Goal: Task Accomplishment & Management: Use online tool/utility

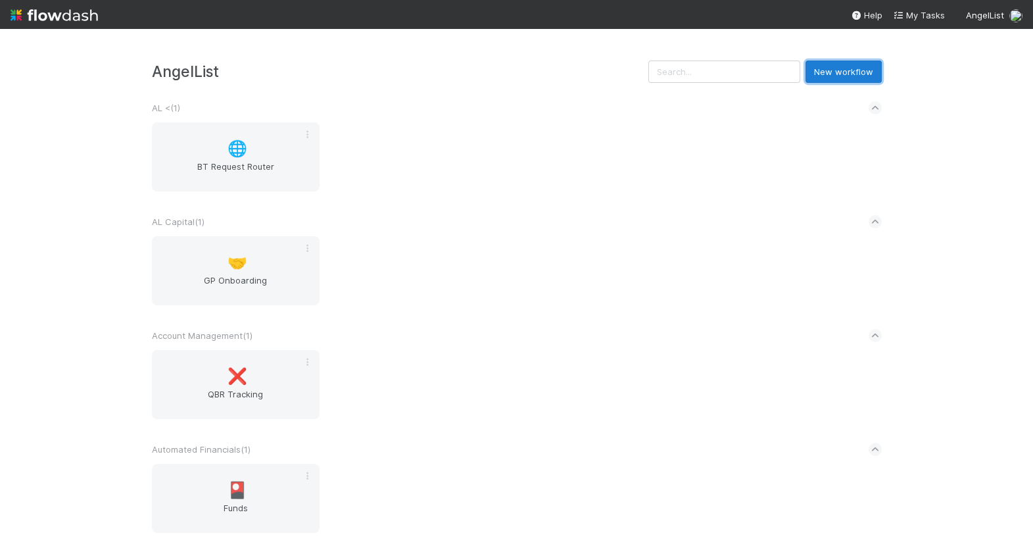
click at [835, 64] on button "New workflow" at bounding box center [844, 72] width 76 height 22
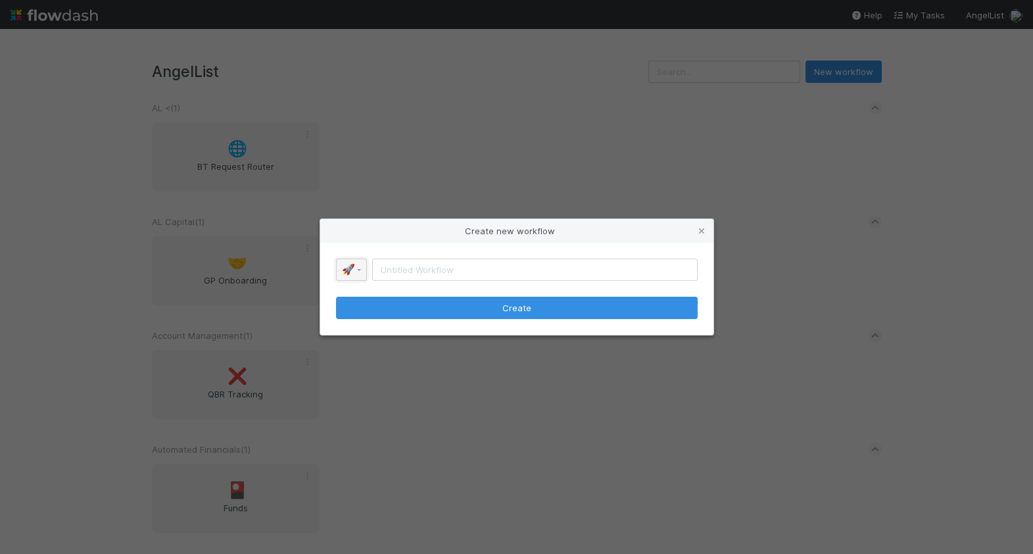
click at [354, 270] on link "🚀" at bounding box center [351, 270] width 31 height 22
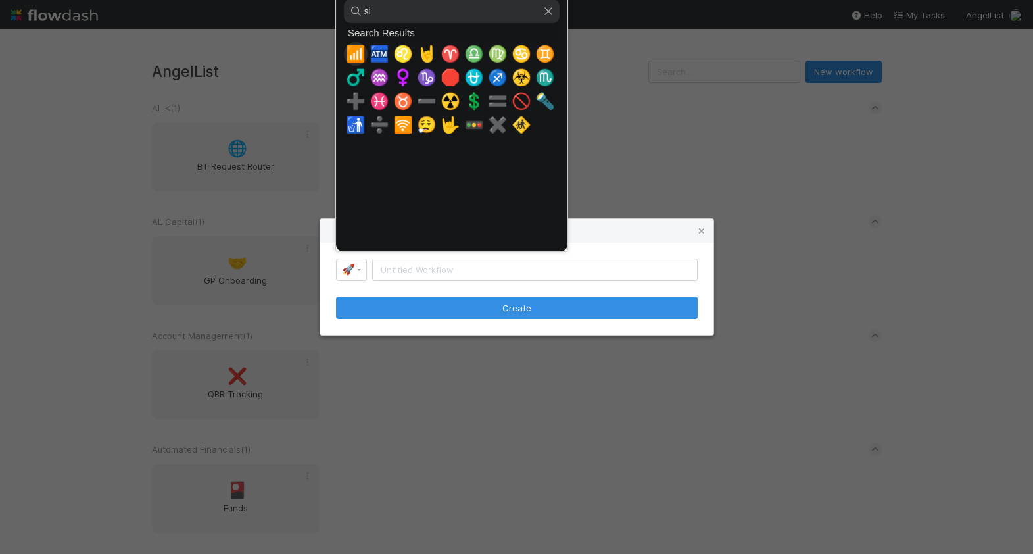
type input "s"
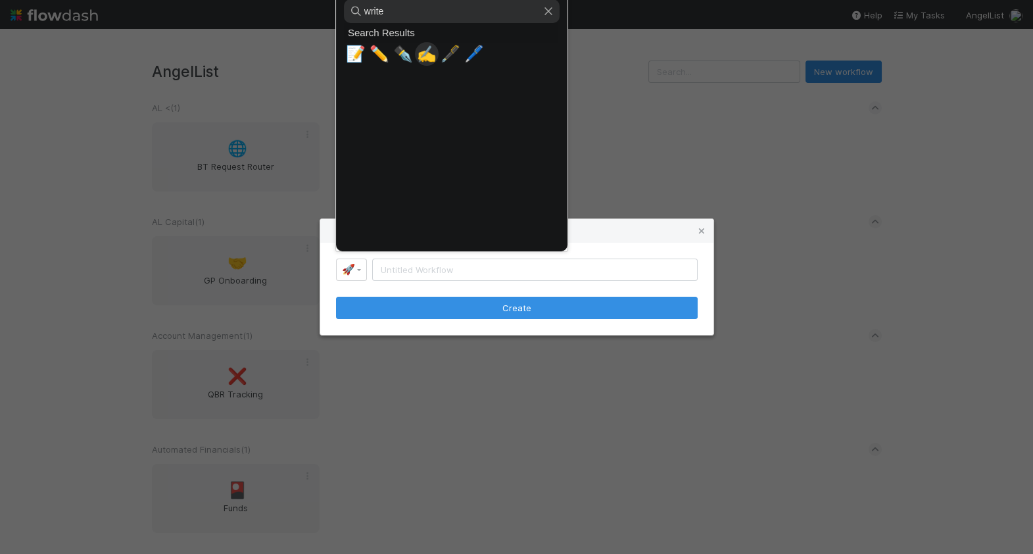
type input "write"
click at [428, 57] on span "✍️" at bounding box center [427, 54] width 20 height 18
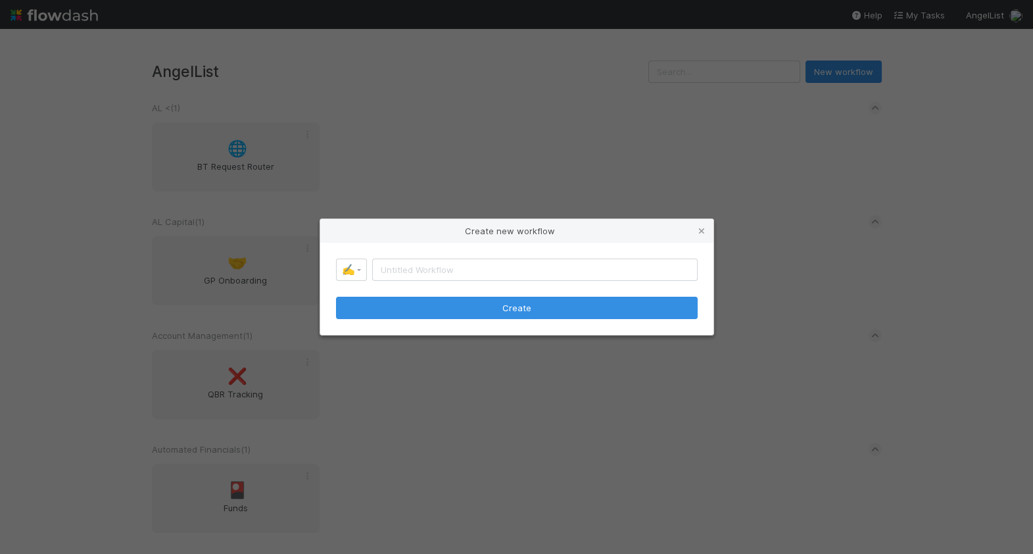
click at [420, 281] on form "✍️ Create" at bounding box center [517, 289] width 362 height 61
click at [419, 277] on input "text" at bounding box center [535, 270] width 326 height 22
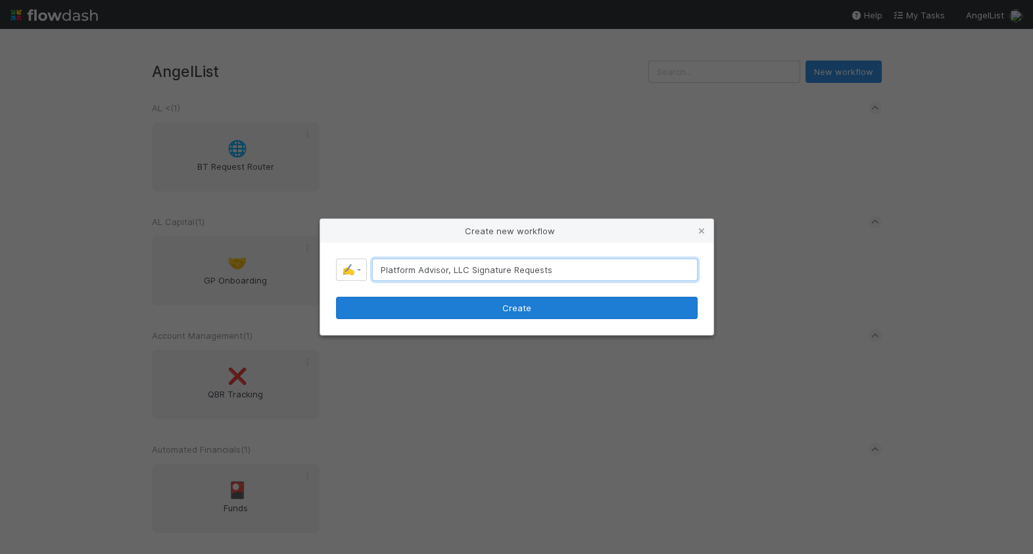
type input "Platform Advisor, LLC Signature Requests"
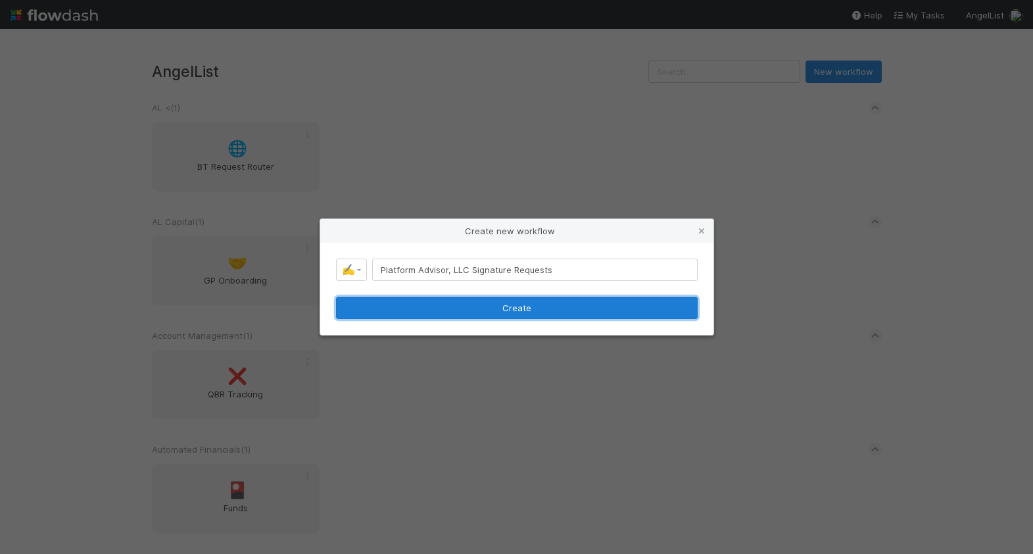
click at [431, 311] on button "Create" at bounding box center [517, 308] width 362 height 22
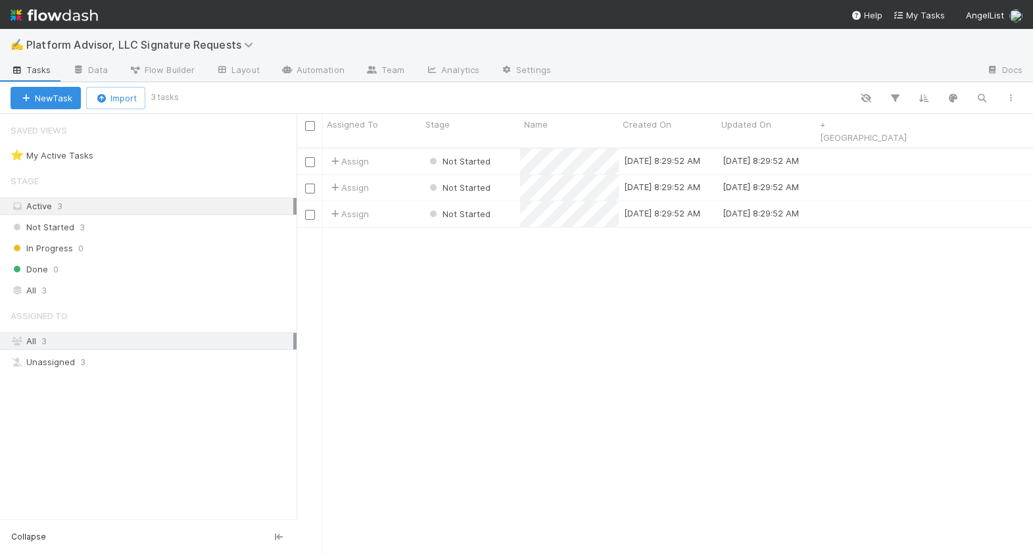
scroll to position [416, 737]
click at [101, 70] on link "Data" at bounding box center [90, 71] width 57 height 21
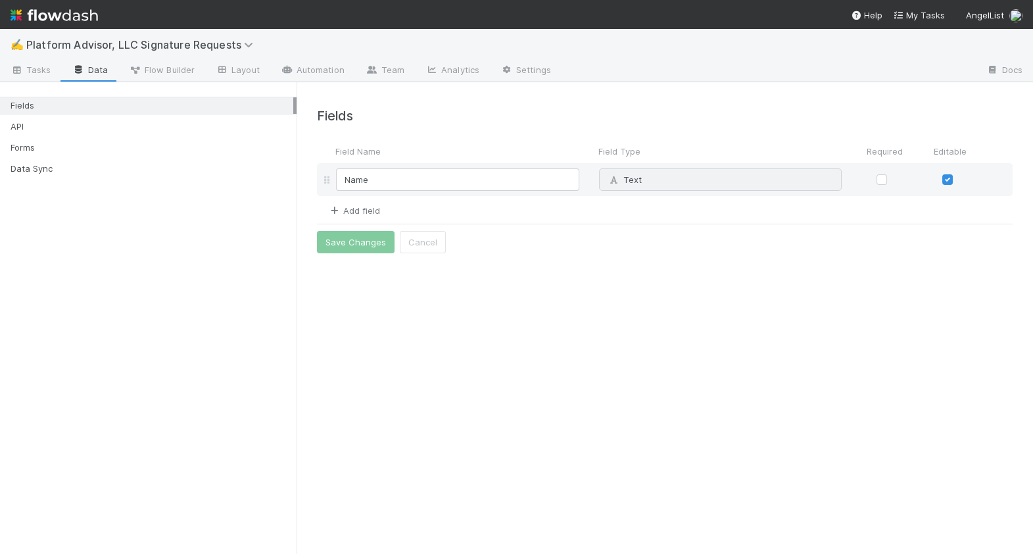
click at [374, 211] on link "Add field" at bounding box center [354, 210] width 53 height 11
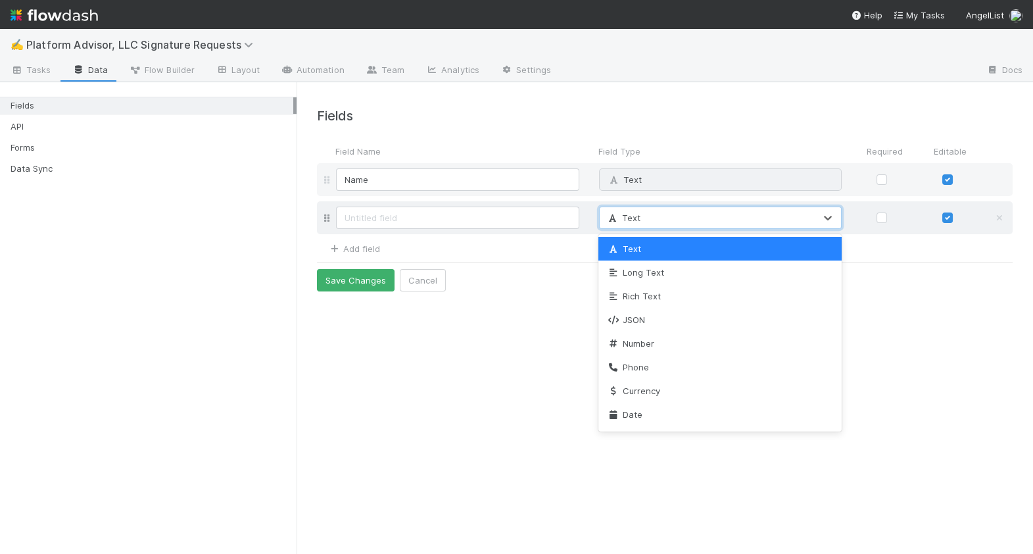
click at [645, 213] on div "Text" at bounding box center [708, 217] width 216 height 21
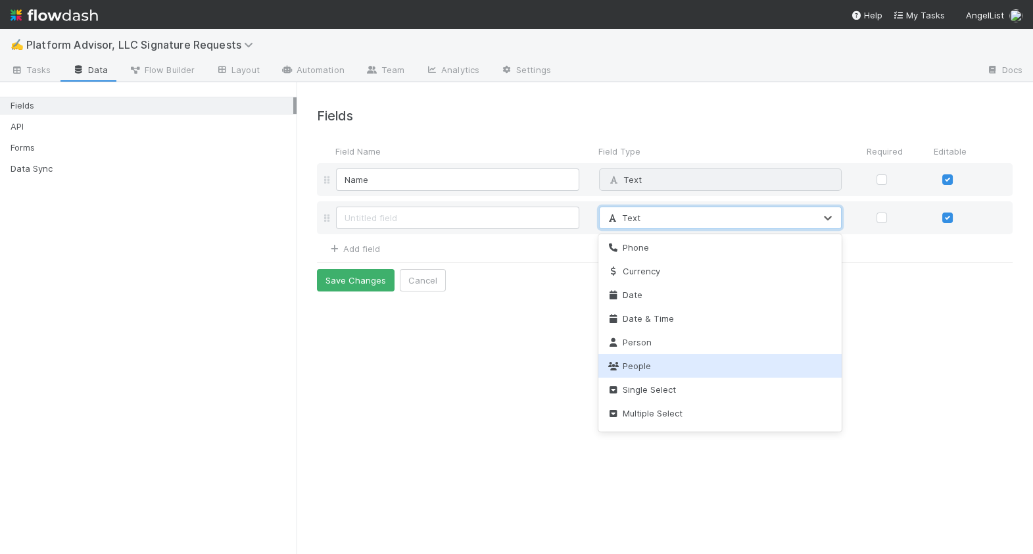
scroll to position [122, 0]
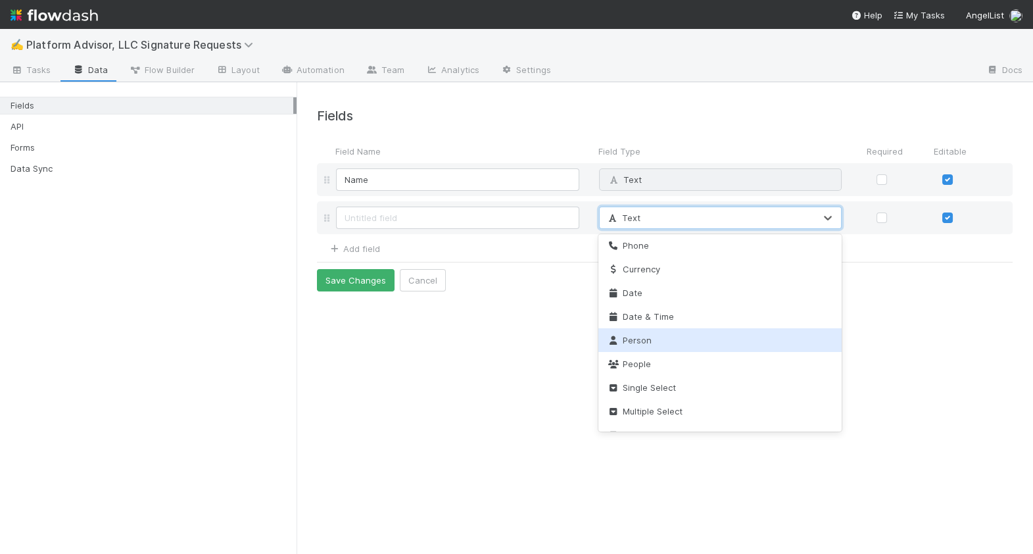
click at [660, 341] on div "Person" at bounding box center [720, 340] width 243 height 24
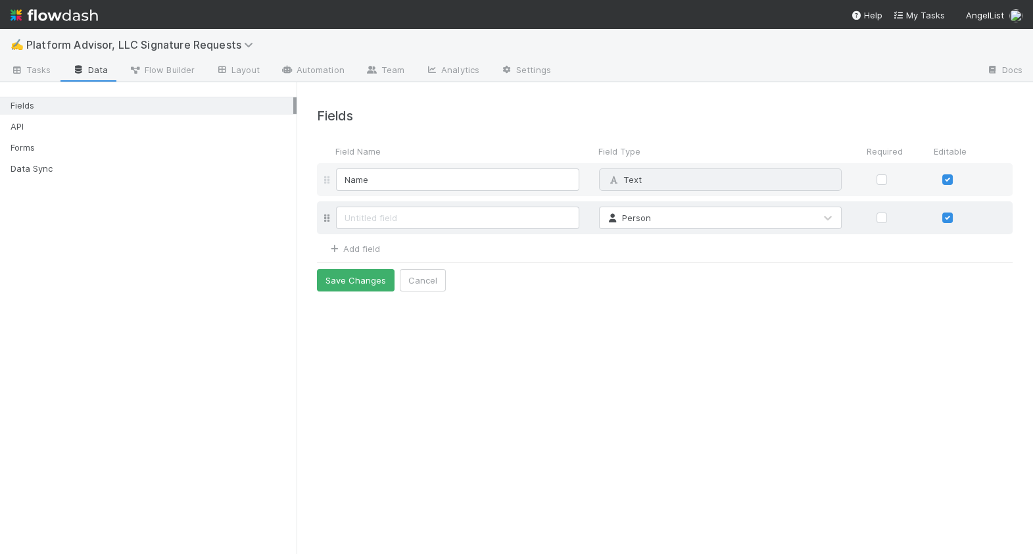
click at [464, 203] on div "Person" at bounding box center [665, 217] width 696 height 33
click at [462, 212] on input at bounding box center [457, 218] width 243 height 22
type input "R"
type input "Internal Requester"
click at [1004, 178] on icon at bounding box center [999, 180] width 13 height 9
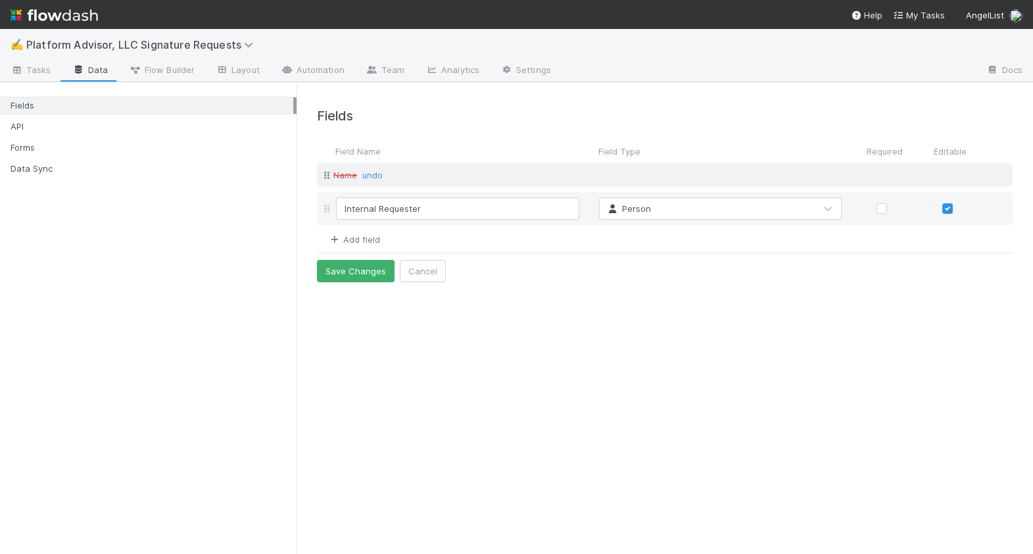
click at [370, 237] on link "Add field" at bounding box center [354, 239] width 53 height 11
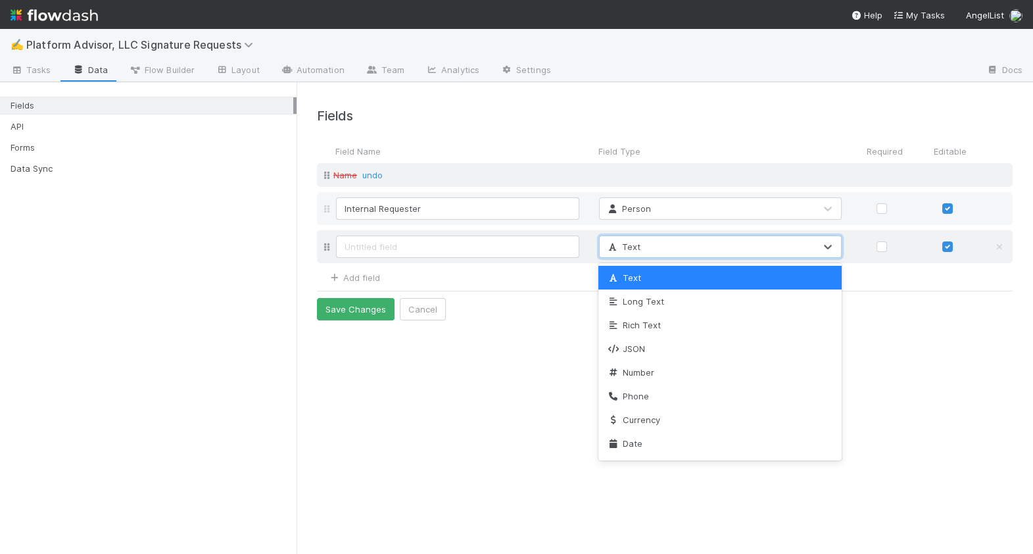
click at [617, 251] on span "Text" at bounding box center [623, 246] width 34 height 11
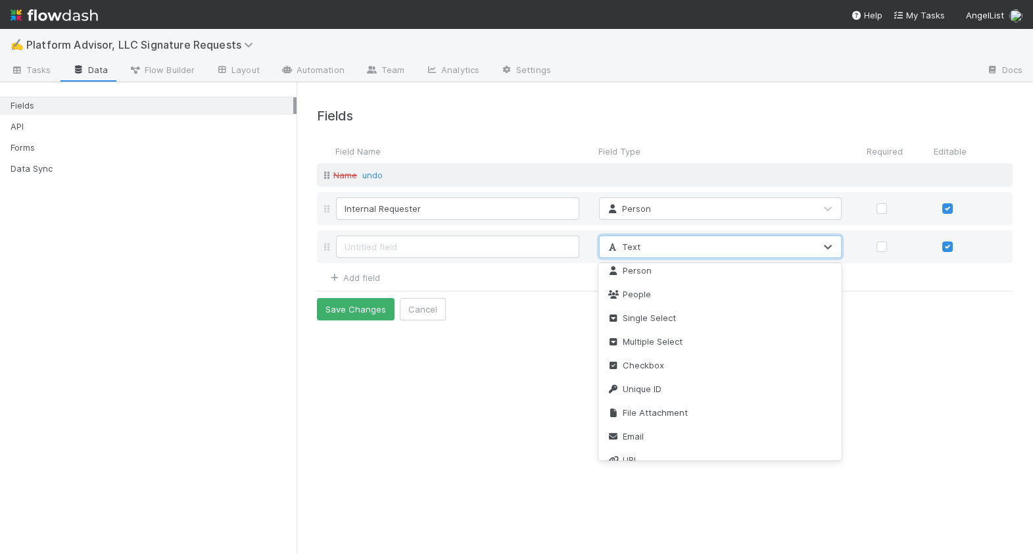
scroll to position [224, 0]
click at [659, 314] on span "Single Select" at bounding box center [640, 314] width 69 height 11
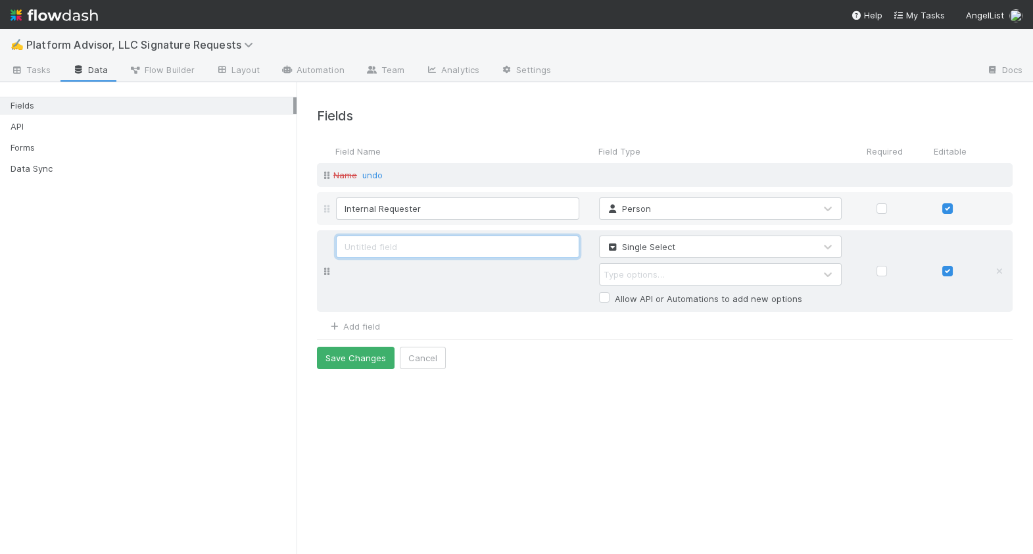
click at [516, 247] on input at bounding box center [457, 246] width 243 height 22
type input "Nature of Request"
click at [639, 268] on div "Type options…" at bounding box center [634, 274] width 61 height 13
click at [647, 274] on div "Type options…" at bounding box center [634, 274] width 61 height 13
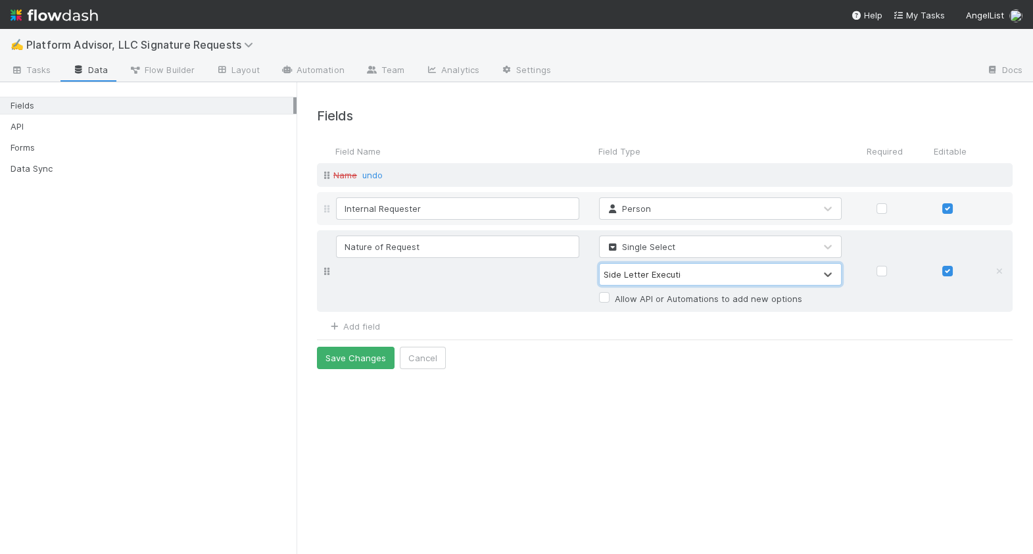
type input "Side Letter Execution"
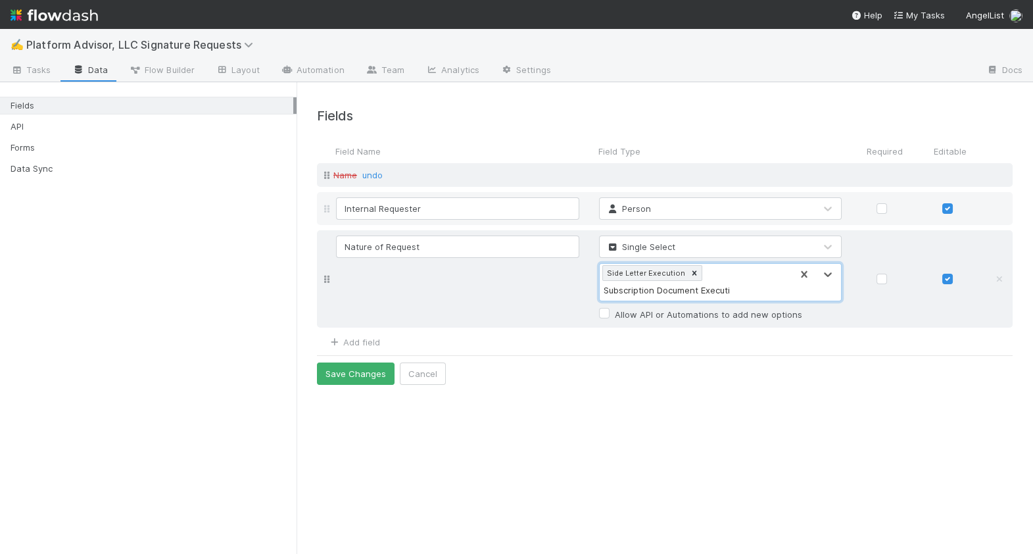
type input "Subscription Document Execution"
type input "G"
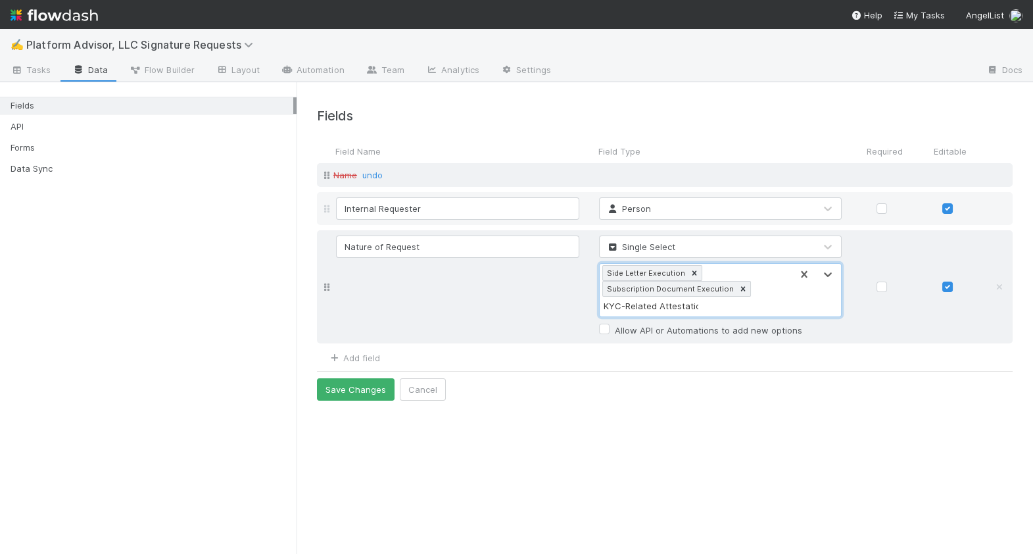
type input "KYC-Related Attestation"
type input "Other"
click at [357, 362] on link "Add field" at bounding box center [354, 358] width 53 height 11
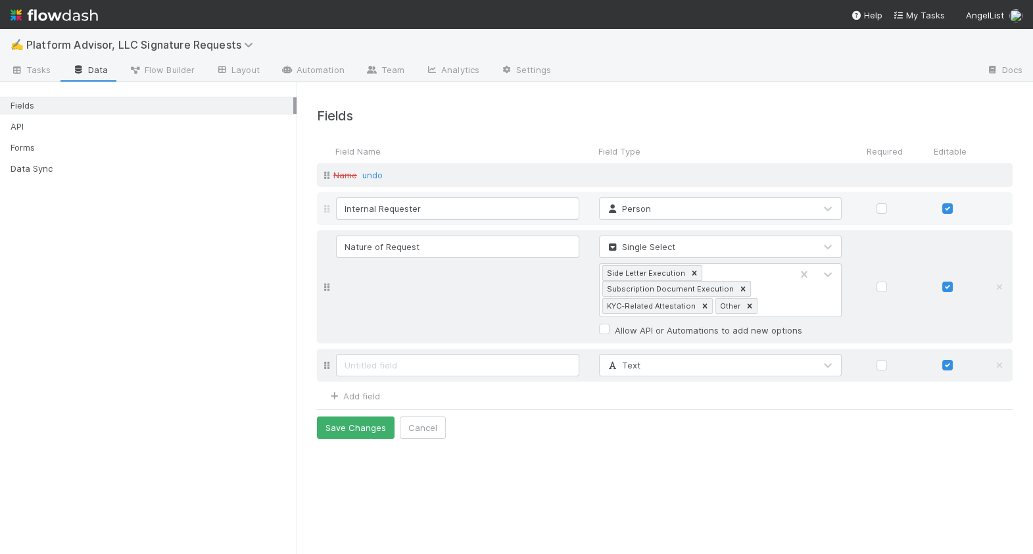
click at [374, 369] on input at bounding box center [457, 365] width 243 height 22
type input "Other Request Details"
click at [626, 357] on div "Text" at bounding box center [708, 365] width 216 height 21
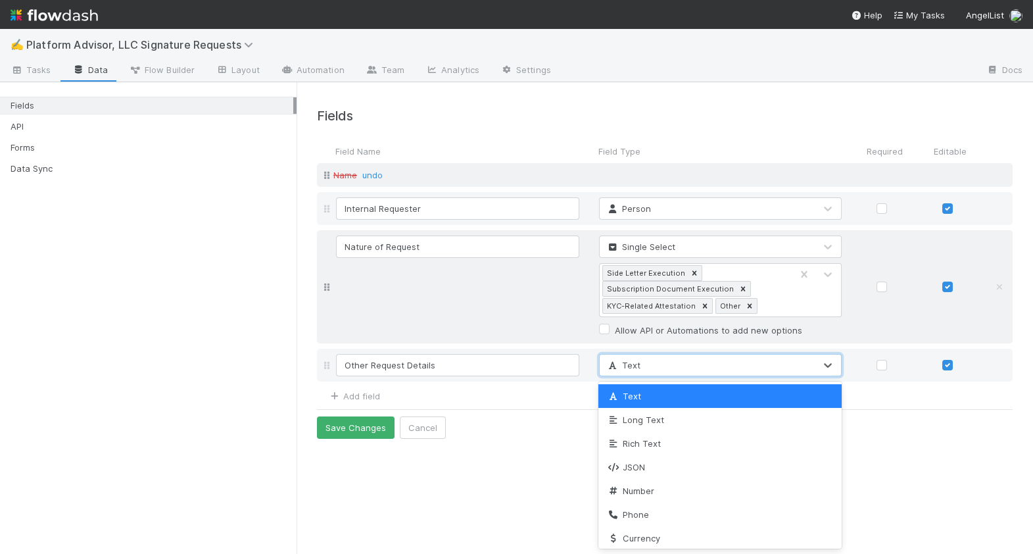
click at [633, 395] on span "Text" at bounding box center [623, 396] width 34 height 11
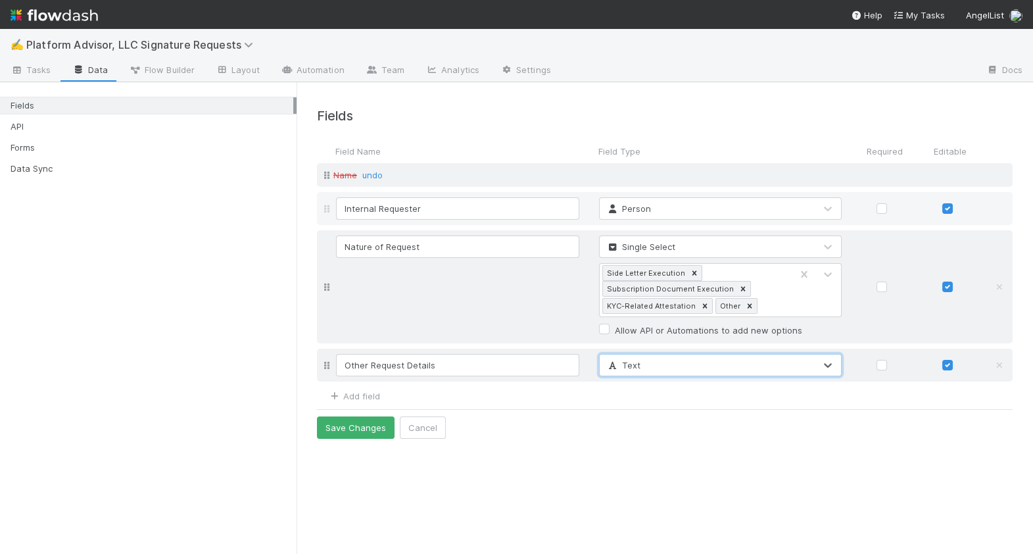
click at [626, 371] on div "Text" at bounding box center [623, 364] width 34 height 13
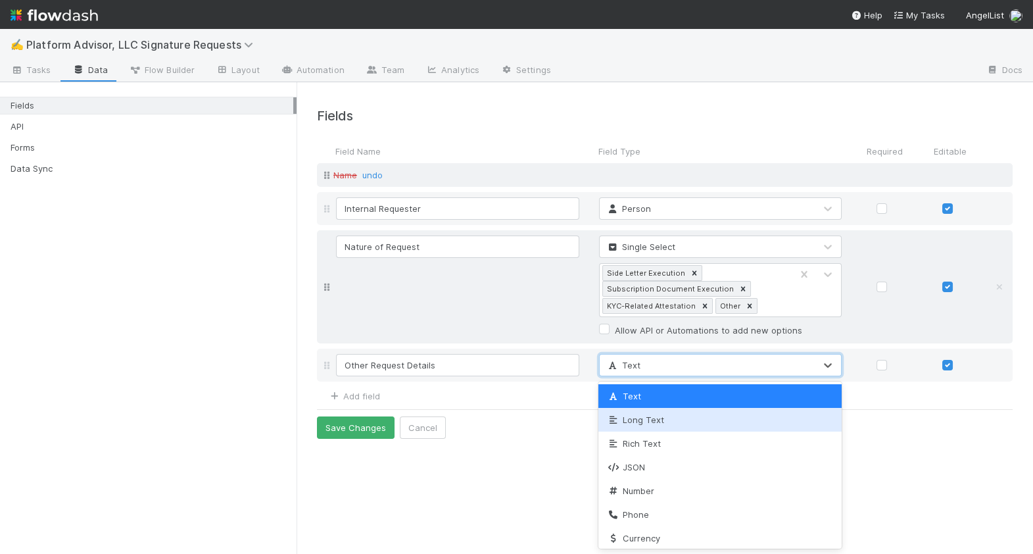
click at [636, 418] on span "Long Text" at bounding box center [634, 419] width 57 height 11
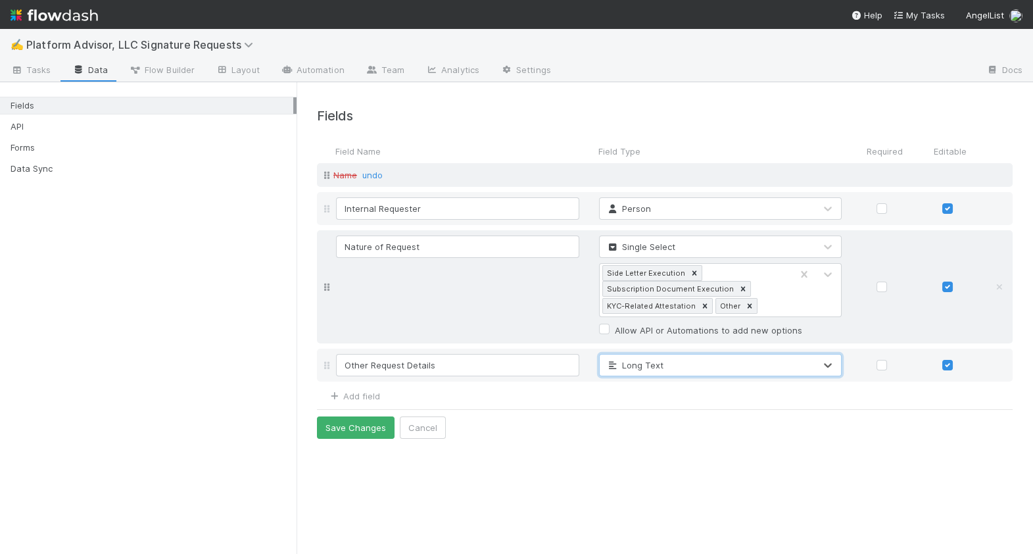
click at [616, 422] on form "Field Name Field Type Required Editable Name undo Internal Requester Person Nat…" at bounding box center [665, 288] width 696 height 299
click at [370, 393] on link "Add field" at bounding box center [354, 396] width 53 height 11
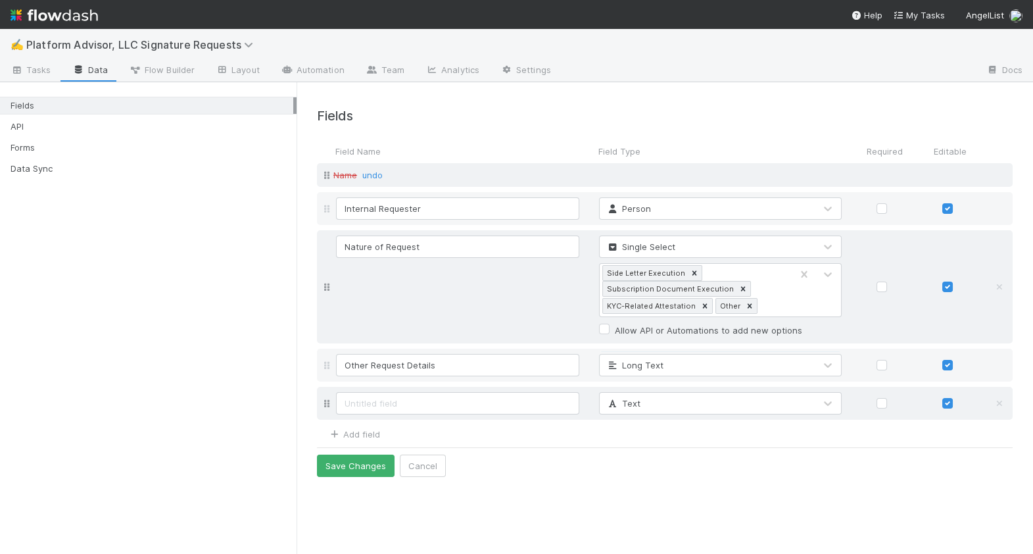
click at [387, 404] on input at bounding box center [457, 403] width 243 height 22
type input "Additional Notes"
click at [638, 399] on span "Text" at bounding box center [623, 403] width 34 height 11
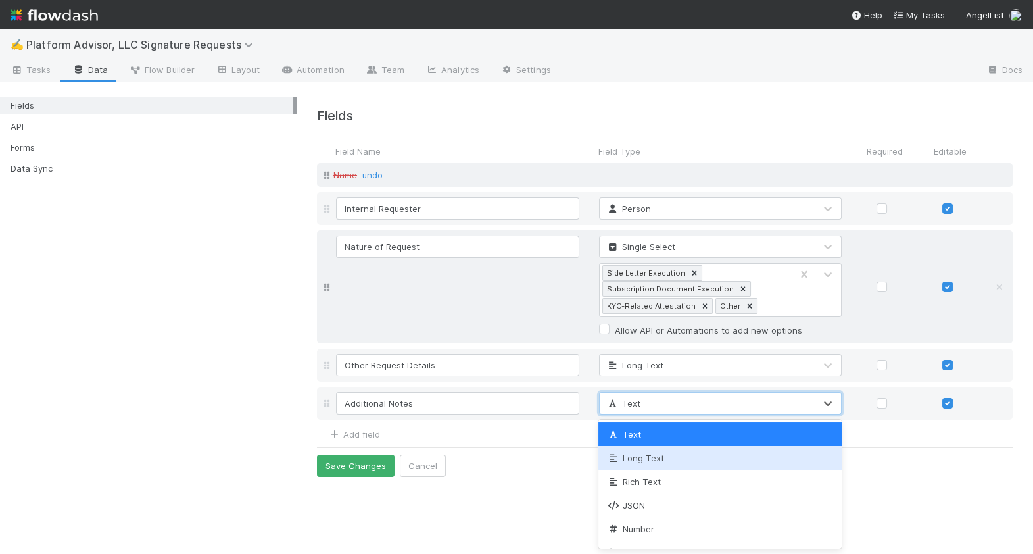
click at [648, 457] on span "Long Text" at bounding box center [634, 458] width 57 height 11
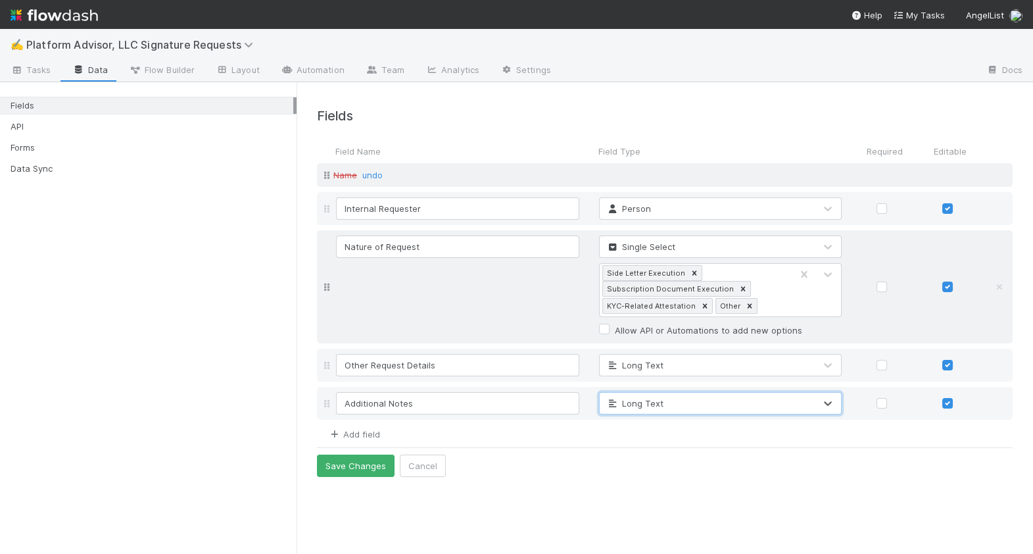
click at [369, 431] on link "Add field" at bounding box center [354, 434] width 53 height 11
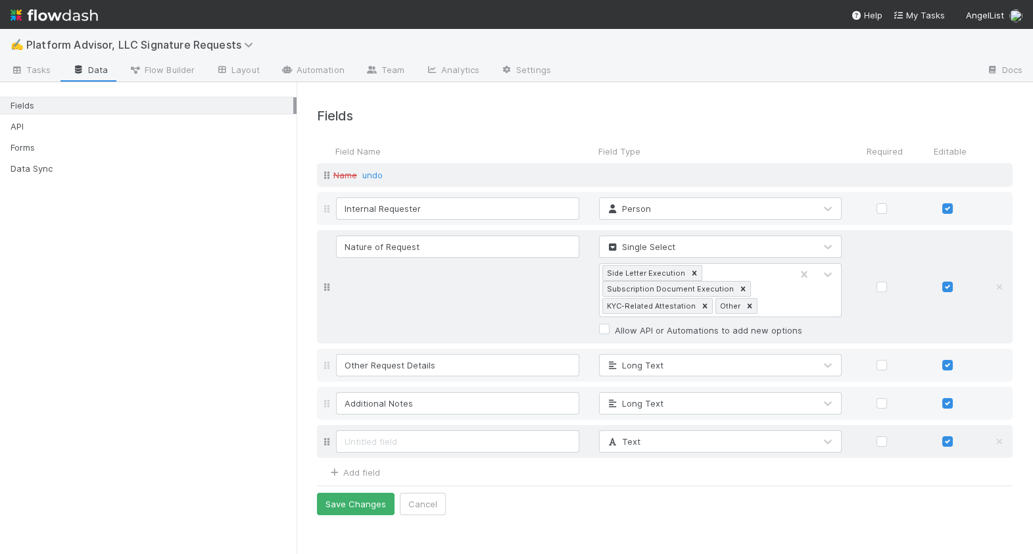
click at [643, 444] on div "Text" at bounding box center [708, 441] width 216 height 21
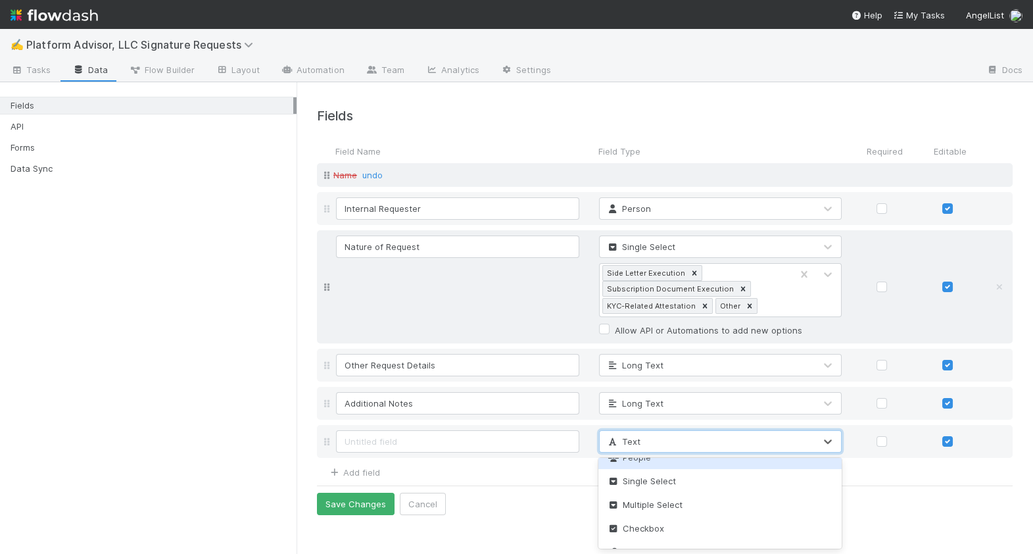
scroll to position [255, 0]
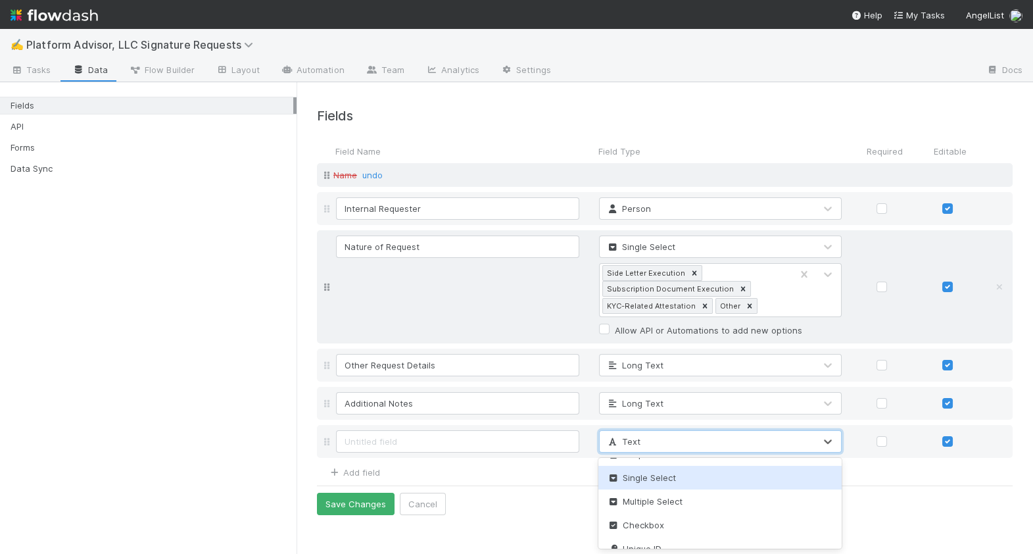
click at [651, 477] on span "Single Select" at bounding box center [640, 477] width 69 height 11
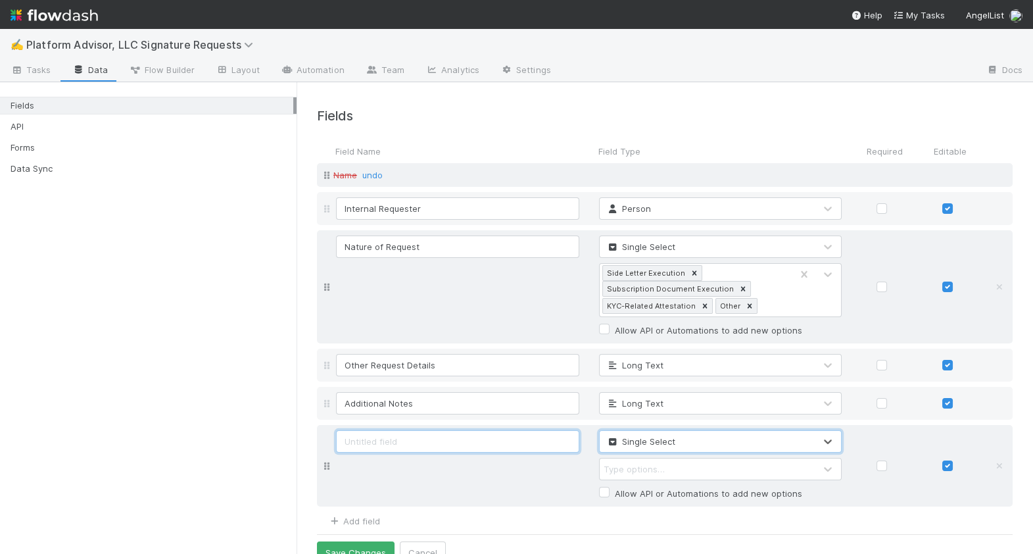
click at [507, 441] on input at bounding box center [457, 441] width 243 height 22
type input "S"
type input "A"
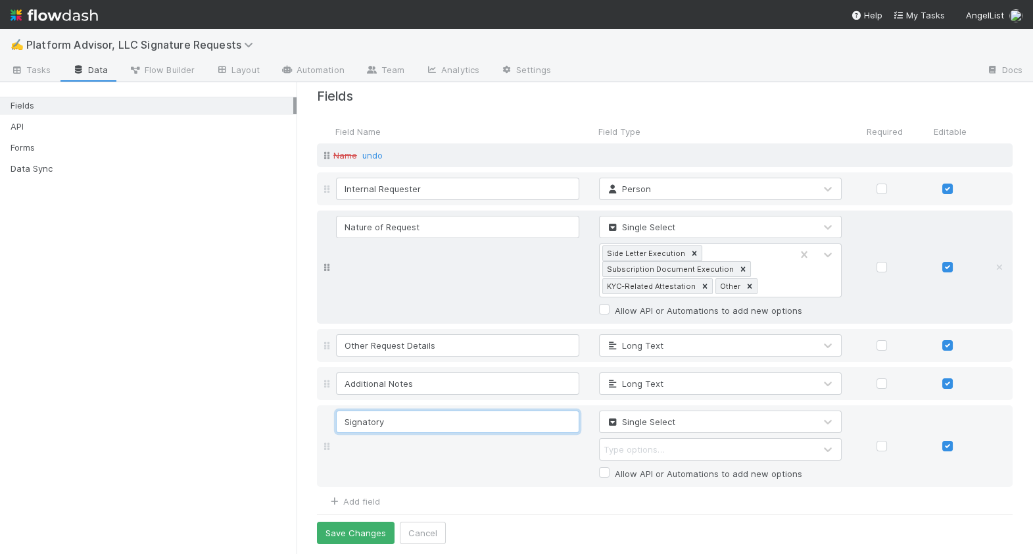
type input "Signatory"
click at [644, 449] on div "Type options…" at bounding box center [634, 449] width 61 height 13
type input "A"
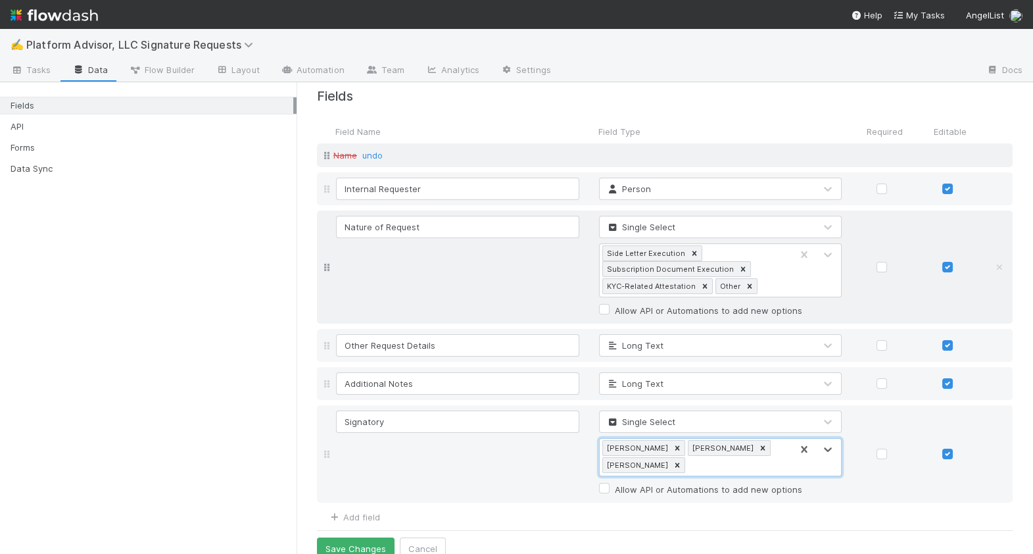
click at [225, 422] on div "Fields API Forms Data Sync" at bounding box center [148, 318] width 297 height 472
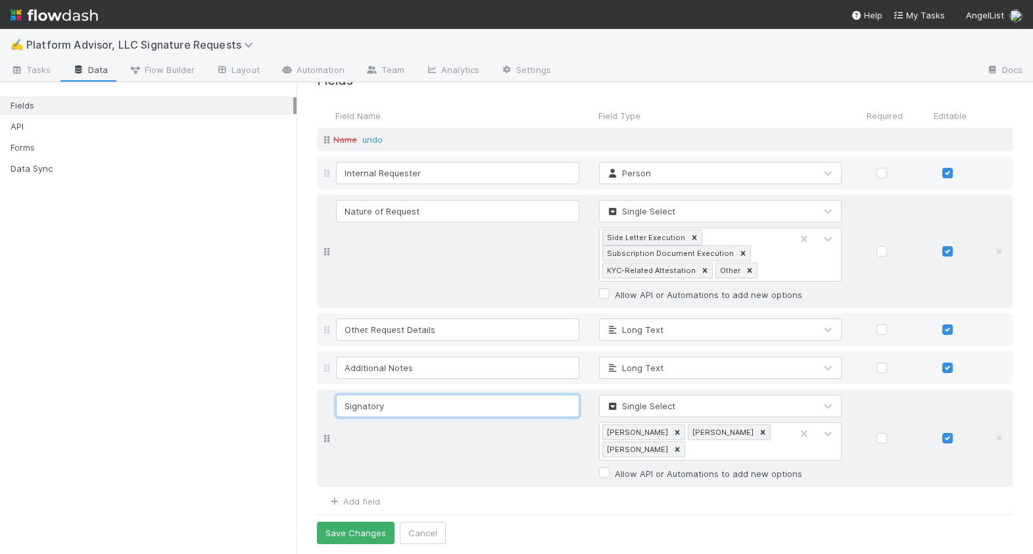
click at [419, 403] on input "Signatory" at bounding box center [457, 406] width 243 height 22
type input "Signatory Name"
click at [418, 456] on div "Signatory Name Single Select Anthony Shippam Leanne C. McGrory Gregory S. Harri…" at bounding box center [676, 438] width 686 height 87
click at [372, 500] on link "Add field" at bounding box center [354, 501] width 53 height 11
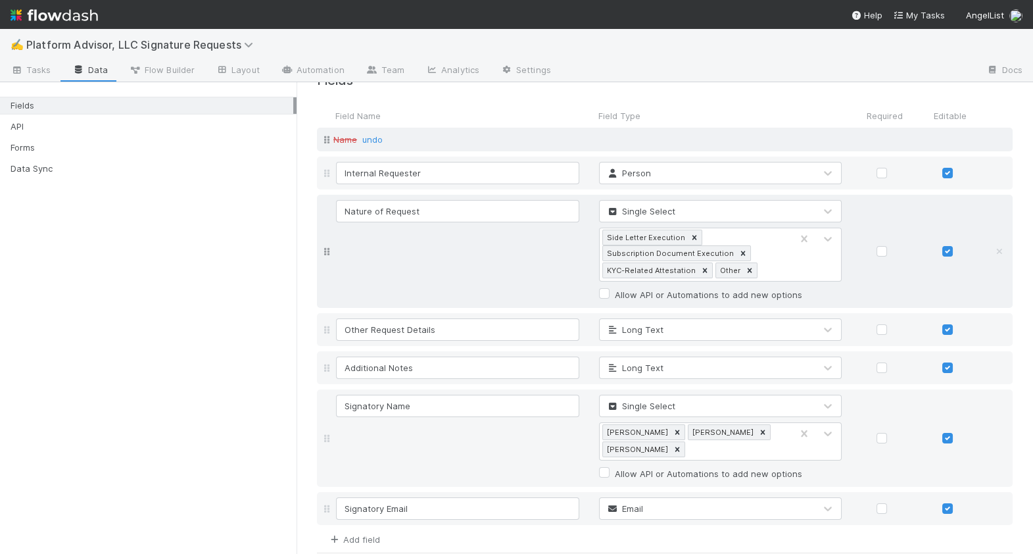
scroll to position [74, 0]
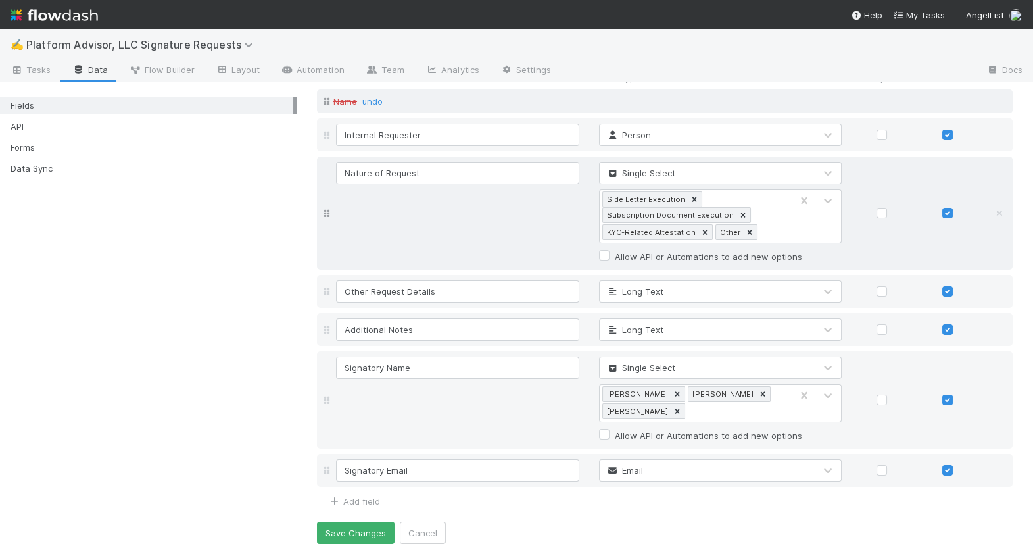
type input "Signatory Email"
click at [636, 491] on div "Field Name Field Type Required Editable Name undo Internal Requester Person Nat…" at bounding box center [665, 287] width 696 height 442
click at [207, 430] on div "Fields API Forms Data Sync" at bounding box center [148, 318] width 297 height 472
click at [362, 505] on link "Add field" at bounding box center [354, 501] width 53 height 11
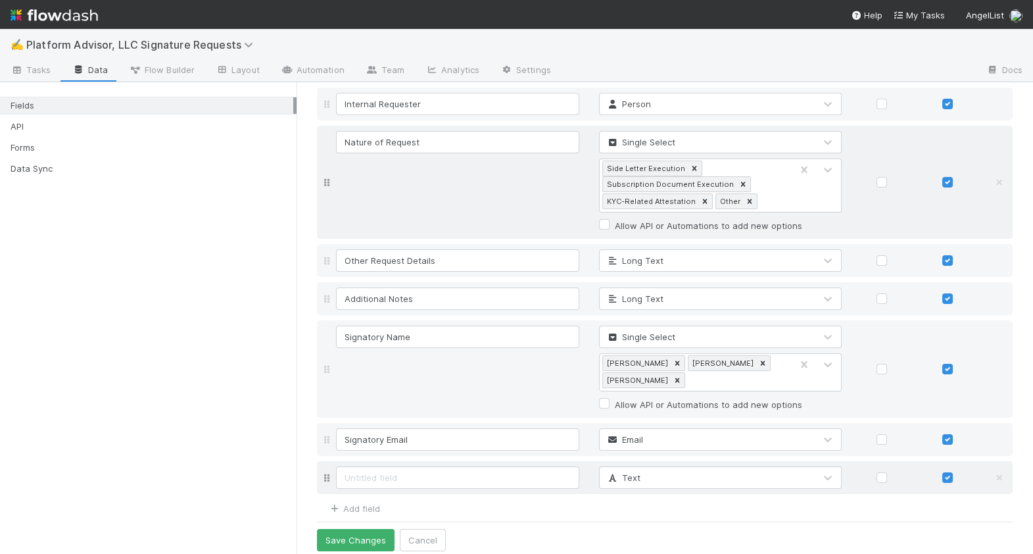
scroll to position [112, 0]
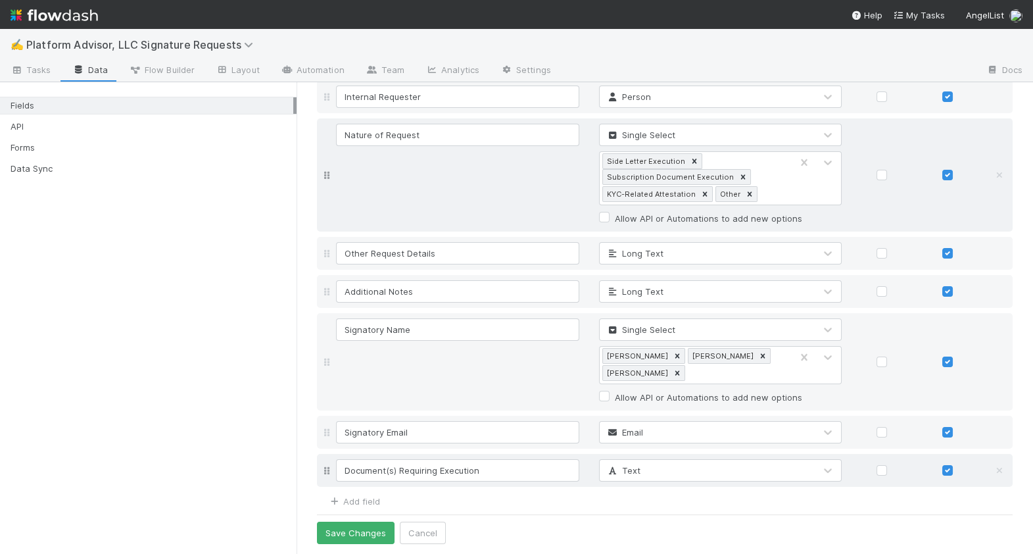
type input "Document(s) Requiring Execution"
click at [640, 468] on div "Text" at bounding box center [708, 470] width 216 height 21
type input "s"
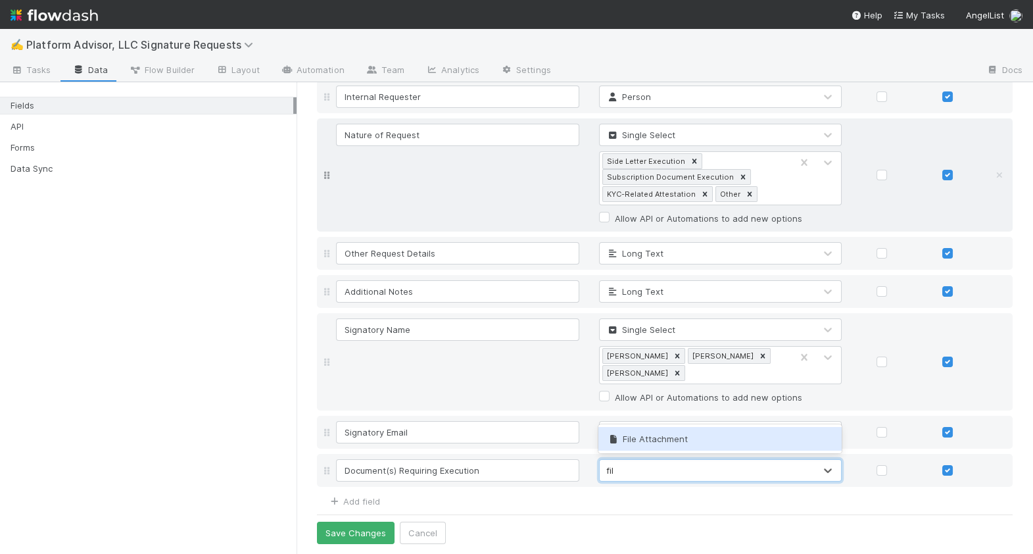
type input "file"
click at [684, 439] on span "File Attachment" at bounding box center [646, 438] width 81 height 11
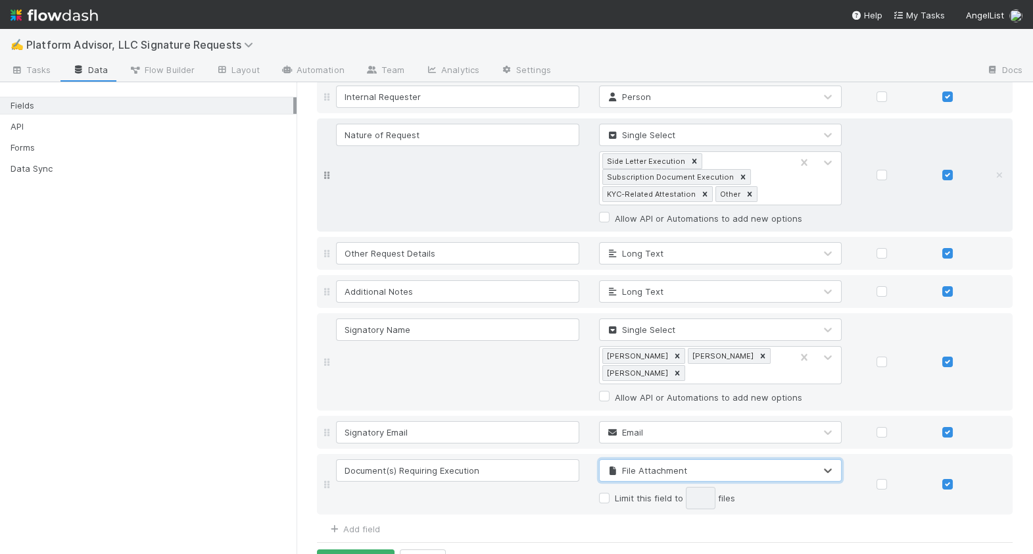
scroll to position [139, 0]
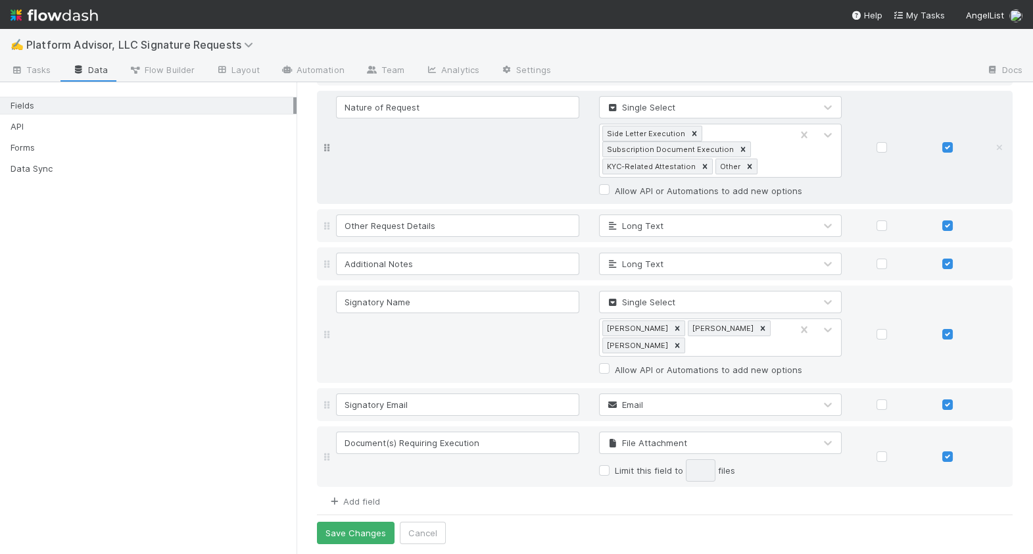
click at [376, 497] on link "Add field" at bounding box center [354, 501] width 53 height 11
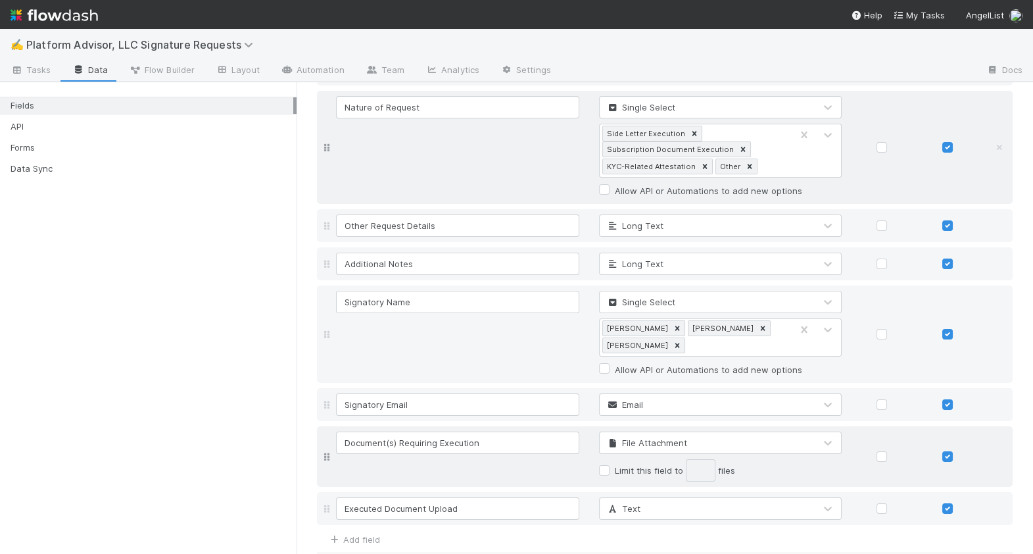
scroll to position [174, 0]
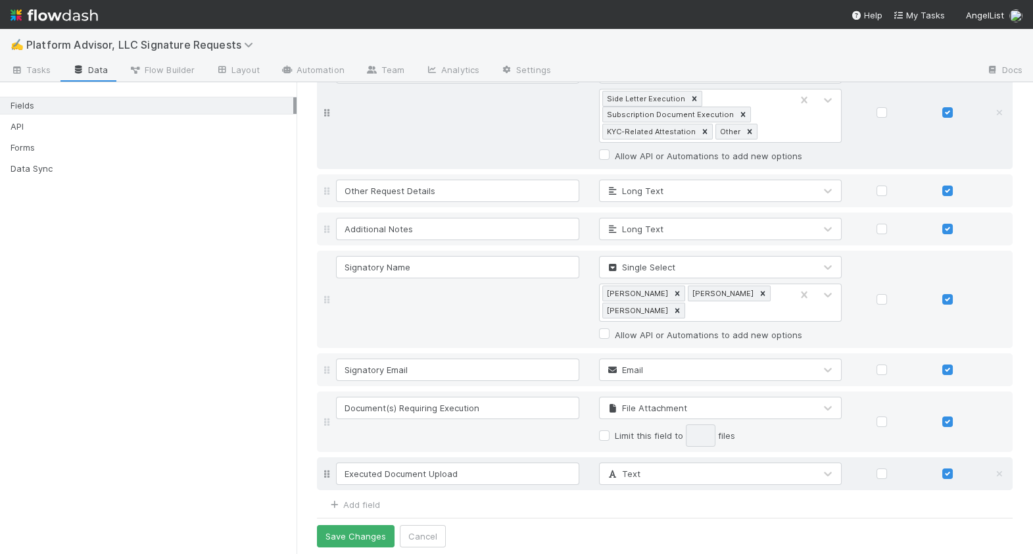
type input "Executed Document Upload"
click at [634, 474] on span "Text" at bounding box center [623, 473] width 34 height 11
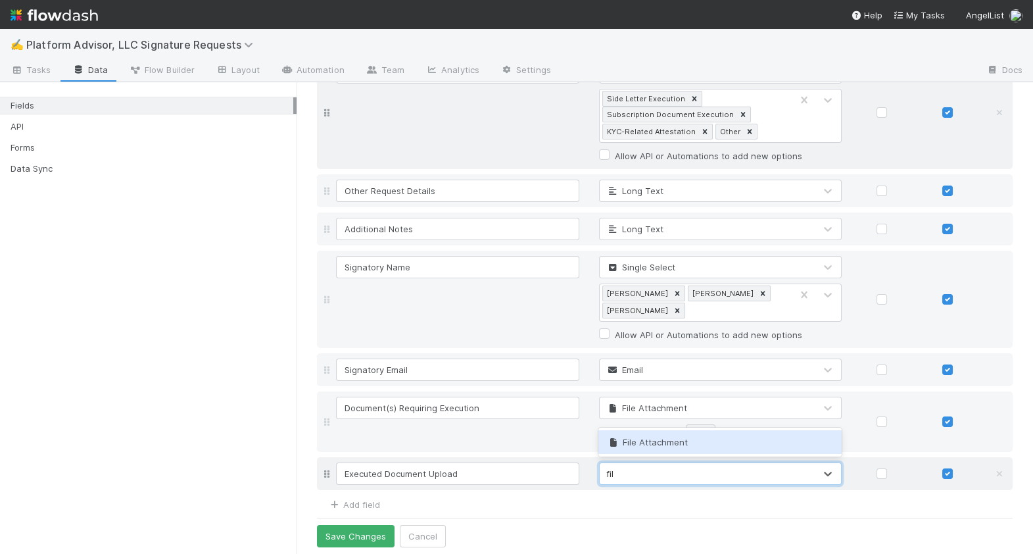
type input "file"
click at [643, 438] on span "File Attachment" at bounding box center [646, 442] width 81 height 11
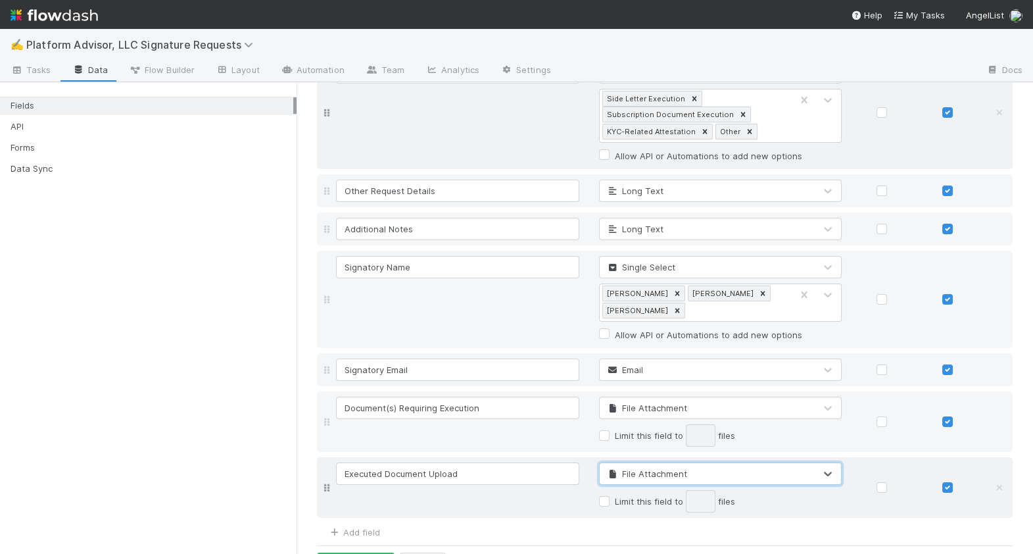
click at [134, 432] on div "Fields API Forms Data Sync" at bounding box center [148, 318] width 297 height 472
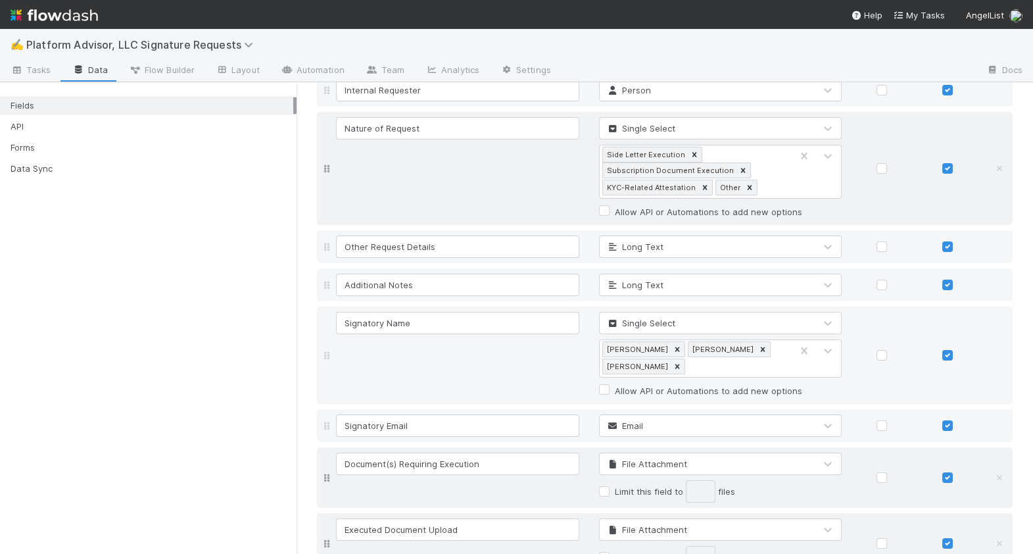
scroll to position [205, 0]
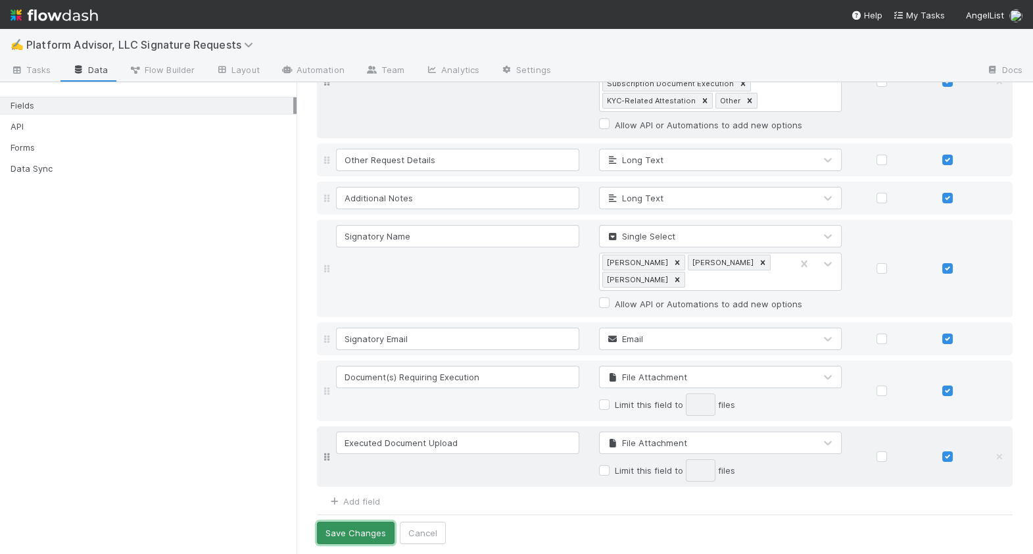
click at [368, 531] on button "Save Changes" at bounding box center [356, 533] width 78 height 22
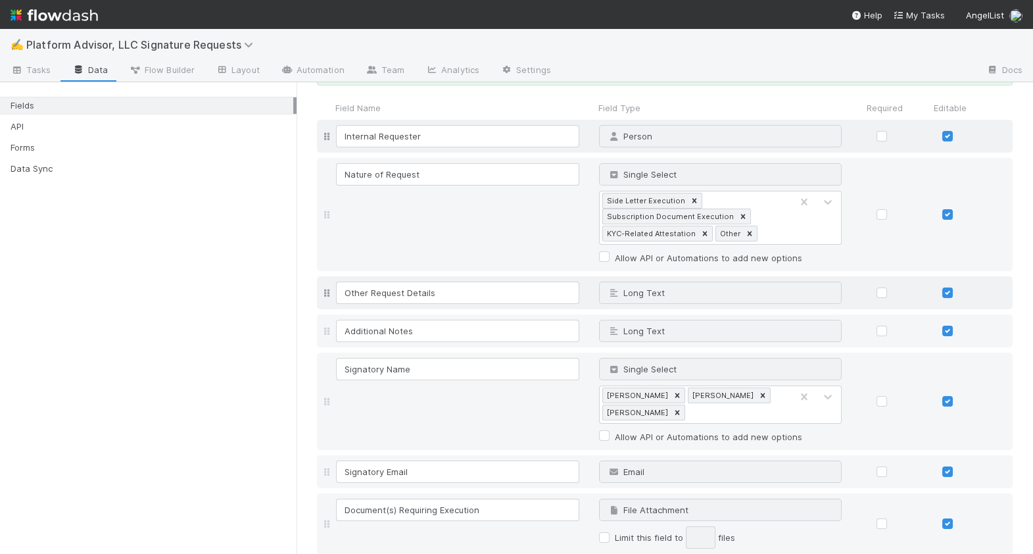
scroll to position [0, 0]
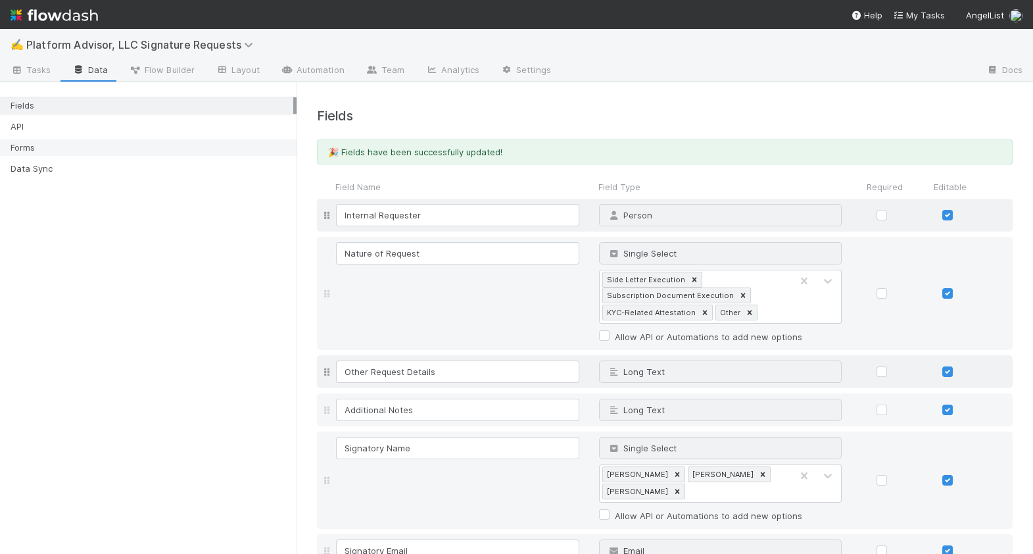
click at [114, 143] on div "Forms" at bounding box center [152, 147] width 283 height 16
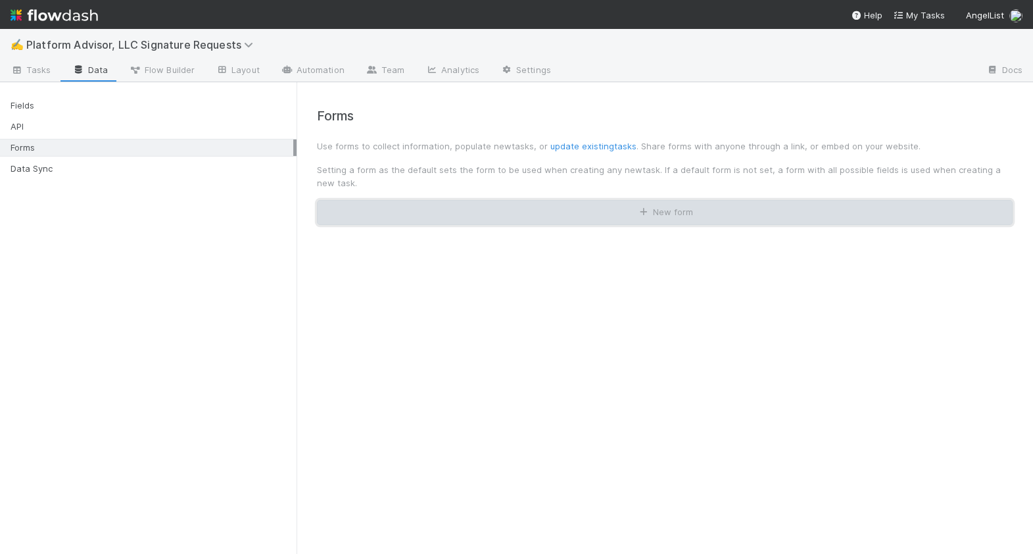
click at [552, 222] on button "New form" at bounding box center [665, 212] width 696 height 25
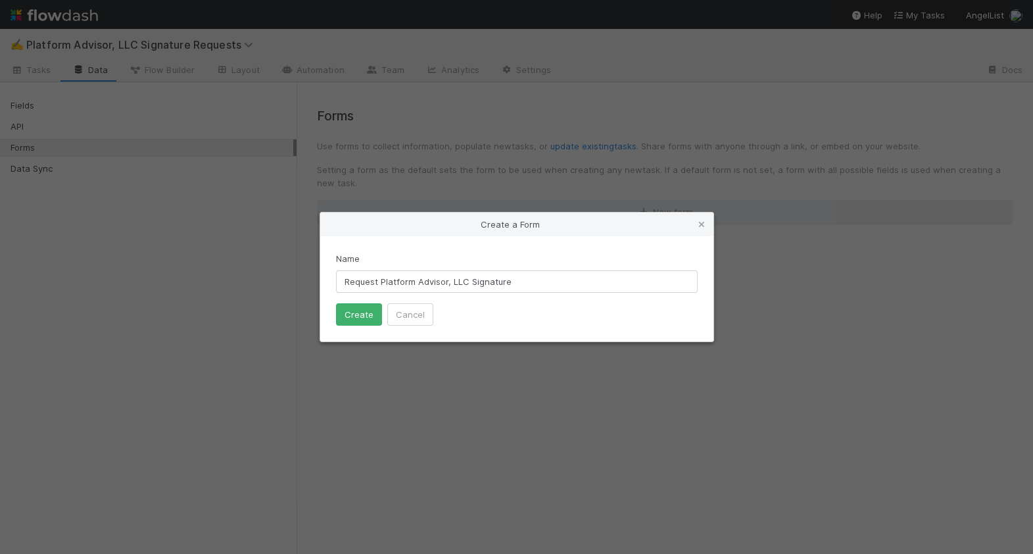
type input "Request Platform Advisor, LLC Signature"
click at [336, 303] on button "Create" at bounding box center [359, 314] width 46 height 22
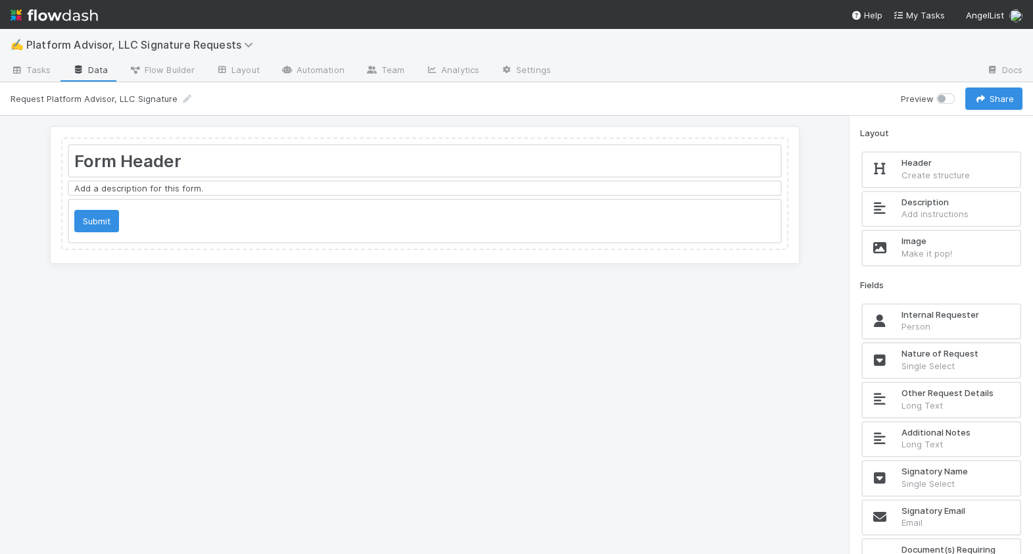
click at [282, 171] on div at bounding box center [425, 160] width 712 height 31
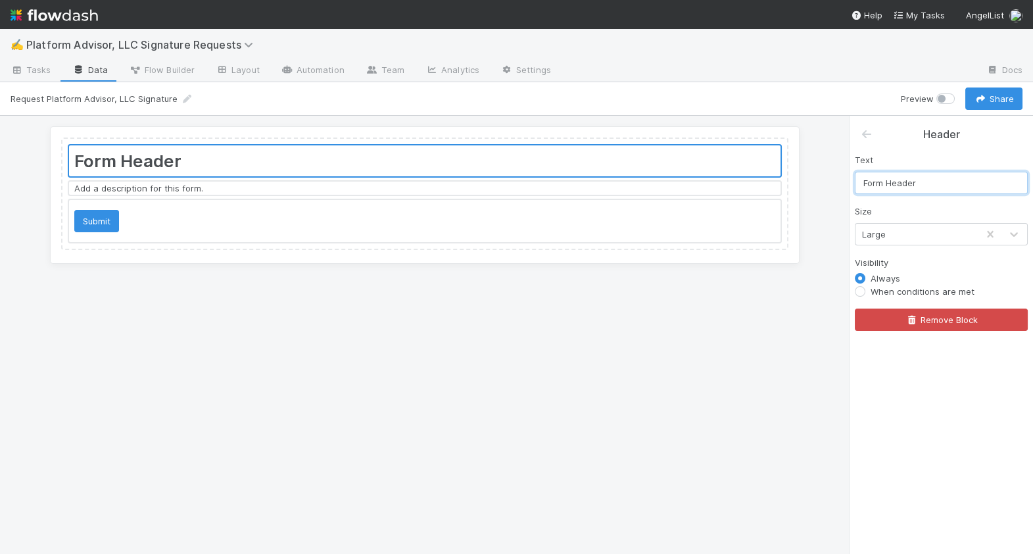
click at [908, 182] on input "Form Header" at bounding box center [941, 183] width 173 height 22
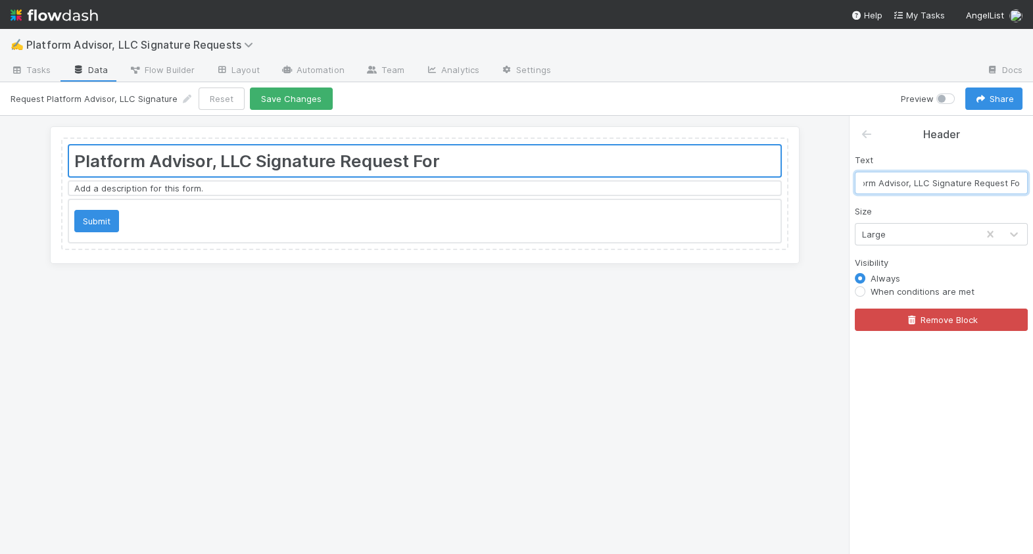
scroll to position [0, 30]
click at [268, 162] on div at bounding box center [425, 160] width 712 height 31
click at [255, 164] on div at bounding box center [425, 160] width 712 height 31
click at [925, 182] on input "Platform Advisor, LLC Signature Request Form" at bounding box center [941, 183] width 173 height 22
type input "Platform Advisor, LLC - Signature Request Form"
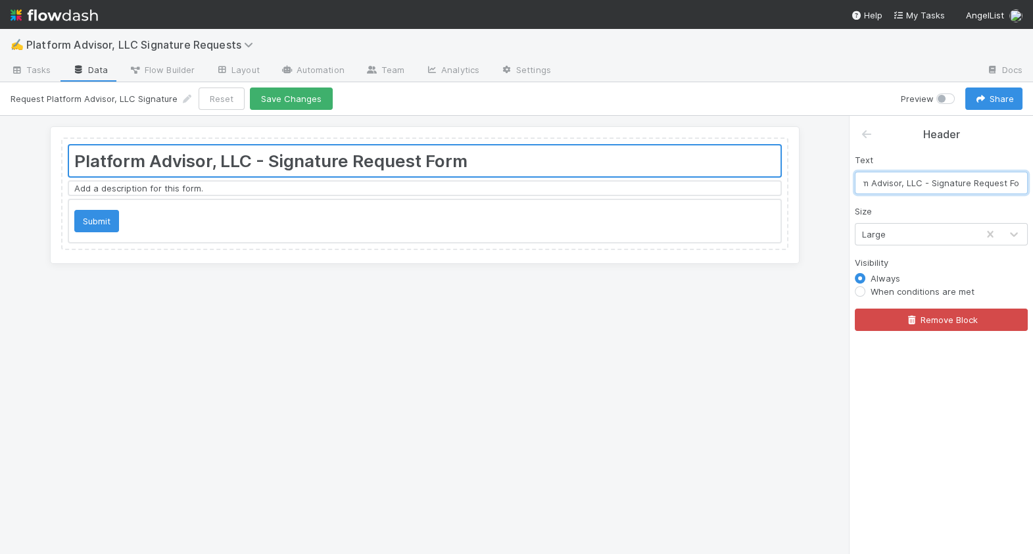
click at [603, 189] on div at bounding box center [425, 188] width 712 height 13
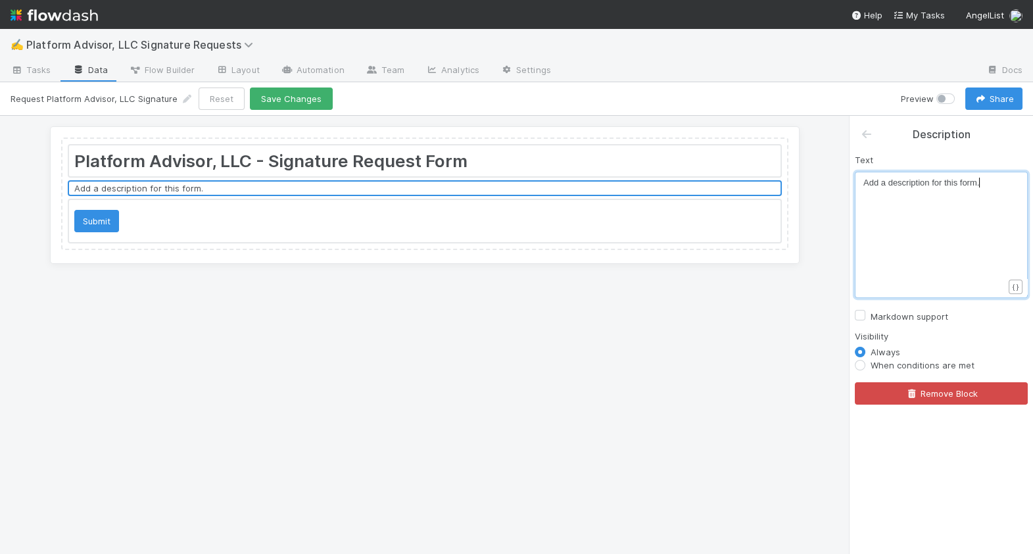
click at [923, 193] on div "​ x Add a description for this form." at bounding box center [950, 251] width 173 height 150
type textarea "."
click at [923, 193] on div "​ x Add a description for this form." at bounding box center [950, 251] width 173 height 150
type textarea "Use this form to trigger a signing request from ou"
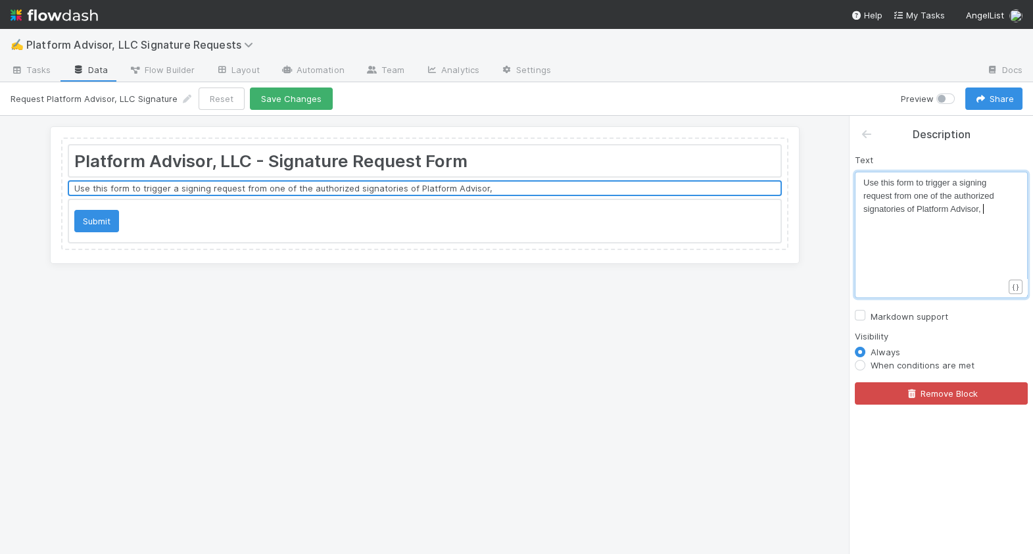
scroll to position [4, 212]
type textarea "ne of the authorized signatories of Platform Advisor, LLC"
click at [535, 192] on div at bounding box center [425, 188] width 712 height 13
type textarea "as outlined in our O"
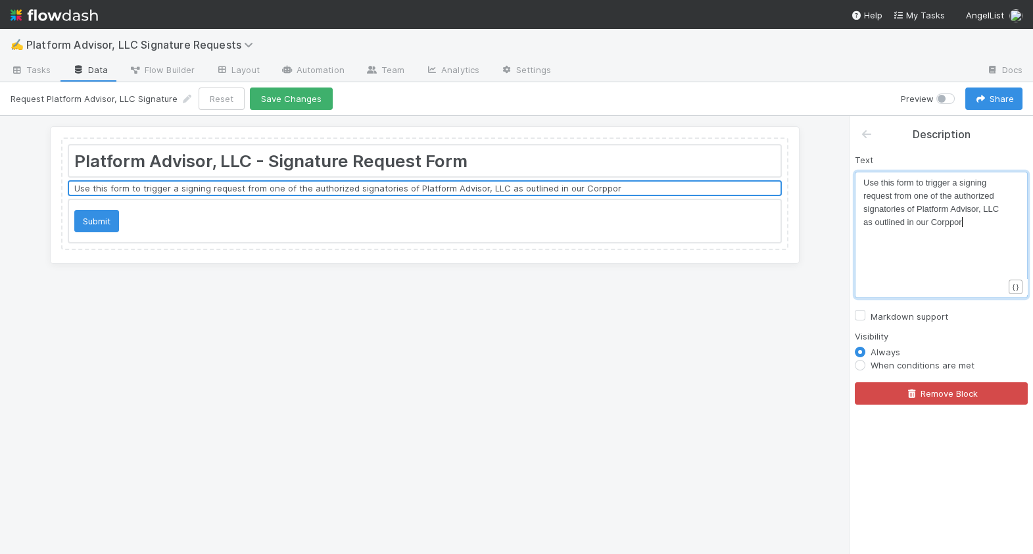
type textarea "Corpporate"
type textarea "orate Ino"
type textarea "formation Page"
type textarea "Corporate Information Page"
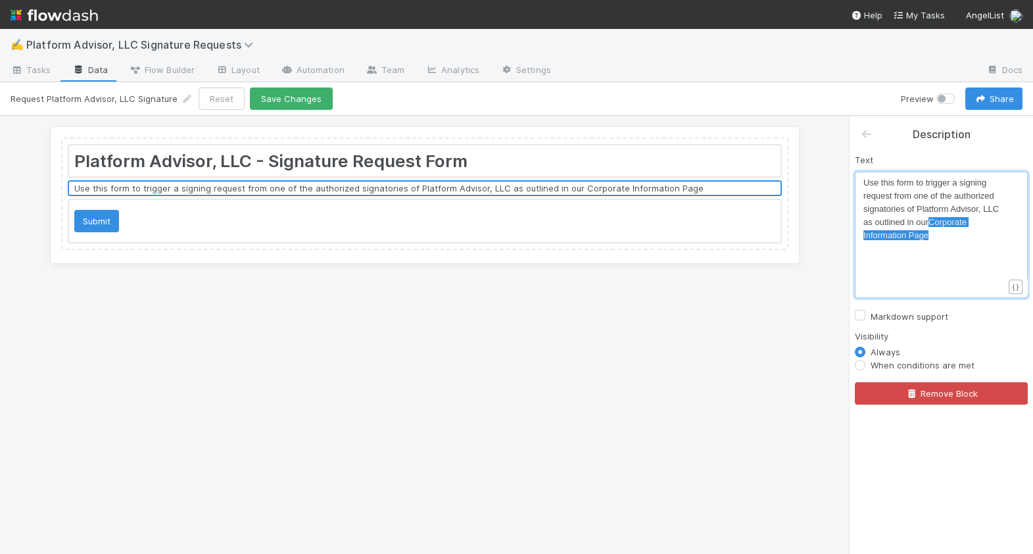
drag, startPoint x: 935, startPoint y: 241, endPoint x: 933, endPoint y: 223, distance: 18.0
paste textarea
type textarea "["
click at [970, 233] on pre "Use this form to trigger a signing request from one of the authorized signatori…" at bounding box center [934, 209] width 140 height 66
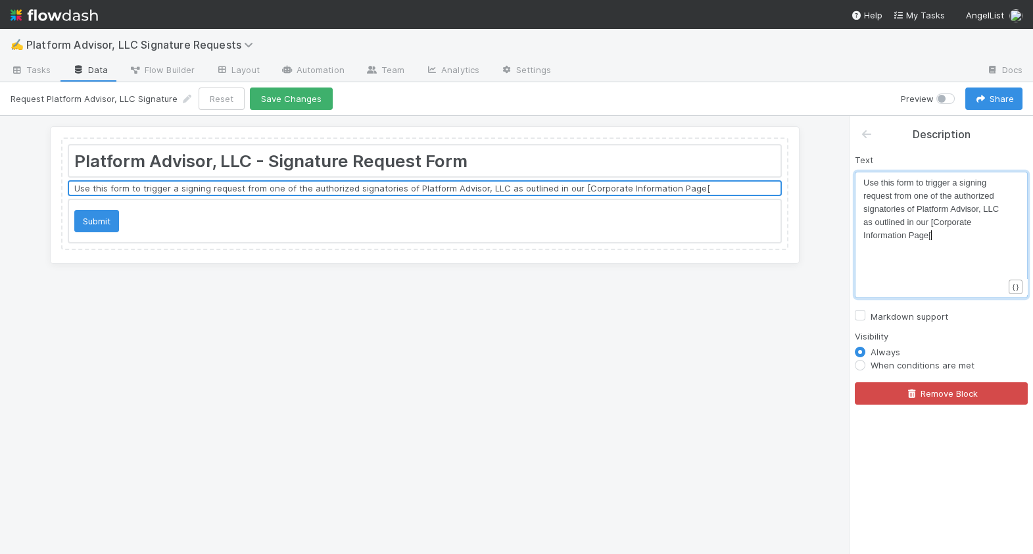
scroll to position [4, 4]
paste textarea ")"
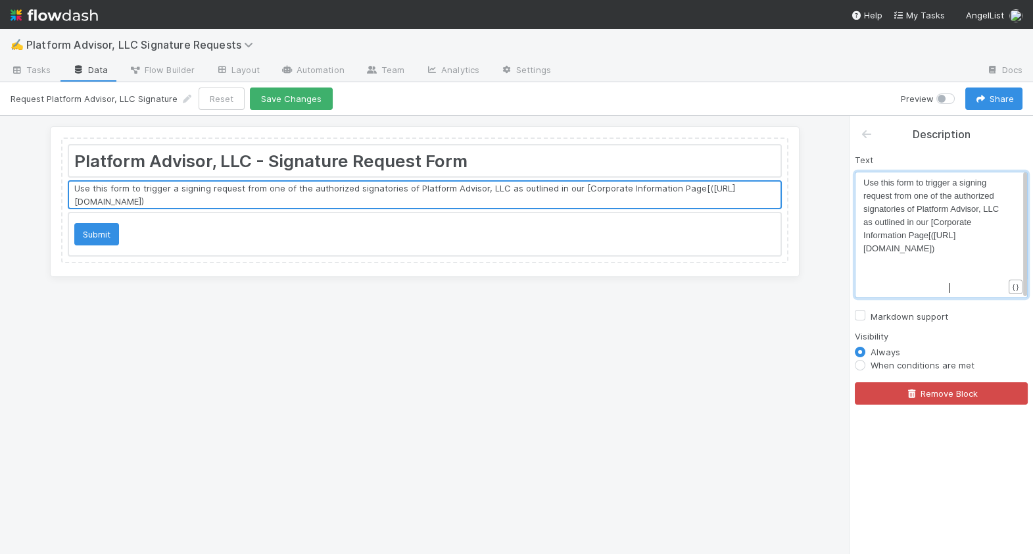
scroll to position [4, 9]
type textarea "[()"
click at [913, 321] on label "Markdown support" at bounding box center [910, 316] width 78 height 16
click at [866, 320] on input "Markdown support" at bounding box center [860, 314] width 11 height 12
checkbox input "true"
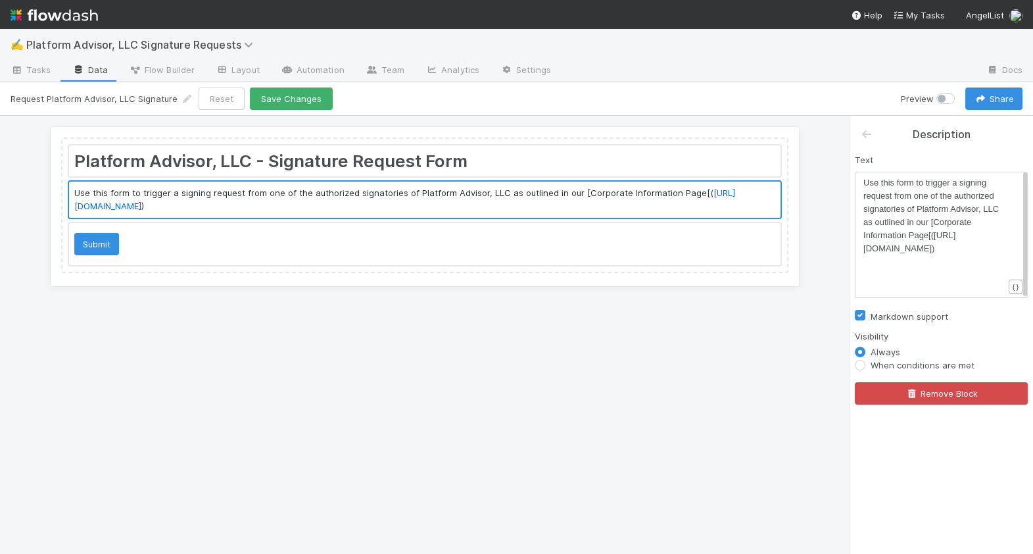
click at [883, 248] on span "Use this form to trigger a signing request from one of the authorized signatori…" at bounding box center [933, 216] width 138 height 76
click at [935, 224] on span "Use this form to trigger a signing request from one of the authorized signatori…" at bounding box center [933, 216] width 138 height 76
type textarea "("
click at [885, 252] on span "Use this form to trigger a signing request from one of the authorized signatori…" at bounding box center [933, 216] width 138 height 76
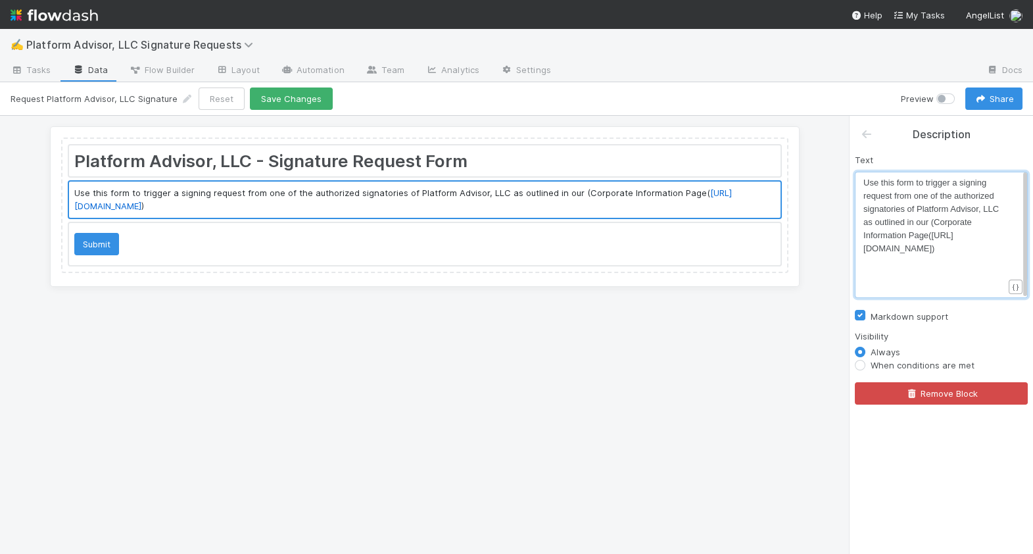
type textarea ")"
click at [865, 252] on span "Use this form to trigger a signing request from one of the authorized signatori…" at bounding box center [933, 216] width 138 height 76
type textarea "["
click at [967, 255] on pre "Use this form to trigger a signing request from one of the authorized signatori…" at bounding box center [934, 215] width 140 height 79
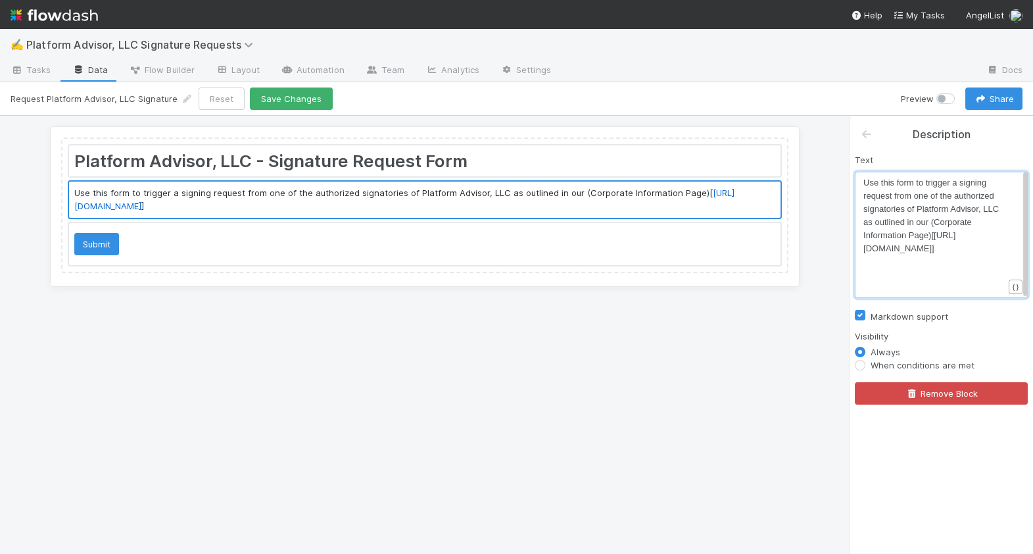
type textarea "]"
click at [956, 240] on pre "Use this form to trigger a signing request from one of the authorized signatori…" at bounding box center [934, 215] width 140 height 79
click at [931, 221] on span "Use this form to trigger a signing request from one of the authorized signatori…" at bounding box center [933, 216] width 138 height 76
click at [933, 223] on span "Use this form to trigger a signing request from one of the authorized signatori…" at bounding box center [933, 216] width 138 height 76
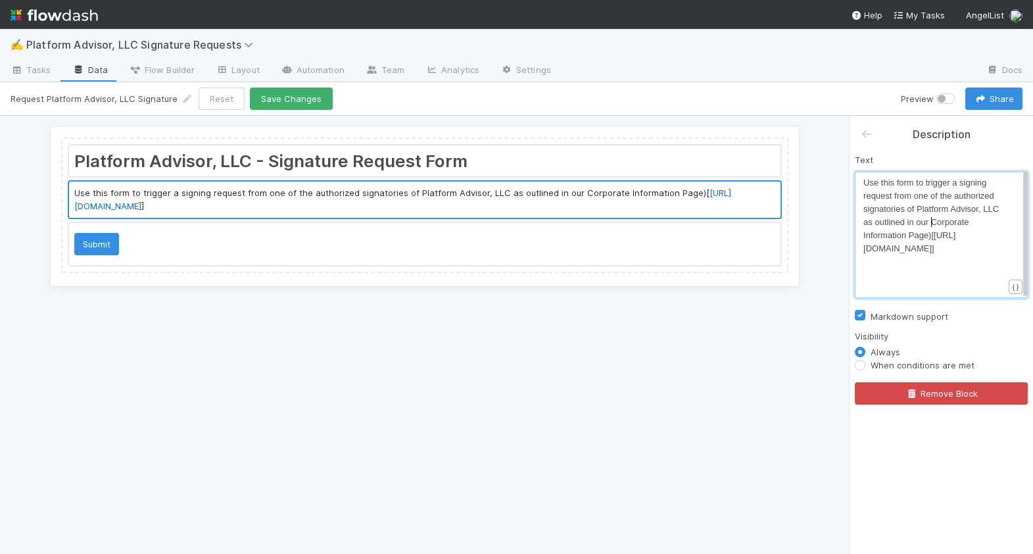
type textarea "["
click at [936, 233] on pre "Use this form to trigger a signing request from one of the authorized signatori…" at bounding box center [934, 215] width 140 height 79
type textarea "]"
type textarea "("
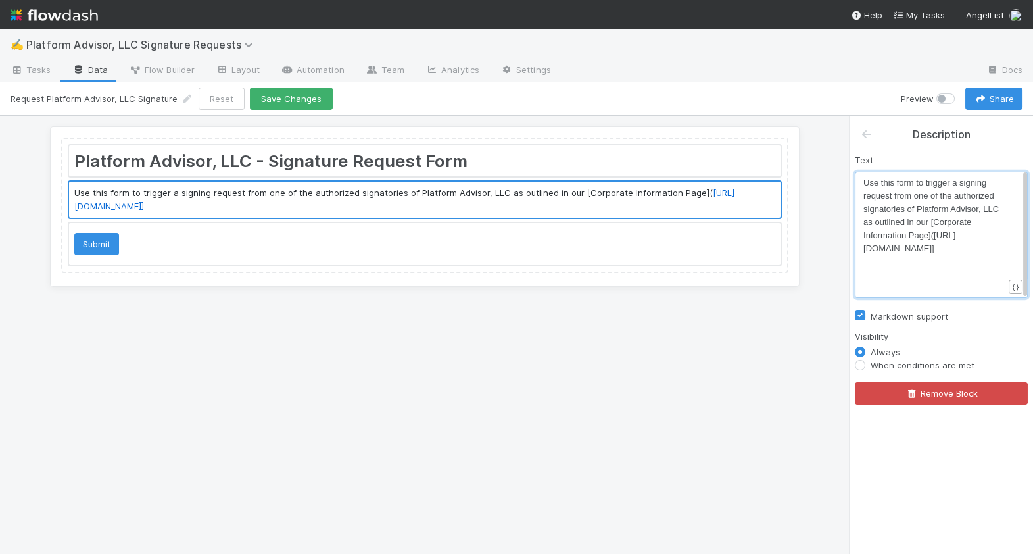
click at [962, 255] on pre "Use this form to trigger a signing request from one of the authorized signatori…" at bounding box center [934, 215] width 140 height 79
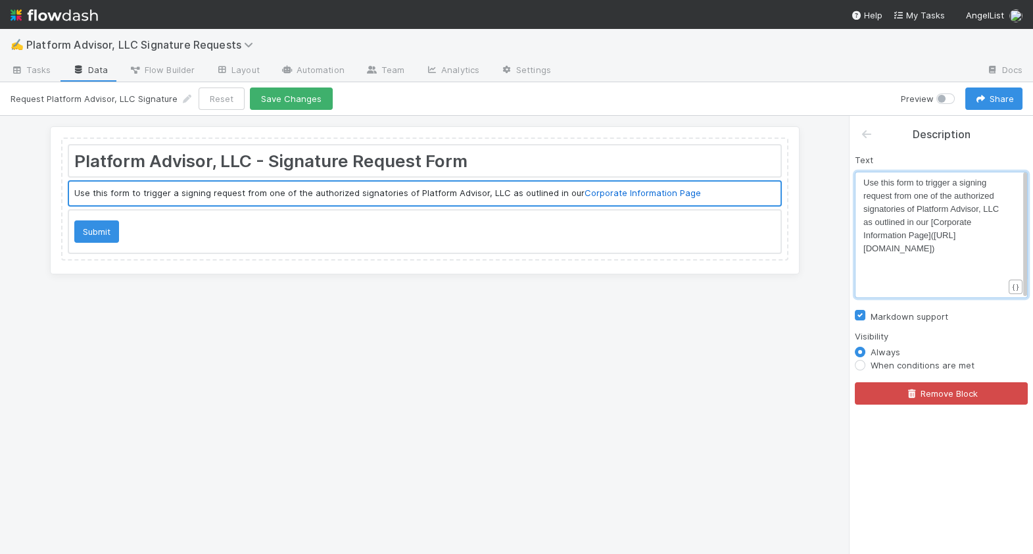
type textarea ")."
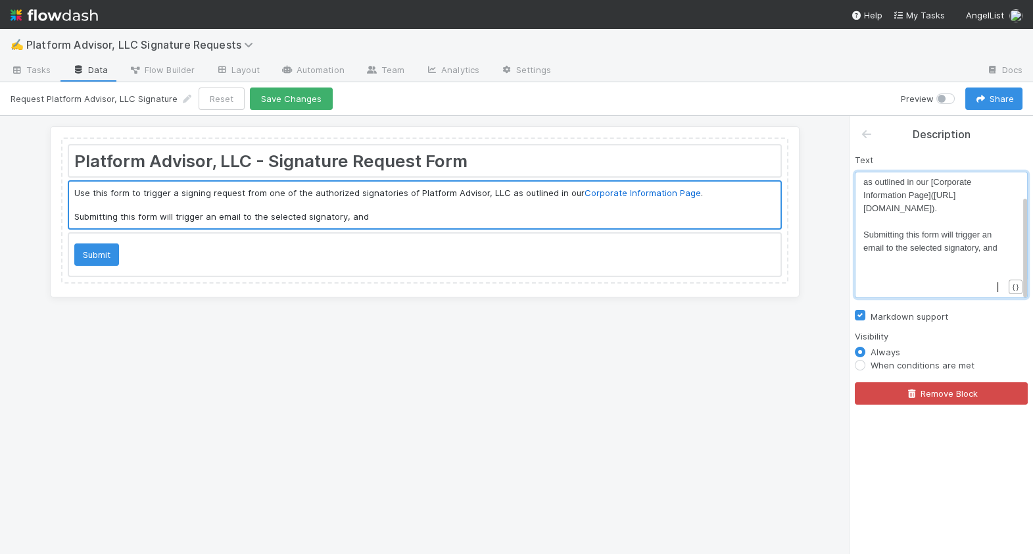
scroll to position [53, 0]
type textarea "Submitting this form will trigger an email to the selected signatory, and then …"
type textarea "y will be given a"
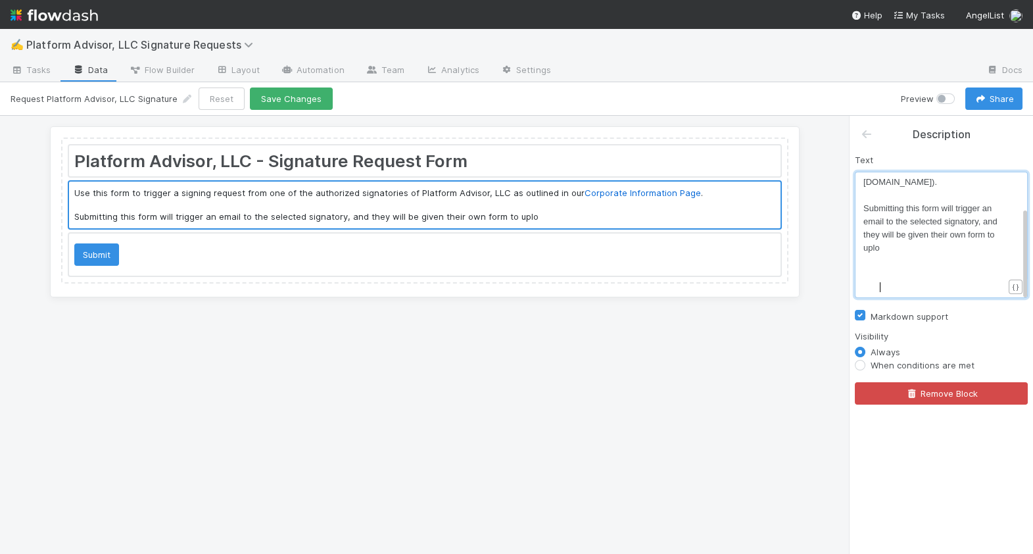
type textarea "their own form to upload"
click at [702, 218] on div at bounding box center [425, 205] width 712 height 47
type textarea "action the request."
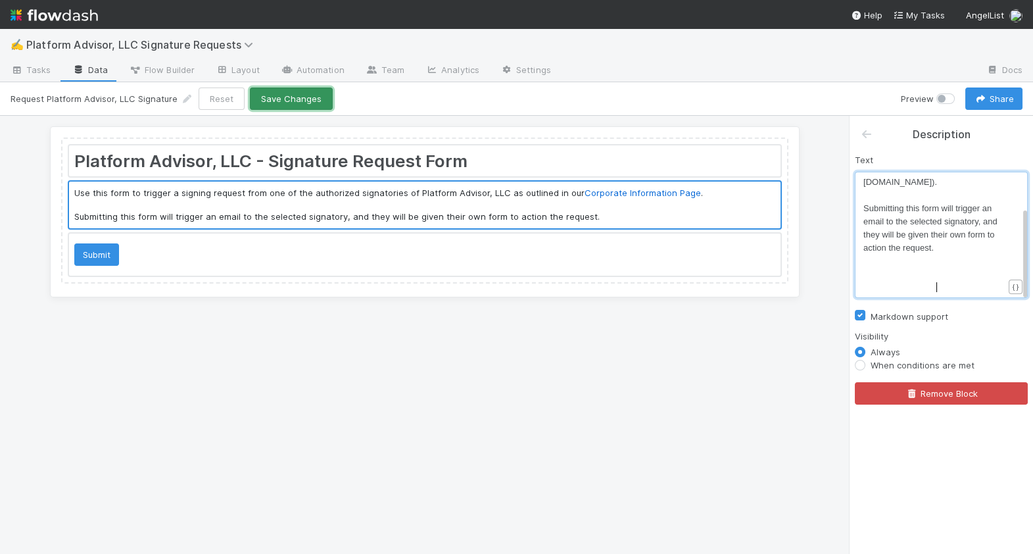
click at [301, 99] on button "Save Changes" at bounding box center [291, 98] width 83 height 22
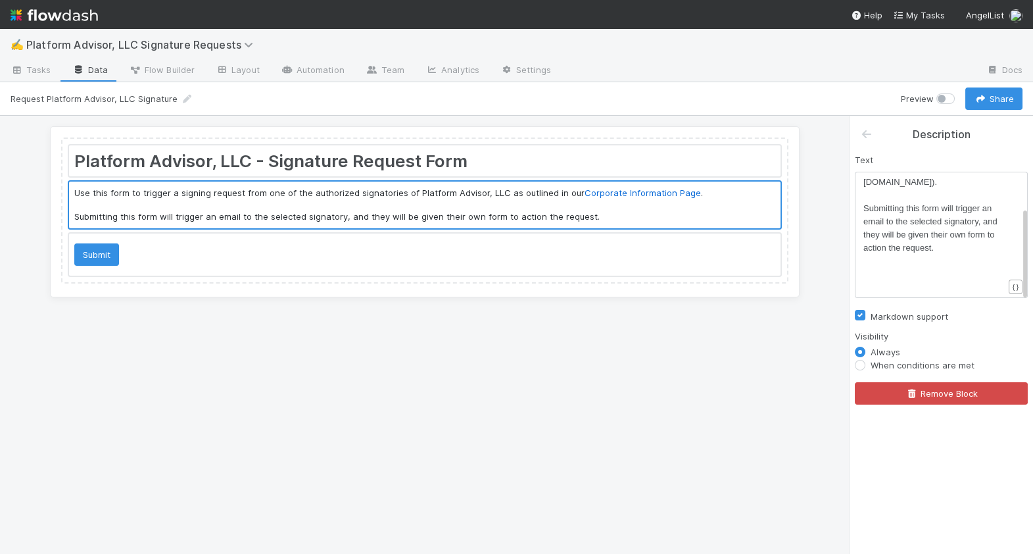
click at [91, 72] on link "Data" at bounding box center [90, 71] width 57 height 21
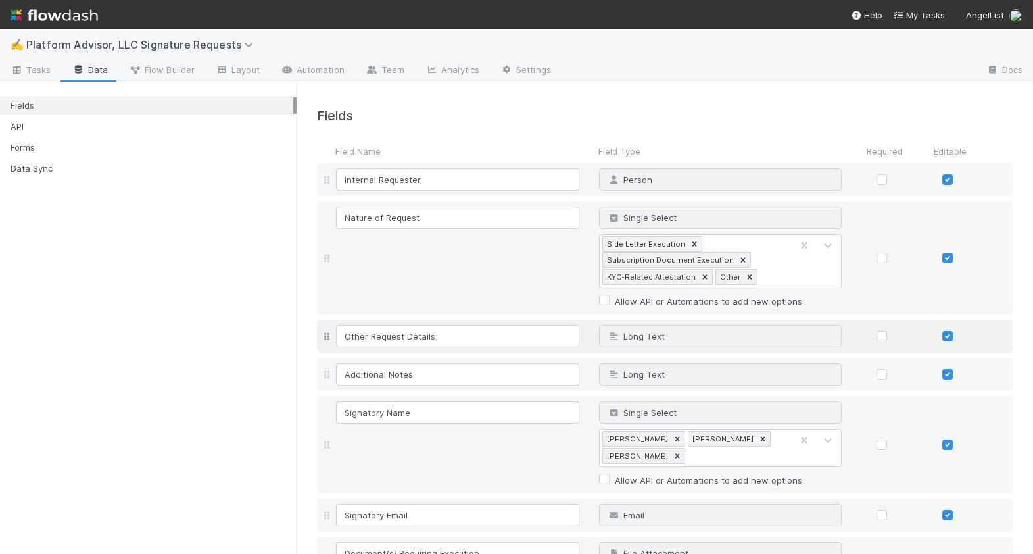
scroll to position [176, 0]
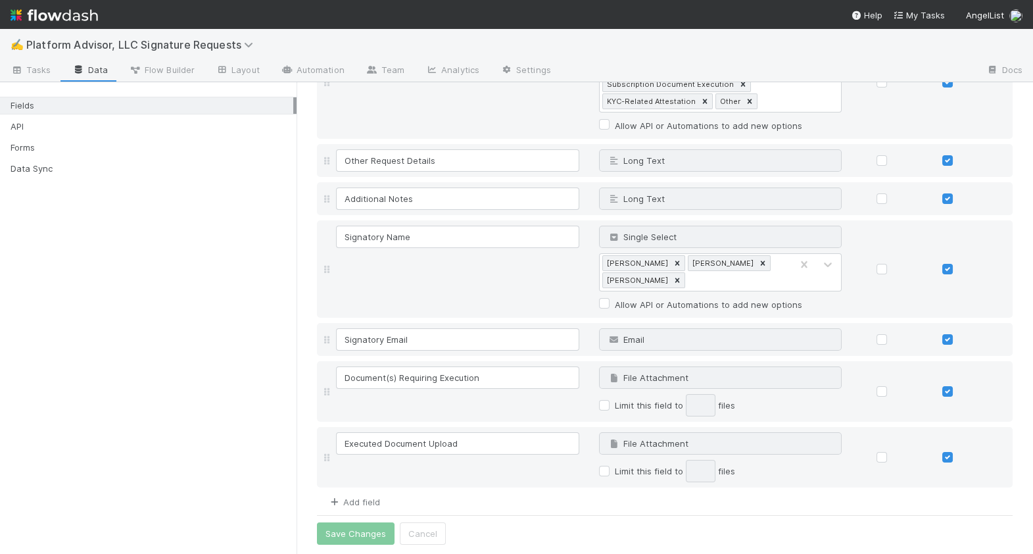
click at [364, 497] on link "Add field" at bounding box center [354, 502] width 53 height 11
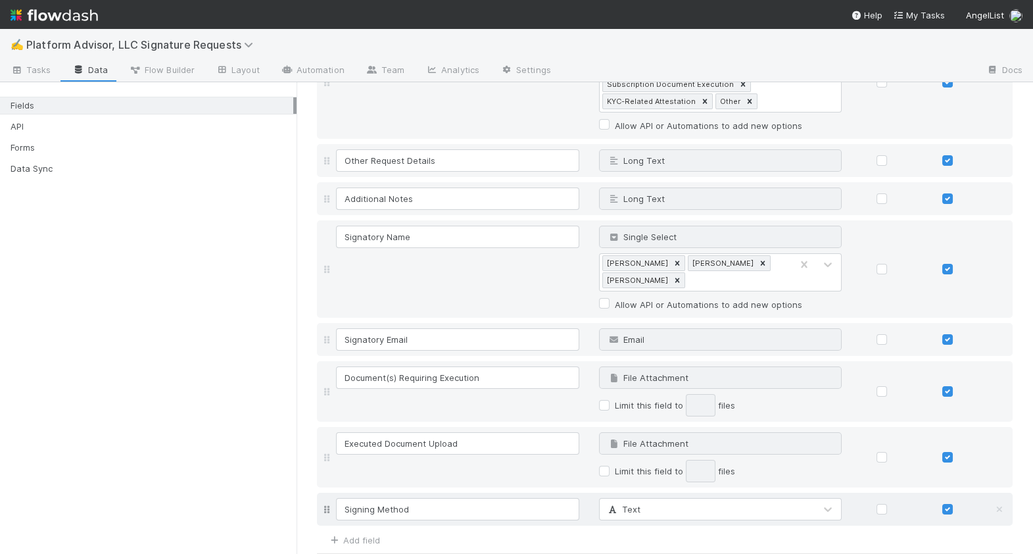
type input "Signing Method"
click at [641, 505] on div "Text" at bounding box center [708, 509] width 216 height 21
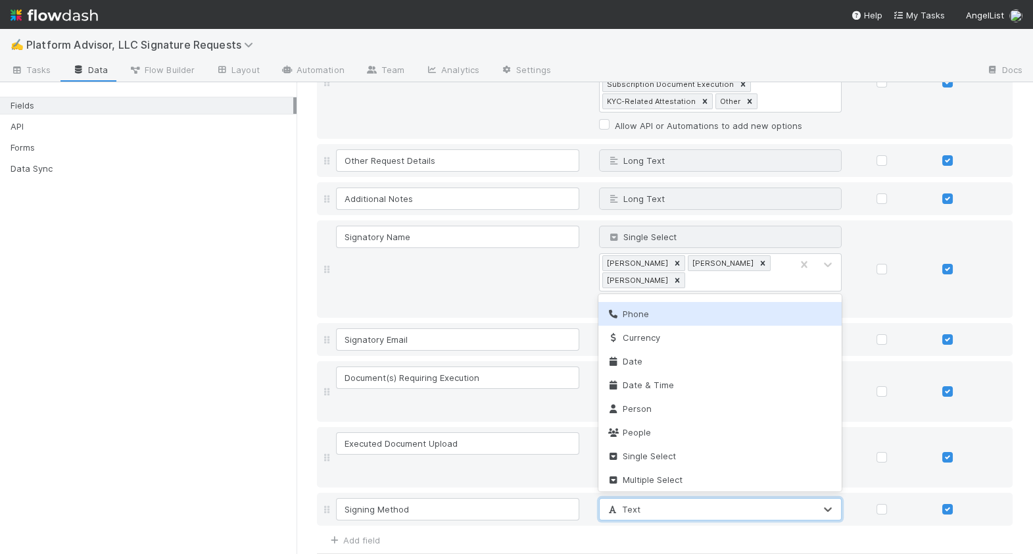
scroll to position [134, 0]
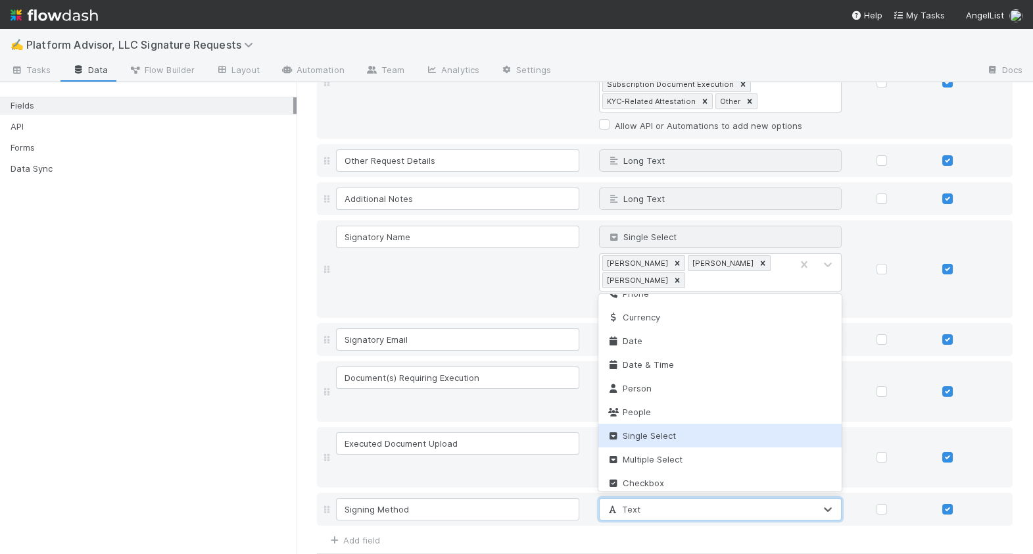
click at [661, 430] on span "Single Select" at bounding box center [640, 435] width 69 height 11
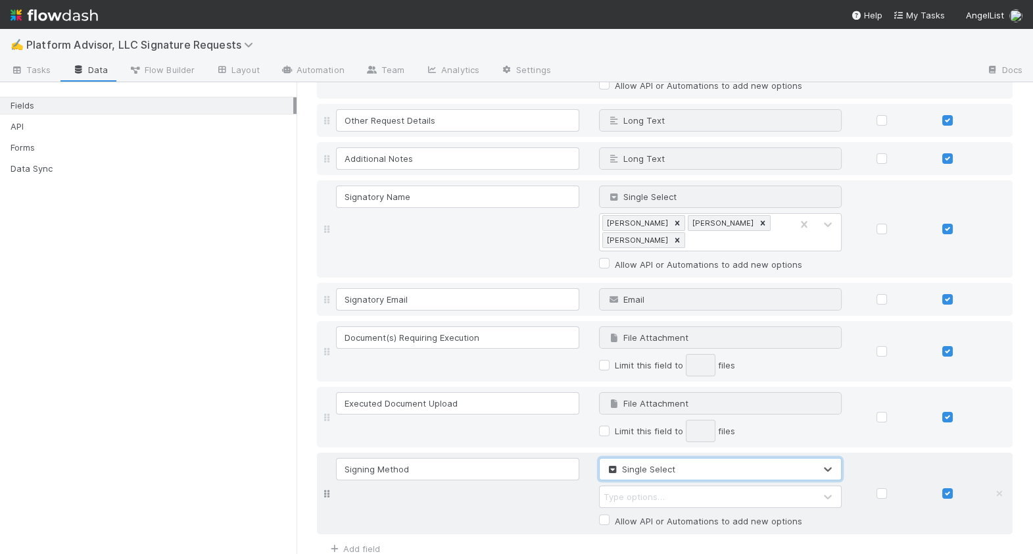
scroll to position [245, 0]
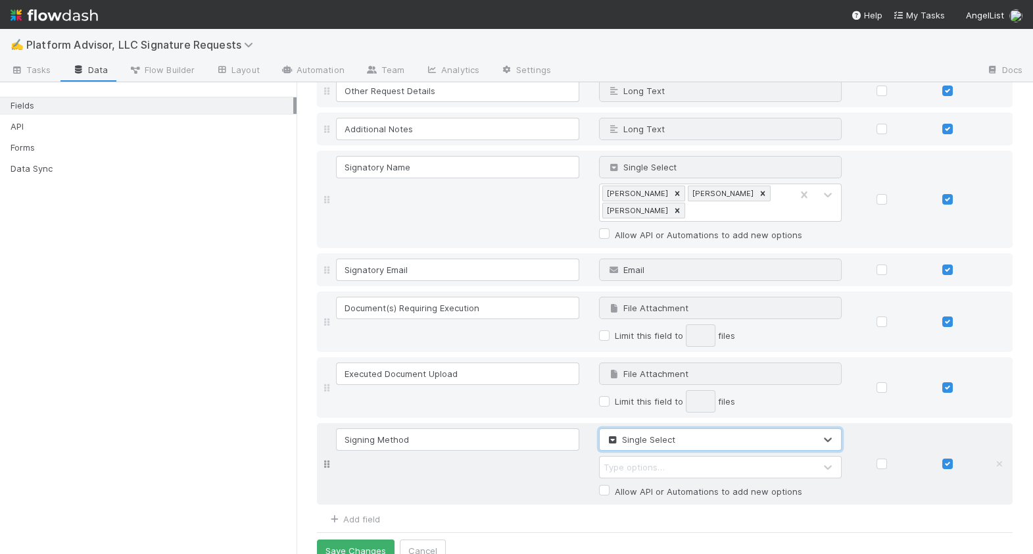
click at [631, 462] on div "Type options…" at bounding box center [634, 466] width 61 height 13
type input "PDF"
click at [664, 465] on div "PDF" at bounding box center [696, 466] width 192 height 21
type input "D"
type input "Digital Signature (e.g. DocuSign)"
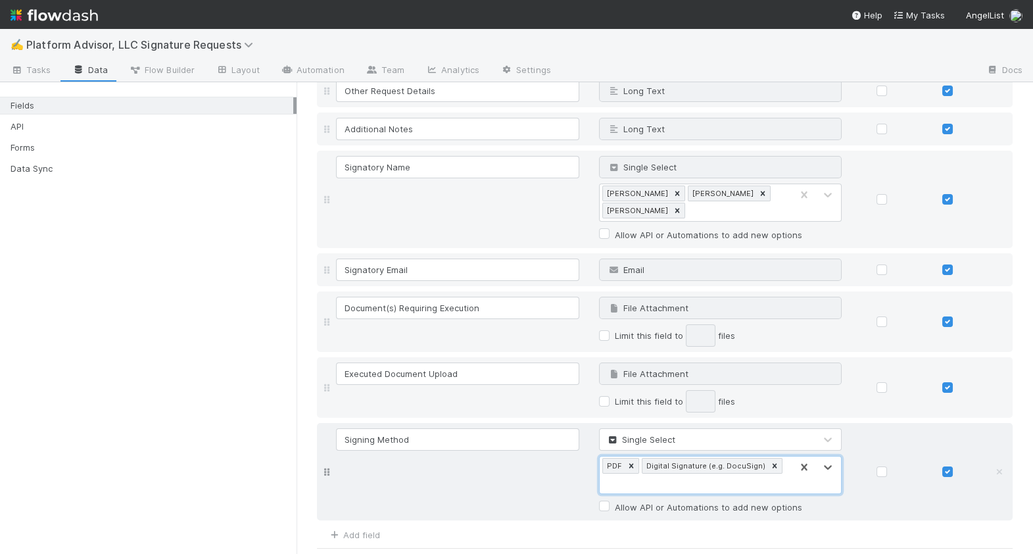
scroll to position [262, 0]
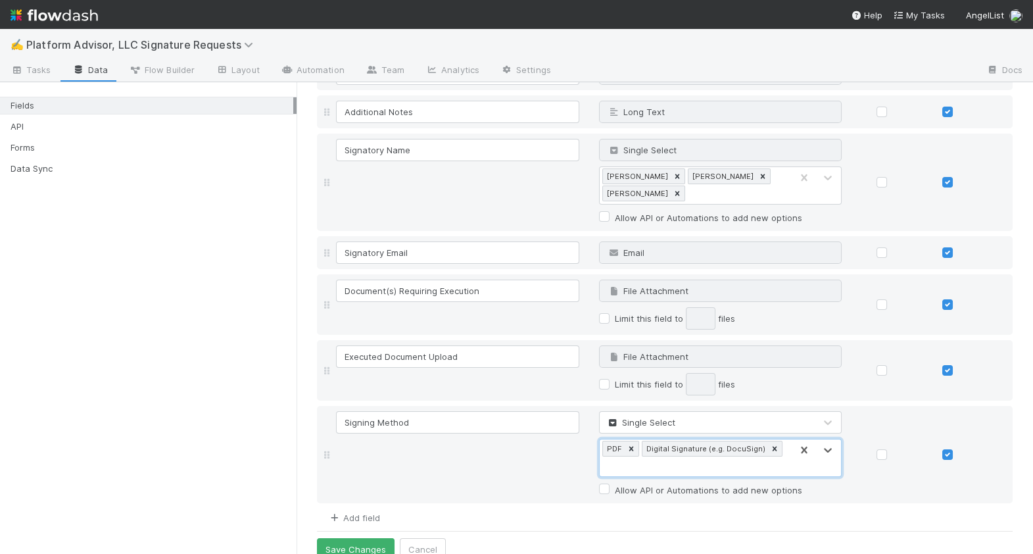
click at [339, 514] on icon at bounding box center [334, 518] width 13 height 9
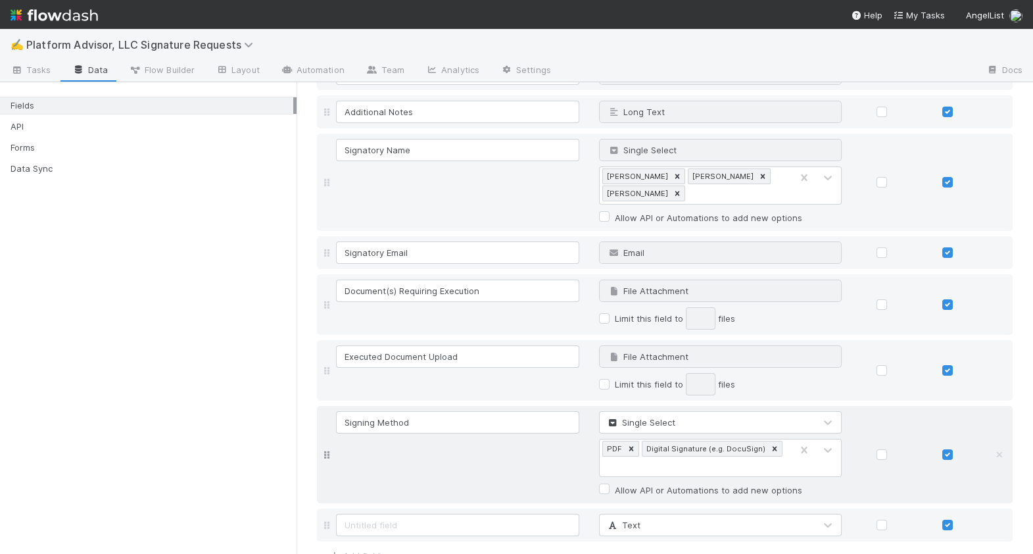
scroll to position [301, 0]
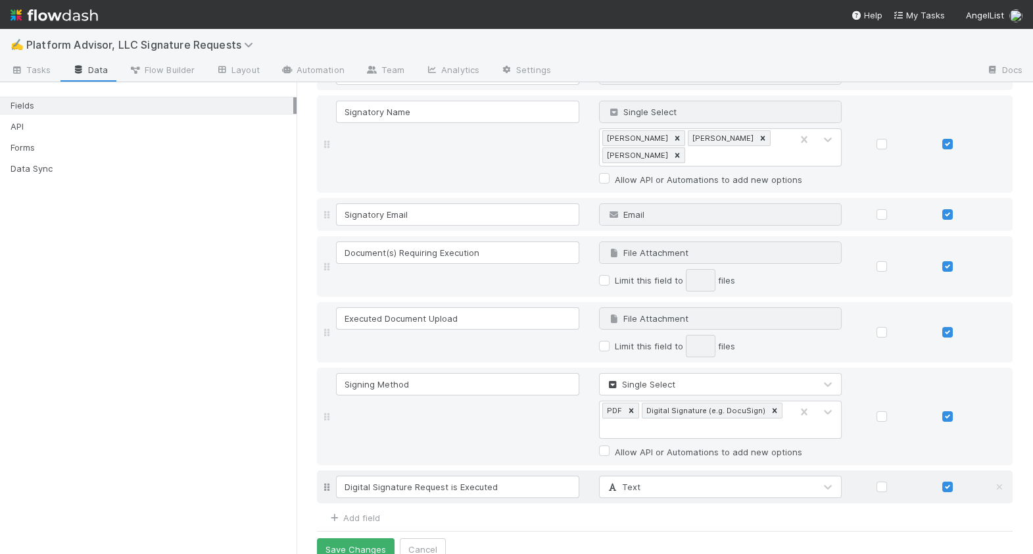
type input "Digital Signature Request is Executed"
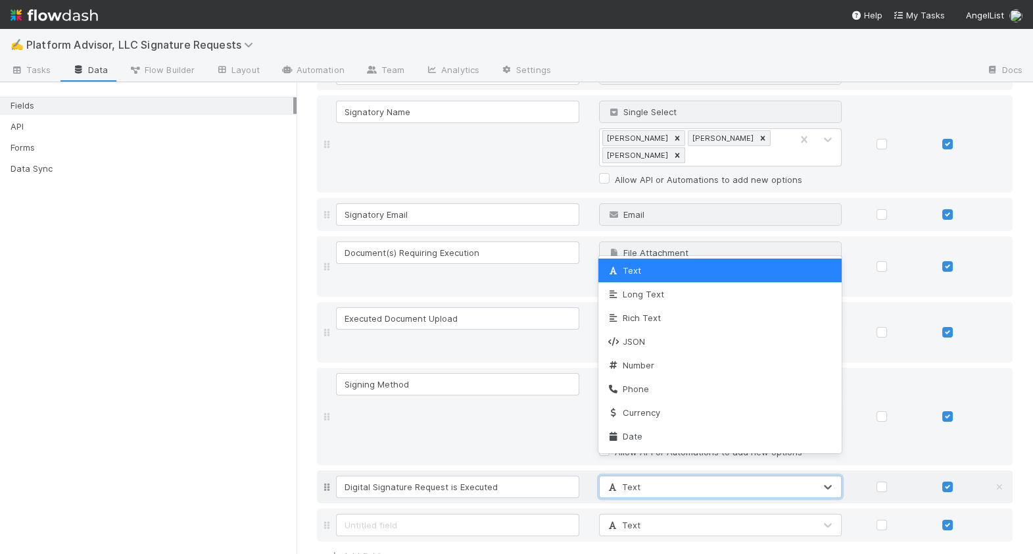
click at [618, 483] on icon at bounding box center [612, 487] width 13 height 9
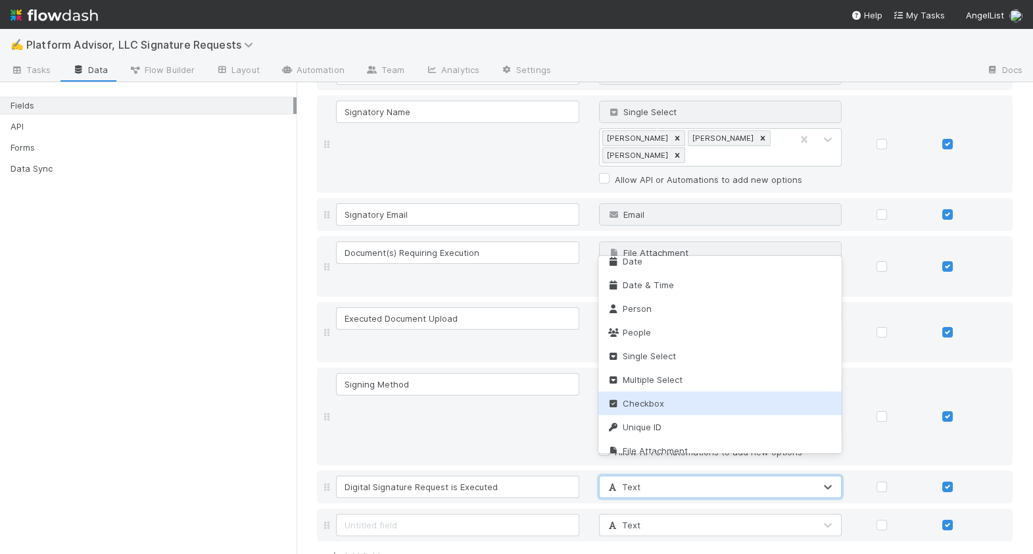
scroll to position [157, 0]
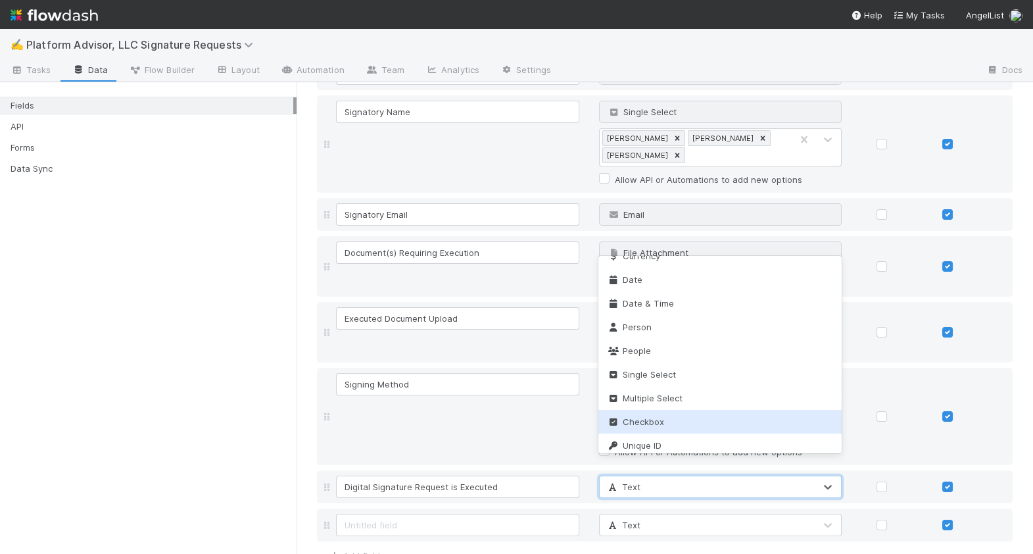
click at [680, 419] on div "Checkbox" at bounding box center [720, 422] width 243 height 24
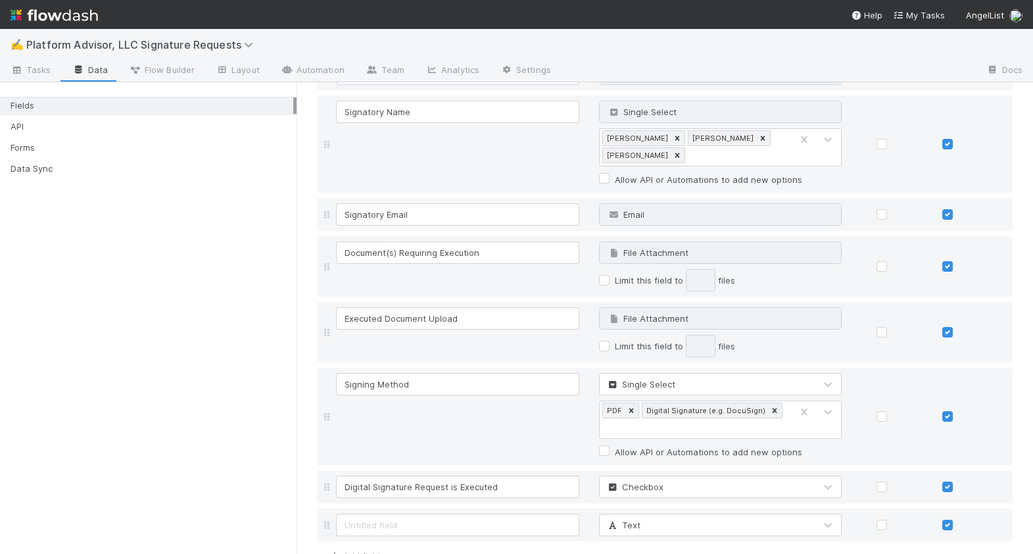
click at [213, 403] on div "Fields API Forms Data Sync" at bounding box center [148, 318] width 297 height 472
click at [999, 521] on icon at bounding box center [999, 525] width 13 height 9
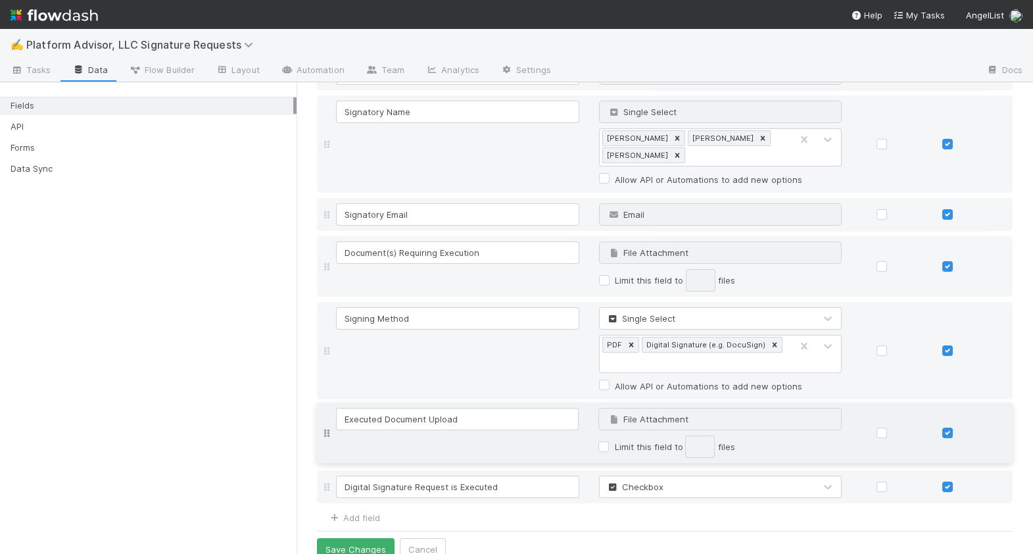
drag, startPoint x: 325, startPoint y: 334, endPoint x: 337, endPoint y: 435, distance: 101.4
click at [337, 435] on div "Internal Requester Person Why can't I edit type? Nature of Request Single Selec…" at bounding box center [665, 183] width 696 height 641
click at [347, 410] on input "Executed Document Upload" at bounding box center [457, 421] width 243 height 22
click at [385, 410] on input "Executed Document Upload" at bounding box center [457, 421] width 243 height 22
click at [505, 410] on input "Executed PDF Document Upload" at bounding box center [457, 421] width 243 height 22
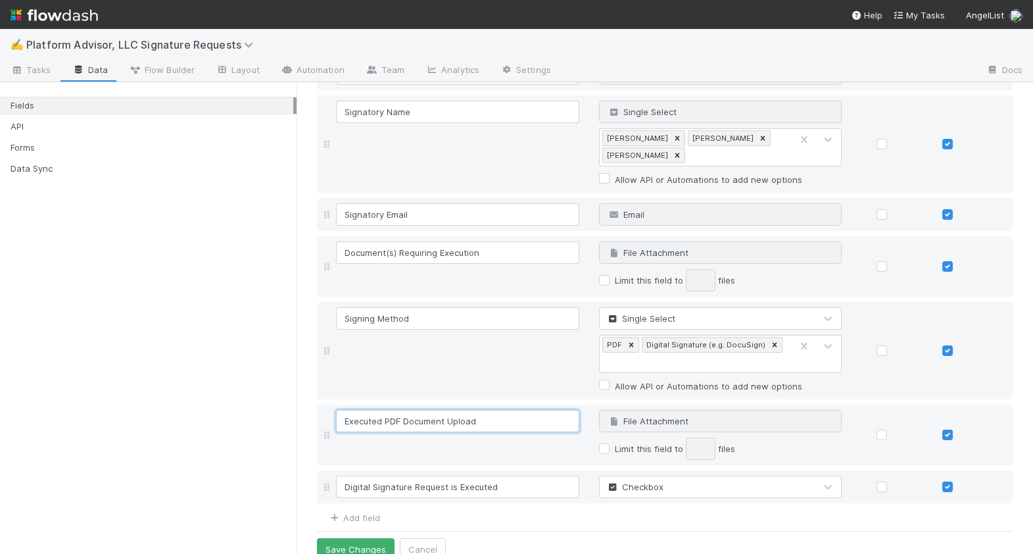
type input "Executed PDF Document Upload"
click at [230, 421] on div "Fields API Forms Data Sync" at bounding box center [148, 318] width 297 height 472
click at [360, 512] on link "Add field" at bounding box center [354, 517] width 53 height 11
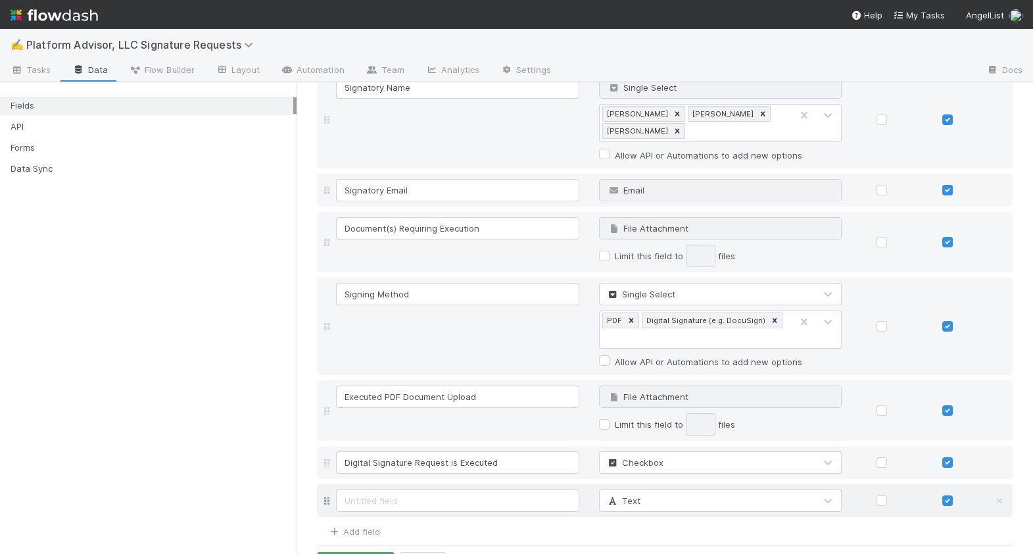
scroll to position [324, 0]
click at [637, 496] on span "Text" at bounding box center [623, 501] width 34 height 11
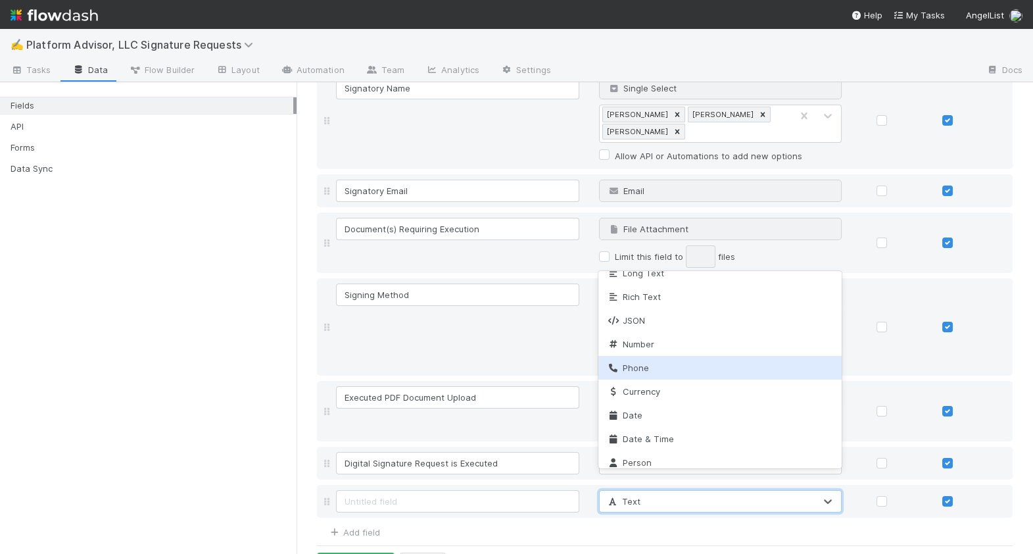
scroll to position [0, 0]
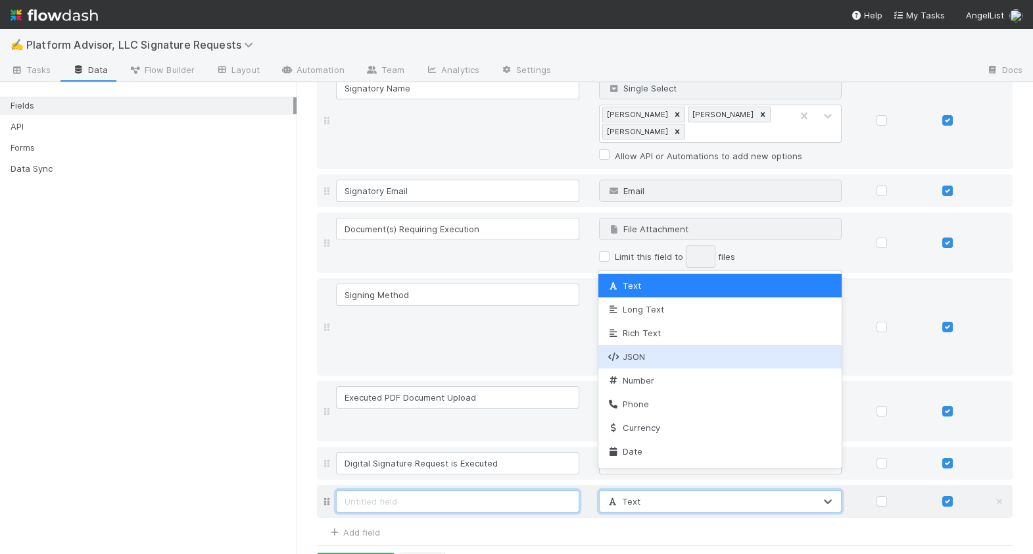
click at [342, 490] on input at bounding box center [457, 501] width 243 height 22
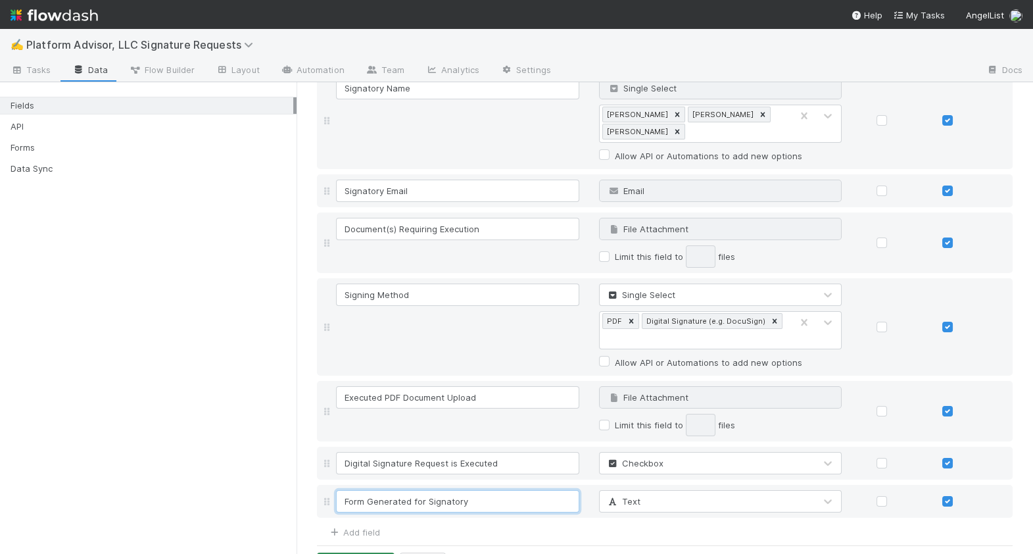
type input "Form Generated for Signatory"
click at [349, 553] on button "Save Changes" at bounding box center [356, 564] width 78 height 22
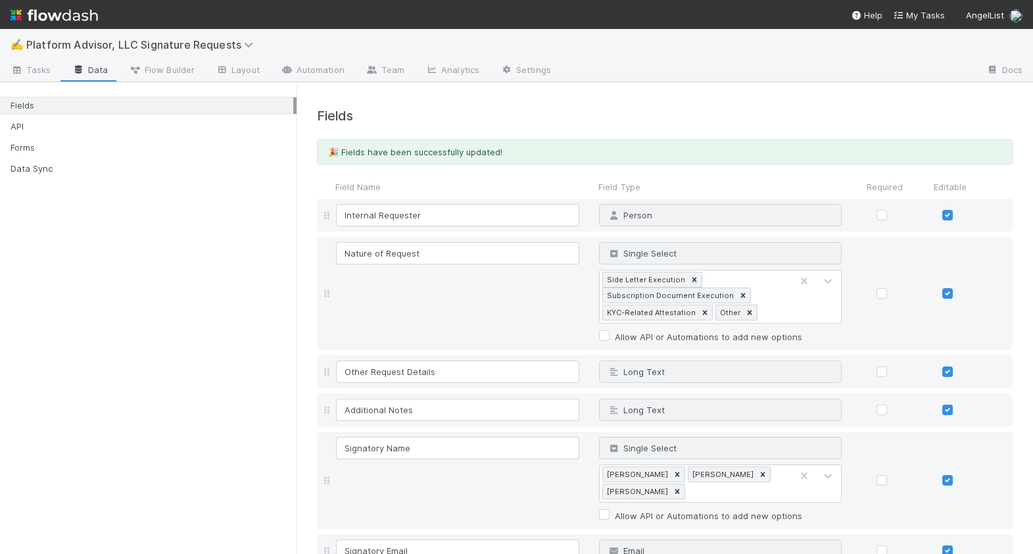
scroll to position [374, 0]
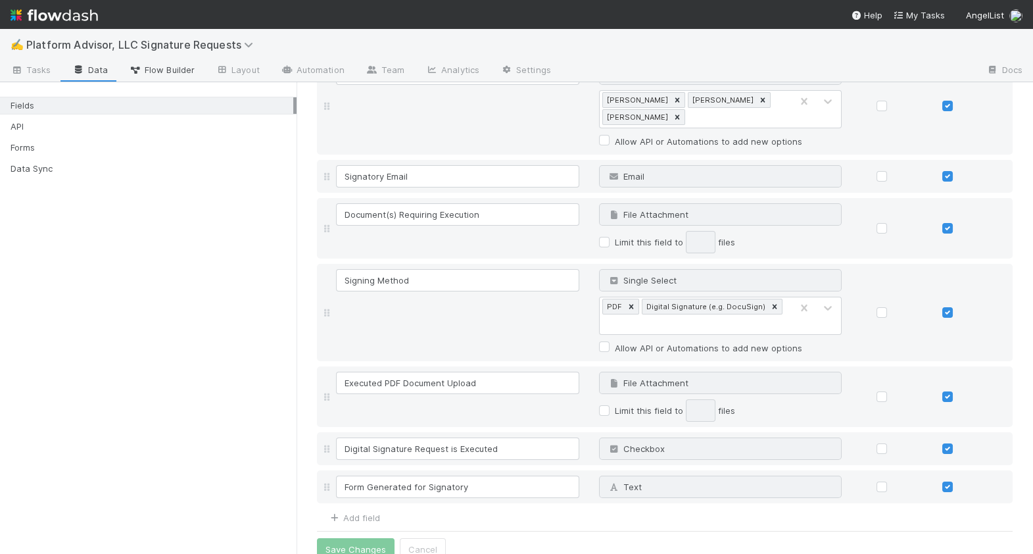
click at [135, 72] on icon at bounding box center [135, 70] width 13 height 8
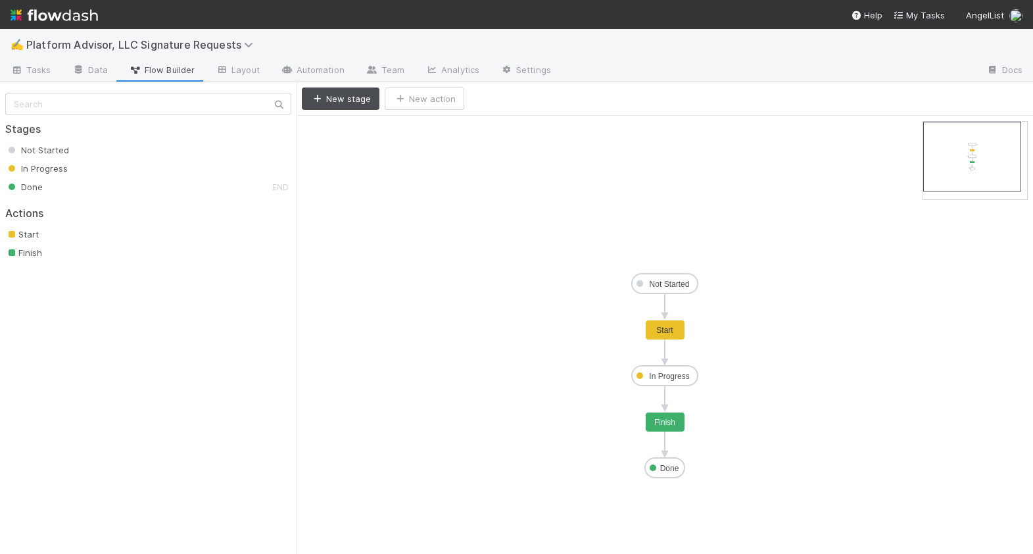
click at [670, 280] on text "Not Started" at bounding box center [670, 284] width 40 height 9
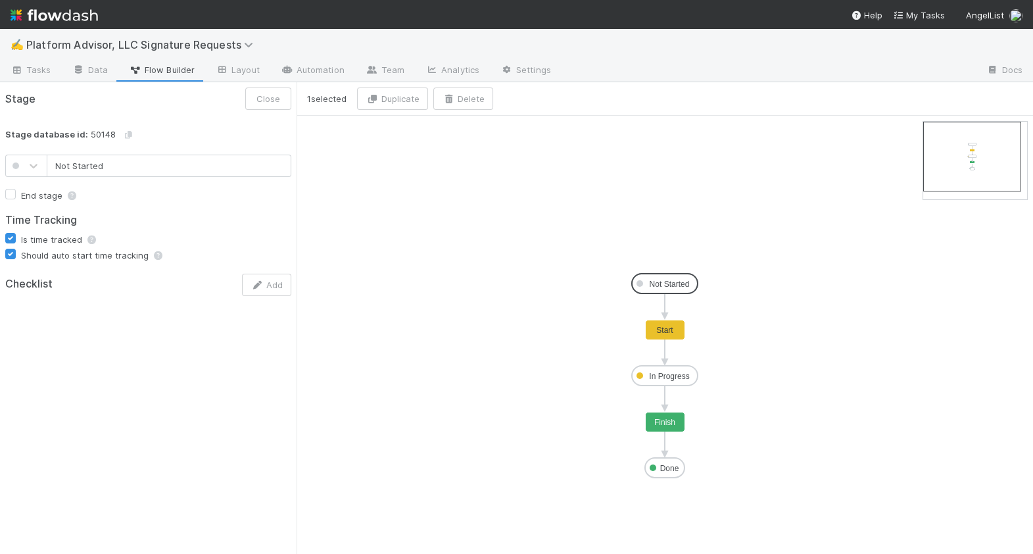
click at [670, 280] on text "Not Started" at bounding box center [670, 284] width 40 height 9
click at [489, 100] on button "Delete" at bounding box center [463, 98] width 60 height 22
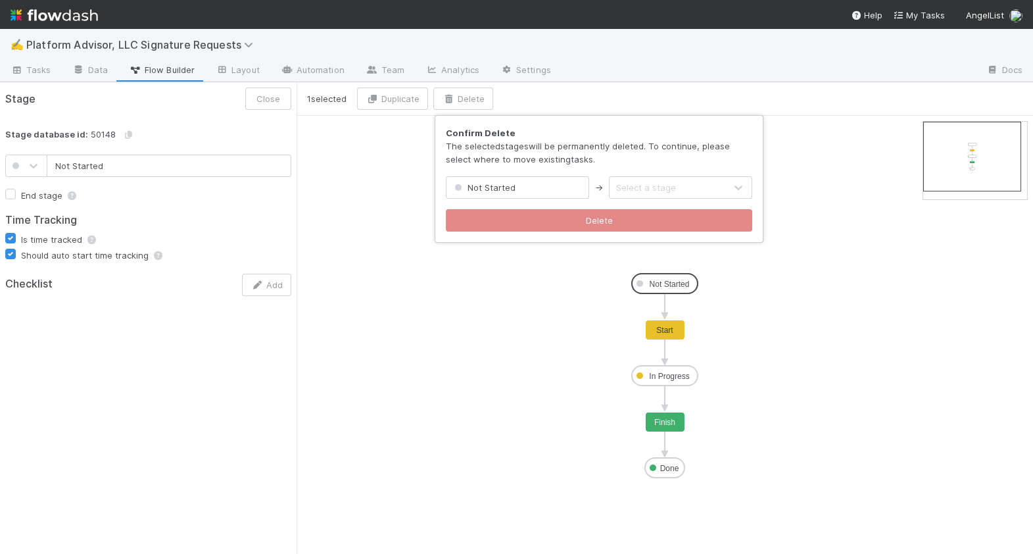
click at [649, 199] on div "Confirm Delete The selected stages will be permanently deleted. To continue, pl…" at bounding box center [599, 179] width 328 height 126
click at [648, 189] on div "Select a stage" at bounding box center [646, 187] width 60 height 13
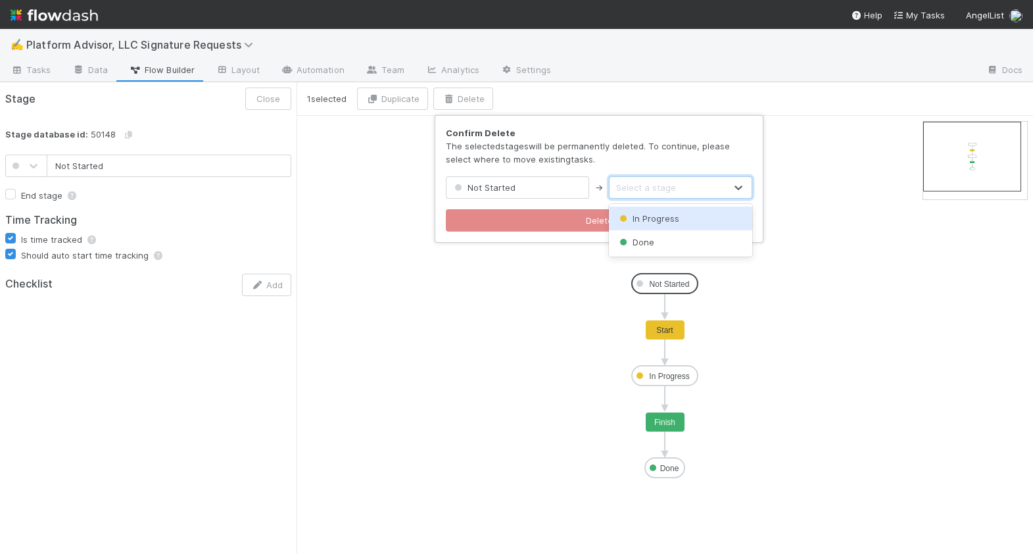
click at [654, 222] on span "In Progress" at bounding box center [648, 218] width 62 height 11
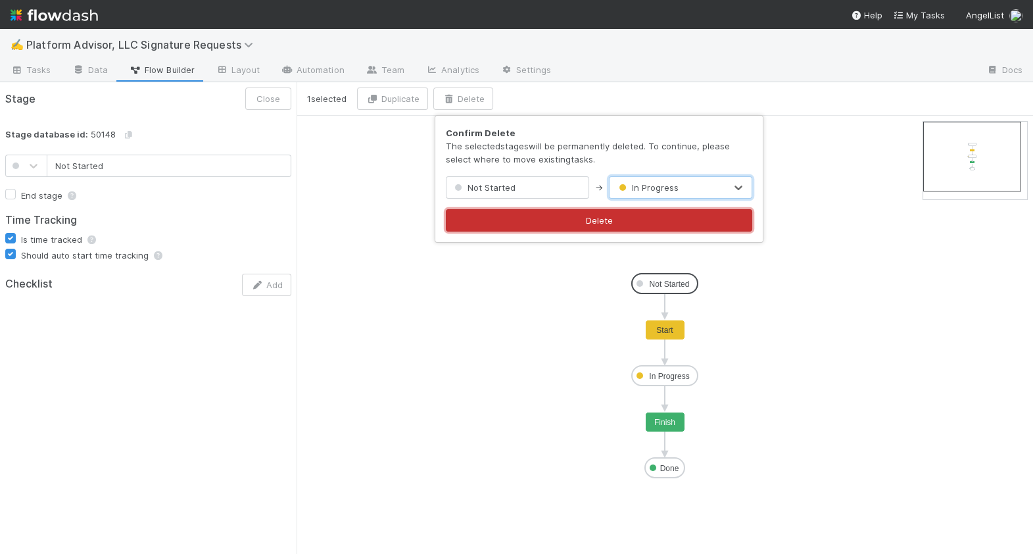
click at [651, 221] on button "Delete" at bounding box center [599, 220] width 307 height 22
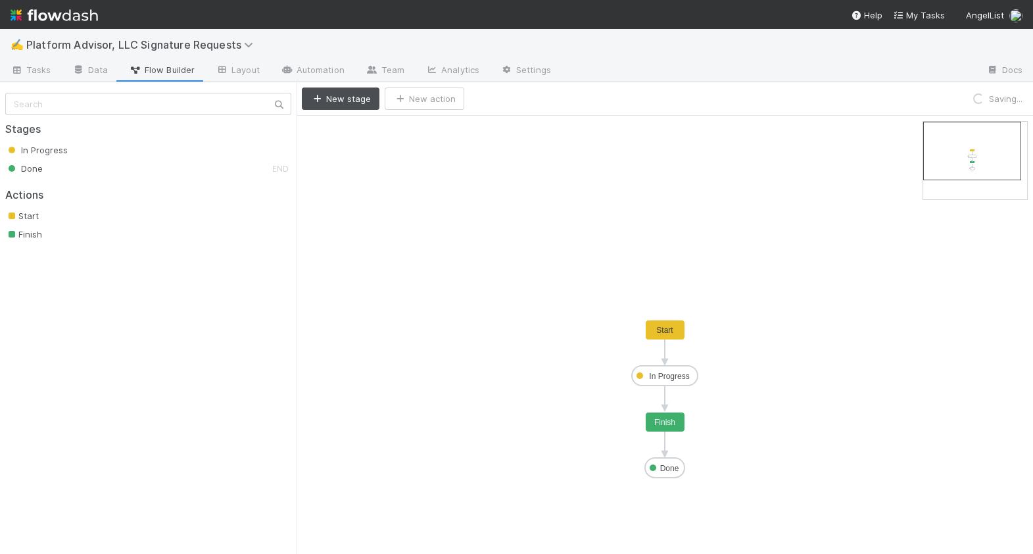
click at [674, 330] on rect at bounding box center [665, 330] width 39 height 20
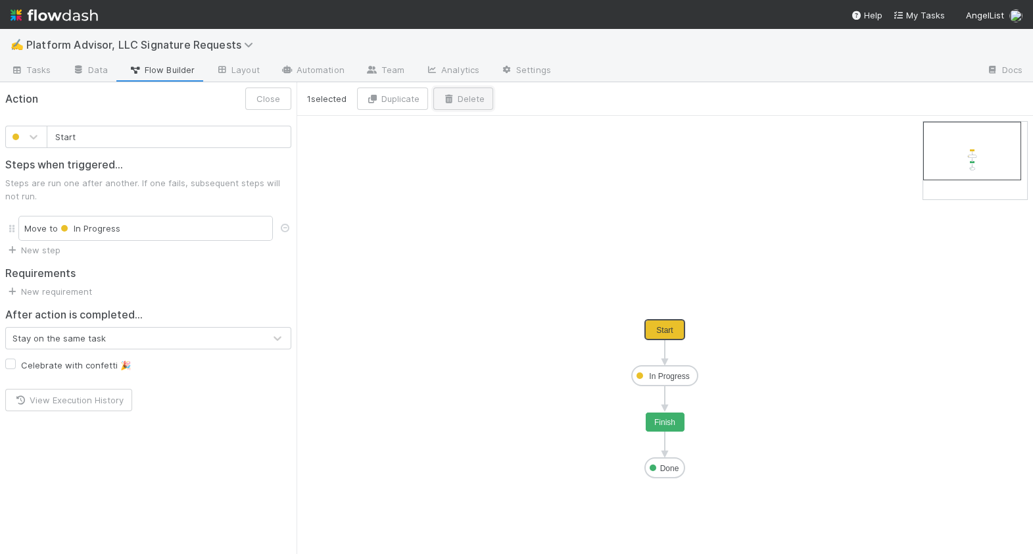
click at [470, 99] on button "Delete" at bounding box center [463, 98] width 60 height 22
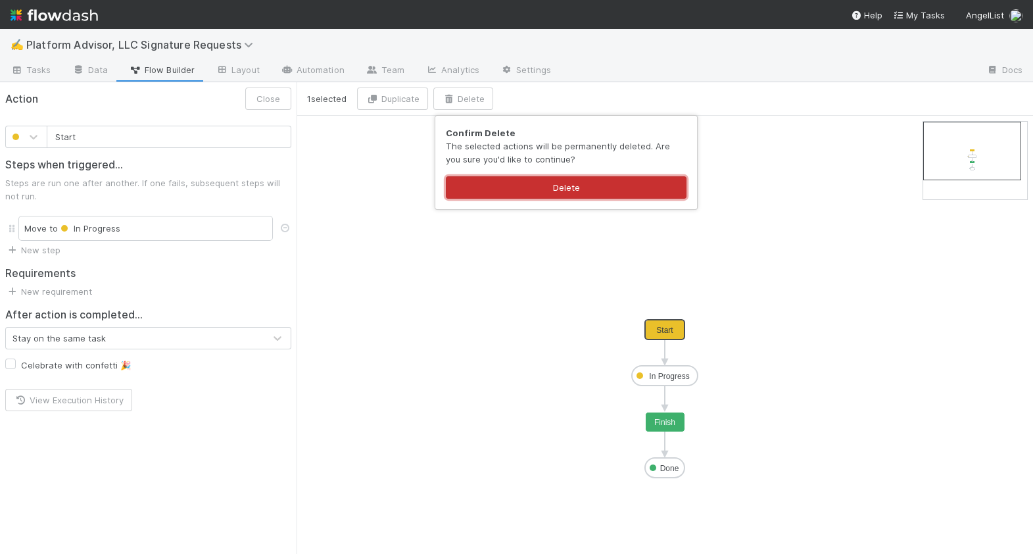
click at [535, 191] on button "Delete" at bounding box center [566, 187] width 241 height 22
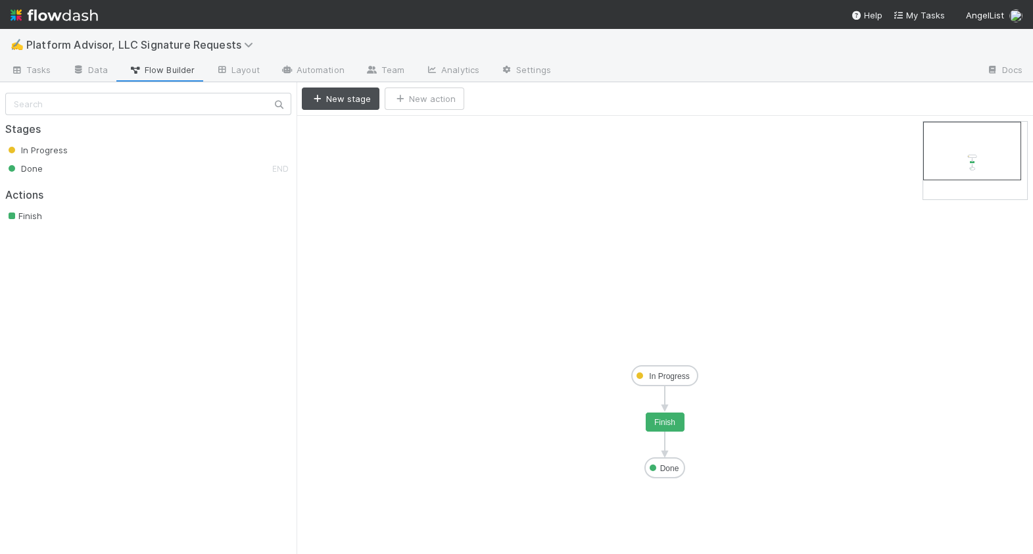
click at [672, 372] on text "In Progress" at bounding box center [669, 376] width 40 height 9
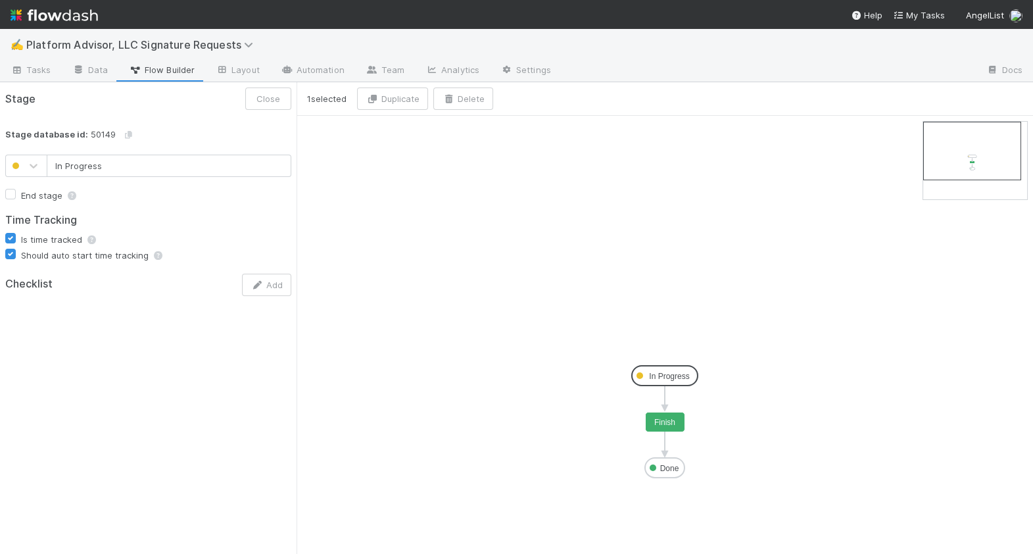
click at [55, 162] on input "In Progress" at bounding box center [169, 166] width 245 height 22
type input "Signature Request In Progress"
click at [276, 101] on button "Save" at bounding box center [270, 98] width 43 height 22
click at [275, 110] on div "Stage Close" at bounding box center [148, 98] width 297 height 33
click at [270, 102] on button "Close" at bounding box center [268, 98] width 46 height 22
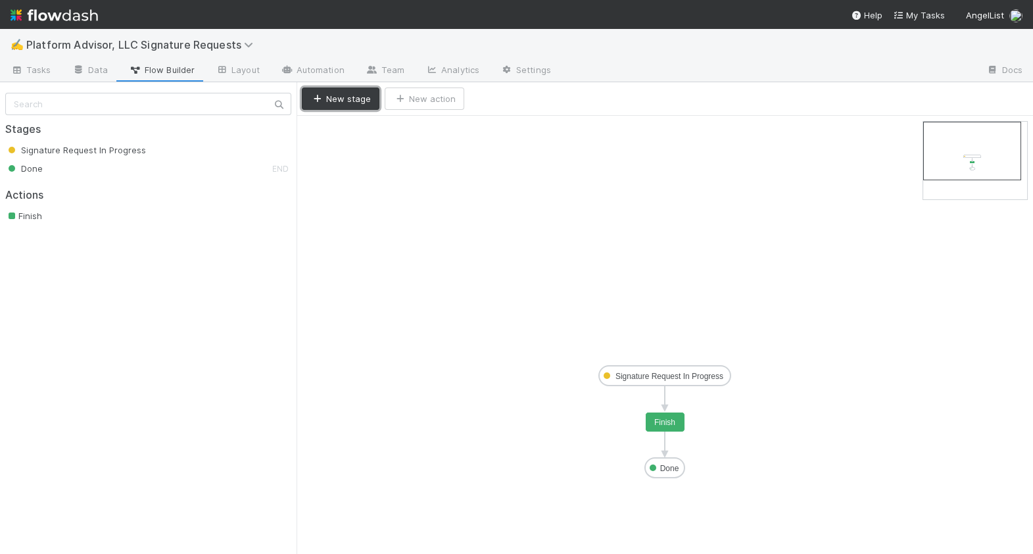
click at [345, 100] on button "New stage" at bounding box center [341, 98] width 78 height 22
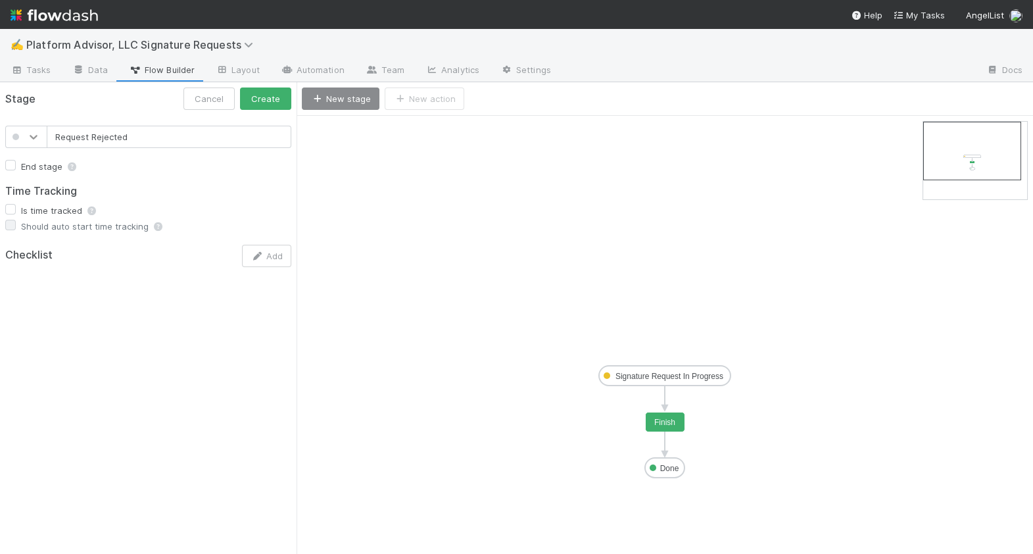
type input "Request Rejected"
click at [37, 135] on icon at bounding box center [33, 136] width 13 height 13
click at [26, 324] on div at bounding box center [26, 334] width 42 height 24
click at [27, 139] on icon at bounding box center [33, 136] width 13 height 13
click at [34, 356] on div at bounding box center [26, 357] width 26 height 13
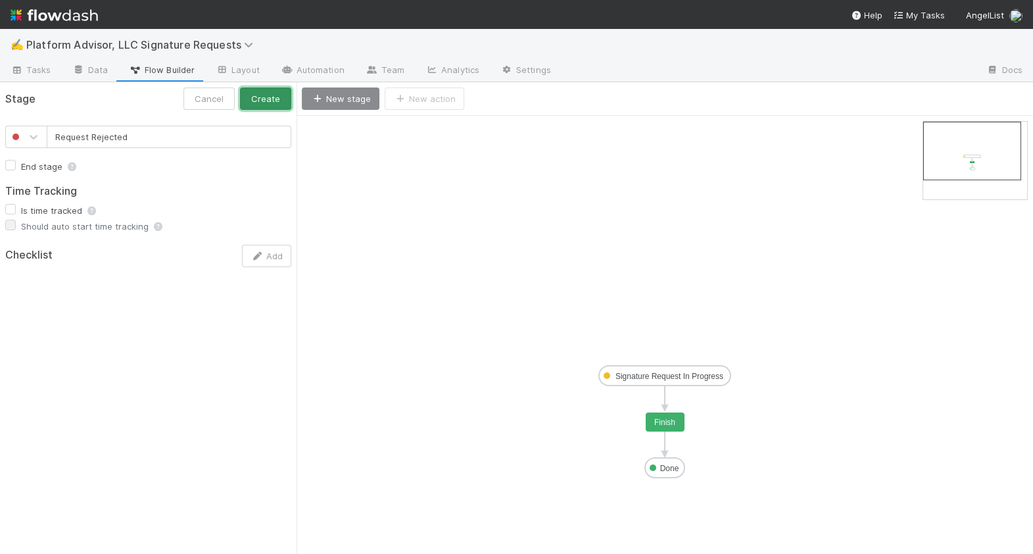
click at [262, 104] on button "Create" at bounding box center [265, 98] width 51 height 22
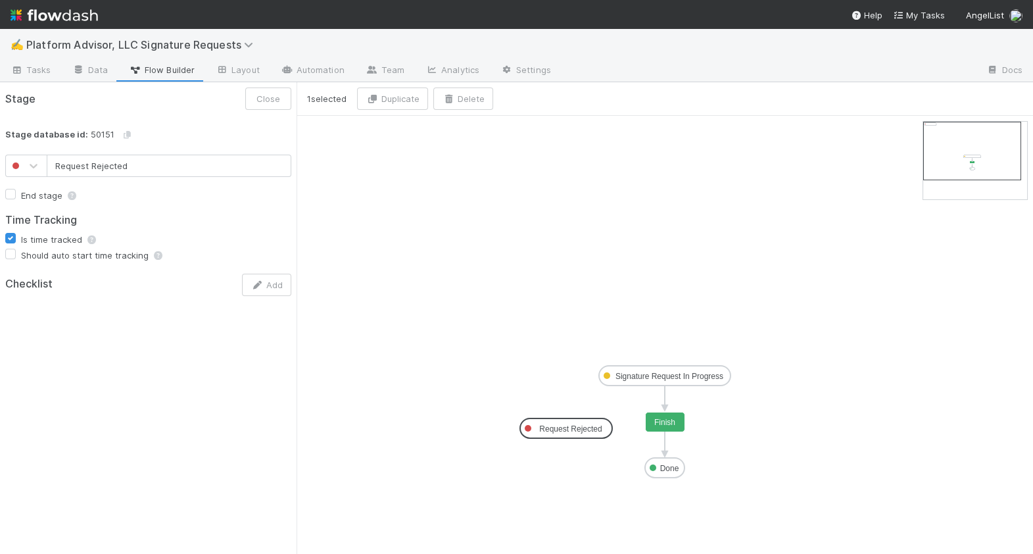
drag, startPoint x: 350, startPoint y: 134, endPoint x: 564, endPoint y: 431, distance: 366.0
drag, startPoint x: 664, startPoint y: 387, endPoint x: 566, endPoint y: 424, distance: 104.3
drag, startPoint x: 598, startPoint y: 431, endPoint x: 549, endPoint y: 443, distance: 50.9
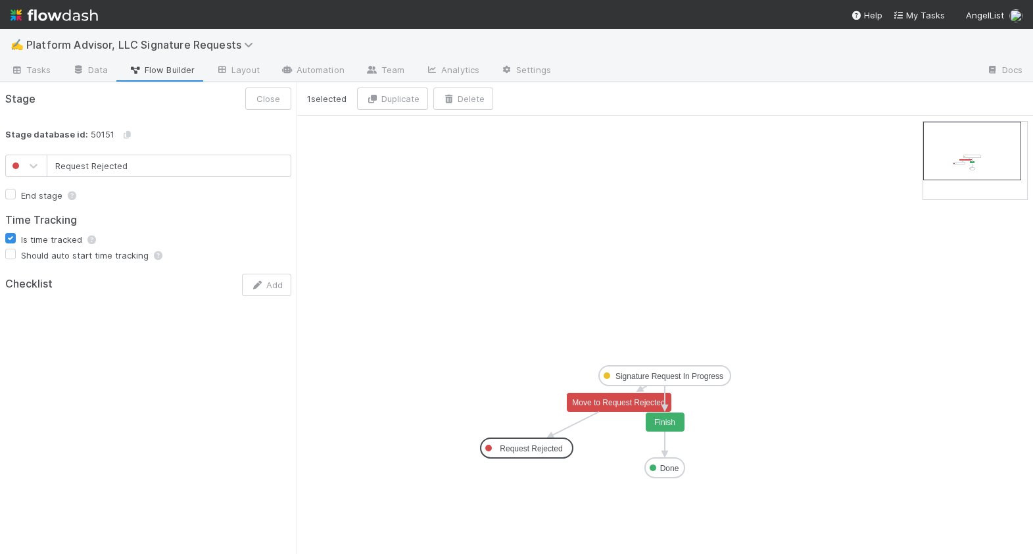
drag, startPoint x: 558, startPoint y: 421, endPoint x: 499, endPoint y: 447, distance: 64.2
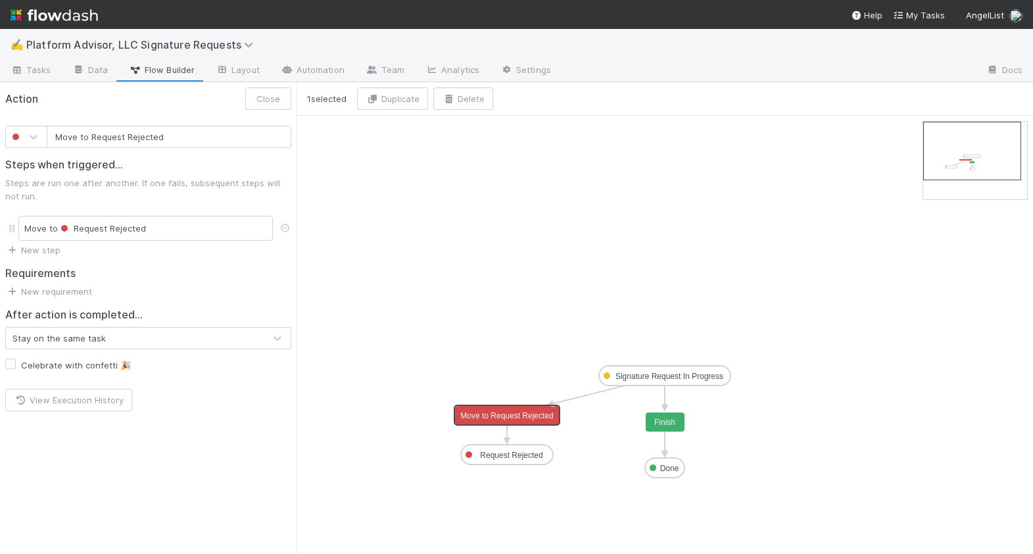
drag, startPoint x: 595, startPoint y: 403, endPoint x: 480, endPoint y: 414, distance: 115.7
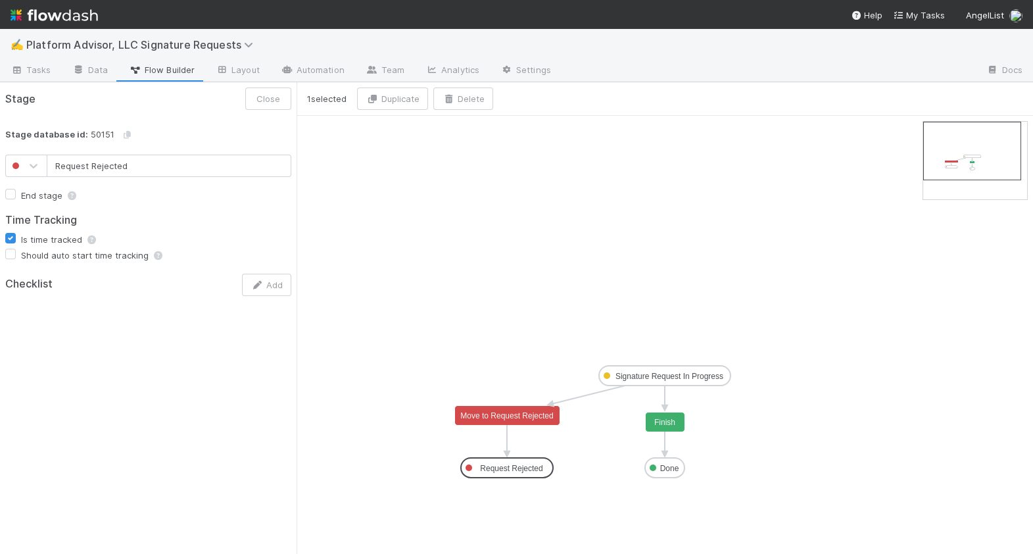
drag, startPoint x: 526, startPoint y: 455, endPoint x: 527, endPoint y: 467, distance: 11.9
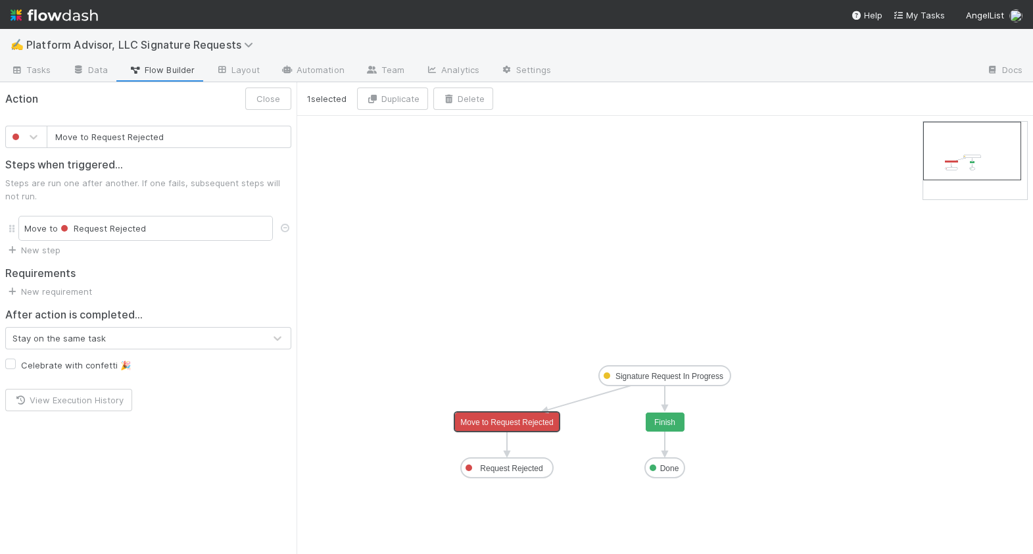
drag, startPoint x: 545, startPoint y: 413, endPoint x: 545, endPoint y: 421, distance: 7.9
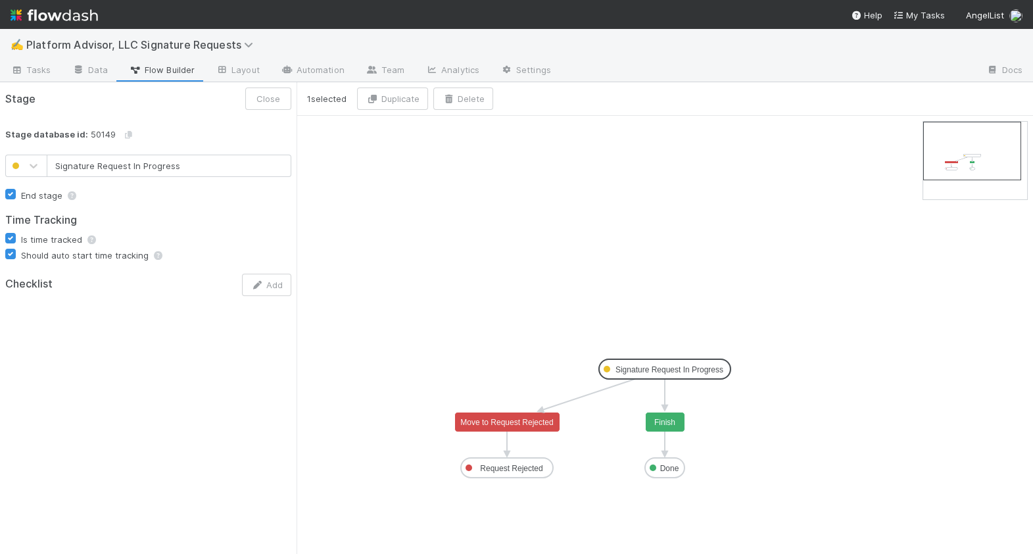
type input "Done"
checkbox input "true"
click at [624, 506] on icon "Signature Request In Progress Done Request Rejected Finish Move to Request Reje…" at bounding box center [665, 335] width 737 height 438
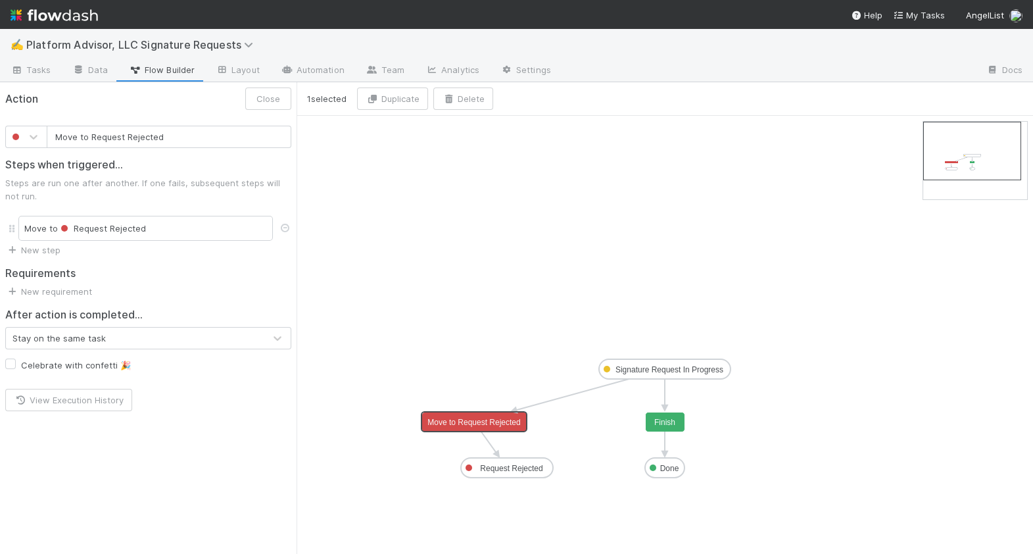
drag, startPoint x: 522, startPoint y: 420, endPoint x: 487, endPoint y: 419, distance: 34.9
drag, startPoint x: 508, startPoint y: 476, endPoint x: 619, endPoint y: 376, distance: 149.9
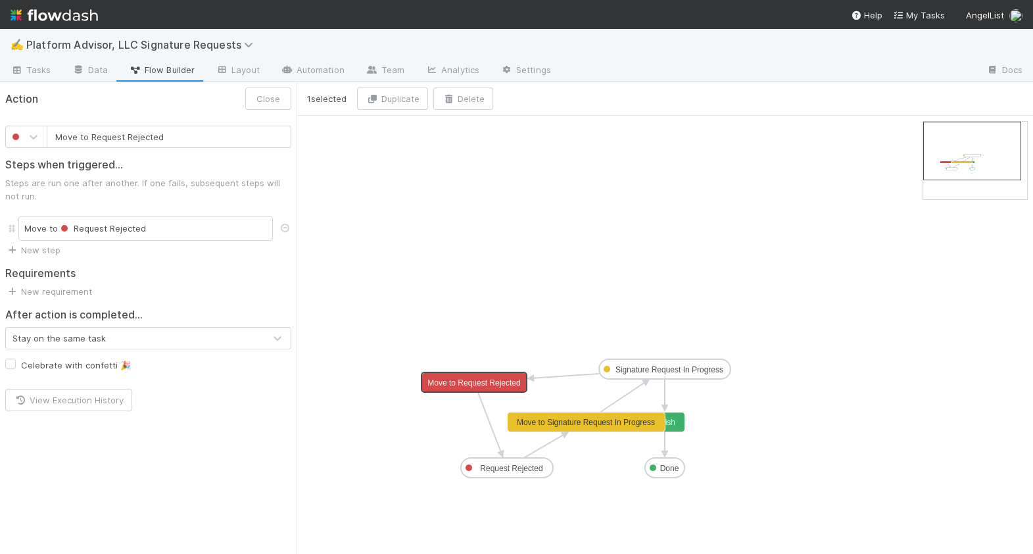
drag, startPoint x: 491, startPoint y: 422, endPoint x: 484, endPoint y: 378, distance: 44.7
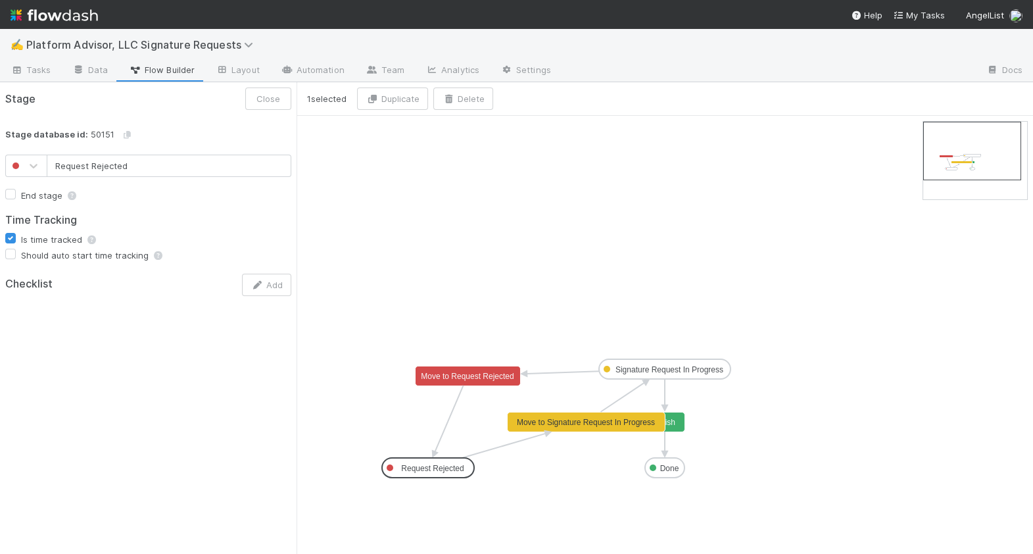
drag, startPoint x: 497, startPoint y: 466, endPoint x: 408, endPoint y: 468, distance: 88.1
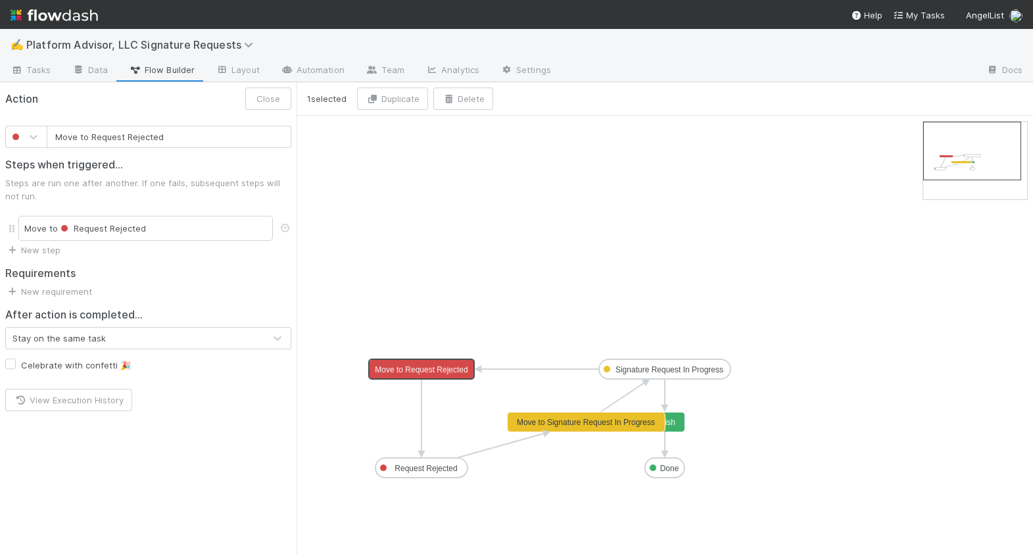
drag, startPoint x: 447, startPoint y: 383, endPoint x: 397, endPoint y: 378, distance: 49.5
type input "Move to Signature Request In Progress"
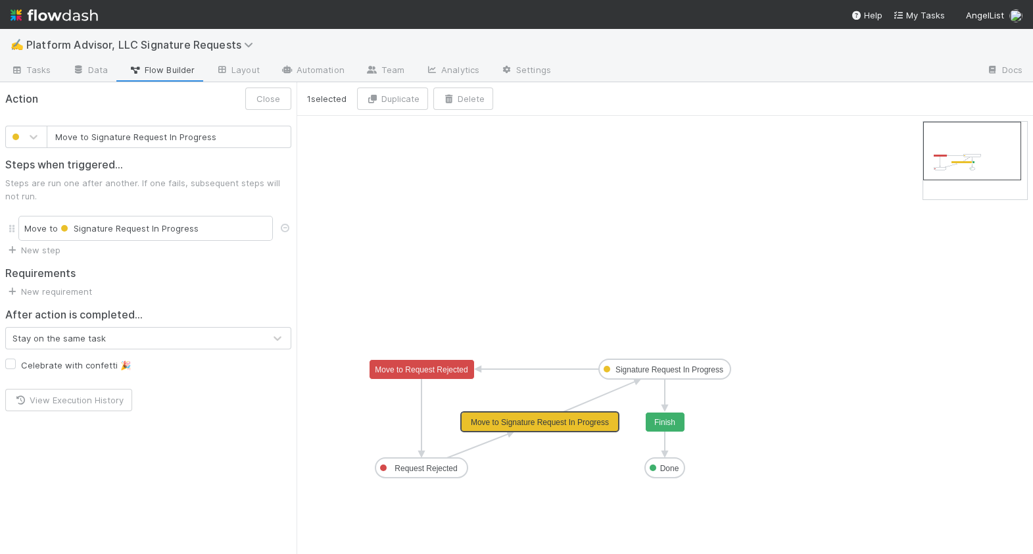
drag, startPoint x: 556, startPoint y: 420, endPoint x: 513, endPoint y: 420, distance: 43.4
drag, startPoint x: 423, startPoint y: 479, endPoint x: 644, endPoint y: 468, distance: 221.3
click at [802, 460] on icon "Signature Request In Progress Done Request Rejected Finish Move to Request Reje…" at bounding box center [665, 335] width 737 height 438
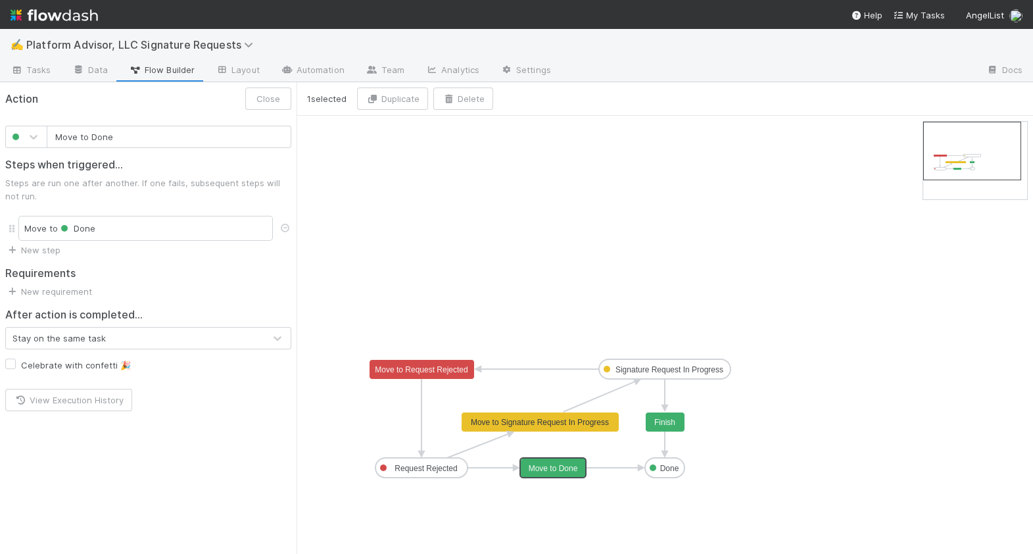
click at [814, 474] on icon "Signature Request In Progress Done Request Rejected Finish Move to Request Reje…" at bounding box center [665, 335] width 737 height 438
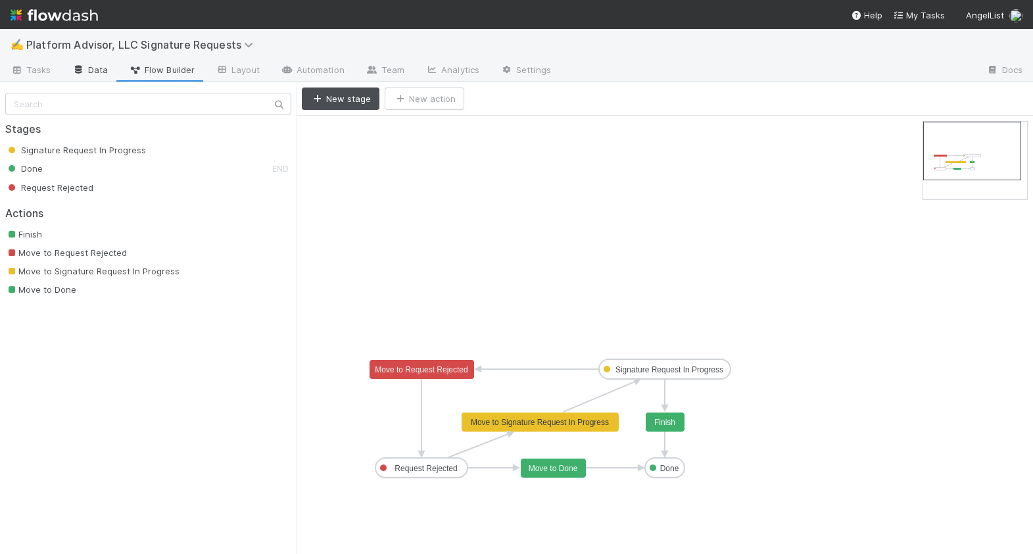
click at [100, 69] on link "Data" at bounding box center [90, 71] width 57 height 21
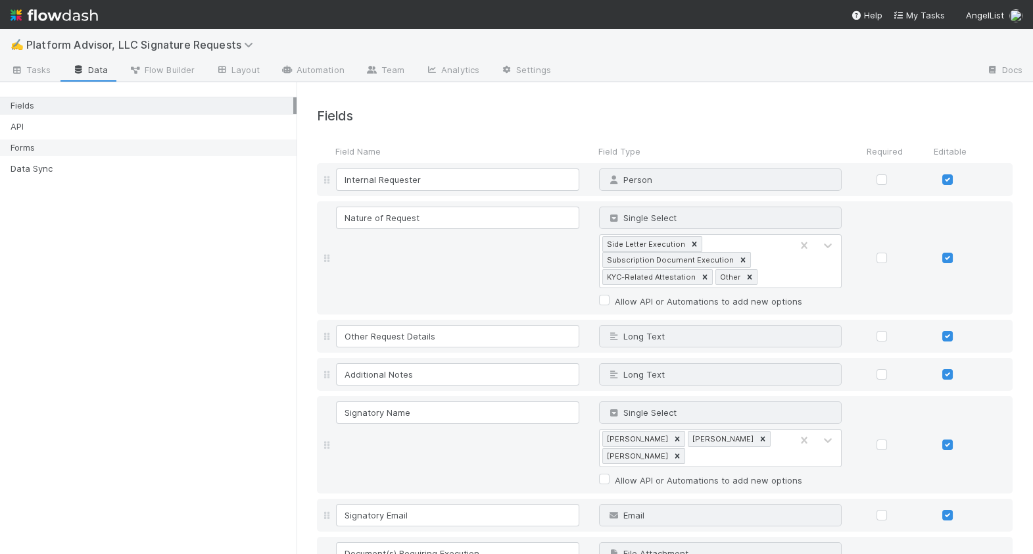
click at [103, 149] on div "Forms" at bounding box center [152, 147] width 283 height 16
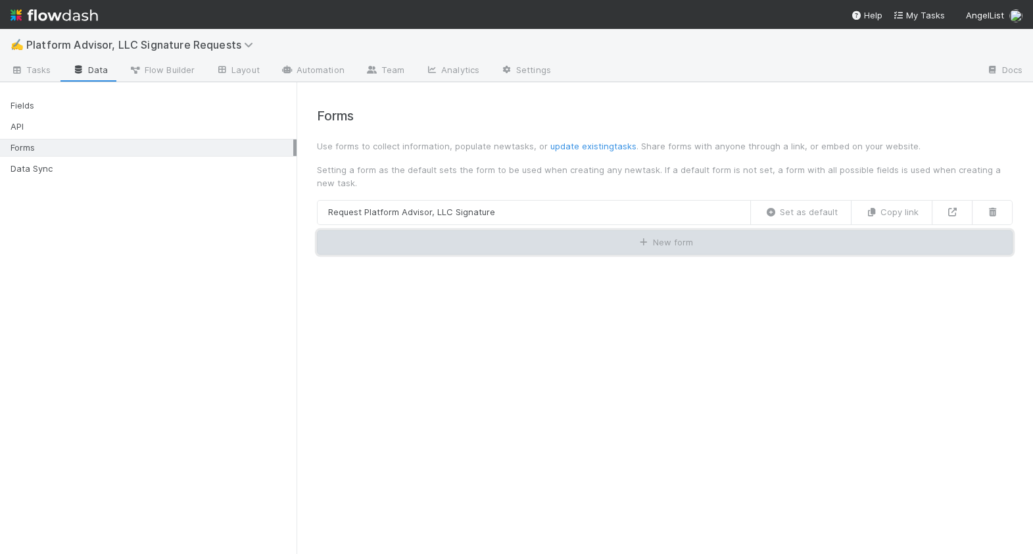
click at [441, 244] on button "New form" at bounding box center [665, 242] width 696 height 25
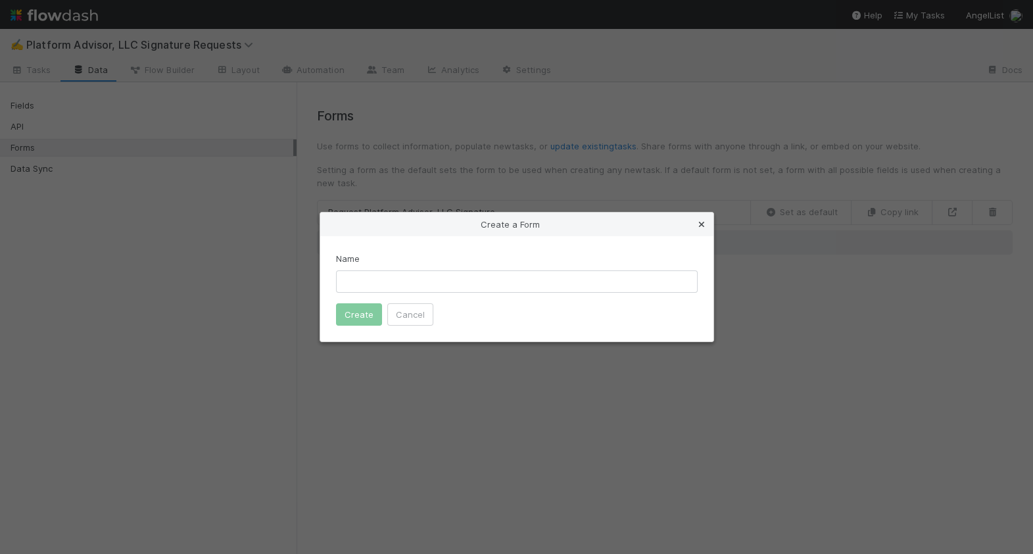
click at [701, 224] on icon at bounding box center [701, 224] width 13 height 9
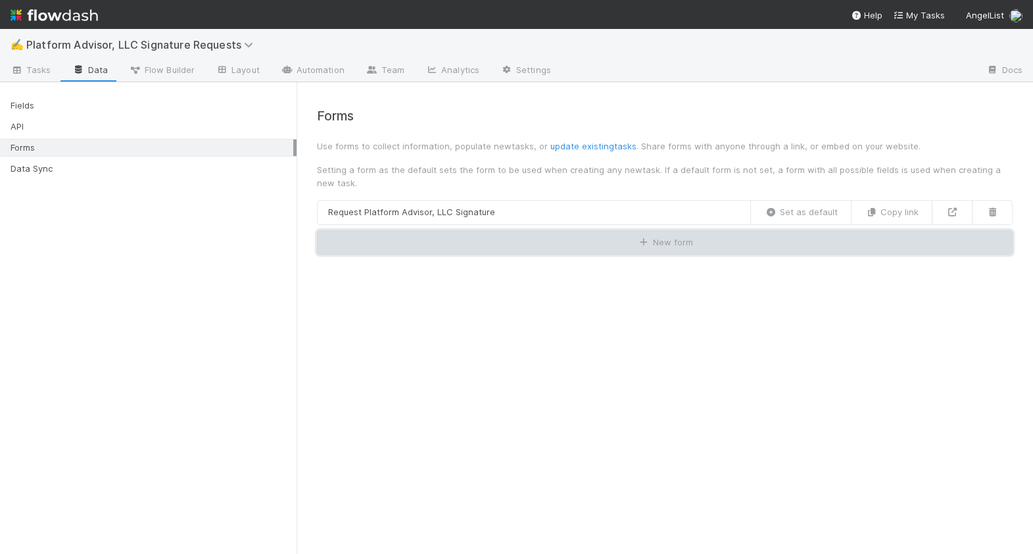
click at [543, 247] on button "New form" at bounding box center [665, 242] width 696 height 25
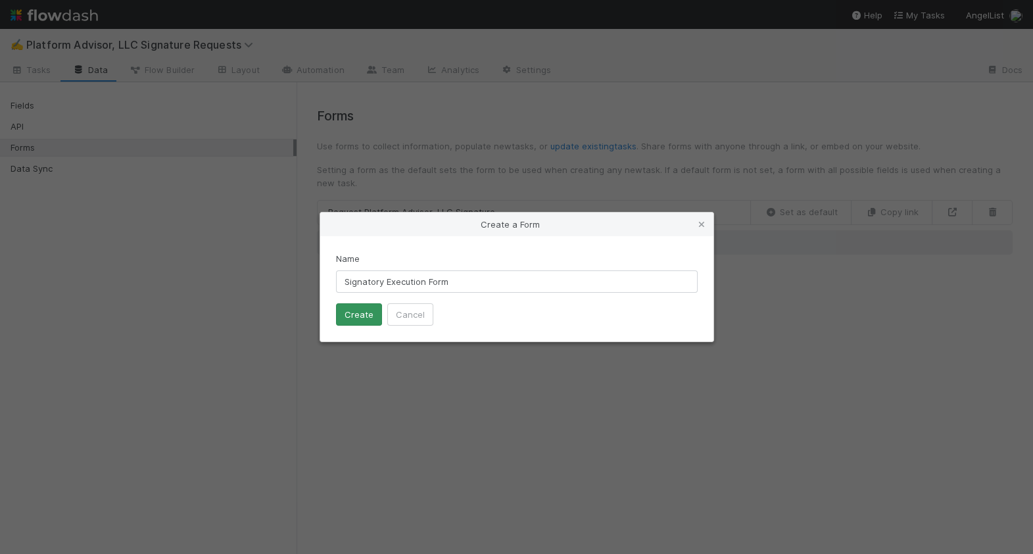
type input "Signatory Execution Form"
click at [362, 310] on button "Create" at bounding box center [359, 314] width 46 height 22
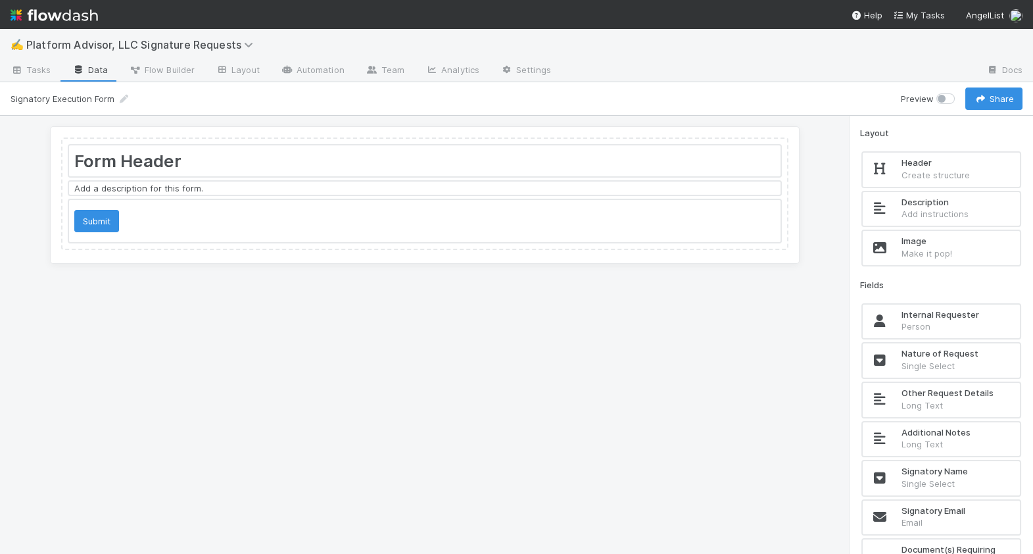
click at [396, 170] on div at bounding box center [425, 160] width 712 height 31
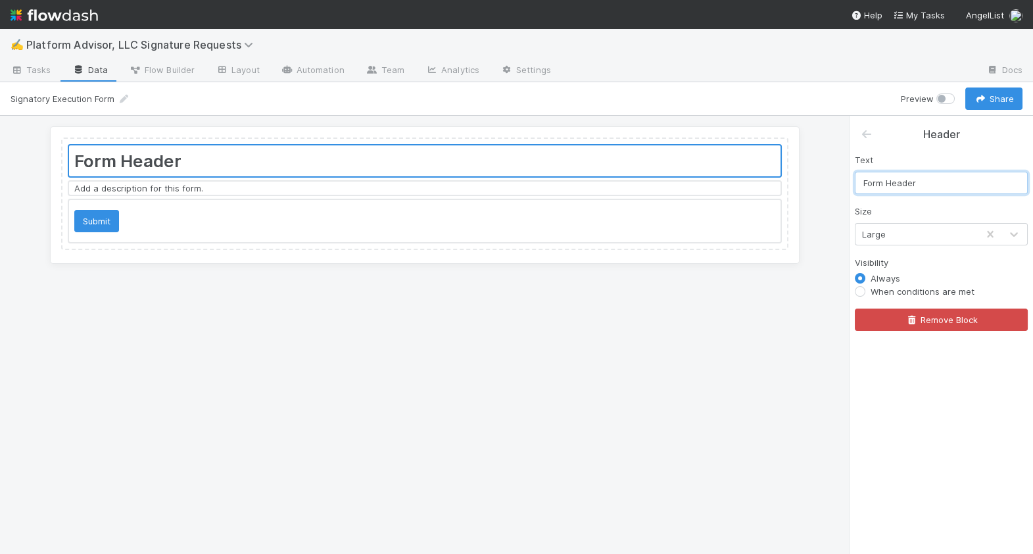
click at [885, 174] on input "Form Header" at bounding box center [941, 183] width 173 height 22
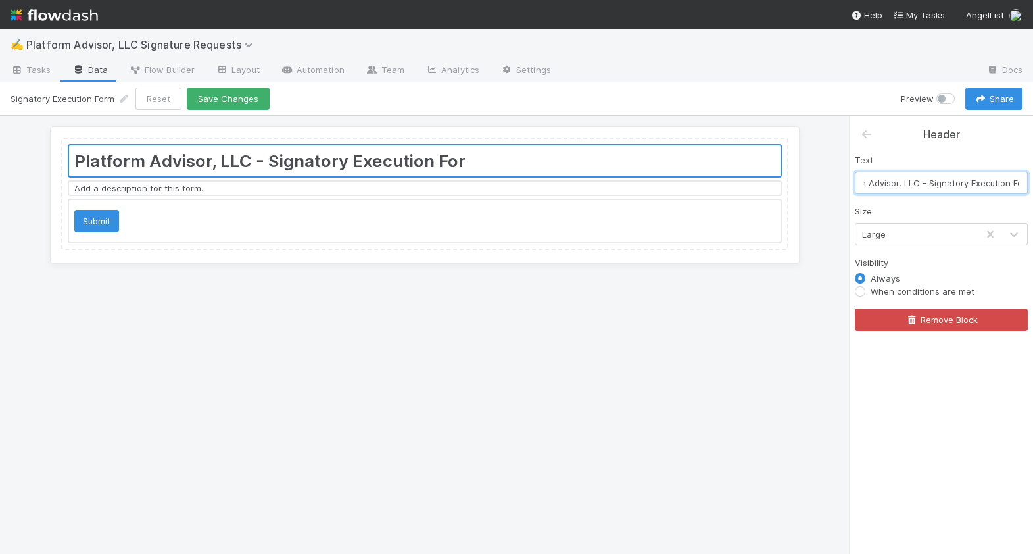
type input "Platform Advisor, LLC - Signatory Execution Form"
click at [684, 189] on div at bounding box center [425, 188] width 712 height 13
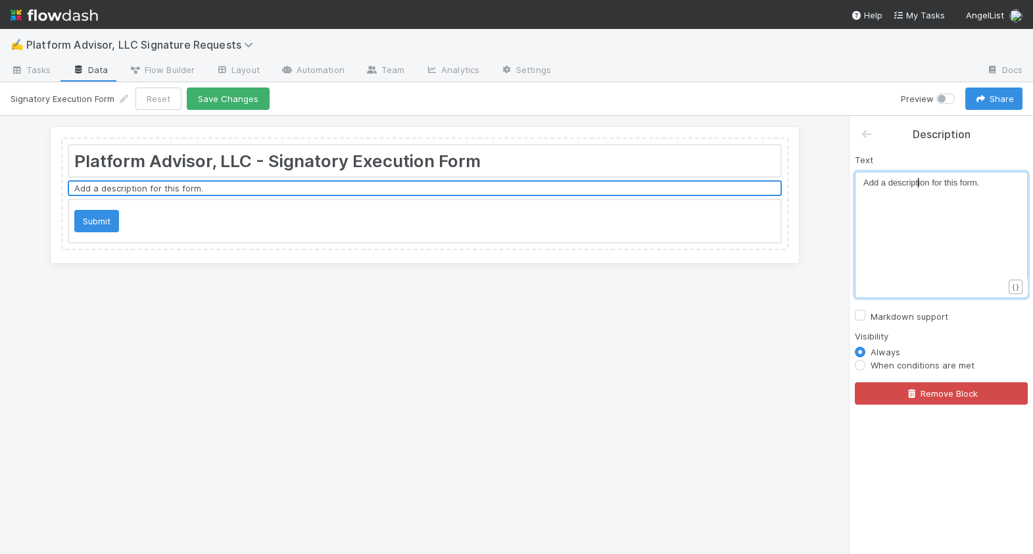
scroll to position [4, 0]
click at [919, 189] on div "xxxxxxxxxx Add a description for this form." at bounding box center [950, 251] width 173 height 150
click at [919, 189] on div "x Add a description for this form." at bounding box center [950, 251] width 173 height 150
type textarea "{{Assi"
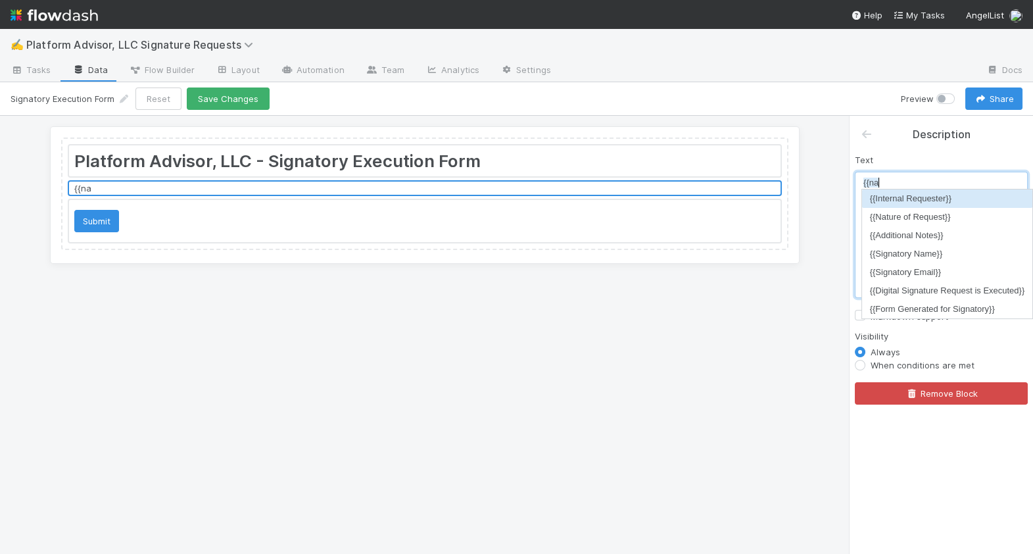
scroll to position [4, 20]
type textarea "name"
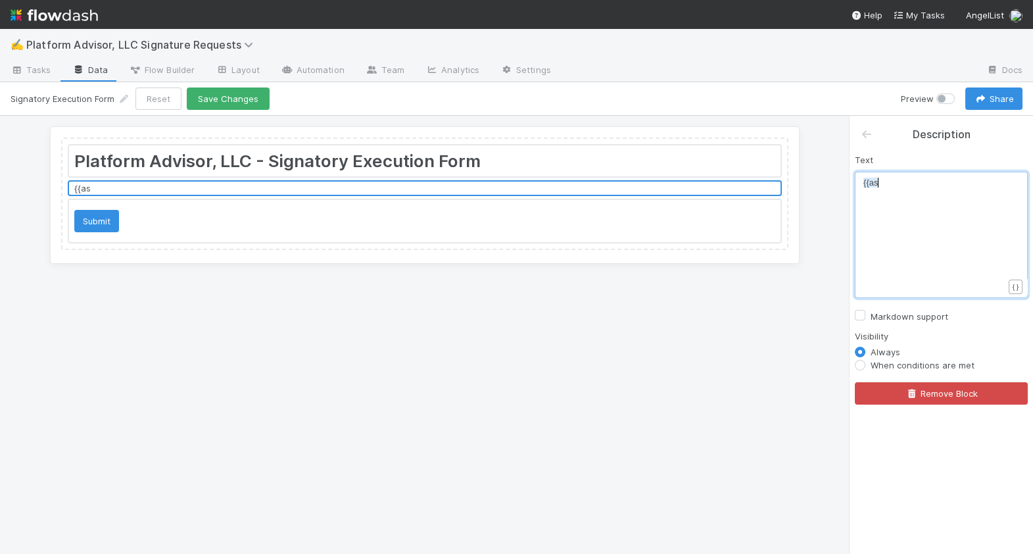
type textarea "ass"
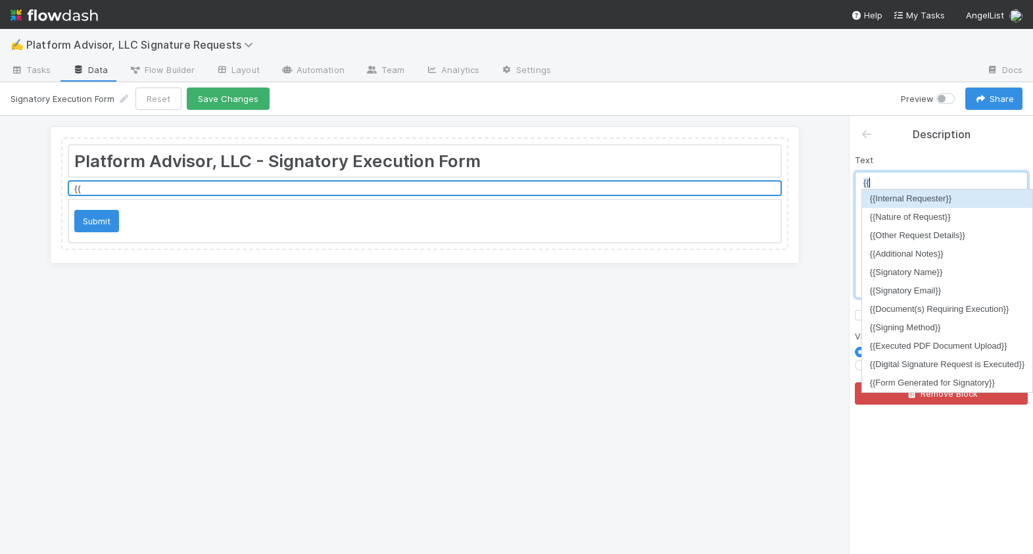
type textarea "{"
click at [962, 201] on li "{{Internal Requester}}" at bounding box center [947, 198] width 171 height 18
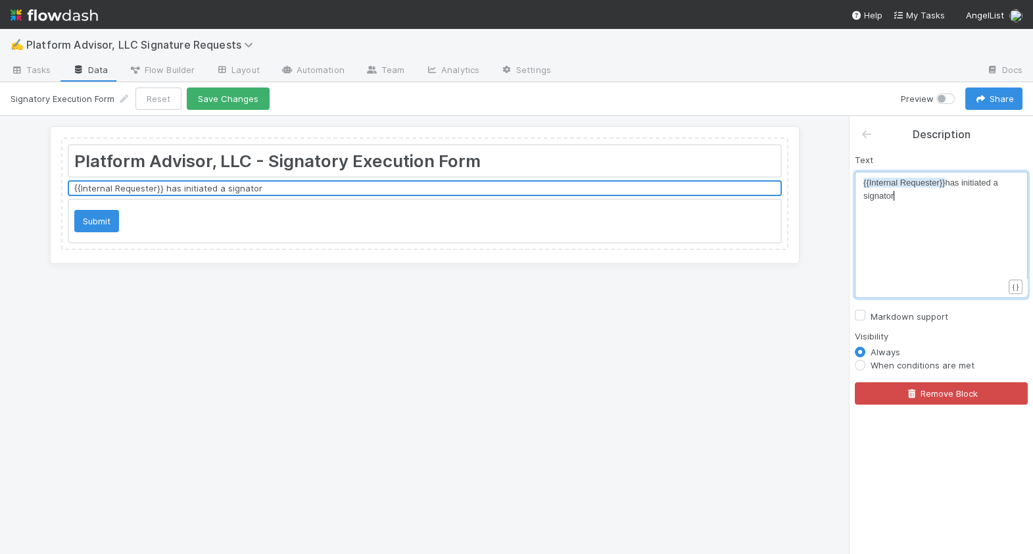
type textarea "has initiated a signatory"
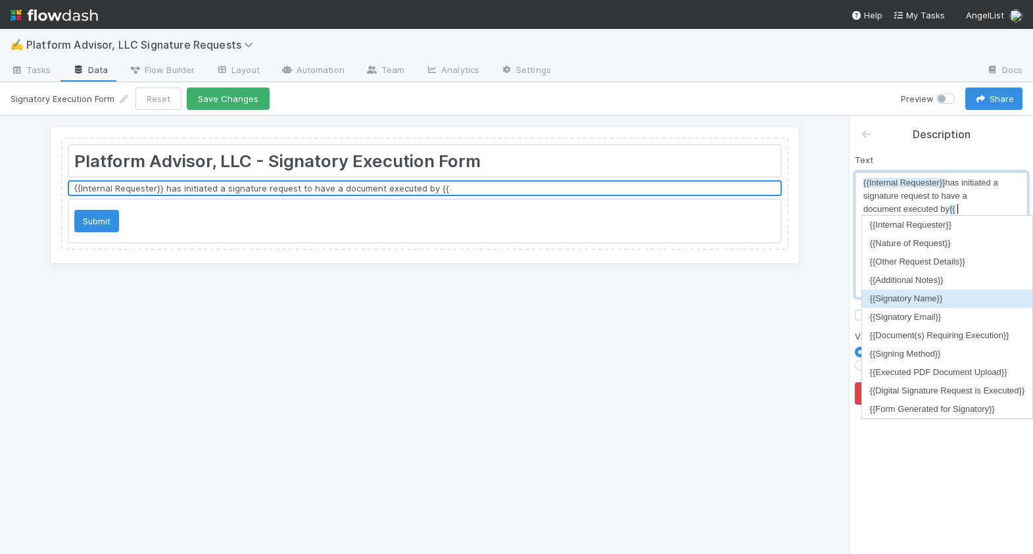
type textarea "ure request to have a document executed by {{"
click at [994, 300] on li "{{Signatory Name}}" at bounding box center [947, 298] width 171 height 18
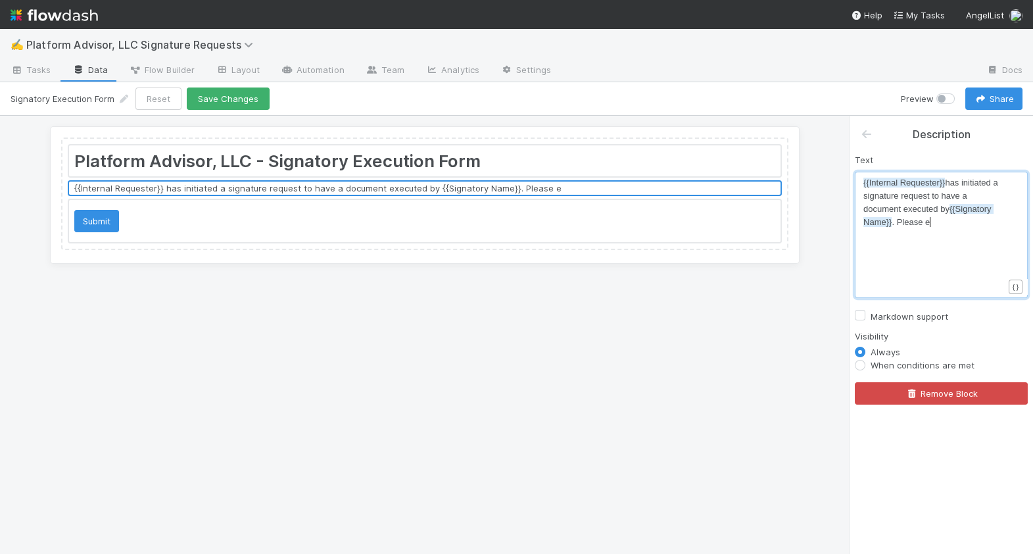
type textarea ". Please ex"
type textarea "use this form to action the request."
click at [222, 95] on button "Save Changes" at bounding box center [228, 98] width 83 height 22
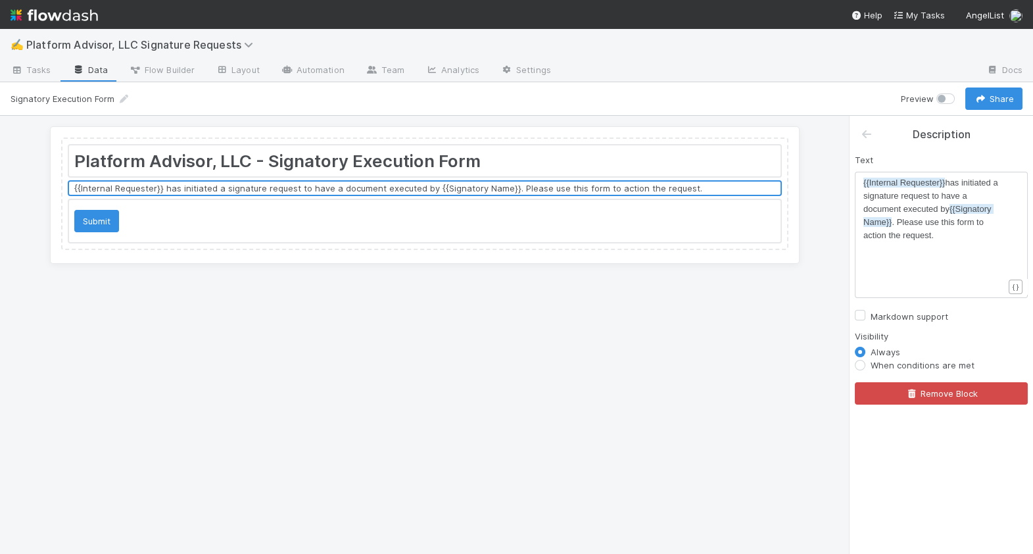
click at [96, 70] on link "Data" at bounding box center [90, 71] width 57 height 21
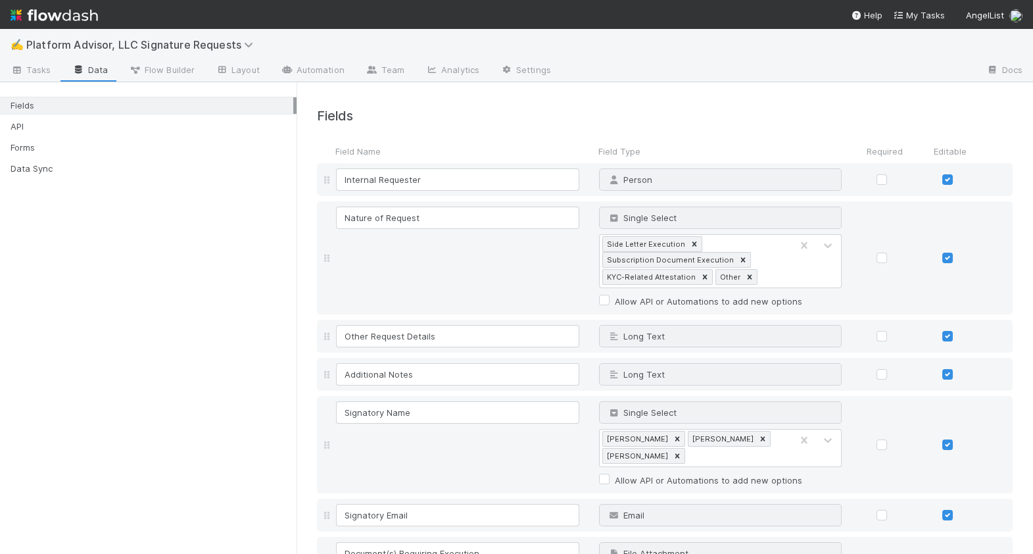
scroll to position [339, 0]
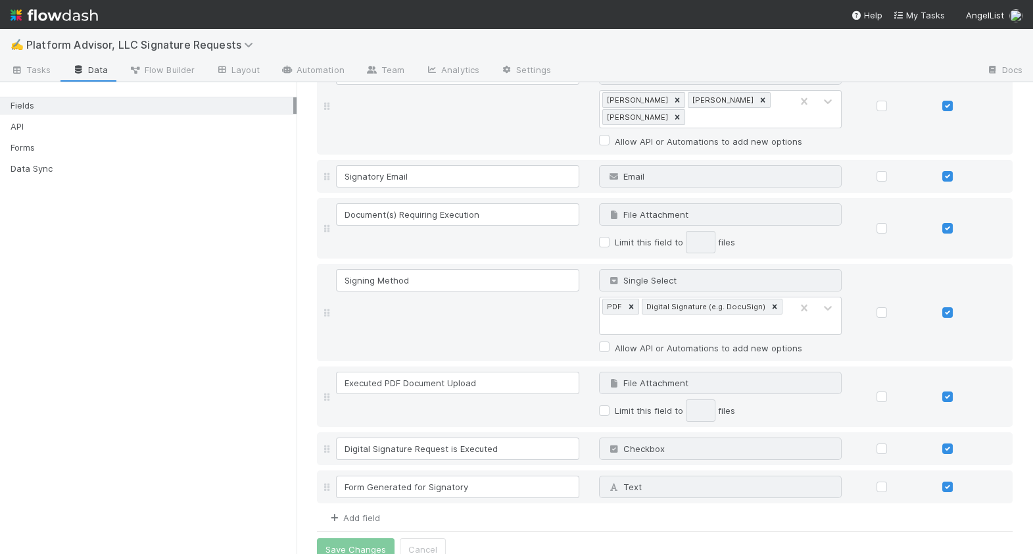
click at [364, 512] on link "Add field" at bounding box center [354, 517] width 53 height 11
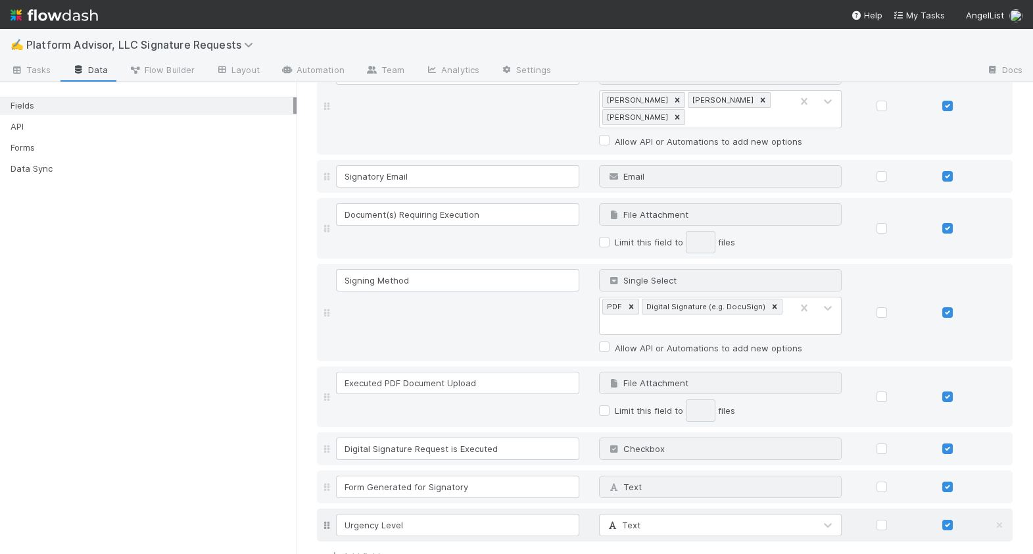
type input "Urgency Level"
click at [663, 514] on div "Text" at bounding box center [708, 524] width 216 height 21
type input "d"
type input "sing"
click at [648, 474] on span "Single Select" at bounding box center [640, 477] width 69 height 11
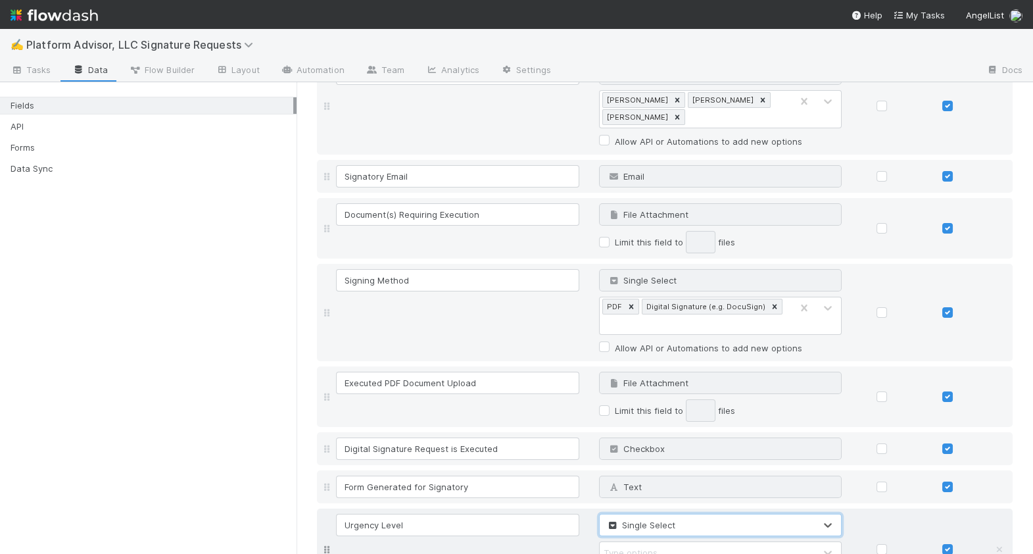
click at [649, 546] on div "Type options…" at bounding box center [634, 552] width 61 height 13
type input "P0 (Same Day Signature Required)"
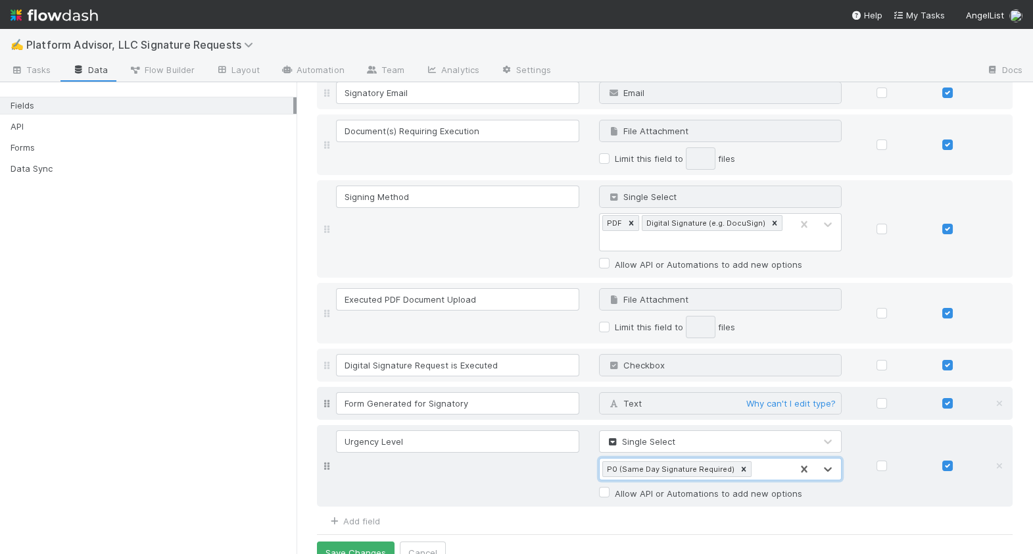
scroll to position [426, 0]
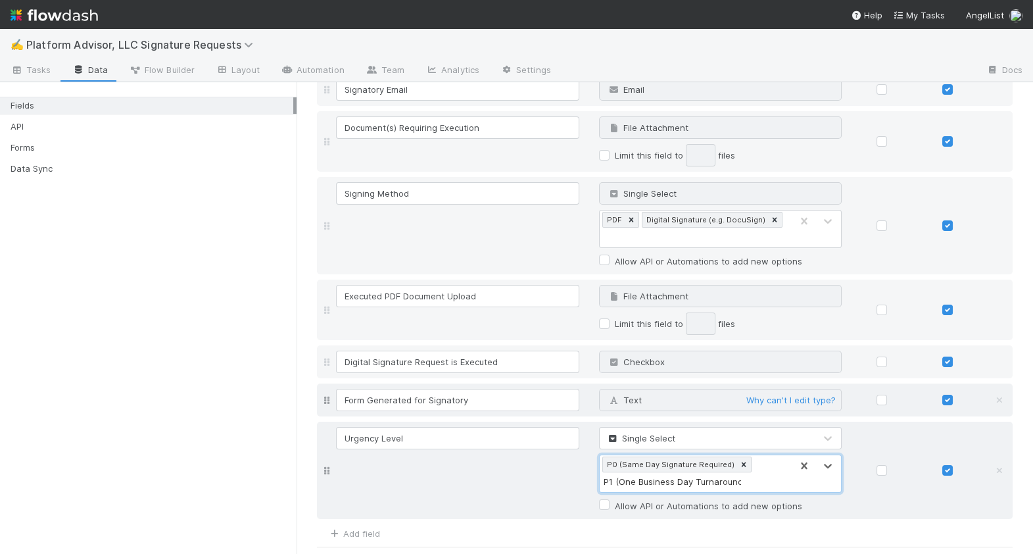
type input "P1 (One Business Day Turnaround)"
type input ")"
type input "P"
click at [455, 464] on div "Urgency Level Single Select P0 (Same Day Signature Required) P1 (One Business D…" at bounding box center [676, 470] width 686 height 87
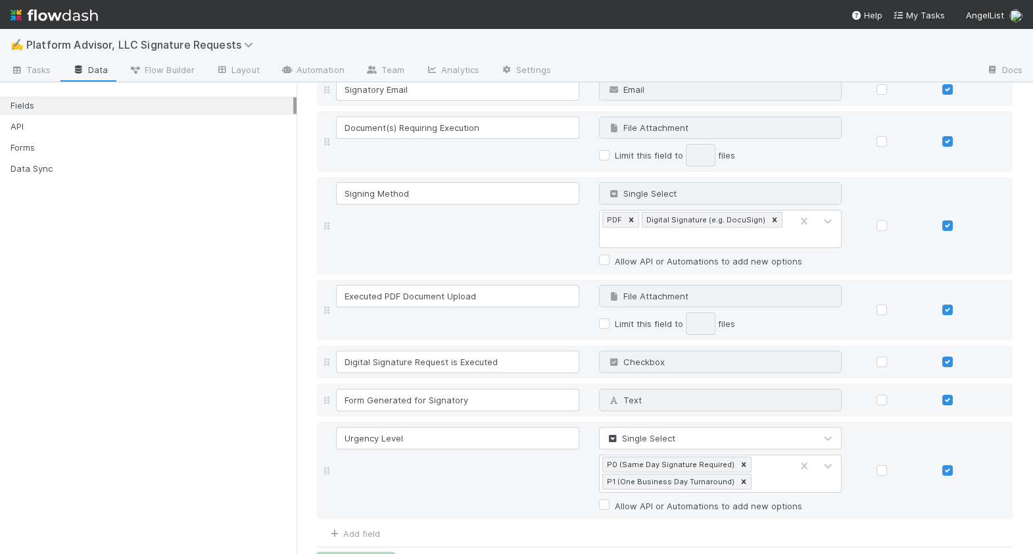
click at [338, 553] on button "Save Changes" at bounding box center [356, 565] width 78 height 22
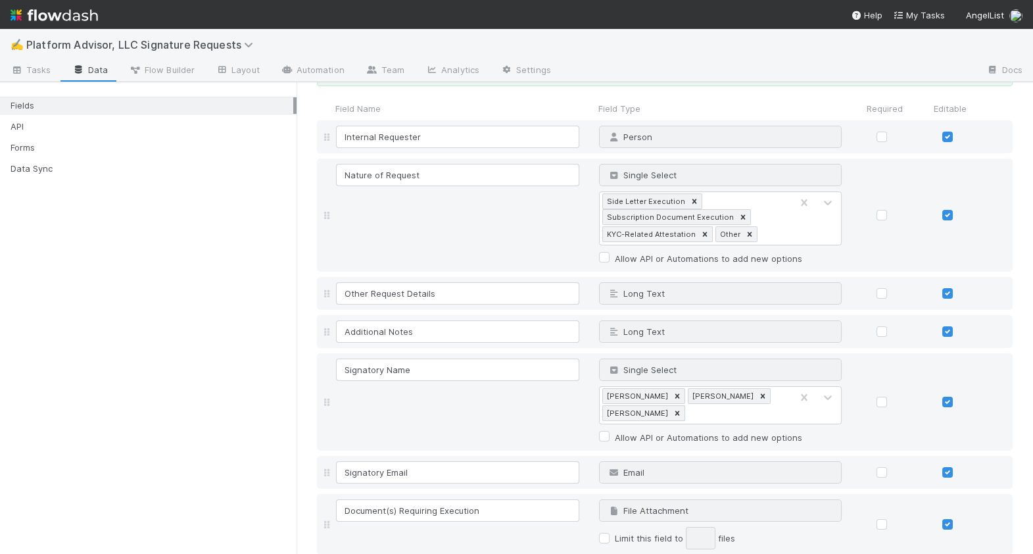
scroll to position [0, 0]
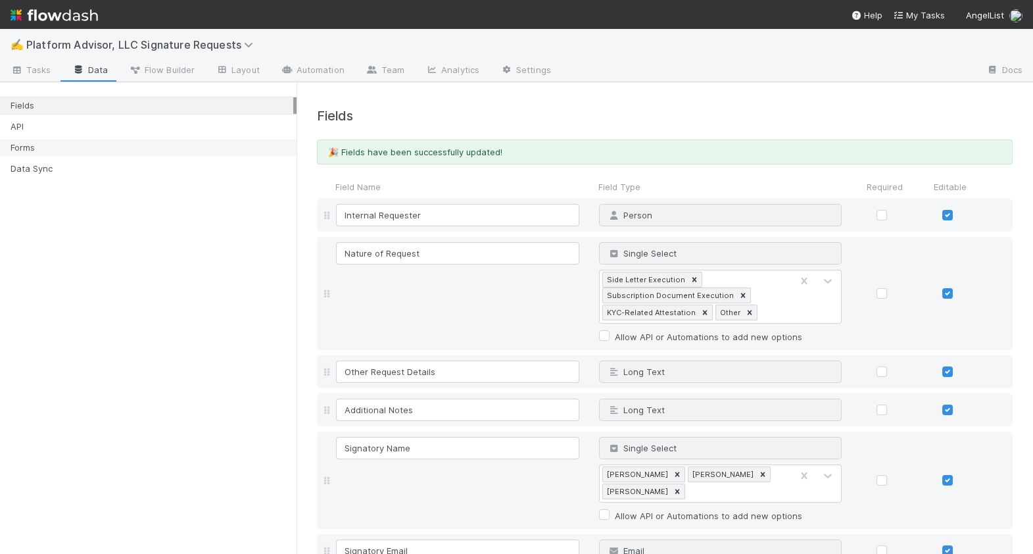
click at [182, 151] on div "Forms" at bounding box center [152, 147] width 283 height 16
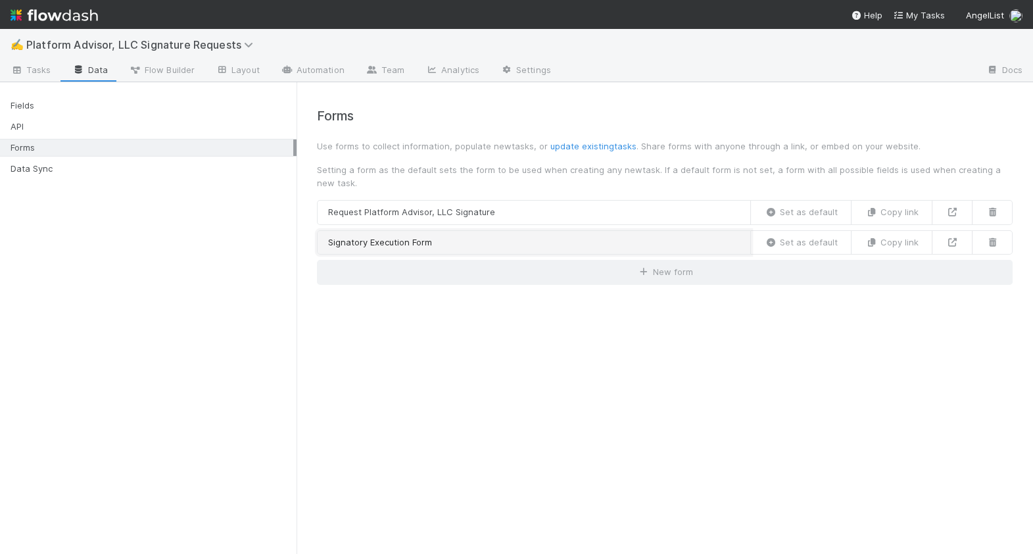
click at [532, 237] on link "Signatory Execution Form" at bounding box center [534, 242] width 434 height 25
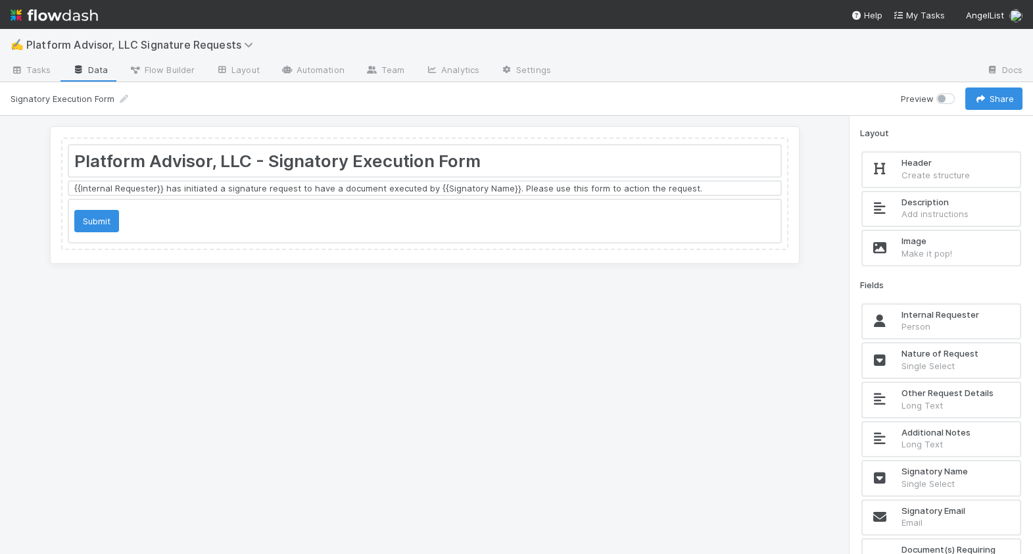
click at [408, 187] on div at bounding box center [425, 188] width 712 height 13
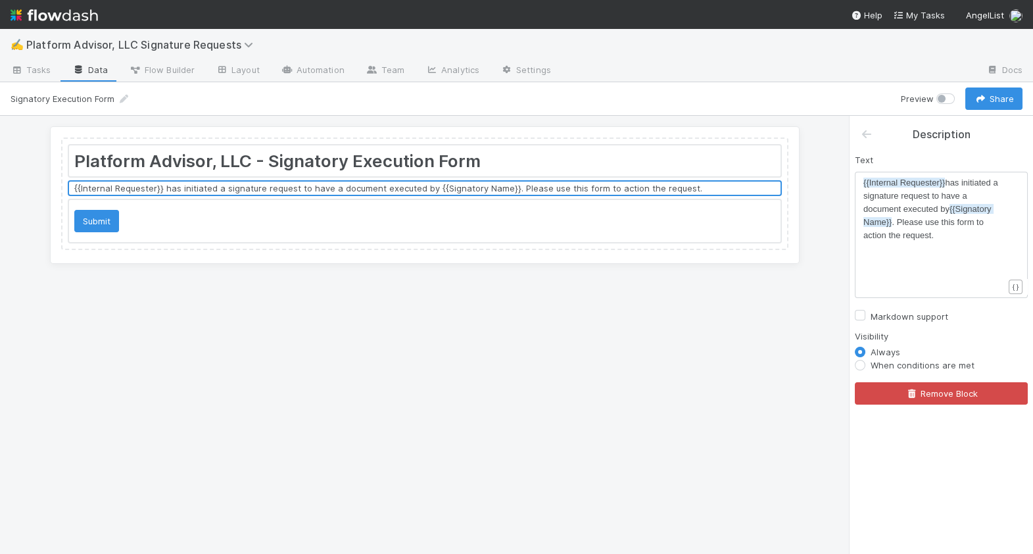
scroll to position [4, 0]
click at [967, 232] on pre "{{Internal Requester}} has initiated a signature request to have a document exe…" at bounding box center [934, 209] width 140 height 66
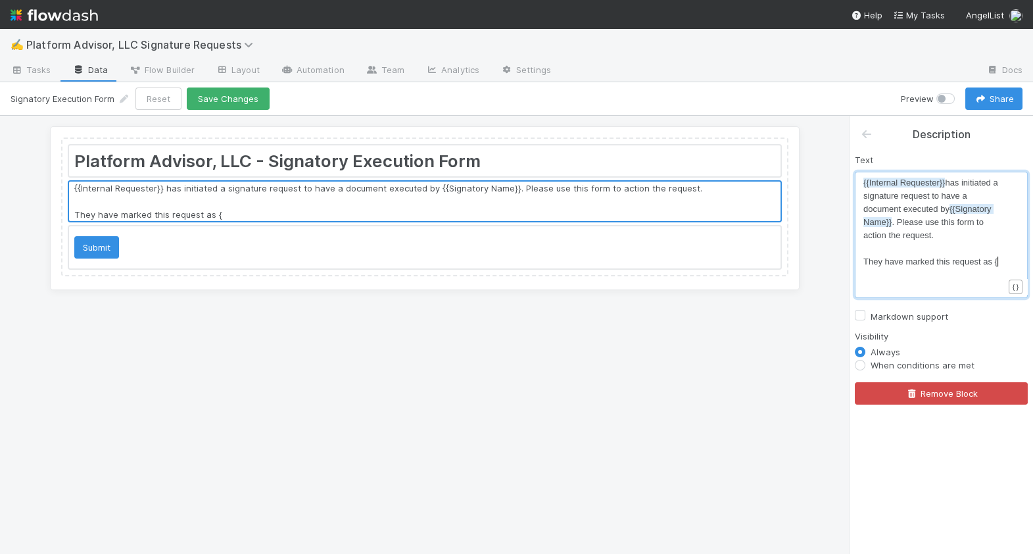
scroll to position [4, 135]
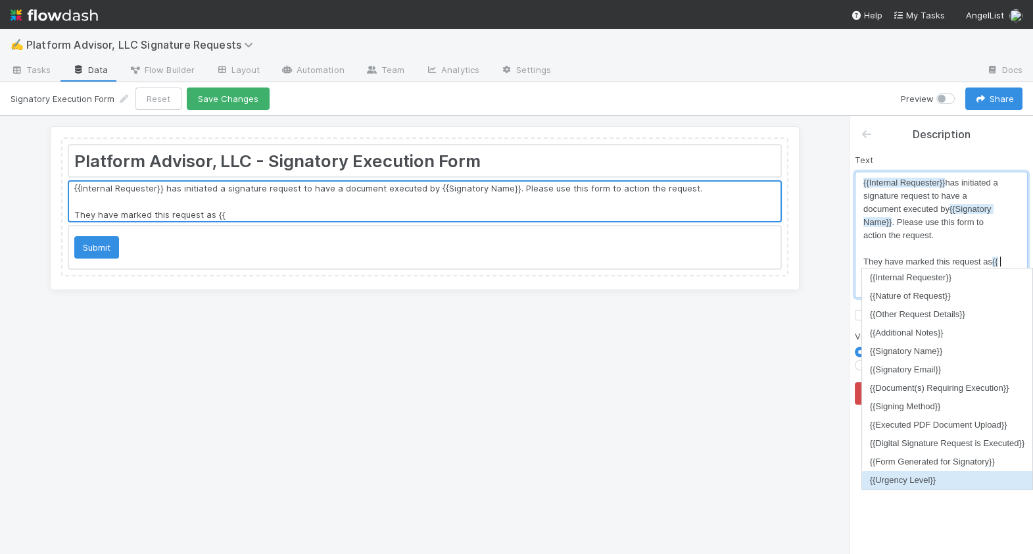
type textarea "They have marked this request as {{"
click at [940, 479] on li "{{Urgency Level}}" at bounding box center [947, 480] width 171 height 18
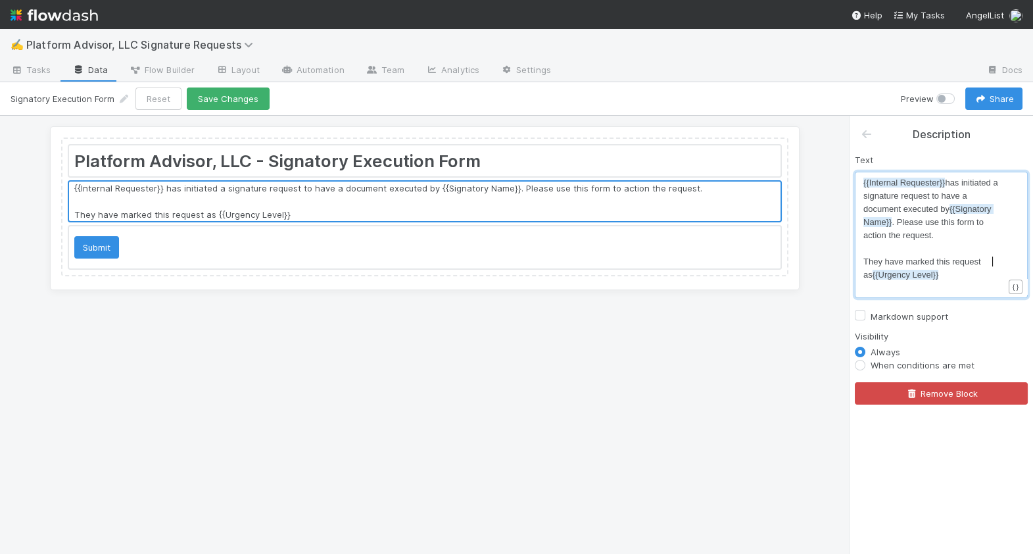
click at [983, 261] on span "They have marked this request as {{Urgency Level}}" at bounding box center [924, 268] width 120 height 23
type textarea "w"
type textarea "with an ug"
type textarea "rgency o"
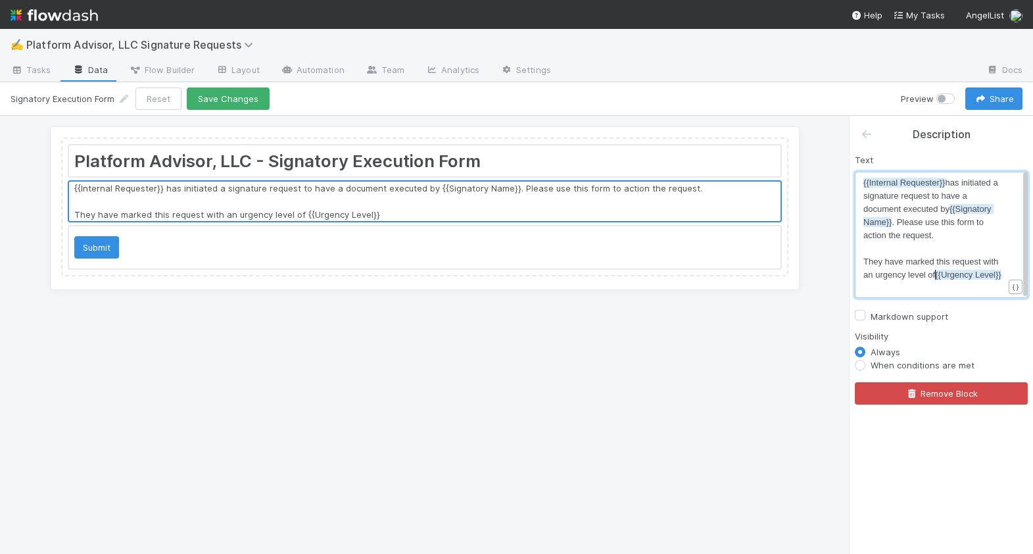
scroll to position [4, 28]
type textarea "level of:"
click at [972, 297] on div "Text level of: xxxxxxxxxx {{Internal Requester}} has initiated a signature requ…" at bounding box center [942, 274] width 184 height 262
click at [970, 290] on pre "They have marked this request with an urgency level of: {{Urgency Level}}" at bounding box center [934, 274] width 140 height 39
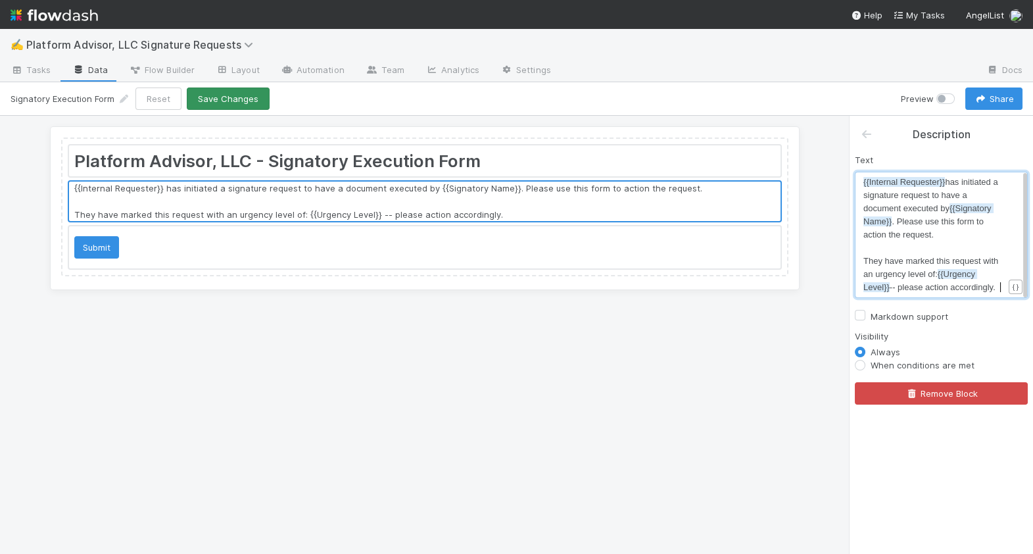
type textarea "-- please action accordingly."
click at [249, 100] on button "Save Changes" at bounding box center [228, 98] width 83 height 22
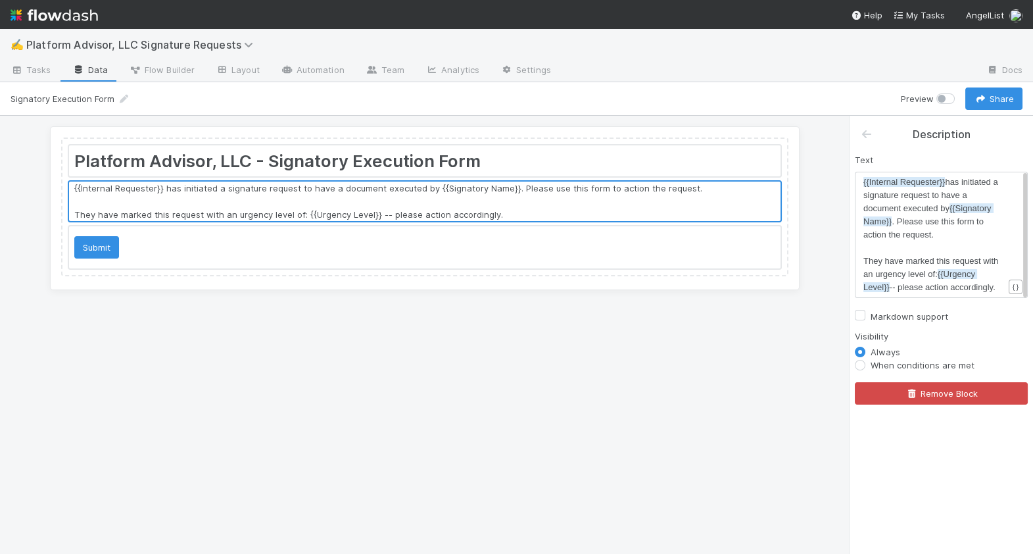
click at [410, 338] on div "Platform Advisor, LLC - Signatory Execution Form {{Internal Requester}} has ini…" at bounding box center [424, 335] width 849 height 438
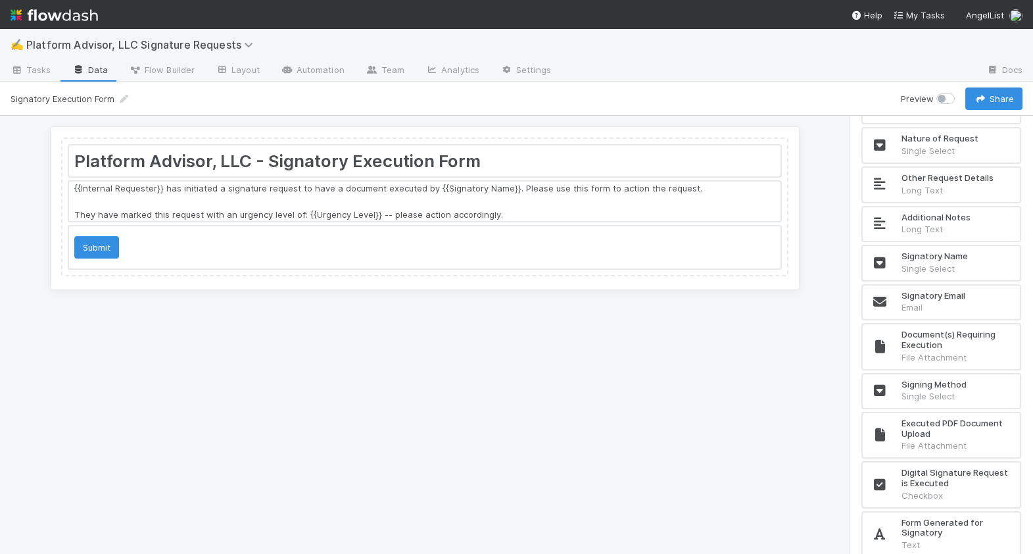
scroll to position [216, 0]
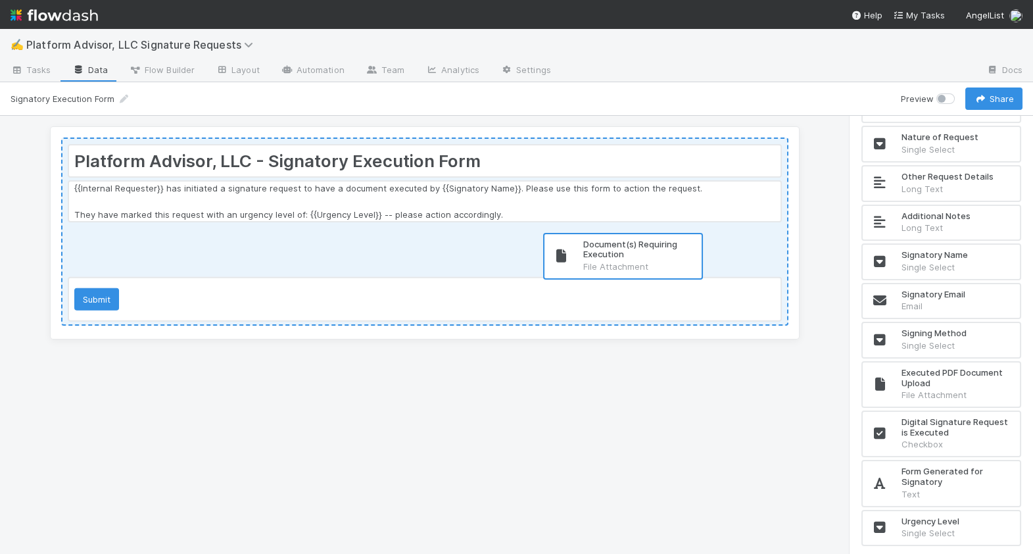
drag, startPoint x: 987, startPoint y: 353, endPoint x: 659, endPoint y: 266, distance: 338.7
click at [659, 266] on div "Platform Advisor, LLC - Signatory Execution Form {{Internal Requester}} has ini…" at bounding box center [516, 335] width 1033 height 438
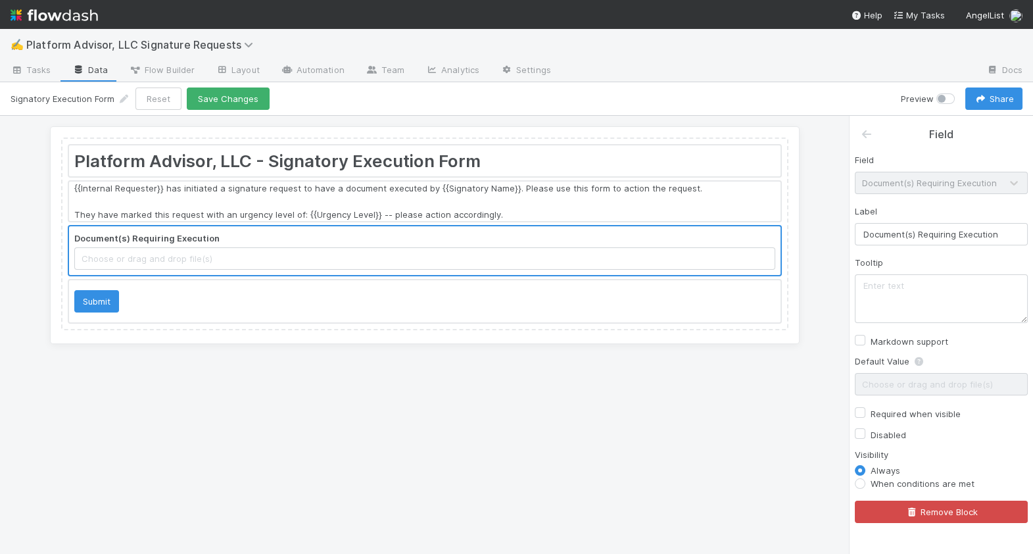
scroll to position [0, 0]
click at [926, 481] on label "When conditions are met" at bounding box center [923, 483] width 104 height 13
click at [866, 481] on input "When conditions are met" at bounding box center [860, 483] width 11 height 12
radio input "true"
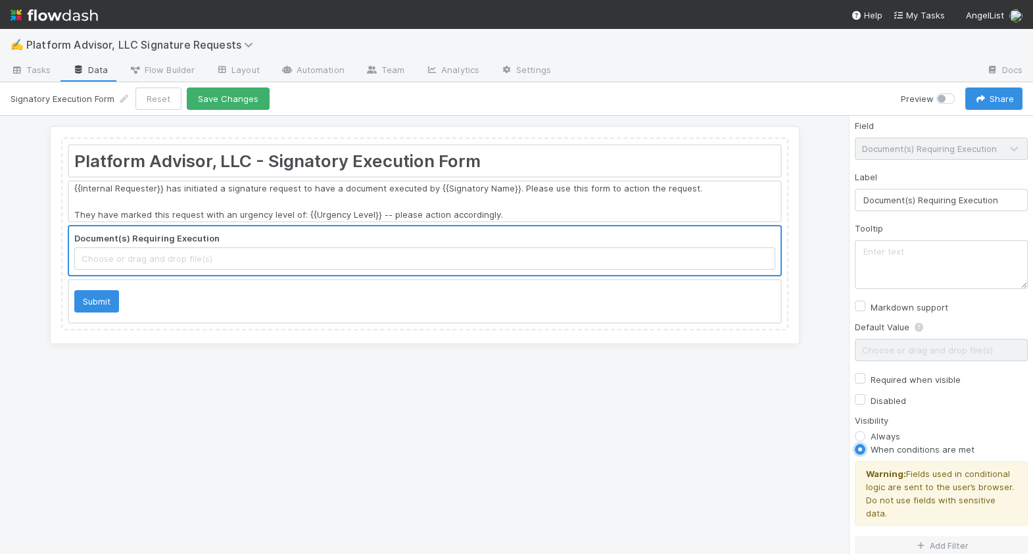
scroll to position [54, 0]
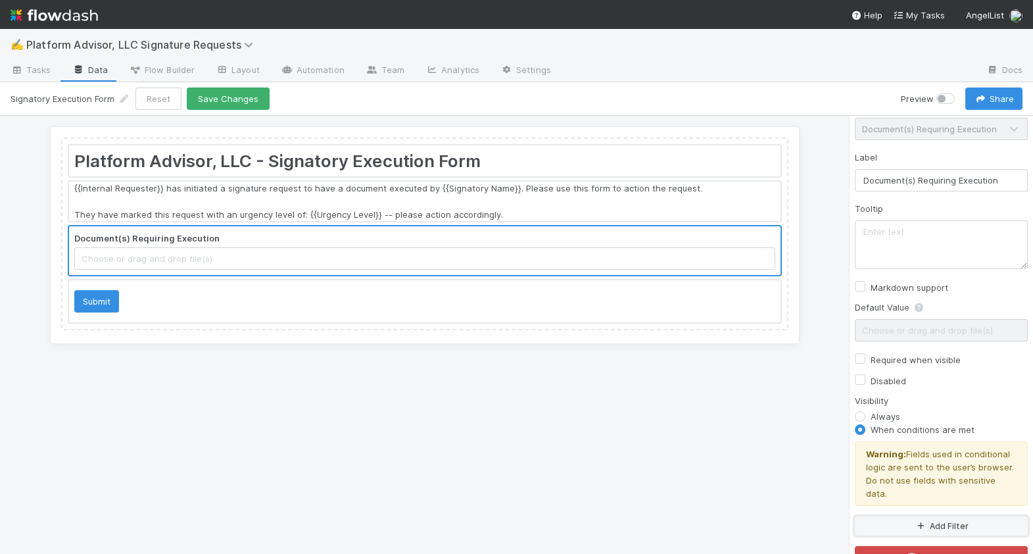
click at [933, 516] on button "Add Filter" at bounding box center [941, 525] width 173 height 19
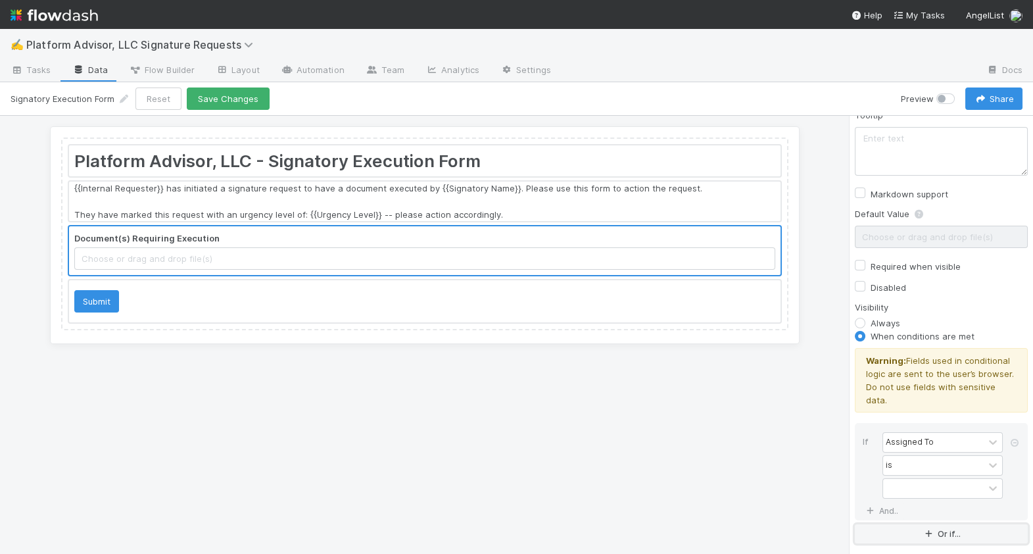
scroll to position [155, 0]
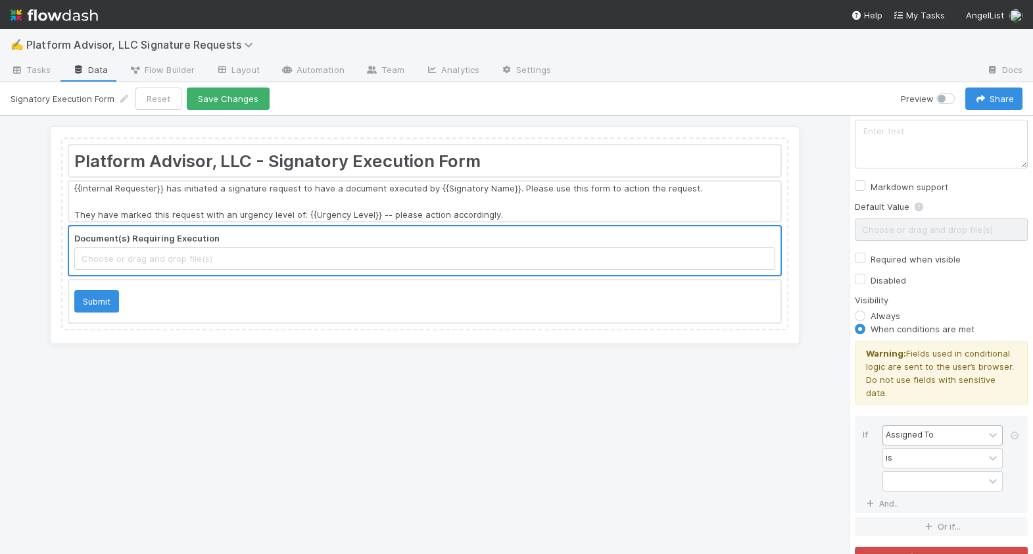
click at [942, 426] on div "Assigned To" at bounding box center [933, 435] width 101 height 19
type input "d"
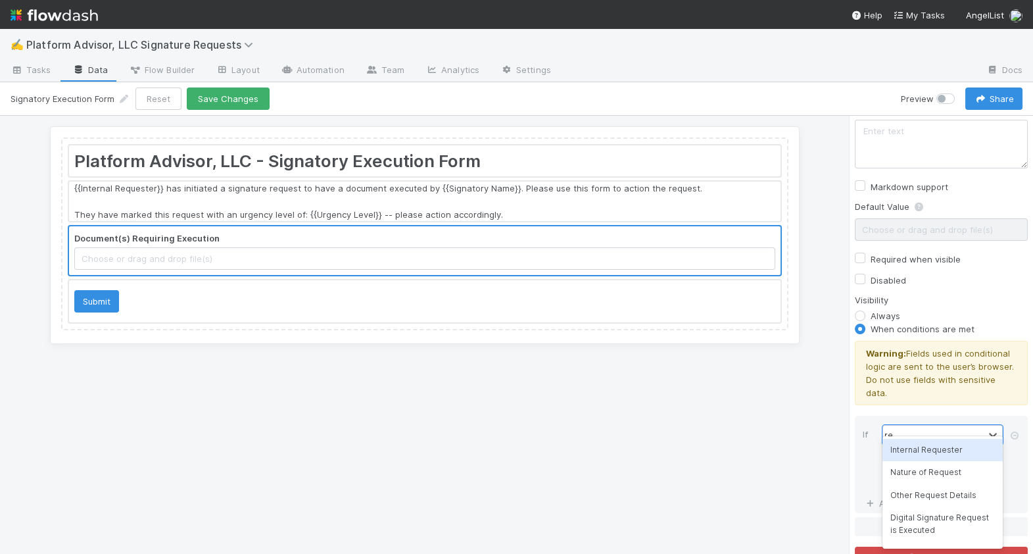
type input "r"
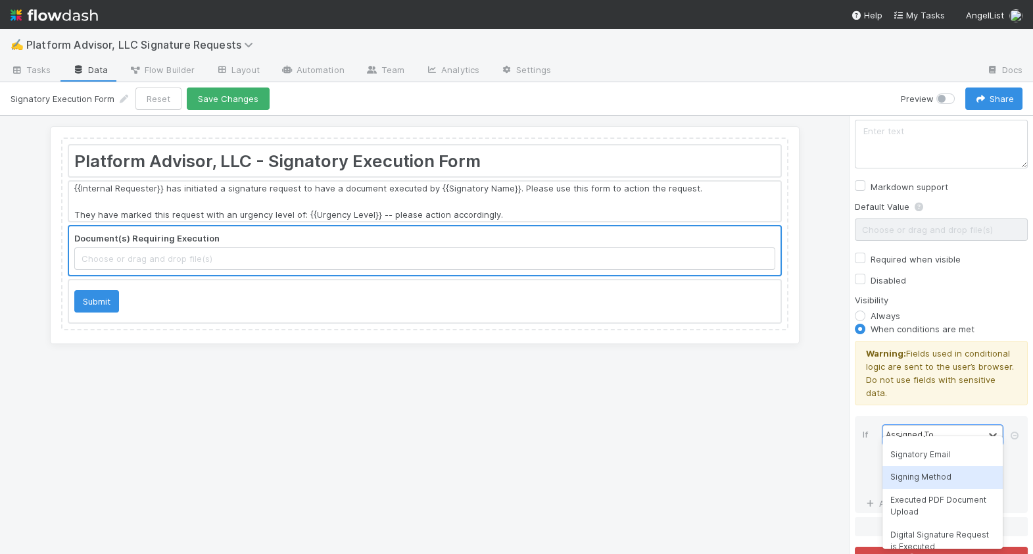
scroll to position [157, 0]
click at [947, 481] on div "Signing Method" at bounding box center [943, 474] width 120 height 22
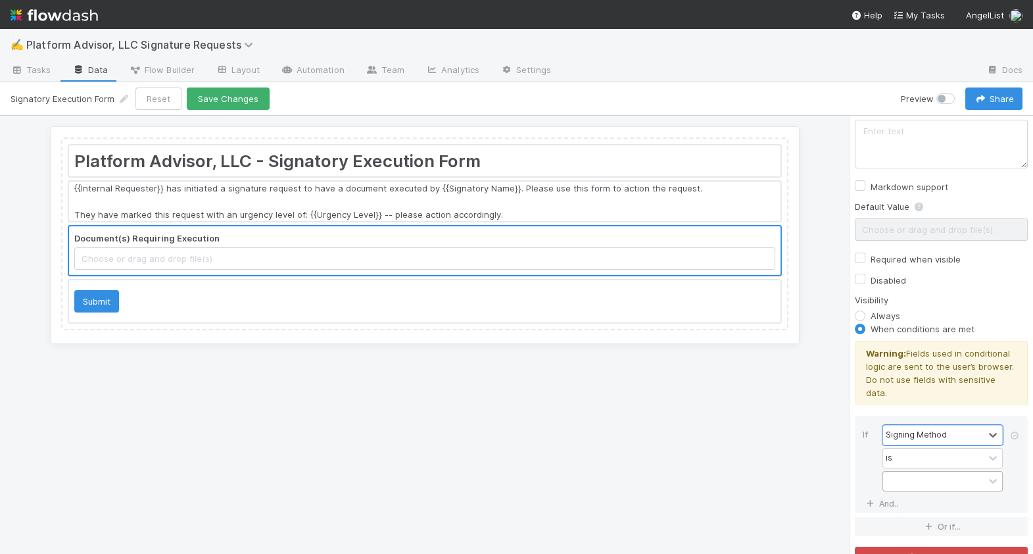
click at [940, 472] on div at bounding box center [933, 481] width 101 height 19
click at [935, 497] on div "PDF" at bounding box center [943, 495] width 120 height 22
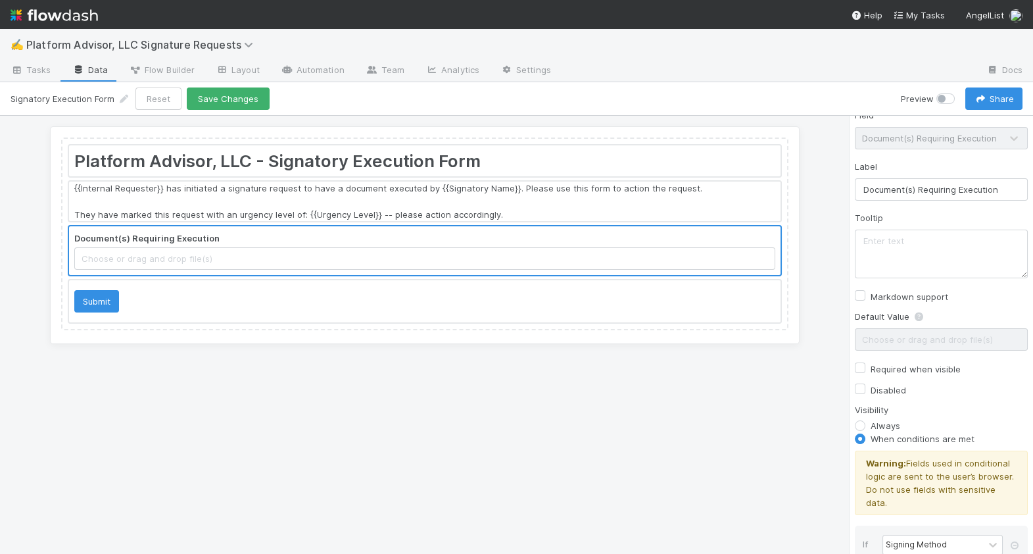
scroll to position [0, 0]
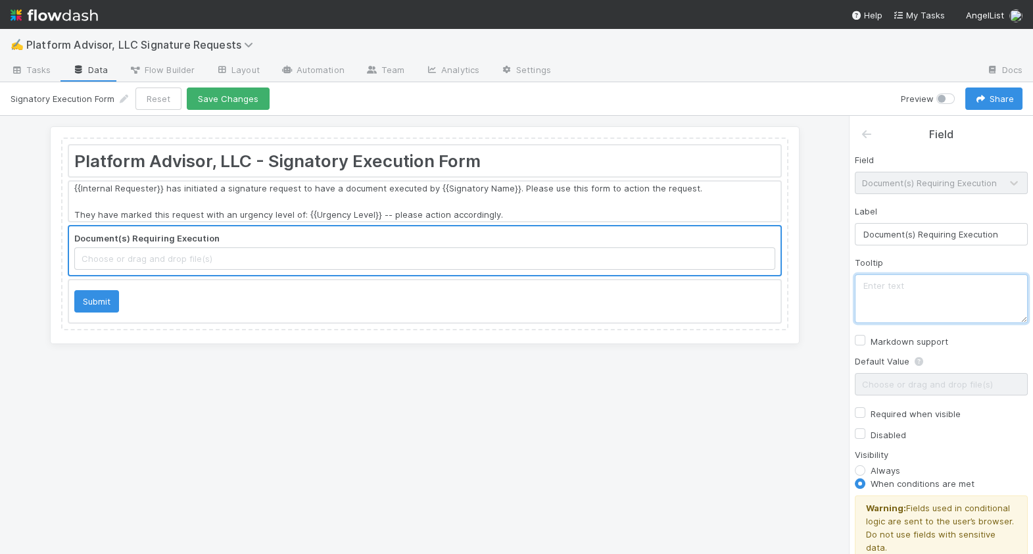
click at [875, 297] on textarea at bounding box center [941, 298] width 173 height 49
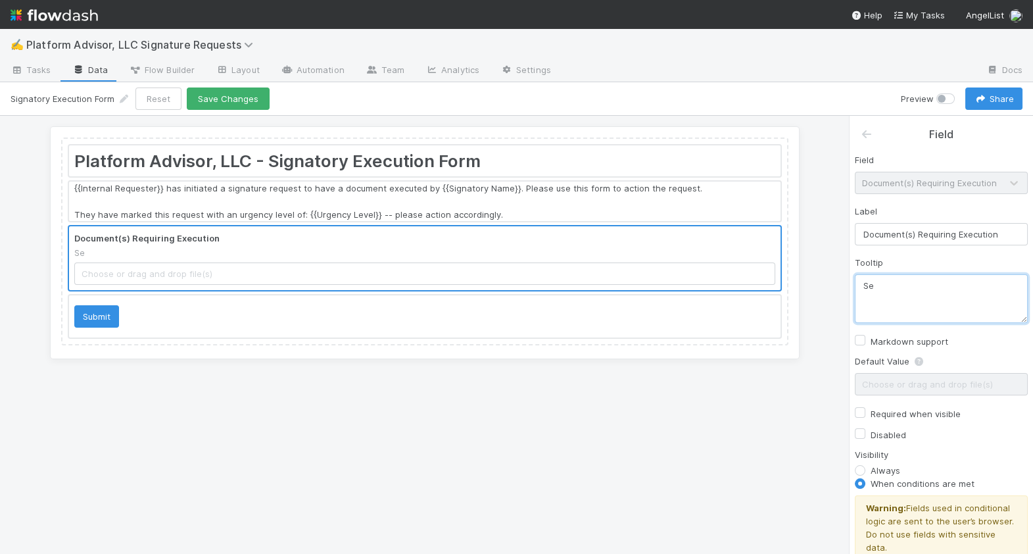
type textarea "S"
type textarea "D"
type textarea "Please see attached to download the document requiring execution."
click at [871, 135] on icon at bounding box center [866, 134] width 13 height 11
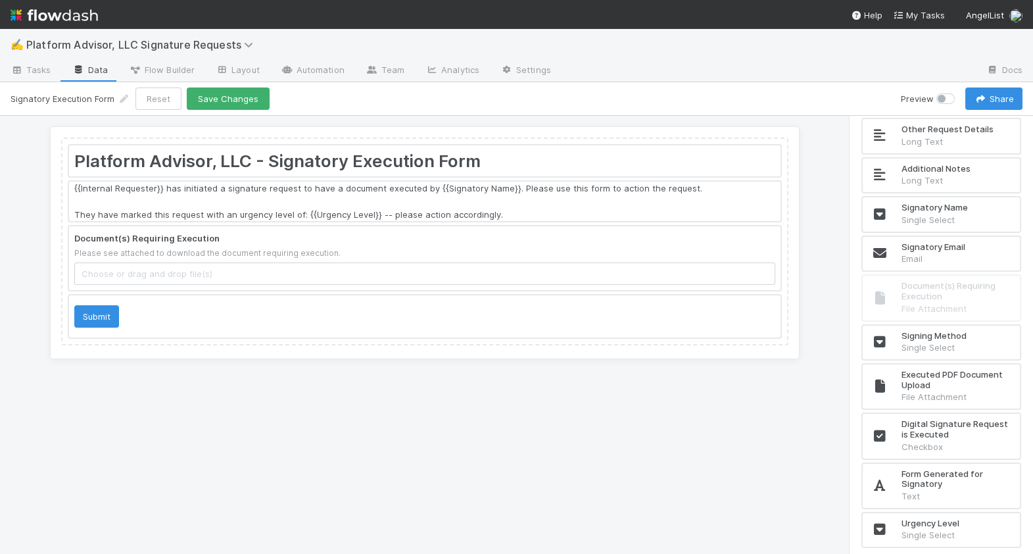
scroll to position [265, 0]
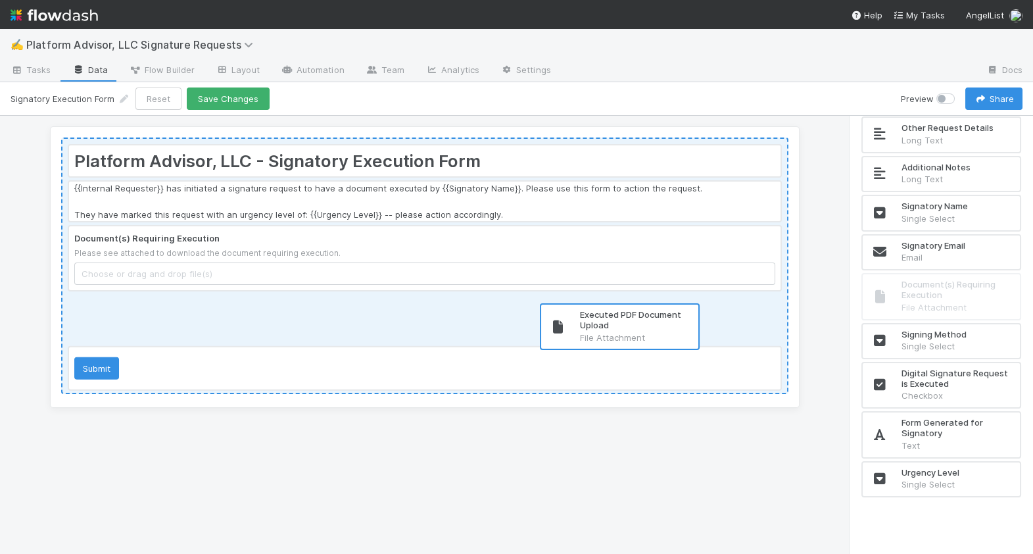
drag, startPoint x: 955, startPoint y: 382, endPoint x: 625, endPoint y: 328, distance: 334.7
click at [625, 328] on div "Platform Advisor, LLC - Signatory Execution Form {{Internal Requester}} has ini…" at bounding box center [516, 335] width 1033 height 438
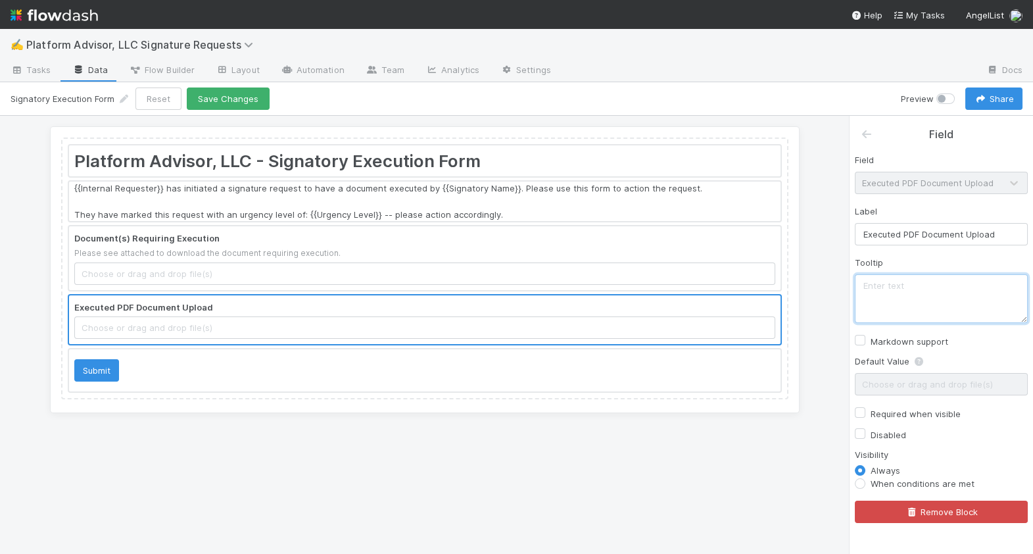
click at [912, 308] on textarea at bounding box center [941, 298] width 173 height 49
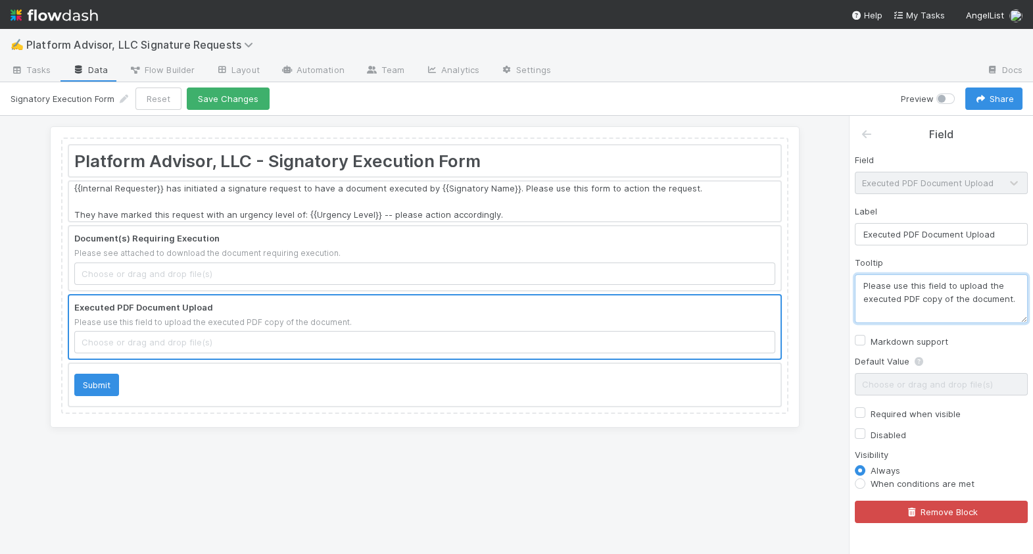
type textarea "Please use this field to upload the executed PDF copy of the document."
click at [914, 482] on label "When conditions are met" at bounding box center [923, 483] width 104 height 13
click at [866, 482] on input "When conditions are met" at bounding box center [860, 483] width 11 height 12
radio input "true"
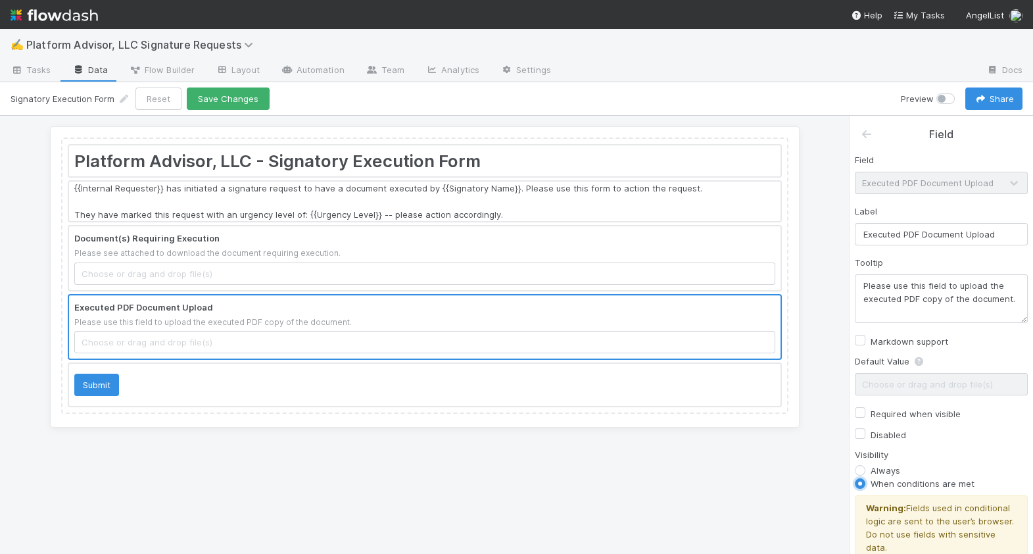
scroll to position [54, 0]
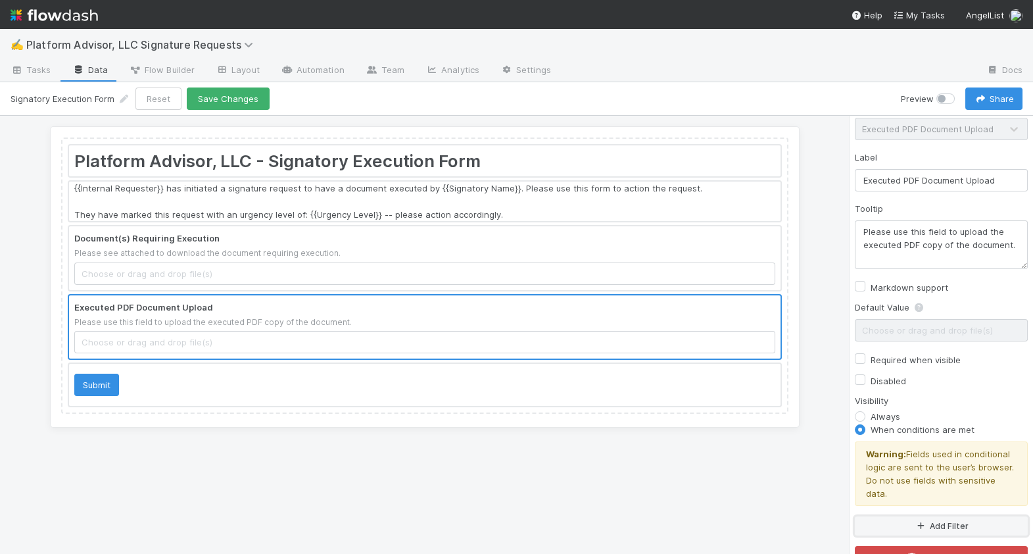
click at [927, 522] on icon "button" at bounding box center [920, 526] width 13 height 8
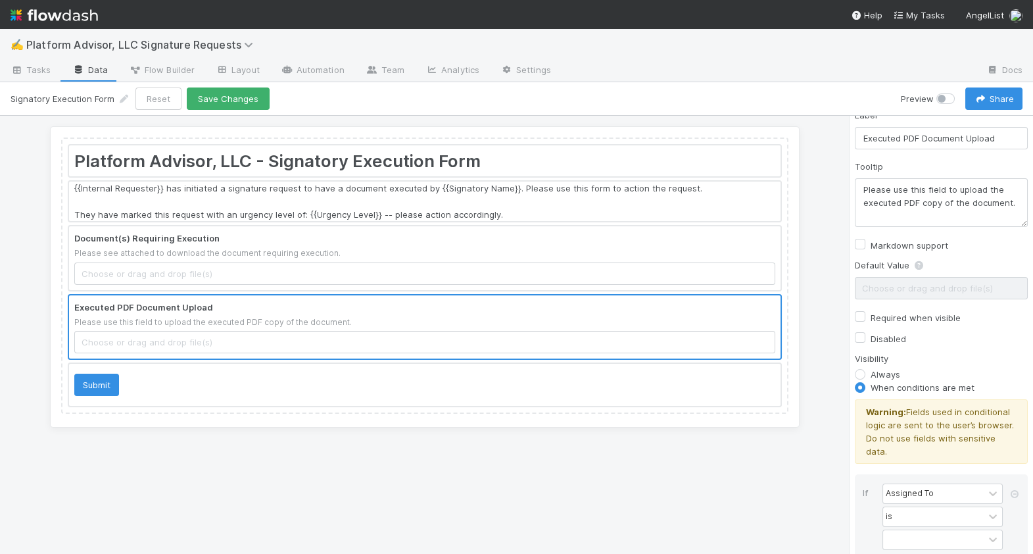
scroll to position [120, 0]
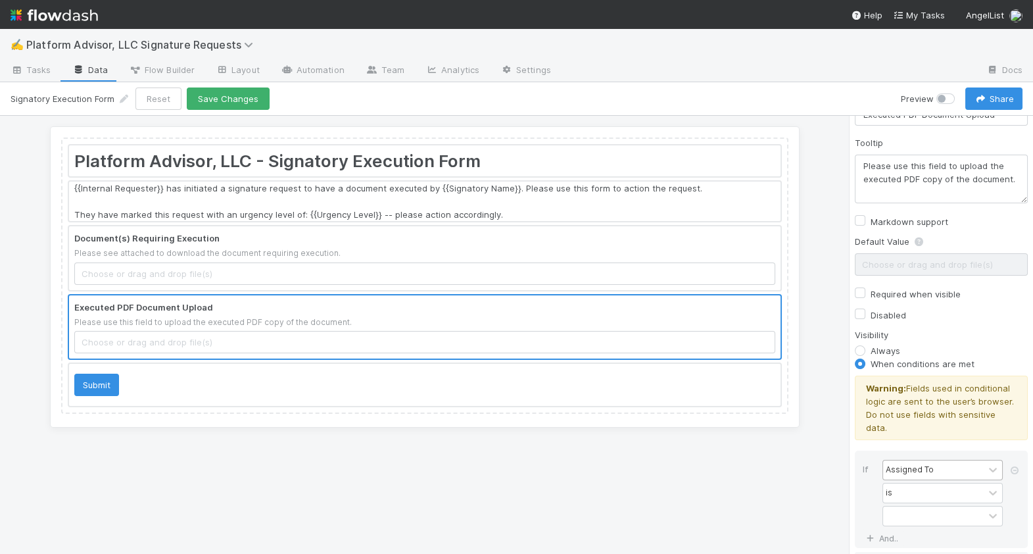
click at [944, 460] on div "Assigned To" at bounding box center [933, 469] width 101 height 19
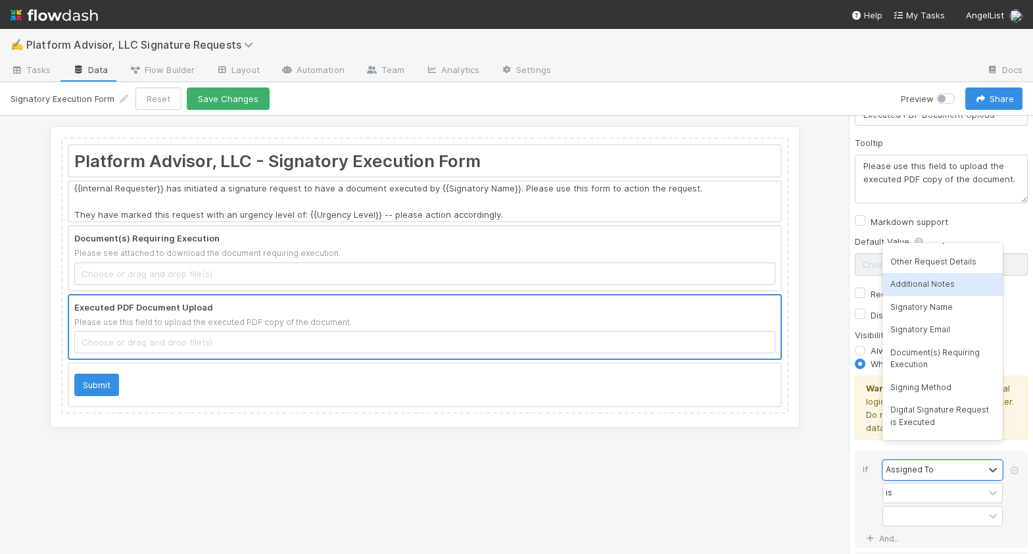
scroll to position [86, 0]
click at [958, 381] on div "Signing Method" at bounding box center [943, 387] width 120 height 22
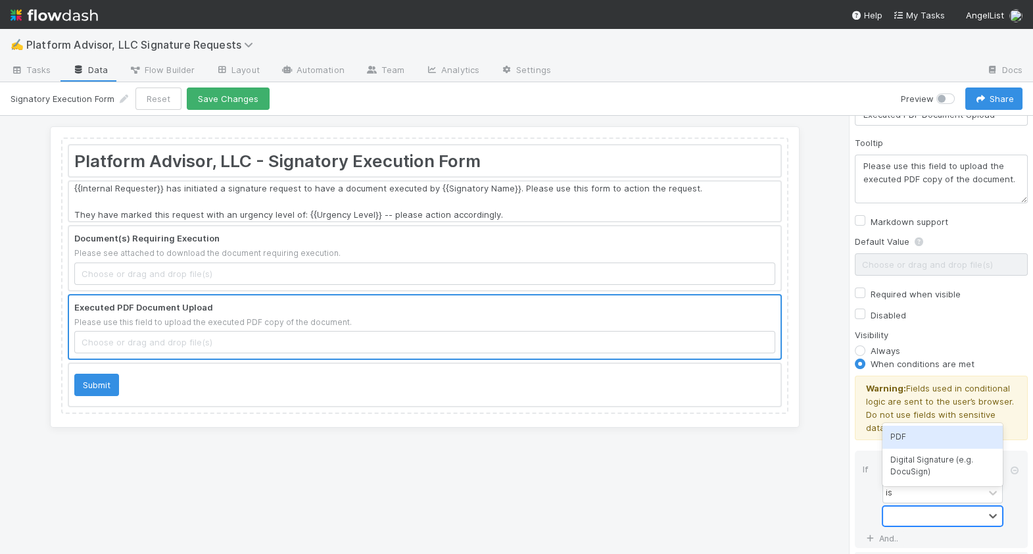
click at [955, 510] on div at bounding box center [933, 515] width 101 height 19
click at [943, 445] on div "PDF" at bounding box center [943, 437] width 120 height 22
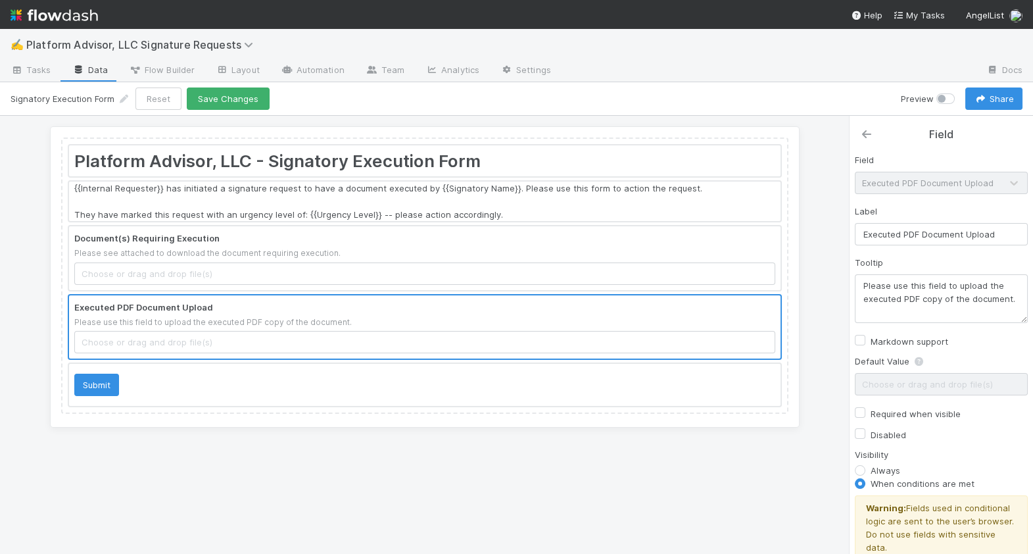
click at [863, 139] on icon at bounding box center [866, 134] width 13 height 11
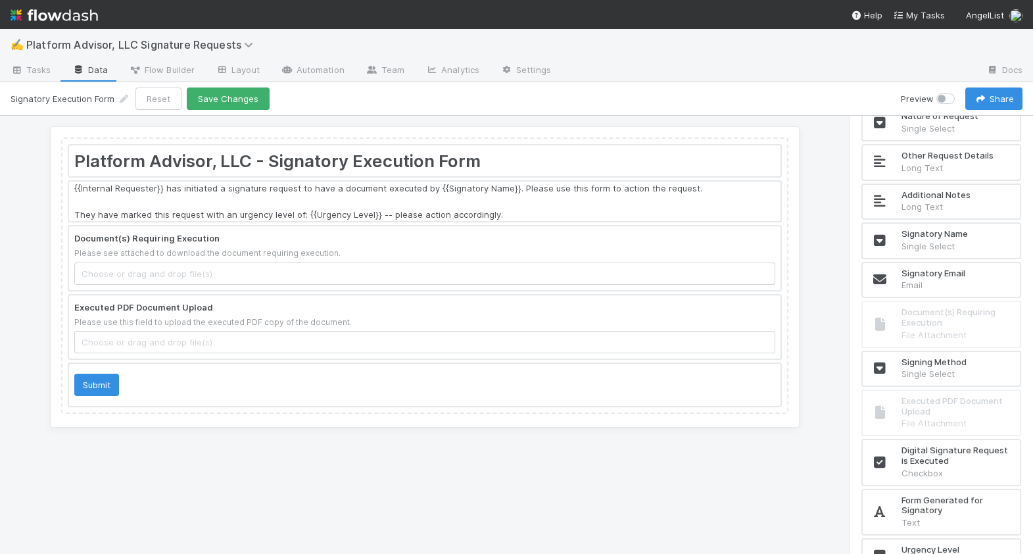
scroll to position [238, 0]
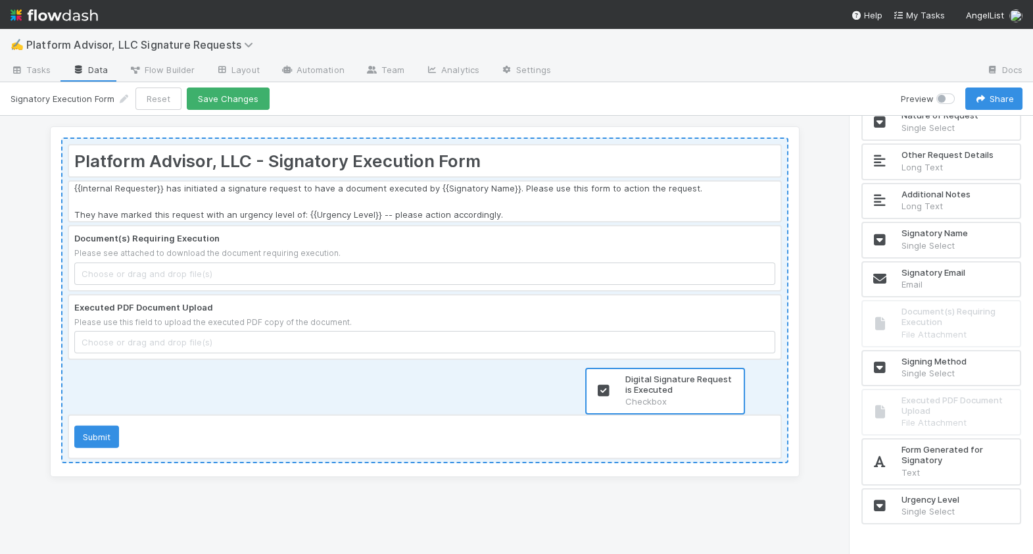
drag, startPoint x: 970, startPoint y: 460, endPoint x: 689, endPoint y: 393, distance: 288.3
click at [689, 393] on div "Platform Advisor, LLC - Signatory Execution Form {{Internal Requester}} has ini…" at bounding box center [516, 335] width 1033 height 438
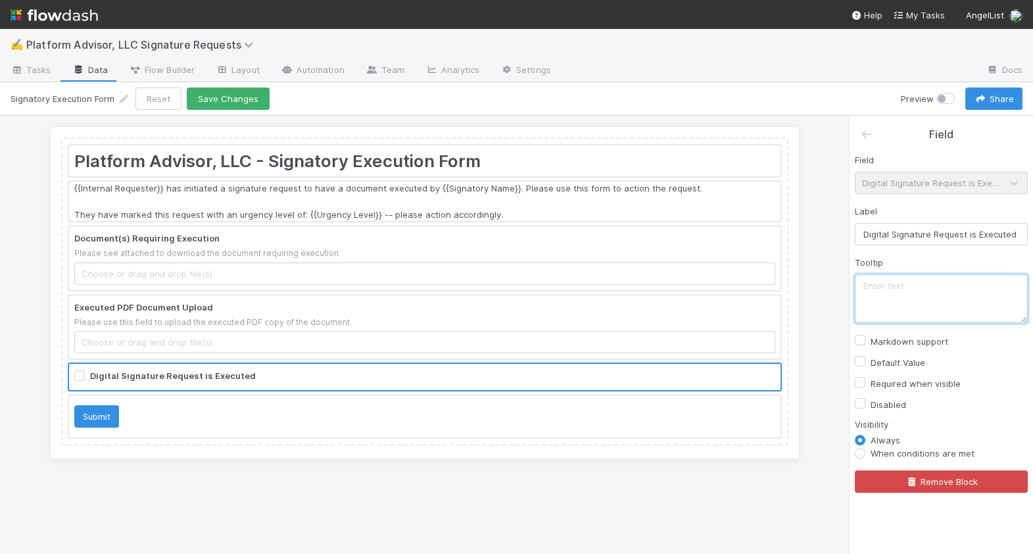
click at [902, 279] on textarea at bounding box center [941, 298] width 173 height 49
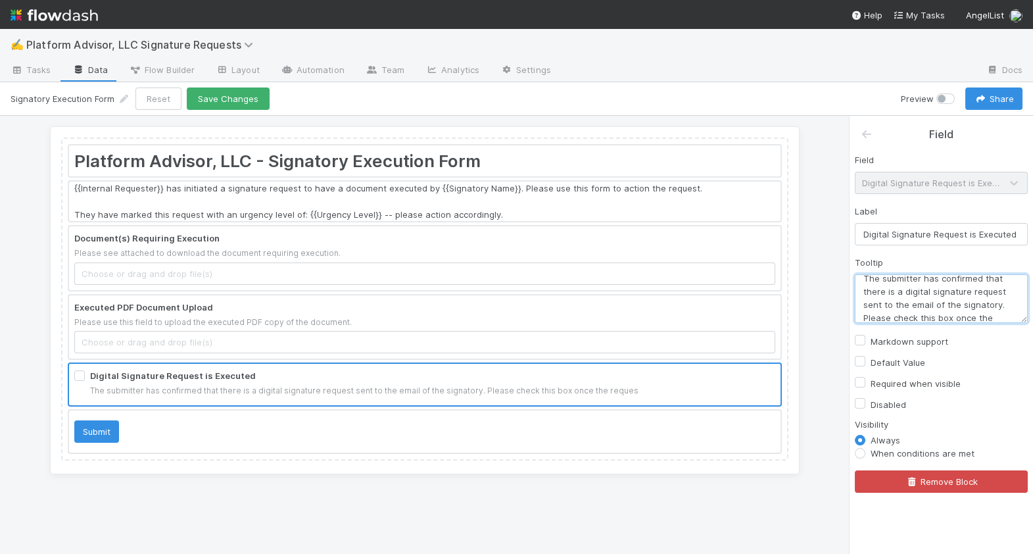
scroll to position [20, 0]
type textarea "The submitter has confirmed that there is a digital signature request sent to t…"
click at [239, 103] on button "Save Changes" at bounding box center [228, 98] width 83 height 22
click at [122, 95] on icon at bounding box center [123, 99] width 13 height 9
click at [216, 138] on div "Platform Advisor, LLC - Signatory Execution Form {{Internal Requester}} has ini…" at bounding box center [424, 298] width 727 height 323
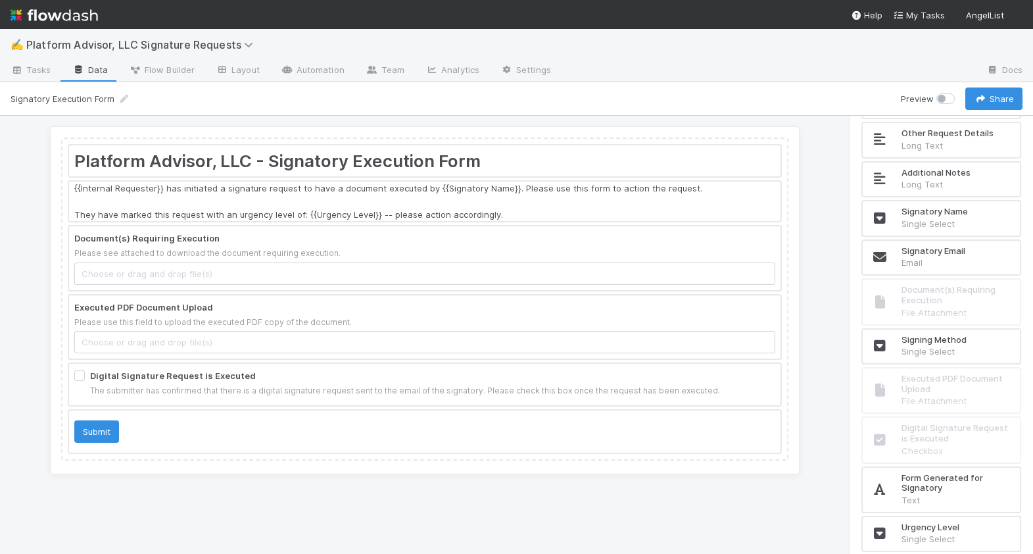
scroll to position [265, 0]
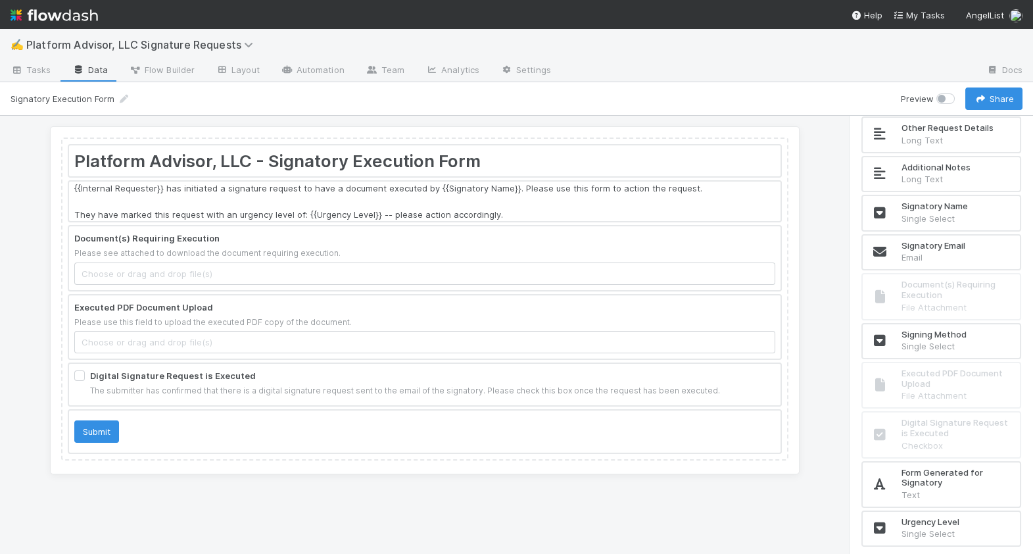
click at [513, 197] on div at bounding box center [425, 201] width 712 height 39
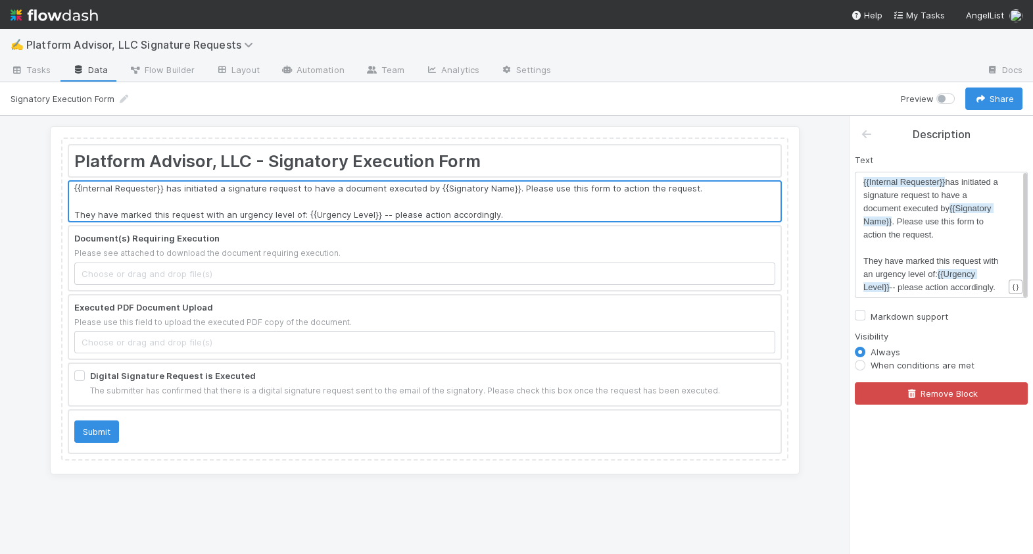
scroll to position [4, 0]
click at [1003, 286] on pre "They have marked this request with an urgency level of: {{Urgency Level}} -- pl…" at bounding box center [934, 274] width 140 height 39
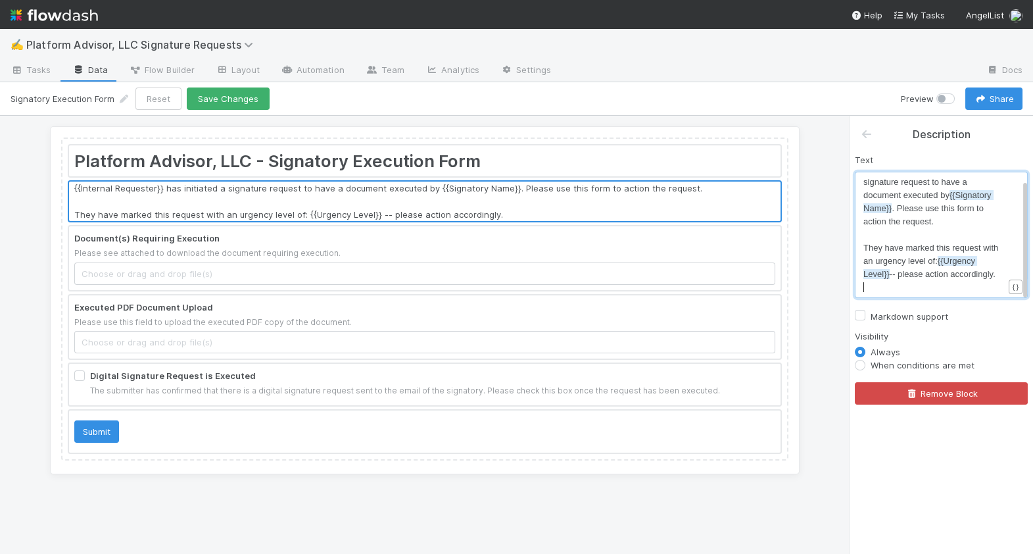
scroll to position [27, 0]
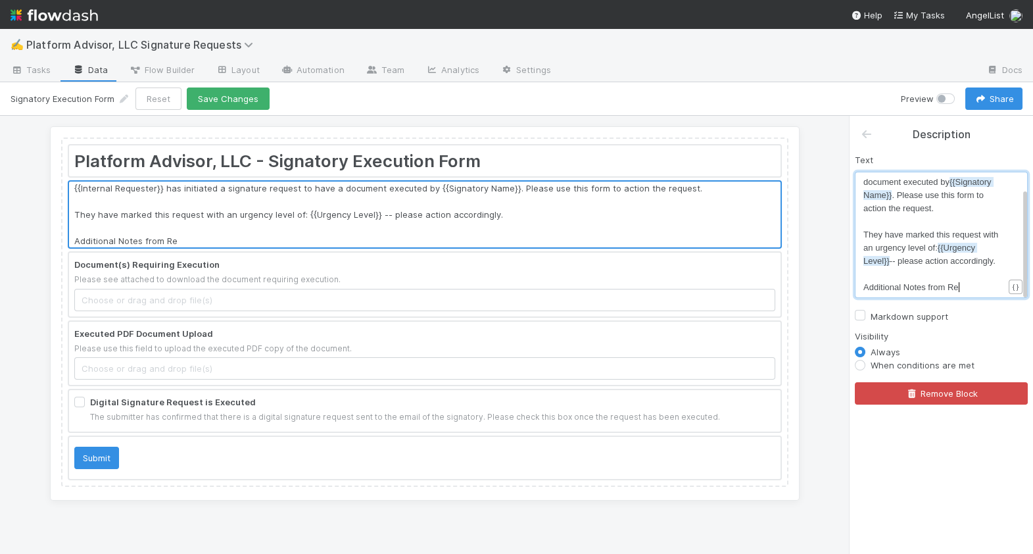
type textarea "Additional Notes from Reu"
type textarea "quester"
type textarea "Submitter (fi"
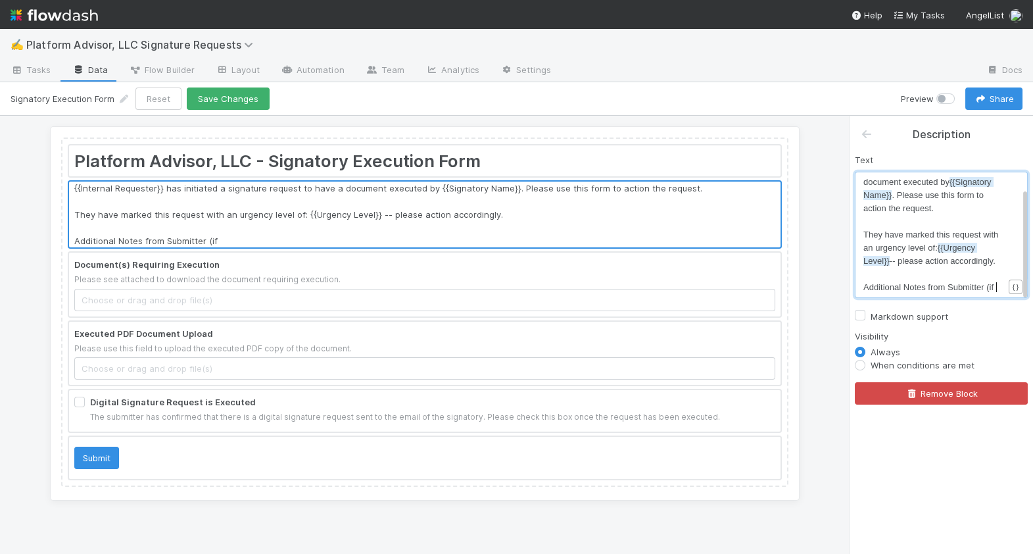
scroll to position [40, 0]
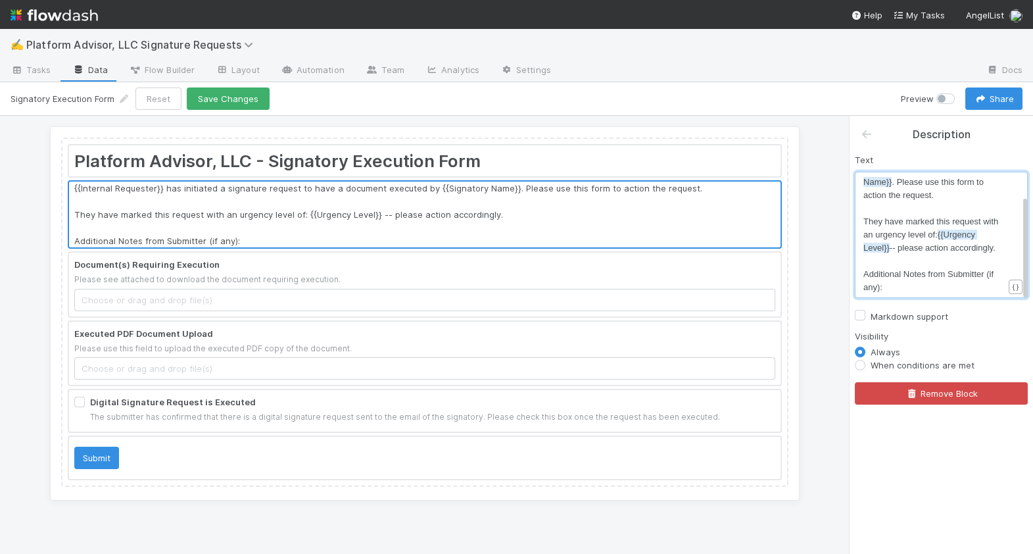
type textarea "if any): ""
type textarea "{{add"
click at [951, 298] on li "{{Additional Notes}}" at bounding box center [929, 302] width 89 height 18
click at [1014, 287] on body "✍️ Platform Advisor, LLC Signature Requests Tasks Data Flow Builder Layout Auto…" at bounding box center [516, 277] width 1033 height 554
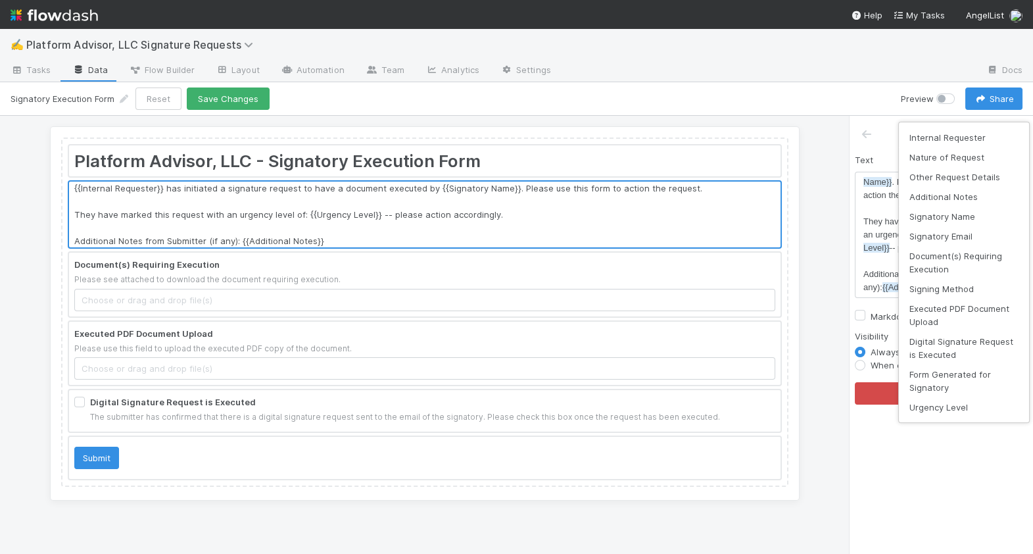
click at [667, 209] on div "Internal Requester Nature of Request Other Request Details Additional Notes Sig…" at bounding box center [516, 277] width 1033 height 554
click at [832, 135] on div "Internal Requester Nature of Request Other Request Details Additional Notes Sig…" at bounding box center [516, 277] width 1033 height 554
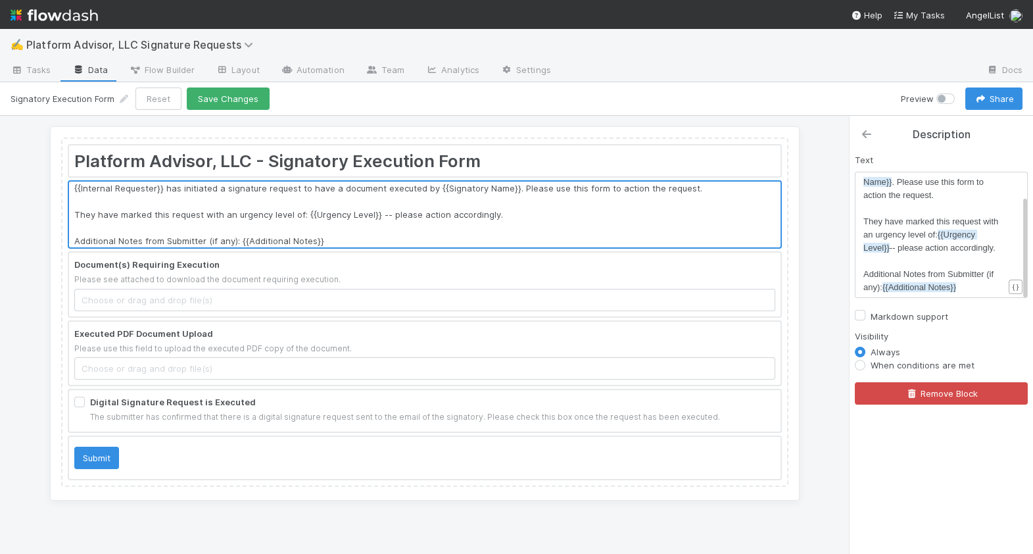
click at [865, 132] on icon at bounding box center [866, 134] width 13 height 11
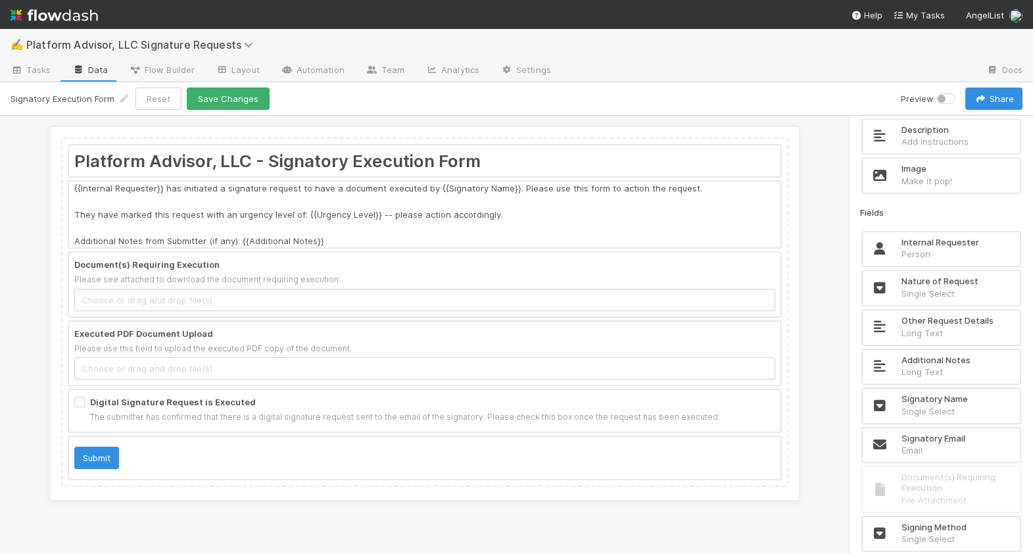
scroll to position [82, 0]
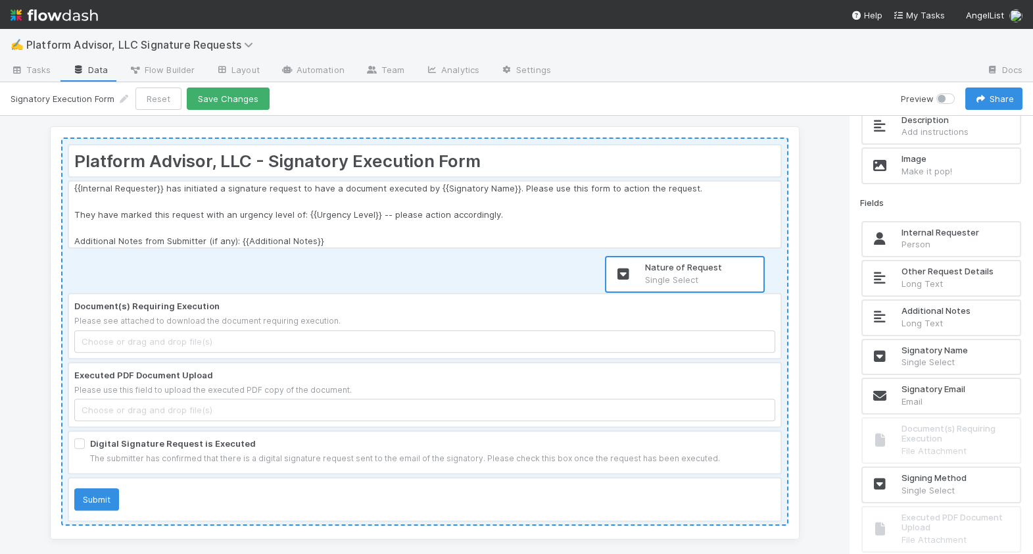
drag, startPoint x: 933, startPoint y: 276, endPoint x: 627, endPoint y: 280, distance: 305.9
click at [627, 280] on div "Platform Advisor, LLC - Signatory Execution Form {{Internal Requester}} has ini…" at bounding box center [516, 335] width 1033 height 438
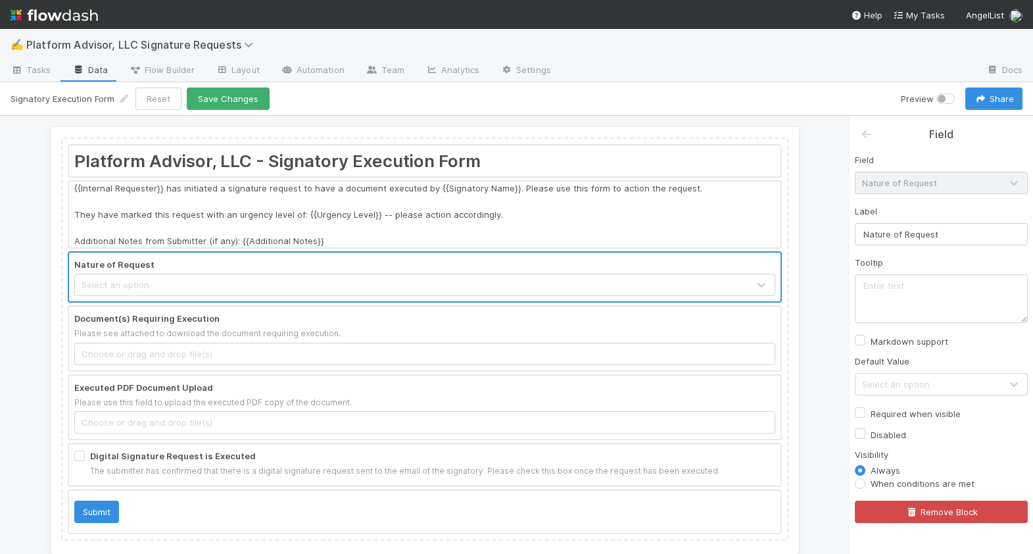
scroll to position [0, 0]
click at [919, 284] on textarea at bounding box center [941, 298] width 173 height 49
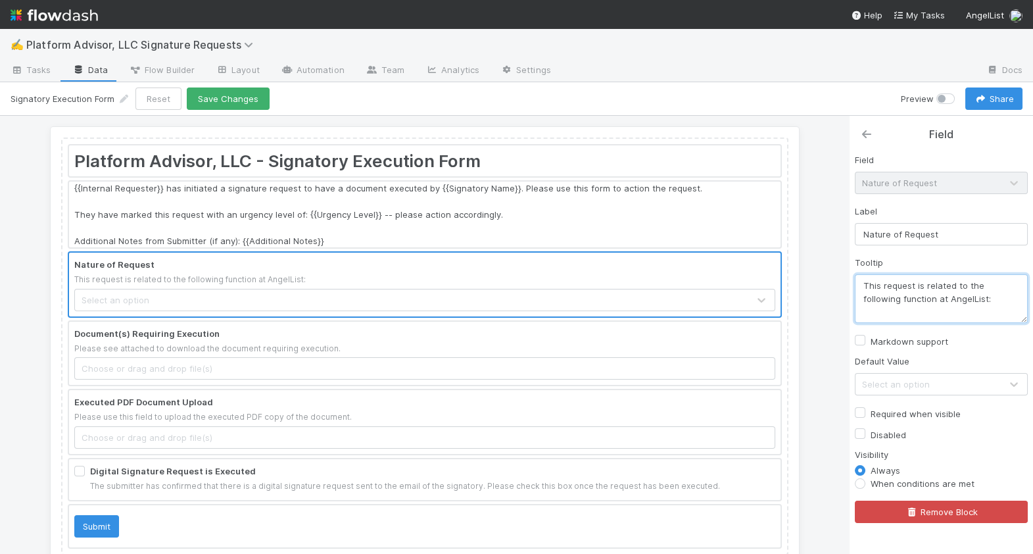
type textarea "This request is related to the following function at AngelList:"
click at [865, 134] on icon at bounding box center [866, 134] width 13 height 11
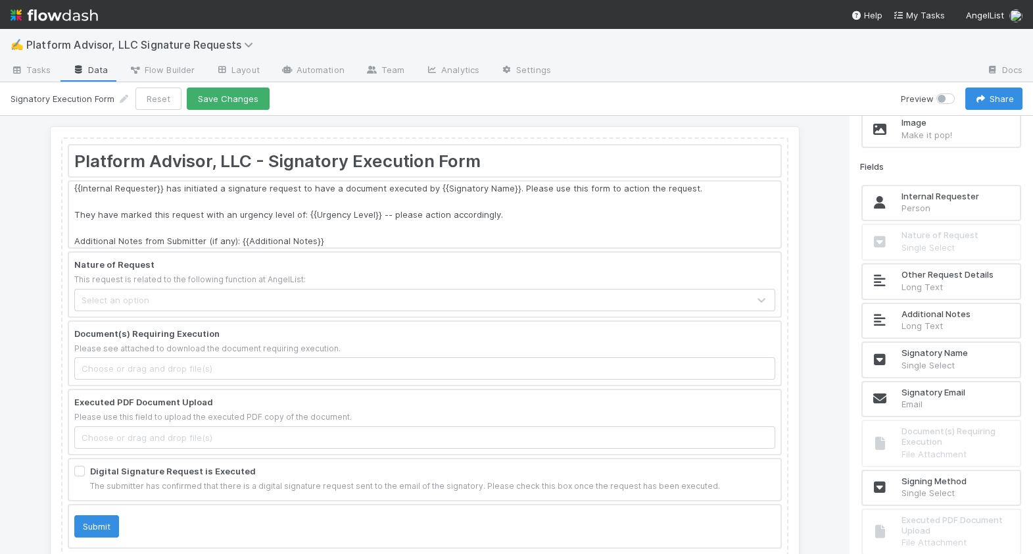
scroll to position [119, 0]
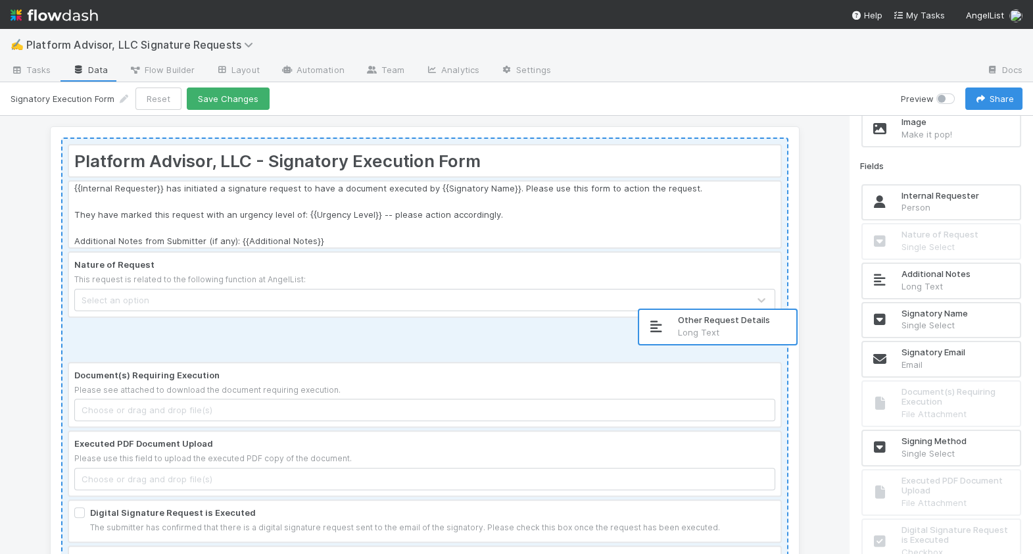
drag, startPoint x: 929, startPoint y: 272, endPoint x: 700, endPoint y: 321, distance: 234.2
click at [700, 321] on div "Platform Advisor, LLC - Signatory Execution Form {{Internal Requester}} has ini…" at bounding box center [516, 335] width 1033 height 438
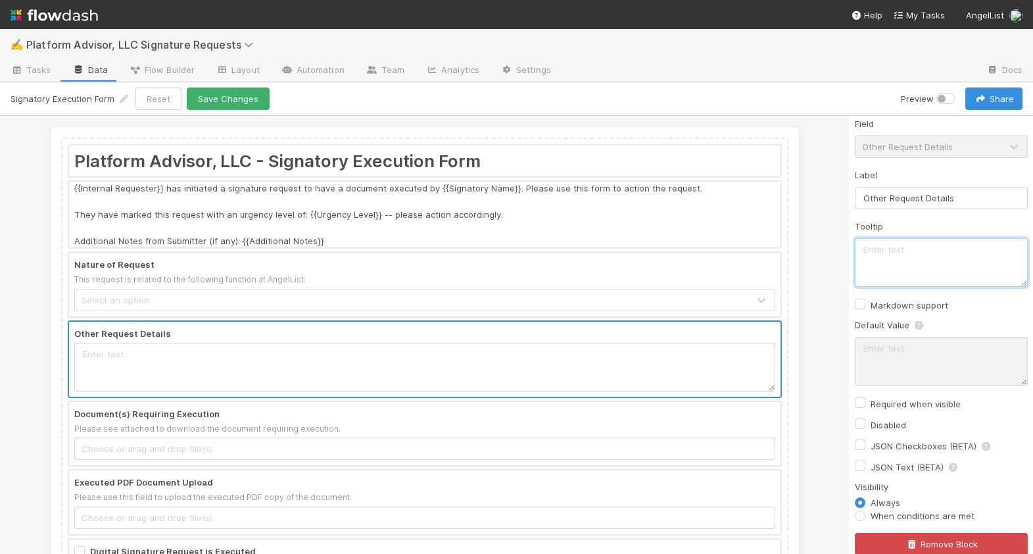
click at [914, 254] on textarea at bounding box center [941, 262] width 173 height 49
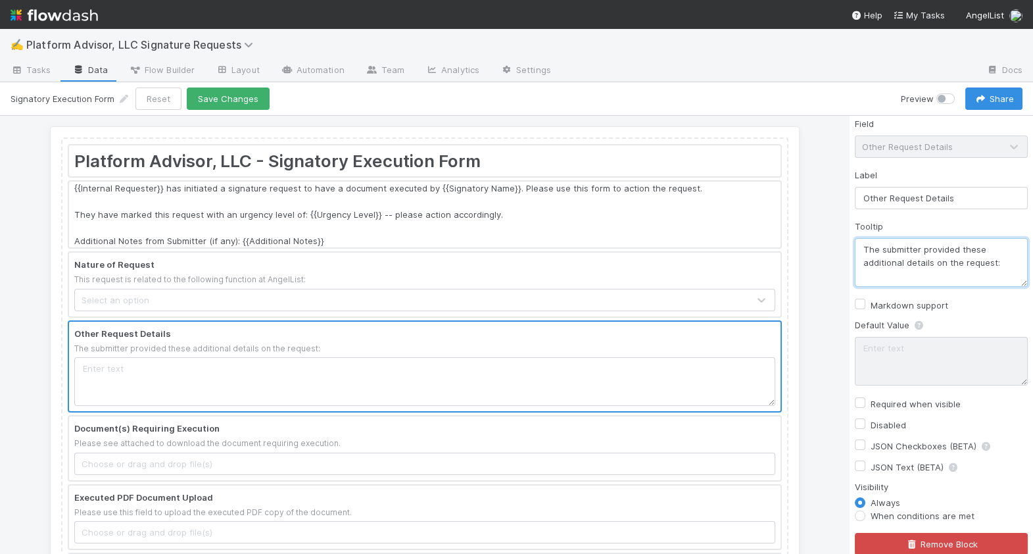
type textarea "The submitter provided these additional details on the request:"
click at [923, 514] on label "When conditions are met" at bounding box center [923, 515] width 104 height 13
click at [866, 514] on input "When conditions are met" at bounding box center [860, 515] width 11 height 12
radio input "true"
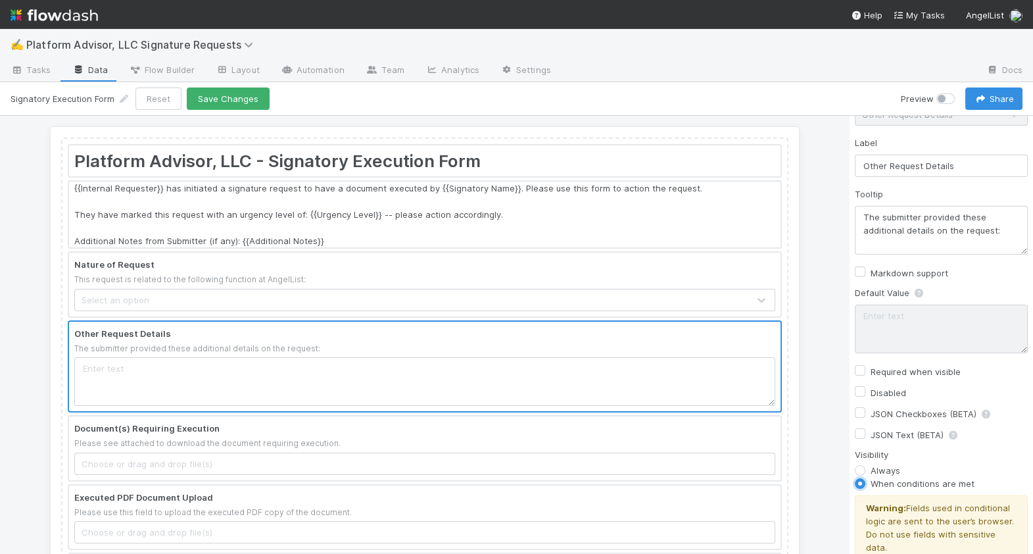
scroll to position [122, 0]
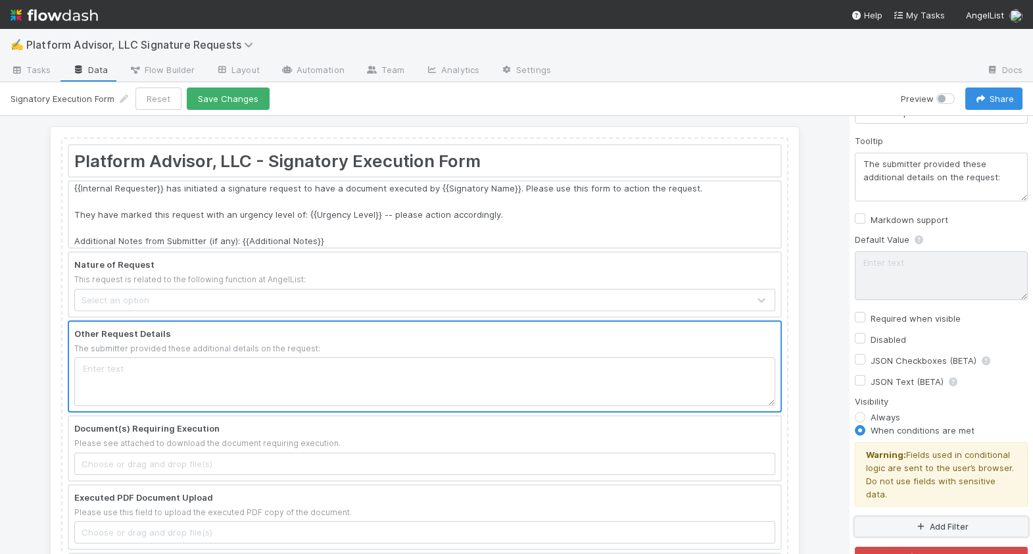
click at [922, 523] on icon "button" at bounding box center [920, 527] width 13 height 8
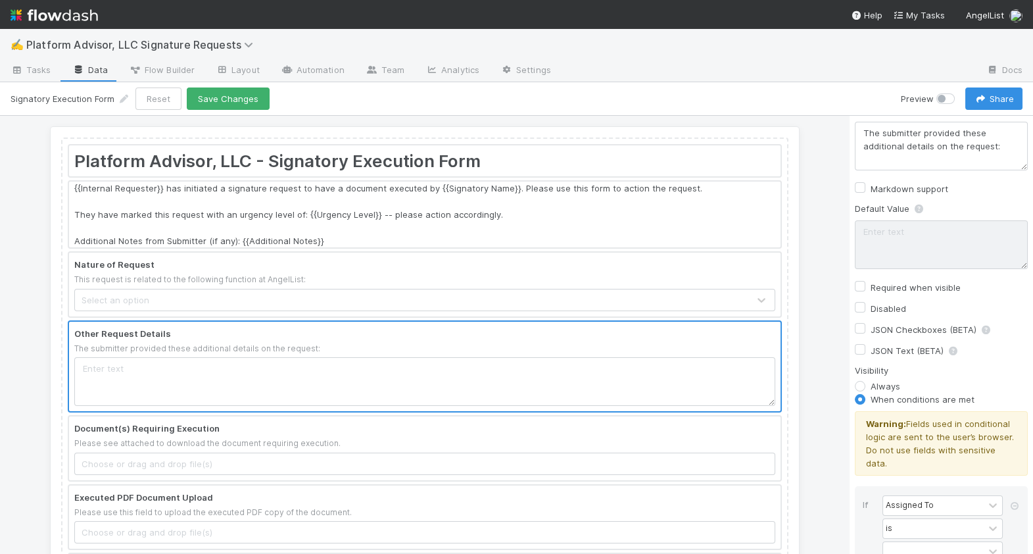
scroll to position [158, 0]
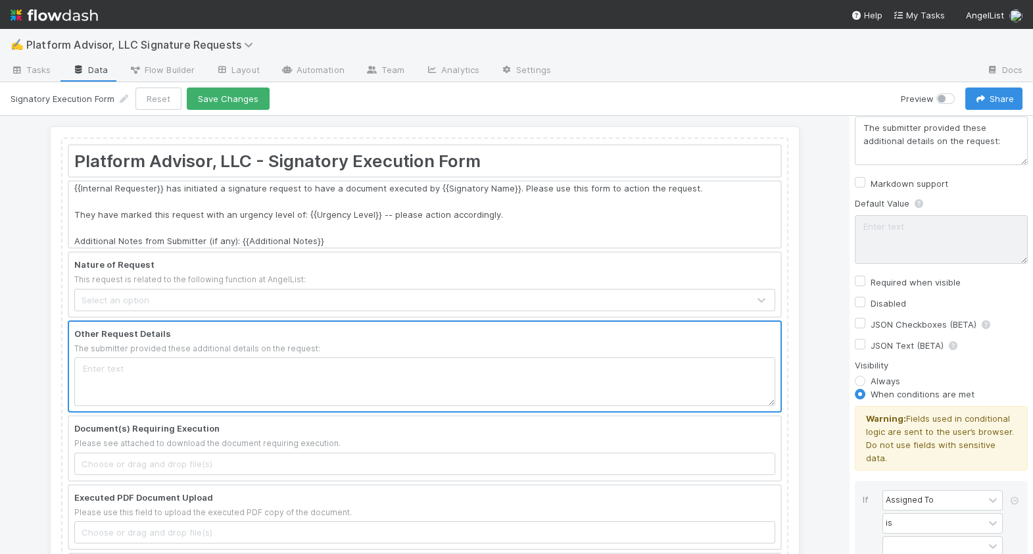
click at [929, 481] on div "If Assigned To is And.." at bounding box center [941, 529] width 173 height 97
click at [927, 494] on div "Assigned To" at bounding box center [910, 500] width 48 height 12
type input "o"
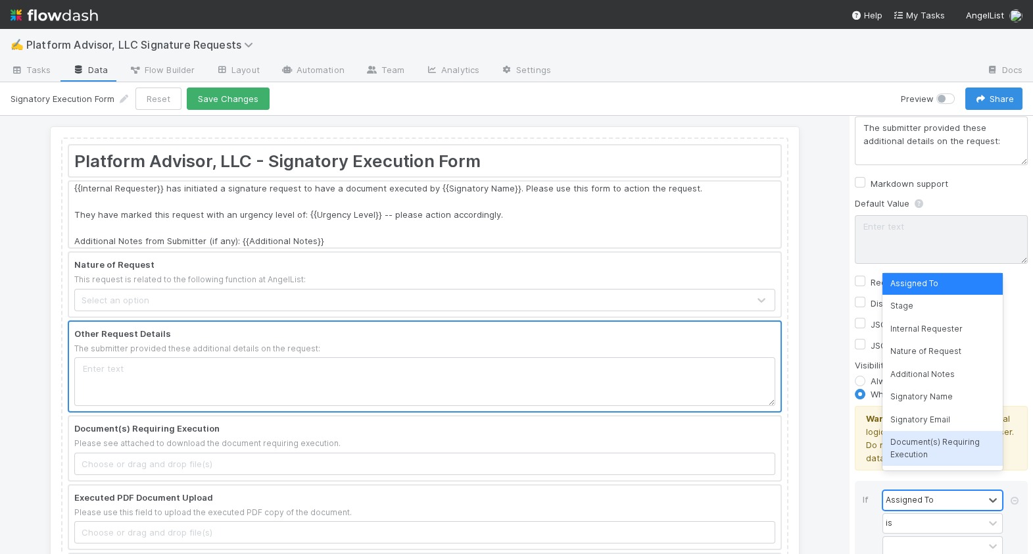
scroll to position [0, 0]
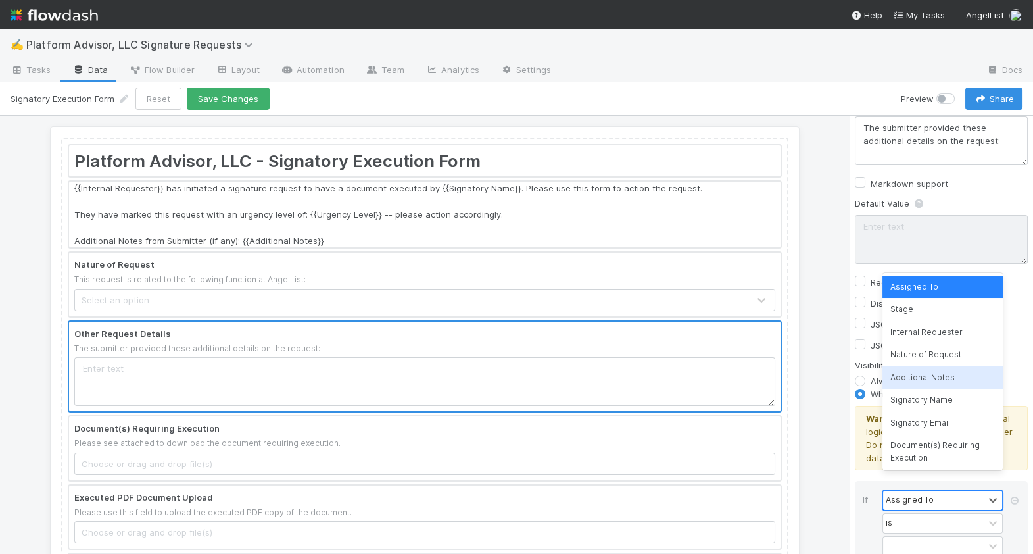
click at [833, 377] on div "Platform Advisor, LLC - Signatory Execution Form {{Internal Requester}} has ini…" at bounding box center [424, 335] width 849 height 438
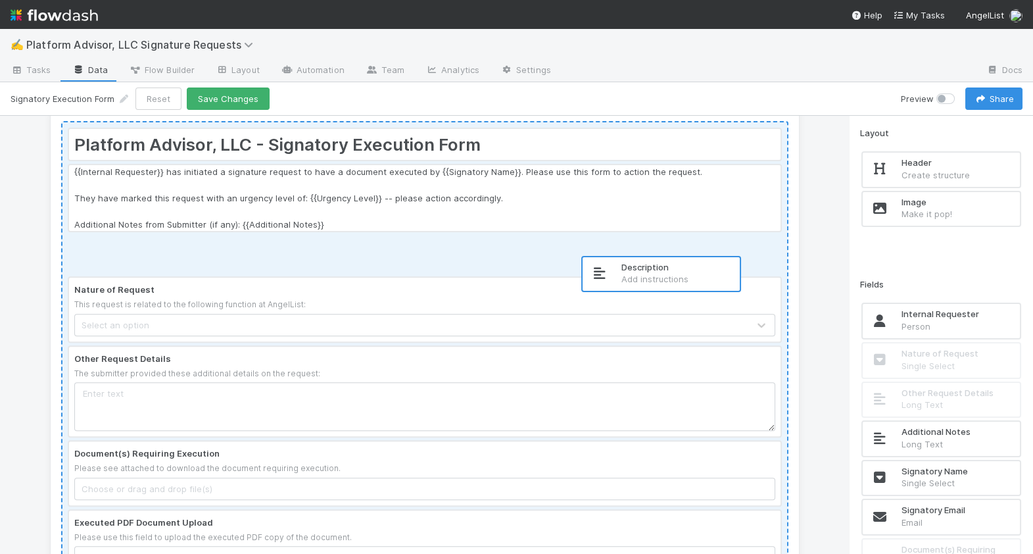
drag, startPoint x: 923, startPoint y: 210, endPoint x: 629, endPoint y: 265, distance: 299.7
click at [629, 265] on div "Platform Advisor, LLC - Signatory Execution Form {{Internal Requester}} has ini…" at bounding box center [516, 335] width 1033 height 438
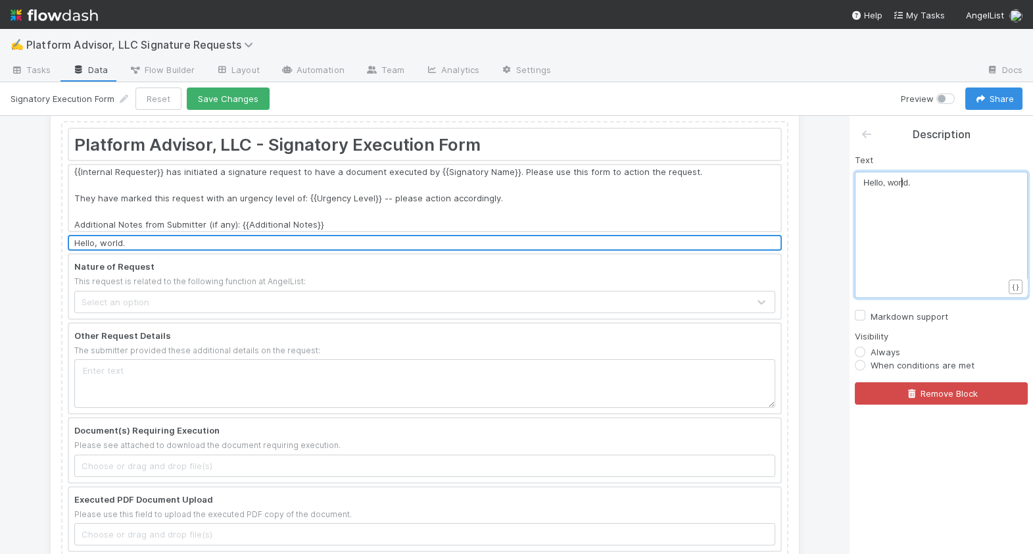
scroll to position [4, 0]
click at [902, 184] on span "Hello, world." at bounding box center [887, 183] width 47 height 10
type textarea "Hello, world."
click at [347, 278] on div at bounding box center [425, 286] width 712 height 63
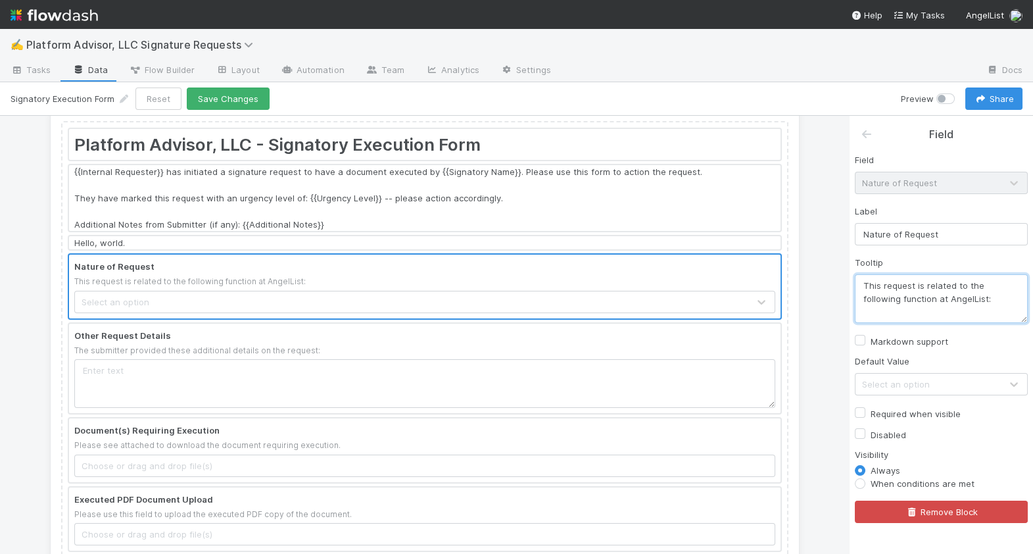
click at [901, 298] on textarea "This request is related to the following function at AngelList:" at bounding box center [941, 298] width 173 height 49
click at [543, 243] on div at bounding box center [425, 242] width 712 height 13
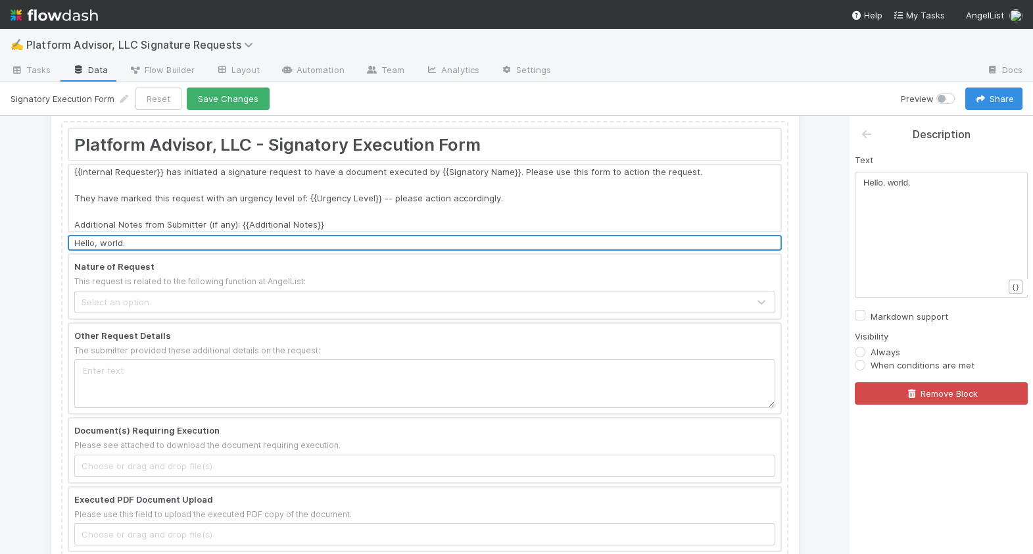
click at [895, 178] on span "Hello, world." at bounding box center [887, 183] width 47 height 10
paste textarea "{"
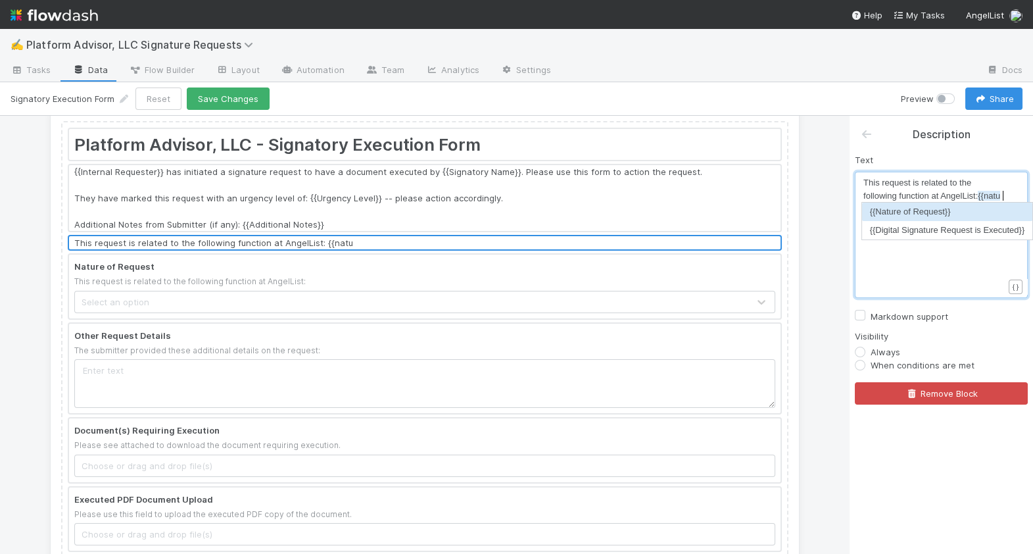
scroll to position [4, 29]
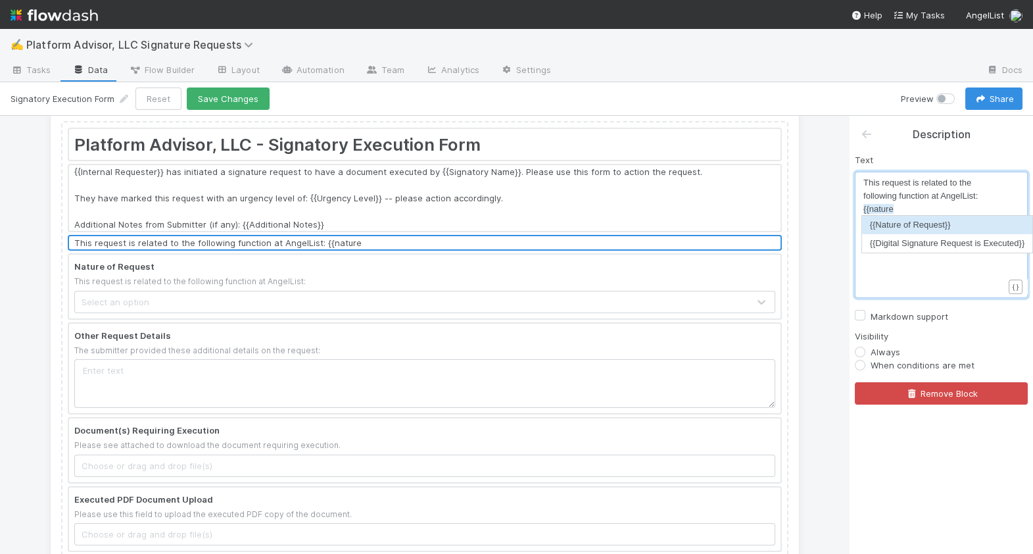
type textarea "{{nature"
click at [929, 226] on li "{{Nature of Request}}" at bounding box center [947, 225] width 171 height 18
type textarea ". {{other"
click at [960, 228] on li "{{Other Request Details}}" at bounding box center [977, 225] width 111 height 18
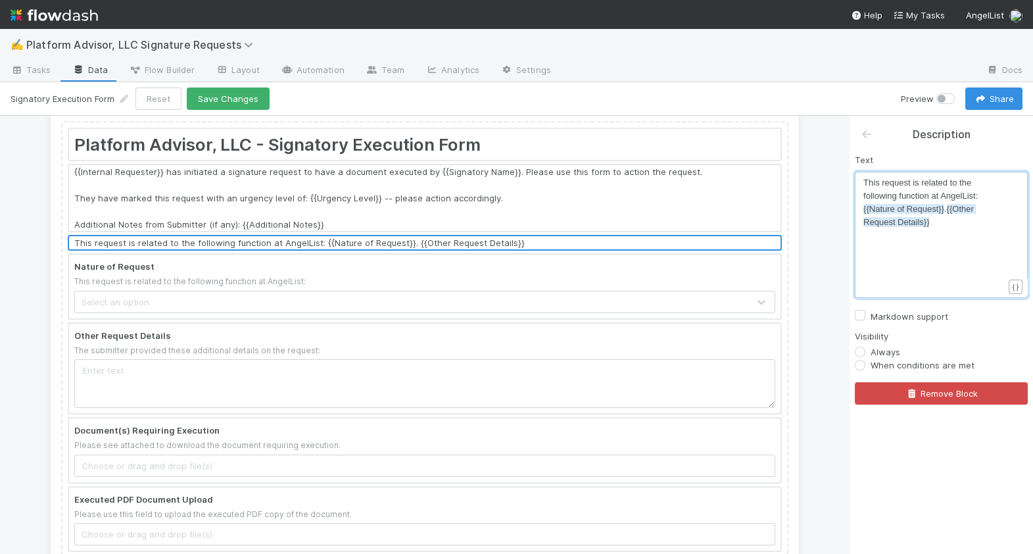
click at [950, 211] on span "{{Other Request Details}}" at bounding box center [920, 215] width 112 height 23
click at [897, 251] on div "x This request is related to the following function at AngelList: {{Nature of R…" at bounding box center [950, 251] width 173 height 150
type textarea "This request is related to the following function at AngelList: {{Nature of Req…"
drag, startPoint x: 952, startPoint y: 234, endPoint x: 845, endPoint y: 181, distance: 118.8
click at [845, 181] on div "Platform Advisor, LLC - Signatory Execution Form {{Internal Requester}} has ini…" at bounding box center [516, 335] width 1033 height 438
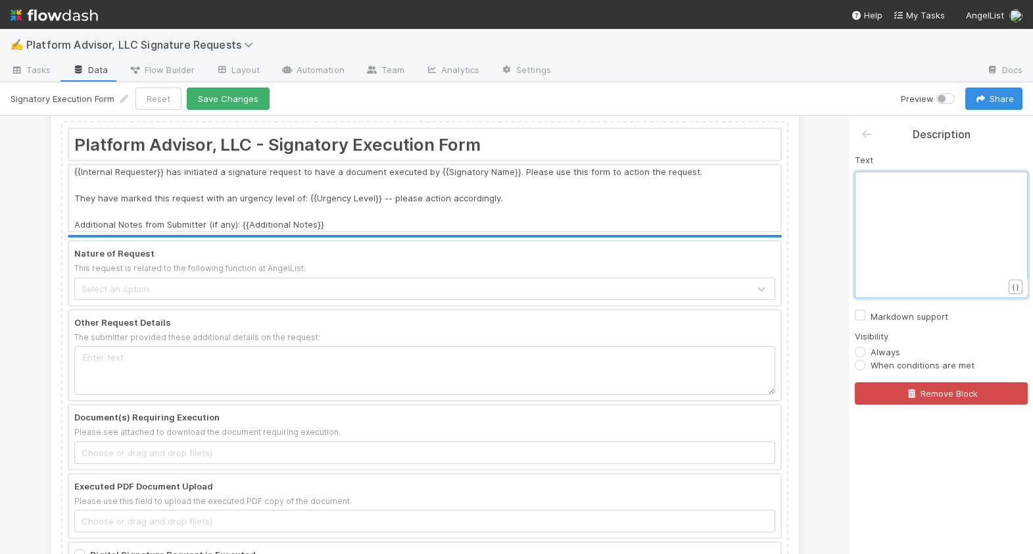
click at [534, 499] on div at bounding box center [425, 505] width 712 height 63
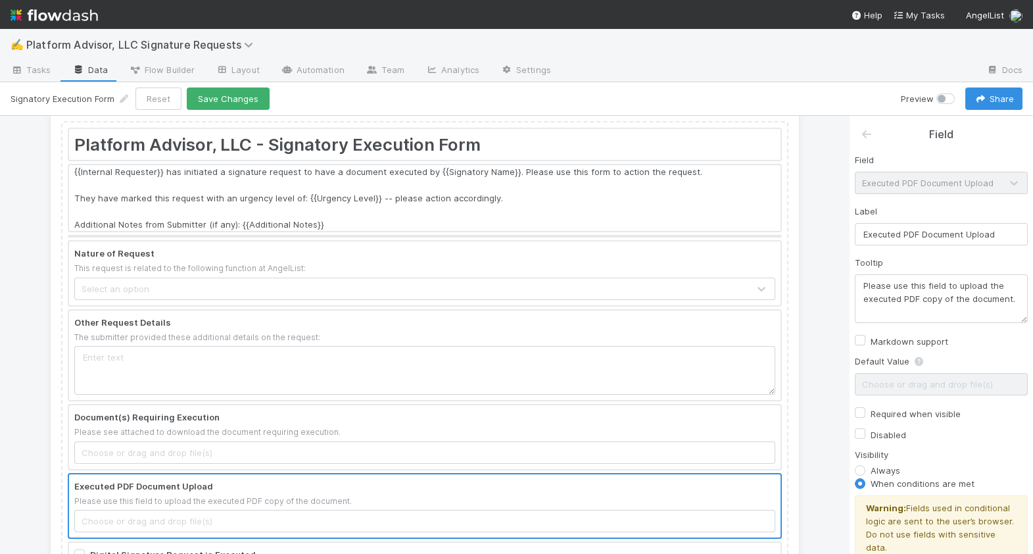
click at [637, 201] on div at bounding box center [425, 198] width 712 height 66
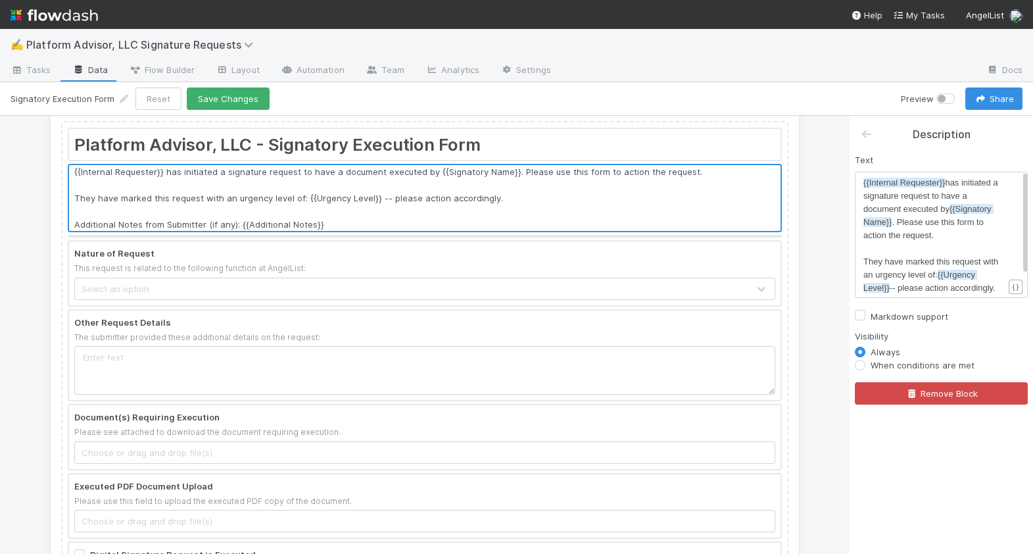
scroll to position [10, 0]
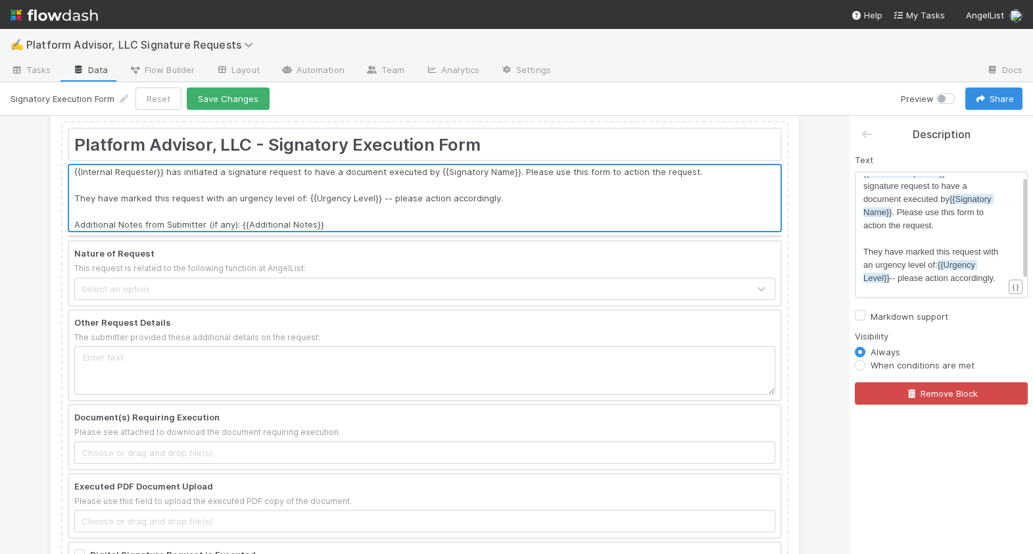
click at [992, 289] on pre "​" at bounding box center [934, 291] width 140 height 13
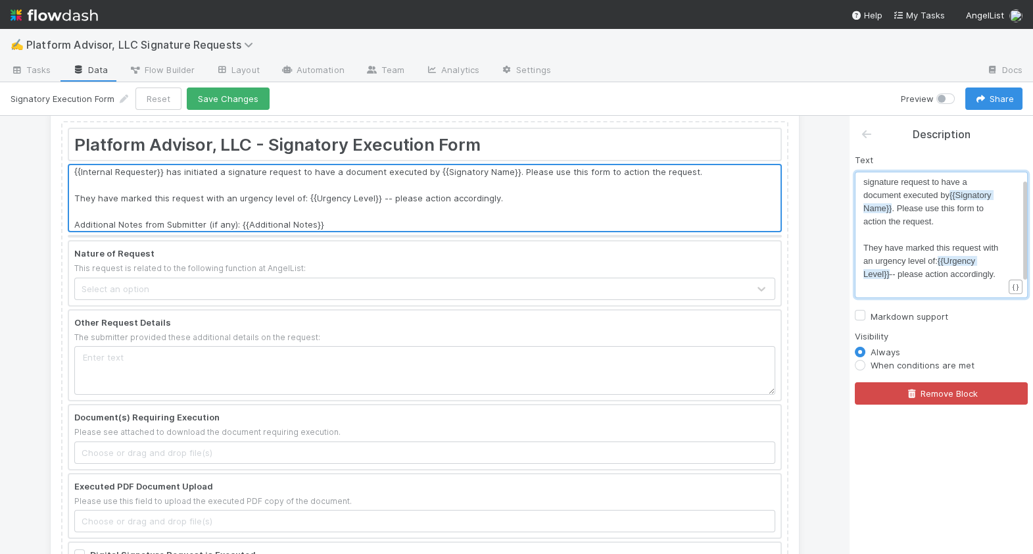
scroll to position [40, 0]
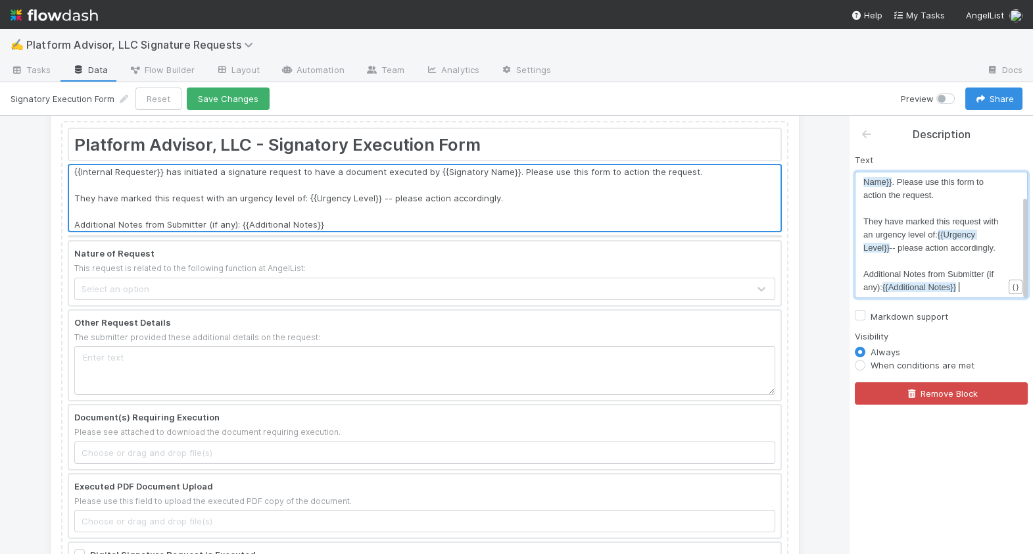
click at [981, 287] on pre "Additional Notes from Submitter (if any): {{Additional Notes}}" at bounding box center [934, 281] width 140 height 26
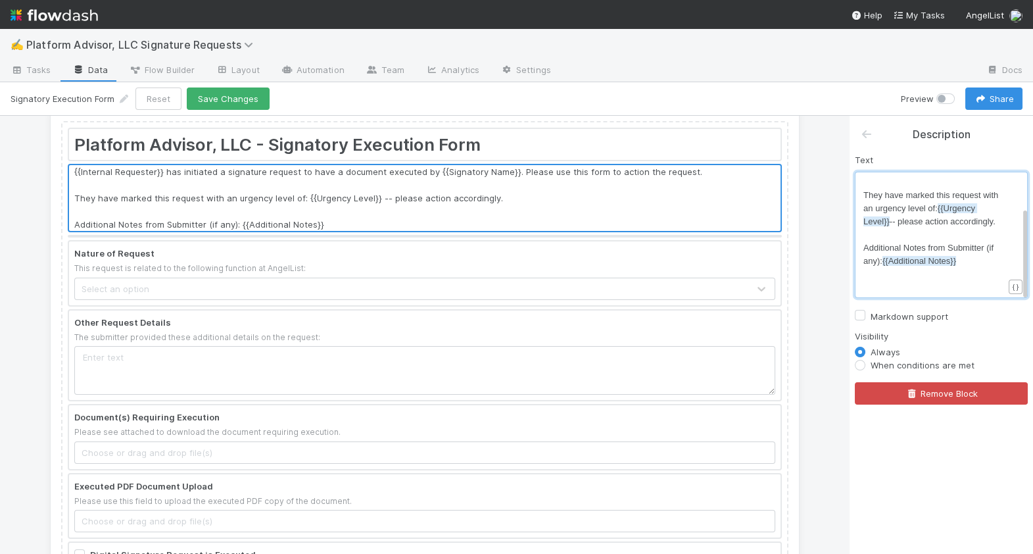
paste textarea "):"
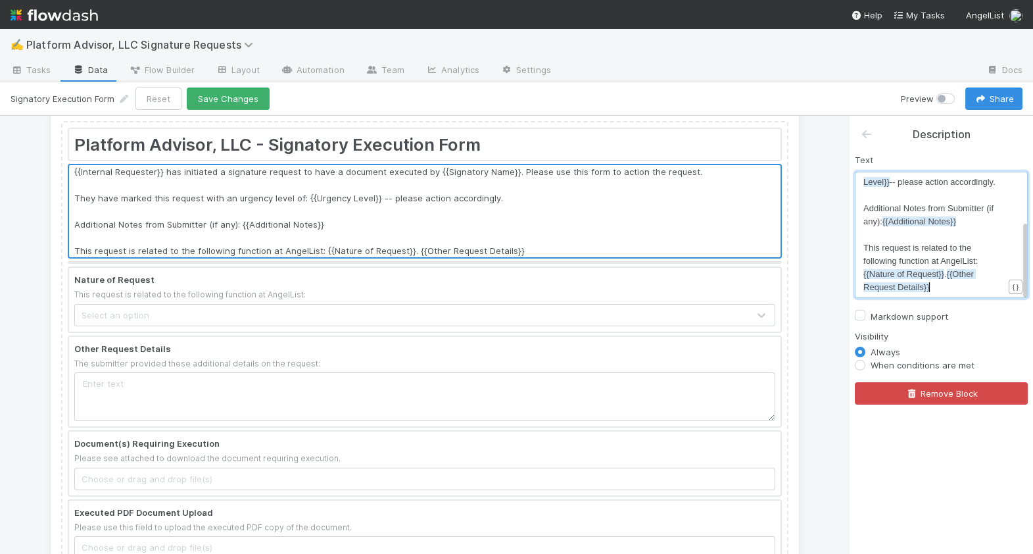
click at [877, 216] on span "Additional Notes from Submitter (if any): {{Additional Notes}}" at bounding box center [930, 214] width 133 height 23
type textarea "Additional Notes from Submitter (if any): {{Additional Notes}}"
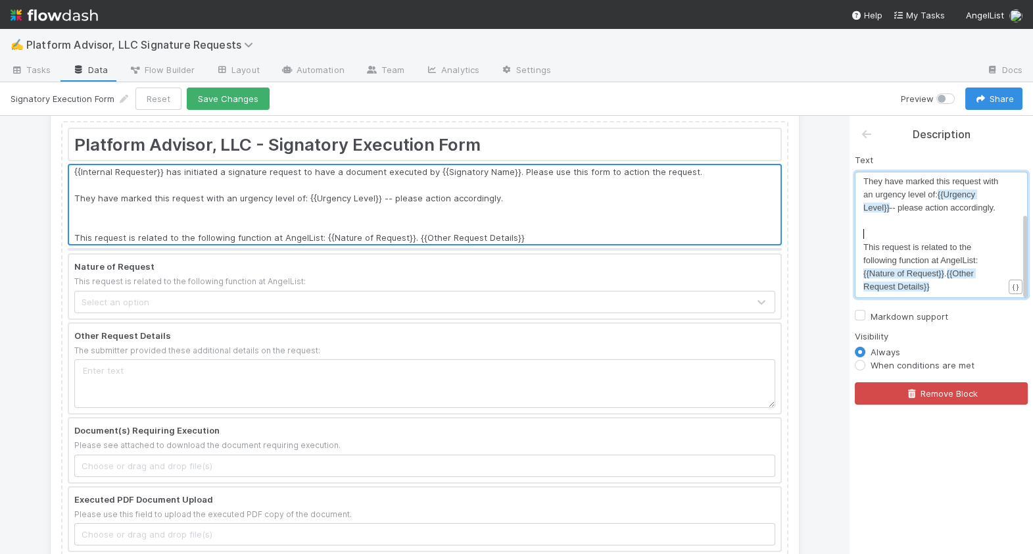
scroll to position [80, 0]
type textarea "\"
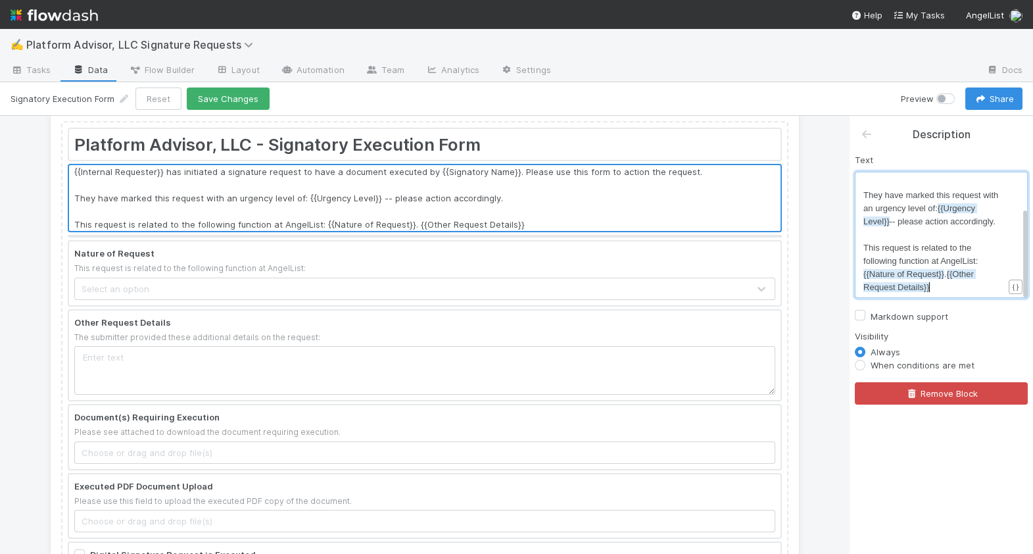
click at [943, 282] on pre "This request is related to the following function at AngelList: {{Nature of Req…" at bounding box center [934, 267] width 140 height 53
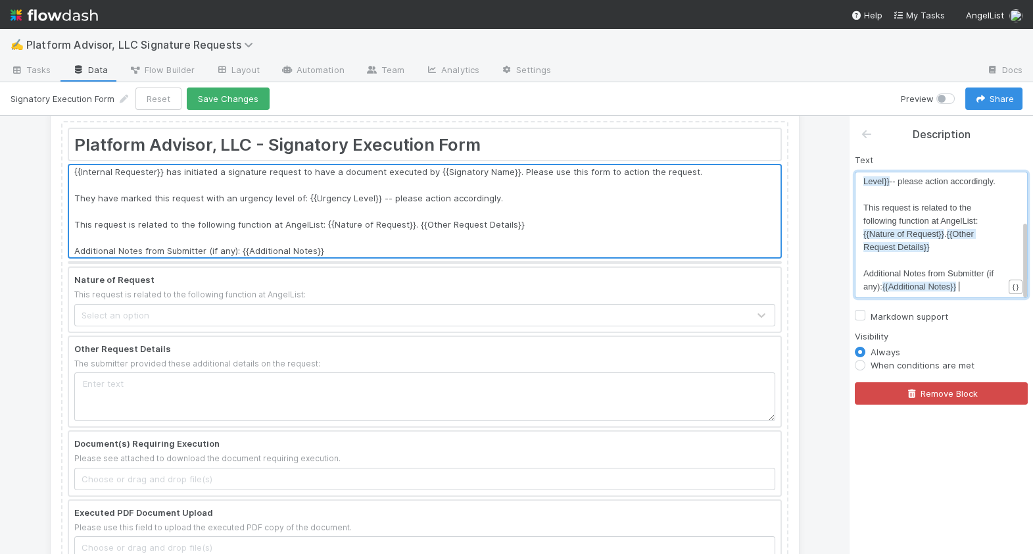
scroll to position [106, 0]
click at [531, 271] on div at bounding box center [425, 299] width 712 height 63
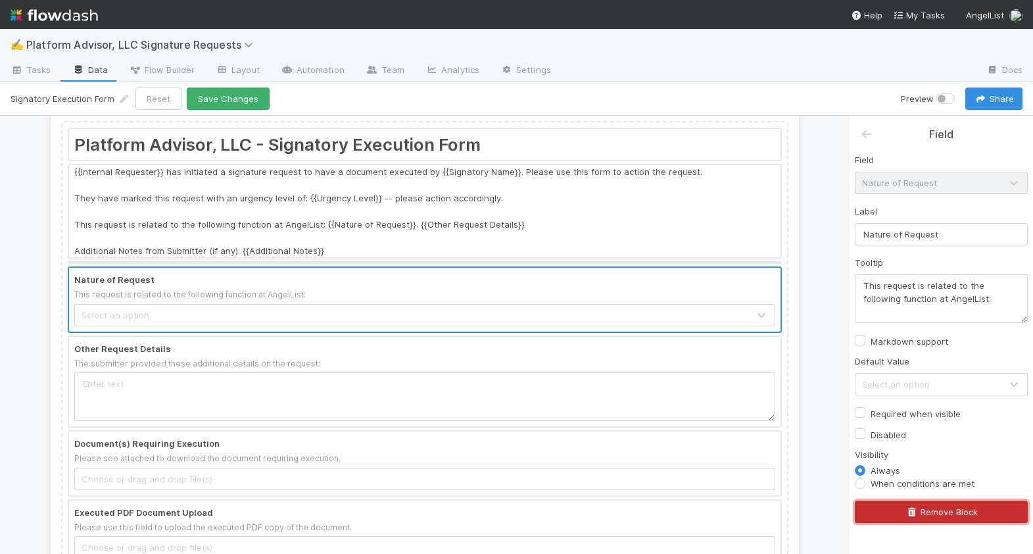
click at [908, 508] on icon "button" at bounding box center [911, 512] width 13 height 9
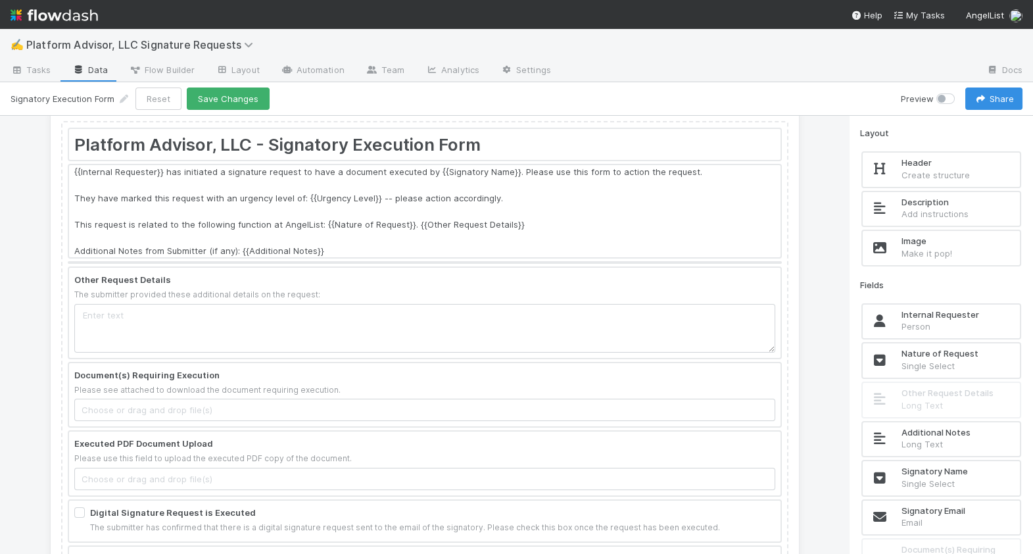
click at [503, 305] on div at bounding box center [425, 312] width 712 height 89
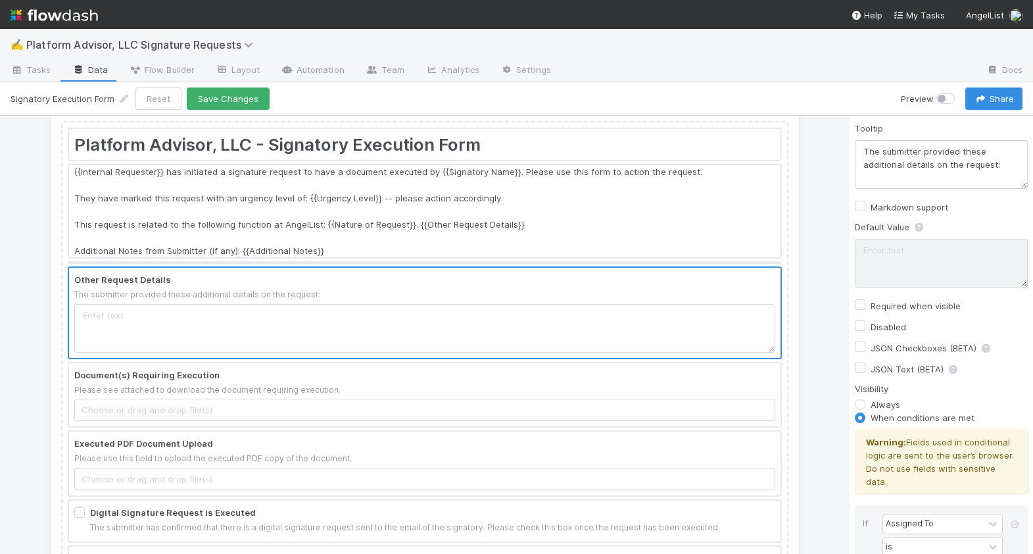
scroll to position [223, 0]
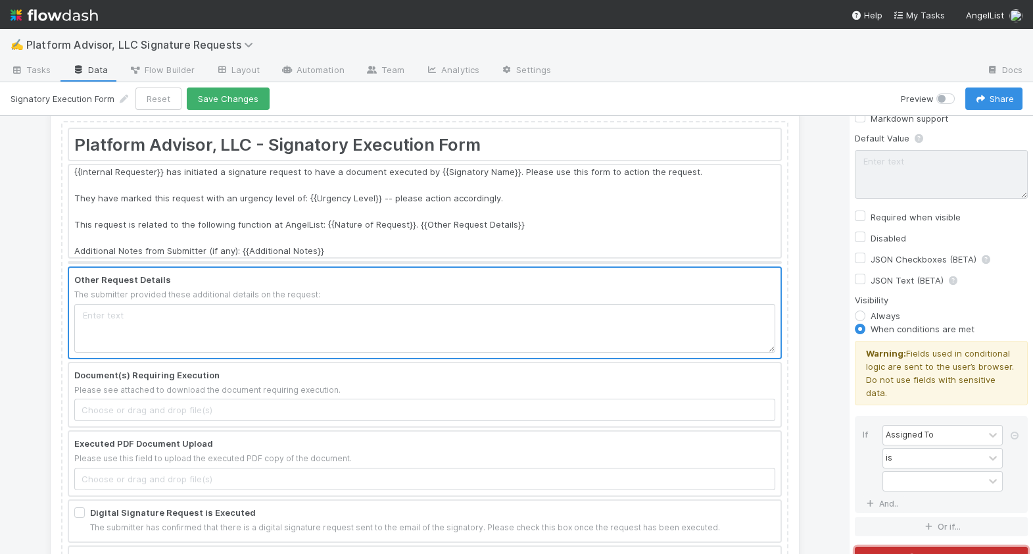
click at [950, 549] on button "Remove Block" at bounding box center [941, 558] width 173 height 22
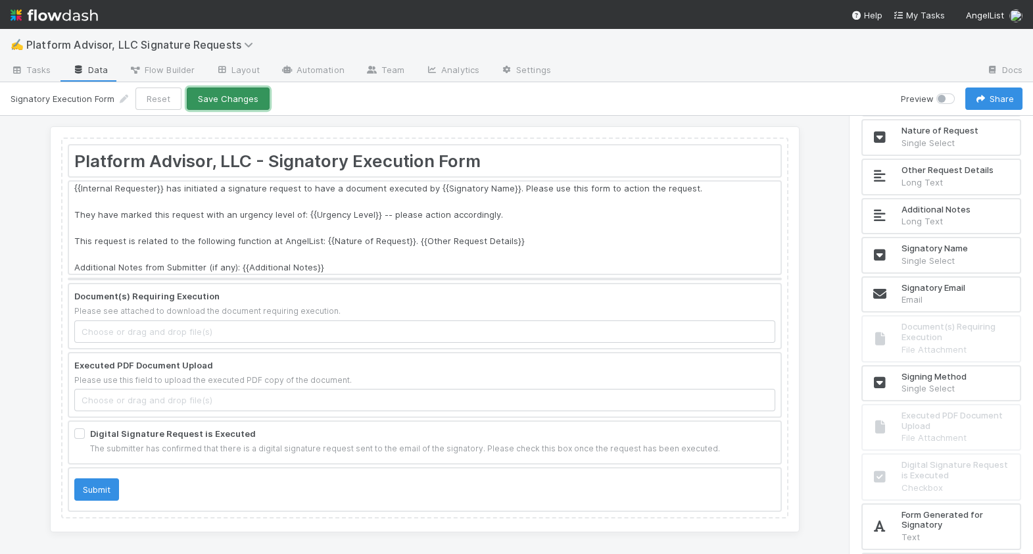
click at [232, 99] on button "Save Changes" at bounding box center [228, 98] width 83 height 22
click at [307, 492] on div at bounding box center [425, 489] width 712 height 42
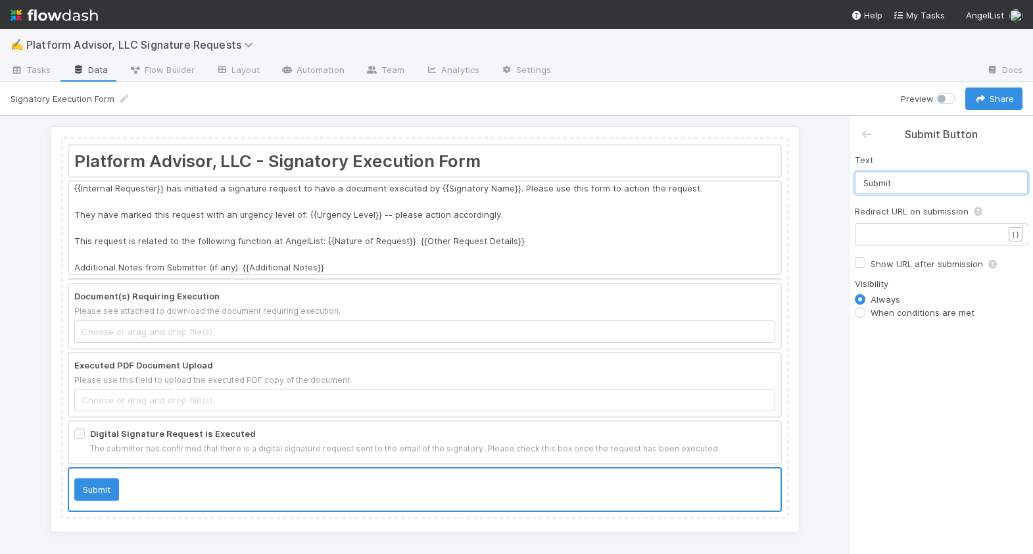
click at [912, 185] on input "Submit" at bounding box center [941, 183] width 173 height 22
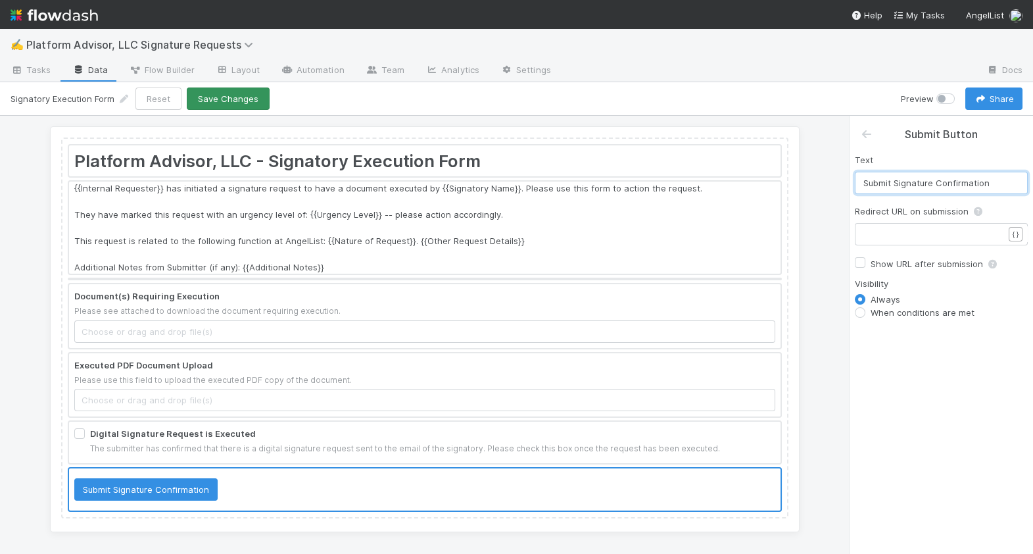
type input "Submit Signature Confirmation"
click at [234, 99] on button "Save Changes" at bounding box center [228, 98] width 83 height 22
click at [301, 63] on link "Automation" at bounding box center [312, 71] width 85 height 21
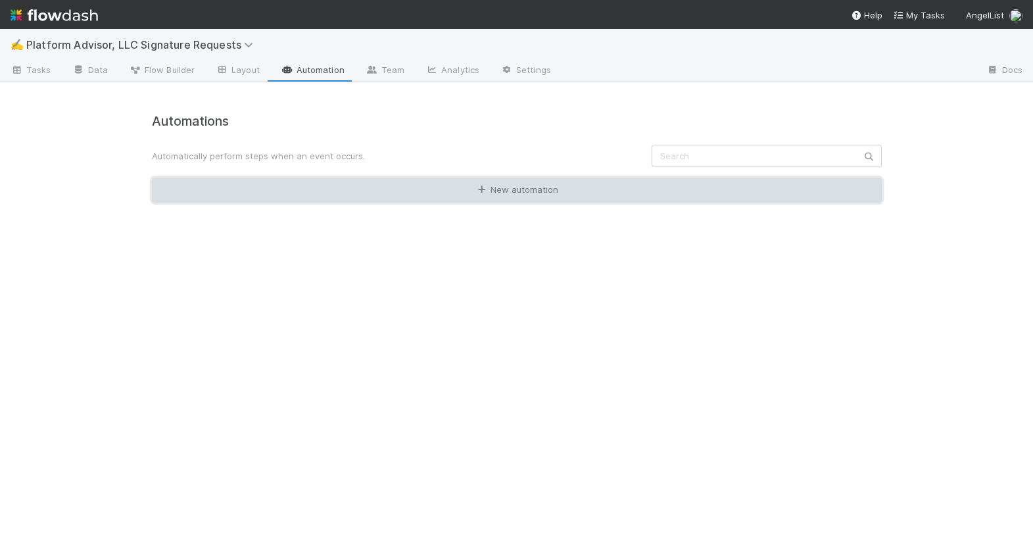
click at [367, 191] on link "New automation" at bounding box center [517, 190] width 730 height 25
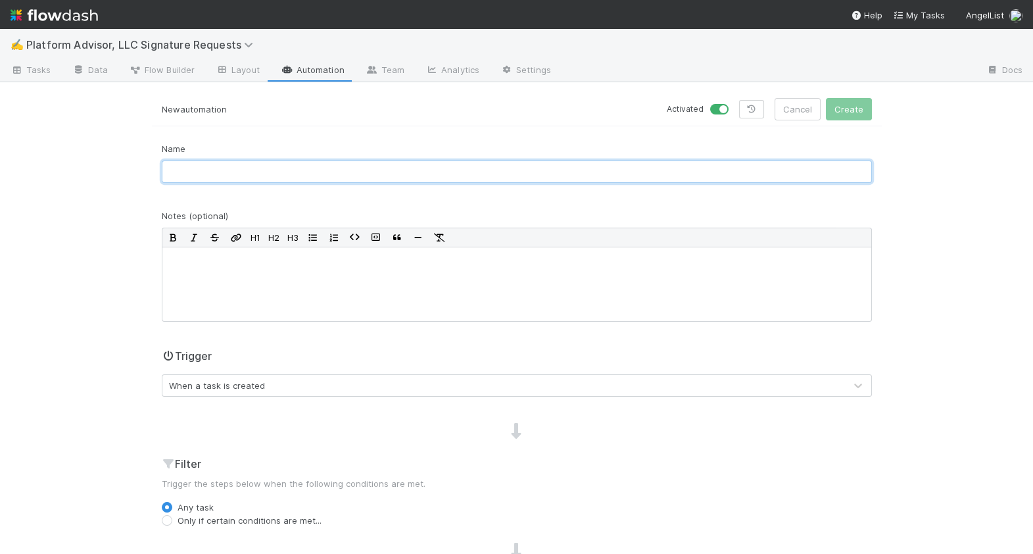
click at [343, 174] on input "text" at bounding box center [517, 171] width 710 height 22
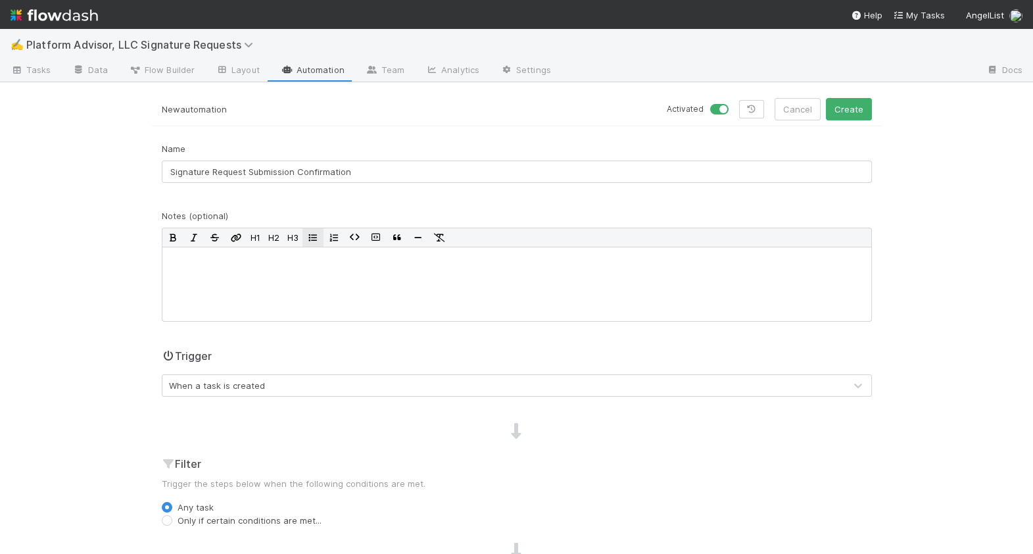
click at [318, 242] on button "button" at bounding box center [313, 237] width 21 height 18
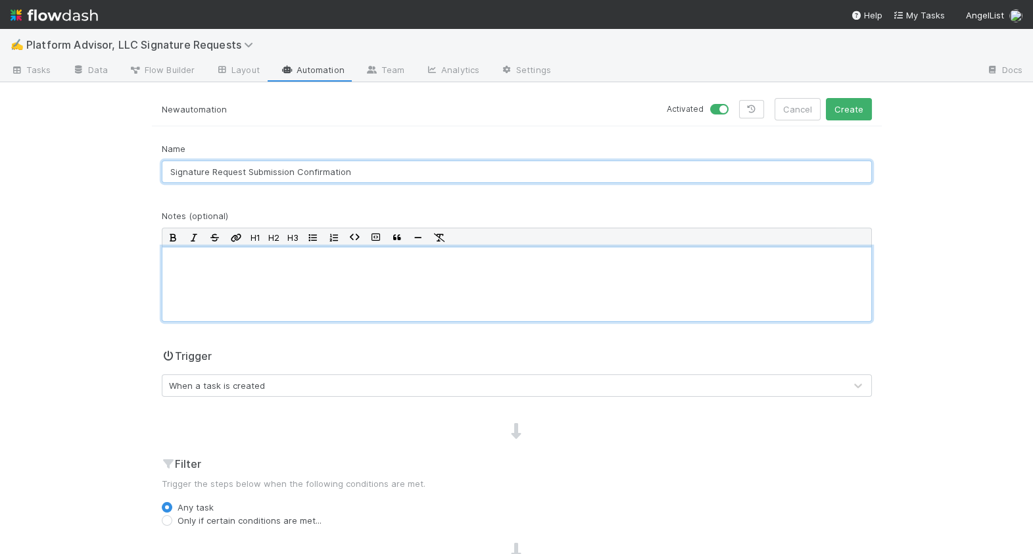
click at [295, 173] on input "Signature Request Submission Confirmation" at bounding box center [517, 171] width 710 height 22
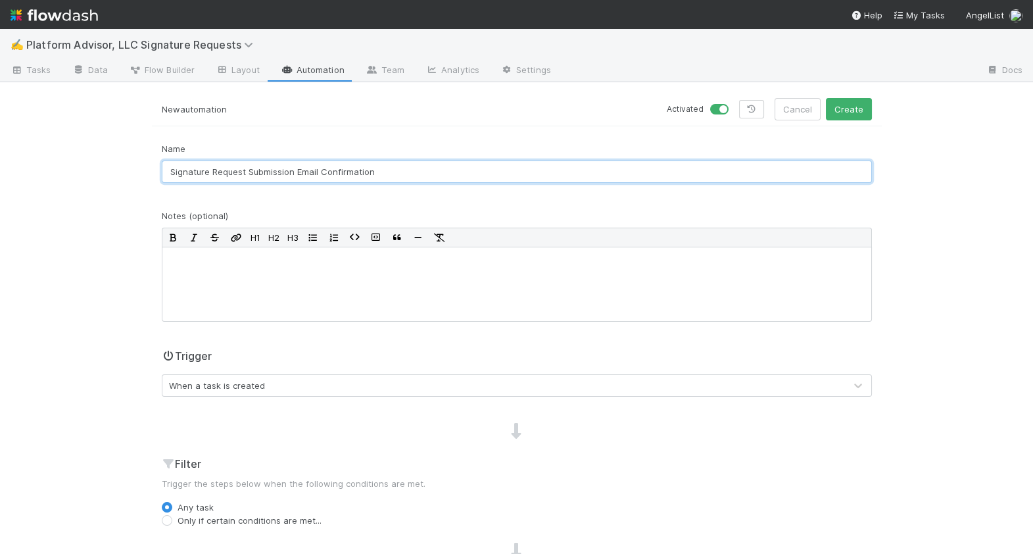
click at [438, 180] on input "Signature Request Submission Email Confirmation" at bounding box center [517, 171] width 710 height 22
type input "Signature Request Submission Email Confirmation & Action Request"
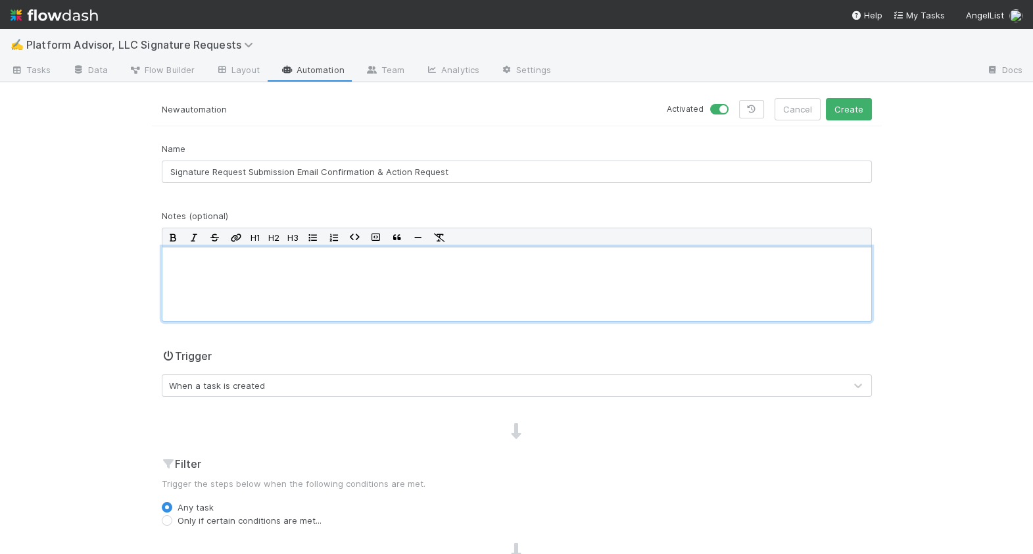
click at [390, 278] on div at bounding box center [517, 284] width 710 height 75
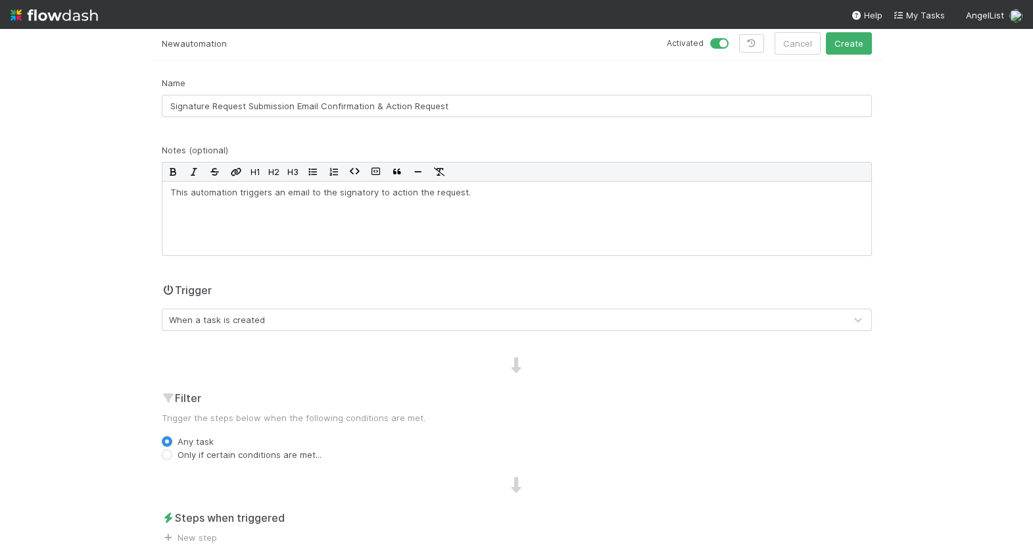
scroll to position [72, 0]
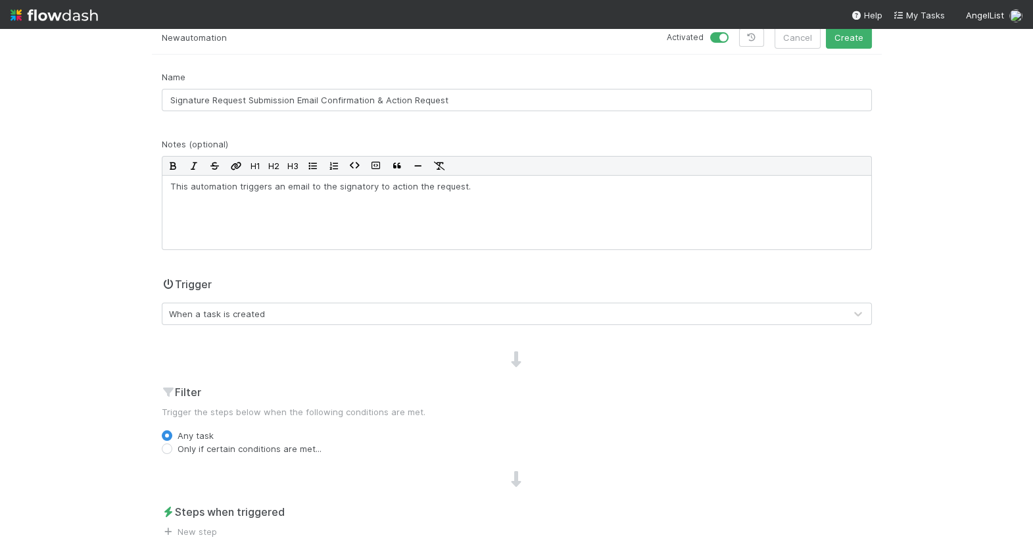
click at [295, 316] on div "When a task is created" at bounding box center [503, 313] width 683 height 21
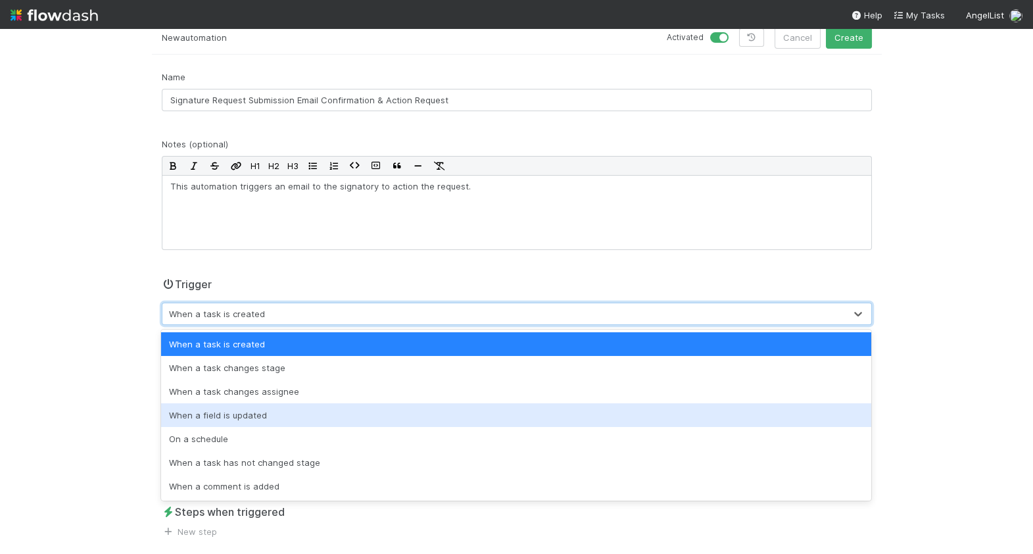
click at [303, 412] on div "When a field is updated" at bounding box center [516, 415] width 710 height 24
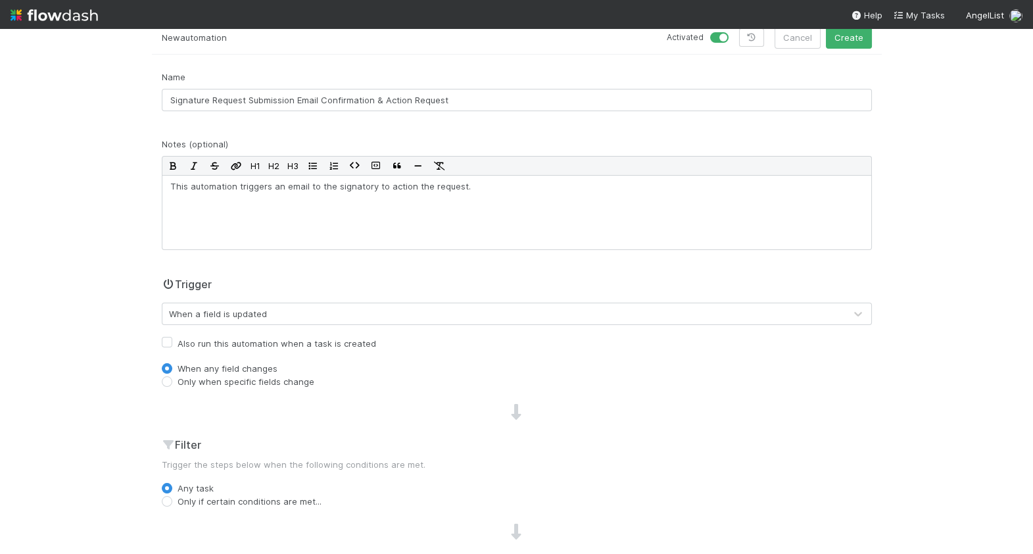
click at [278, 341] on label "Also run this automation when a task is created" at bounding box center [277, 343] width 199 height 16
click at [172, 341] on input "Also run this automation when a task is created" at bounding box center [167, 341] width 11 height 12
checkbox input "true"
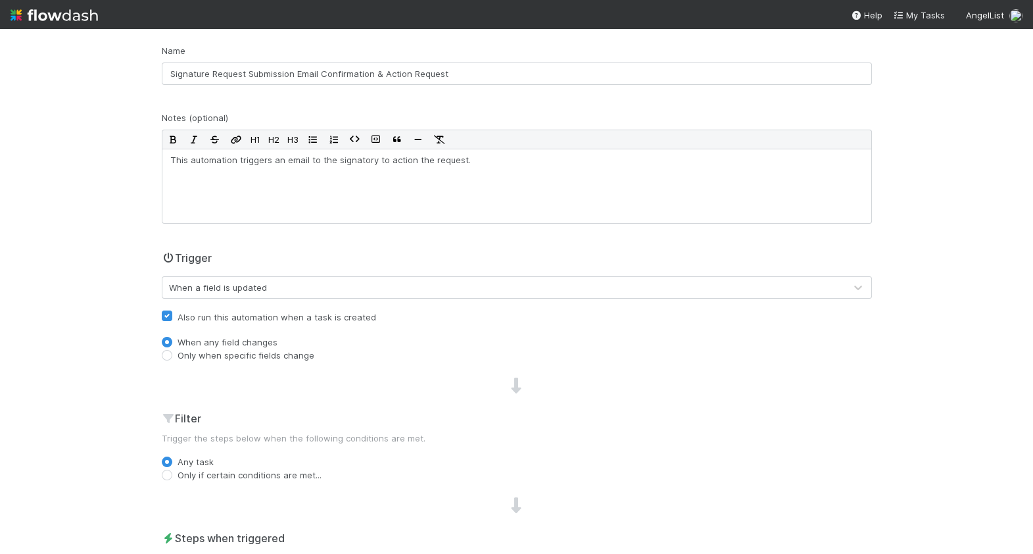
click at [270, 358] on label "Only when specific fields change" at bounding box center [246, 355] width 137 height 13
click at [172, 358] on input "Only when specific fields change" at bounding box center [167, 355] width 11 height 12
radio input "true"
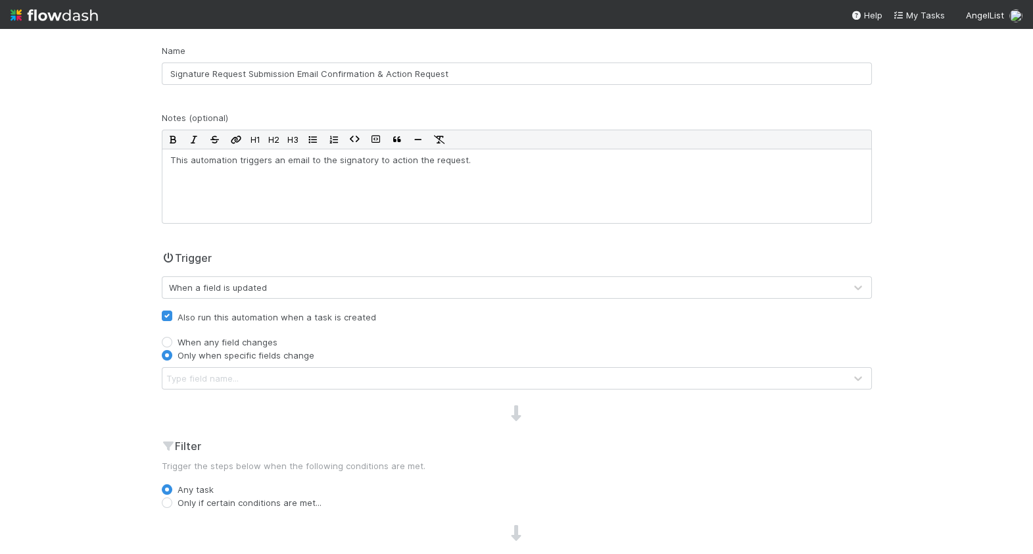
click at [266, 380] on div "Type field name..." at bounding box center [503, 378] width 683 height 21
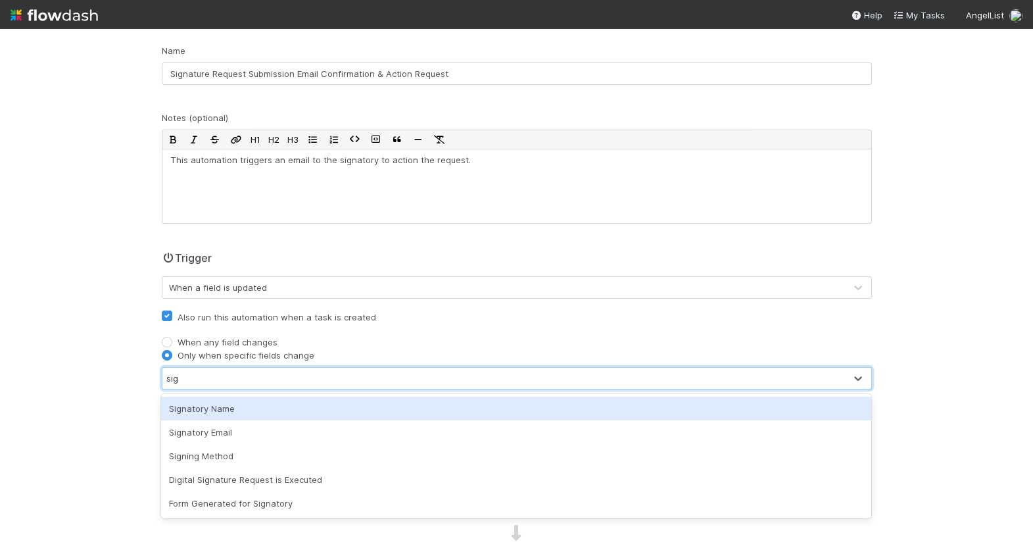
type input "sign"
click at [265, 407] on div "Signatory Name" at bounding box center [516, 409] width 710 height 24
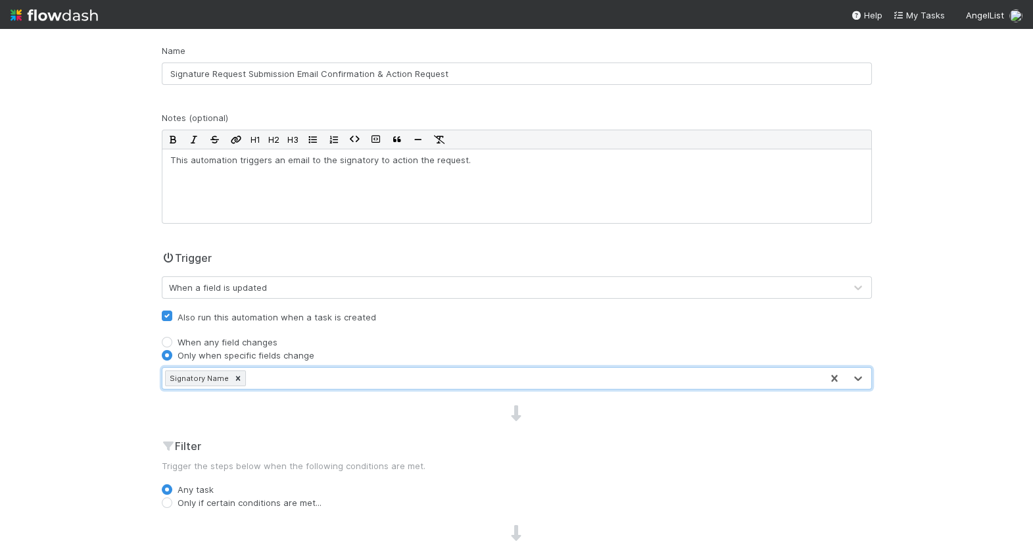
click at [295, 410] on div at bounding box center [517, 413] width 730 height 17
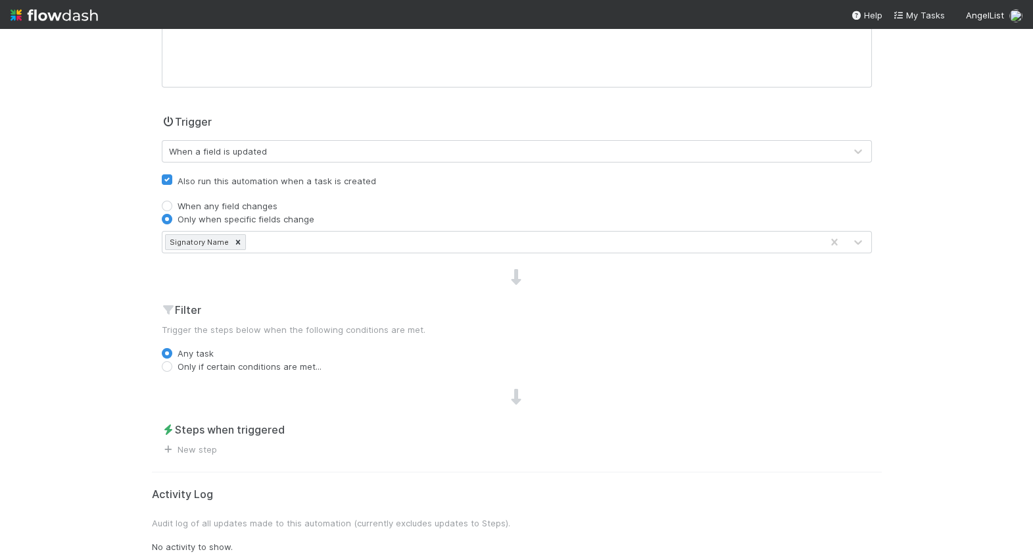
scroll to position [243, 0]
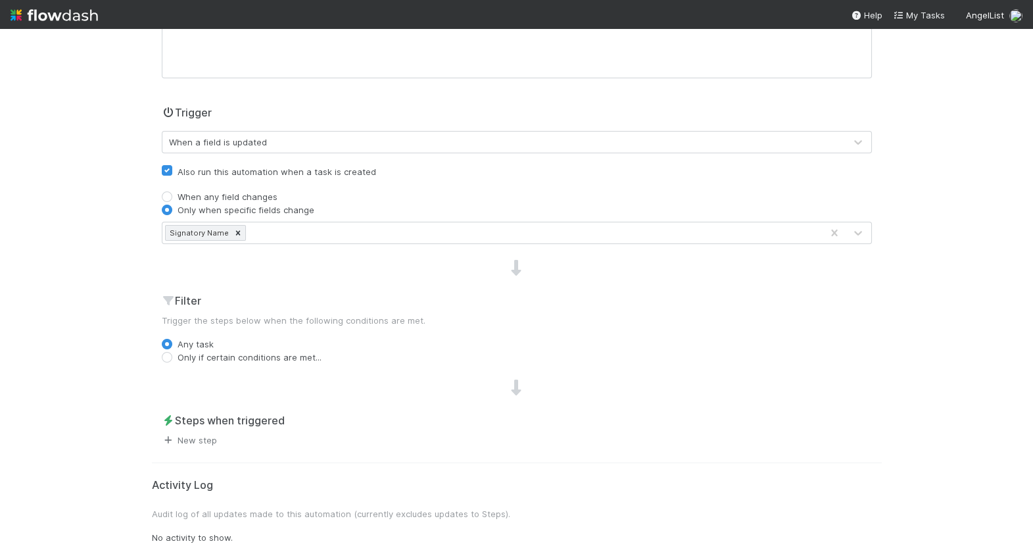
click at [207, 442] on link "New step" at bounding box center [189, 440] width 55 height 11
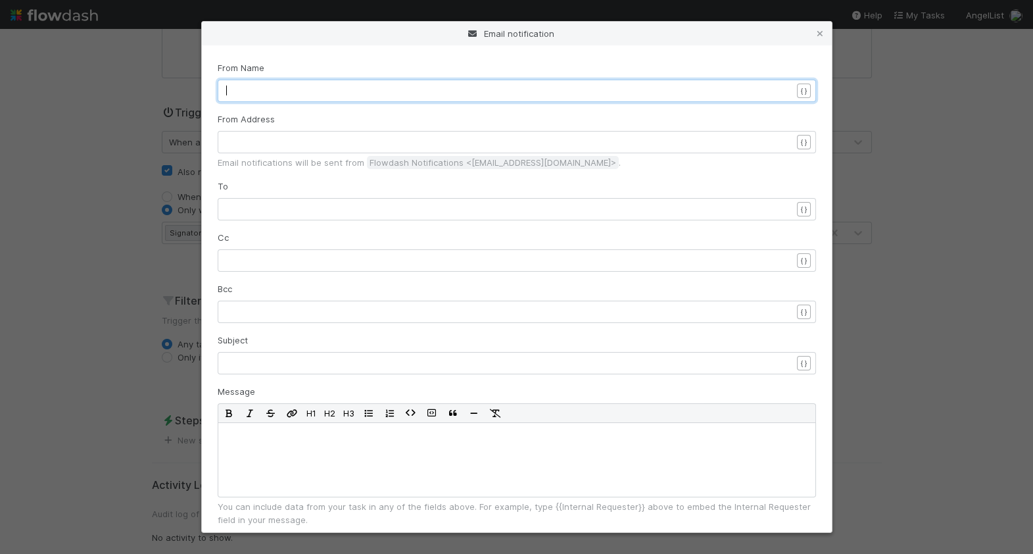
scroll to position [4, 0]
click at [587, 92] on pre "​" at bounding box center [509, 90] width 566 height 13
type textarea "AngelList Signature Requests"
click at [492, 209] on pre "​" at bounding box center [509, 209] width 566 height 13
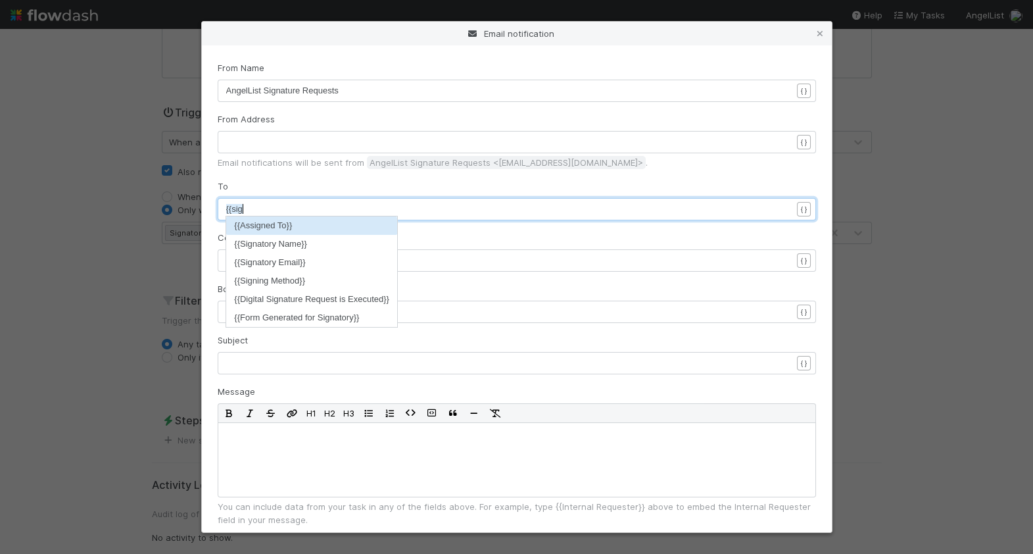
scroll to position [4, 20]
type textarea "{{sign"
click at [380, 262] on li "{{Signatory Email}}" at bounding box center [311, 262] width 171 height 18
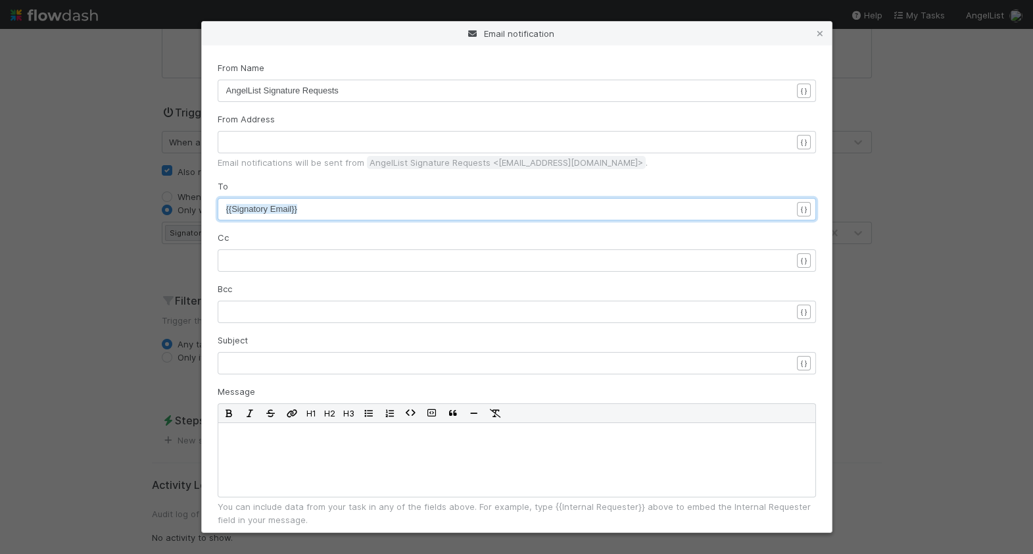
scroll to position [4, 0]
click at [357, 262] on pre "​" at bounding box center [509, 260] width 566 height 13
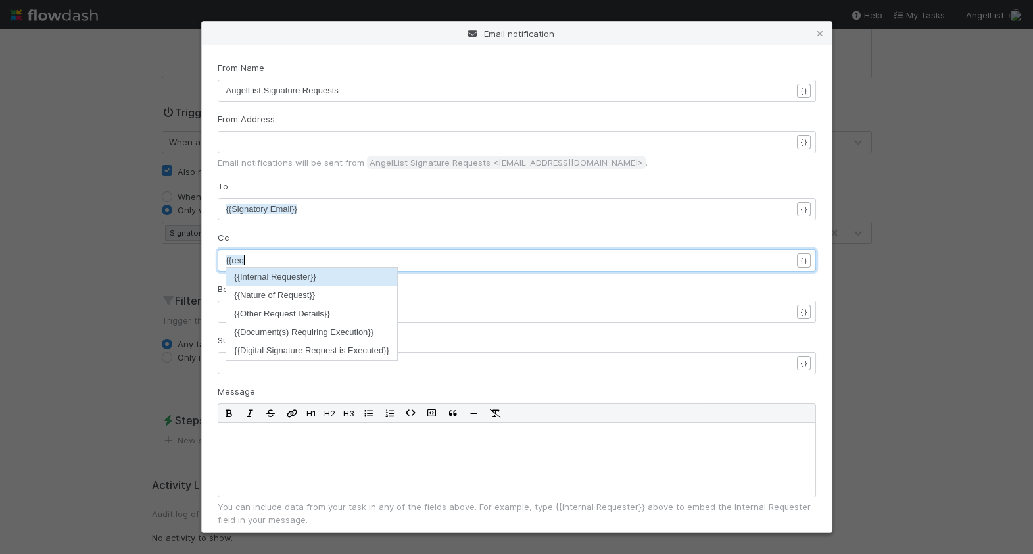
scroll to position [4, 16]
type textarea "{{req"
click at [290, 272] on li "{{Internal Requester}}" at bounding box center [311, 277] width 171 height 18
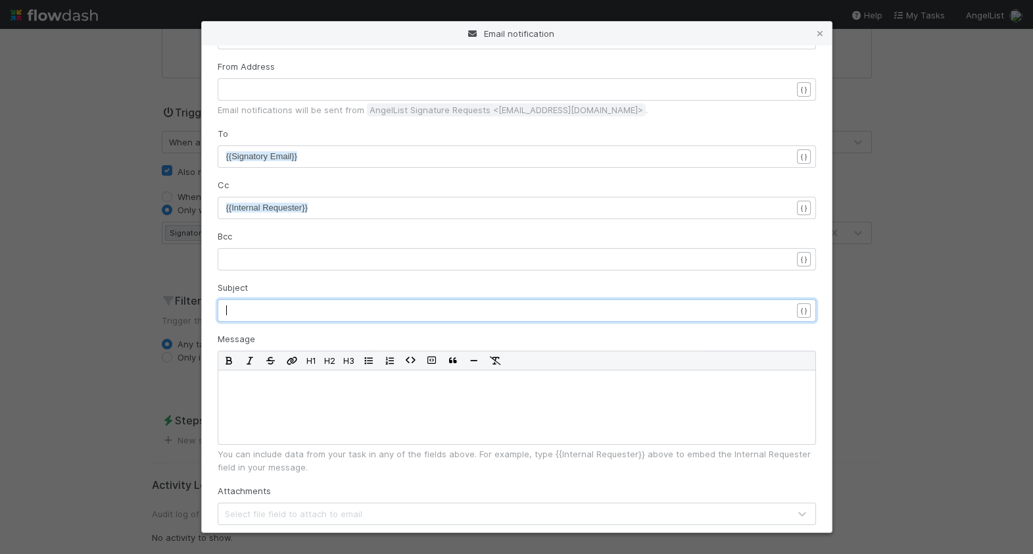
scroll to position [4, 0]
click at [332, 308] on pre "​" at bounding box center [509, 310] width 566 height 13
type textarea "New Signature Rw"
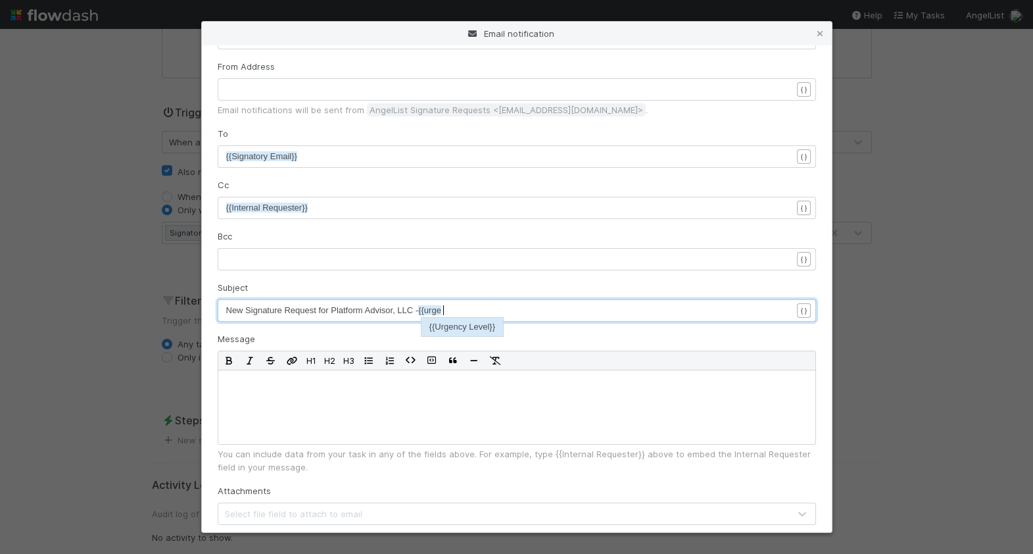
type textarea "equest for Platform Advisor, LLC - {{urge"
click at [455, 330] on li "{{Urgency Level}}" at bounding box center [463, 327] width 82 height 18
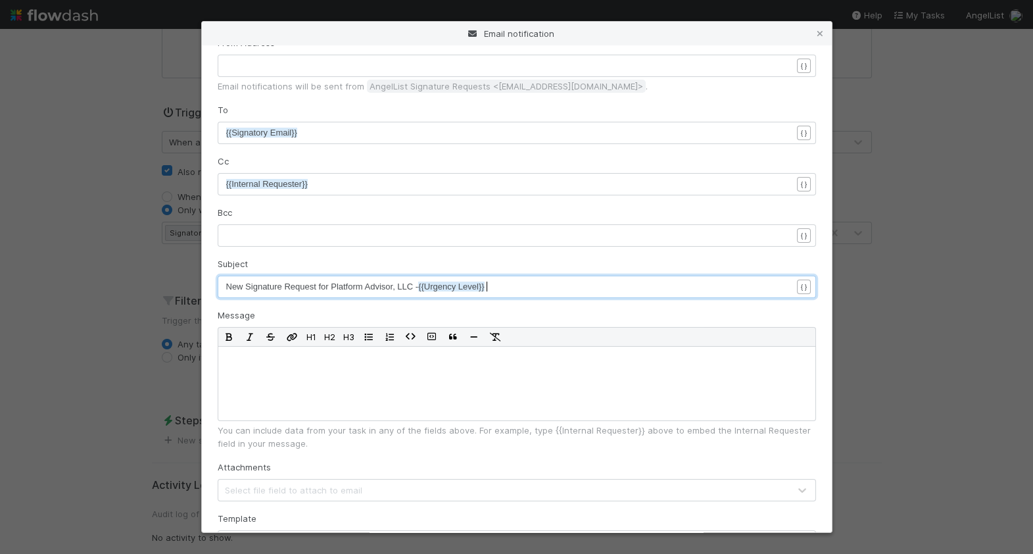
scroll to position [150, 0]
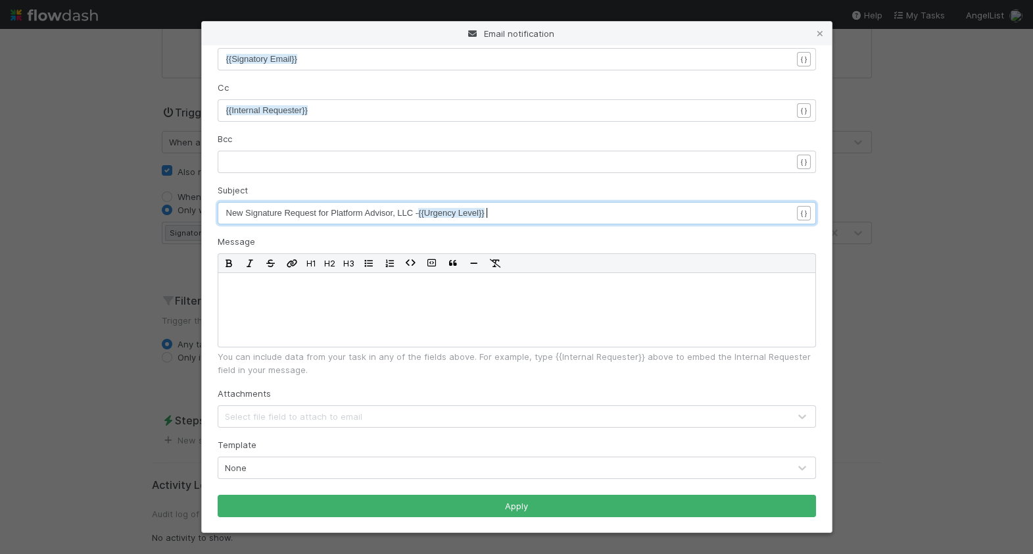
click at [437, 428] on div "From Name AngelList Signature Requests xxxxxxxxxx AngelList Signature Requests …" at bounding box center [517, 214] width 599 height 606
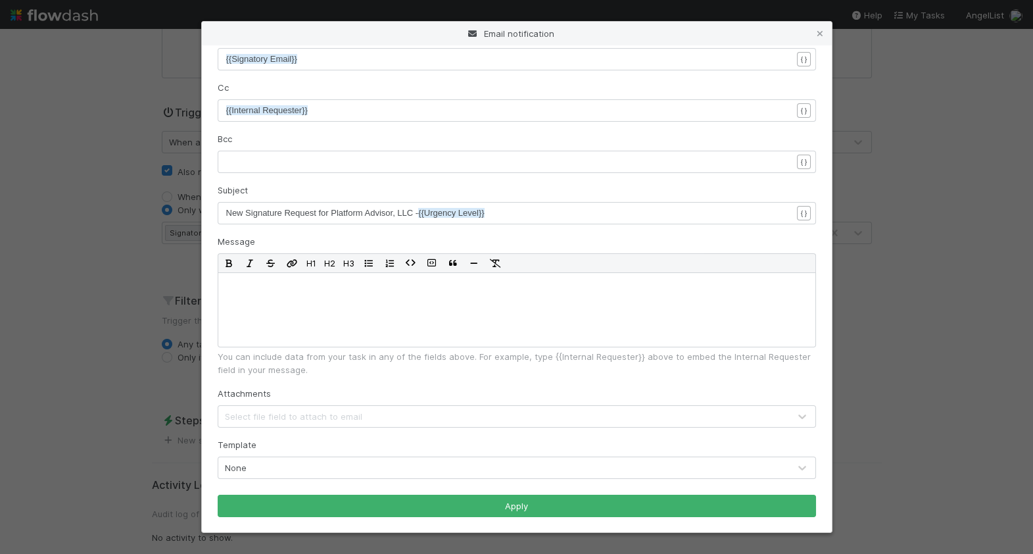
click at [419, 416] on div "Select file field to attach to email" at bounding box center [503, 416] width 571 height 21
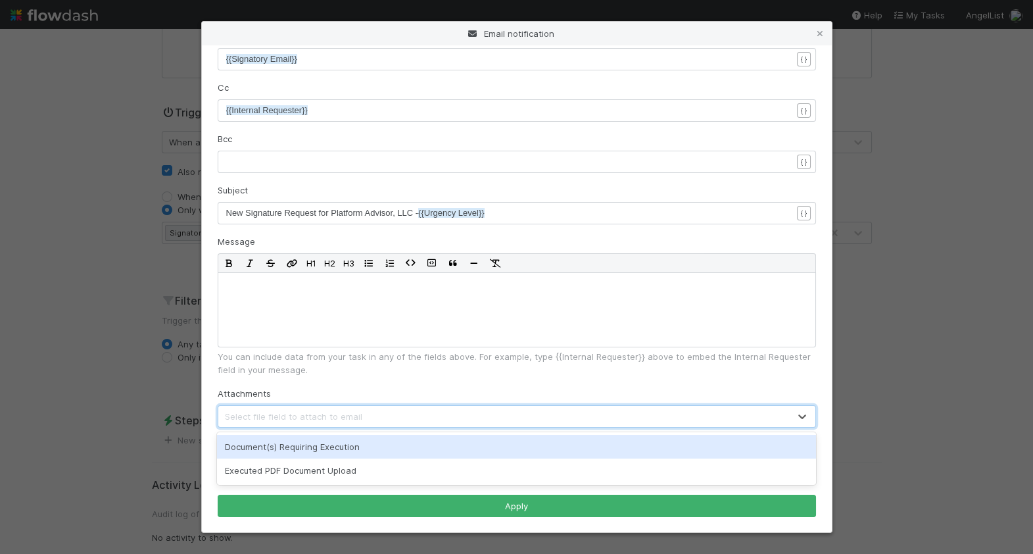
click at [398, 448] on div "Document(s) Requiring Execution" at bounding box center [516, 447] width 599 height 24
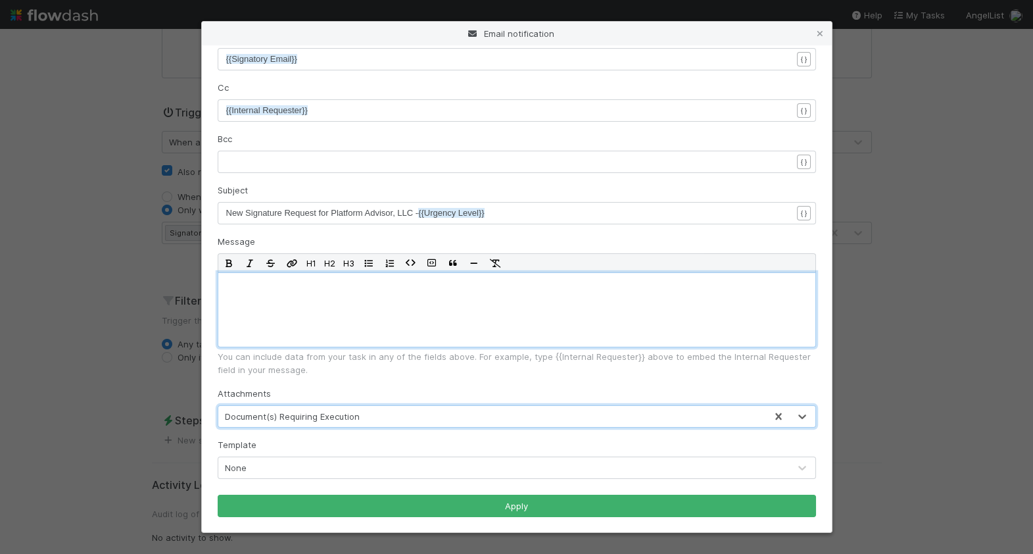
click at [409, 318] on div at bounding box center [517, 309] width 599 height 75
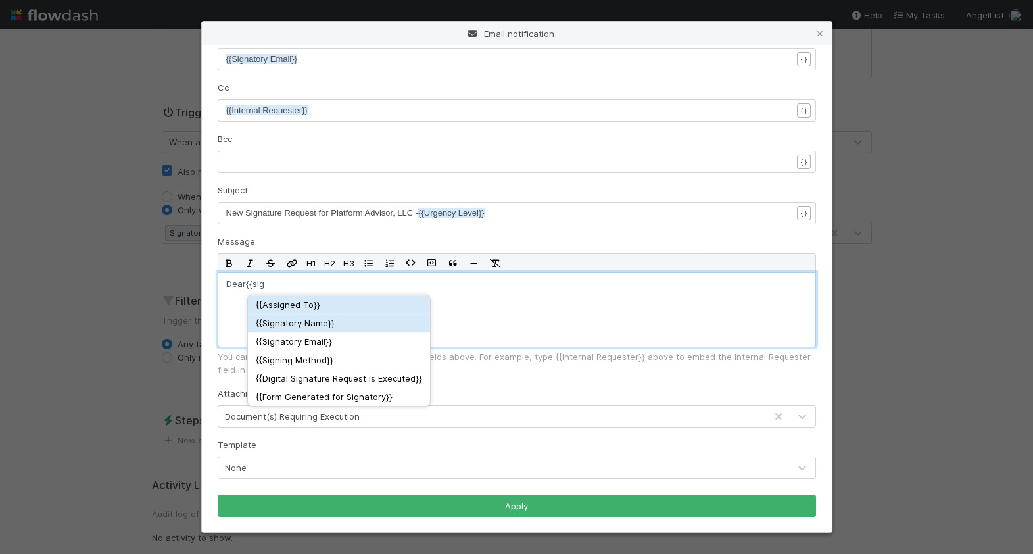
click at [374, 320] on div "{{ Signatory Name }}" at bounding box center [339, 322] width 166 height 13
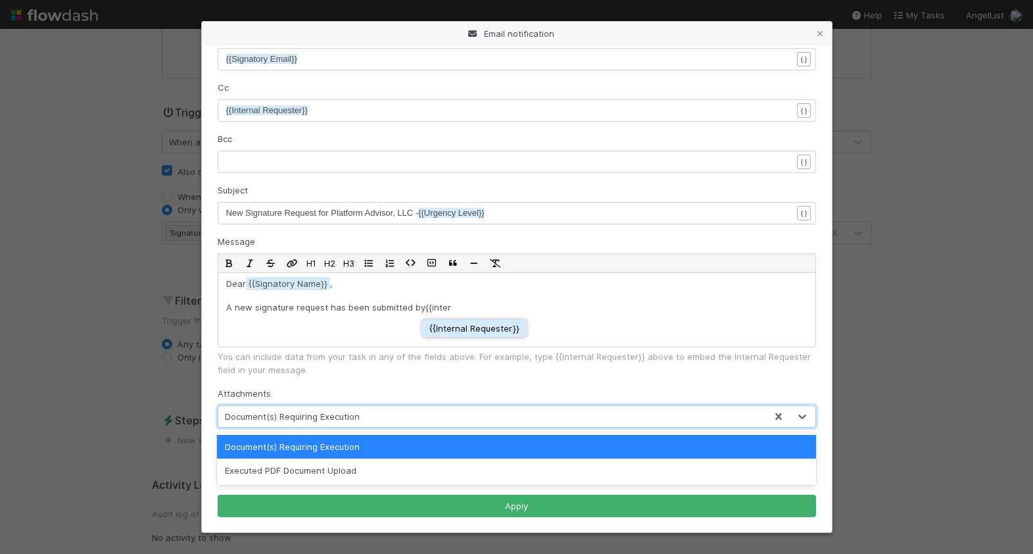
click at [458, 330] on div "{{ Internal Requester }}" at bounding box center [474, 328] width 89 height 13
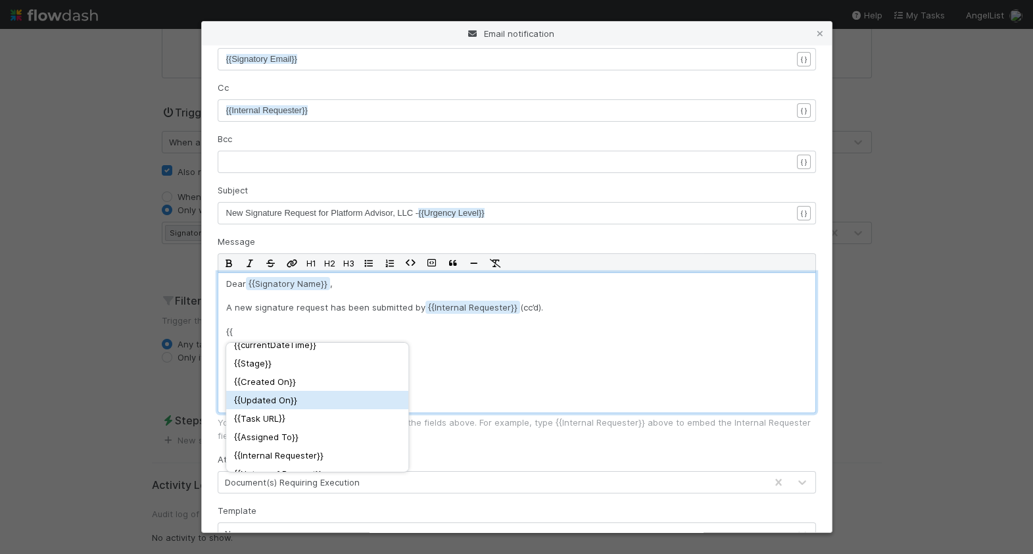
scroll to position [20, 0]
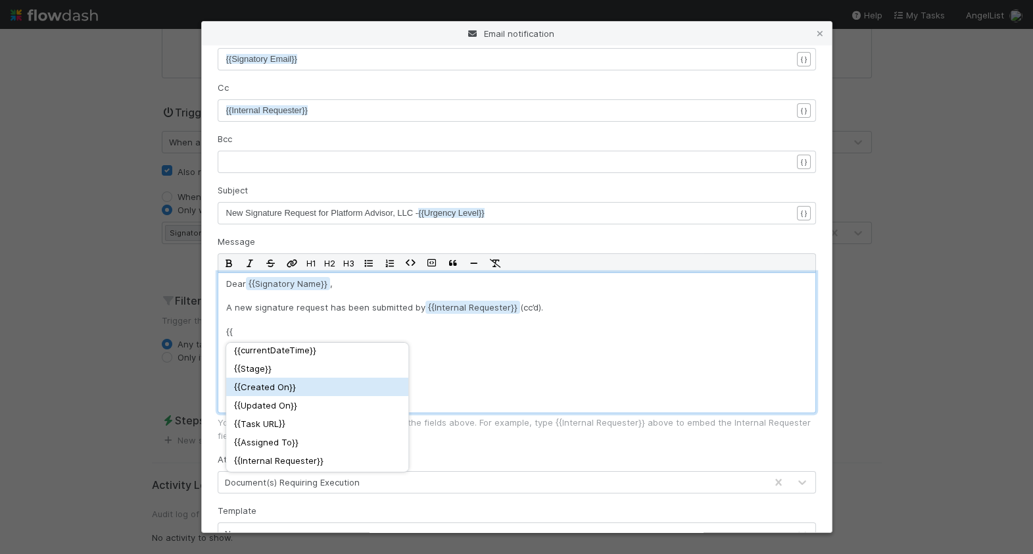
click at [319, 386] on div "{{ Created On }}" at bounding box center [317, 386] width 166 height 13
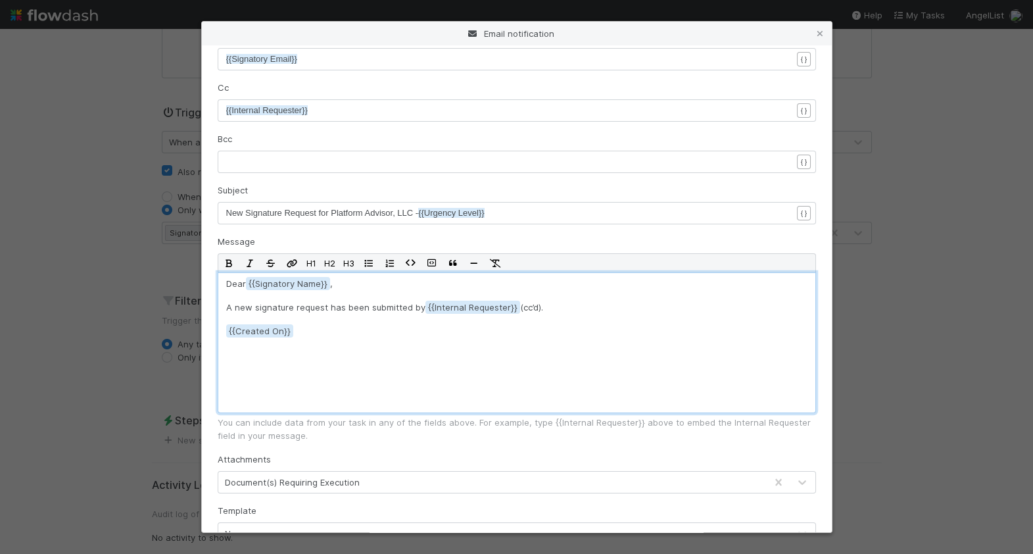
click at [225, 333] on div "Dear {{Signatory Name , A new signature request has been submitted by {{Interna…" at bounding box center [517, 342] width 599 height 141
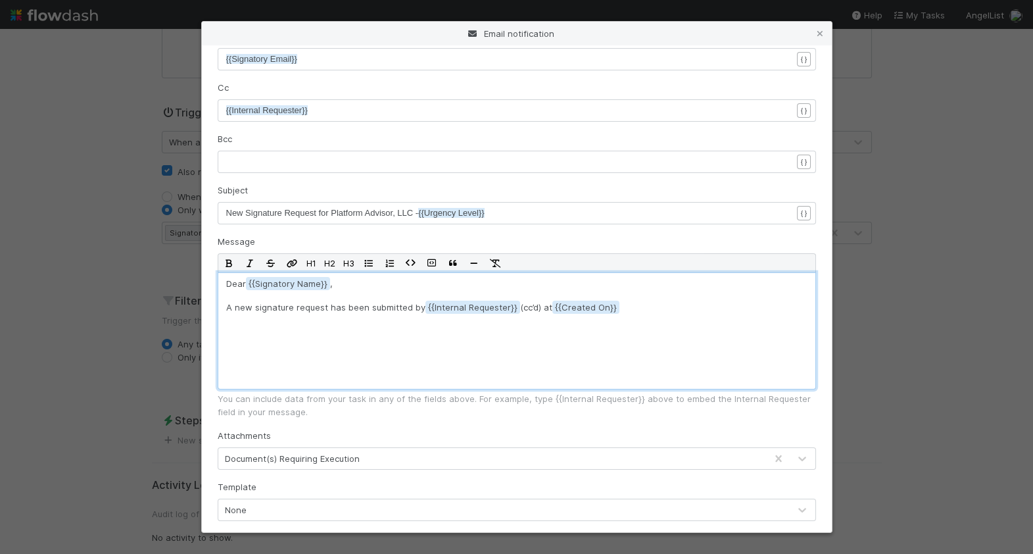
click at [658, 307] on p "A new signature request has been submitted by {{Internal Requester (cc’d) at {{…" at bounding box center [516, 307] width 581 height 13
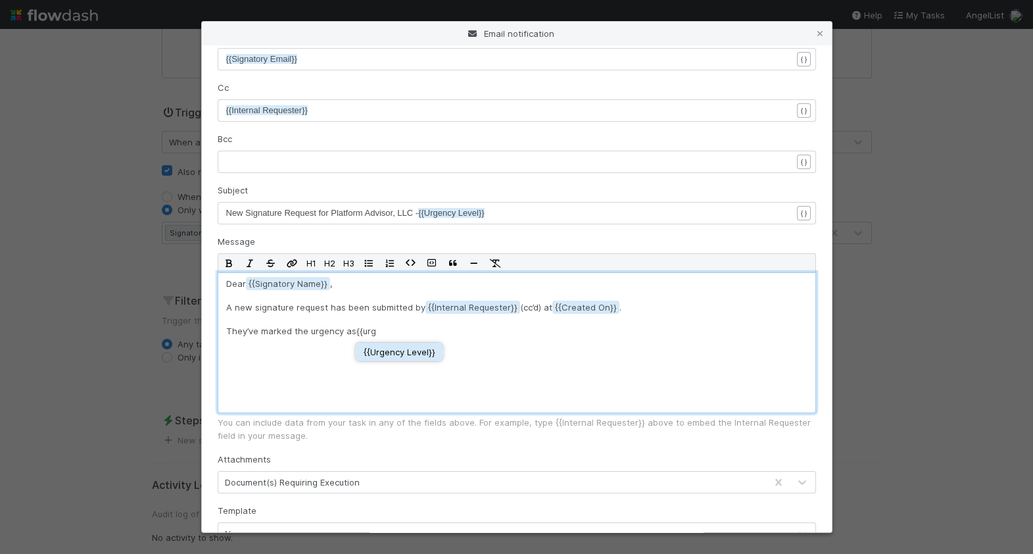
click at [430, 358] on div "{{ Urgency Level }}" at bounding box center [400, 351] width 72 height 13
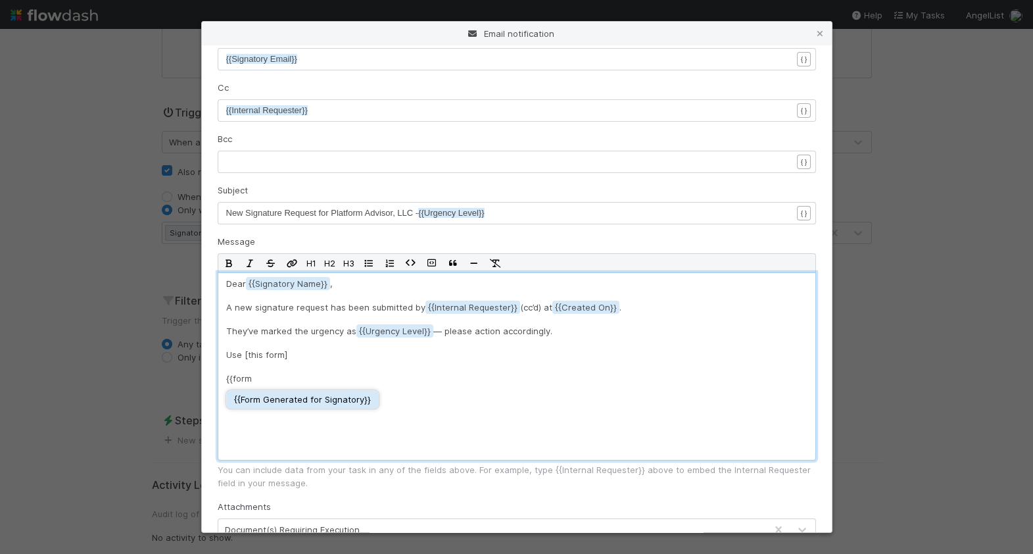
click at [351, 408] on div "{{ Form Generated for Signatory }}" at bounding box center [303, 399] width 154 height 20
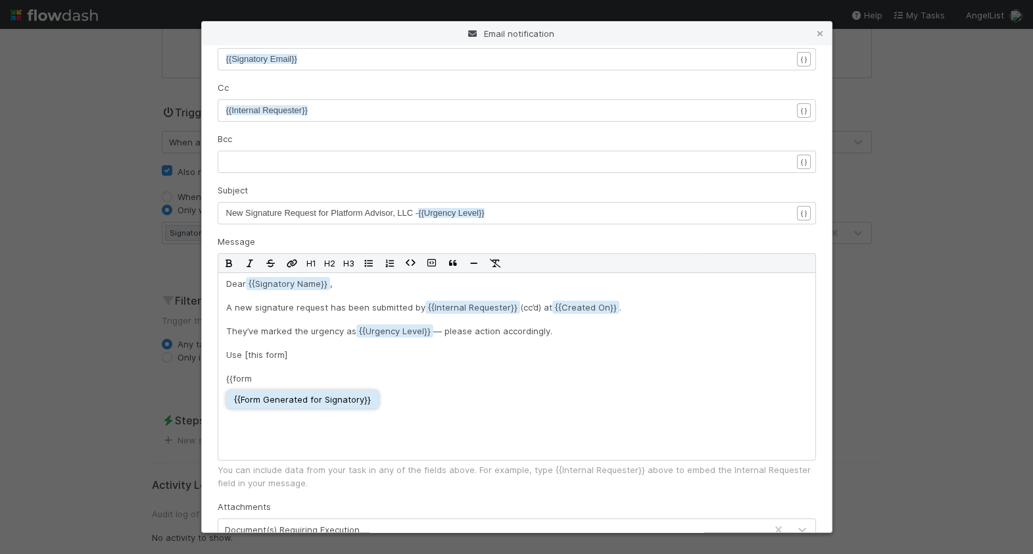
click at [333, 398] on div "{{ Form Generated for Signatory }}" at bounding box center [302, 399] width 137 height 13
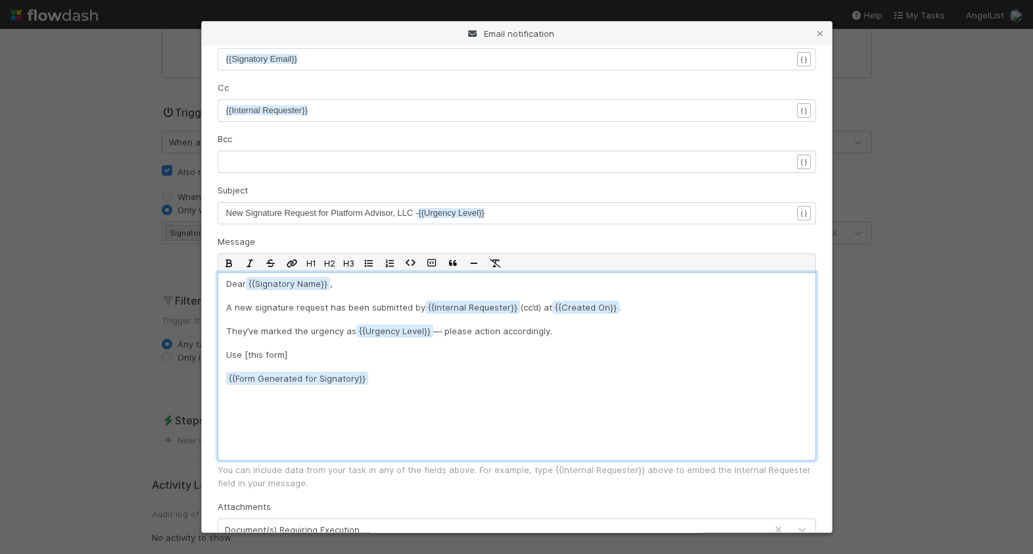
click at [224, 377] on div "Dear {{Signatory Name , A new signature request has been submitted by {{Interna…" at bounding box center [517, 366] width 599 height 188
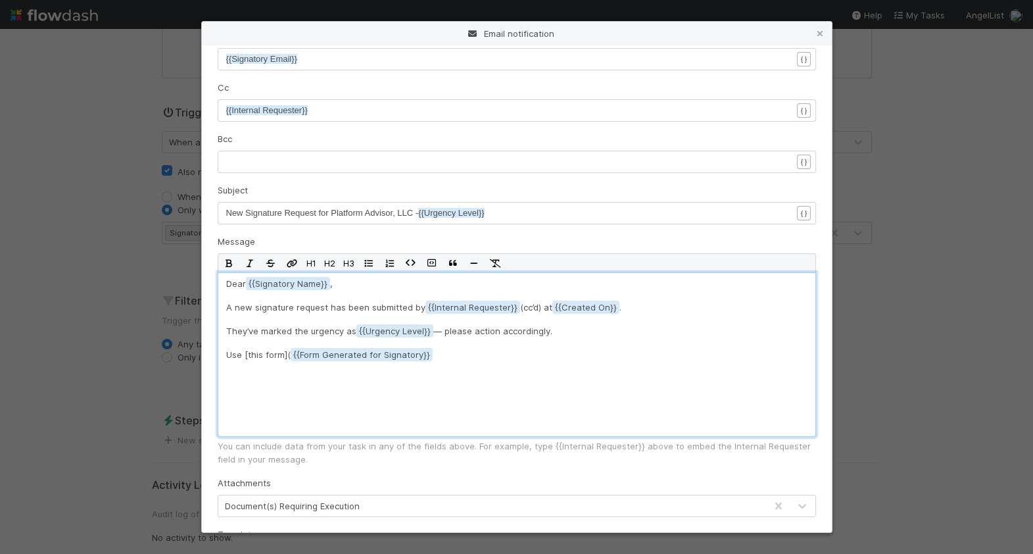
click at [458, 355] on p "Use [this form]( {{Form Generated for Signatory" at bounding box center [516, 354] width 581 height 13
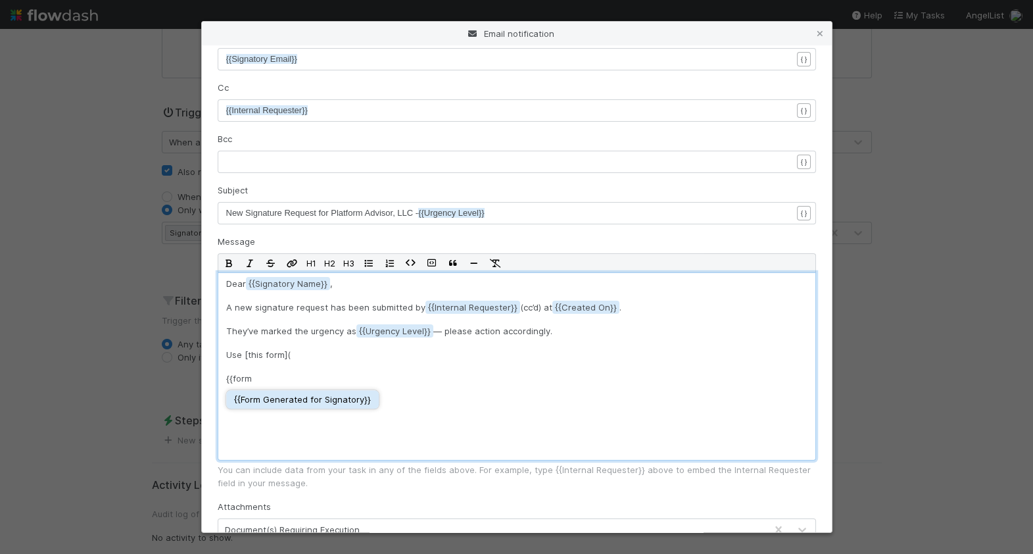
click at [358, 397] on div "{{ Form Generated for Signatory }}" at bounding box center [302, 399] width 137 height 13
click at [224, 379] on div "Dear {{Signatory Name , A new signature request has been submitted by {{Interna…" at bounding box center [517, 366] width 599 height 188
click at [369, 380] on p "( {{Form Generated for Signatory )" at bounding box center [516, 378] width 581 height 13
click at [224, 377] on div "Dear {{Signatory Name , A new signature request has been submitted by {{Interna…" at bounding box center [517, 366] width 599 height 188
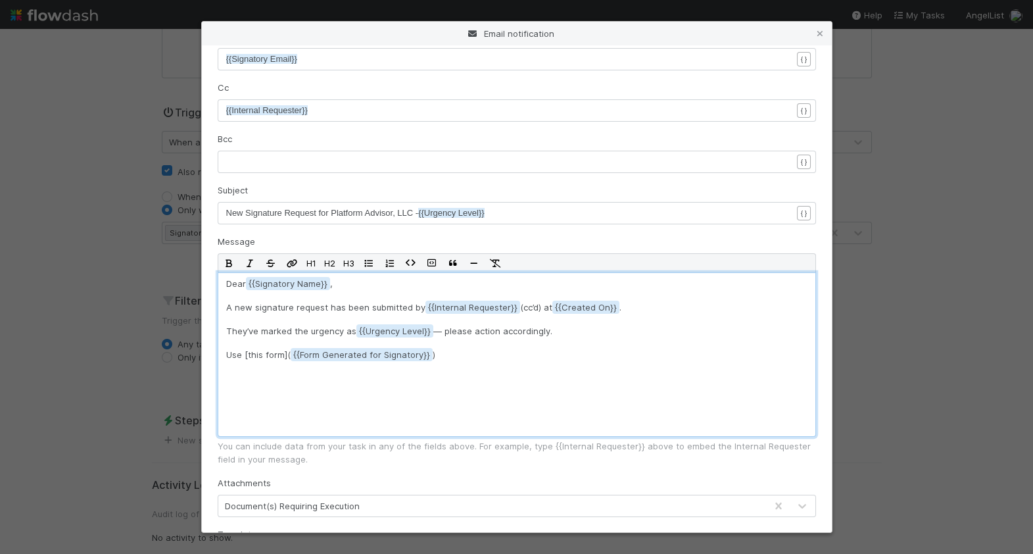
click at [473, 357] on p "Use [this form]( {{Form Generated for Signatory )" at bounding box center [516, 354] width 581 height 13
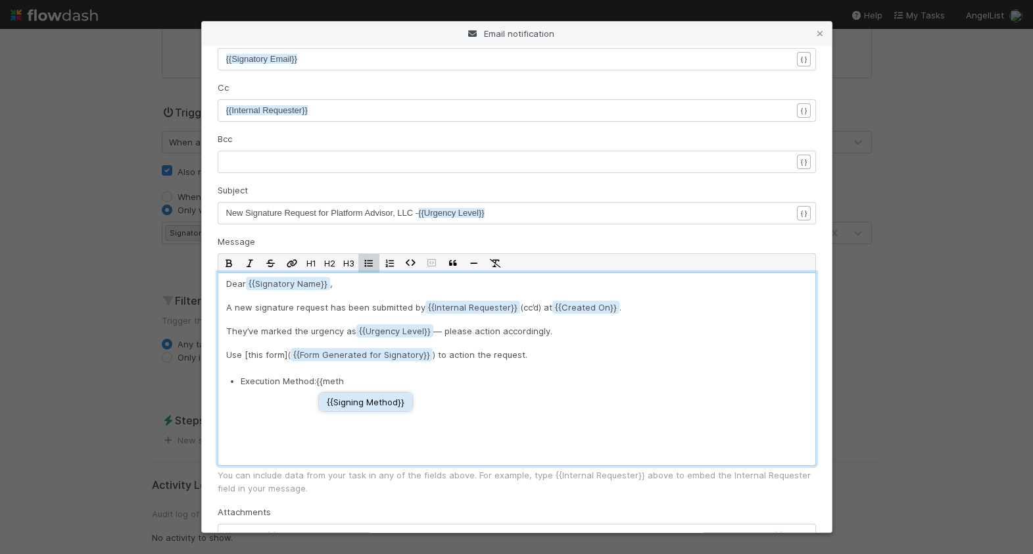
click at [405, 395] on button "{{ Signing Method }}" at bounding box center [365, 402] width 93 height 18
click at [245, 382] on p "Execution Method: {{Signing Method" at bounding box center [514, 380] width 546 height 13
click at [503, 382] on p "Signing Execution Method: {{Signing Method" at bounding box center [514, 380] width 546 height 13
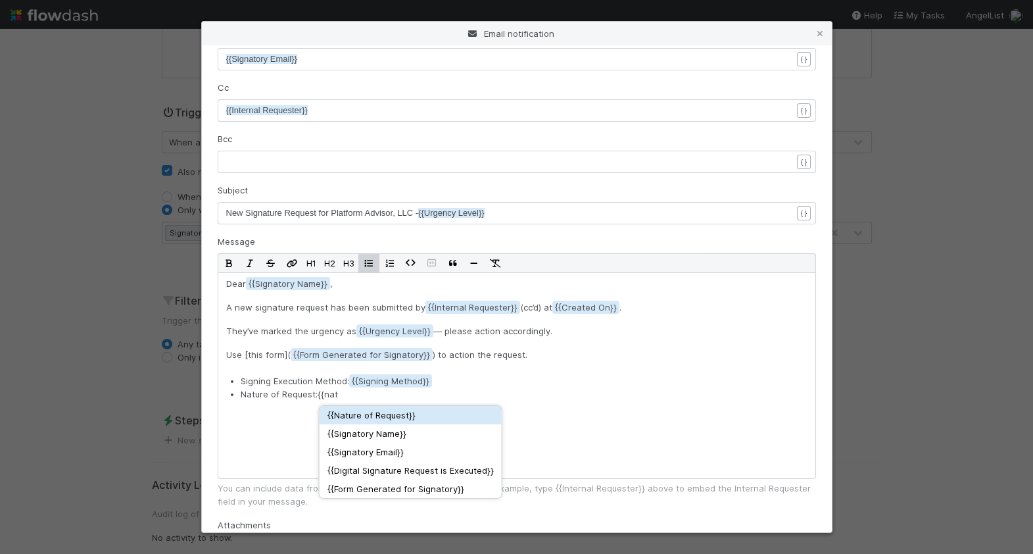
click at [428, 414] on div "{{ Nature of Request }}" at bounding box center [411, 414] width 166 height 13
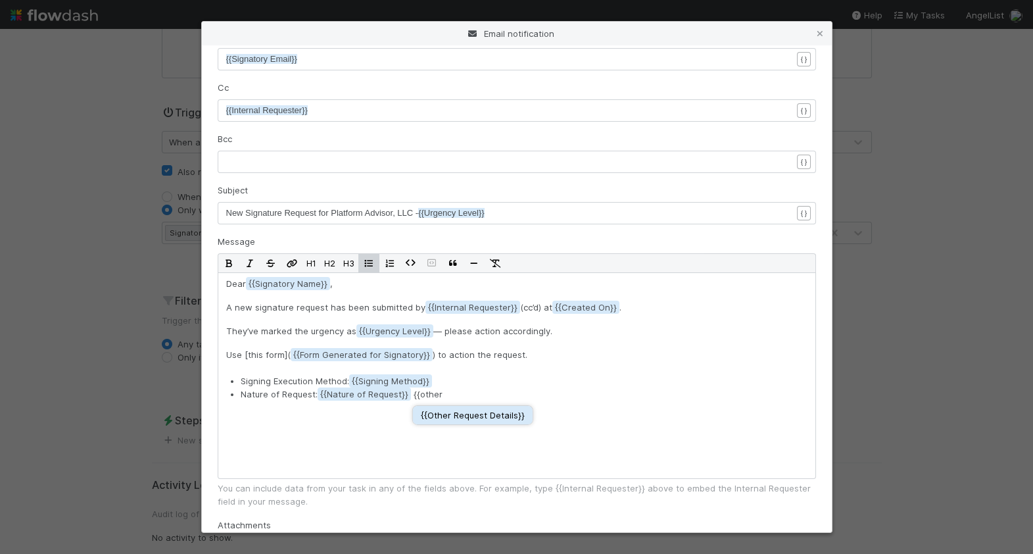
click at [467, 420] on div "{{ Other Request Details }}" at bounding box center [473, 414] width 104 height 13
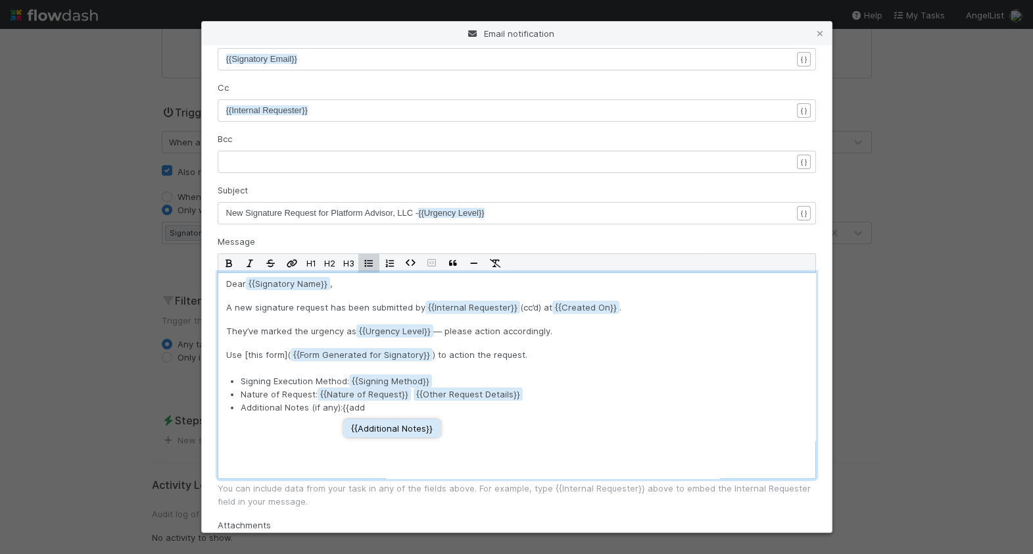
click at [417, 432] on div "{{ Additional Notes }}" at bounding box center [392, 428] width 82 height 13
drag, startPoint x: 349, startPoint y: 383, endPoint x: 227, endPoint y: 377, distance: 121.8
click at [227, 377] on div "Dear {{Signatory Name , A new signature request has been submitted by {{Interna…" at bounding box center [517, 375] width 599 height 207
click at [283, 395] on p "Nature of Request: {{Nature of Request {{Other Request Details" at bounding box center [514, 393] width 546 height 13
drag, startPoint x: 316, startPoint y: 395, endPoint x: 226, endPoint y: 395, distance: 90.1
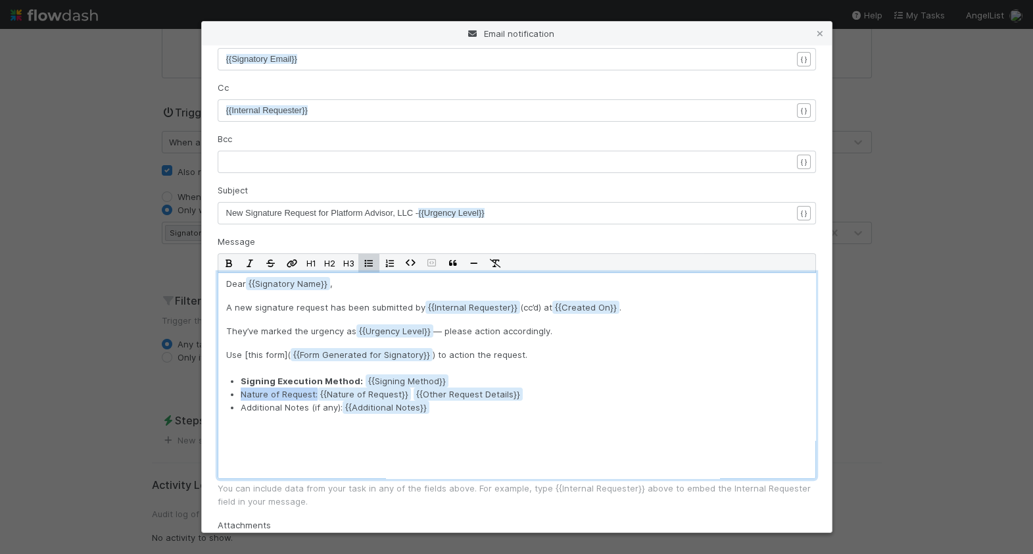
click at [226, 395] on div "Dear {{Signatory Name , A new signature request has been submitted by {{Interna…" at bounding box center [517, 375] width 599 height 207
click at [312, 412] on p "Additional Notes (if any): {{Additional Notes" at bounding box center [514, 407] width 546 height 13
click at [339, 408] on p "Additional Notes (if any): {{Additional Notes" at bounding box center [514, 407] width 546 height 13
drag, startPoint x: 341, startPoint y: 410, endPoint x: 237, endPoint y: 410, distance: 103.9
click at [237, 410] on ul "Signing Execution Method: {{Signing Method Nature of Request: {{Nature of Reque…" at bounding box center [513, 393] width 567 height 39
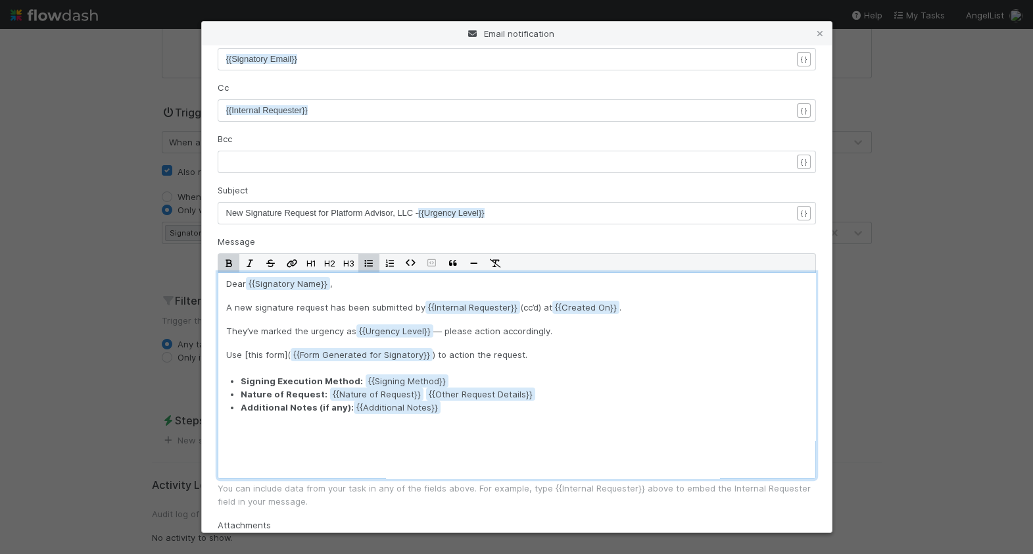
click at [300, 437] on p at bounding box center [516, 433] width 581 height 13
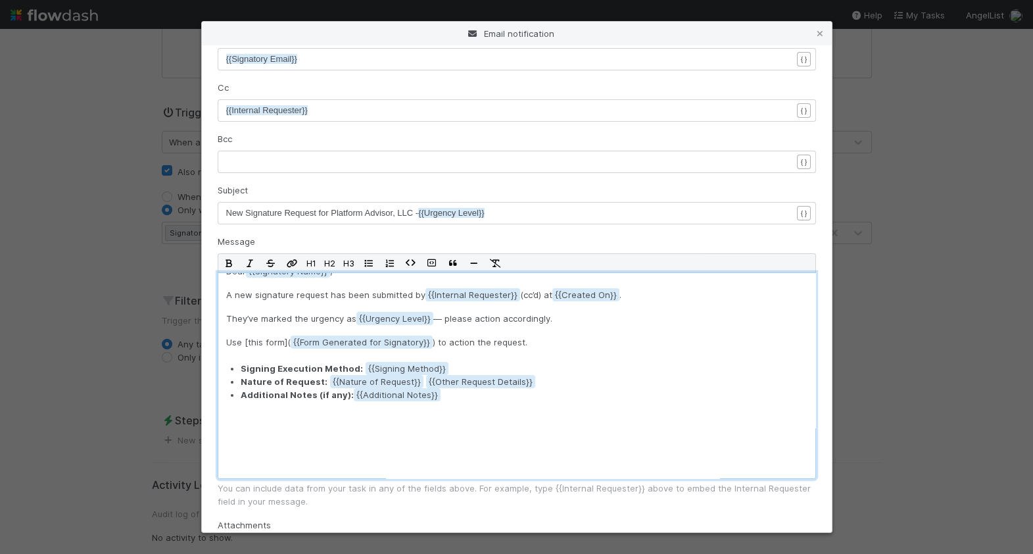
scroll to position [0, 0]
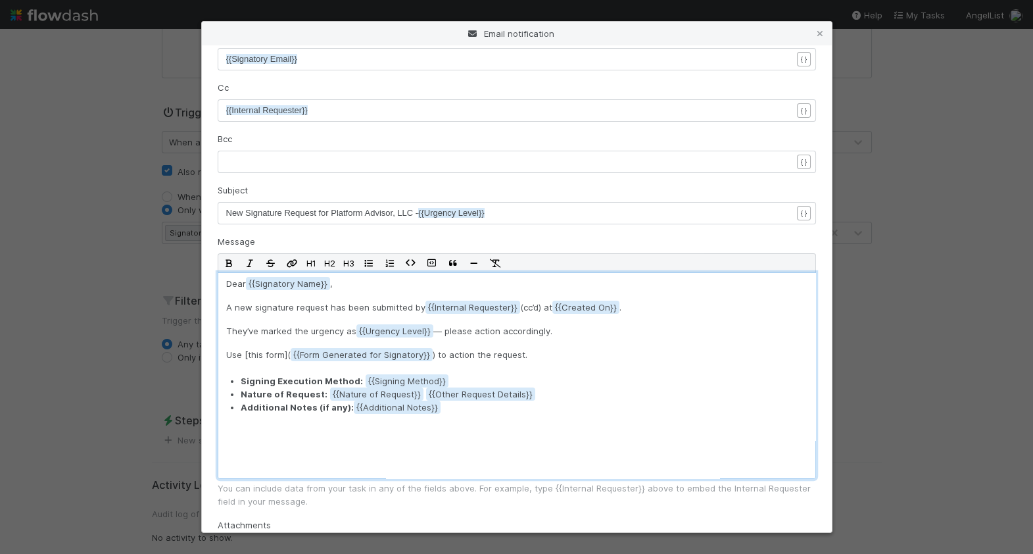
click at [222, 330] on div "Dear {{Signatory Name , A new signature request has been submitted by {{Interna…" at bounding box center [517, 375] width 599 height 207
drag, startPoint x: 431, startPoint y: 330, endPoint x: 362, endPoint y: 328, distance: 69.1
click at [362, 328] on p "They’ve marked the urgency as {{Urgency Level — please action accordingly." at bounding box center [516, 330] width 581 height 13
click at [561, 368] on div "Dear {{Signatory Name , A new signature request has been submitted by {{Interna…" at bounding box center [517, 375] width 599 height 207
click at [224, 357] on div "Dear {{Signatory Name , A new signature request has been submitted by {{Interna…" at bounding box center [517, 375] width 599 height 207
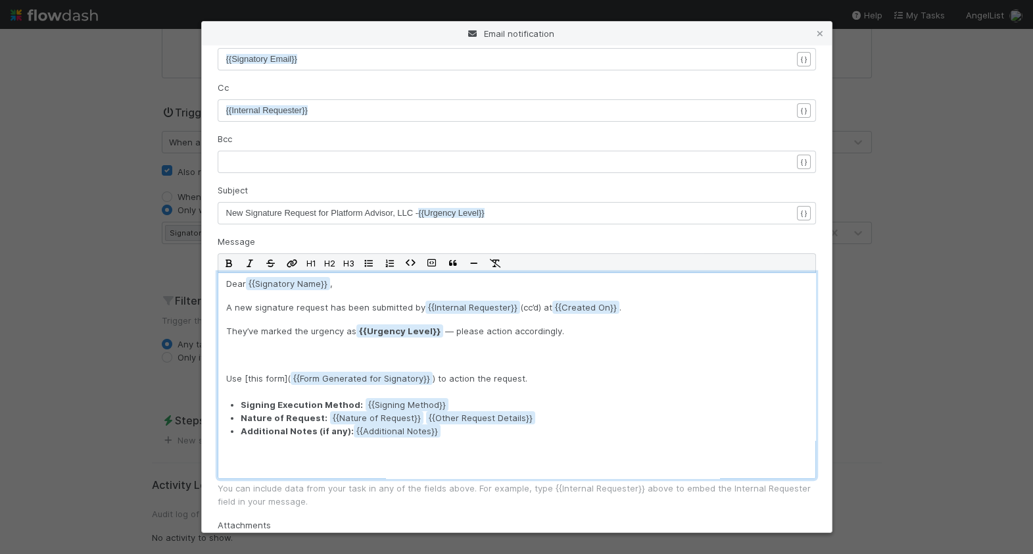
click at [327, 464] on div "Dear {{Signatory Name , A new signature request has been submitted by {{Interna…" at bounding box center [517, 375] width 599 height 207
click at [446, 458] on p "ACTION REQUIRED:" at bounding box center [516, 457] width 581 height 13
click at [514, 469] on button "{{ Form Generated for Signatory }}" at bounding box center [557, 478] width 153 height 18
drag, startPoint x: 307, startPoint y: 455, endPoint x: 222, endPoint y: 454, distance: 84.9
click at [222, 454] on div "Dear {{Signatory Name , A new signature request has been submitted by {{Interna…" at bounding box center [517, 375] width 599 height 207
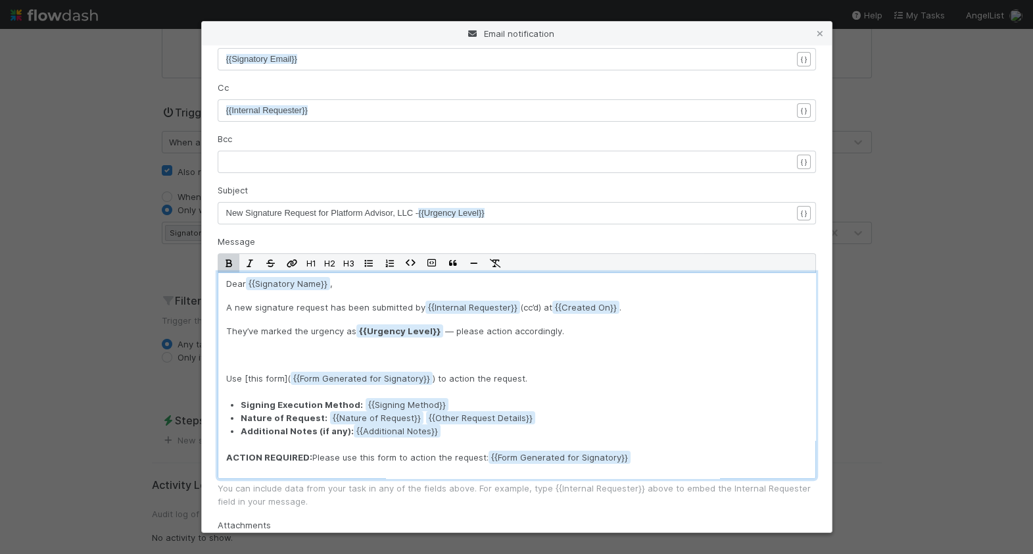
click at [249, 382] on p "Use [this form]( {{Form Generated for Signatory ) to action the request." at bounding box center [516, 378] width 581 height 13
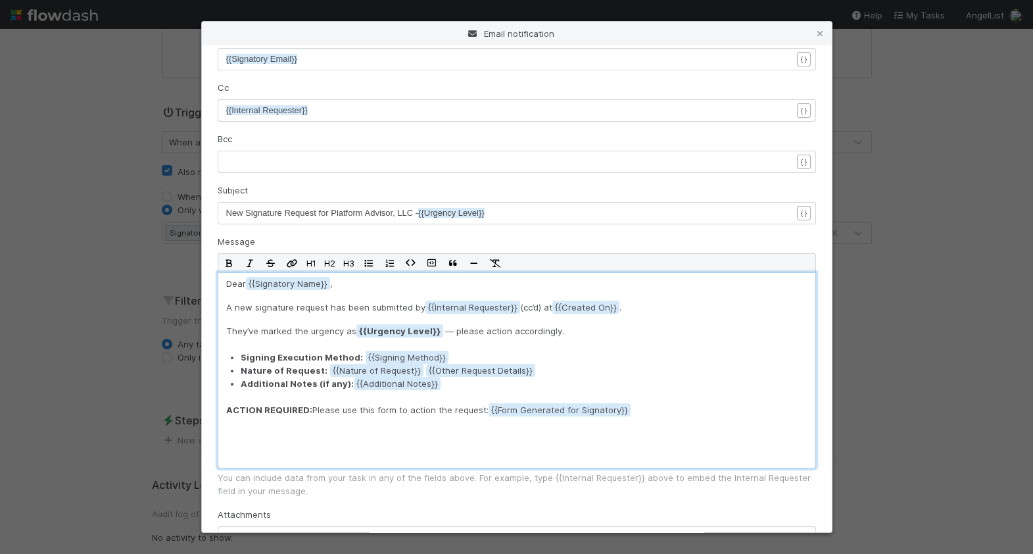
click at [226, 331] on p "They’ve marked the urgency as {{Urgency Level — please action accordingly." at bounding box center [516, 330] width 581 height 13
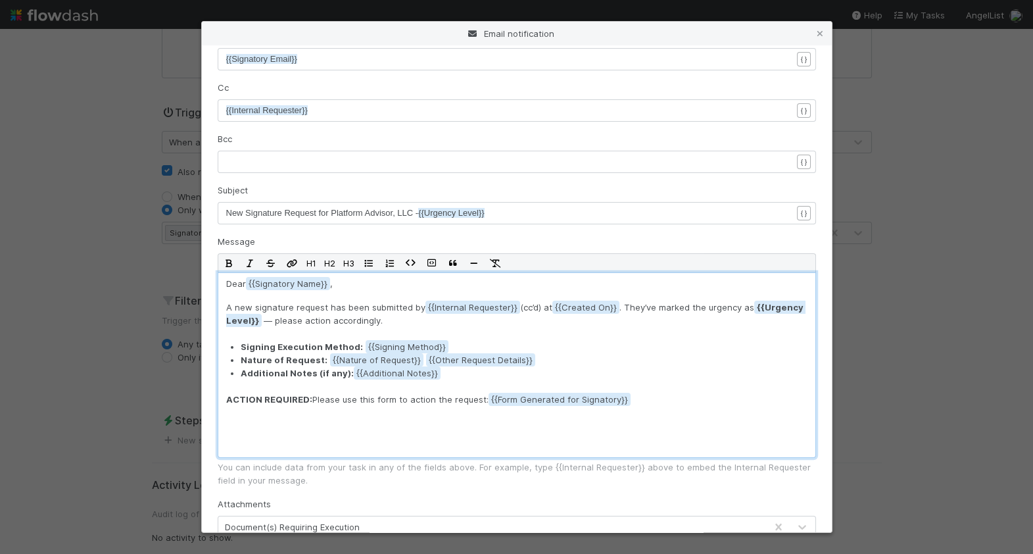
click at [449, 419] on p at bounding box center [516, 422] width 581 height 13
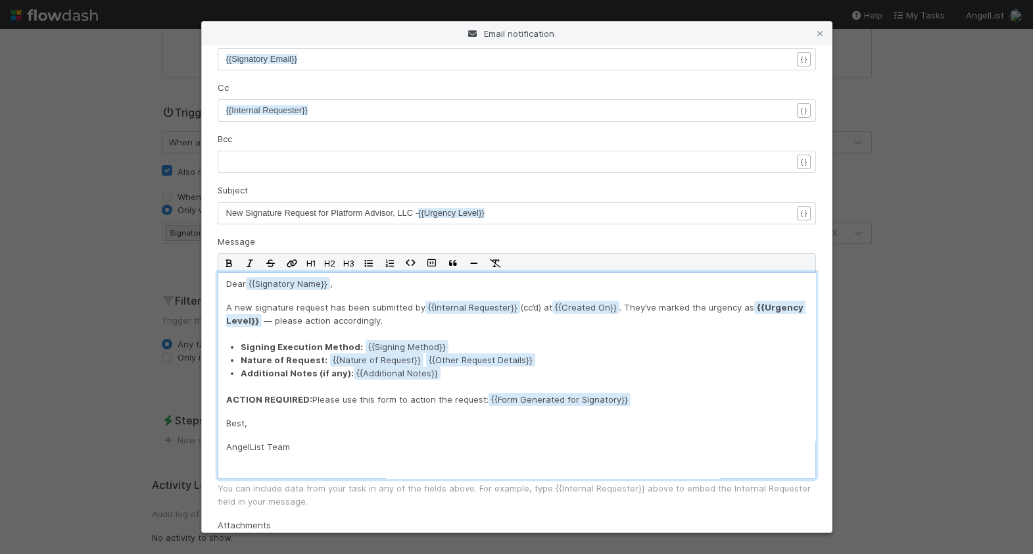
scroll to position [2, 0]
click at [505, 195] on div "Subject xxxxxxxxxx New Signature Request for Platform Advisor, LLC - {{Urgency …" at bounding box center [517, 204] width 599 height 41
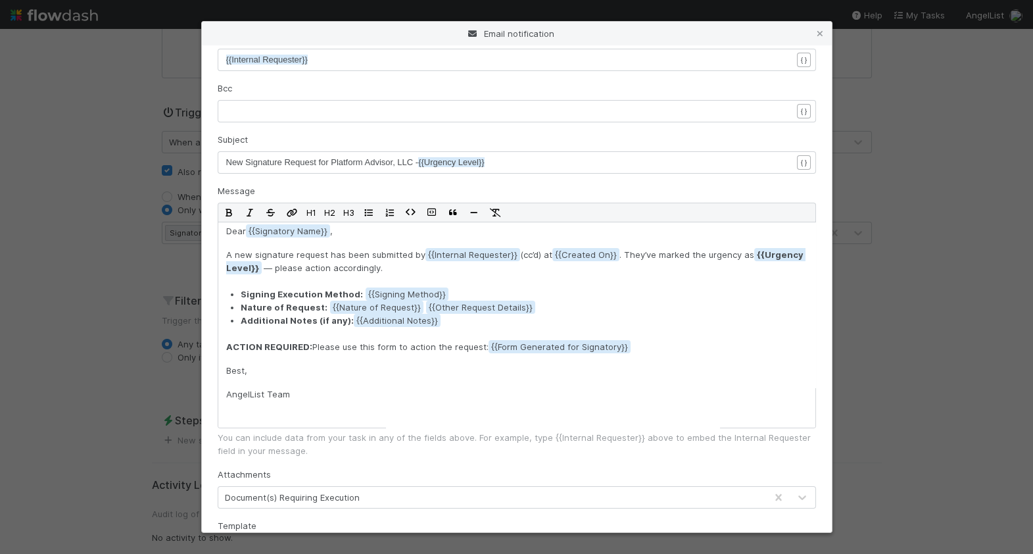
scroll to position [282, 0]
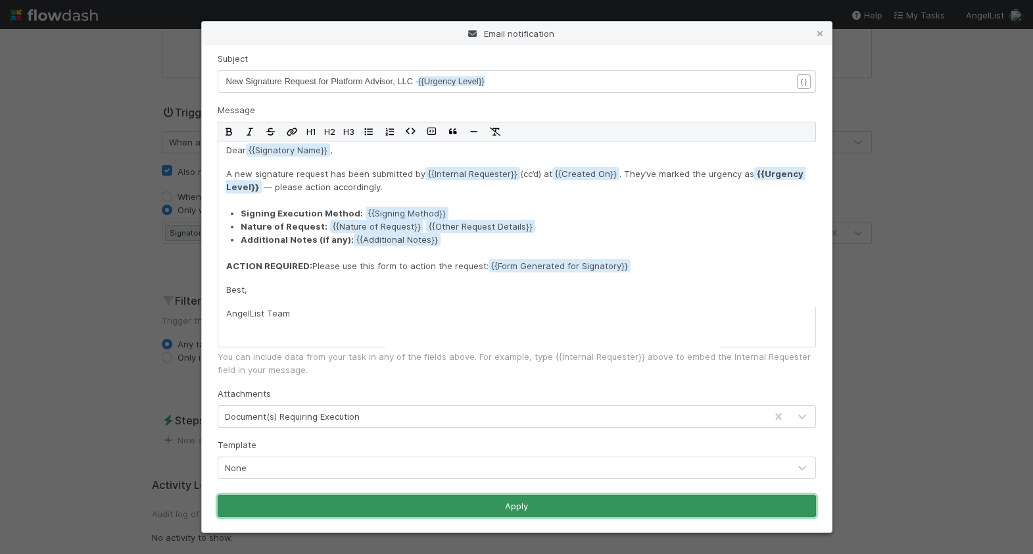
click at [531, 503] on button "Apply" at bounding box center [517, 506] width 599 height 22
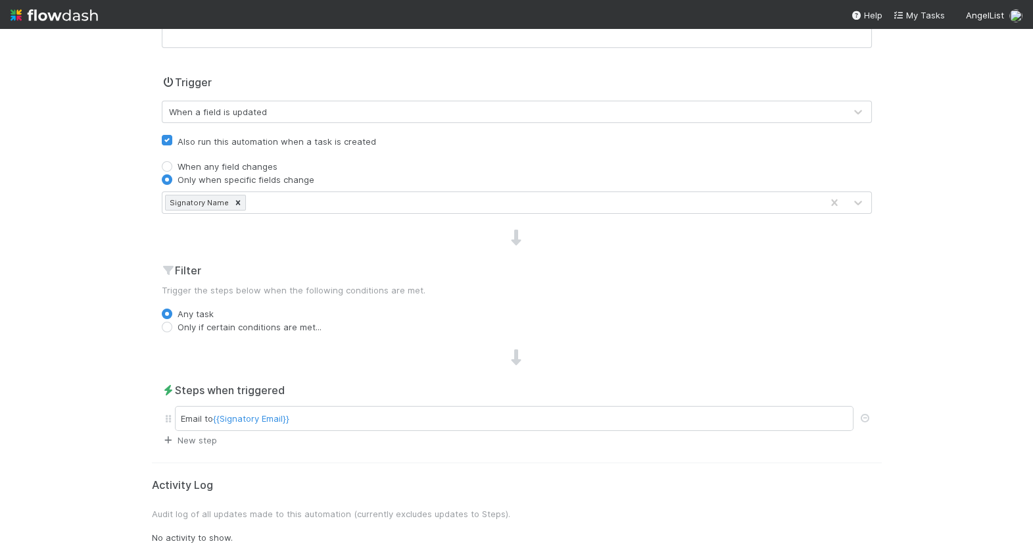
scroll to position [0, 0]
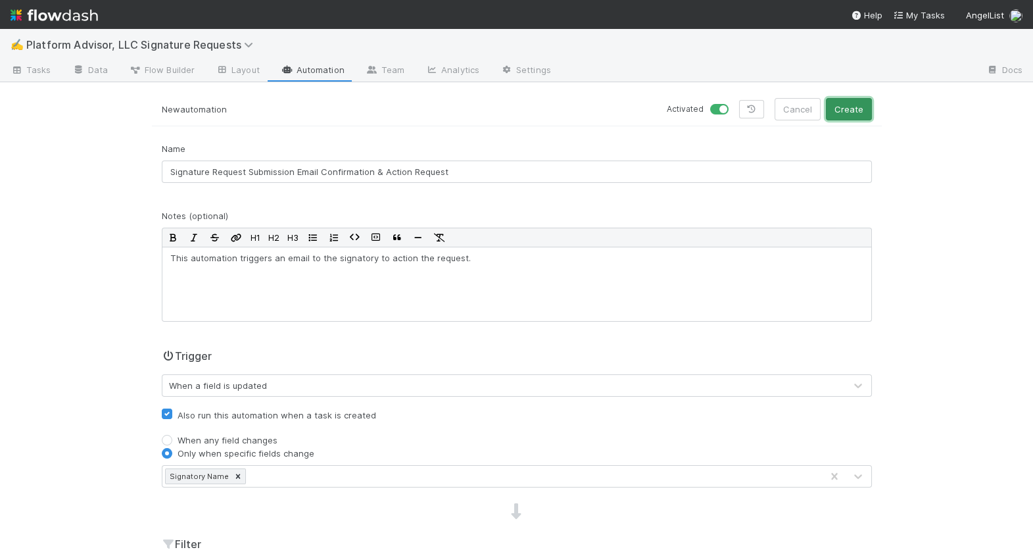
click at [860, 112] on button "Create" at bounding box center [849, 109] width 46 height 22
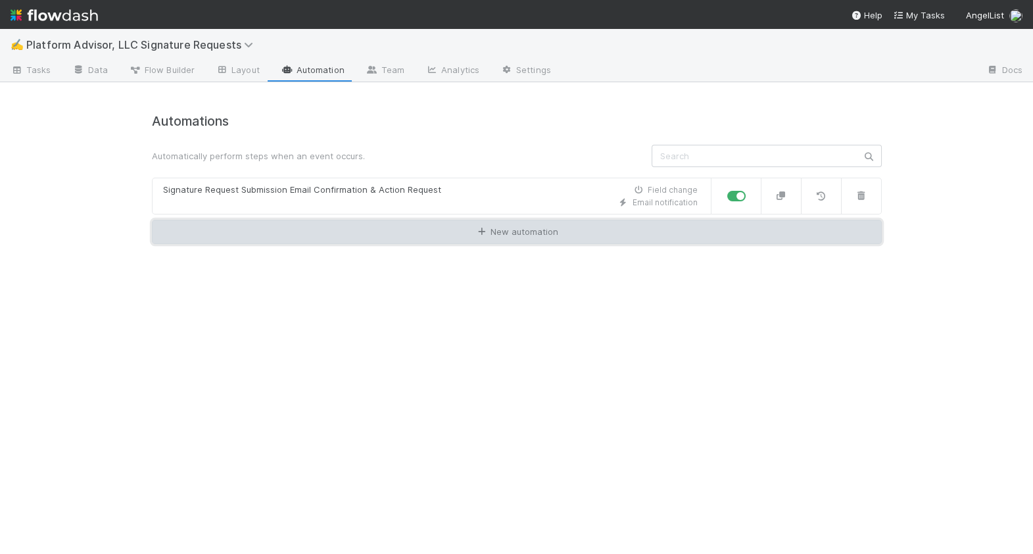
click at [478, 232] on icon at bounding box center [481, 232] width 13 height 9
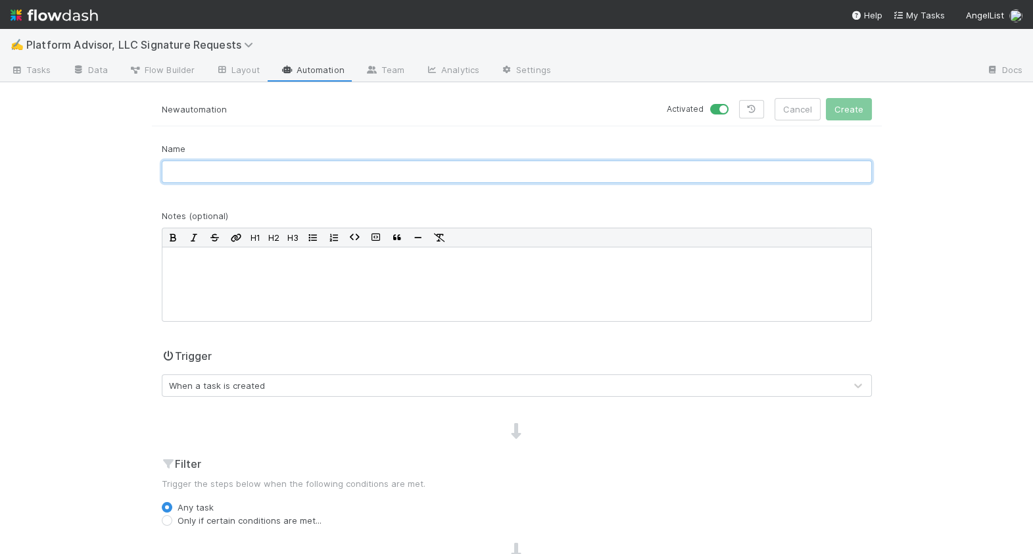
click at [369, 160] on input "text" at bounding box center [517, 171] width 710 height 22
type input "Signatory Form Generation"
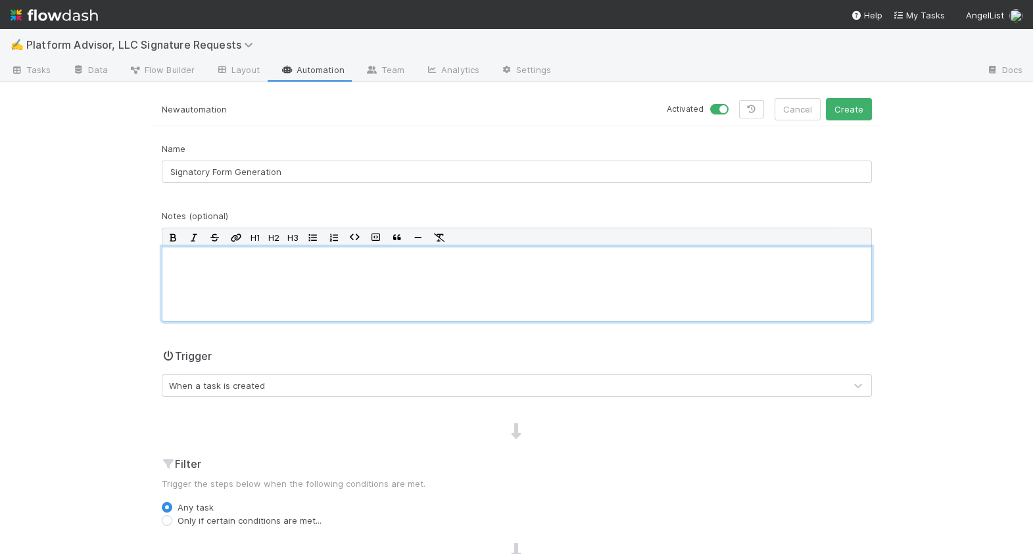
click at [312, 281] on div at bounding box center [517, 284] width 710 height 75
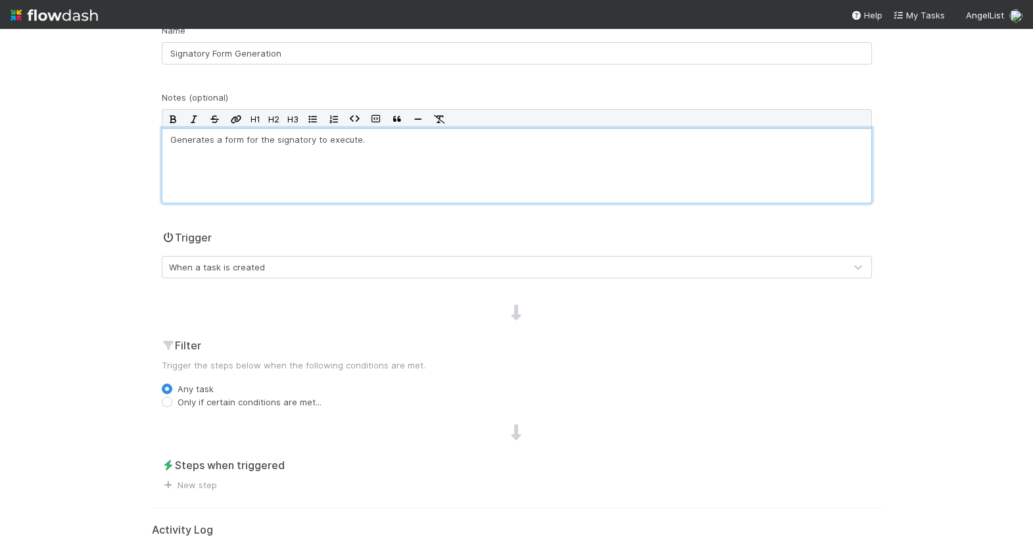
scroll to position [163, 0]
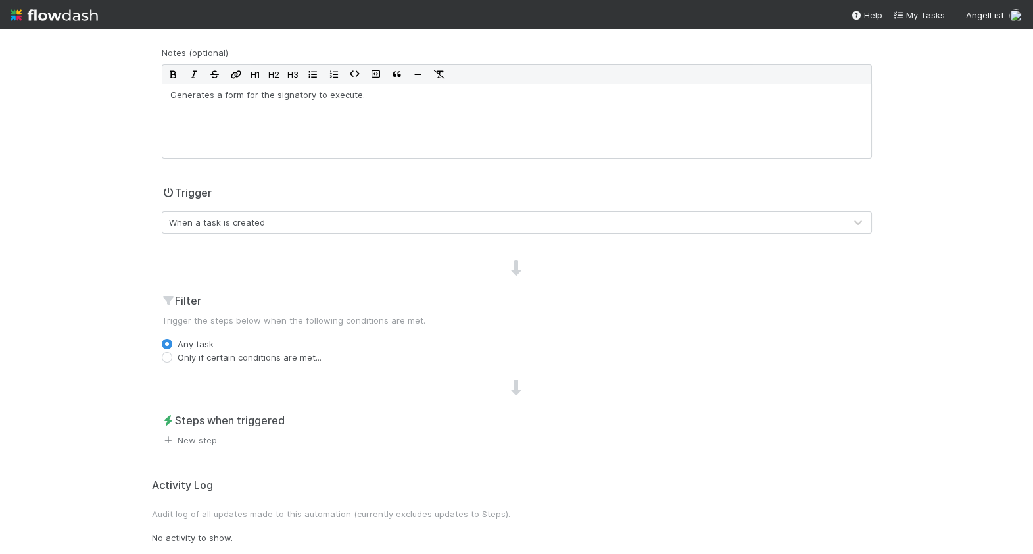
click at [215, 443] on link "New step" at bounding box center [189, 440] width 55 height 11
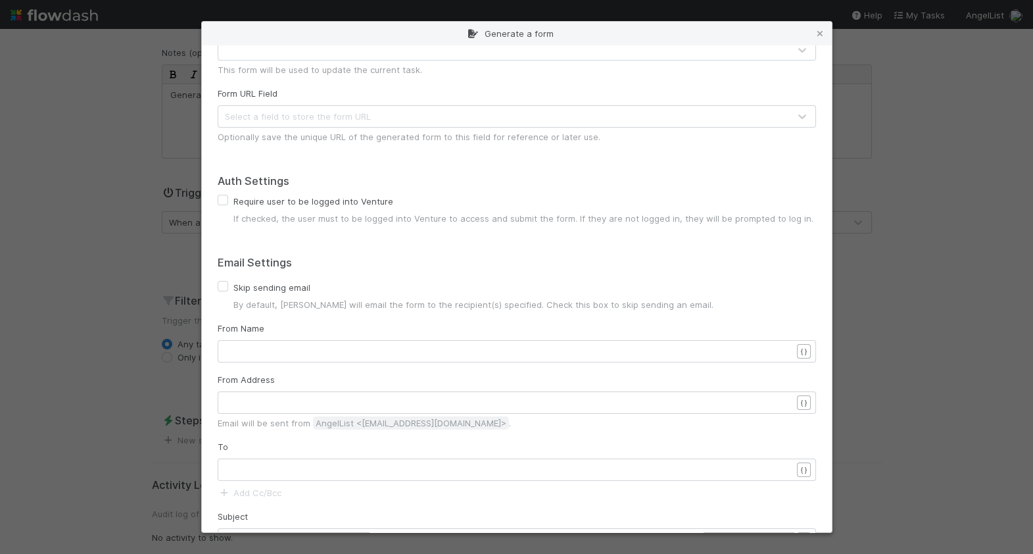
scroll to position [0, 0]
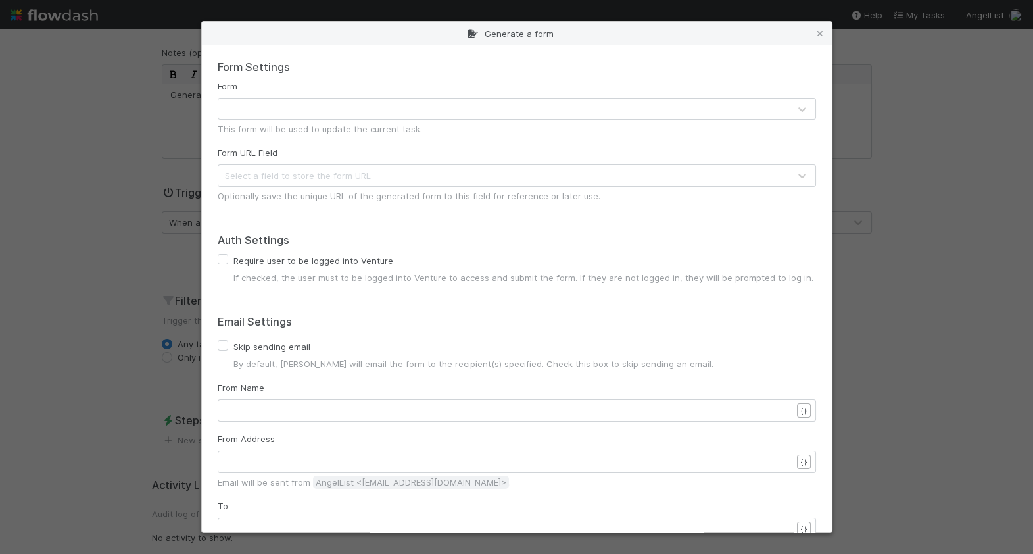
click at [314, 112] on div at bounding box center [503, 109] width 571 height 21
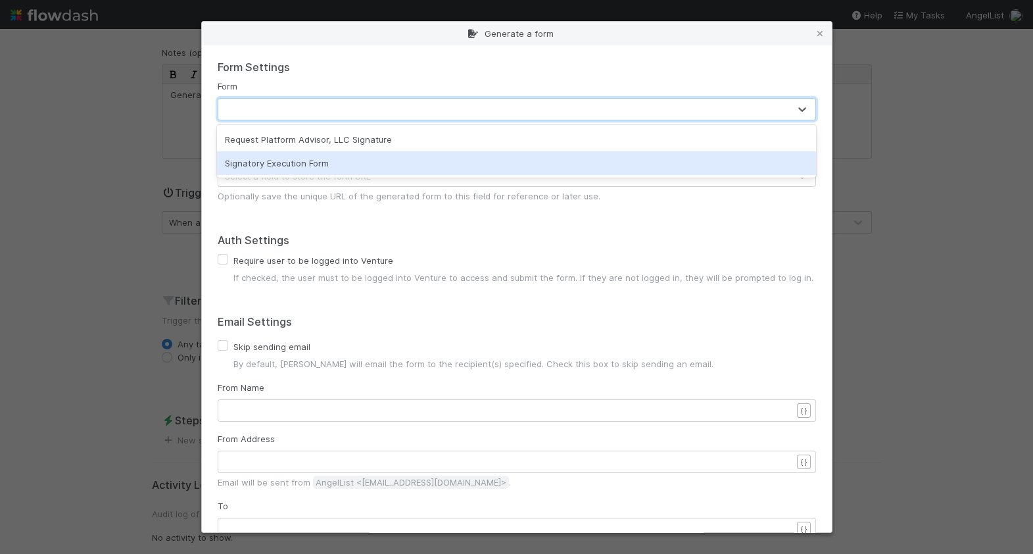
click at [318, 162] on div "Signatory Execution Form" at bounding box center [516, 163] width 599 height 24
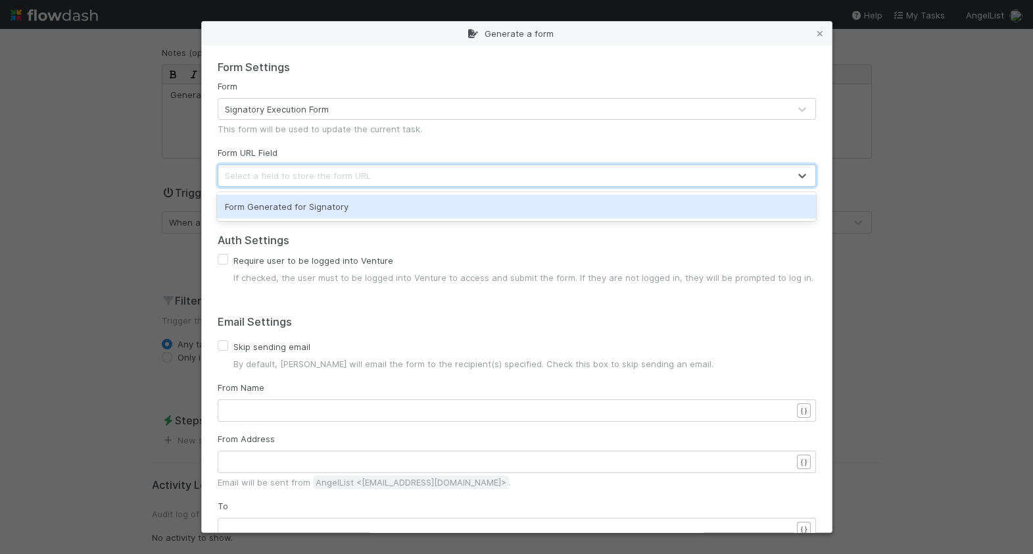
click at [313, 174] on div "Select a field to store the form URL" at bounding box center [298, 175] width 146 height 13
click at [306, 207] on div "Form Generated for Signatory" at bounding box center [516, 207] width 599 height 24
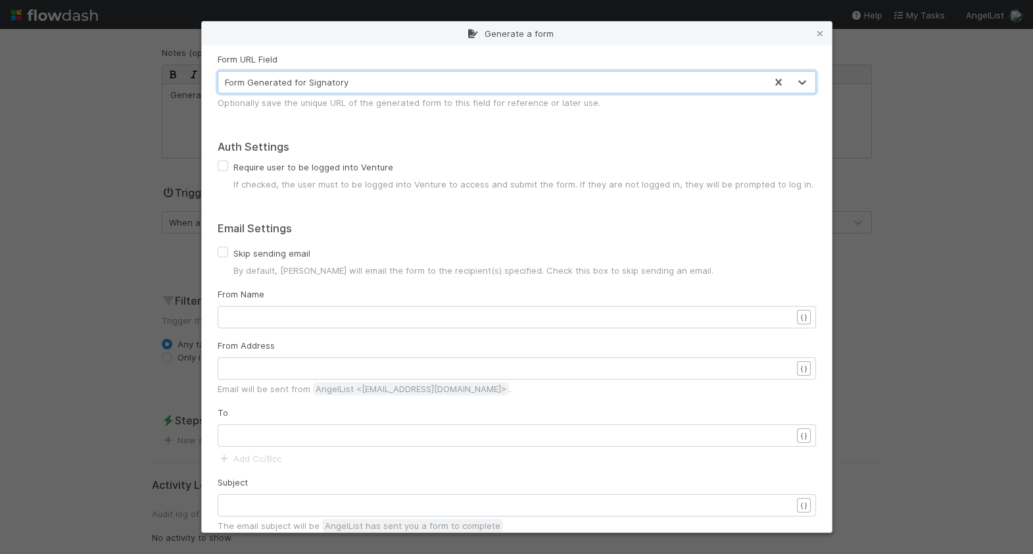
scroll to position [112, 0]
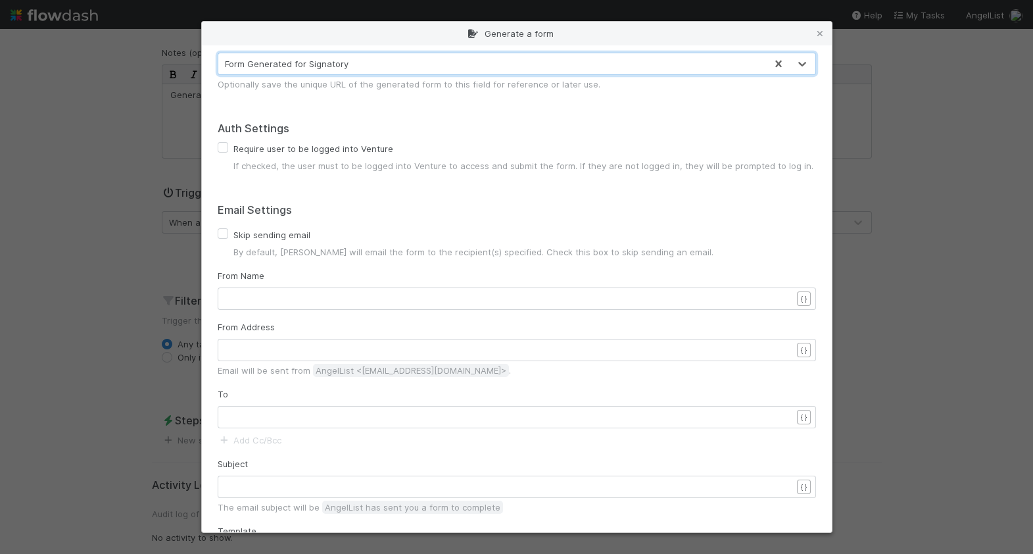
click at [290, 232] on label "Skip sending email" at bounding box center [272, 235] width 77 height 16
click at [228, 232] on input "Skip sending email" at bounding box center [223, 233] width 11 height 12
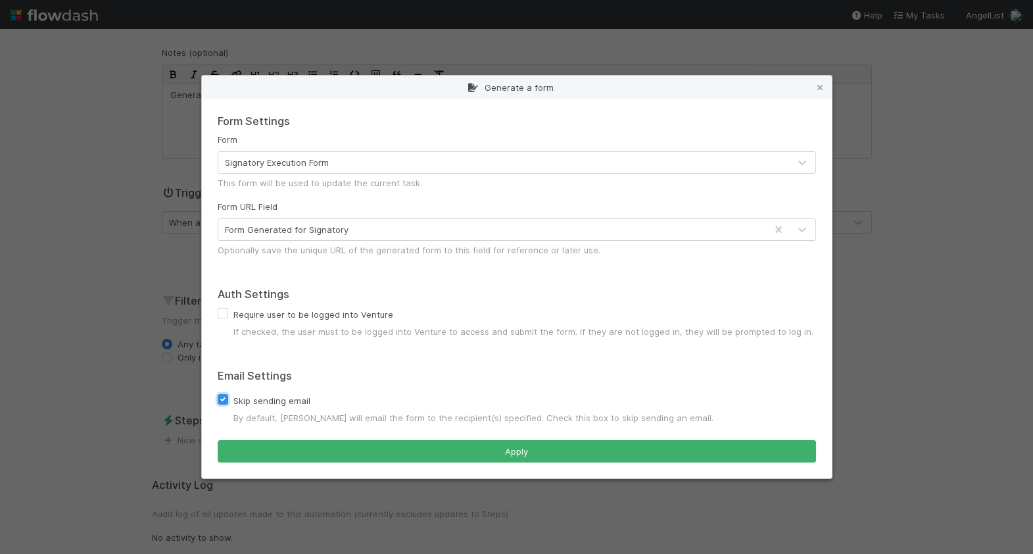
scroll to position [0, 0]
click at [302, 403] on label "Skip sending email" at bounding box center [272, 401] width 77 height 16
click at [228, 403] on input "Skip sending email" at bounding box center [223, 399] width 11 height 12
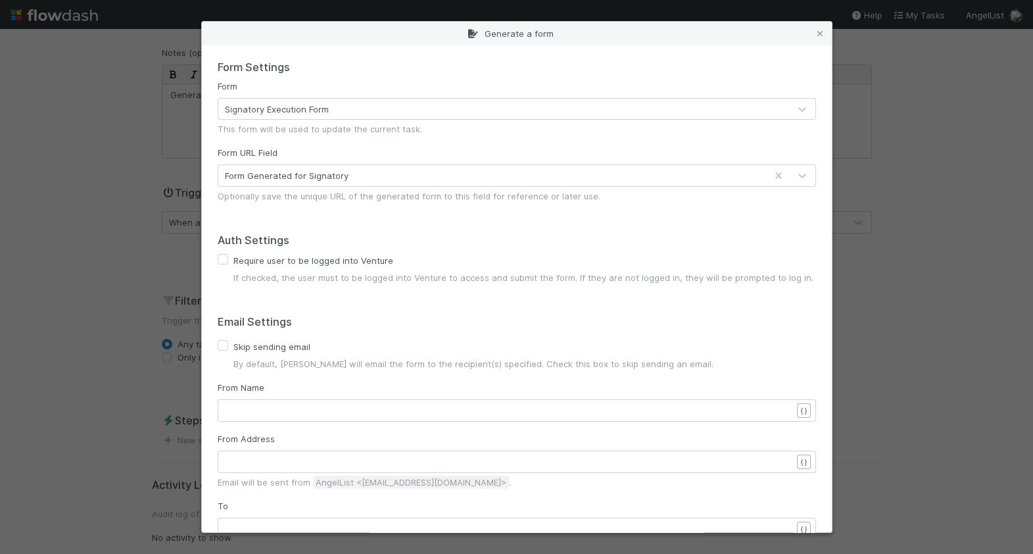
click at [262, 332] on form "Form Settings Form Signatory Execution Form This form will be used to update th…" at bounding box center [517, 507] width 599 height 892
click at [234, 345] on label "Skip sending email" at bounding box center [272, 347] width 77 height 16
click at [221, 345] on input "Skip sending email" at bounding box center [223, 345] width 11 height 12
checkbox input "true"
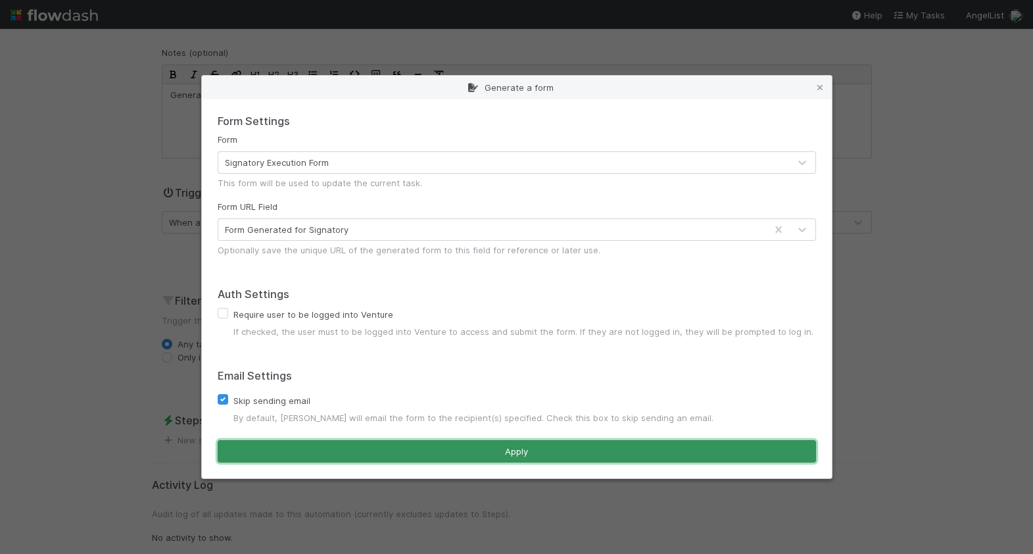
click at [406, 447] on button "Apply" at bounding box center [517, 451] width 599 height 22
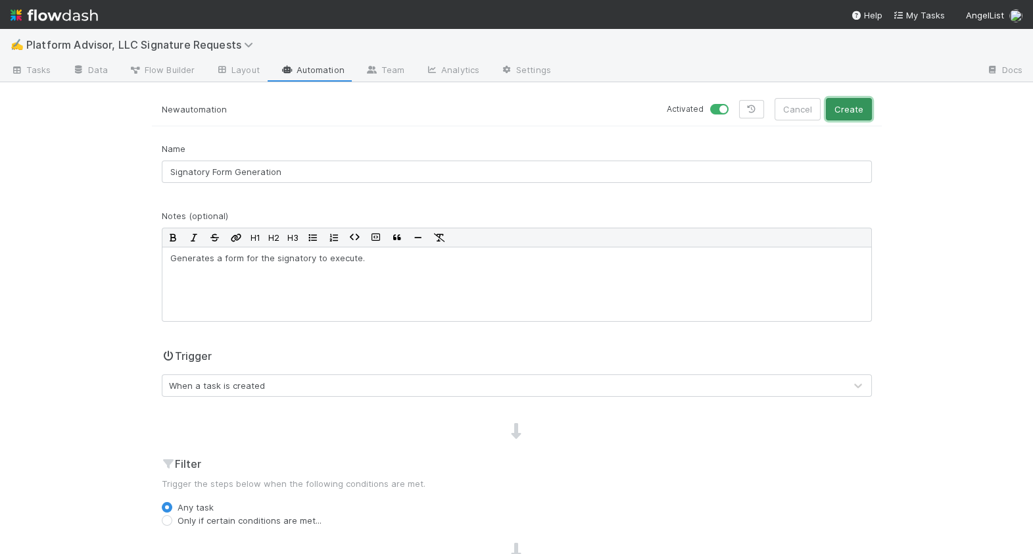
click at [861, 111] on button "Create" at bounding box center [849, 109] width 46 height 22
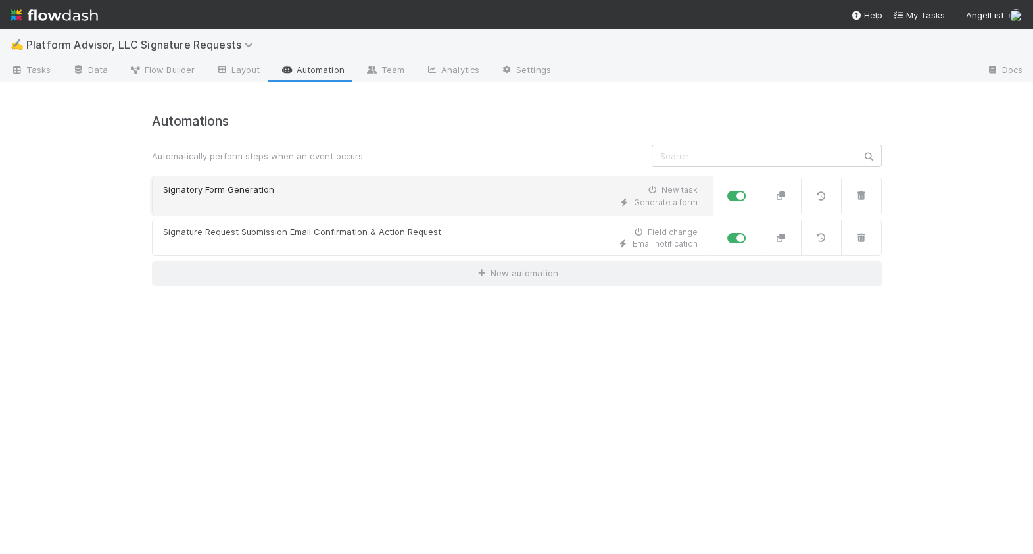
click at [294, 207] on div "Generate a form" at bounding box center [430, 203] width 535 height 12
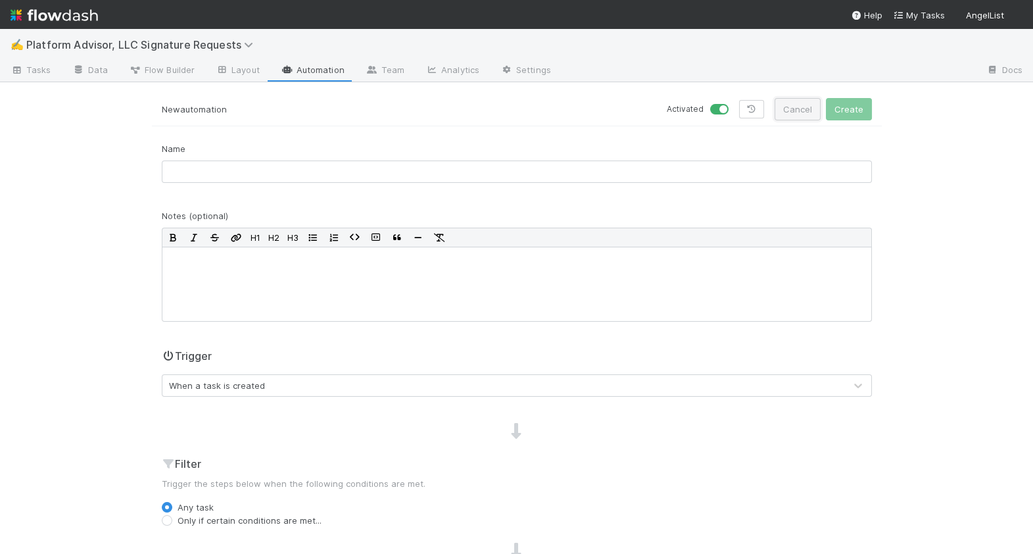
click at [812, 119] on button "Cancel" at bounding box center [798, 109] width 46 height 22
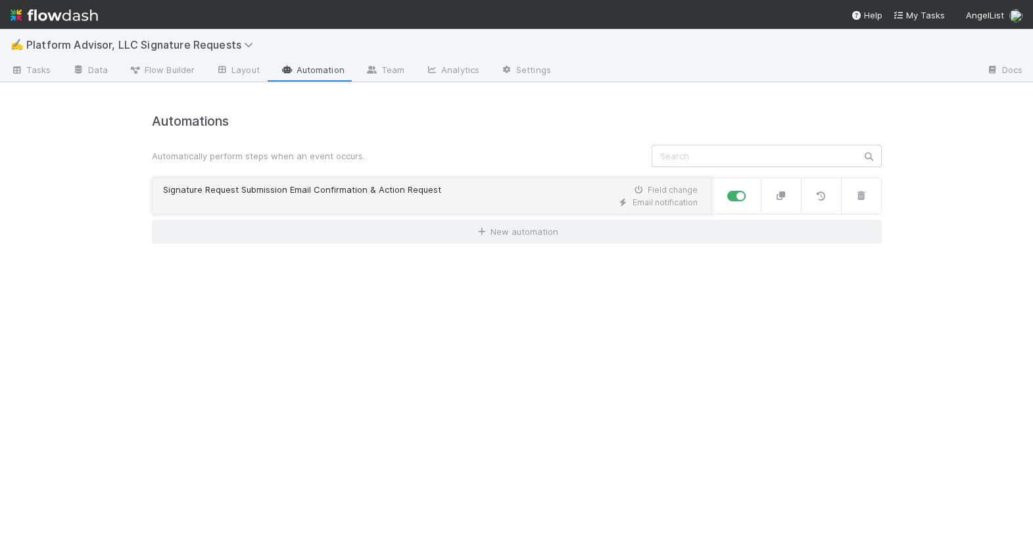
click at [481, 185] on div "Signature Request Submission Email Confirmation & Action Request Field change" at bounding box center [430, 190] width 535 height 13
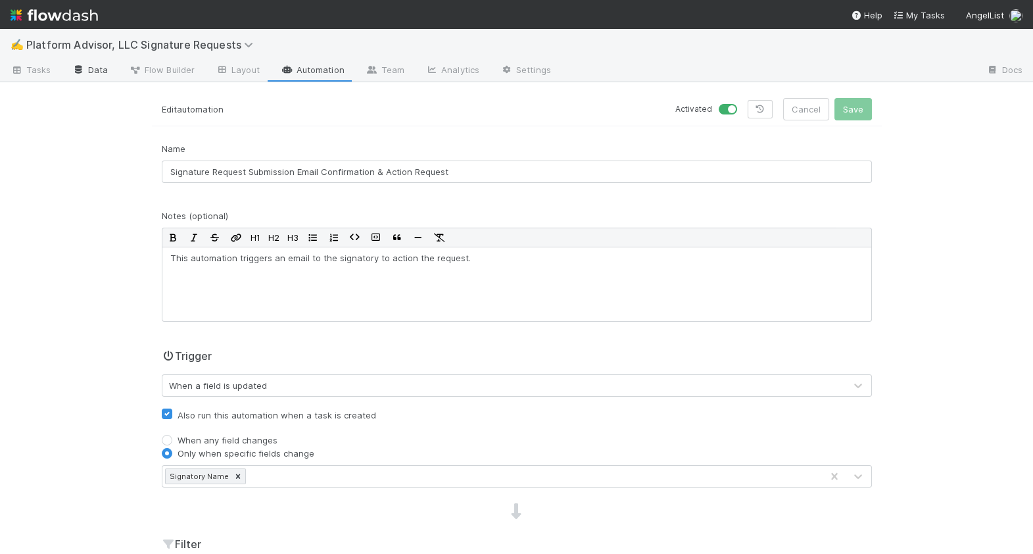
click at [98, 64] on link "Data" at bounding box center [90, 71] width 57 height 21
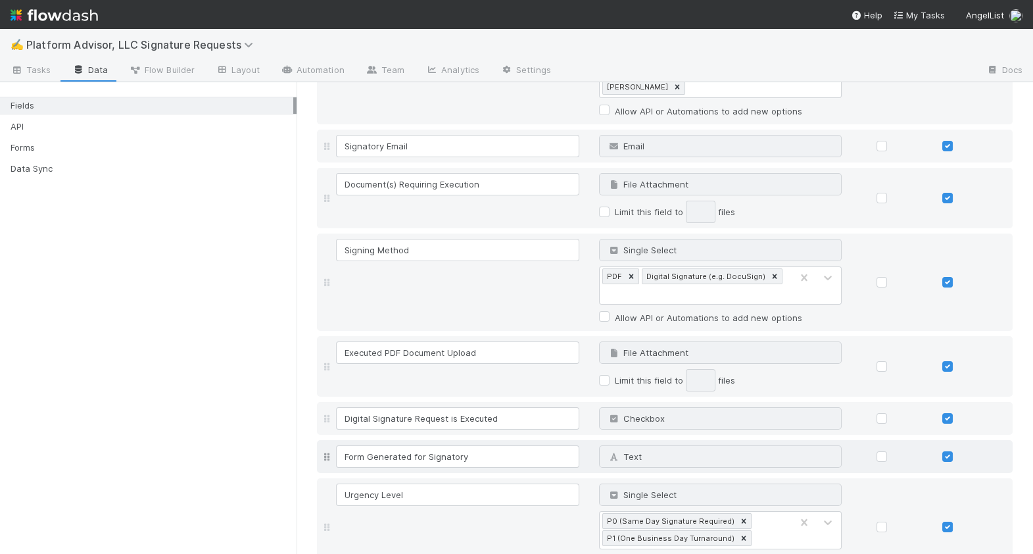
scroll to position [368, 0]
click at [314, 69] on link "Automation" at bounding box center [312, 71] width 85 height 21
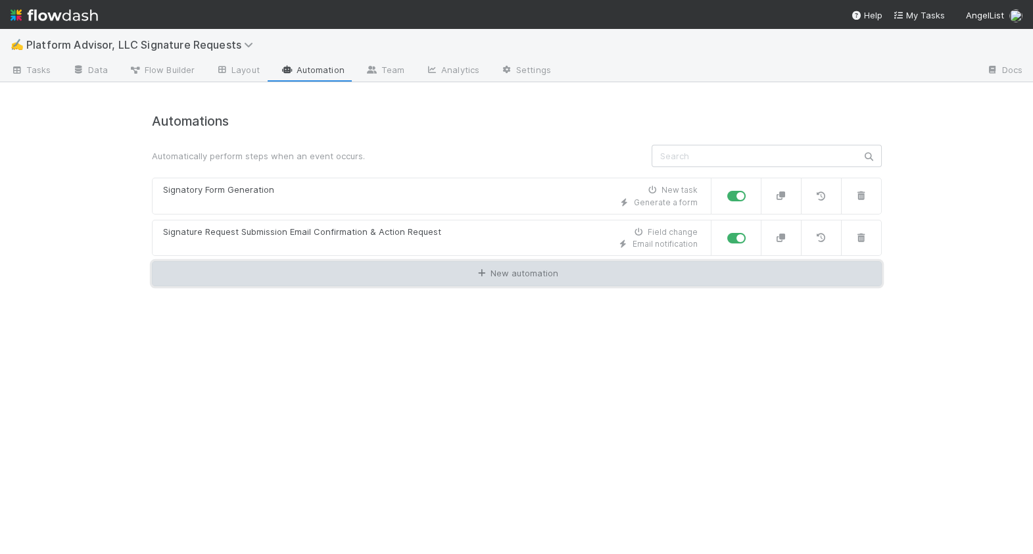
click at [343, 273] on link "New automation" at bounding box center [517, 273] width 730 height 25
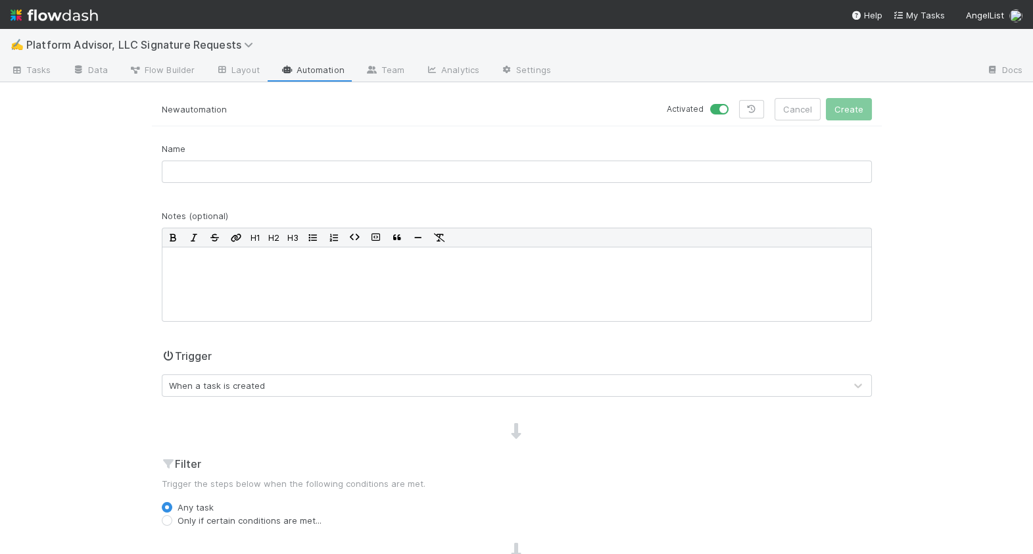
click at [376, 192] on div "Name" at bounding box center [517, 167] width 730 height 51
click at [364, 172] on input "text" at bounding box center [517, 171] width 710 height 22
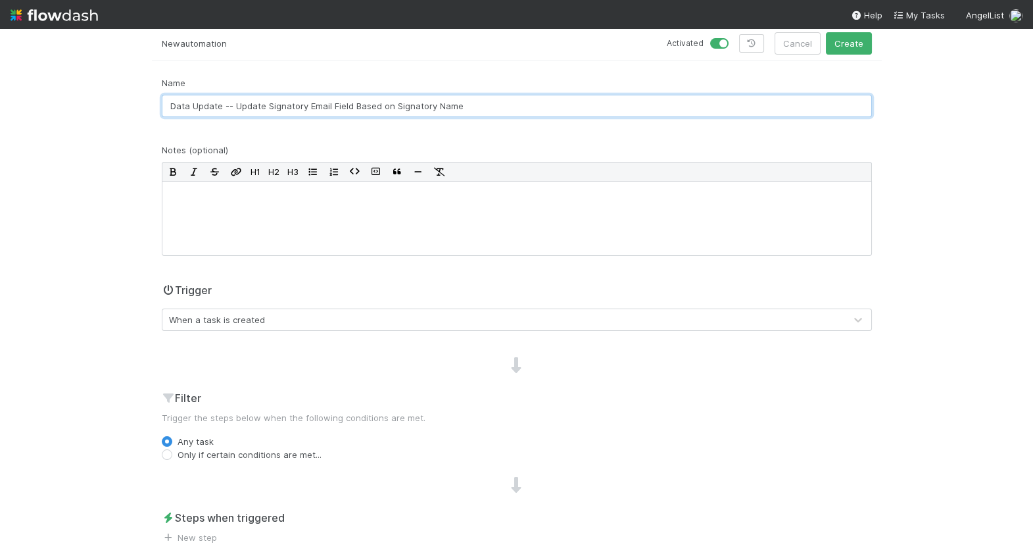
scroll to position [74, 0]
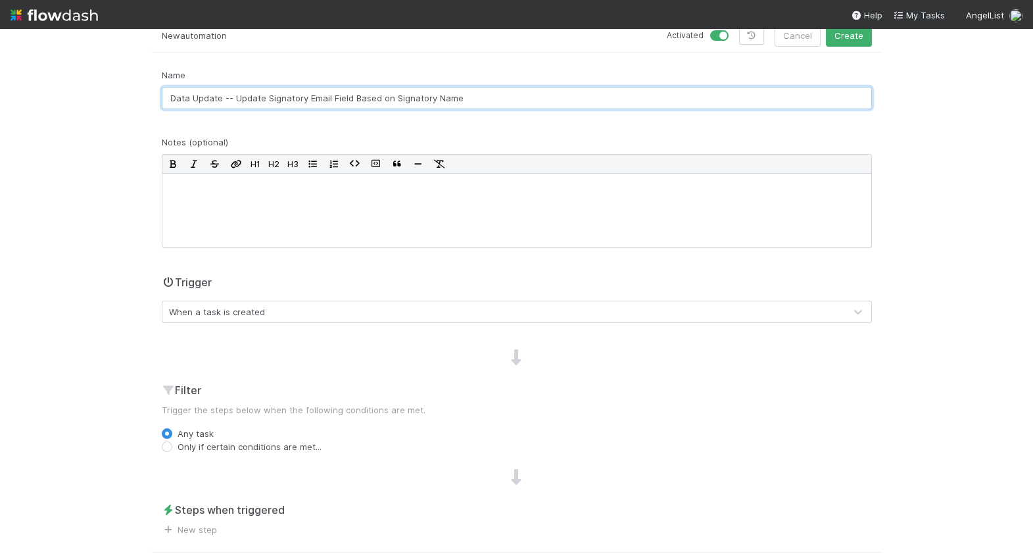
type input "Data Update -- Update Signatory Email Field Based on Signatory Name"
click at [256, 314] on div "When a task is created" at bounding box center [217, 311] width 96 height 13
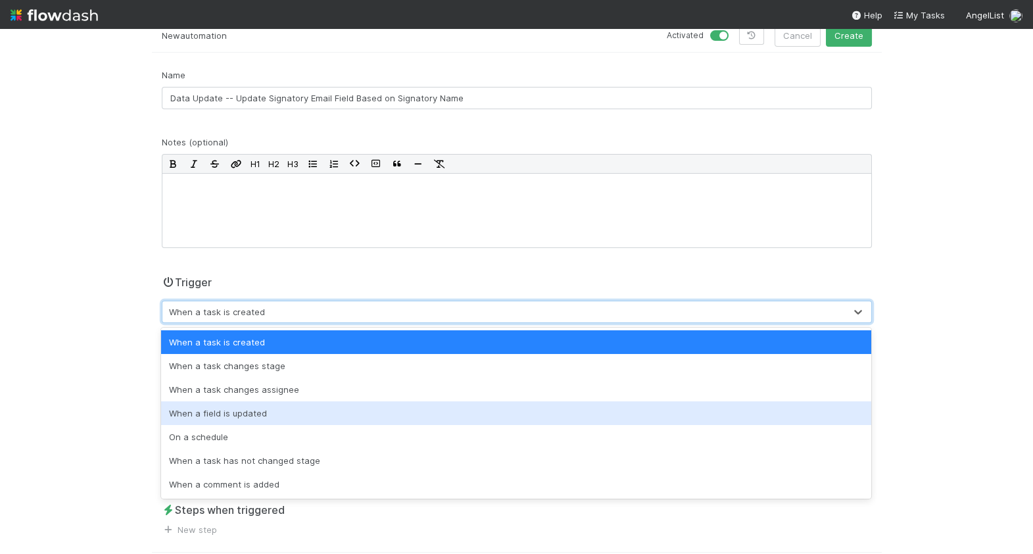
click at [253, 415] on div "When a field is updated" at bounding box center [516, 413] width 710 height 24
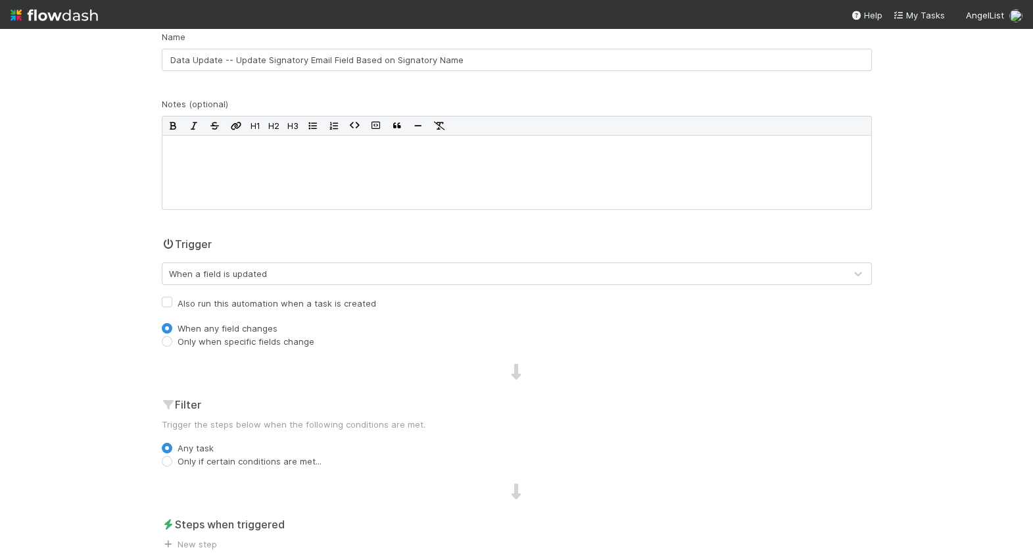
click at [252, 344] on label "Only when specific fields change" at bounding box center [246, 341] width 137 height 13
click at [172, 344] on input "Only when specific fields change" at bounding box center [167, 341] width 11 height 12
radio input "true"
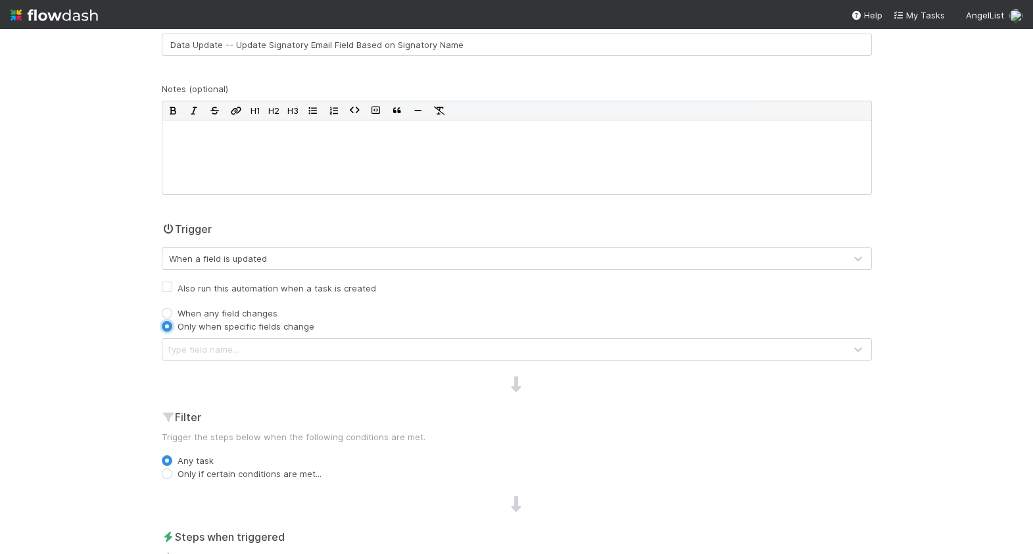
scroll to position [132, 0]
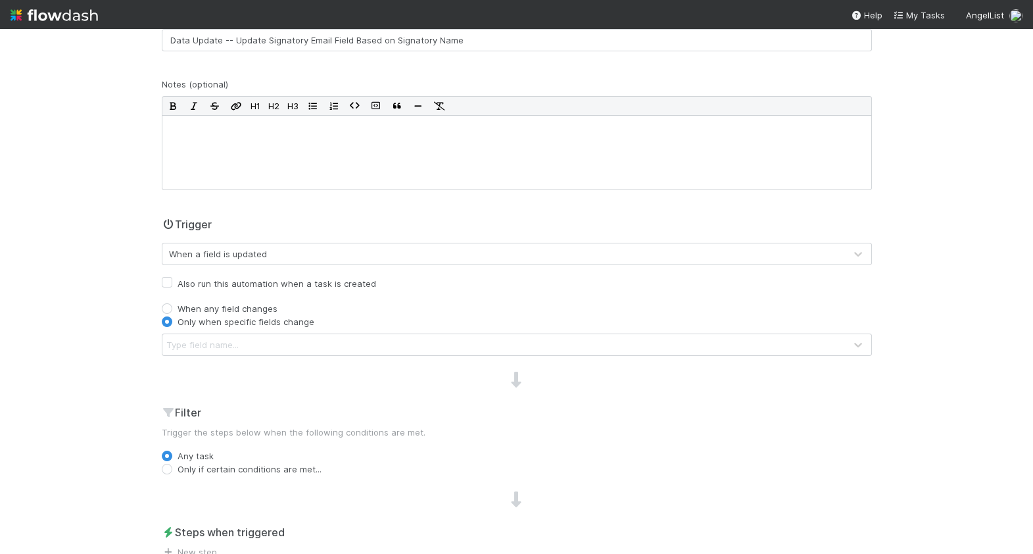
click at [248, 338] on div "Type field name..." at bounding box center [503, 344] width 683 height 21
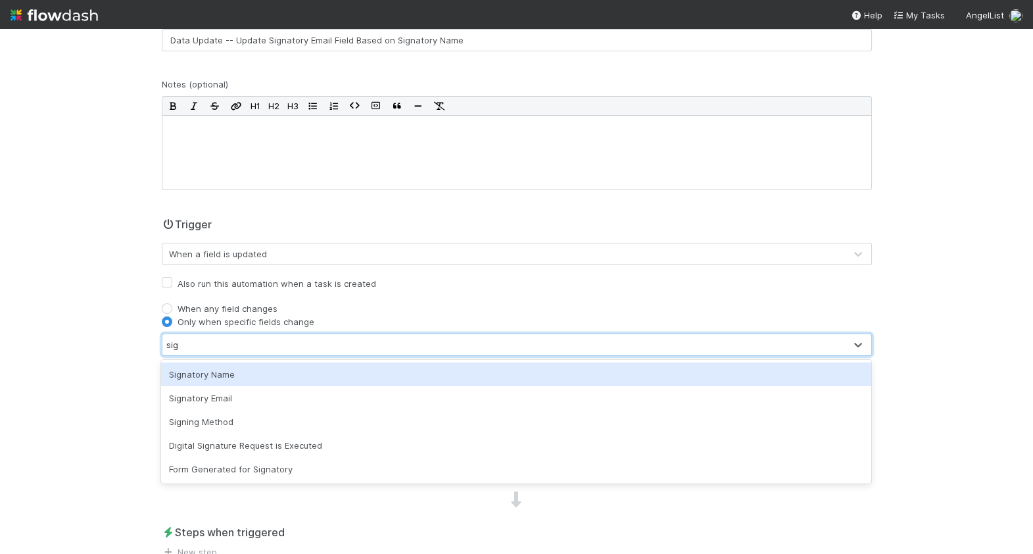
type input "sign"
click at [256, 374] on div "Signatory Name" at bounding box center [516, 374] width 710 height 24
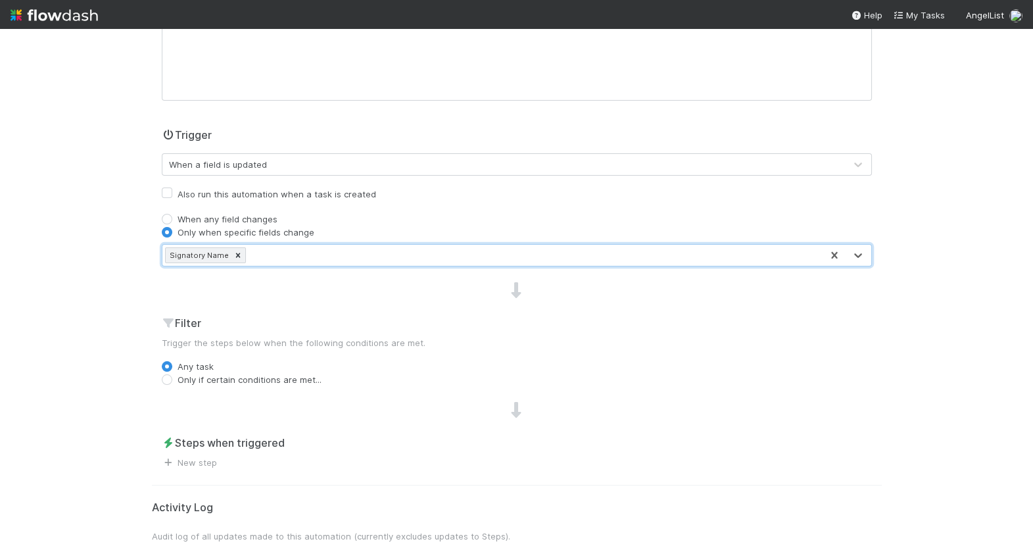
scroll to position [243, 0]
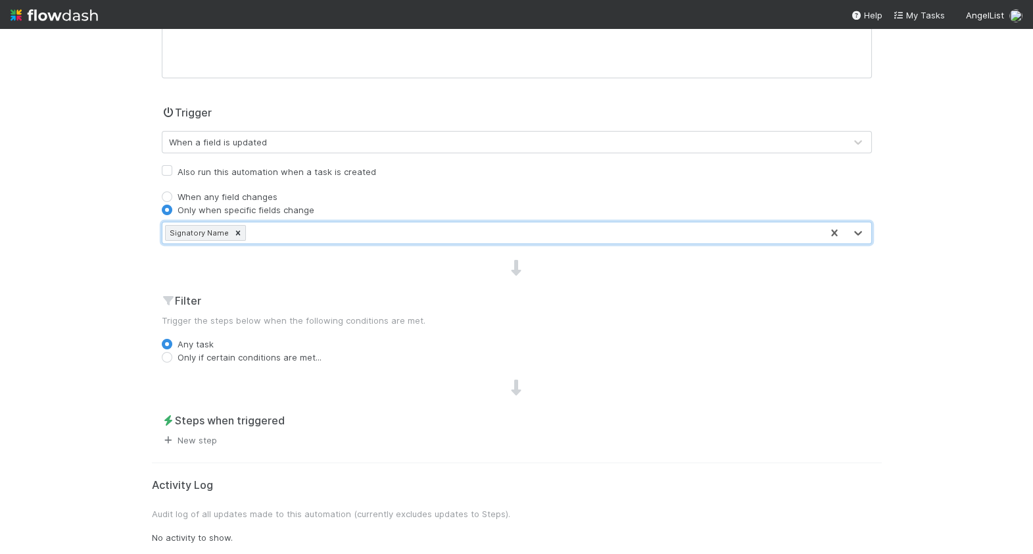
click at [203, 440] on link "New step" at bounding box center [189, 440] width 55 height 11
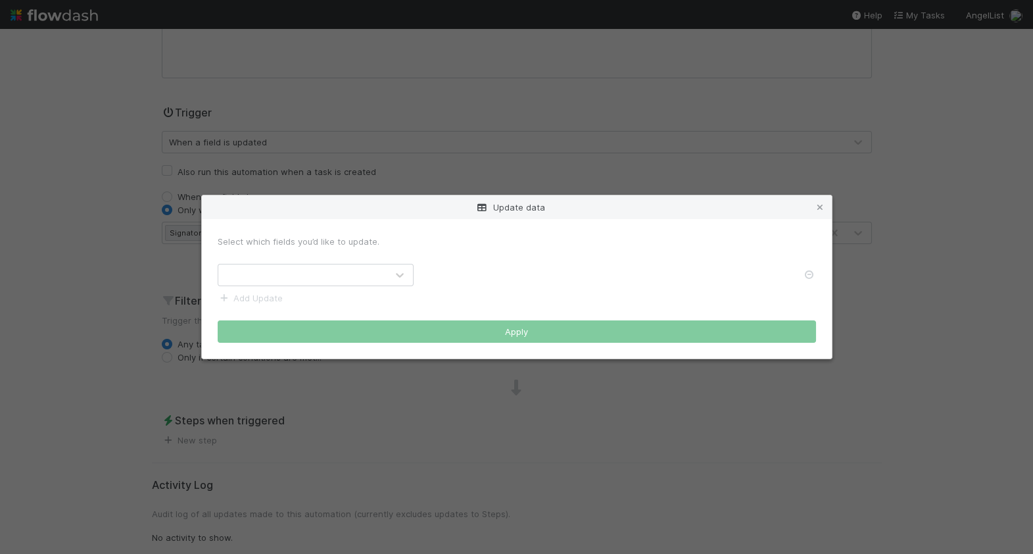
click at [322, 271] on div at bounding box center [302, 274] width 168 height 21
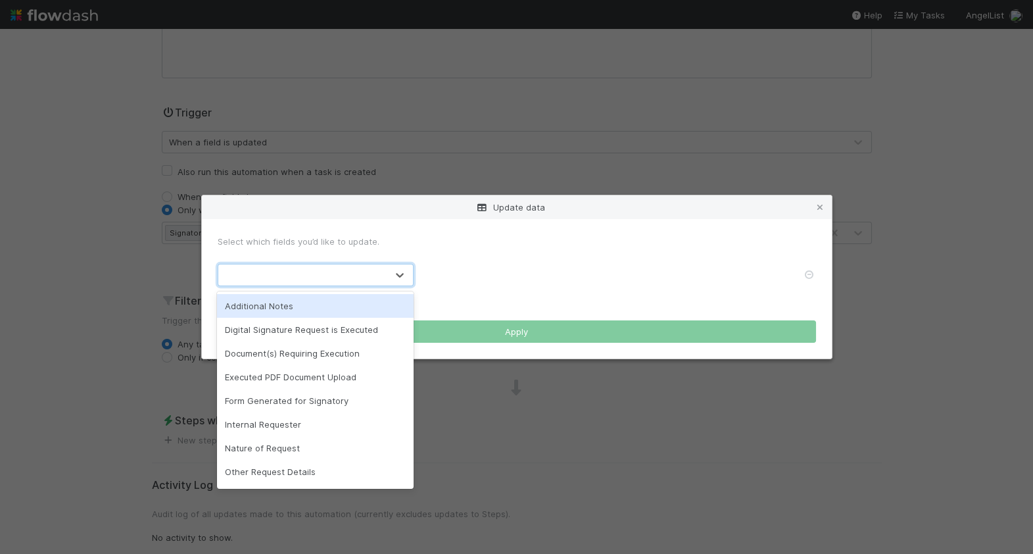
click at [660, 164] on div "Update data Select which fields you’d like to update. option Additional Notes f…" at bounding box center [516, 277] width 1033 height 554
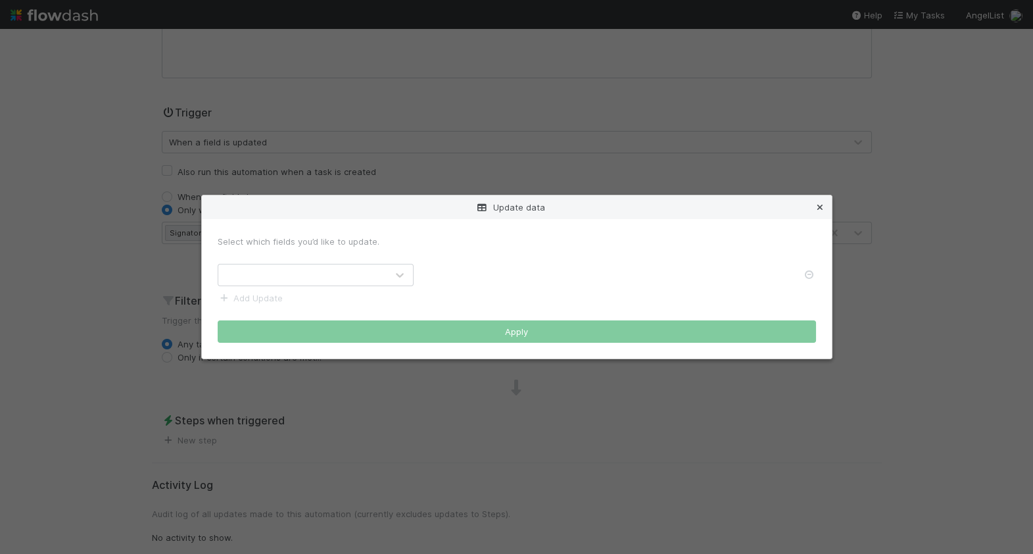
click at [820, 206] on icon at bounding box center [820, 207] width 13 height 9
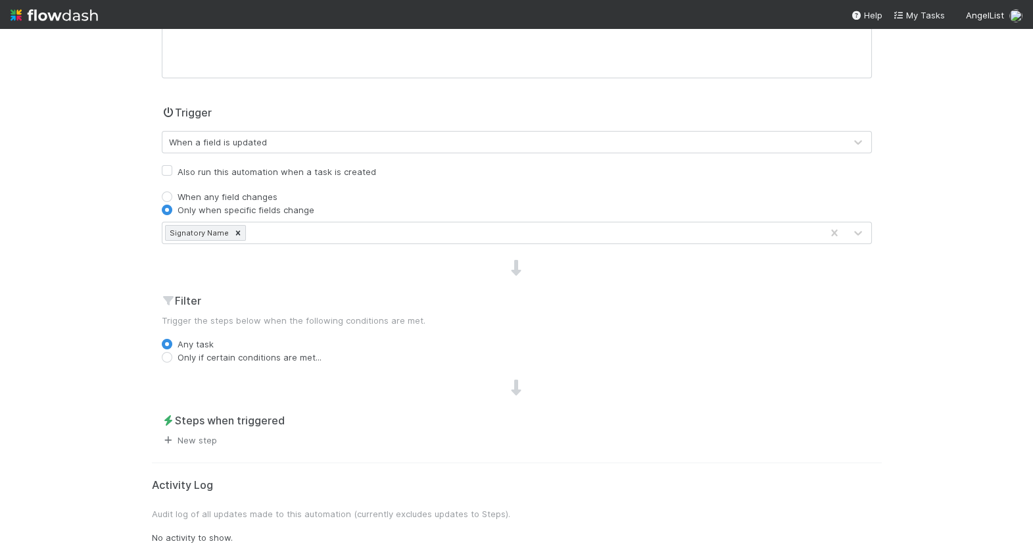
click at [205, 439] on link "New step" at bounding box center [189, 440] width 55 height 11
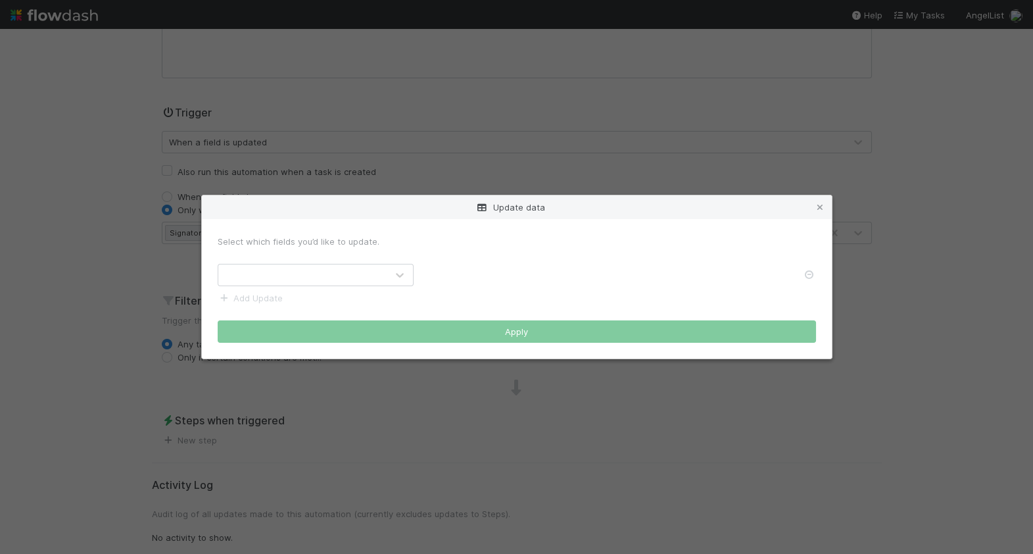
click at [341, 282] on div at bounding box center [302, 274] width 168 height 21
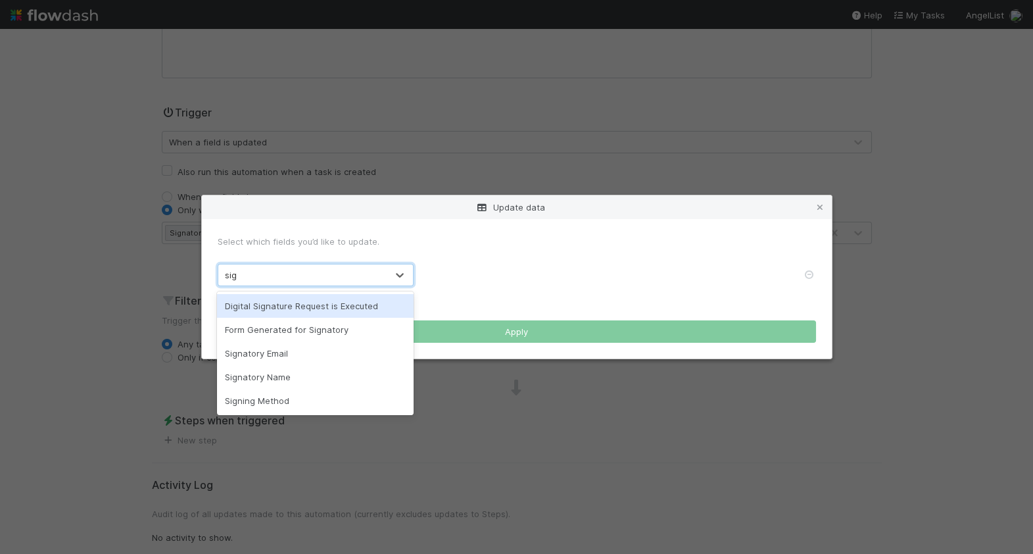
type input "sign"
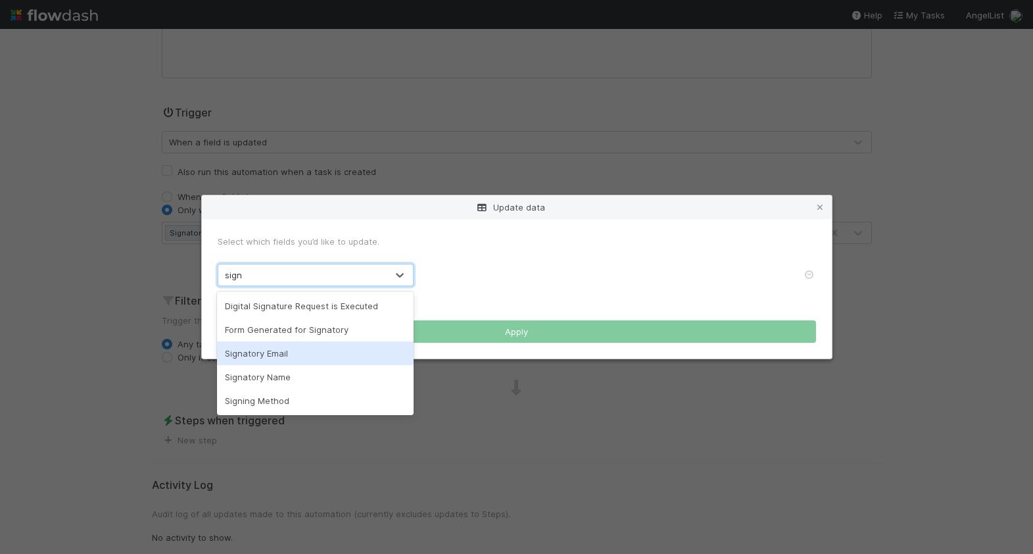
click at [341, 348] on div "Signatory Email" at bounding box center [315, 353] width 196 height 24
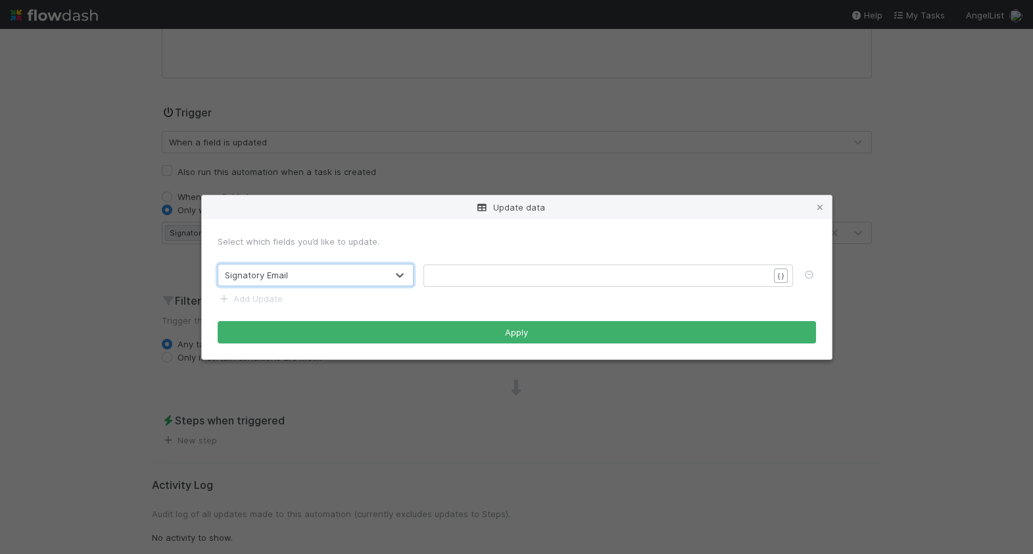
scroll to position [4, 0]
click at [531, 279] on pre "​" at bounding box center [600, 275] width 337 height 13
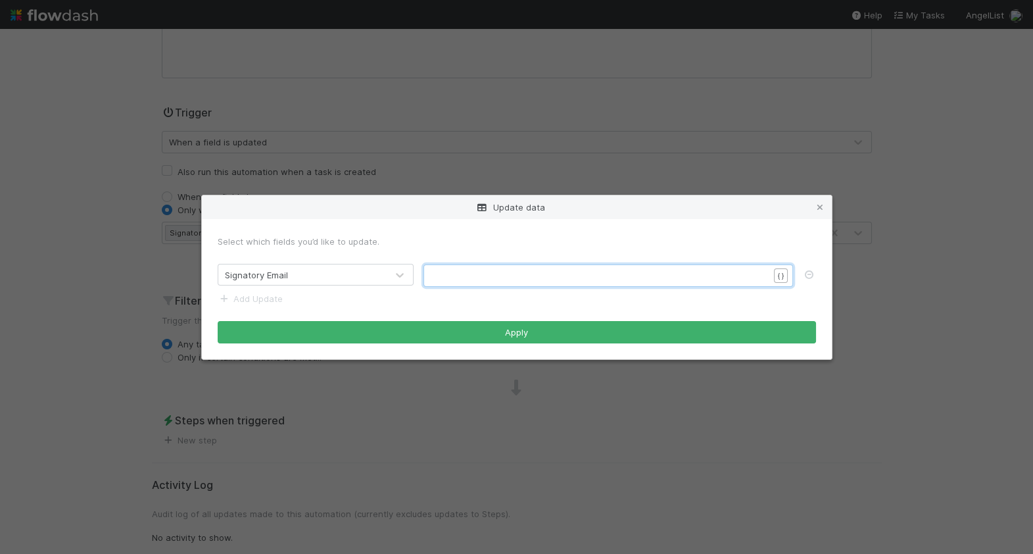
click at [684, 276] on pre "​" at bounding box center [600, 275] width 337 height 13
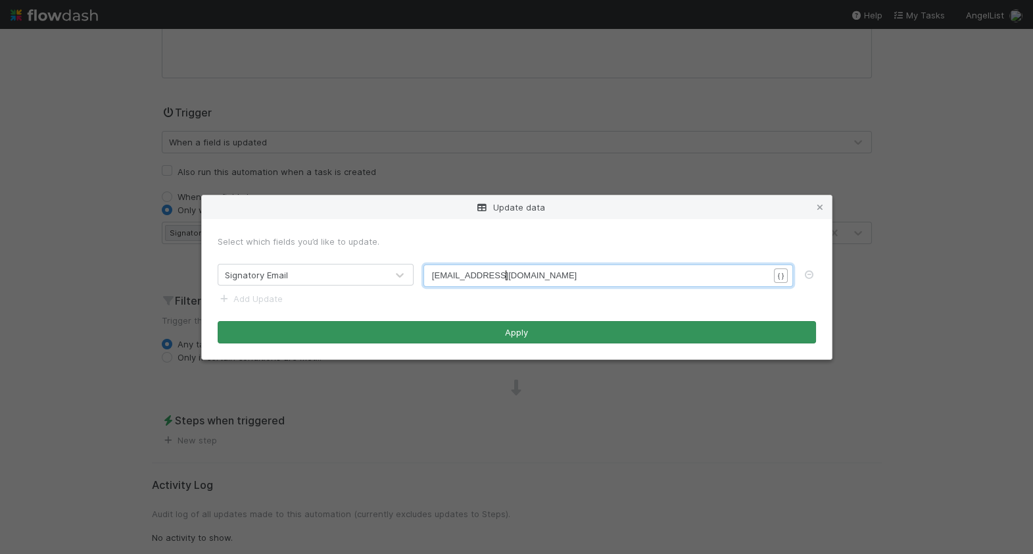
type textarea "[EMAIL_ADDRESS][DOMAIN_NAME]"
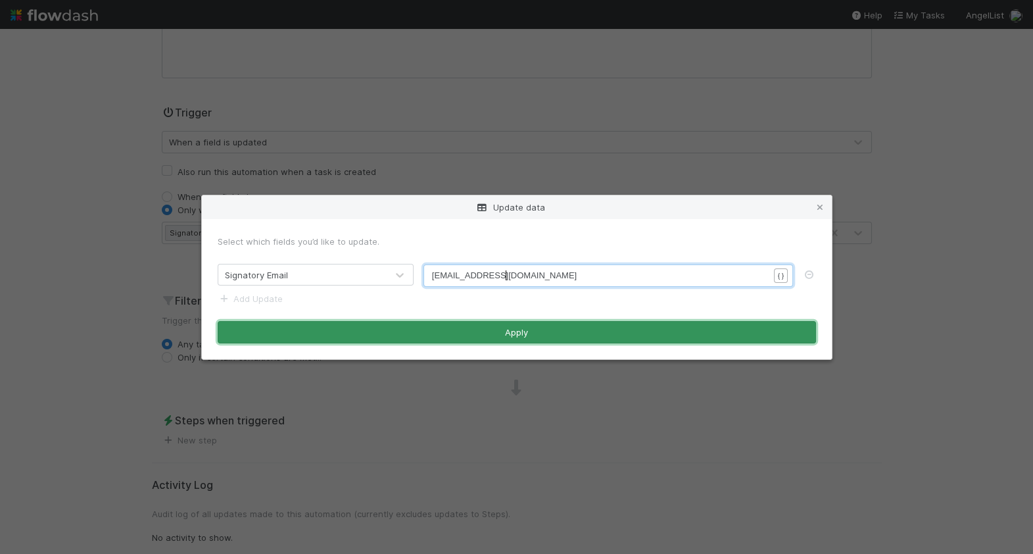
click at [591, 328] on button "Apply" at bounding box center [517, 332] width 599 height 22
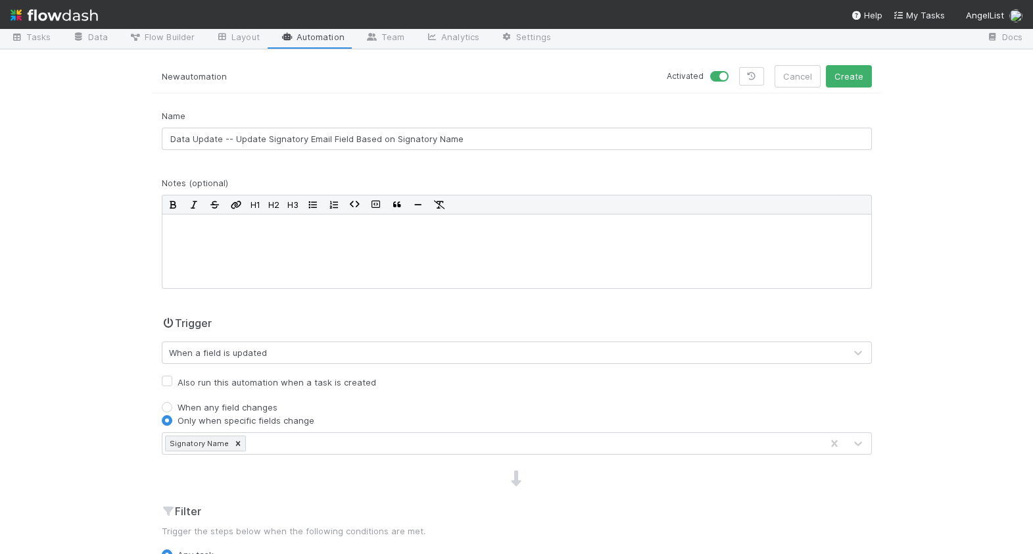
scroll to position [22, 0]
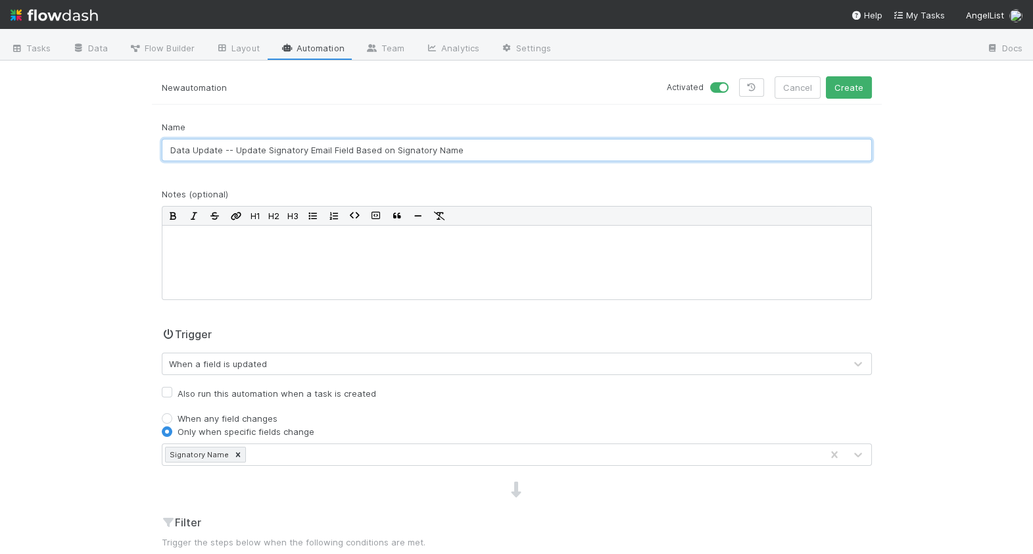
drag, startPoint x: 222, startPoint y: 149, endPoint x: 130, endPoint y: 149, distance: 92.1
click at [130, 149] on div "✍️ Platform Advisor, LLC Signature Requests Tasks Data Flow Builder Layout Auto…" at bounding box center [516, 291] width 1033 height 525
type input "[PERSON_NAME] -- Update Signatory Email Field Based on Signatory Name"
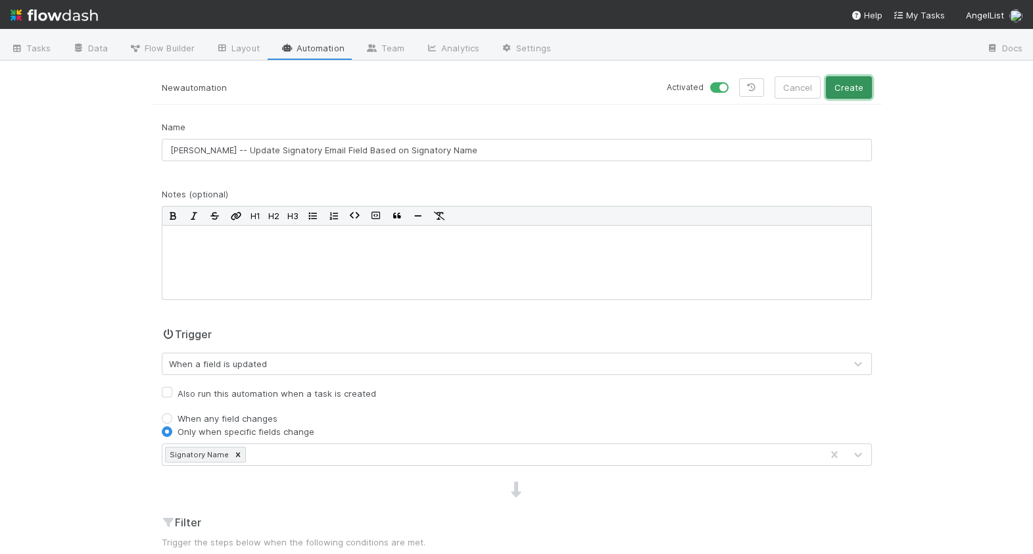
click at [852, 89] on button "Create" at bounding box center [849, 87] width 46 height 22
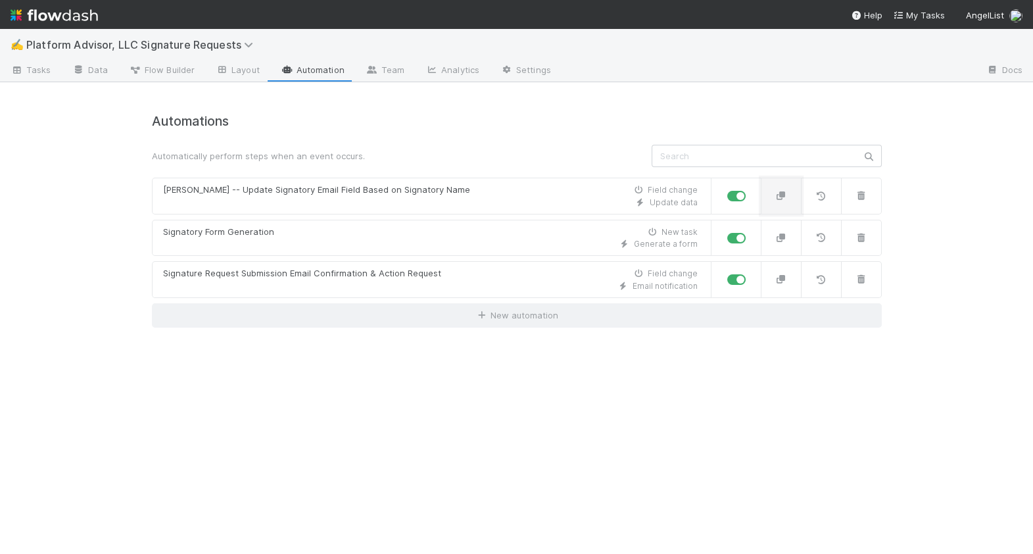
click at [785, 193] on icon "button" at bounding box center [781, 195] width 13 height 9
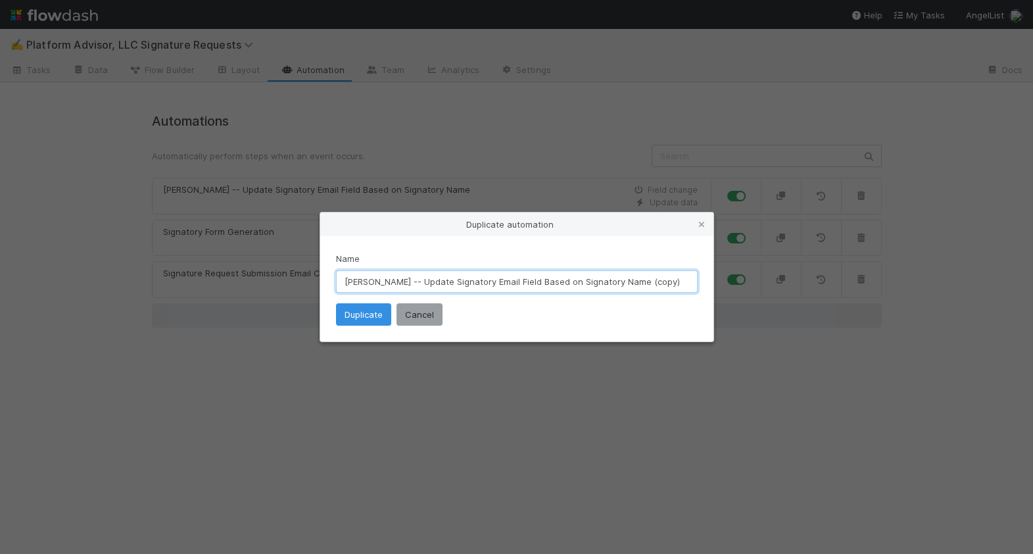
drag, startPoint x: 379, startPoint y: 280, endPoint x: 316, endPoint y: 279, distance: 63.1
click at [316, 279] on div "Duplicate automation Name Anthony -- Update Signatory Email Field Based on Sign…" at bounding box center [516, 277] width 1033 height 554
drag, startPoint x: 656, startPoint y: 281, endPoint x: 613, endPoint y: 281, distance: 42.8
click at [613, 281] on input "Leanne -- Update Signatory Email Field Based on Signatory Name (copy)" at bounding box center [517, 281] width 362 height 22
type input "[PERSON_NAME] -- Update Signatory Email Field Based on Signatory Name"
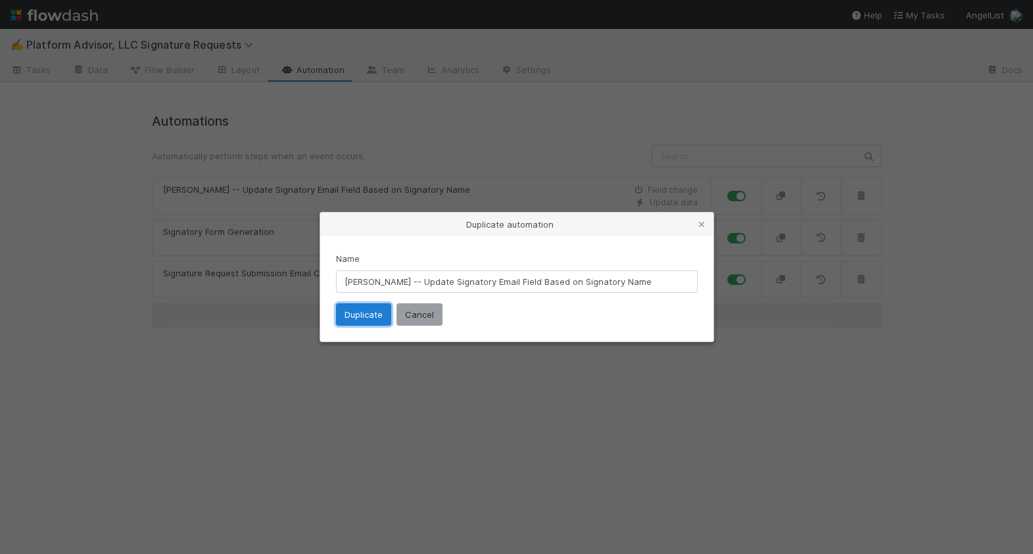
click at [370, 309] on button "Duplicate" at bounding box center [363, 314] width 55 height 22
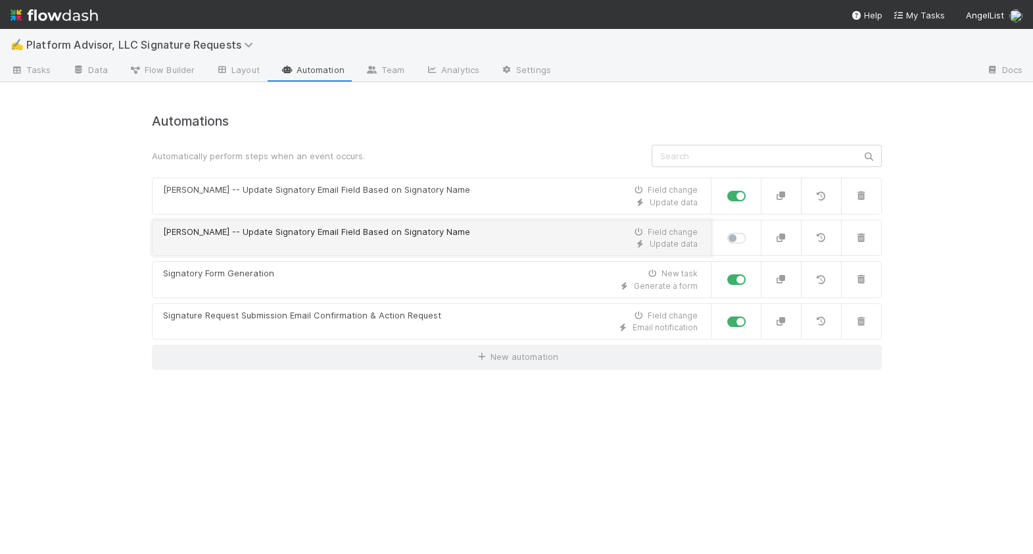
click at [362, 241] on div "Update data" at bounding box center [430, 244] width 535 height 12
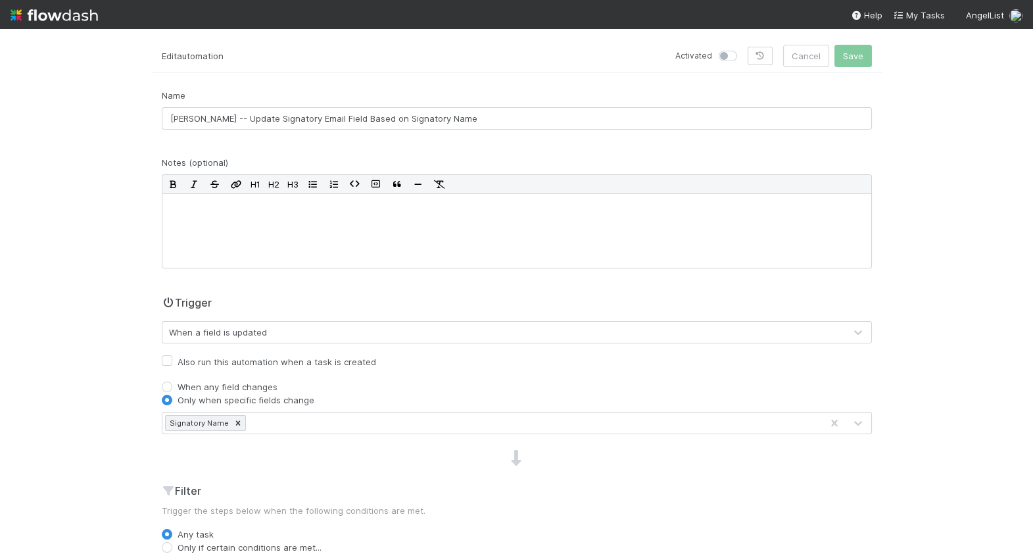
scroll to position [76, 0]
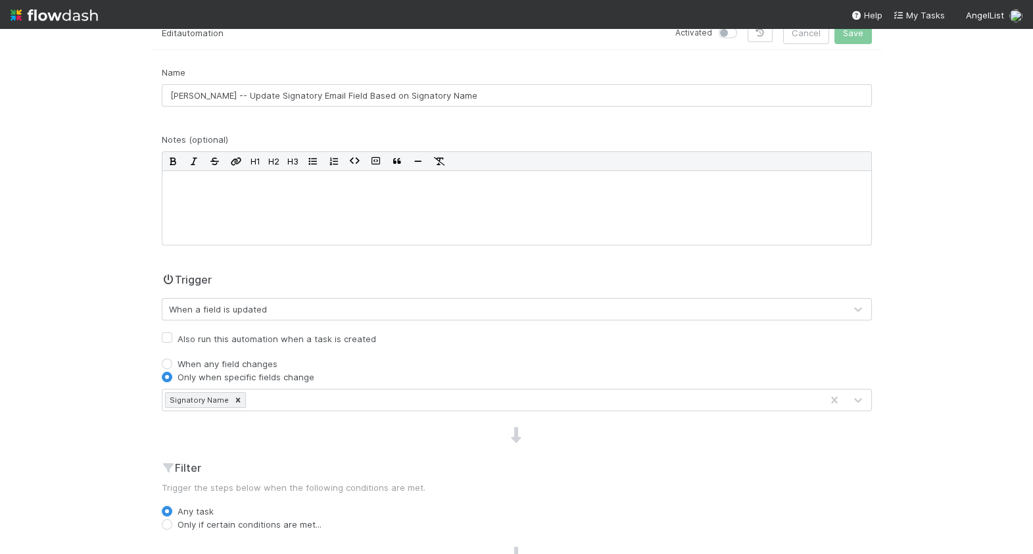
click at [339, 404] on div "Signatory Name" at bounding box center [491, 399] width 659 height 21
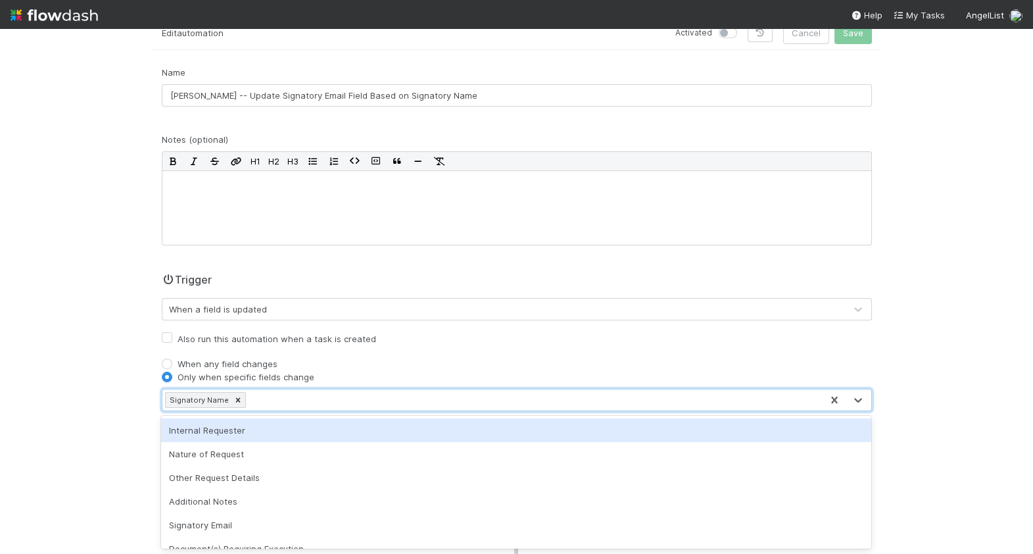
click at [339, 404] on div "Signatory Name" at bounding box center [491, 399] width 659 height 21
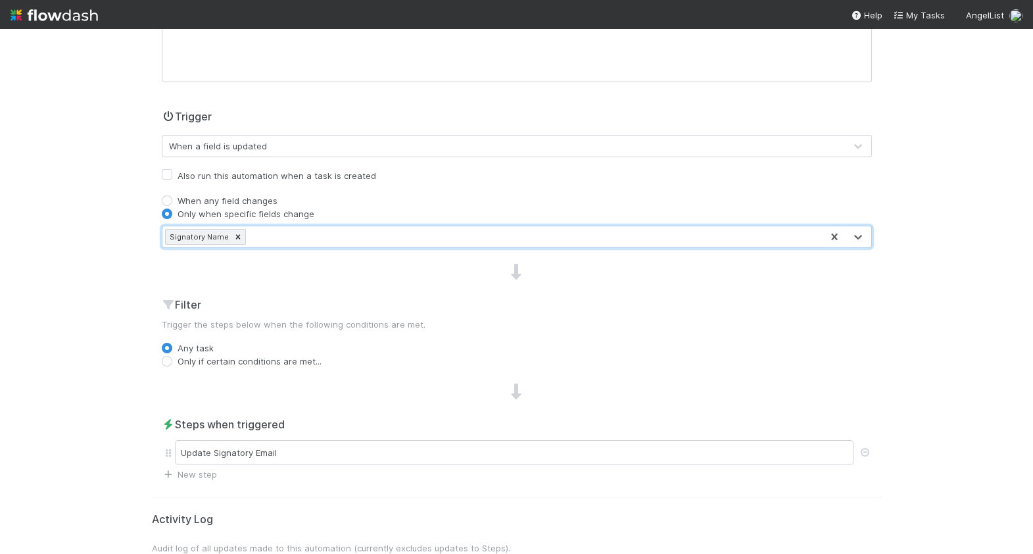
scroll to position [244, 0]
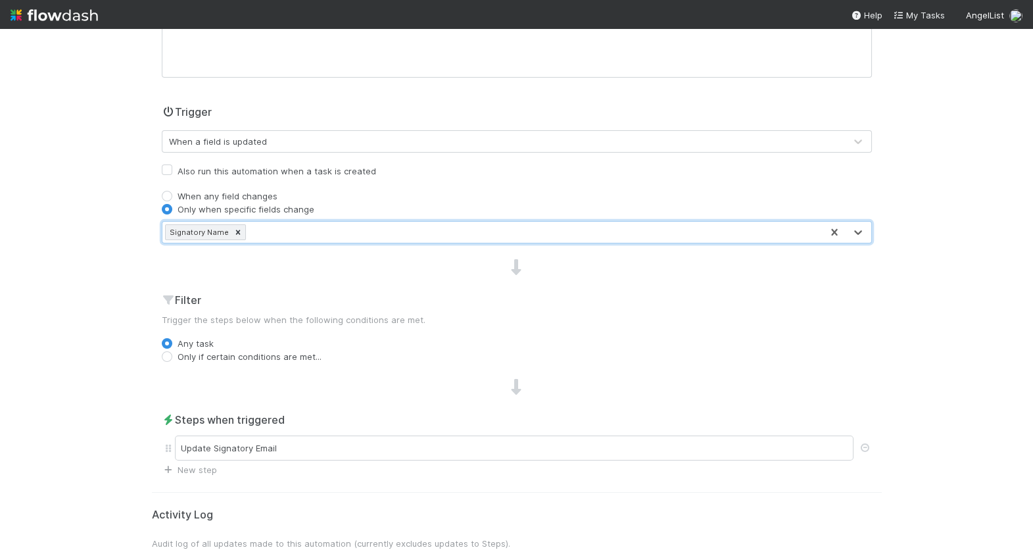
click at [266, 356] on label "Only if certain conditions are met..." at bounding box center [250, 356] width 144 height 13
click at [172, 356] on input "Only if certain conditions are met..." at bounding box center [167, 356] width 11 height 12
radio input "true"
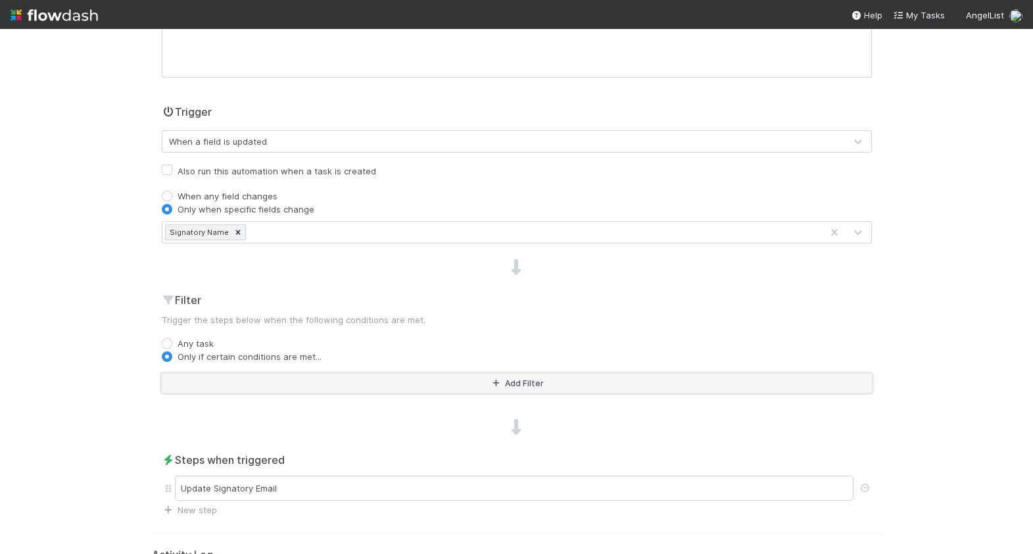
click at [290, 383] on button "Add Filter" at bounding box center [517, 383] width 710 height 19
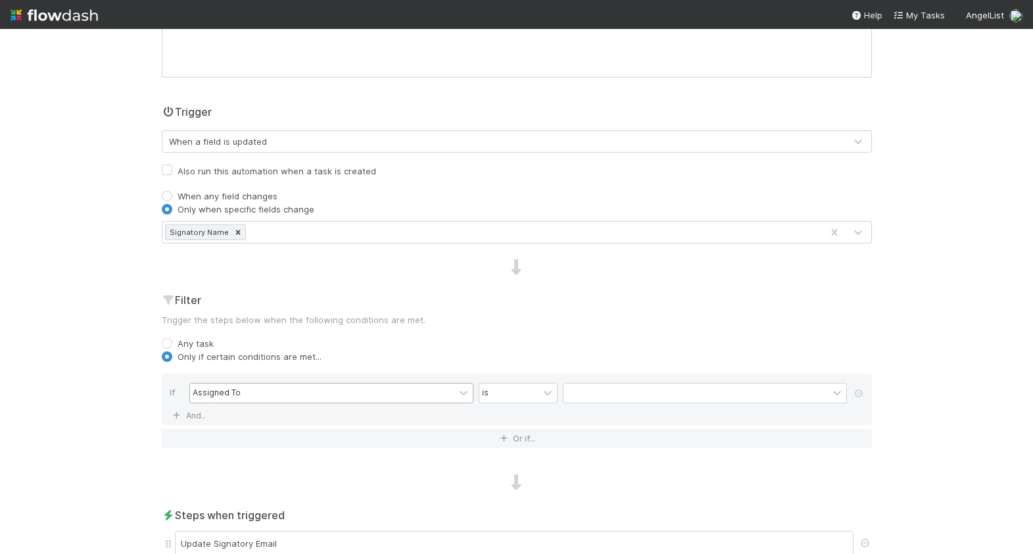
click at [289, 393] on div "Assigned To" at bounding box center [322, 392] width 264 height 19
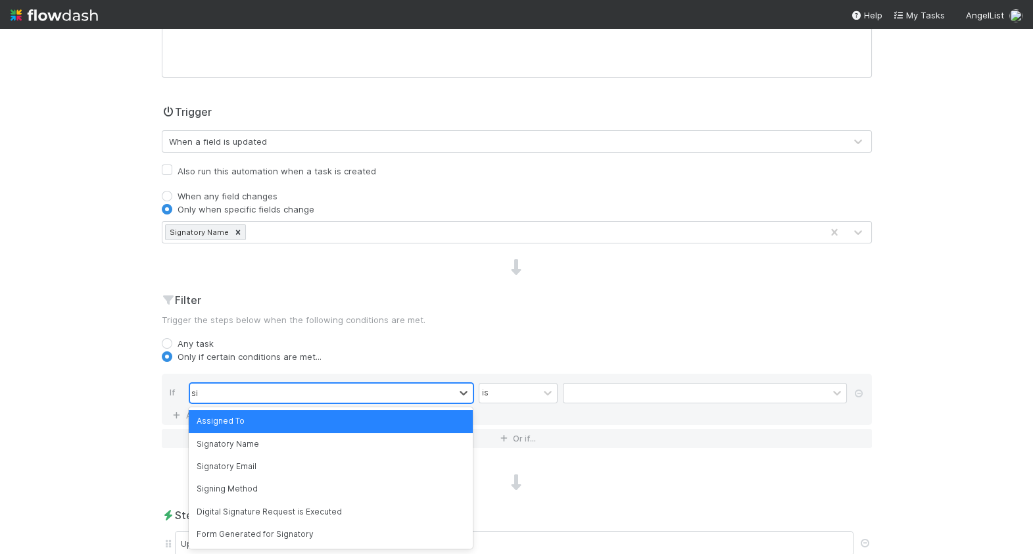
type input "sign"
click at [297, 435] on div "Signatory Name" at bounding box center [331, 444] width 284 height 22
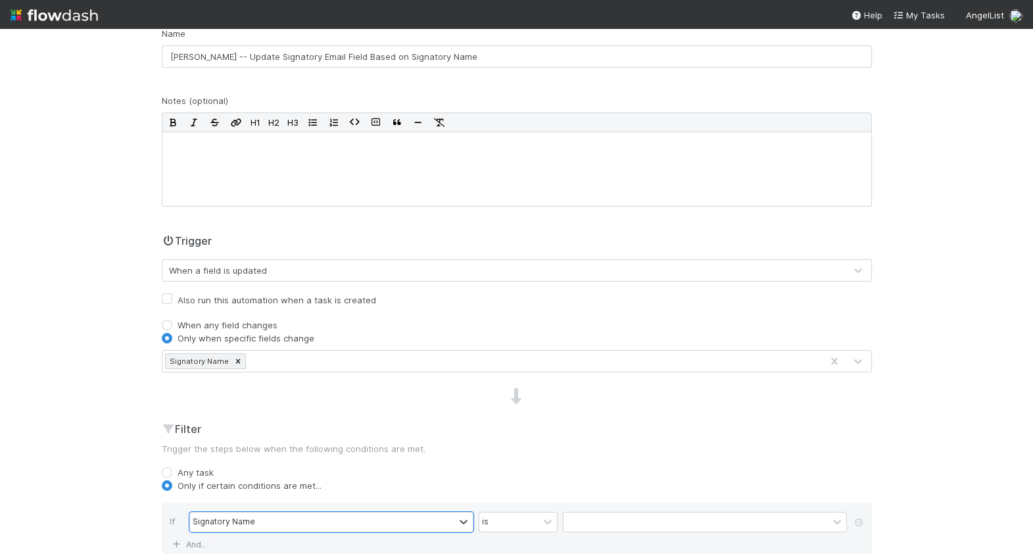
scroll to position [139, 0]
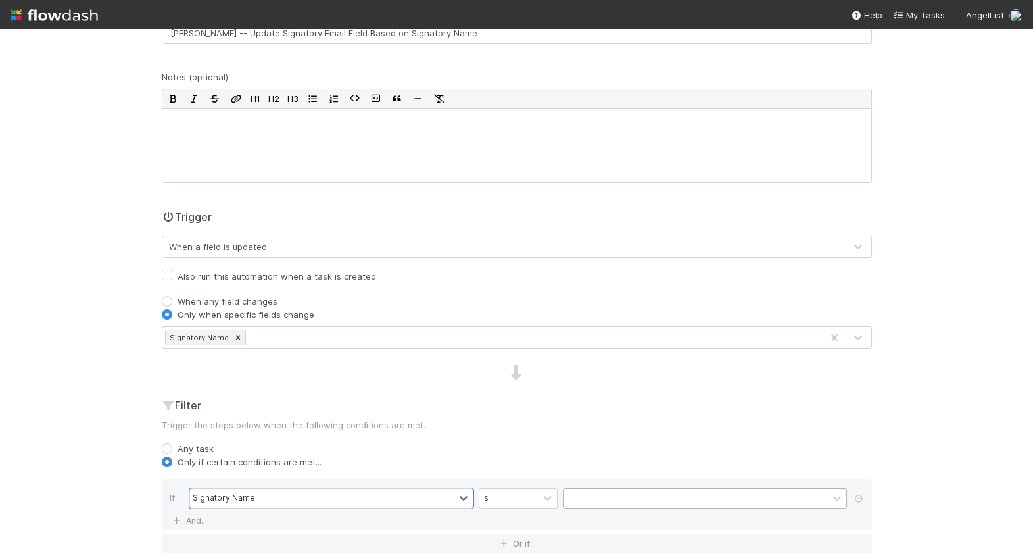
click at [596, 495] on div at bounding box center [696, 498] width 264 height 19
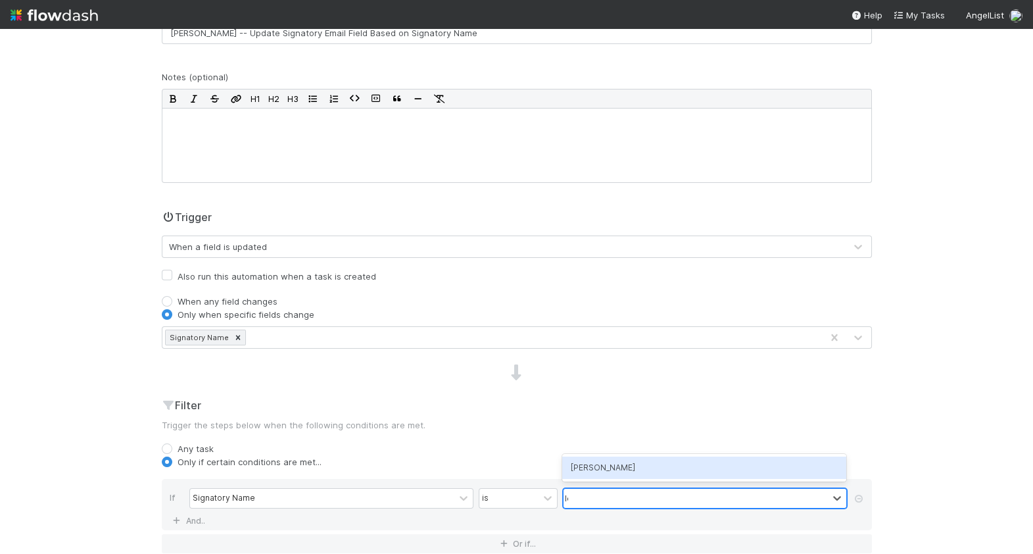
type input "lean"
click at [608, 466] on div "[PERSON_NAME]" at bounding box center [704, 467] width 284 height 22
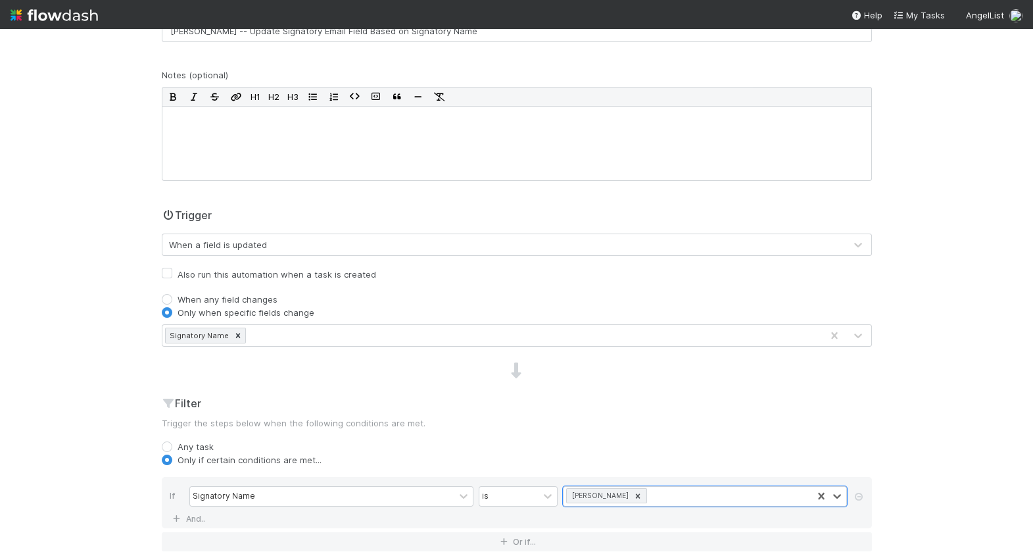
scroll to position [0, 0]
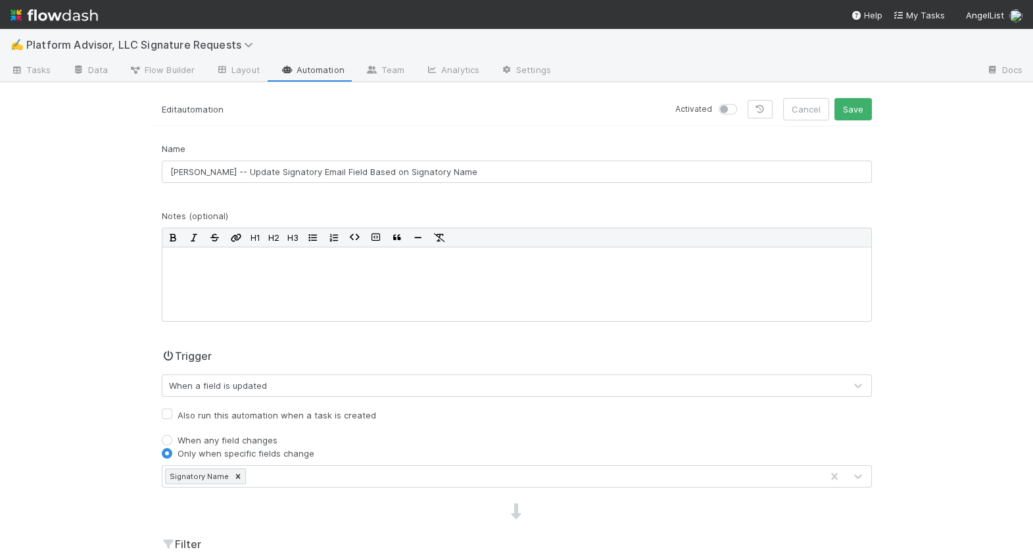
click at [743, 103] on label at bounding box center [743, 103] width 0 height 0
click at [729, 111] on input "checkbox" at bounding box center [724, 109] width 11 height 12
checkbox input "true"
click at [858, 111] on button "Save" at bounding box center [853, 109] width 37 height 22
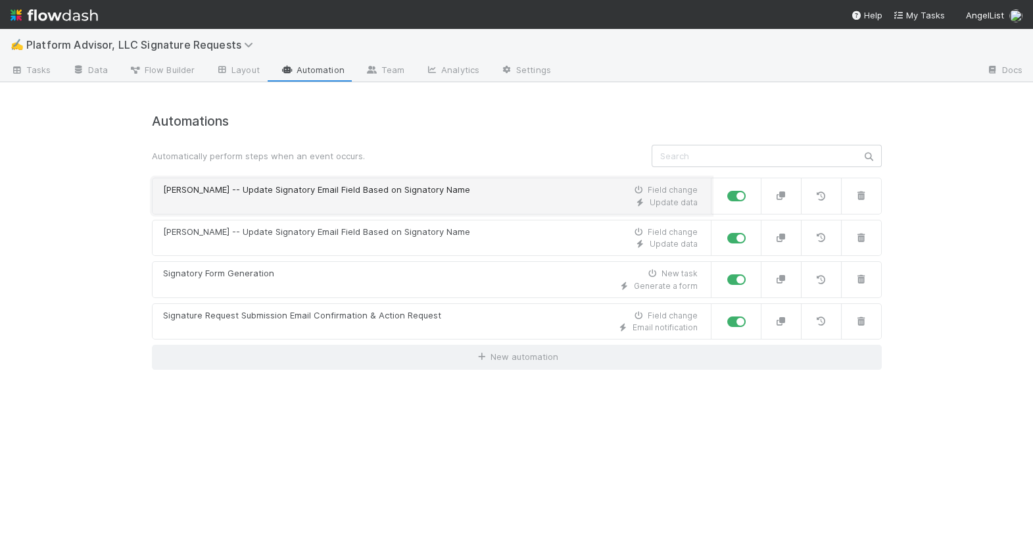
click at [462, 200] on div "Update data" at bounding box center [430, 203] width 535 height 12
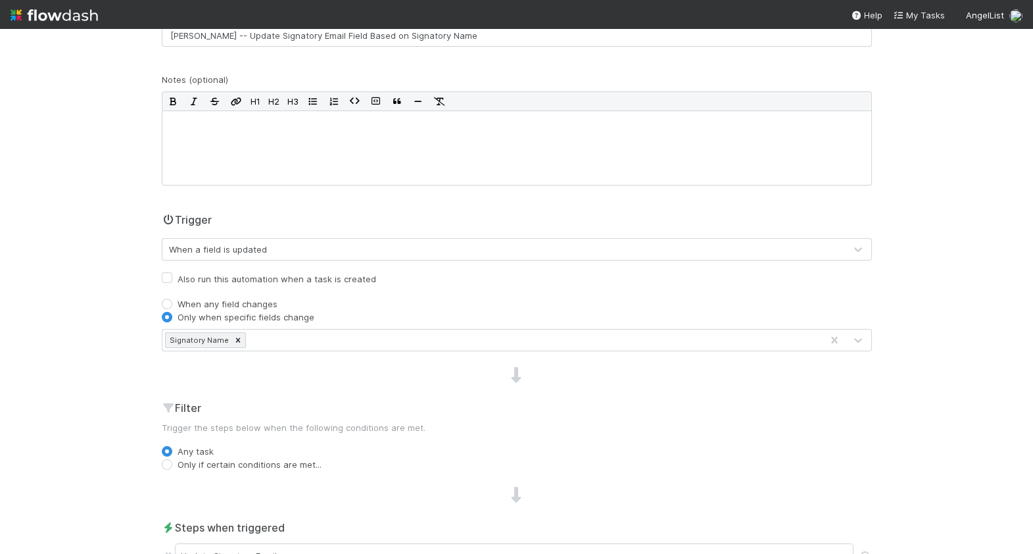
scroll to position [149, 0]
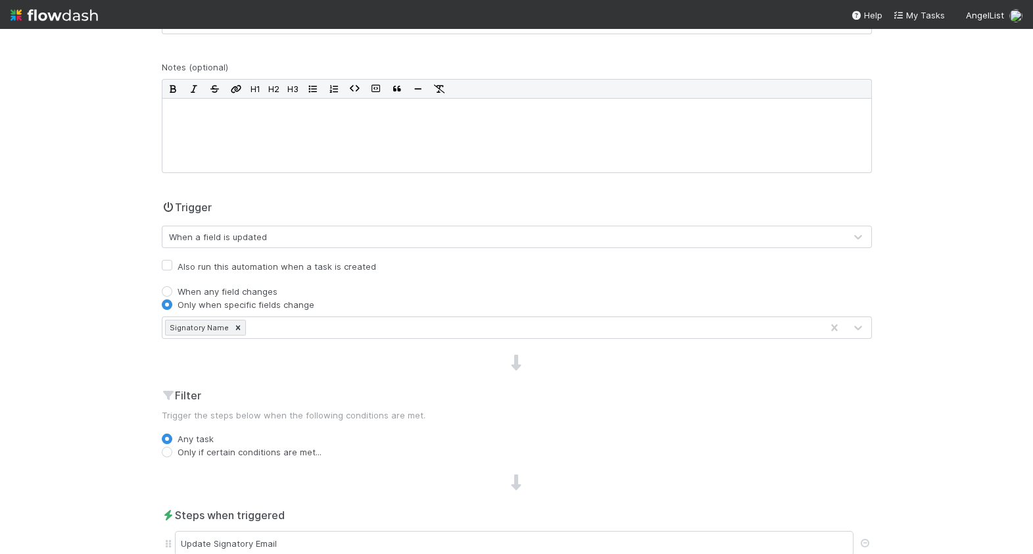
click at [289, 445] on label "Only if certain conditions are met..." at bounding box center [250, 451] width 144 height 13
click at [172, 445] on input "Only if certain conditions are met..." at bounding box center [167, 451] width 11 height 12
radio input "true"
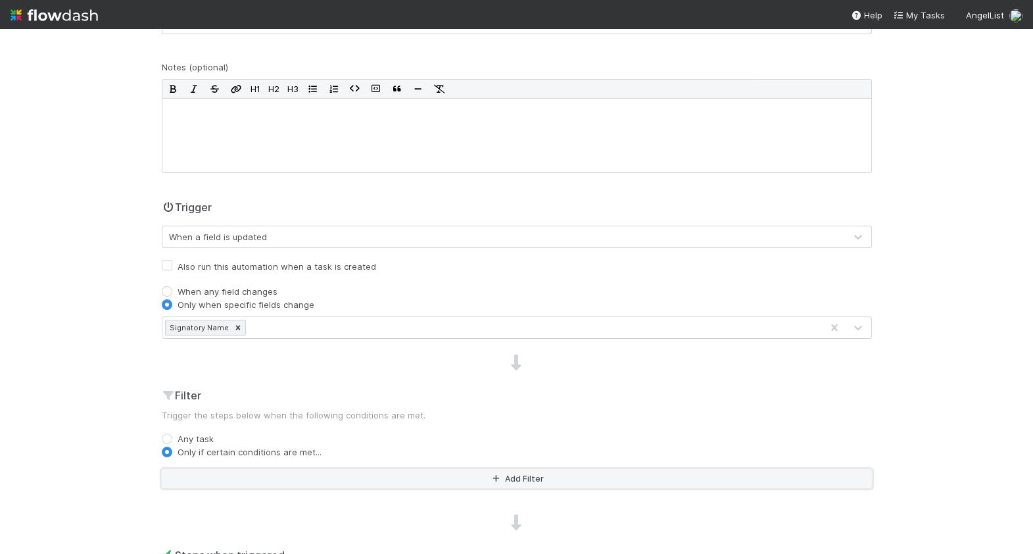
click at [280, 472] on button "Add Filter" at bounding box center [517, 478] width 710 height 19
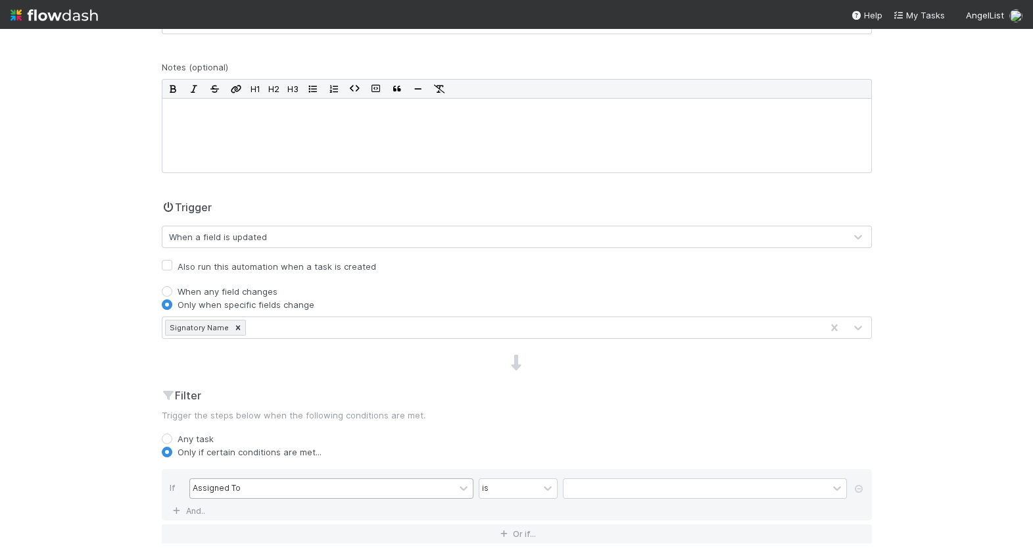
click at [280, 489] on div "Assigned To" at bounding box center [322, 488] width 264 height 19
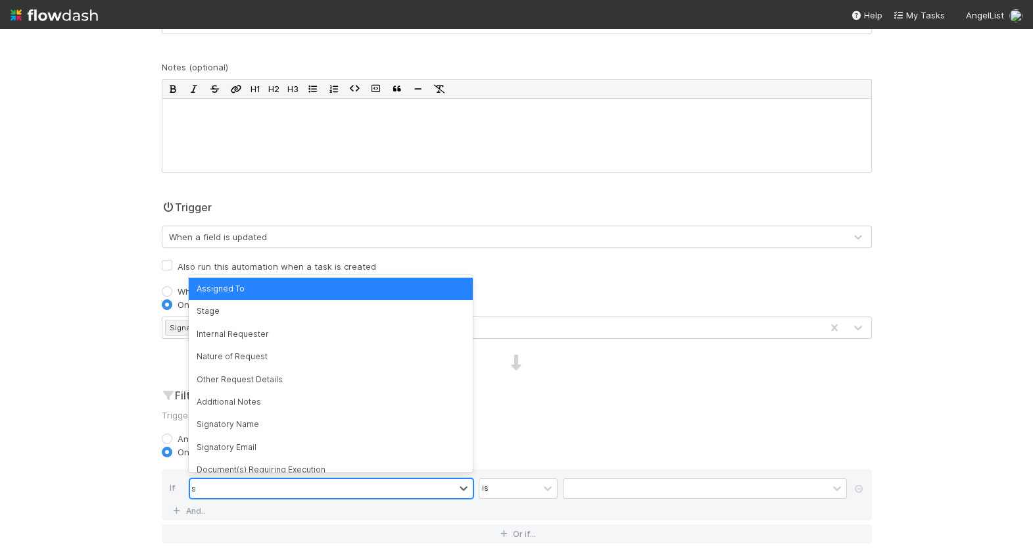
type input "sign"
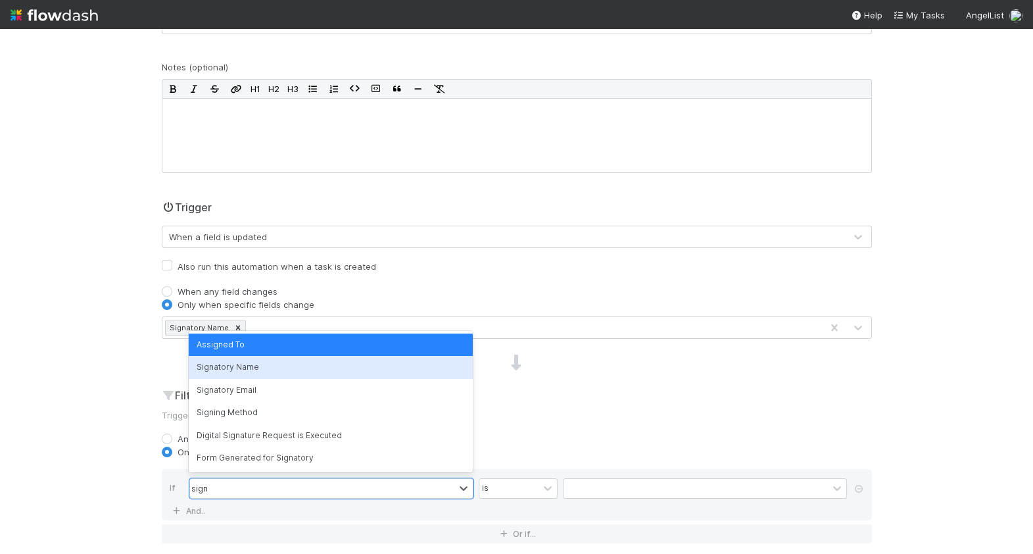
click at [289, 368] on div "Signatory Name" at bounding box center [331, 367] width 284 height 22
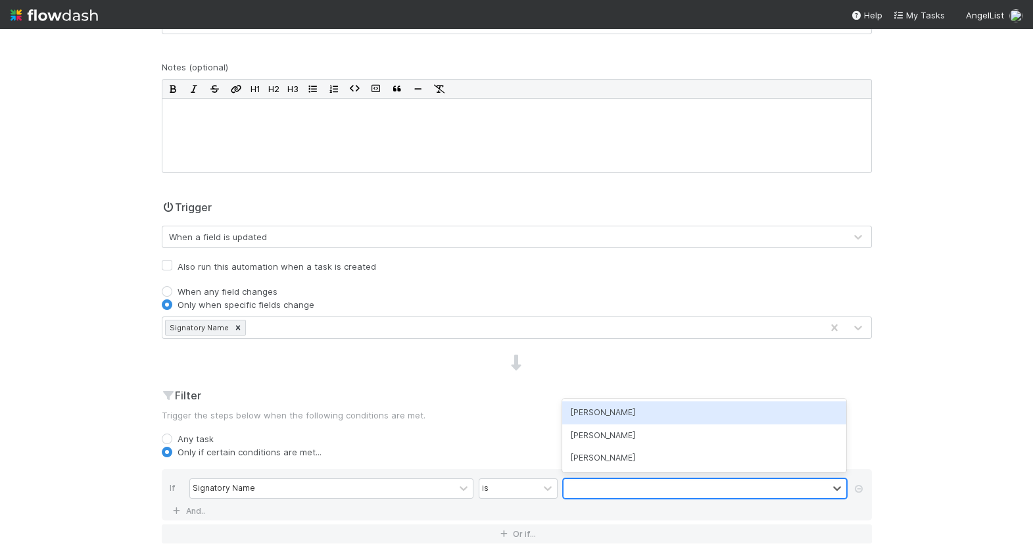
click at [631, 483] on div at bounding box center [696, 488] width 264 height 19
type input "ant"
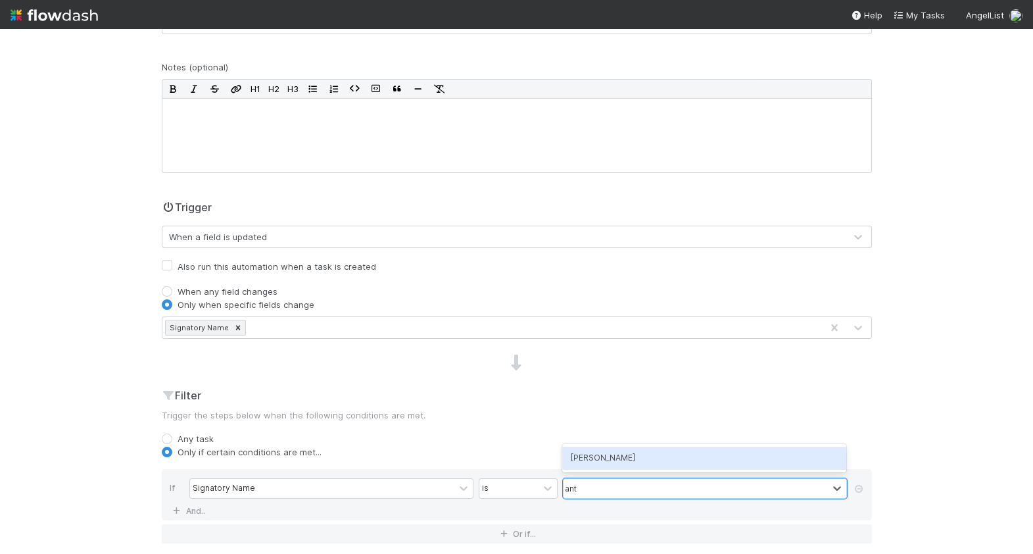
click at [645, 455] on div "[PERSON_NAME]" at bounding box center [704, 458] width 284 height 22
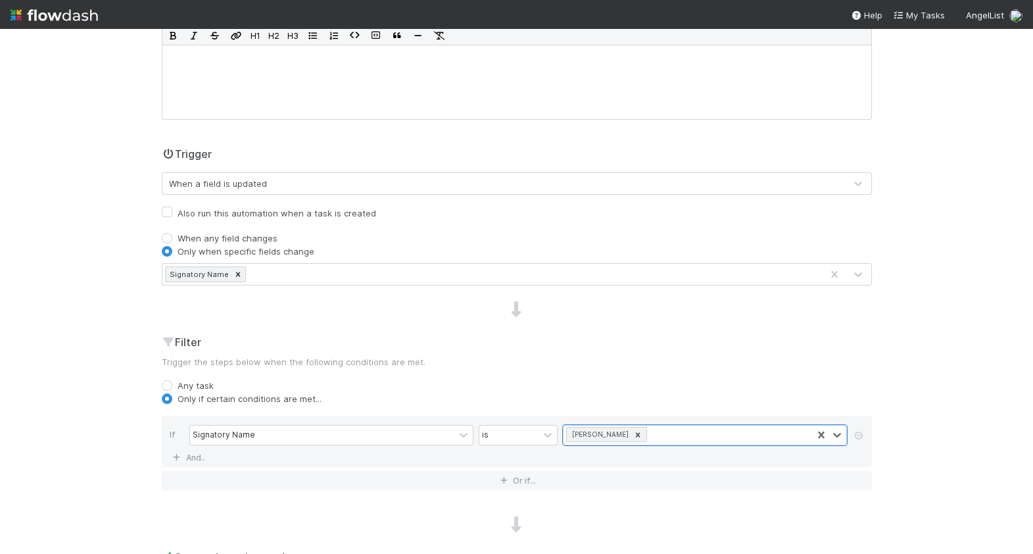
scroll to position [0, 0]
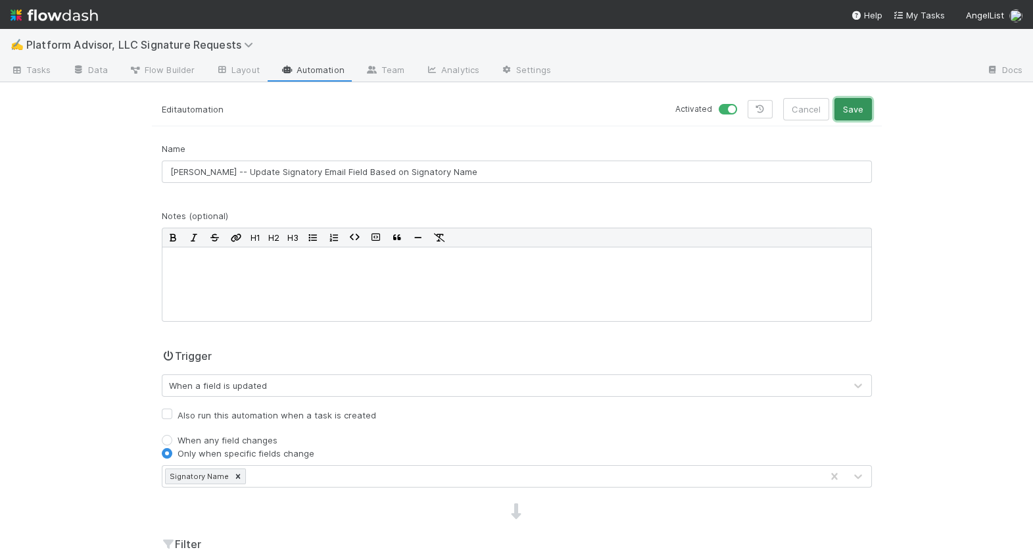
click at [858, 103] on button "Save" at bounding box center [853, 109] width 37 height 22
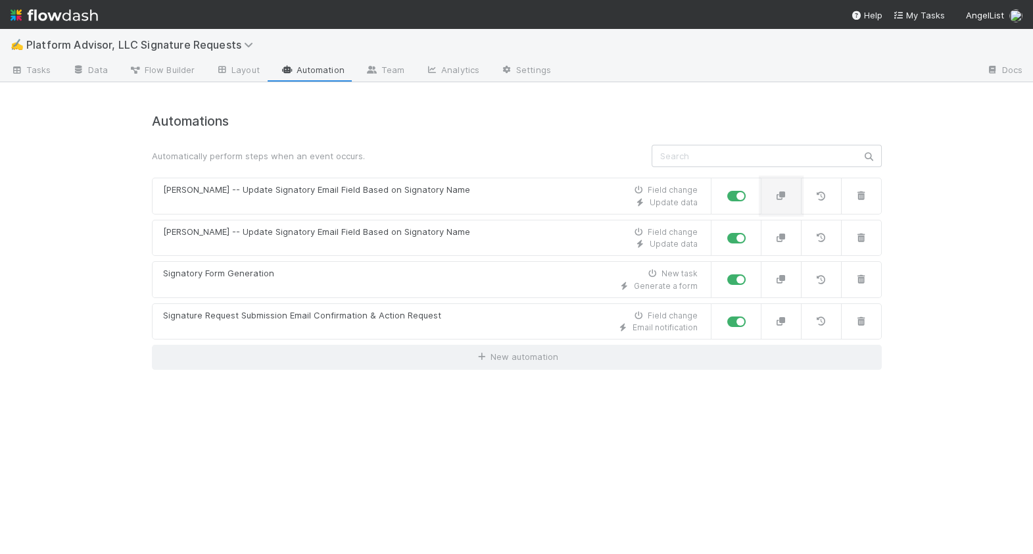
click at [787, 192] on icon "button" at bounding box center [781, 195] width 13 height 9
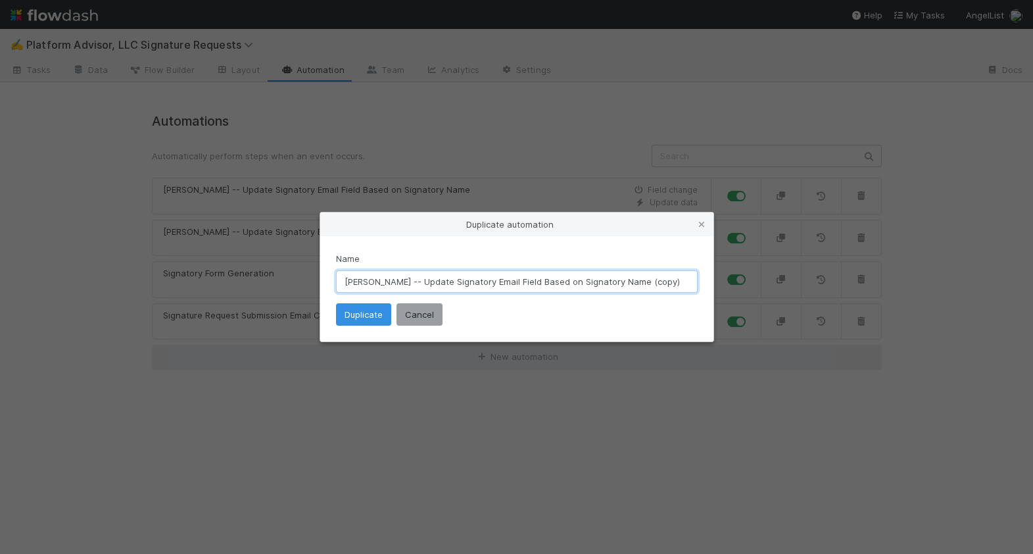
drag, startPoint x: 380, startPoint y: 283, endPoint x: 324, endPoint y: 283, distance: 55.9
click at [324, 283] on div "Name Anthony -- Update Signatory Email Field Based on Signatory Name (copy) Dup…" at bounding box center [516, 288] width 393 height 105
click at [652, 280] on input "Gregory -- Update Signatory Email Field Based on Signatory Name (copy)" at bounding box center [517, 281] width 362 height 22
type input "[PERSON_NAME] -- Update Signatory Email Field Based on Signatory Name"
click at [364, 320] on button "Duplicate" at bounding box center [363, 314] width 55 height 22
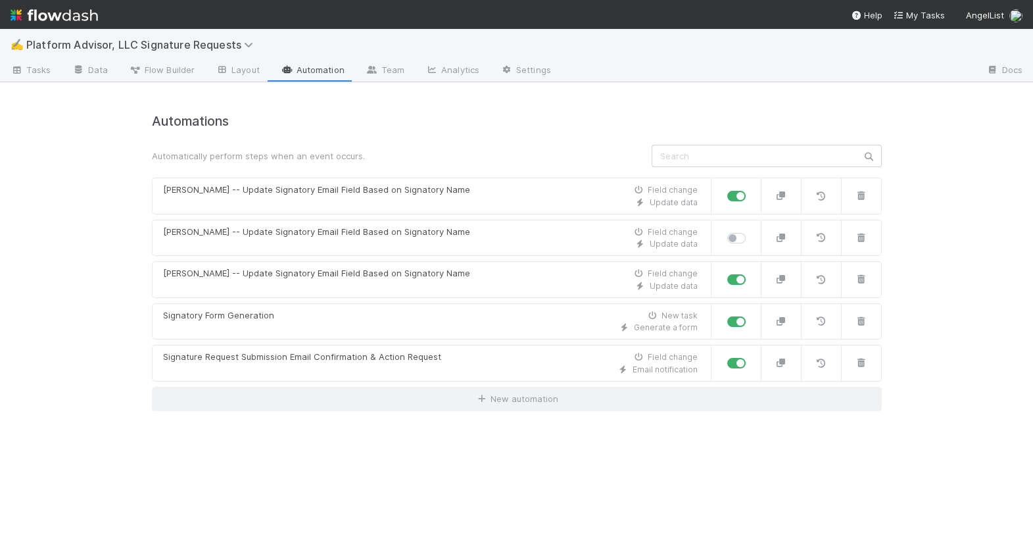
click at [751, 232] on label at bounding box center [751, 232] width 0 height 0
click at [738, 238] on input "checkbox" at bounding box center [732, 238] width 11 height 12
checkbox input "true"
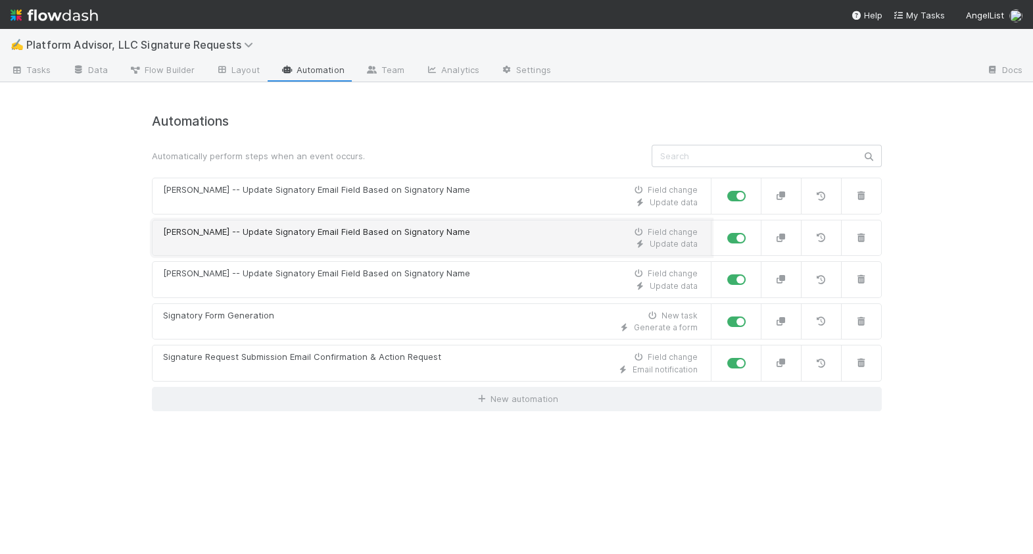
click at [568, 249] on div "Update data" at bounding box center [430, 244] width 535 height 12
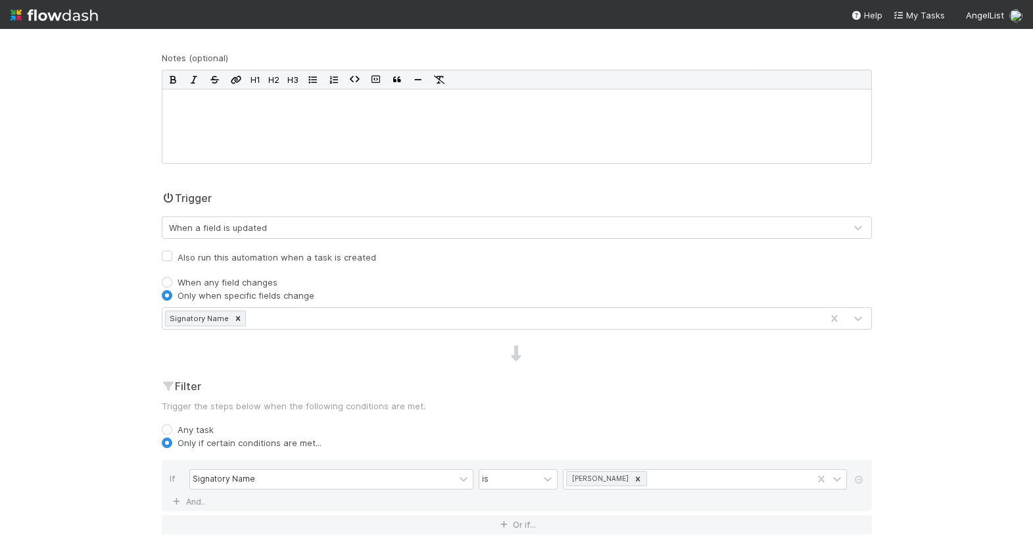
scroll to position [204, 0]
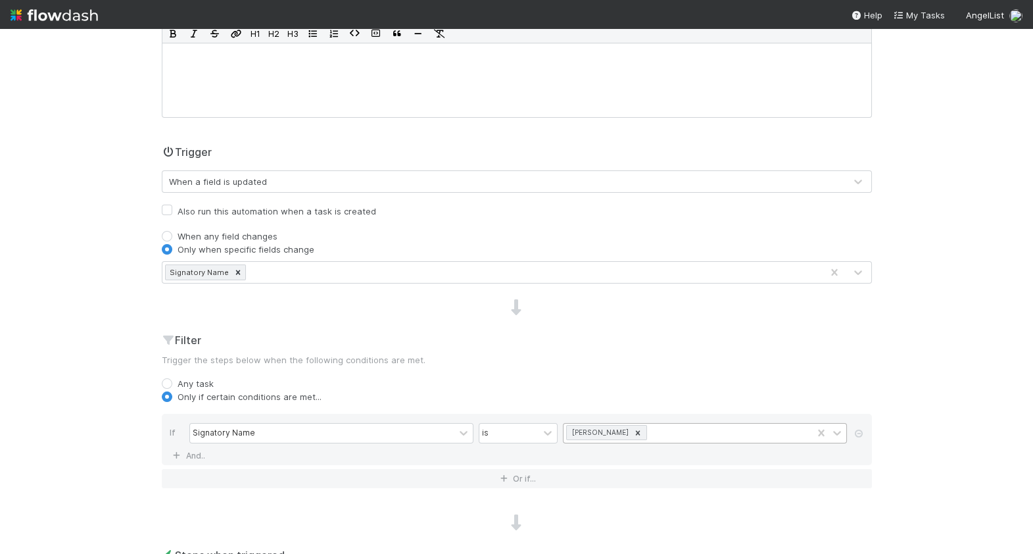
click at [621, 430] on div "[PERSON_NAME]" at bounding box center [599, 433] width 62 height 14
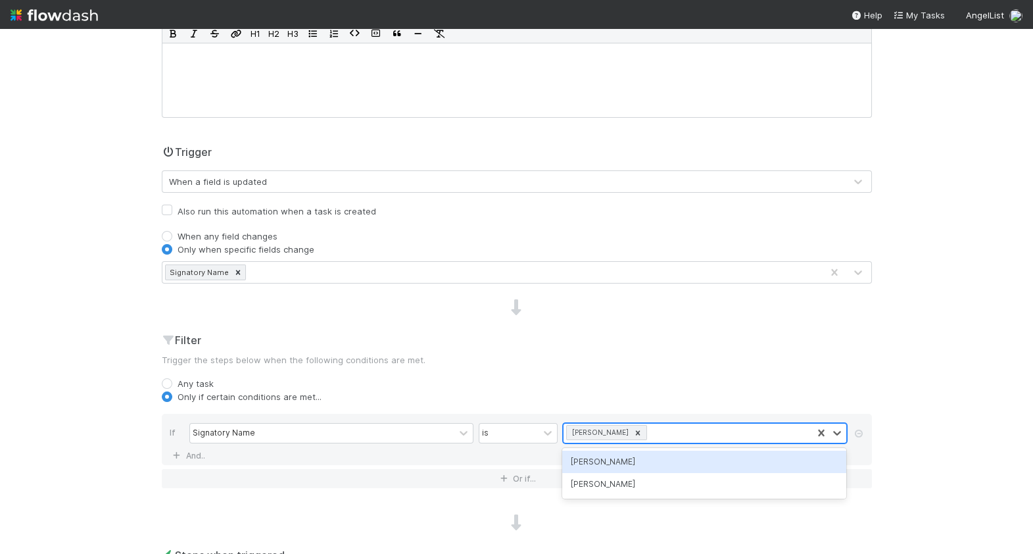
click at [621, 430] on div "[PERSON_NAME]" at bounding box center [599, 433] width 62 height 14
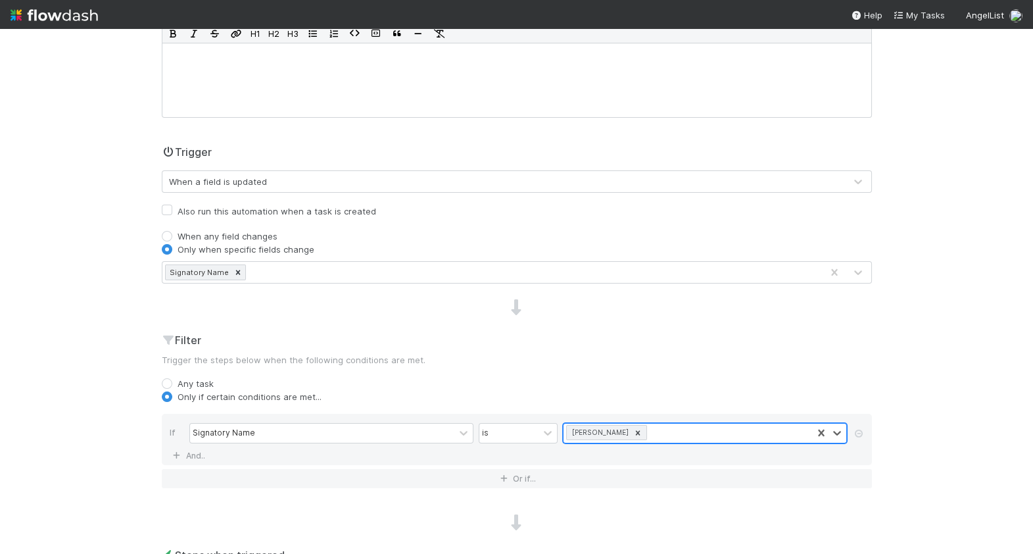
click at [641, 431] on div at bounding box center [638, 433] width 14 height 14
click at [631, 433] on div at bounding box center [696, 433] width 264 height 19
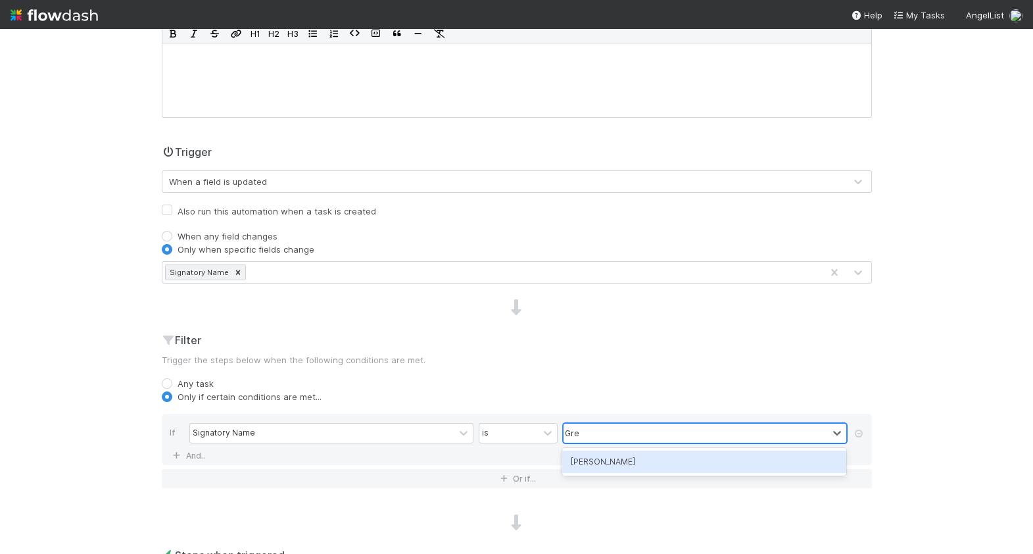
type input "Greg"
click at [622, 462] on div "[PERSON_NAME]" at bounding box center [704, 462] width 284 height 22
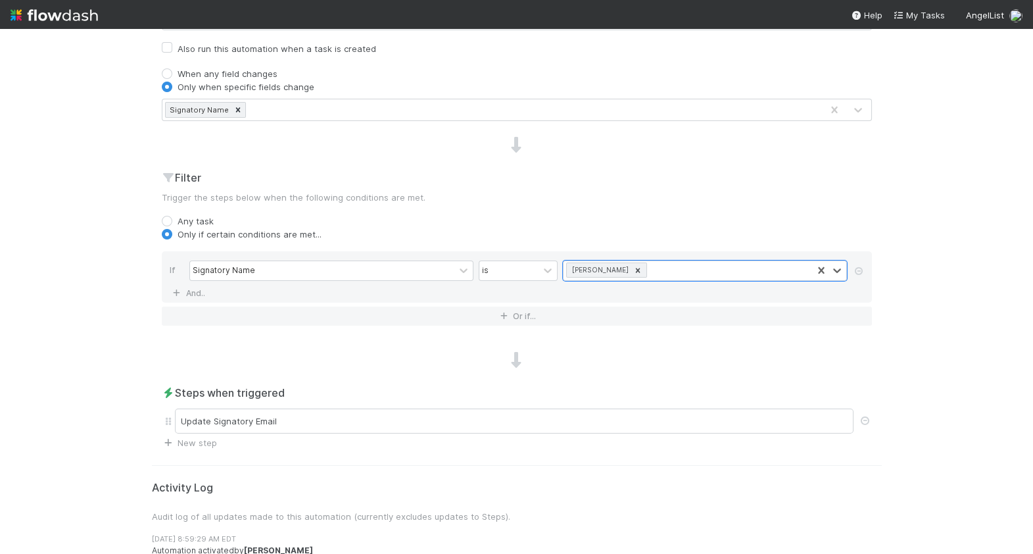
scroll to position [388, 0]
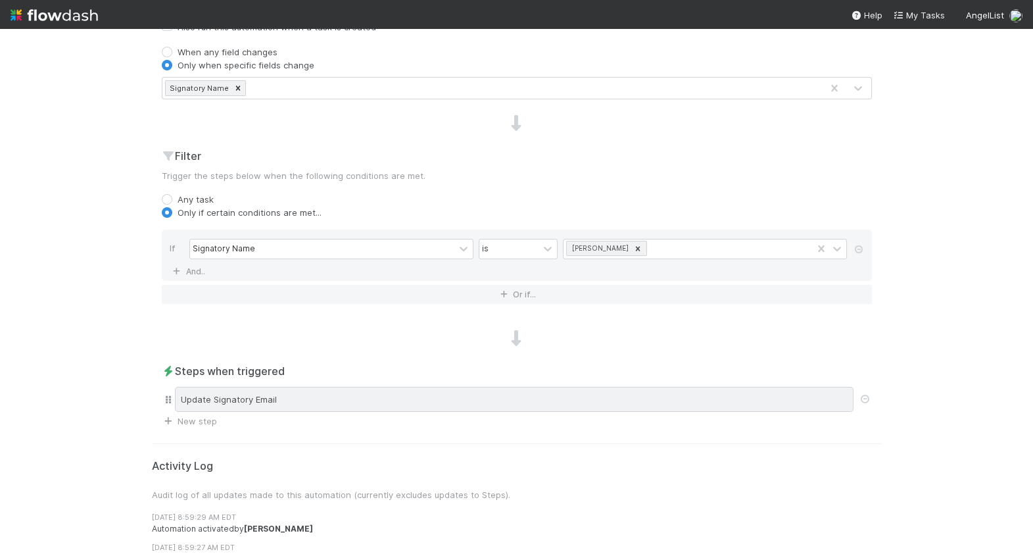
click at [477, 403] on div "Update Signatory Email" at bounding box center [514, 399] width 679 height 25
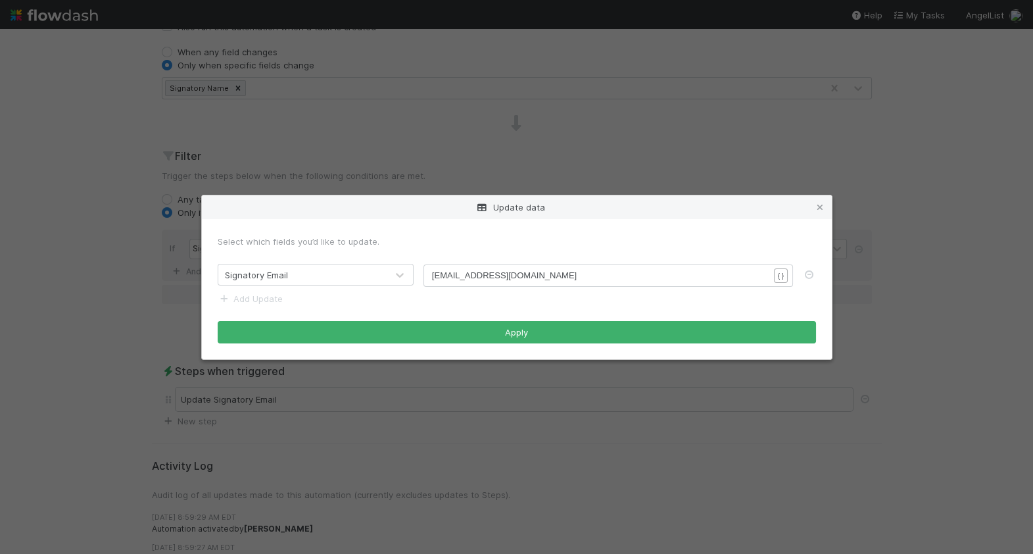
click at [599, 406] on div "Update data Select which fields you’d like to update. Signatory Email xxxxxxxxx…" at bounding box center [516, 277] width 1033 height 554
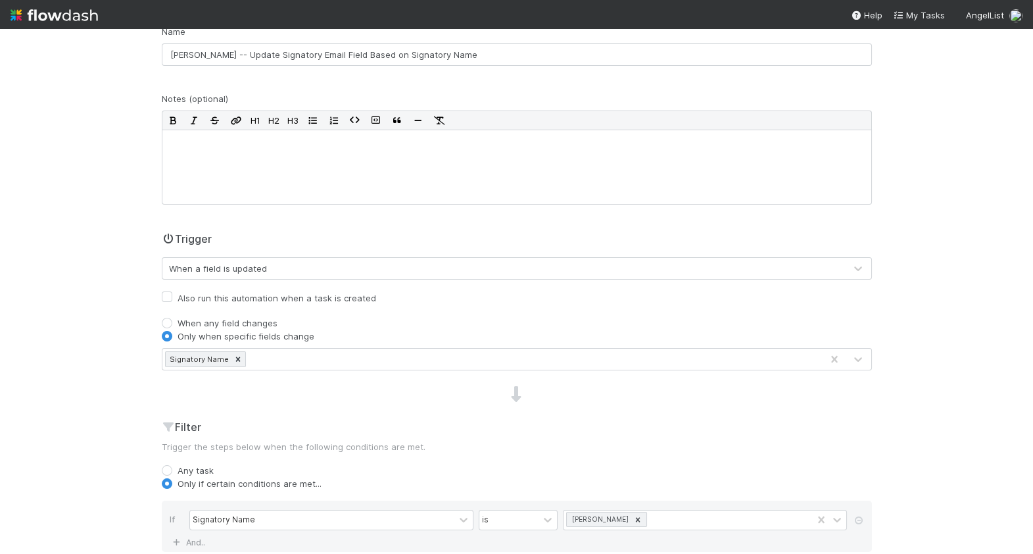
scroll to position [0, 0]
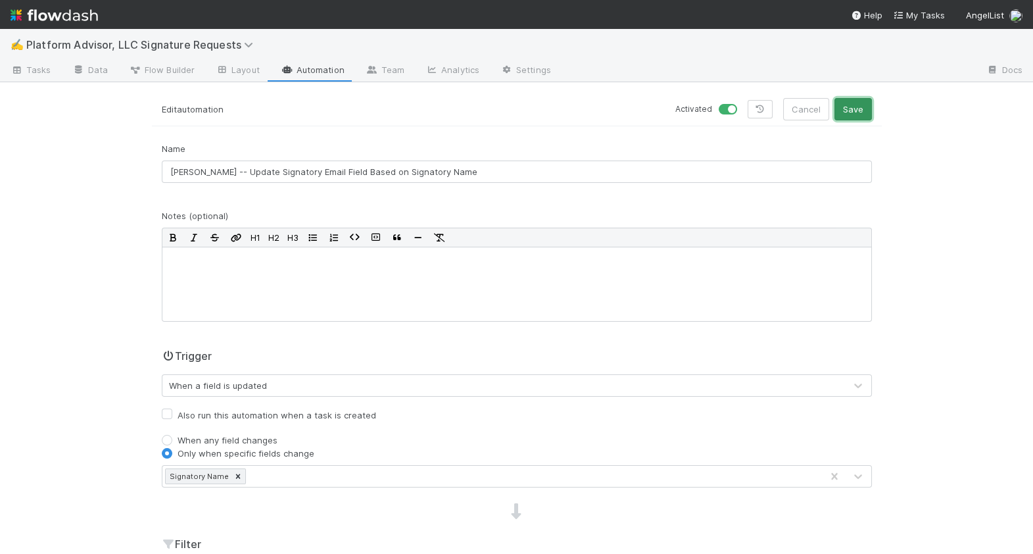
click at [849, 105] on button "Save" at bounding box center [853, 109] width 37 height 22
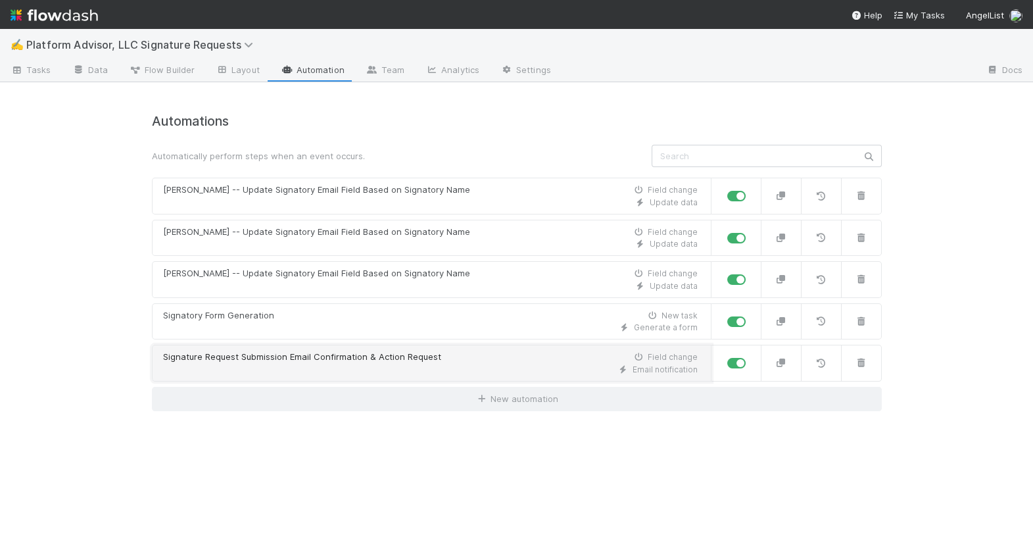
click at [363, 364] on div "Email notification" at bounding box center [430, 370] width 535 height 12
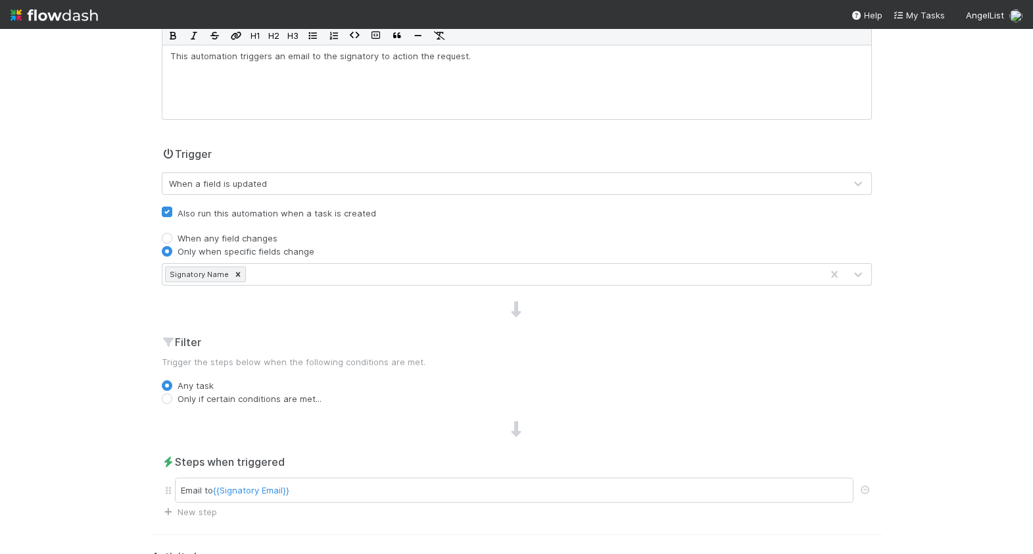
scroll to position [203, 0]
click at [431, 185] on div "When a field is updated" at bounding box center [503, 182] width 683 height 21
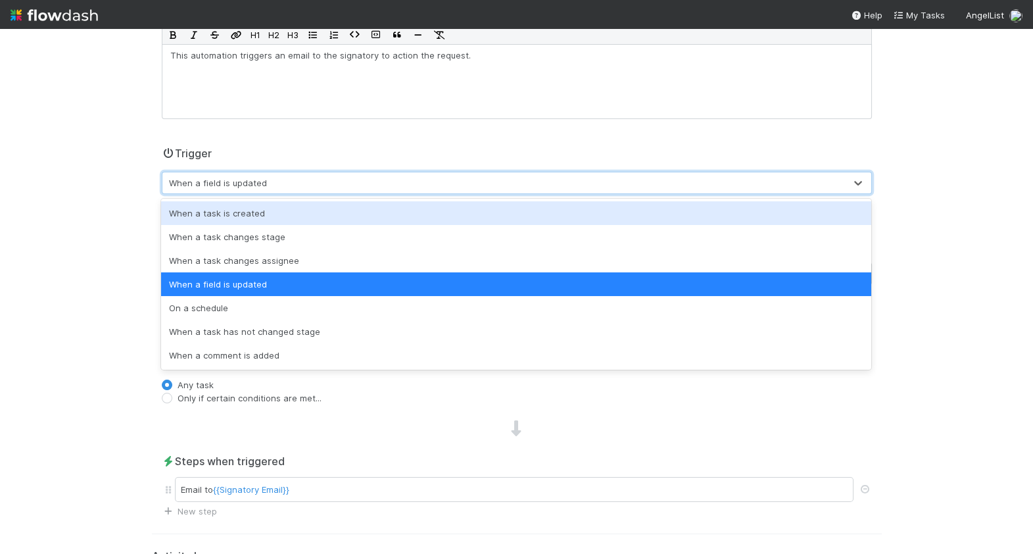
click at [412, 214] on div "When a task is created" at bounding box center [516, 213] width 710 height 24
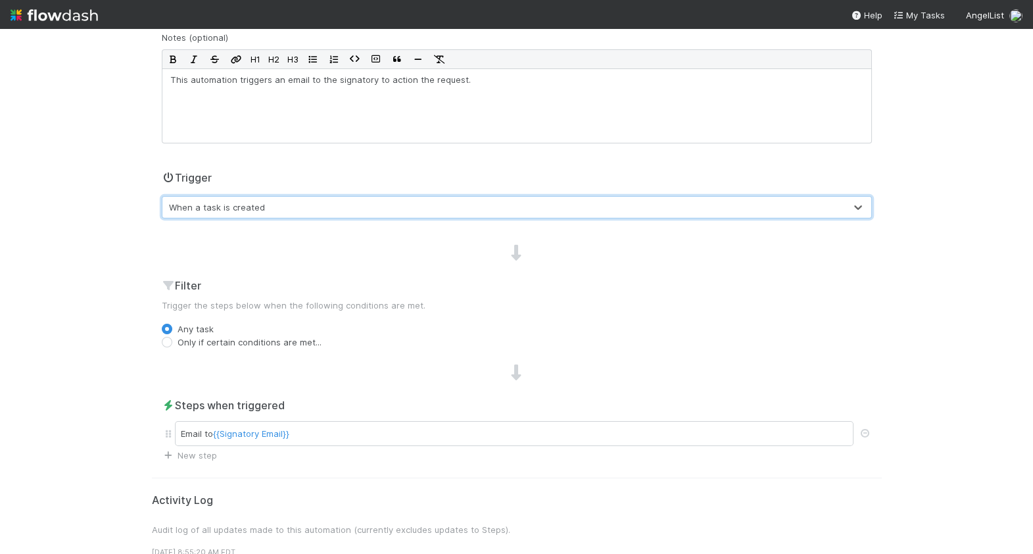
scroll to position [200, 0]
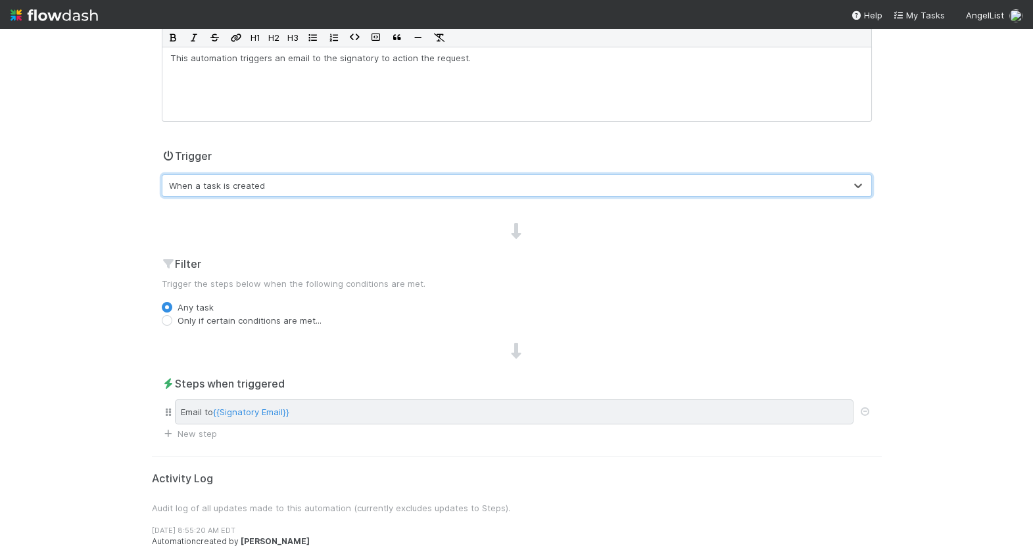
click at [345, 404] on div "Email to {{Signatory Email}}" at bounding box center [514, 411] width 679 height 25
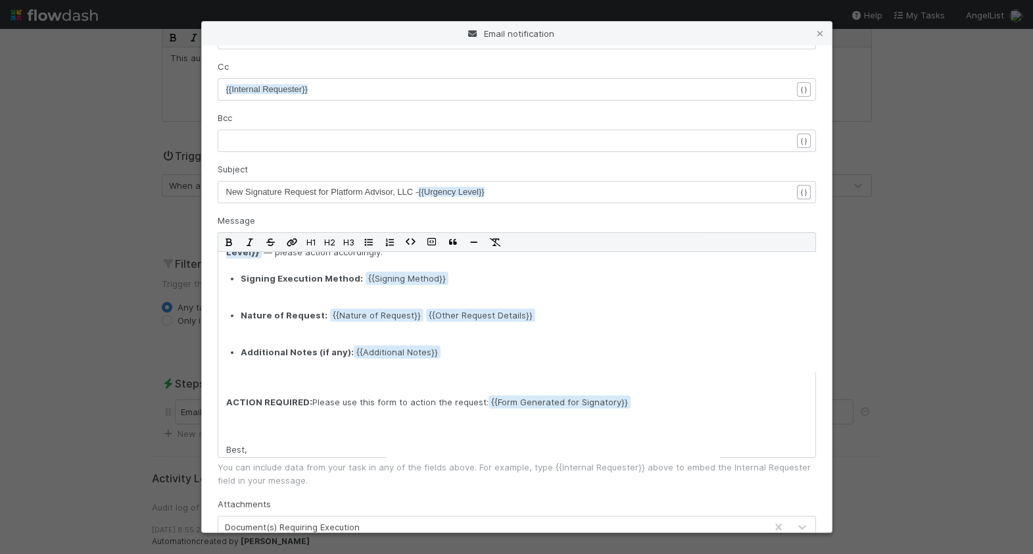
scroll to position [49, 0]
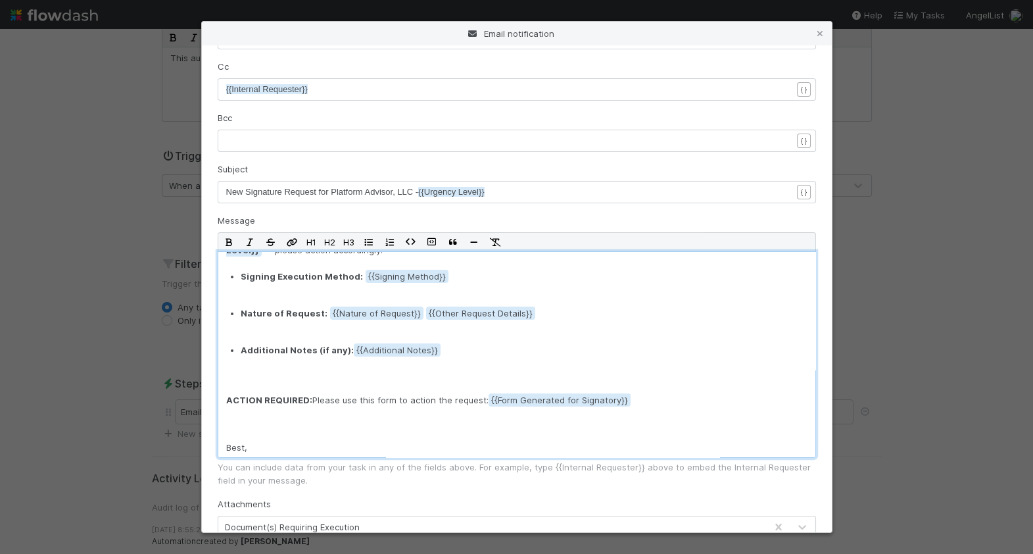
click at [346, 289] on p "Signing Execution Method: {{Signing Method" at bounding box center [514, 288] width 546 height 37
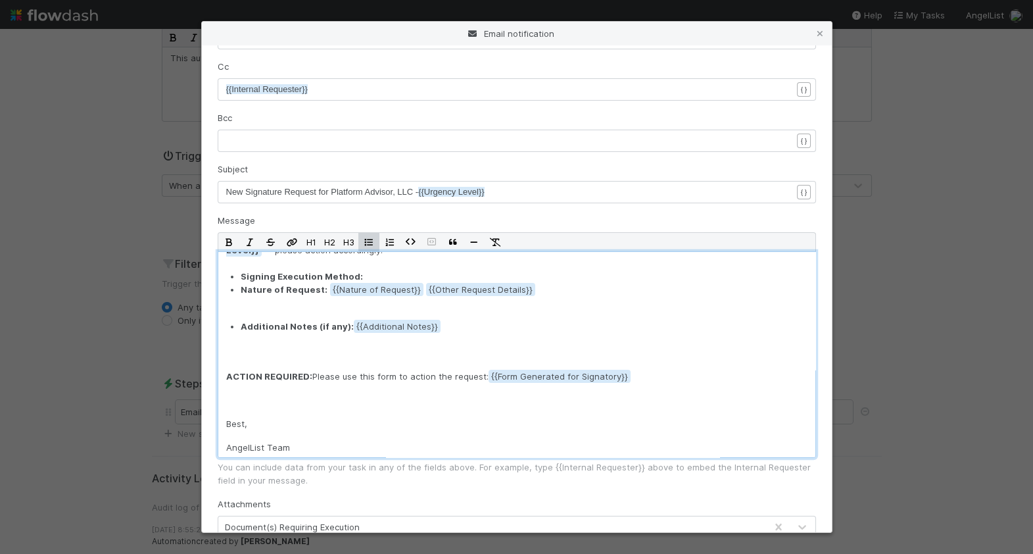
click at [335, 308] on p "Nature of Request: {{Nature of Request {{Other Request Details" at bounding box center [514, 301] width 546 height 37
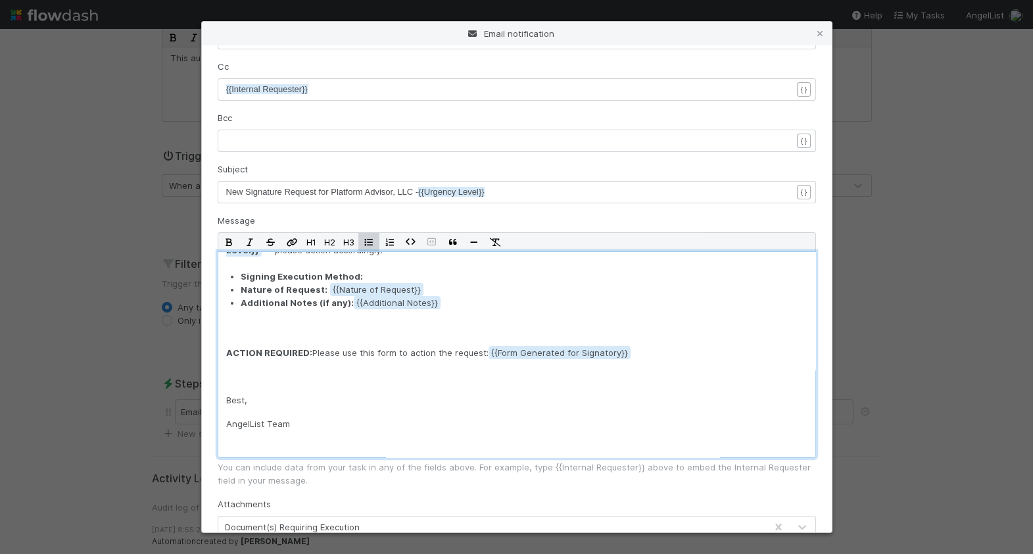
click at [314, 343] on div "Dear {{Signatory Name , A new signature request has been submitted by {{Interna…" at bounding box center [517, 354] width 599 height 207
click at [389, 277] on p "Signing Execution Method:" at bounding box center [514, 276] width 546 height 13
click at [393, 299] on div "{{ Signing Method }}" at bounding box center [403, 297] width 78 height 13
click at [282, 318] on p "Additional Notes (if any): {{Additional Notes" at bounding box center [514, 314] width 546 height 37
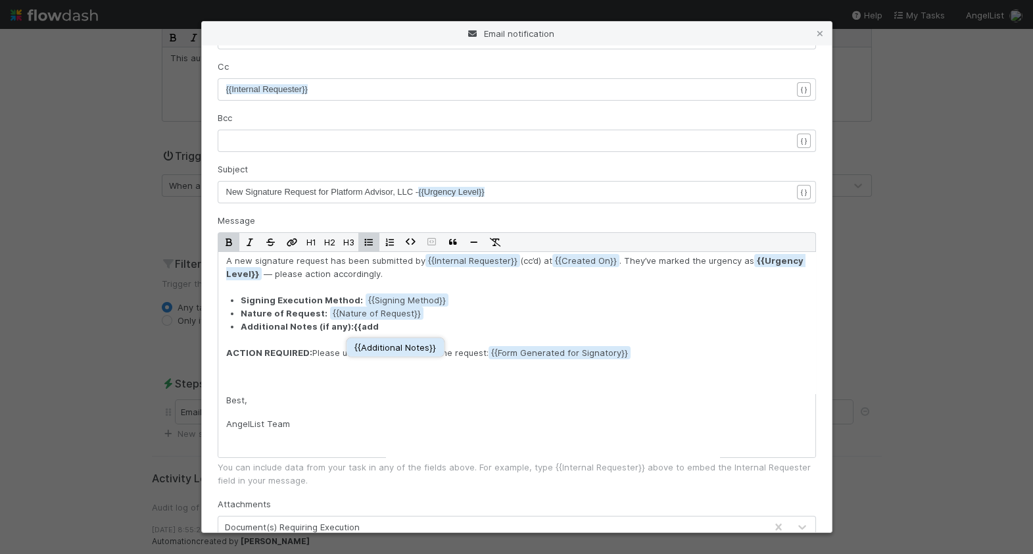
click at [382, 343] on div "{{ Additional Notes }}" at bounding box center [396, 347] width 82 height 13
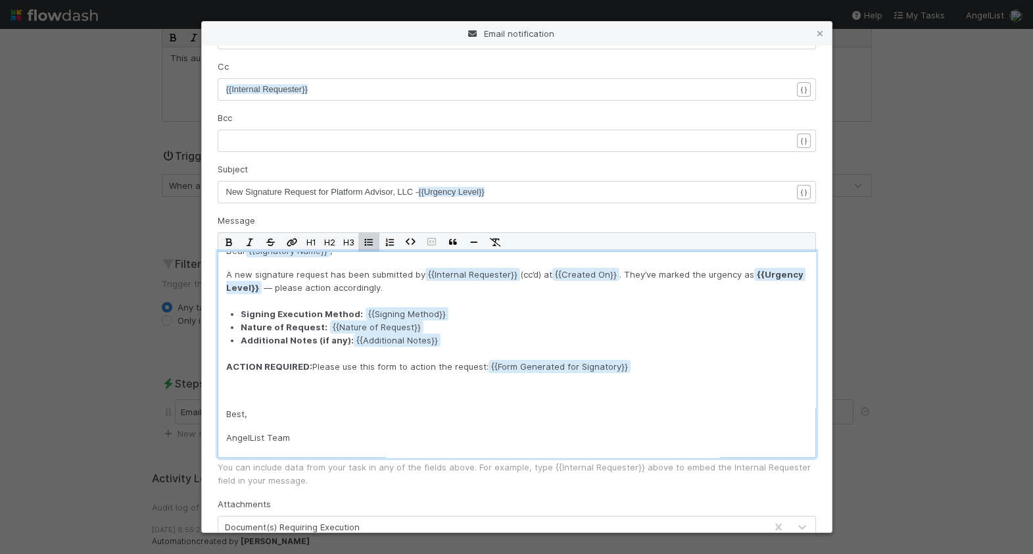
scroll to position [0, 0]
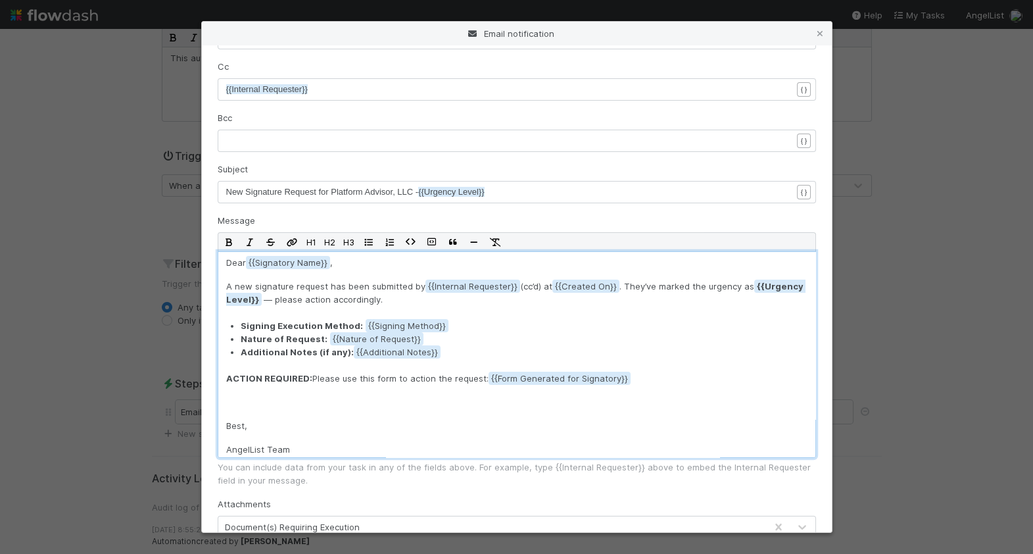
click at [360, 405] on p "ACTION REQUIRED: Please use this form to action the request: {{Form Generated f…" at bounding box center [516, 390] width 581 height 37
click at [222, 418] on div "Dear {{Signatory Name , A new signature request has been submitted by {{Interna…" at bounding box center [517, 354] width 599 height 207
click at [220, 430] on div "Dear {{Signatory Name , A new signature request has been submitted by {{Interna…" at bounding box center [517, 354] width 599 height 207
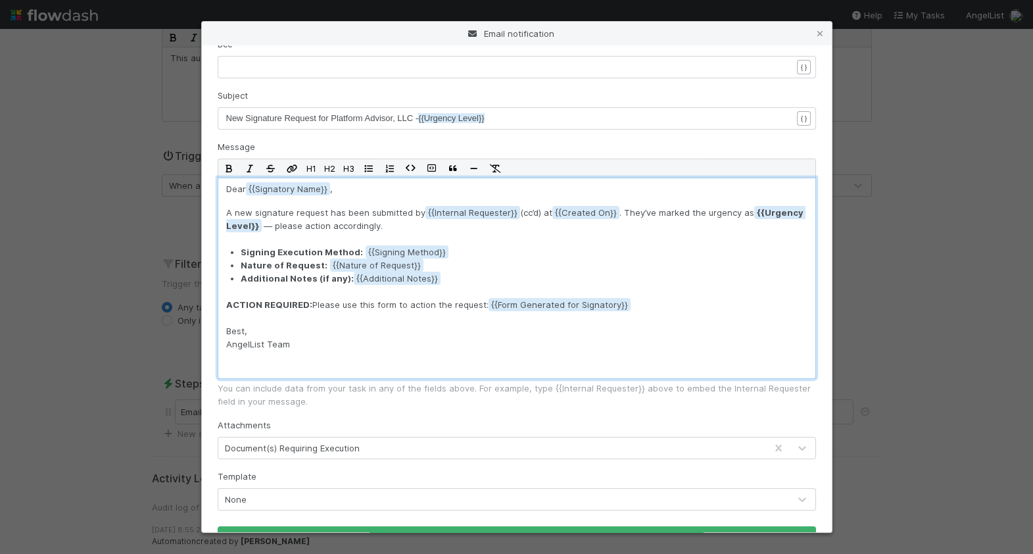
scroll to position [276, 0]
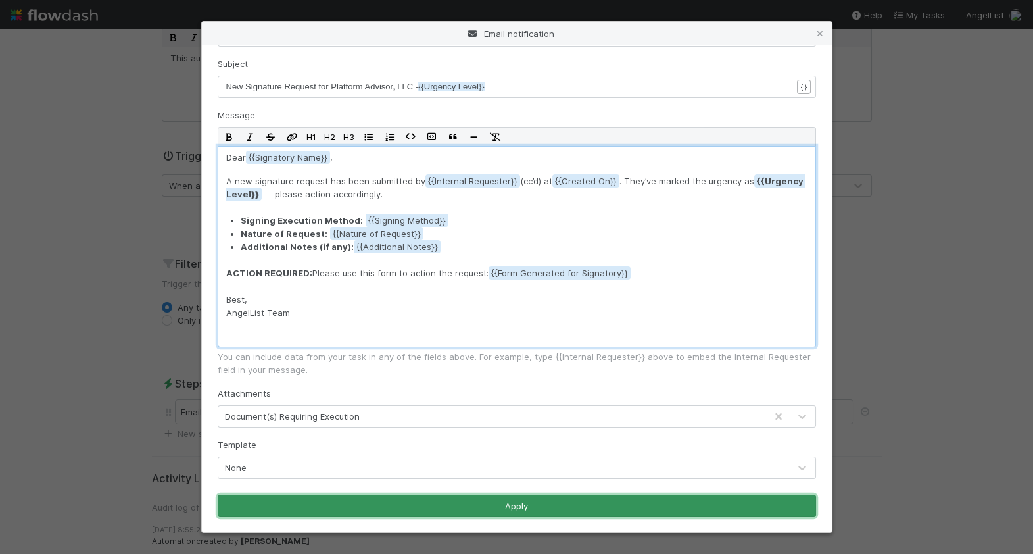
click at [296, 511] on button "Apply" at bounding box center [517, 506] width 599 height 22
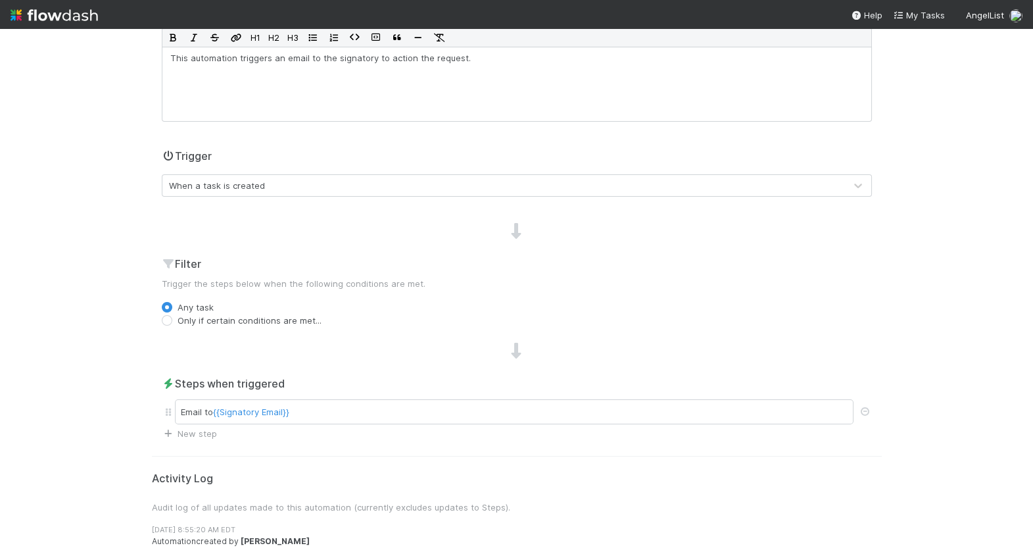
scroll to position [0, 0]
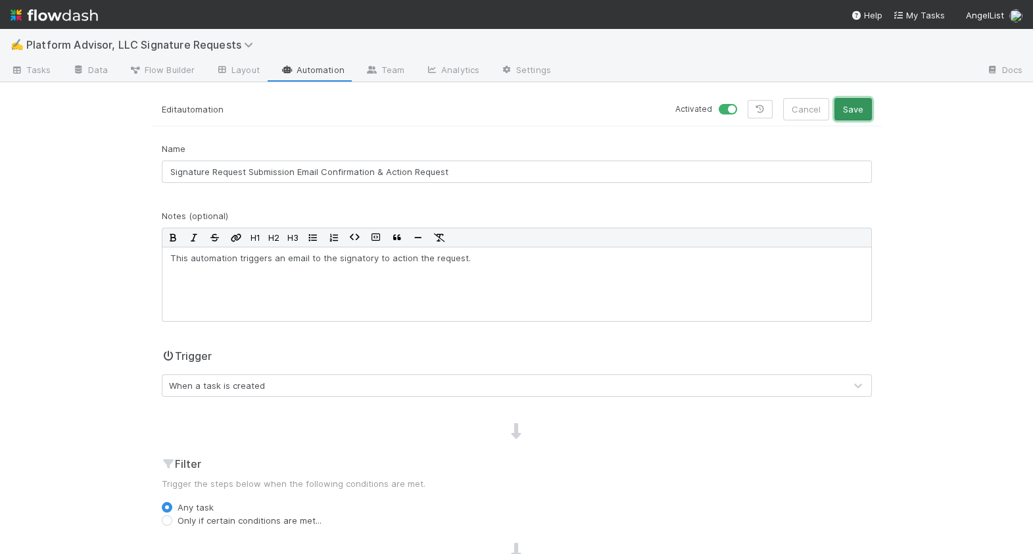
click at [849, 112] on button "Save" at bounding box center [853, 109] width 37 height 22
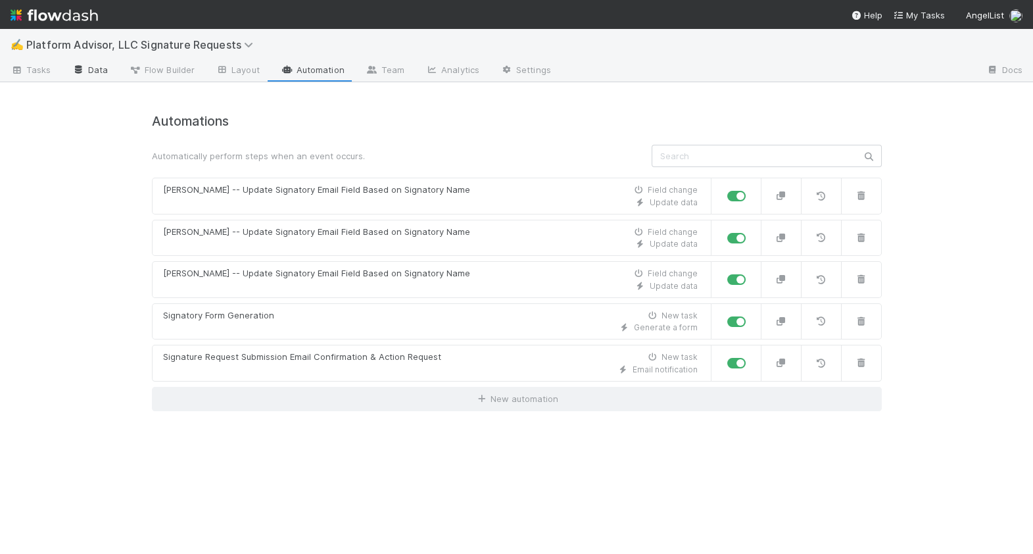
click at [97, 74] on link "Data" at bounding box center [90, 71] width 57 height 21
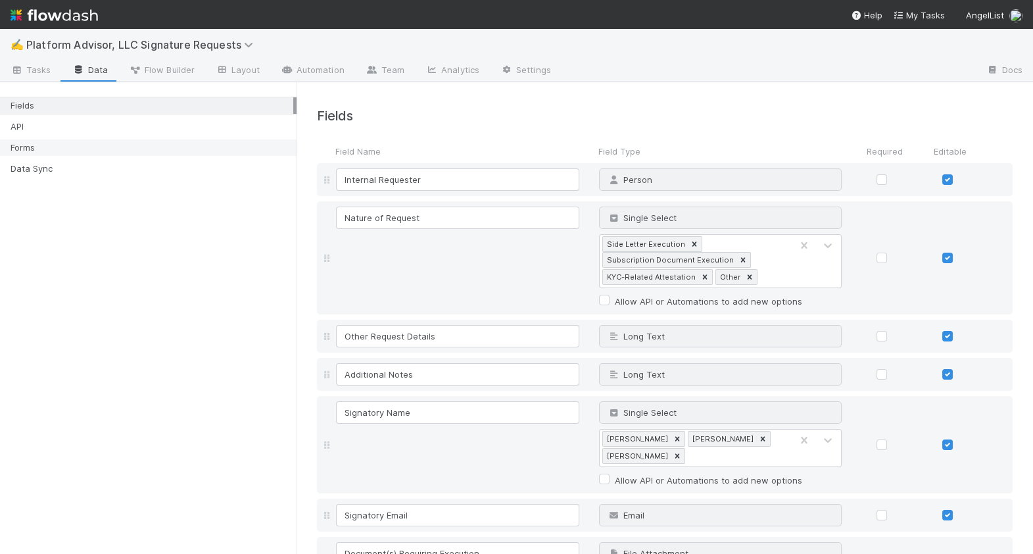
click at [114, 147] on div "Forms" at bounding box center [152, 147] width 283 height 16
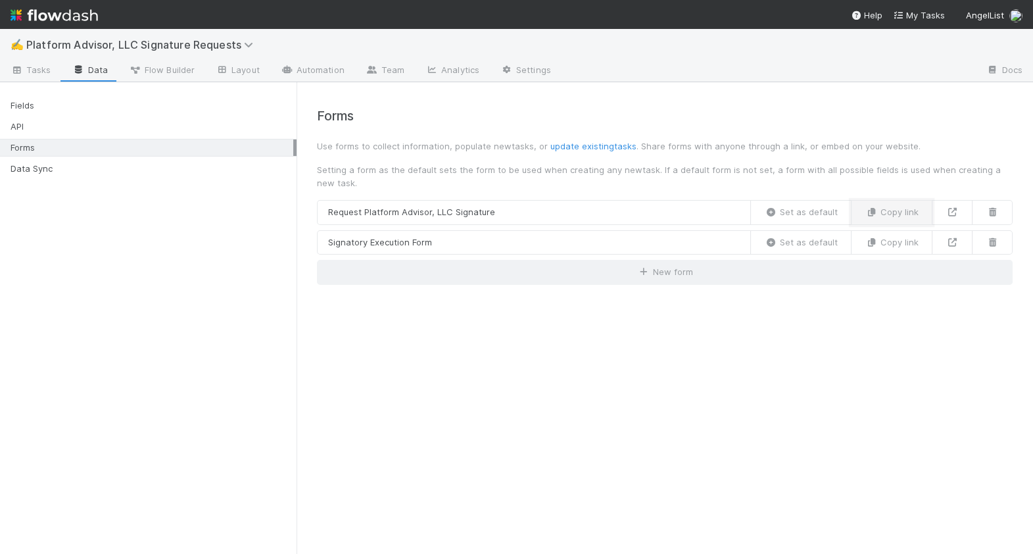
click at [883, 205] on button "Copy link" at bounding box center [892, 212] width 82 height 25
click at [668, 212] on link "Request Platform Advisor, LLC Signature" at bounding box center [534, 212] width 434 height 25
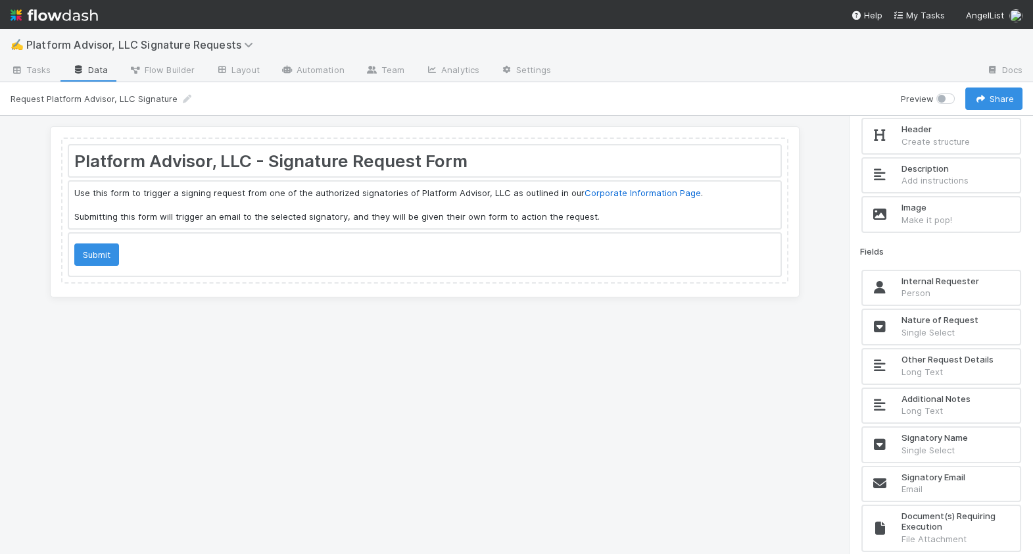
scroll to position [43, 0]
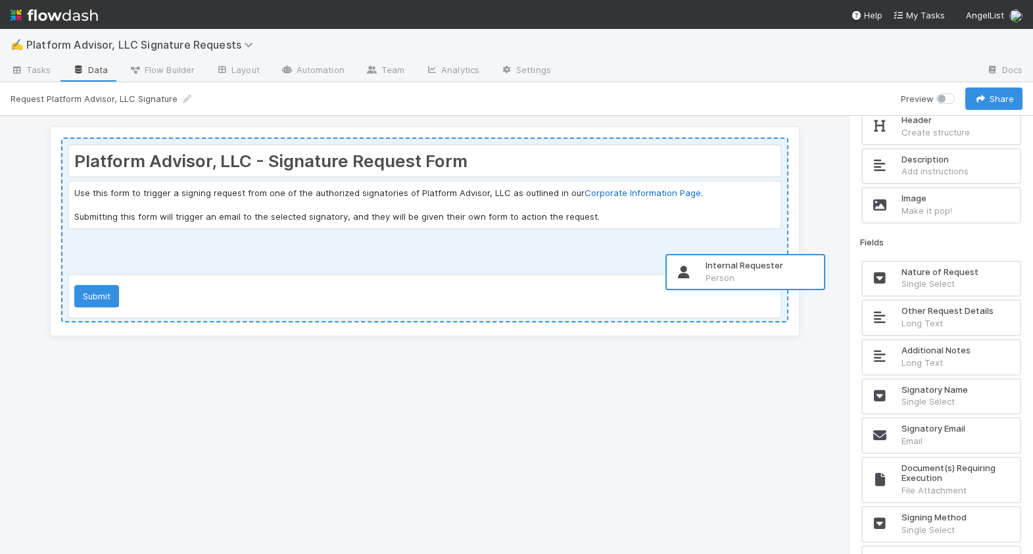
drag, startPoint x: 925, startPoint y: 269, endPoint x: 654, endPoint y: 252, distance: 271.5
click at [654, 252] on div "Platform Advisor, LLC - Signature Request Form Use this form to trigger a signi…" at bounding box center [516, 335] width 1033 height 438
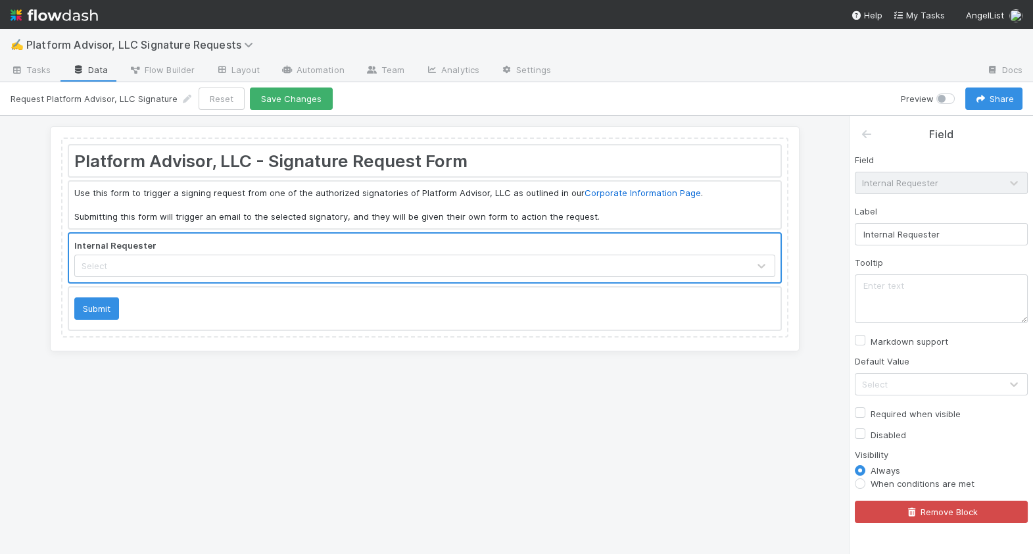
scroll to position [0, 0]
click at [755, 515] on div "Platform Advisor, LLC - Signature Request Form Use this form to trigger a signi…" at bounding box center [424, 335] width 849 height 438
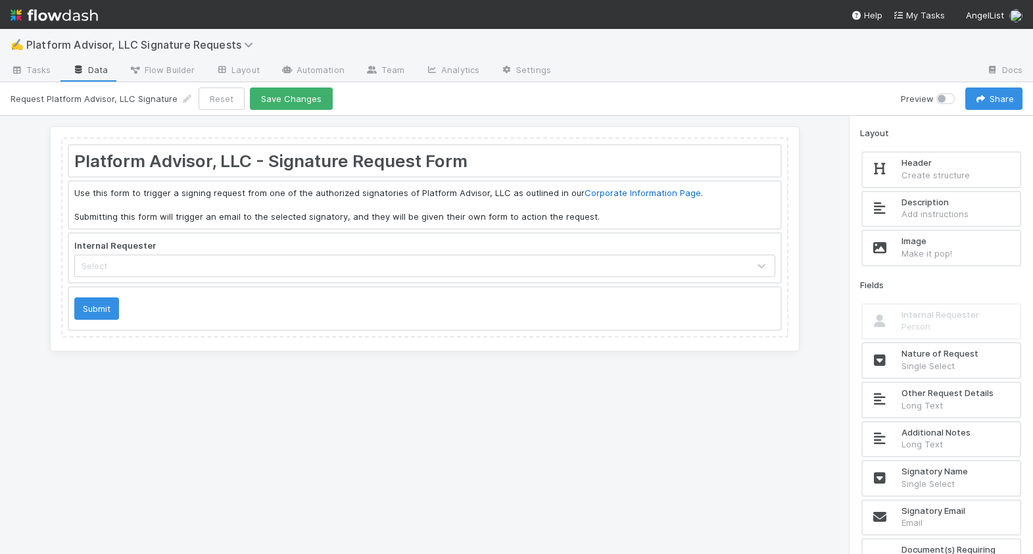
click at [554, 257] on div at bounding box center [425, 258] width 712 height 49
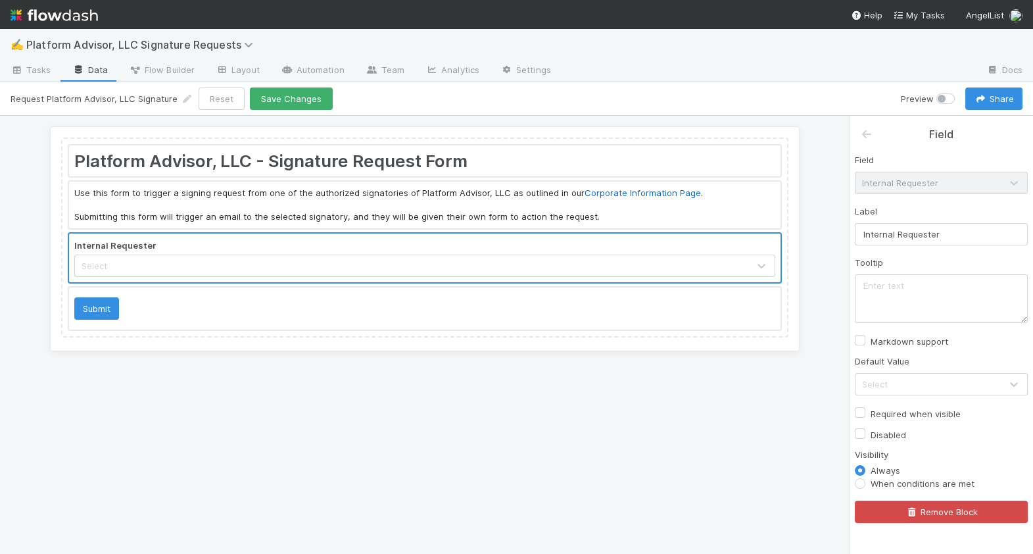
click at [871, 415] on label "Required when visible" at bounding box center [916, 414] width 90 height 16
click at [863, 415] on input "Required when visible" at bounding box center [860, 412] width 11 height 12
checkbox input "true"
click at [867, 131] on icon at bounding box center [866, 134] width 13 height 11
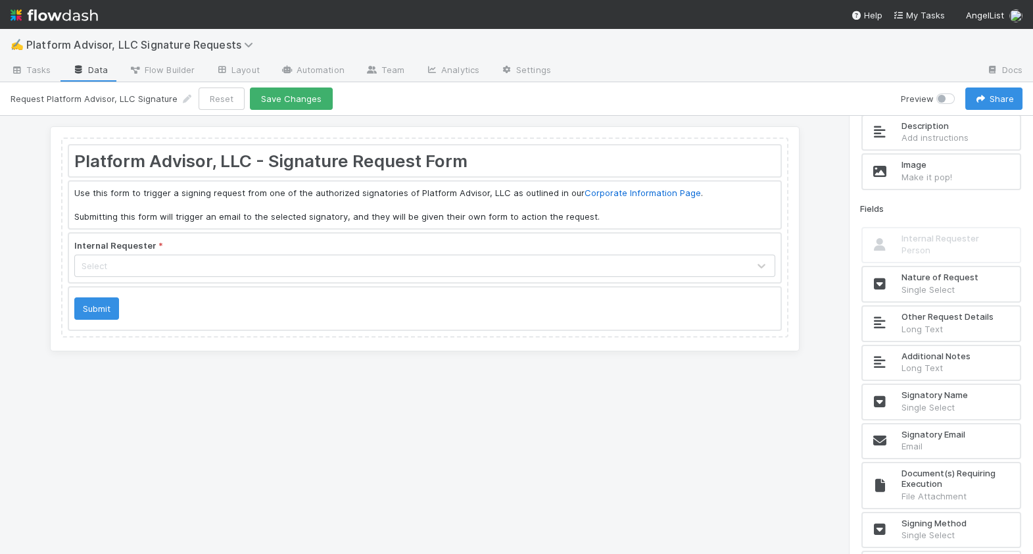
scroll to position [97, 0]
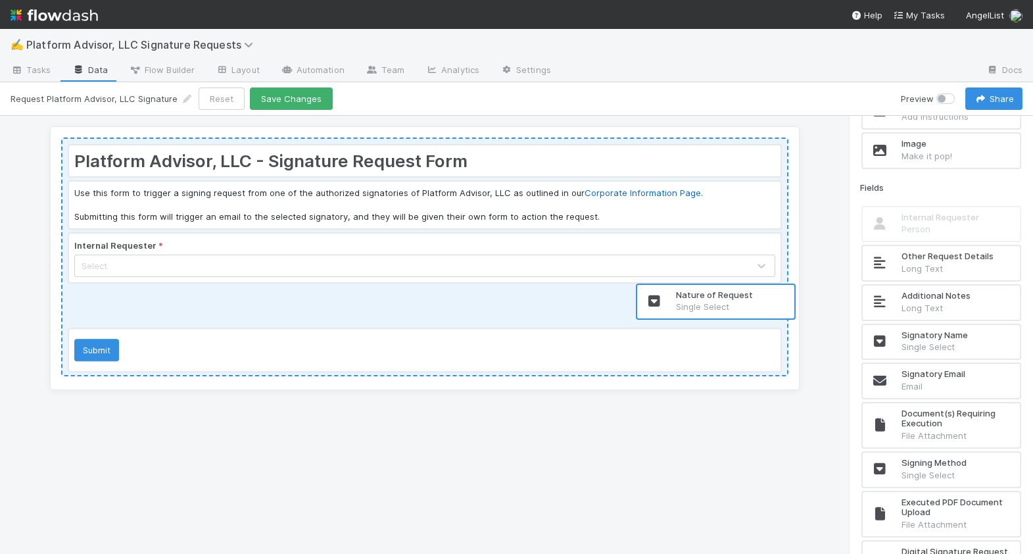
drag, startPoint x: 918, startPoint y: 263, endPoint x: 683, endPoint y: 303, distance: 238.2
click at [683, 303] on div "Platform Advisor, LLC - Signature Request Form Use this form to trigger a signi…" at bounding box center [516, 335] width 1033 height 438
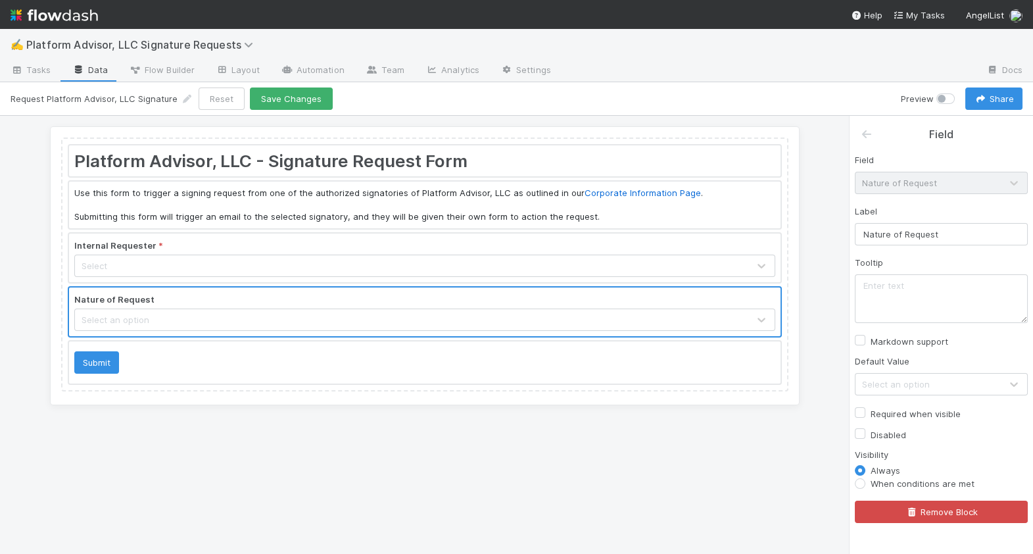
scroll to position [0, 0]
click at [874, 408] on label "Required when visible" at bounding box center [916, 414] width 90 height 16
click at [866, 408] on input "Required when visible" at bounding box center [860, 412] width 11 height 12
checkbox input "true"
click at [871, 137] on icon at bounding box center [866, 134] width 13 height 11
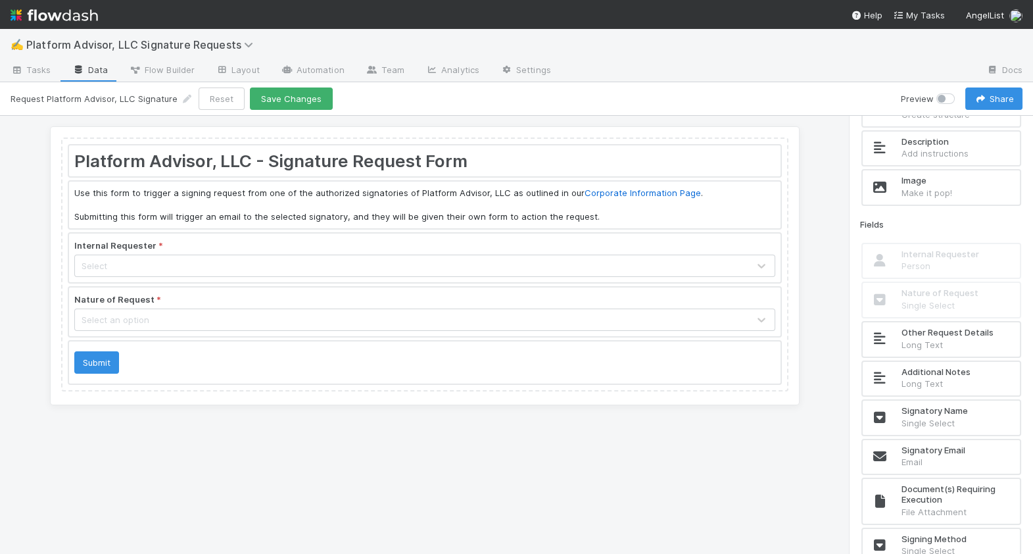
scroll to position [139, 0]
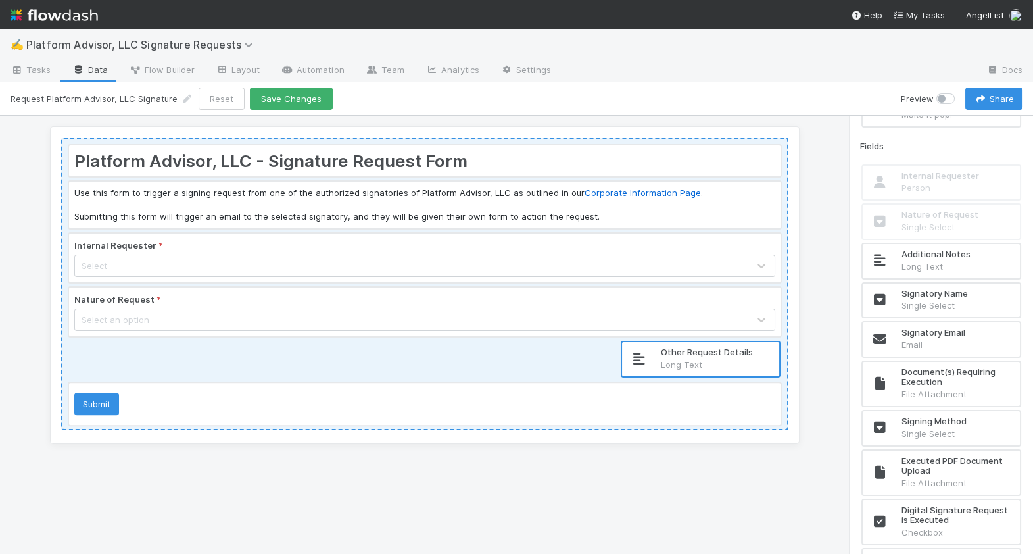
drag, startPoint x: 933, startPoint y: 262, endPoint x: 686, endPoint y: 363, distance: 266.7
click at [686, 363] on div "Platform Advisor, LLC - Signature Request Form Use this form to trigger a signi…" at bounding box center [516, 335] width 1033 height 438
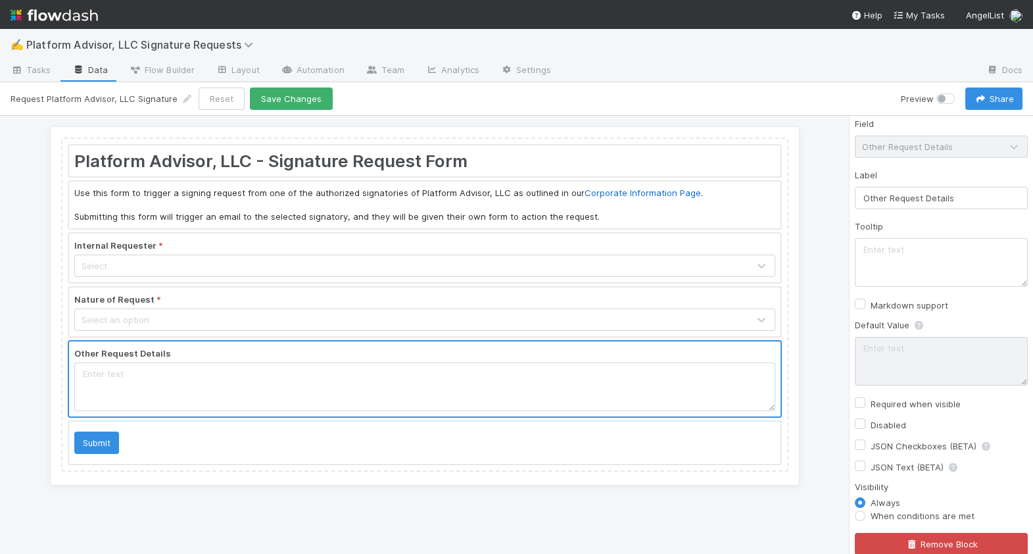
click at [887, 509] on label "When conditions are met" at bounding box center [923, 515] width 104 height 13
click at [866, 509] on input "When conditions are met" at bounding box center [860, 515] width 11 height 12
radio input "true"
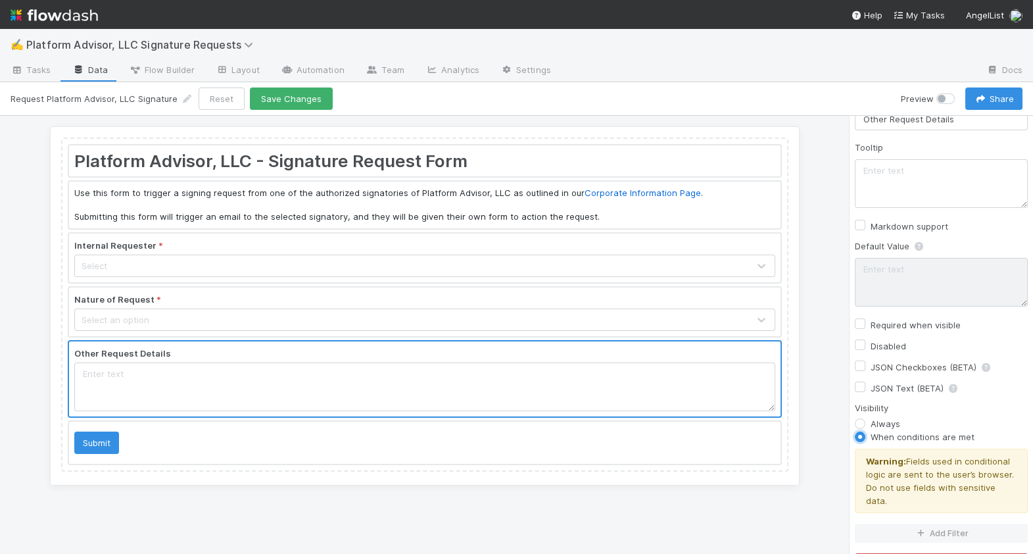
scroll to position [122, 0]
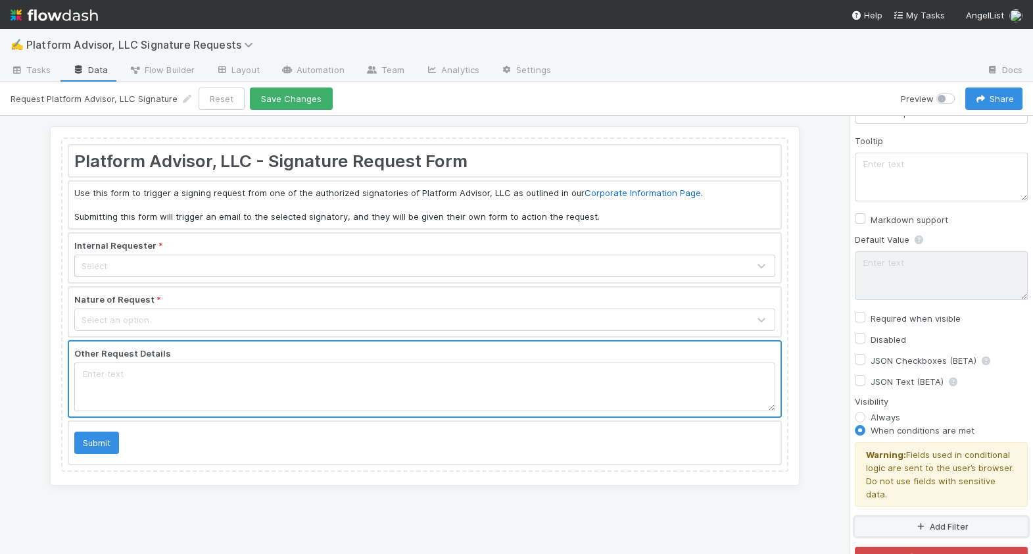
click at [911, 517] on button "Add Filter" at bounding box center [941, 526] width 173 height 19
click at [911, 530] on div "Assigned To" at bounding box center [910, 536] width 48 height 12
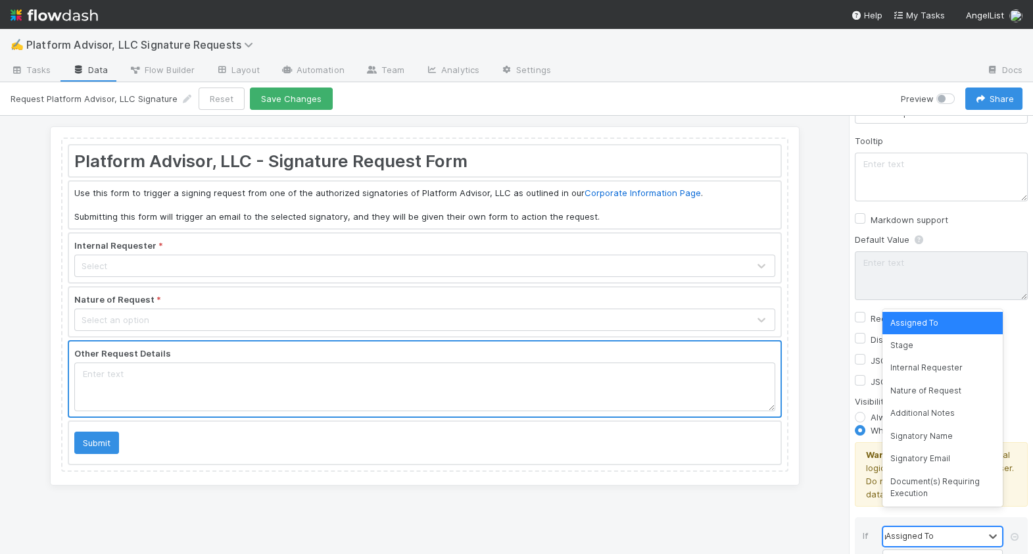
type input "nat"
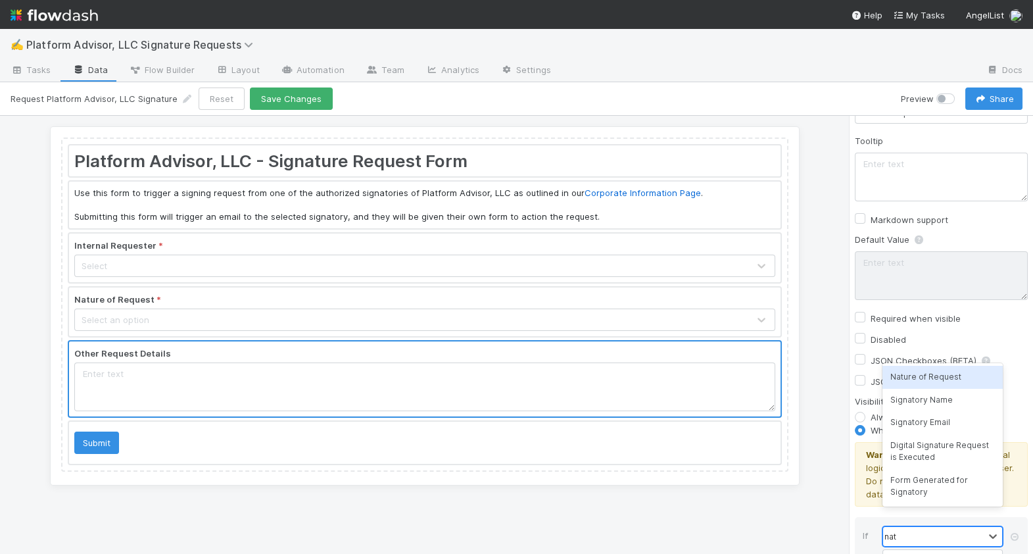
click at [935, 380] on div "Nature of Request" at bounding box center [943, 377] width 120 height 22
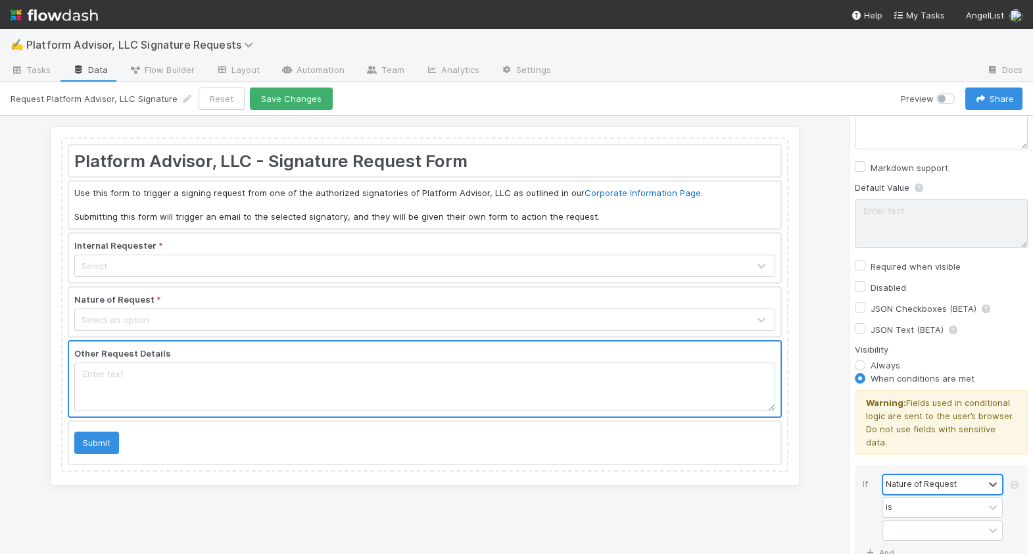
scroll to position [223, 0]
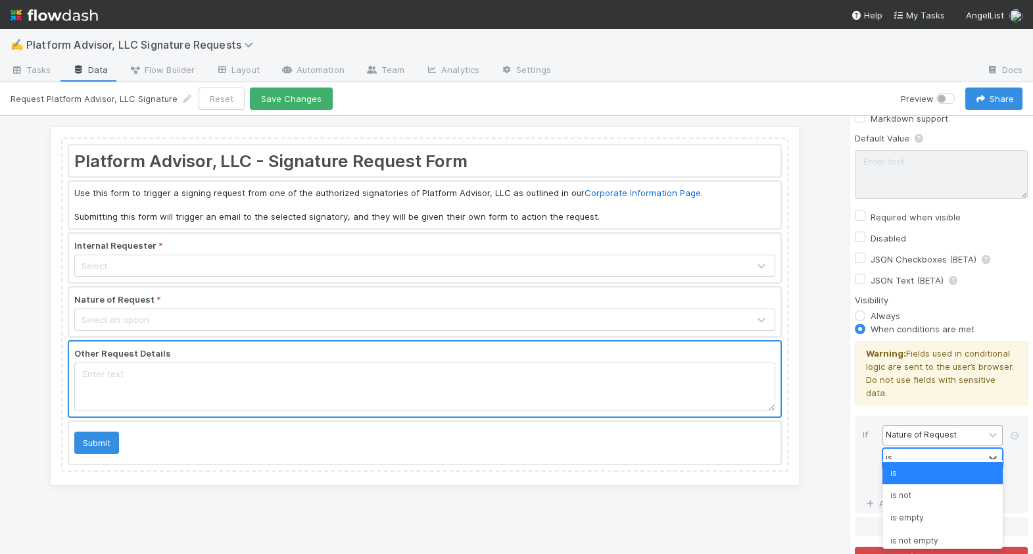
click at [923, 451] on div "is" at bounding box center [933, 458] width 101 height 19
click at [900, 449] on div "is" at bounding box center [933, 458] width 101 height 19
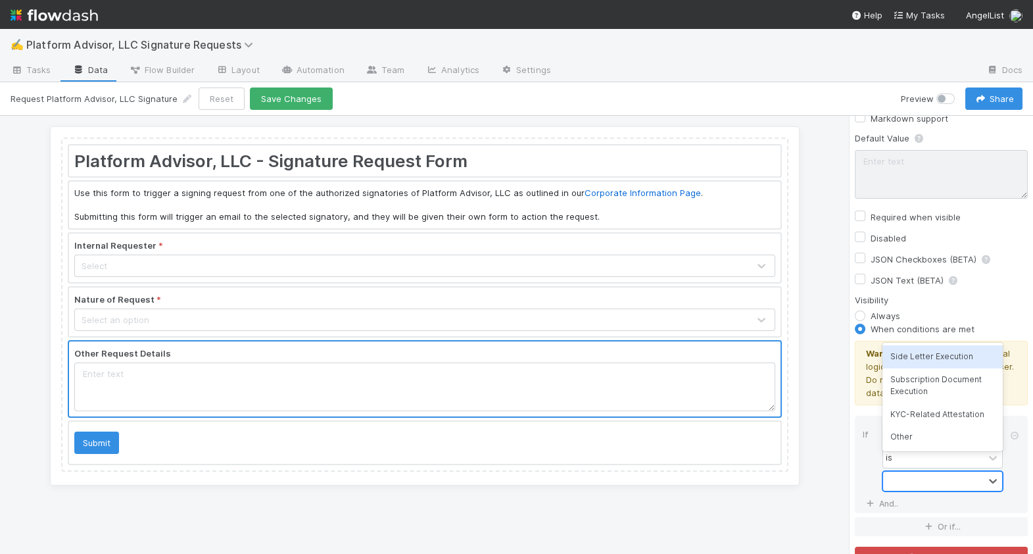
click at [902, 472] on div at bounding box center [933, 481] width 101 height 19
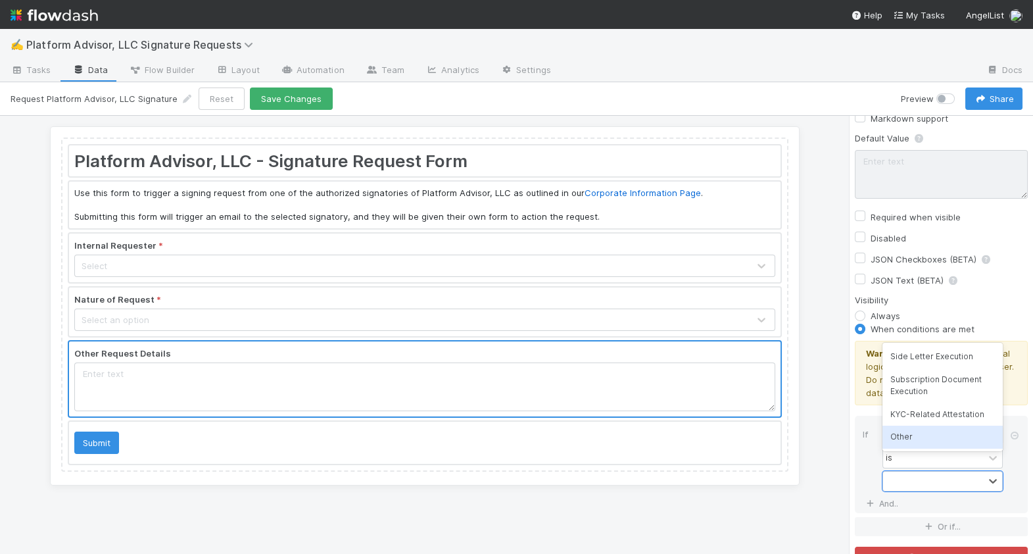
click at [914, 439] on div "Other" at bounding box center [943, 437] width 120 height 22
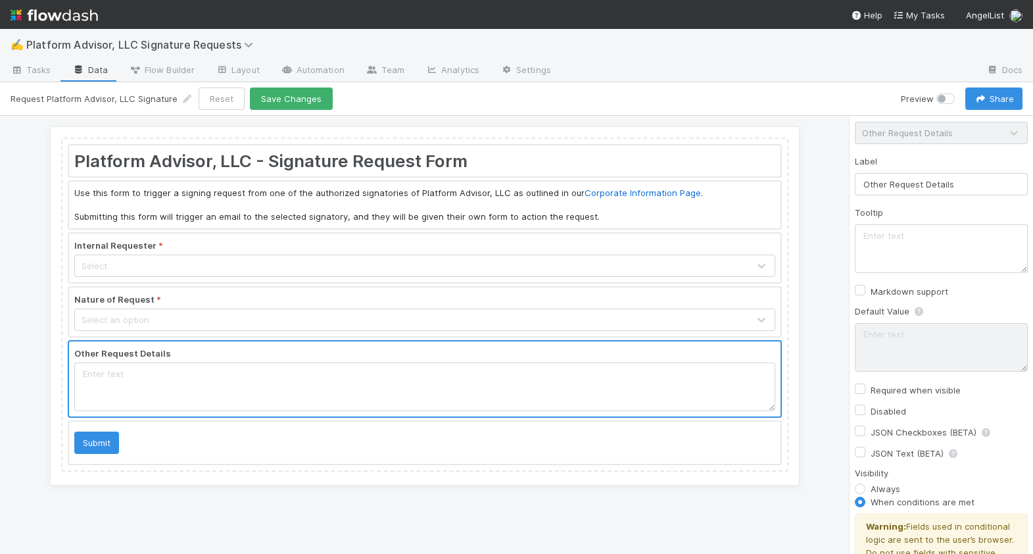
scroll to position [72, 0]
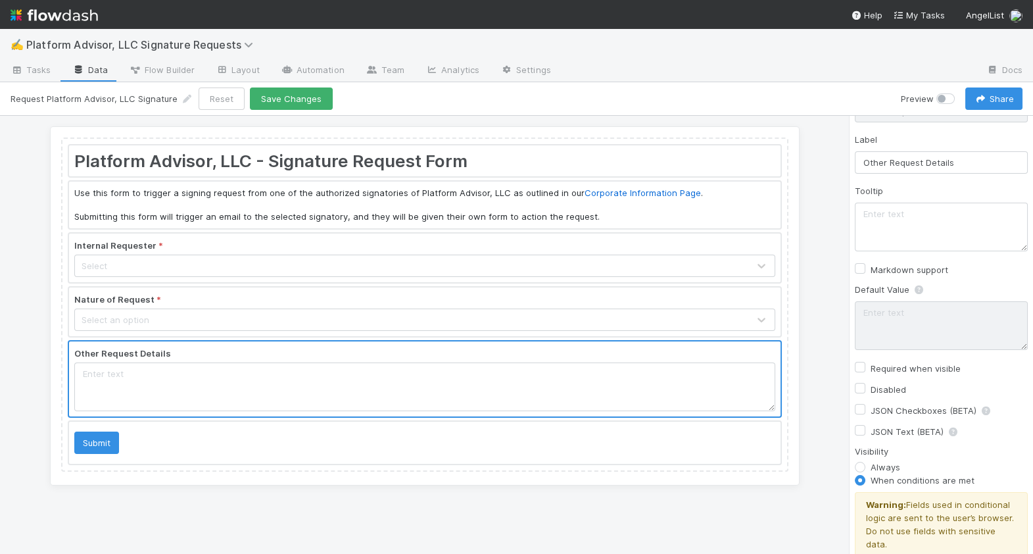
click at [887, 363] on label "Required when visible" at bounding box center [916, 368] width 90 height 16
click at [866, 363] on input "Required when visible" at bounding box center [860, 366] width 11 height 12
checkbox input "true"
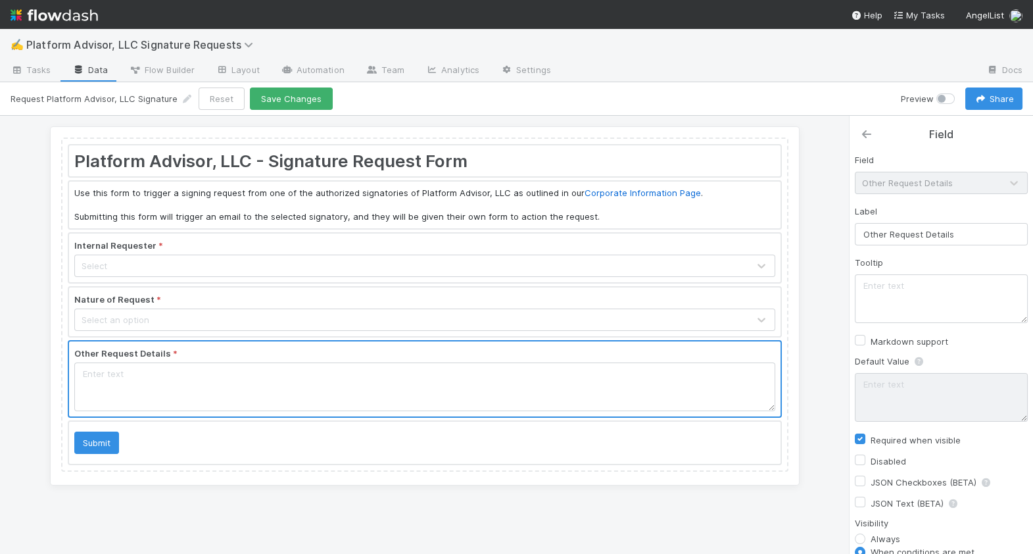
click at [870, 131] on icon at bounding box center [866, 134] width 13 height 11
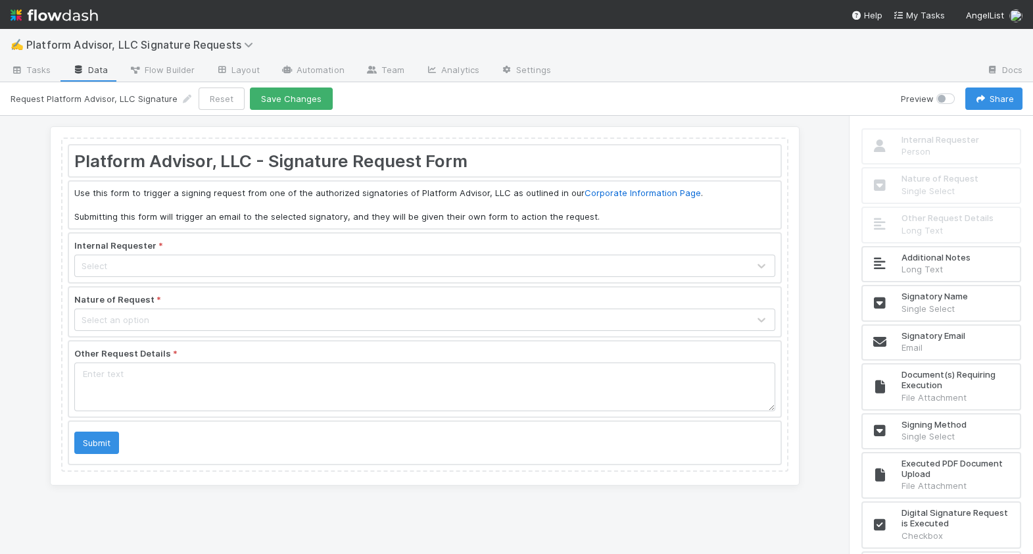
scroll to position [182, 0]
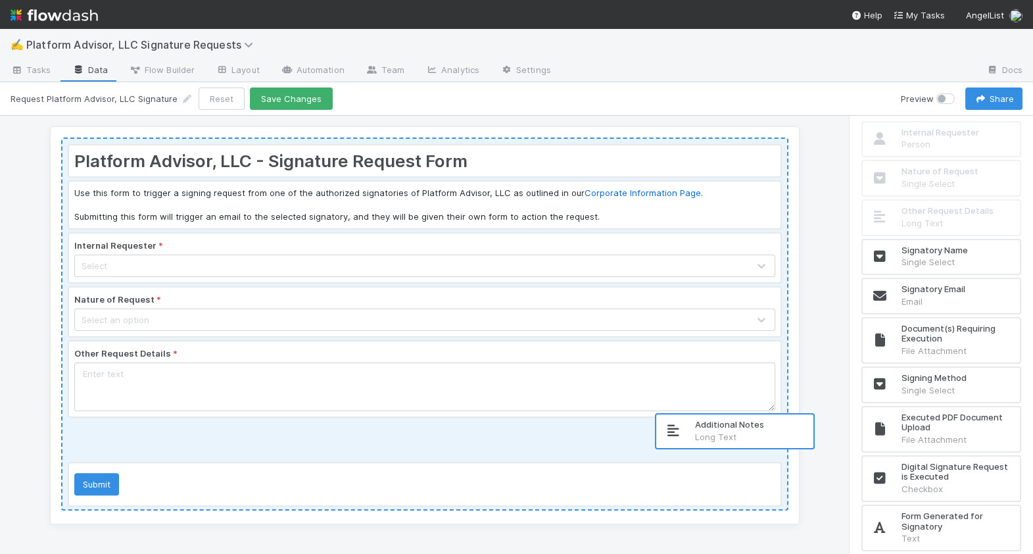
drag, startPoint x: 921, startPoint y: 262, endPoint x: 706, endPoint y: 442, distance: 280.6
click at [706, 442] on div "Platform Advisor, LLC - Signature Request Form Use this form to trigger a signi…" at bounding box center [516, 335] width 1033 height 438
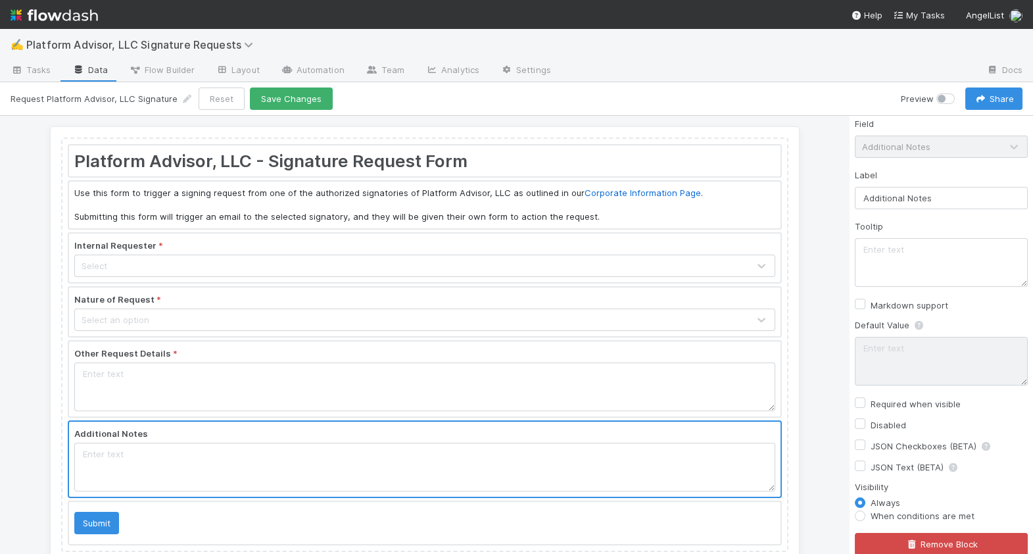
scroll to position [0, 0]
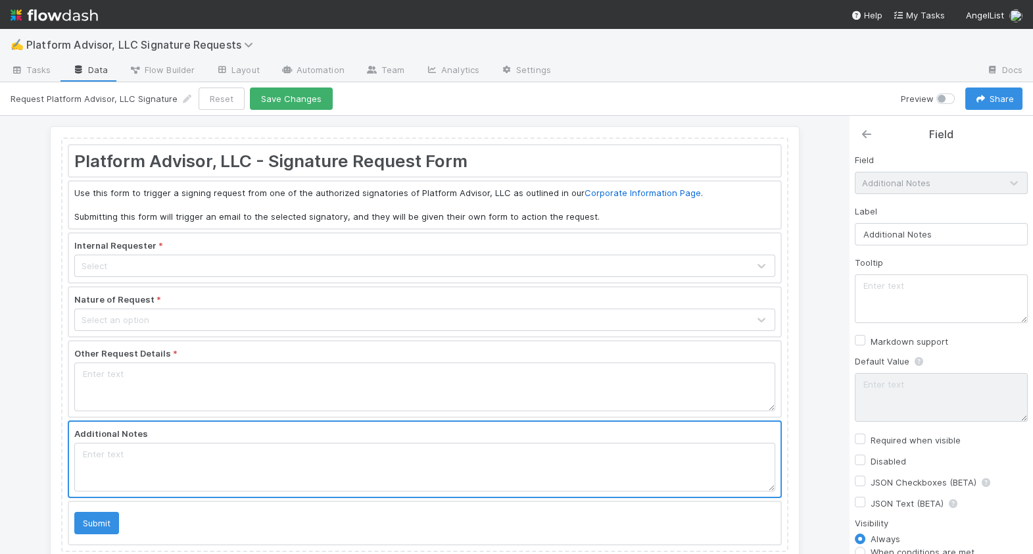
click at [864, 138] on icon at bounding box center [866, 134] width 13 height 11
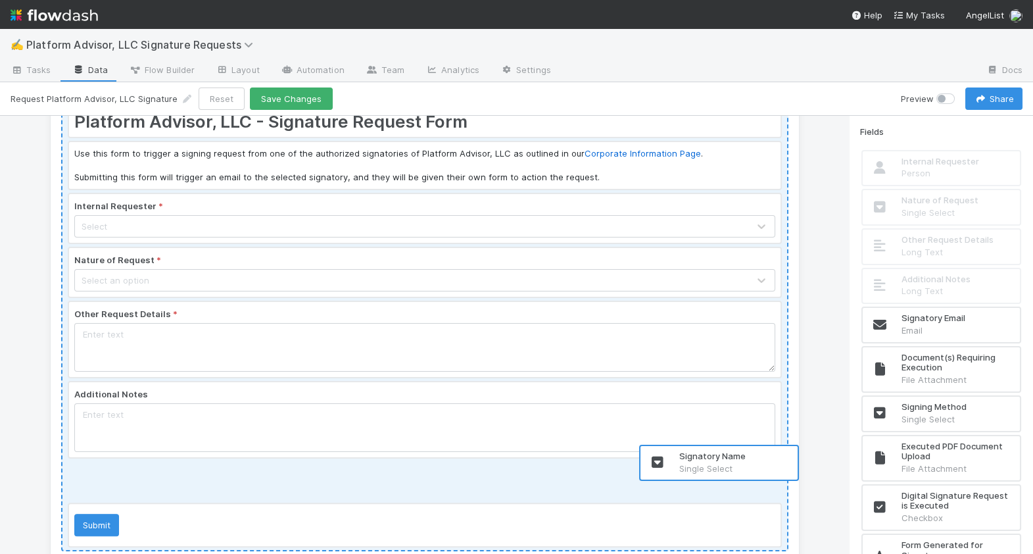
scroll to position [69, 0]
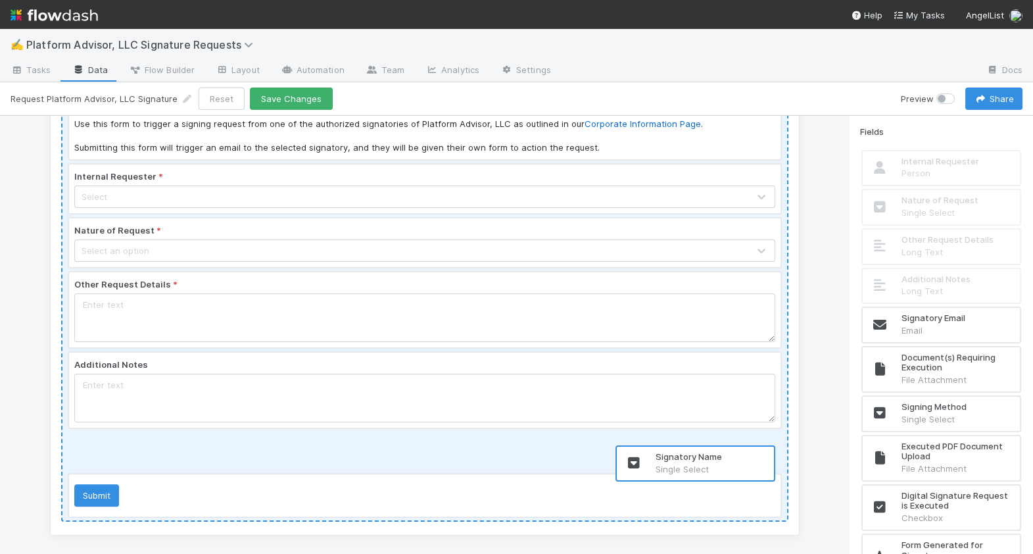
drag, startPoint x: 887, startPoint y: 323, endPoint x: 637, endPoint y: 464, distance: 287.4
click at [637, 464] on div "Platform Advisor, LLC - Signature Request Form Use this form to trigger a signi…" at bounding box center [516, 335] width 1033 height 438
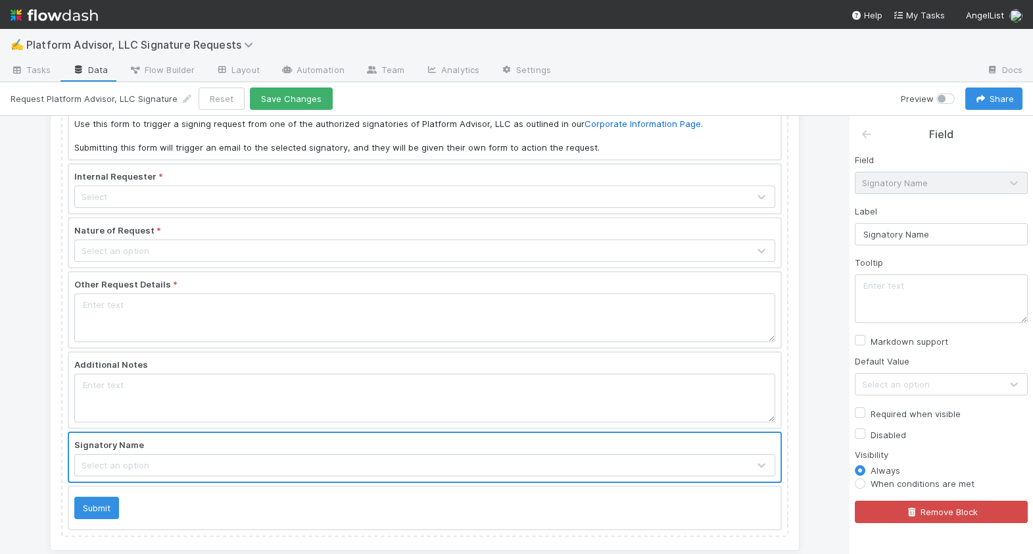
scroll to position [0, 0]
click at [921, 286] on textarea at bounding box center [941, 298] width 173 height 49
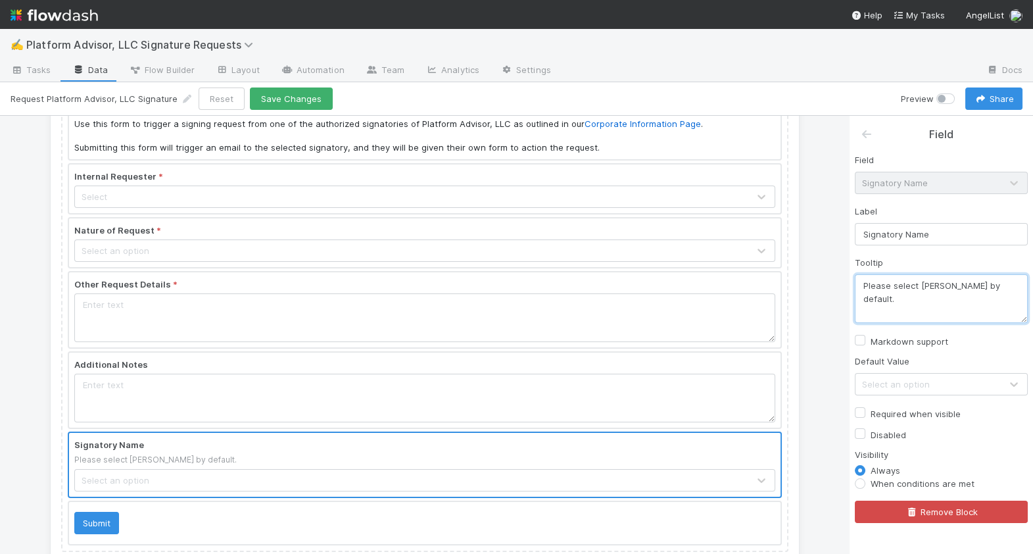
type textarea "Please select Anthony by default."
click at [865, 140] on div at bounding box center [876, 134] width 33 height 16
click at [865, 135] on icon at bounding box center [866, 134] width 13 height 11
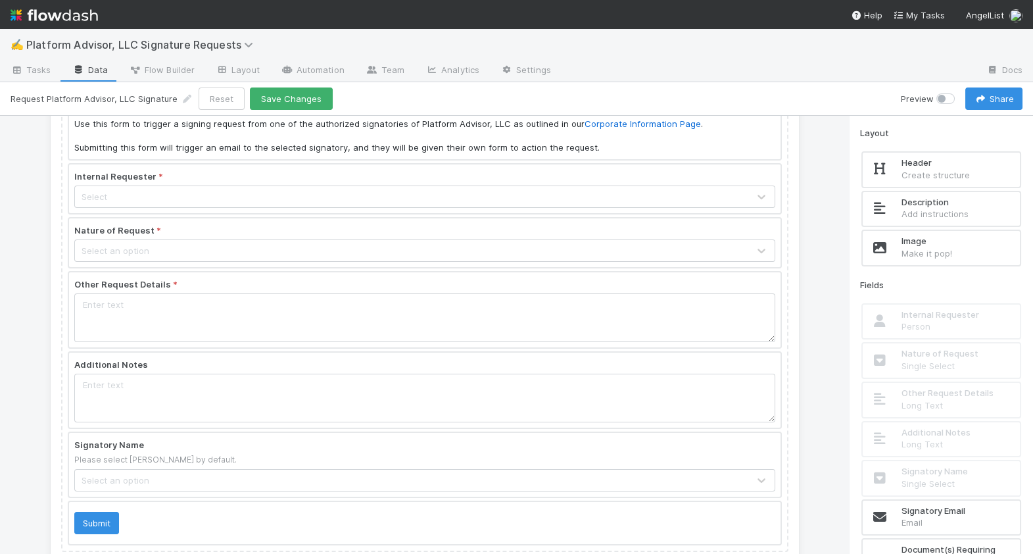
click at [639, 457] on div at bounding box center [425, 464] width 712 height 63
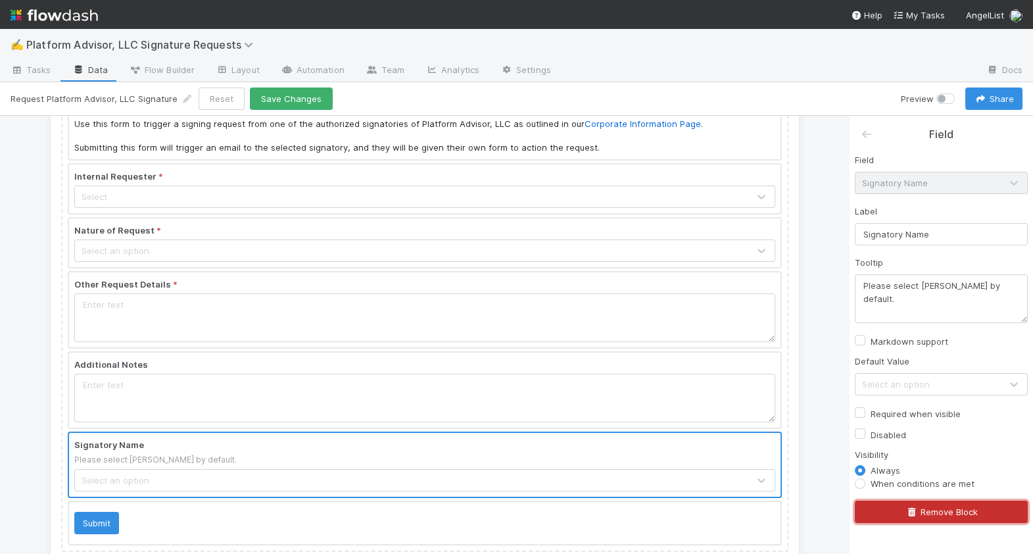
click at [958, 511] on button "Remove Block" at bounding box center [941, 512] width 173 height 22
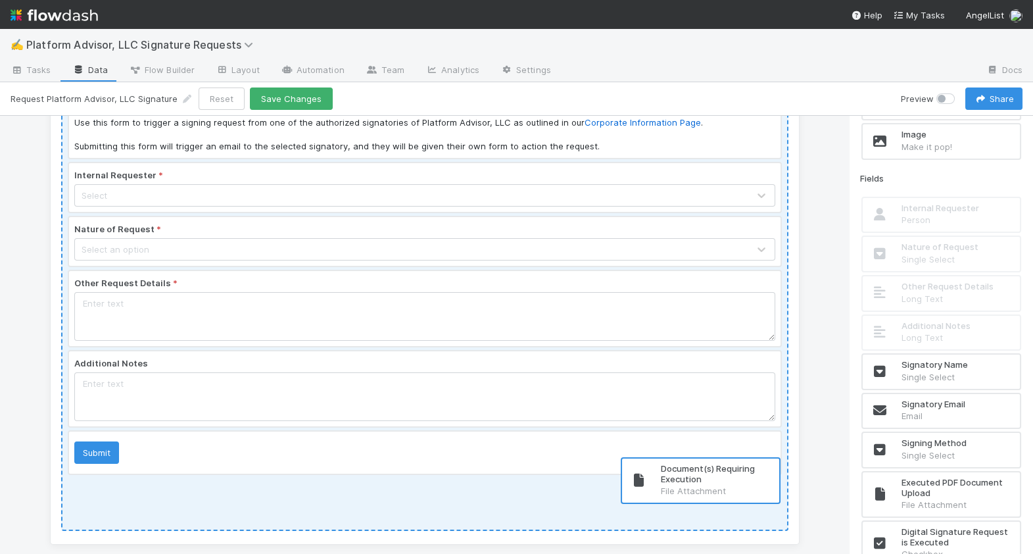
scroll to position [79, 0]
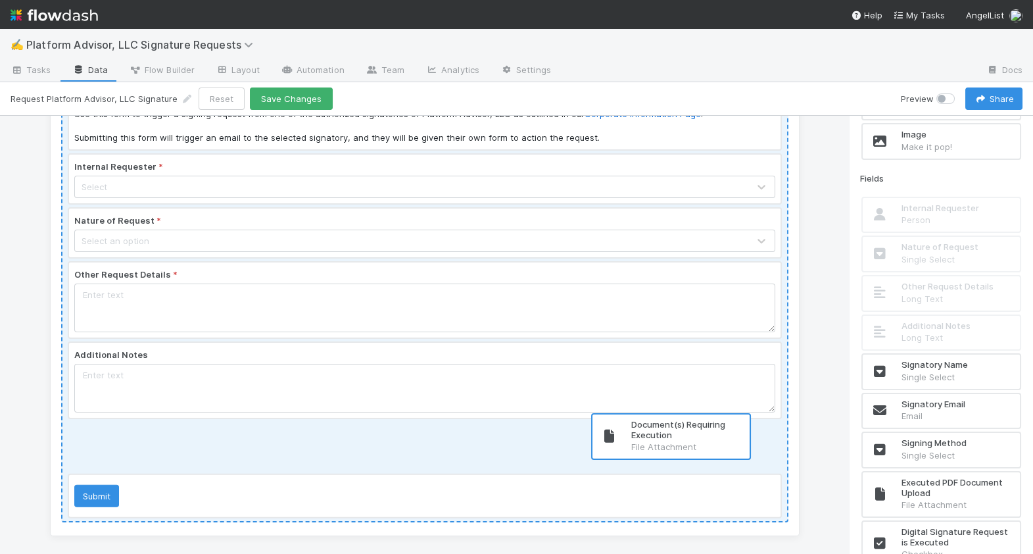
drag, startPoint x: 900, startPoint y: 445, endPoint x: 617, endPoint y: 437, distance: 282.9
click at [617, 437] on div "Platform Advisor, LLC - Signature Request Form Use this form to trigger a signi…" at bounding box center [516, 335] width 1033 height 438
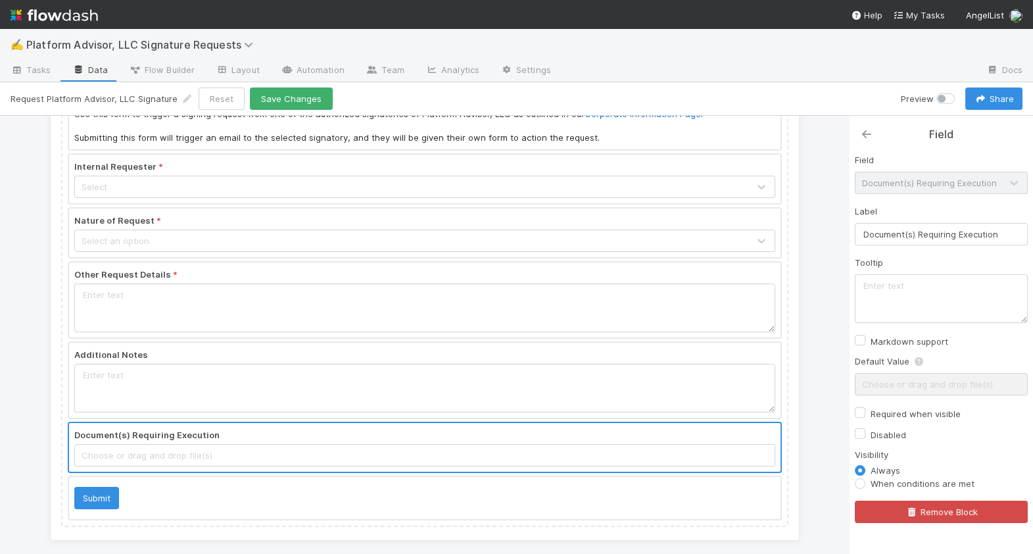
click at [863, 137] on icon at bounding box center [866, 134] width 13 height 11
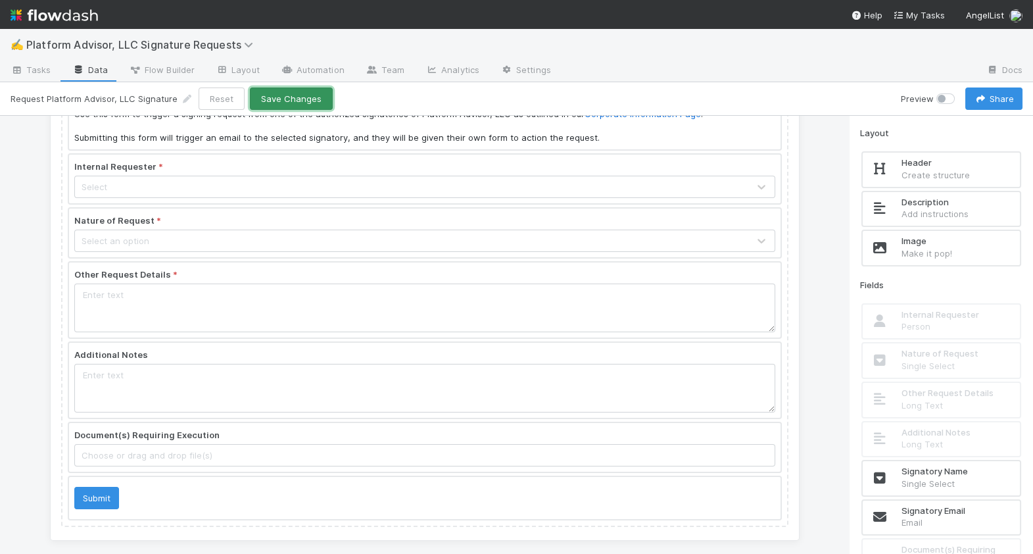
click at [299, 94] on button "Save Changes" at bounding box center [291, 98] width 83 height 22
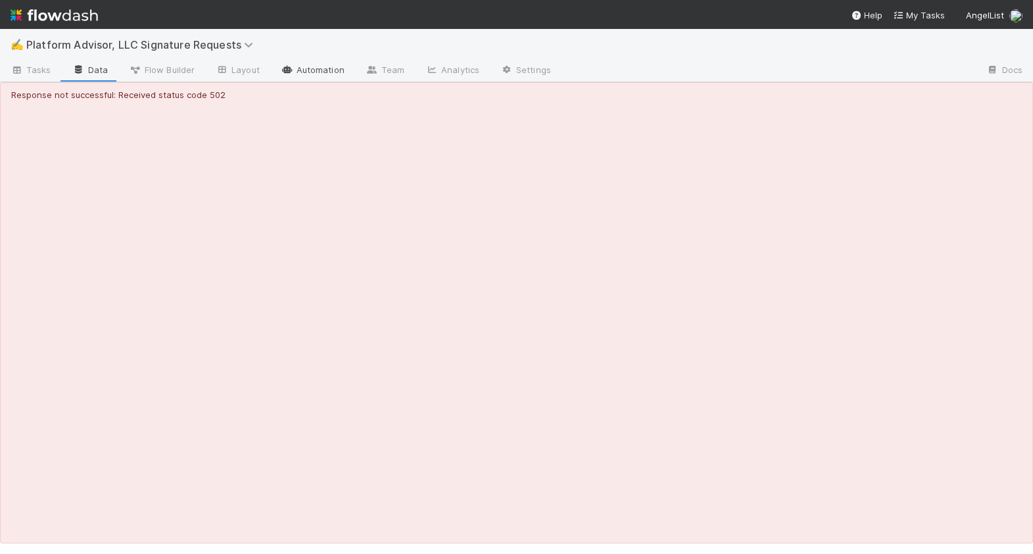
click at [316, 65] on link "Automation" at bounding box center [312, 71] width 85 height 21
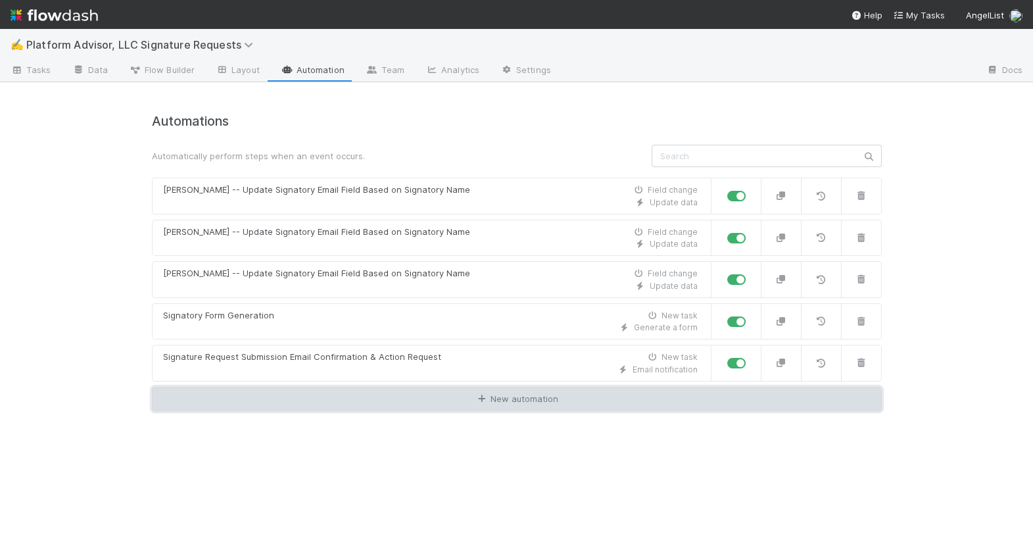
click at [322, 395] on link "New automation" at bounding box center [517, 399] width 730 height 25
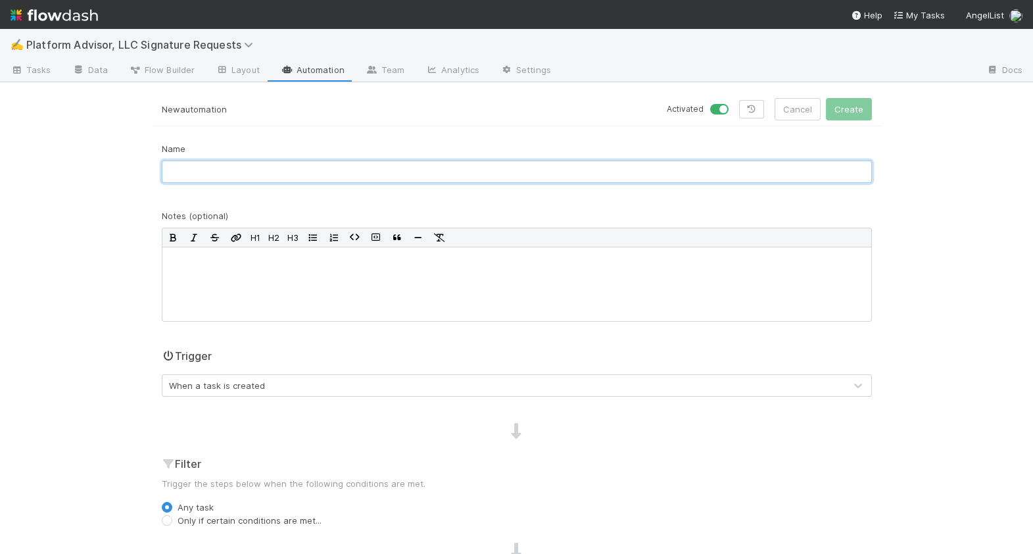
click at [301, 167] on input "text" at bounding box center [517, 171] width 710 height 22
type input "Email Notification to Submitter -- Request Complete"
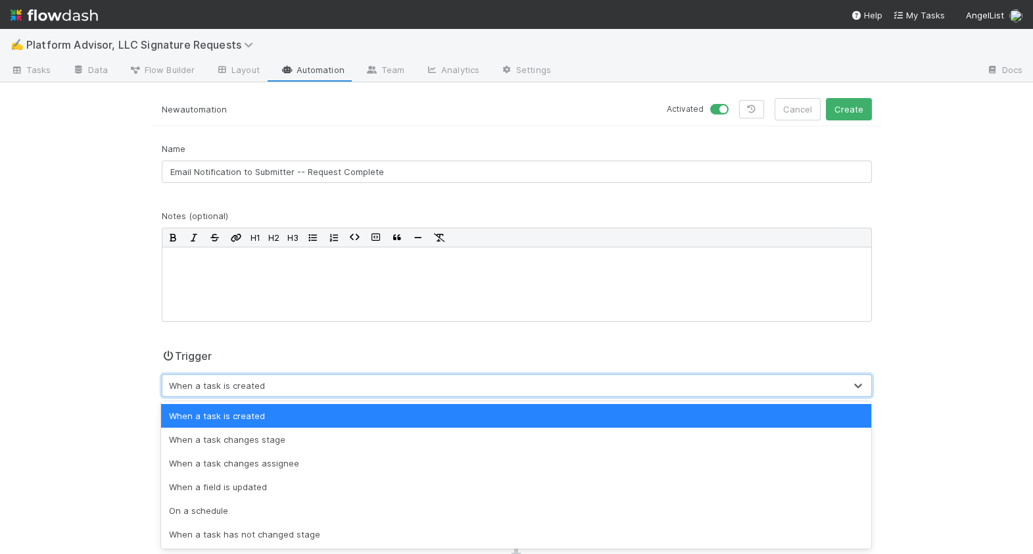
click at [243, 387] on div "When a task is created" at bounding box center [217, 385] width 96 height 13
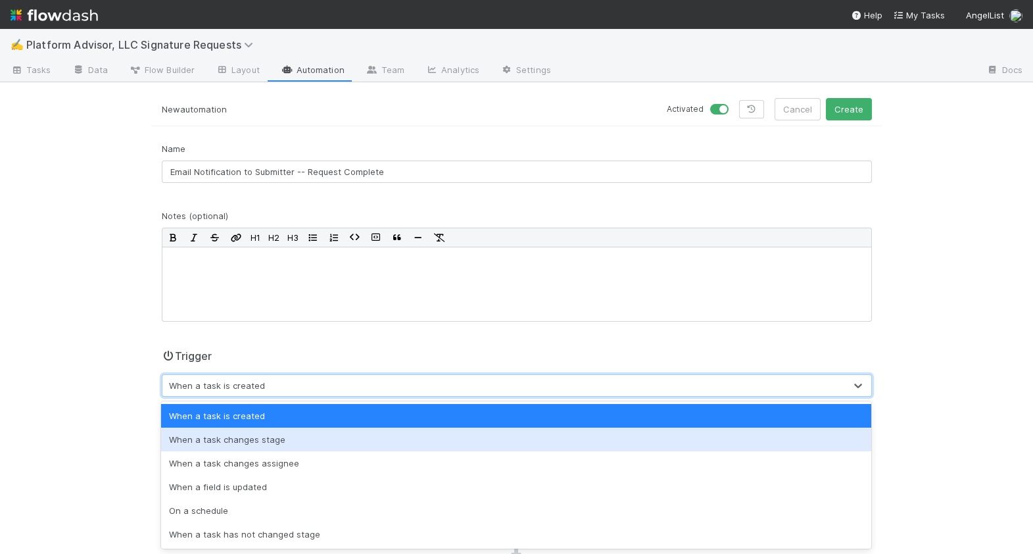
click at [260, 435] on div "When a task changes stage" at bounding box center [516, 440] width 710 height 24
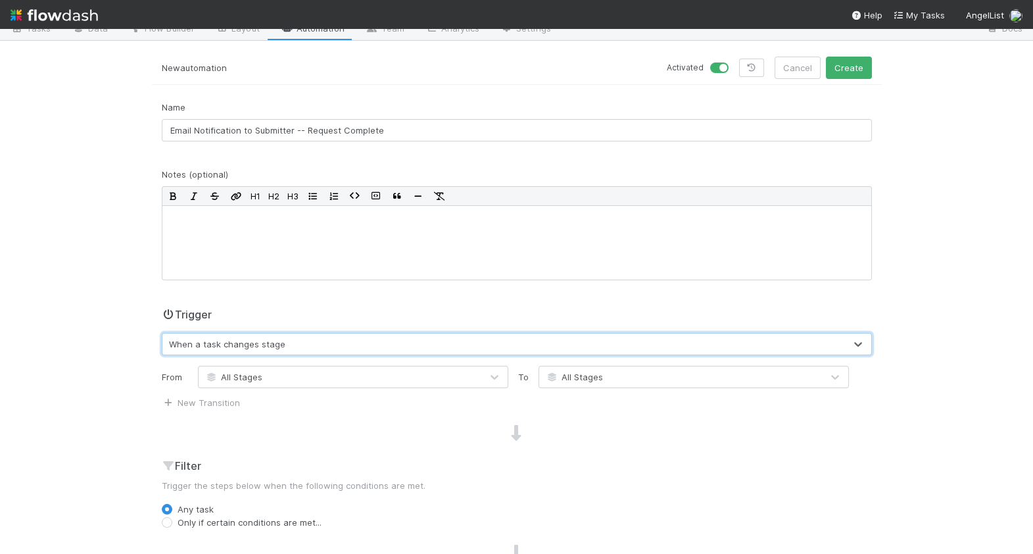
scroll to position [72, 0]
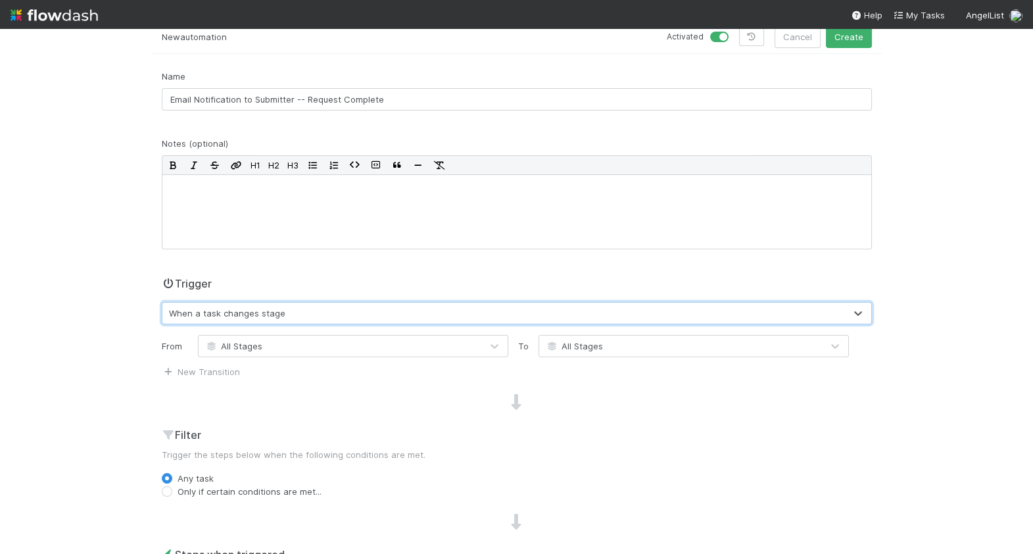
click at [596, 348] on span "All Stages" at bounding box center [574, 346] width 57 height 11
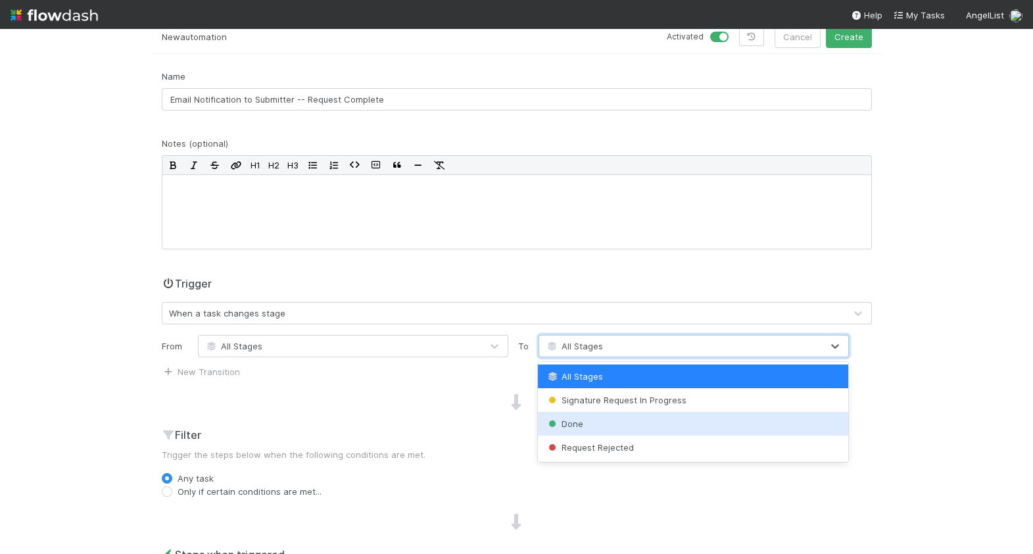
click at [597, 426] on div "Done" at bounding box center [693, 424] width 310 height 24
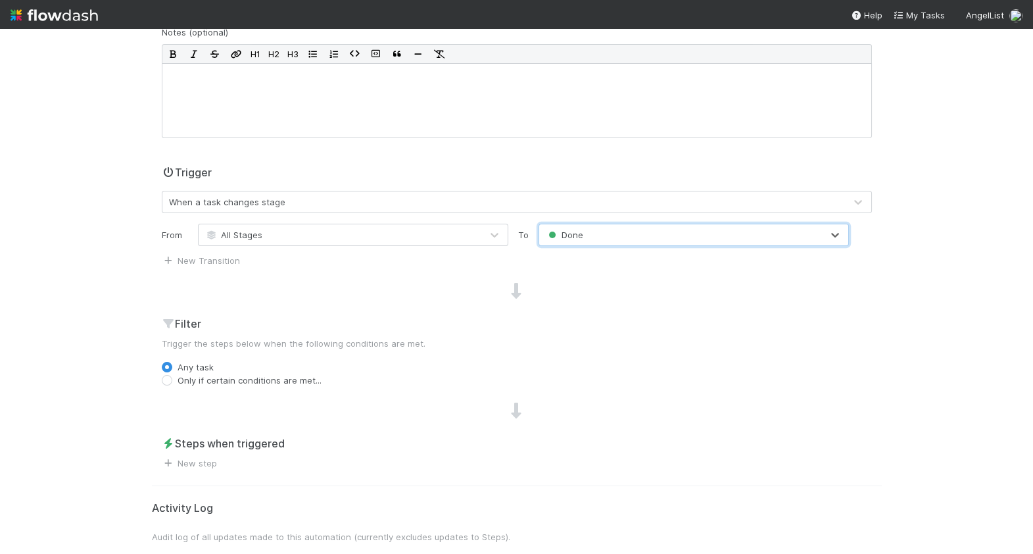
scroll to position [207, 0]
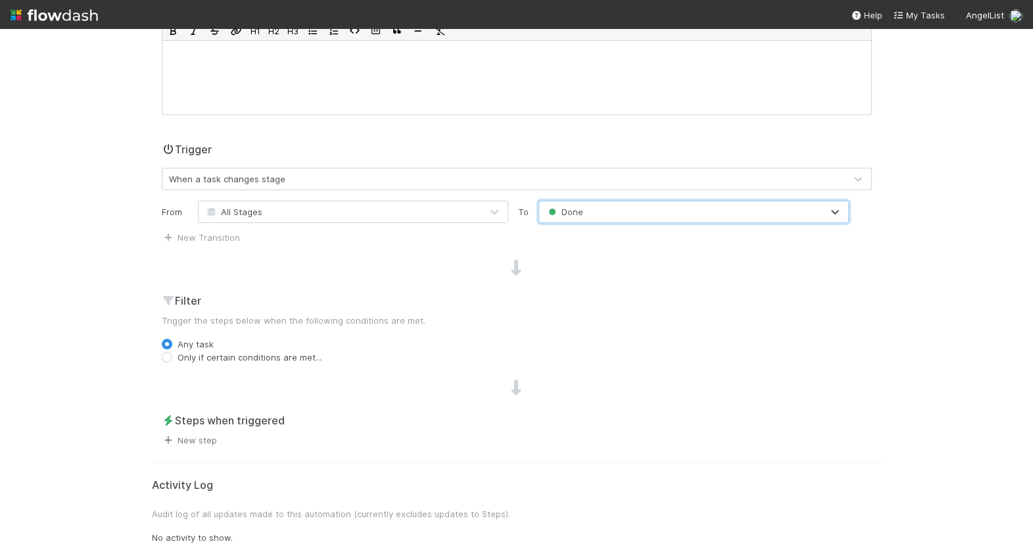
click at [214, 440] on link "New step" at bounding box center [189, 440] width 55 height 11
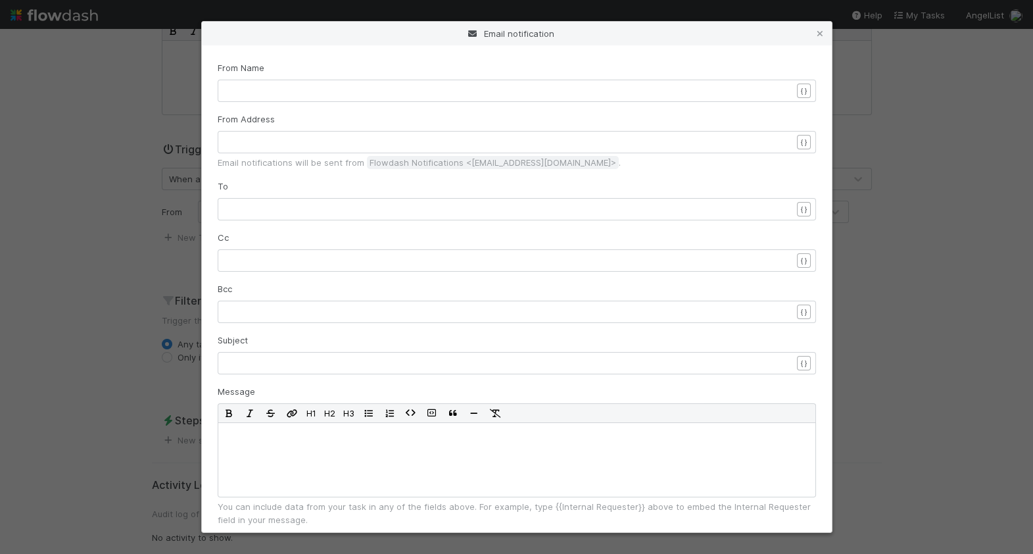
scroll to position [4, 0]
click at [287, 96] on pre "​" at bounding box center [509, 90] width 566 height 13
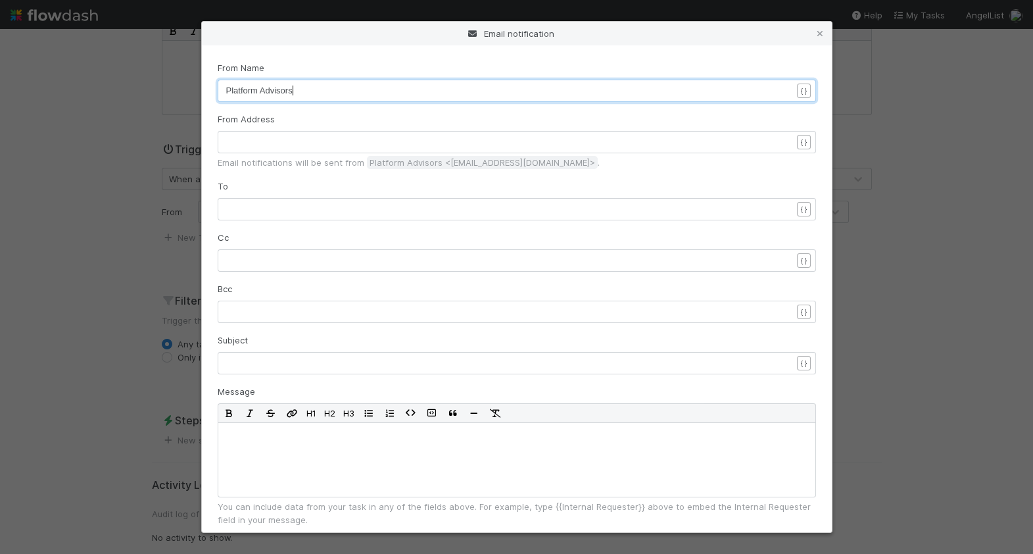
type textarea "Platform Advisors,"
type textarea ","
type textarea ", LLC Signature Workspace"
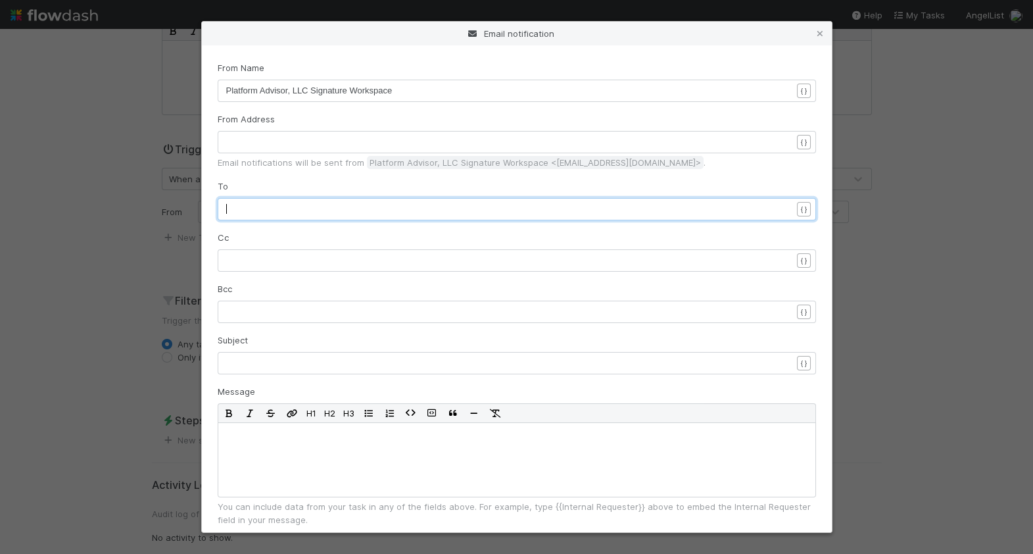
click at [245, 210] on pre "​" at bounding box center [509, 209] width 566 height 13
type textarea "{{inter"
click at [248, 228] on li "{{Internal Requester}}" at bounding box center [274, 225] width 97 height 18
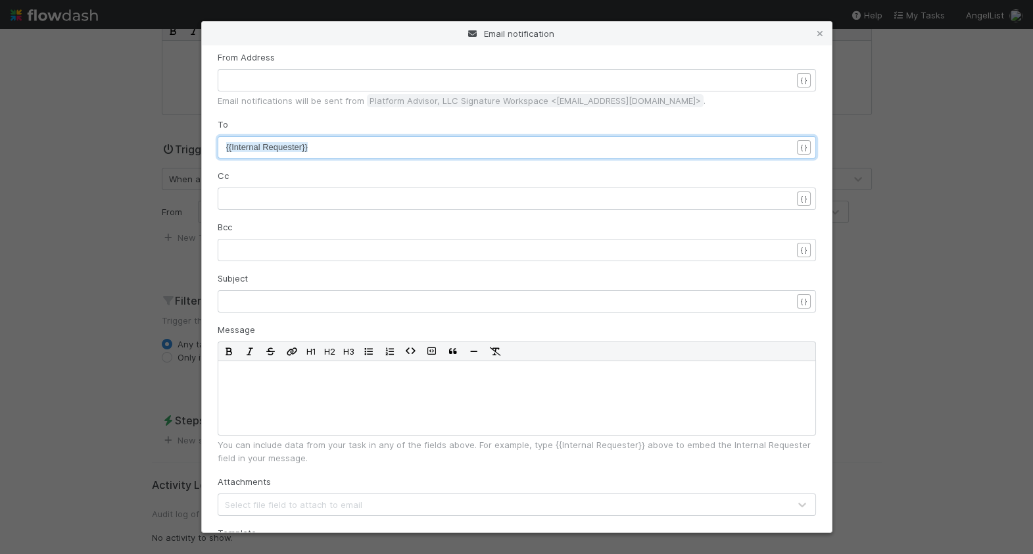
scroll to position [4, 0]
click at [282, 305] on pre "​" at bounding box center [509, 301] width 566 height 13
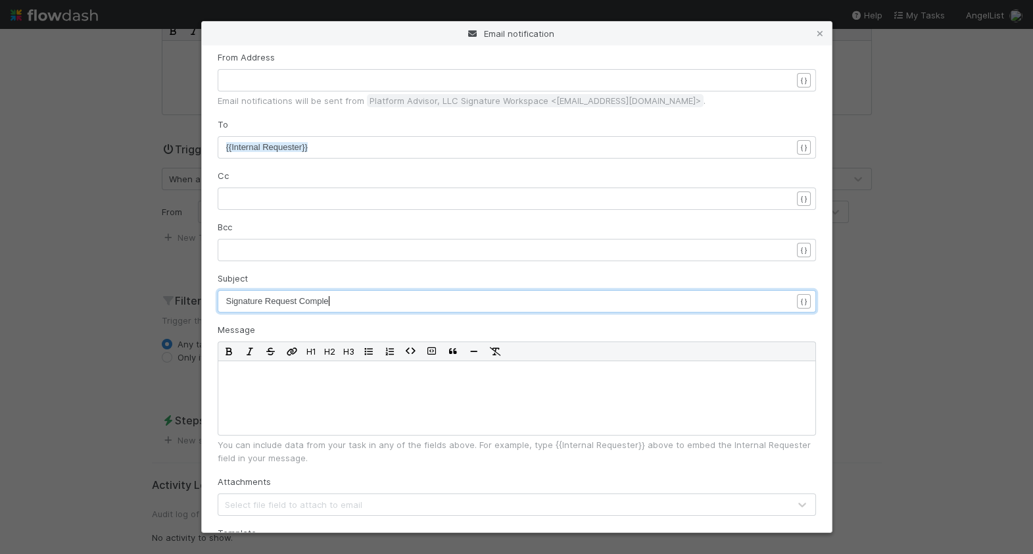
scroll to position [4, 109]
type textarea "Signature Request Complete"
click at [224, 297] on div "Signature Request Complete xxxxxxxxxx Signature Request Complete" at bounding box center [517, 301] width 599 height 22
click at [227, 299] on span "Signature Request Complete" at bounding box center [281, 301] width 110 height 10
type textarea "Platform Adivs"
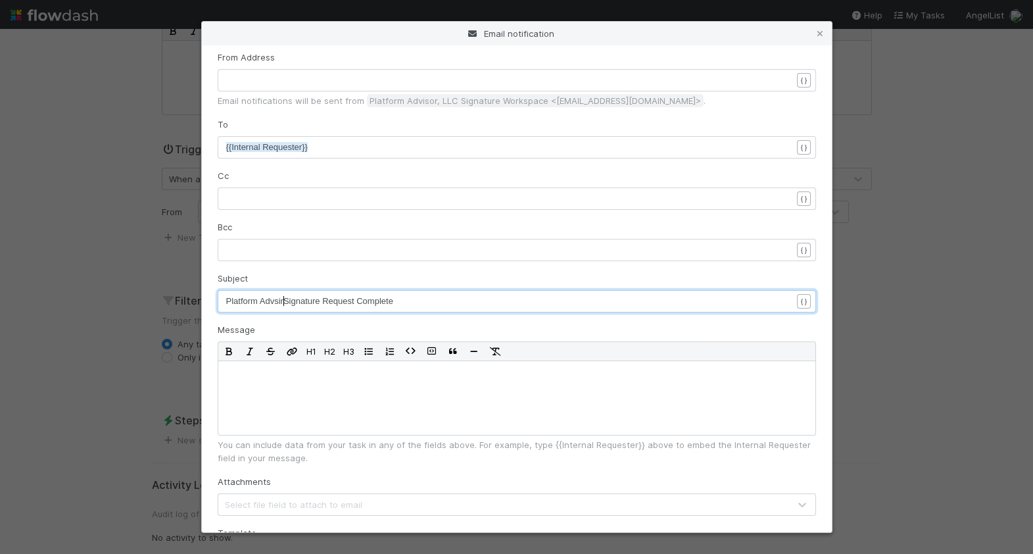
type textarea "vsiro"
type textarea "or"
type textarea "isor, LLC -"
click at [238, 389] on div at bounding box center [517, 397] width 599 height 75
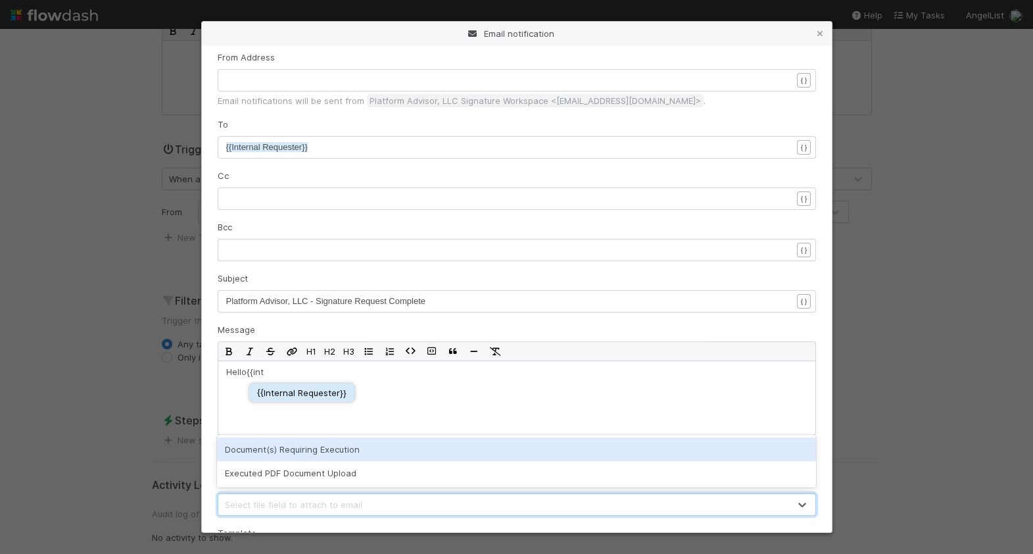
click at [296, 389] on div "{{ Internal Requester }}" at bounding box center [301, 392] width 89 height 13
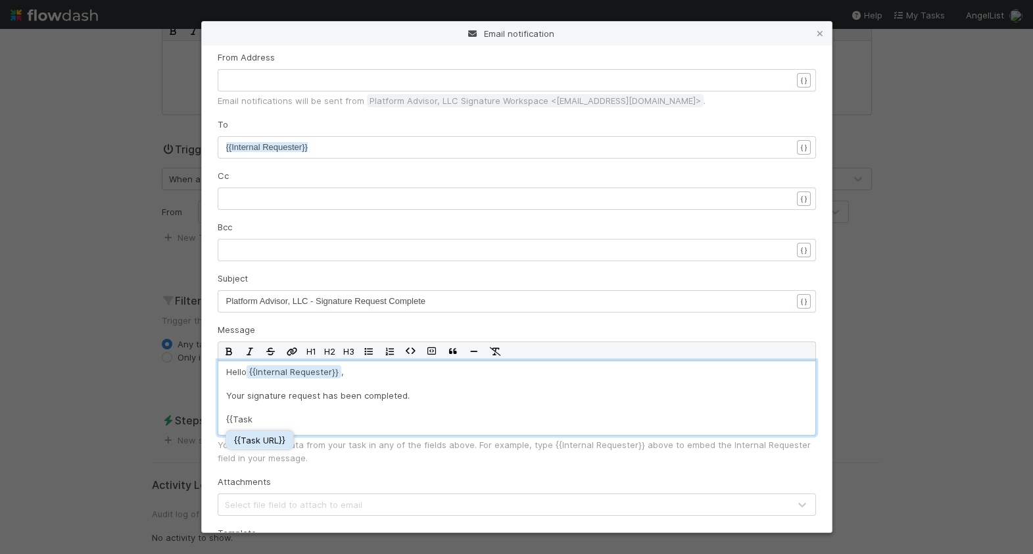
click at [282, 441] on div "{{ Task URL }}" at bounding box center [259, 439] width 51 height 13
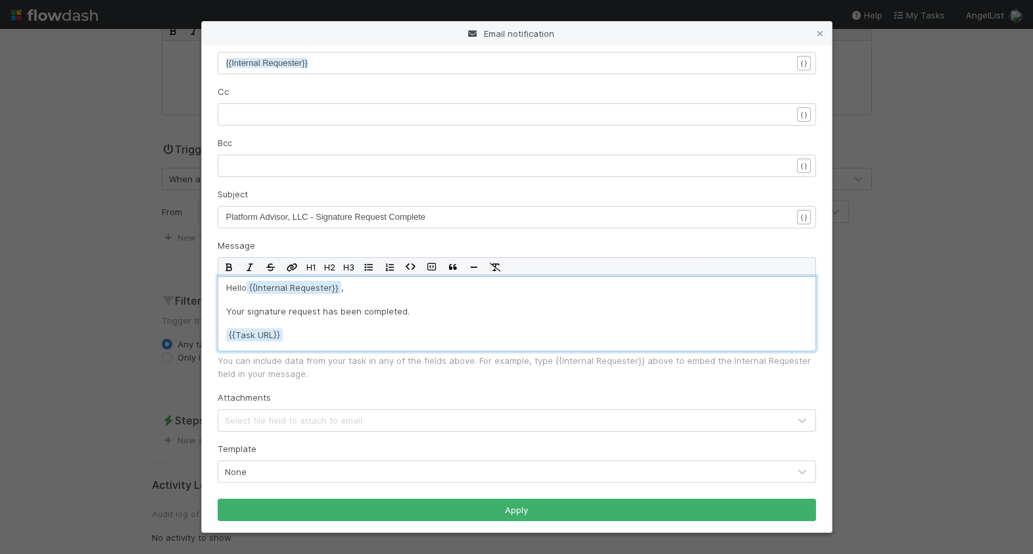
scroll to position [150, 0]
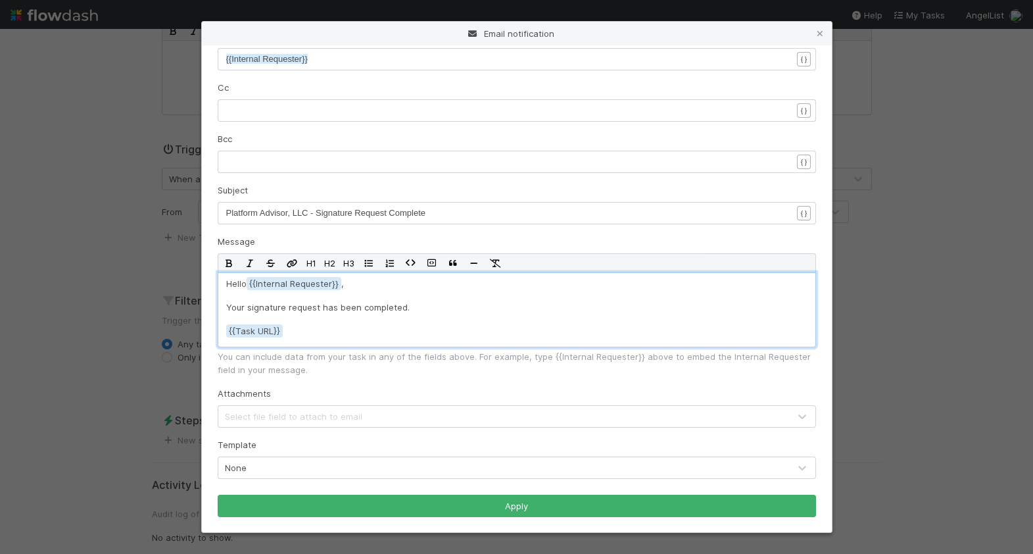
click at [295, 423] on div "Select file field to attach to email" at bounding box center [503, 416] width 571 height 21
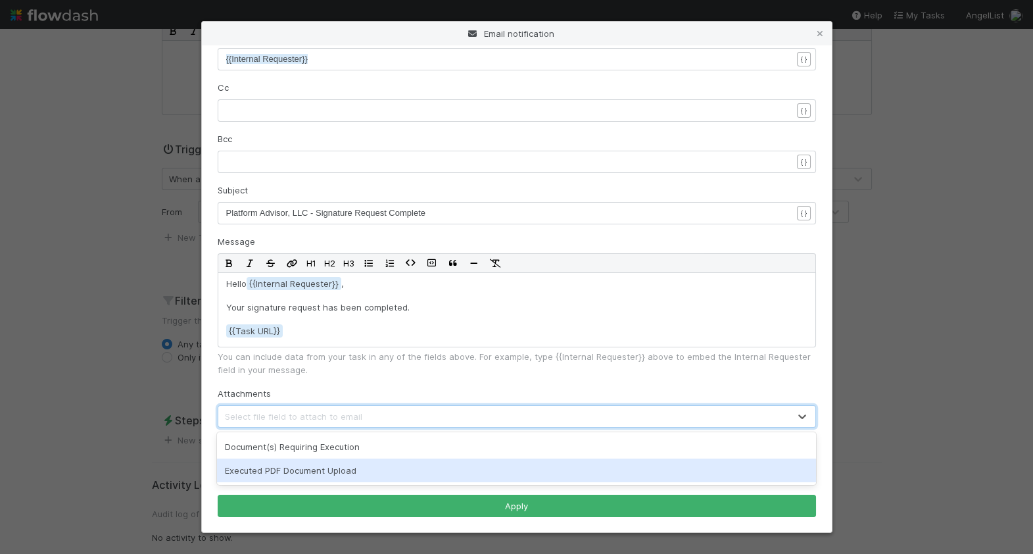
click at [305, 466] on div "Executed PDF Document Upload" at bounding box center [516, 470] width 599 height 24
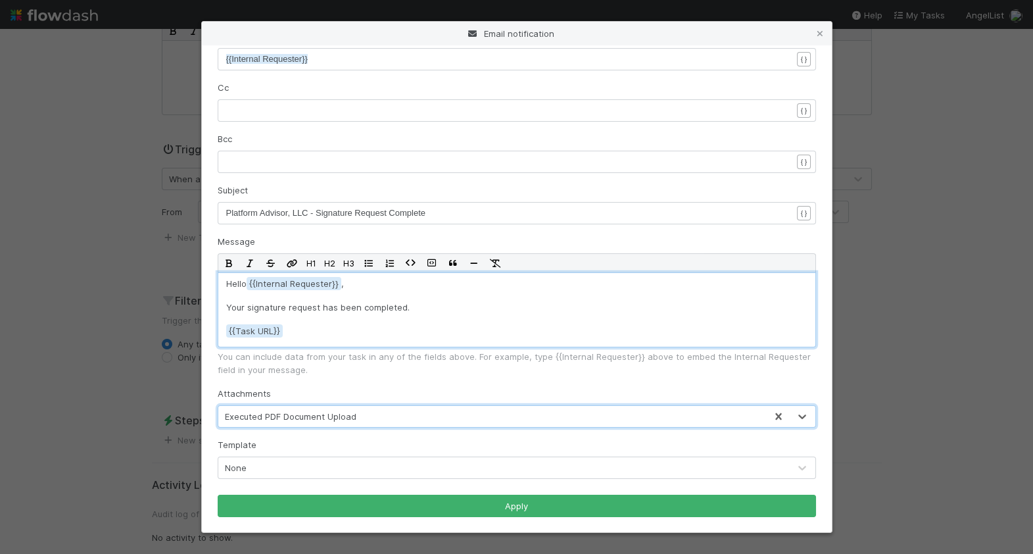
click at [414, 312] on p "Your signature request has been completed." at bounding box center [516, 307] width 581 height 13
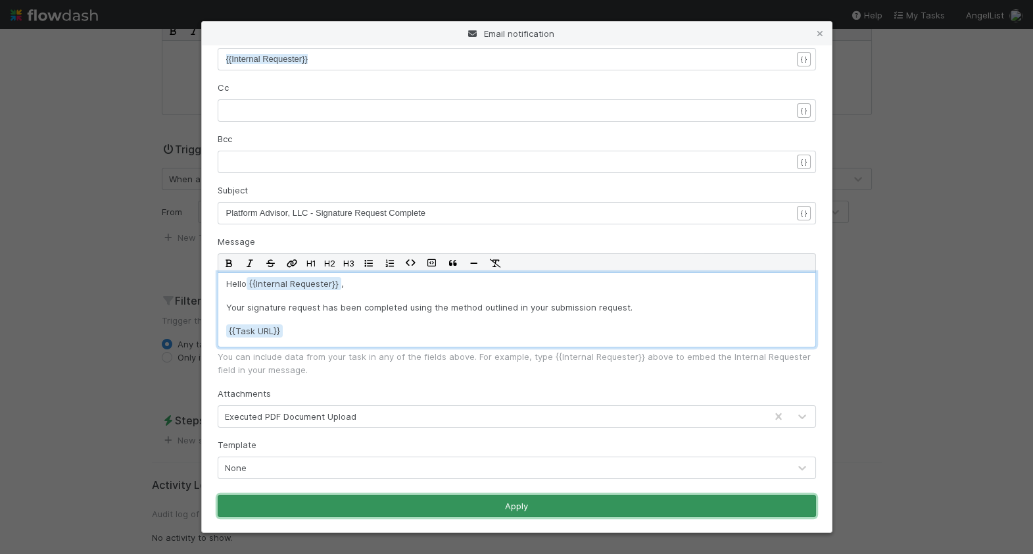
click at [408, 503] on button "Apply" at bounding box center [517, 506] width 599 height 22
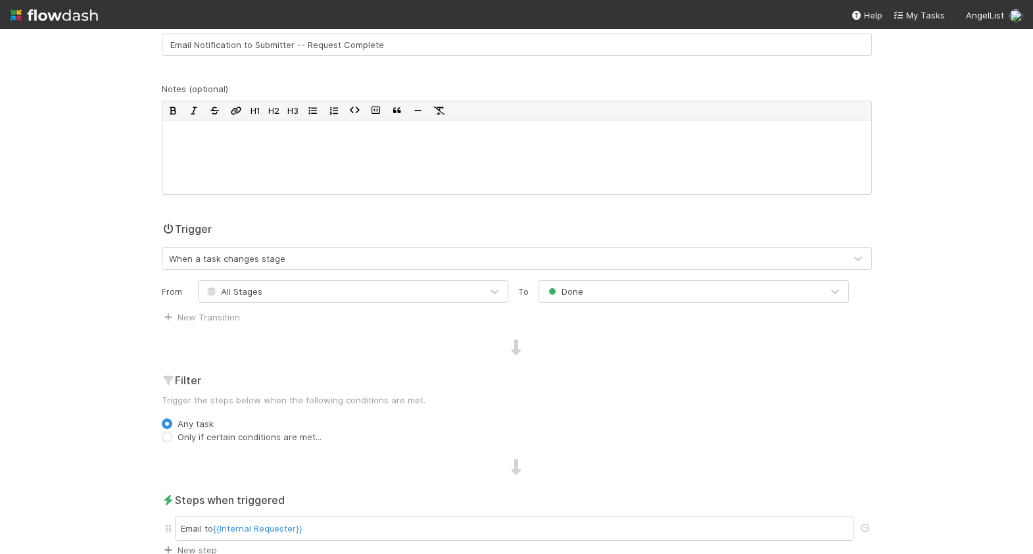
scroll to position [0, 0]
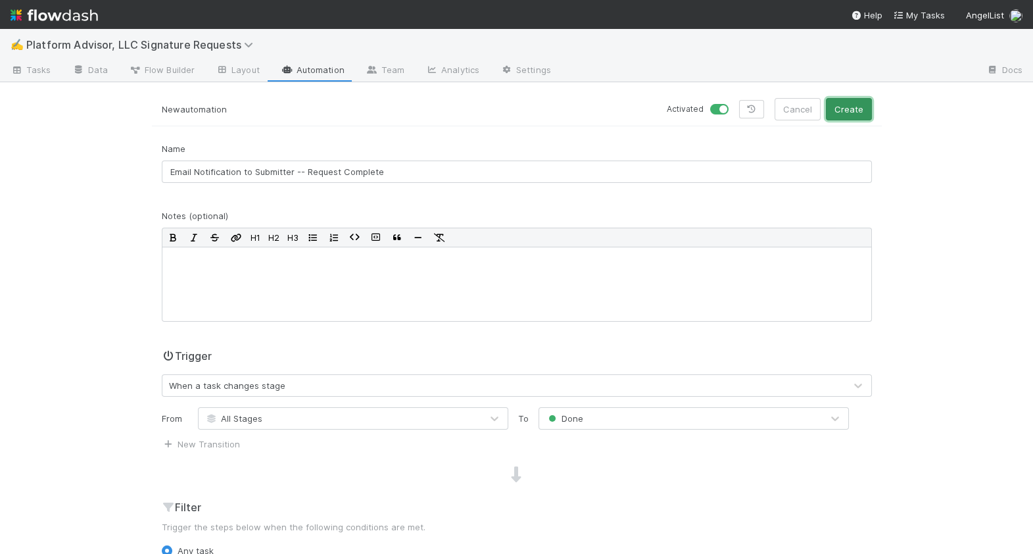
click at [851, 116] on button "Create" at bounding box center [849, 109] width 46 height 22
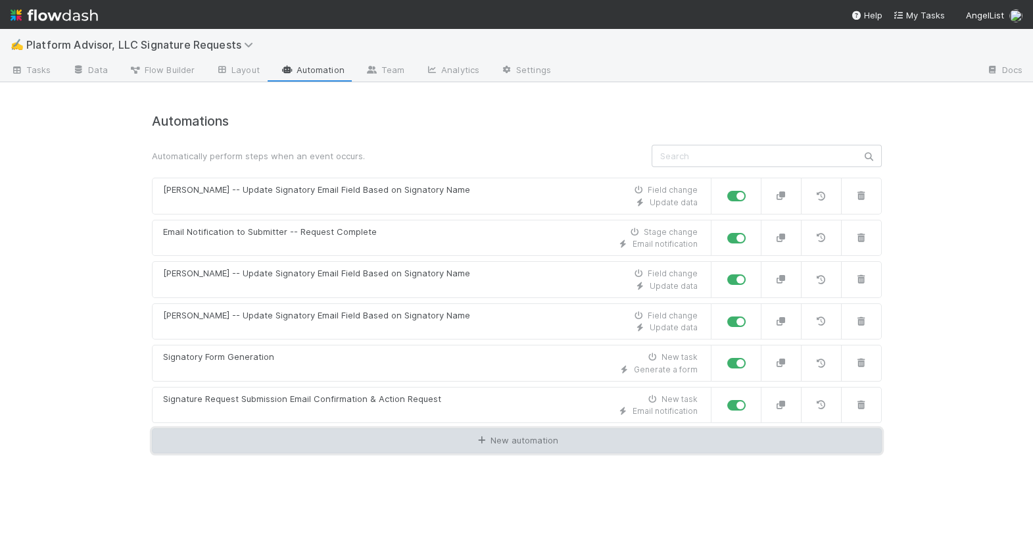
click at [395, 449] on link "New automation" at bounding box center [517, 440] width 730 height 25
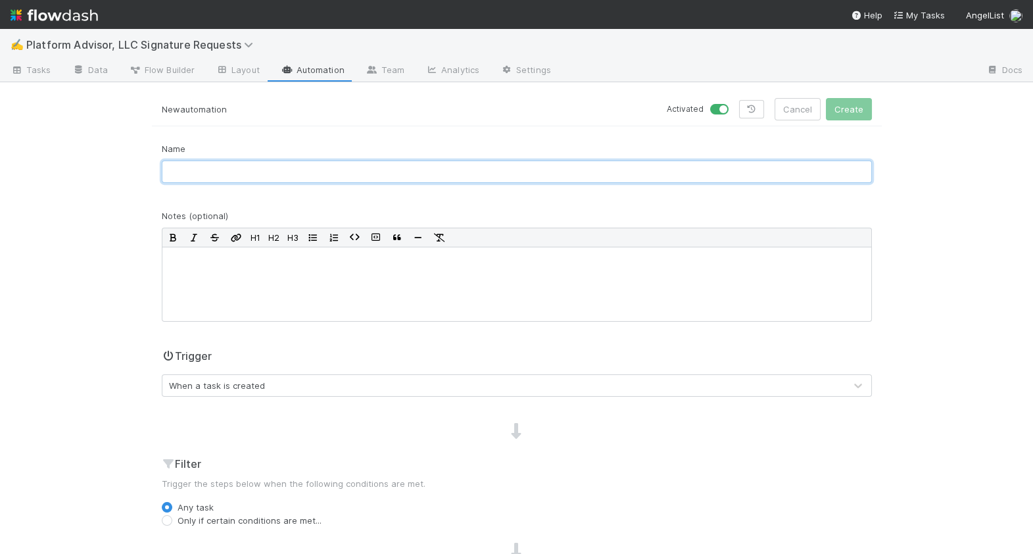
click at [372, 180] on input "text" at bounding box center [517, 171] width 710 height 22
type input "Move to Request Complete"
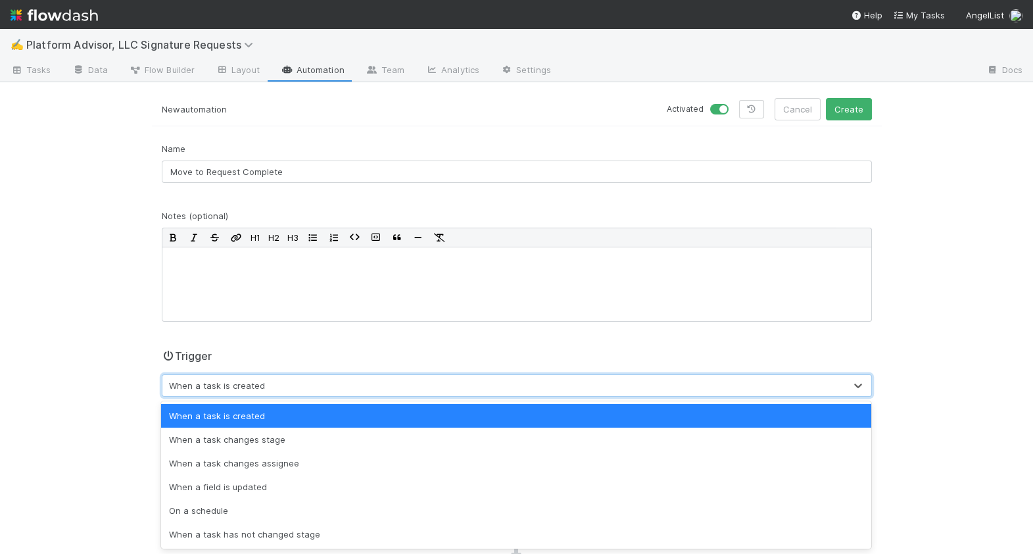
click at [345, 382] on div "When a task is created" at bounding box center [503, 385] width 683 height 21
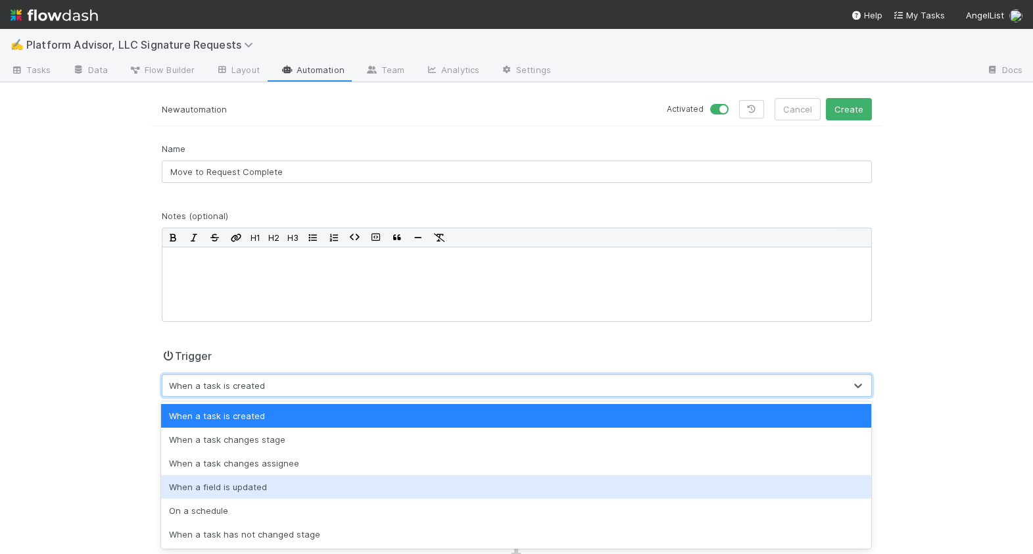
click at [307, 482] on div "When a field is updated" at bounding box center [516, 487] width 710 height 24
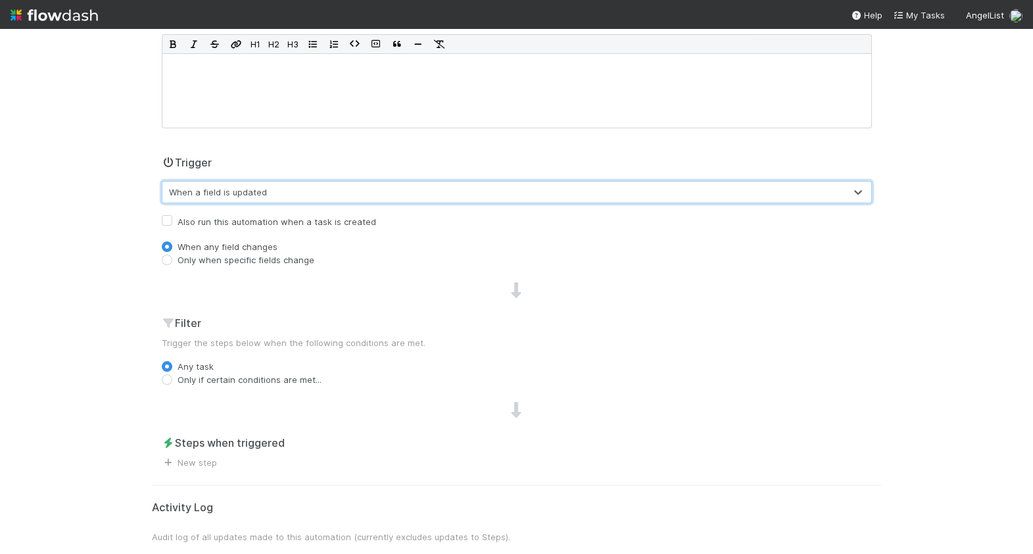
scroll to position [195, 0]
click at [255, 259] on label "Only when specific fields change" at bounding box center [246, 257] width 137 height 13
click at [172, 259] on input "Only when specific fields change" at bounding box center [167, 257] width 11 height 12
radio input "true"
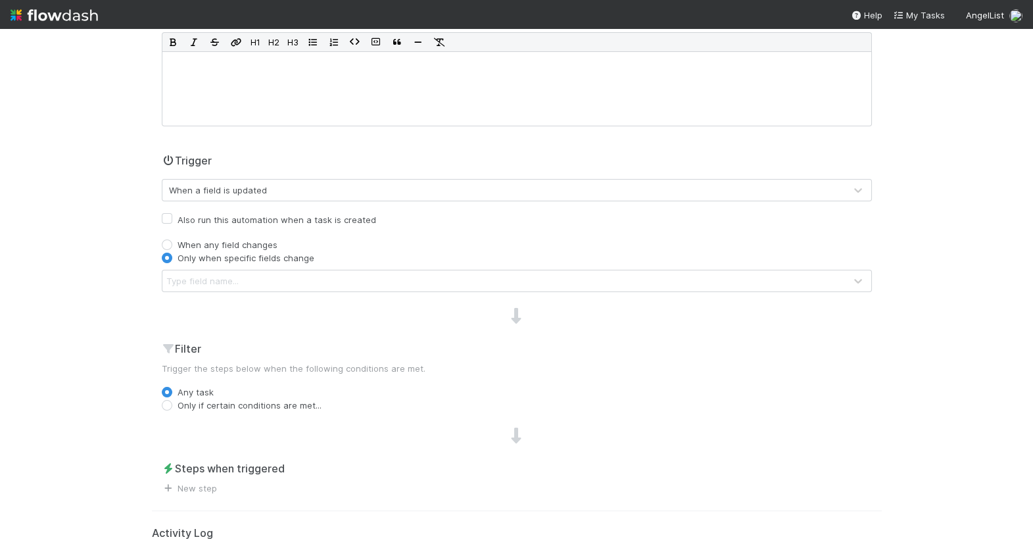
click at [263, 284] on div "Type field name..." at bounding box center [503, 280] width 683 height 21
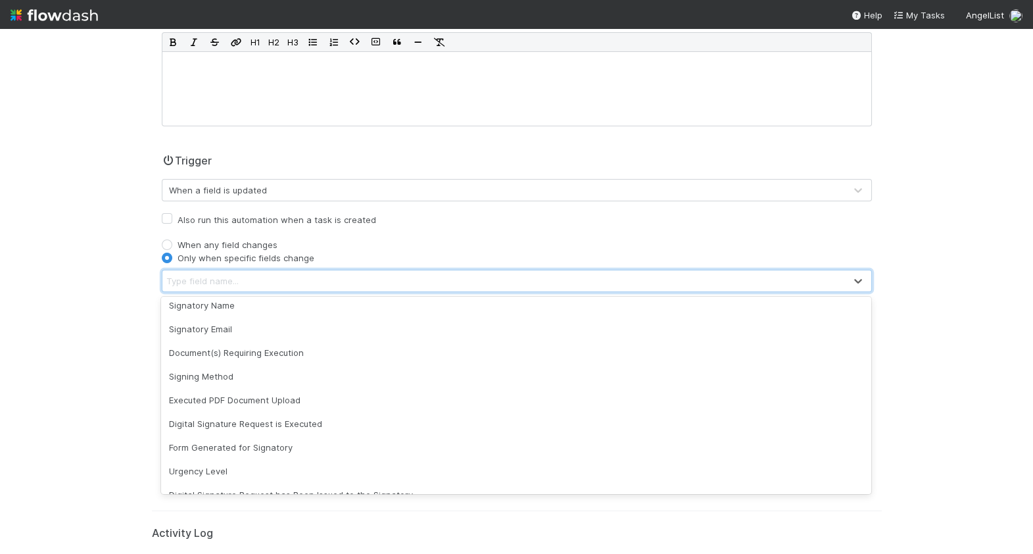
scroll to position [115, 0]
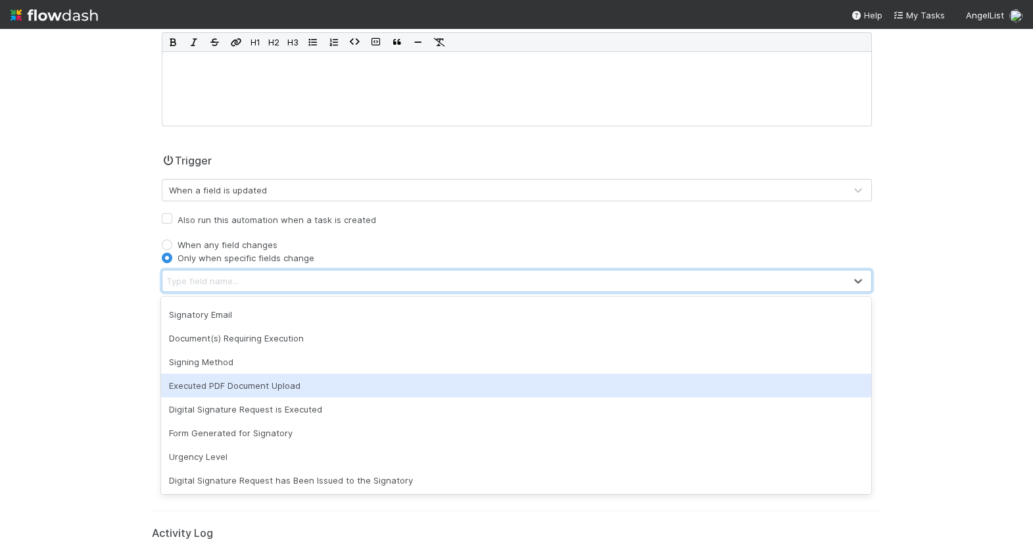
click at [266, 385] on div "Executed PDF Document Upload" at bounding box center [516, 386] width 710 height 24
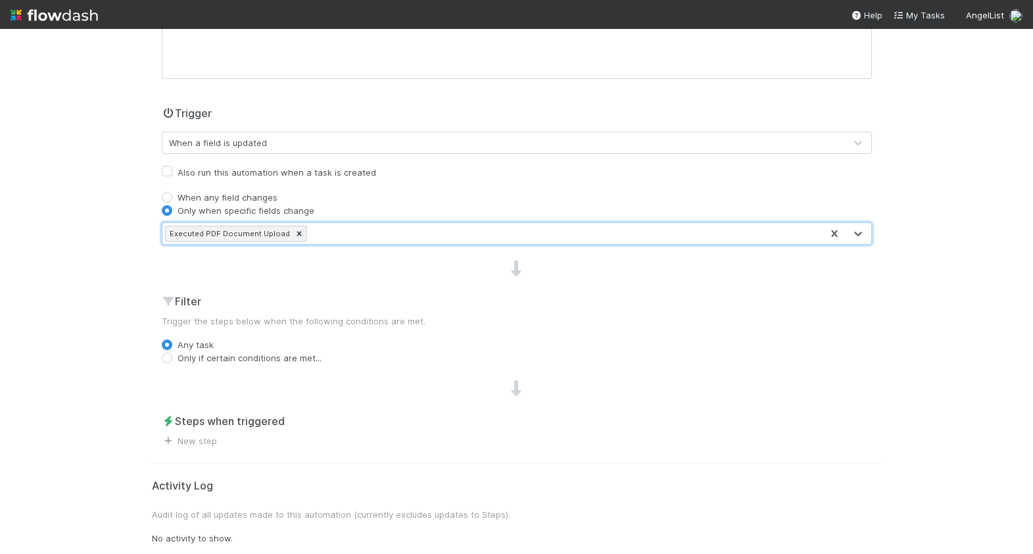
scroll to position [243, 0]
click at [318, 231] on div "Executed PDF Document Upload" at bounding box center [491, 232] width 659 height 21
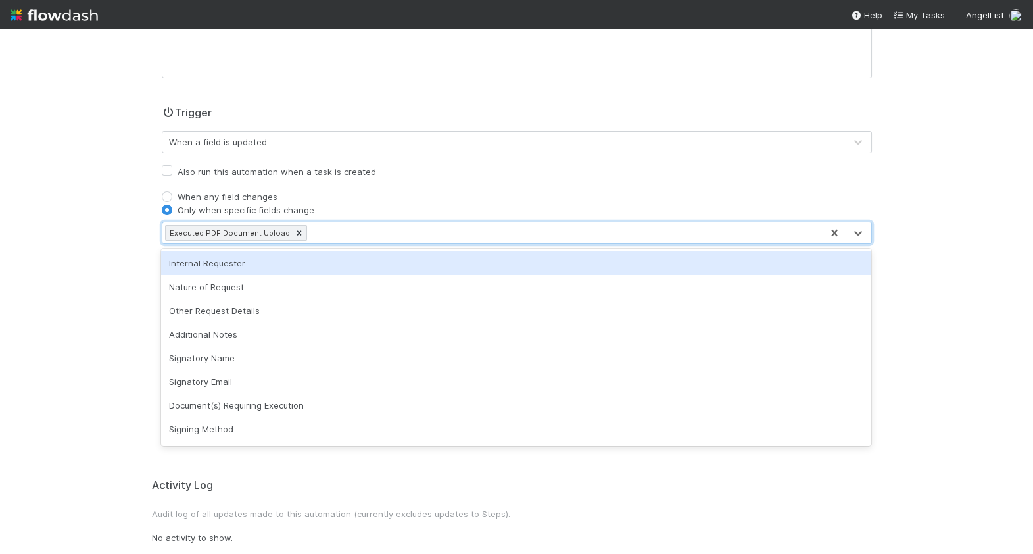
type input "D"
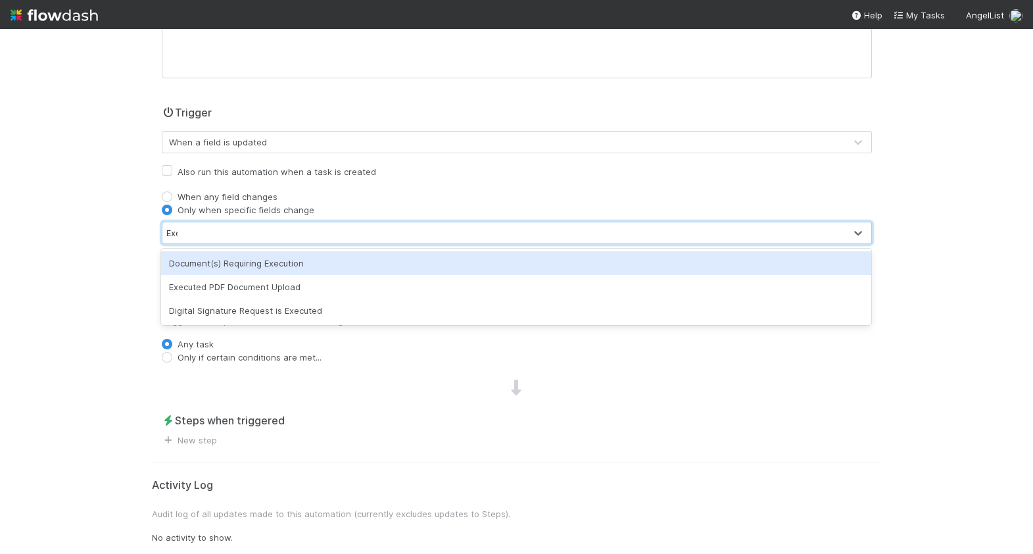
type input "Exec"
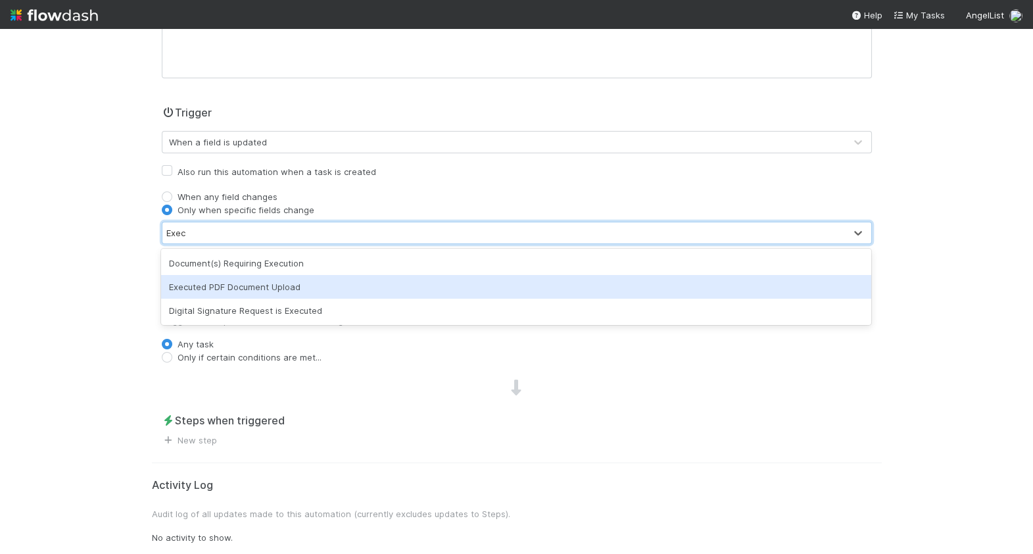
click at [295, 287] on div "Executed PDF Document Upload" at bounding box center [516, 287] width 710 height 24
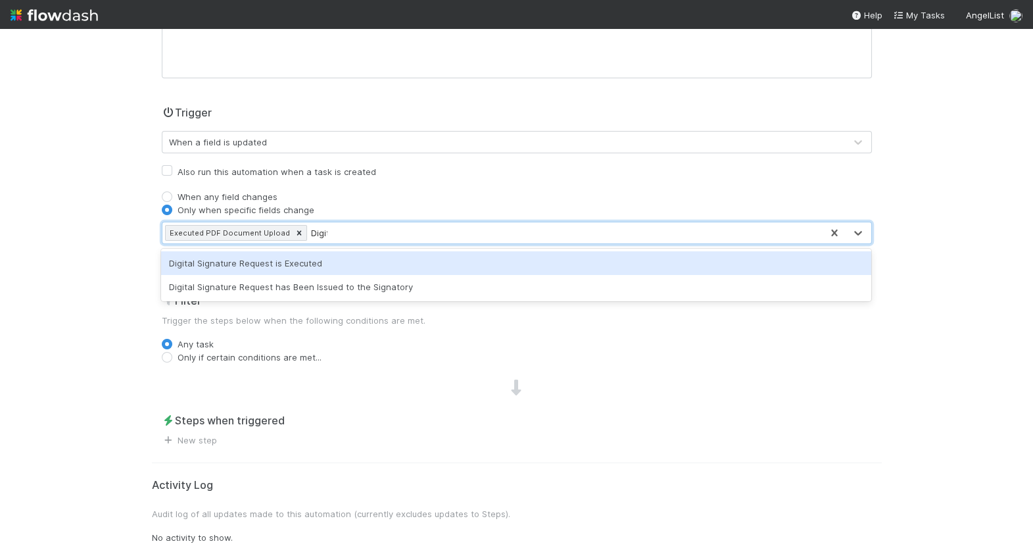
type input "Digita"
click at [283, 267] on div "Digital Signature Request is Executed" at bounding box center [516, 263] width 710 height 24
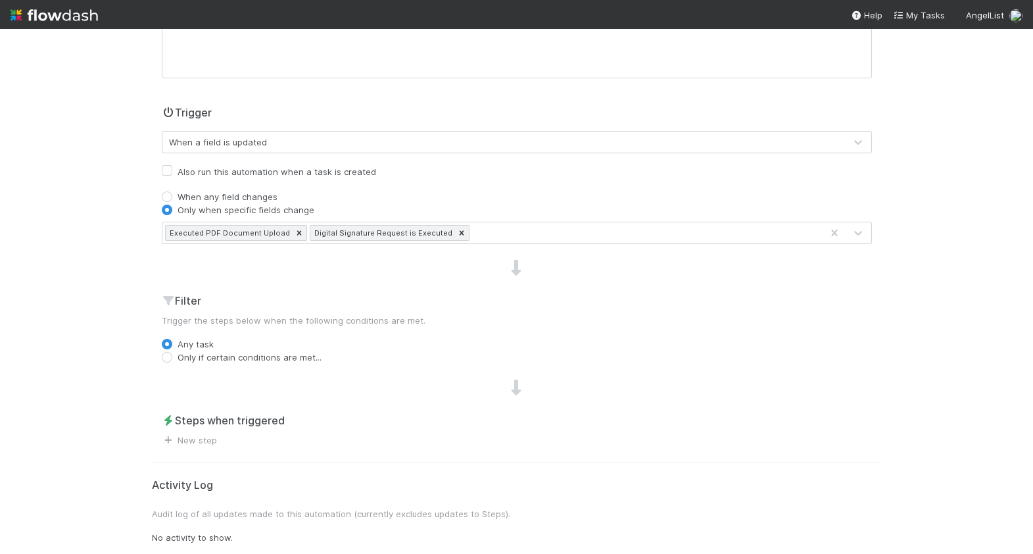
click at [102, 280] on div "✍️ Platform Advisor, LLC Signature Requests Tasks Data Flow Builder Layout Auto…" at bounding box center [516, 291] width 1033 height 525
click at [186, 435] on link "New step" at bounding box center [189, 440] width 55 height 11
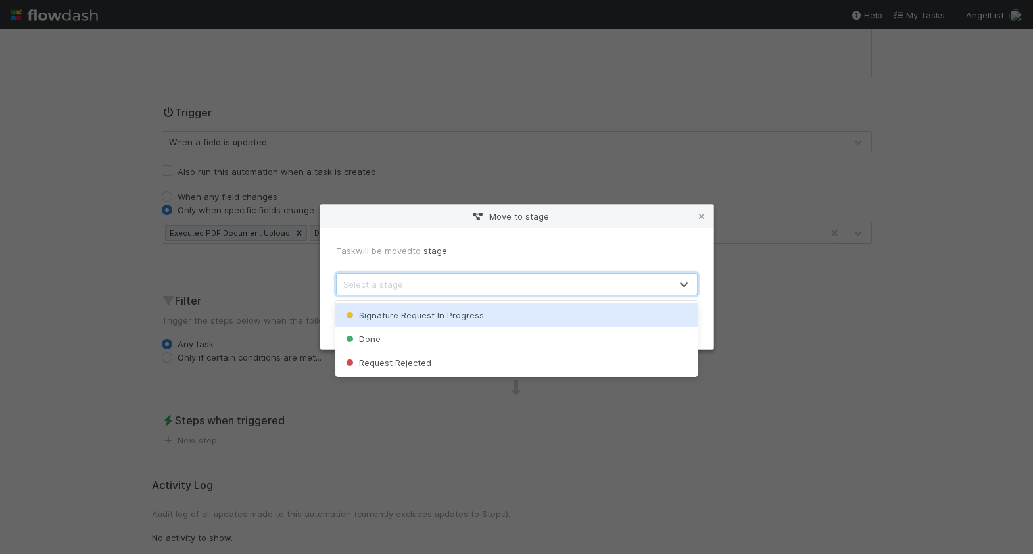
click at [389, 281] on div "Select a stage" at bounding box center [373, 284] width 60 height 13
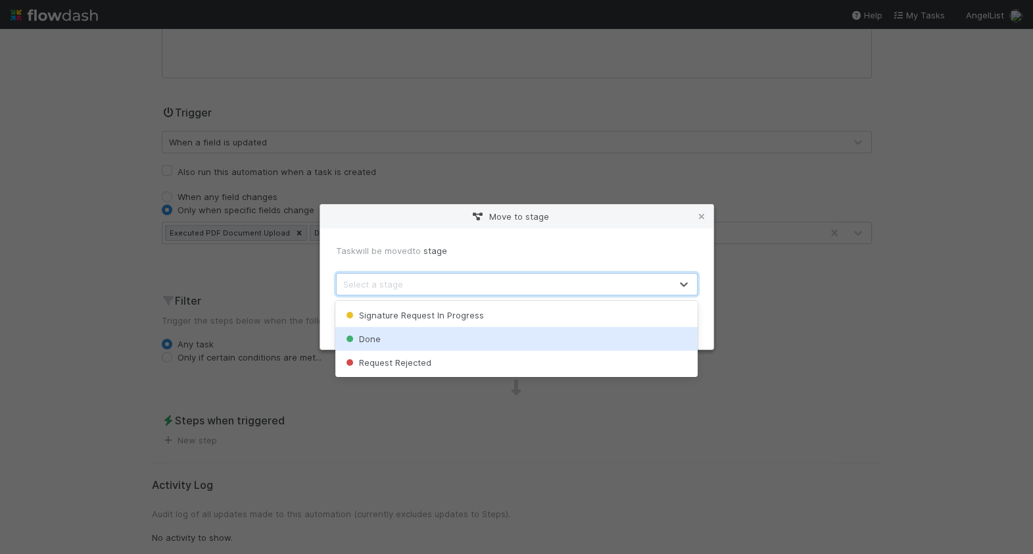
click at [397, 337] on div "Done" at bounding box center [516, 339] width 362 height 24
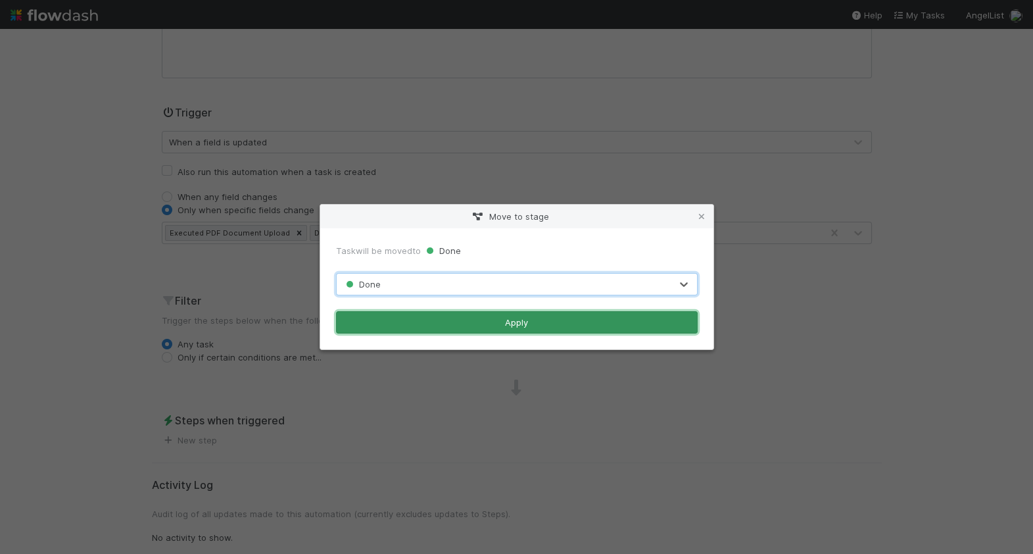
click at [541, 326] on button "Apply" at bounding box center [517, 322] width 362 height 22
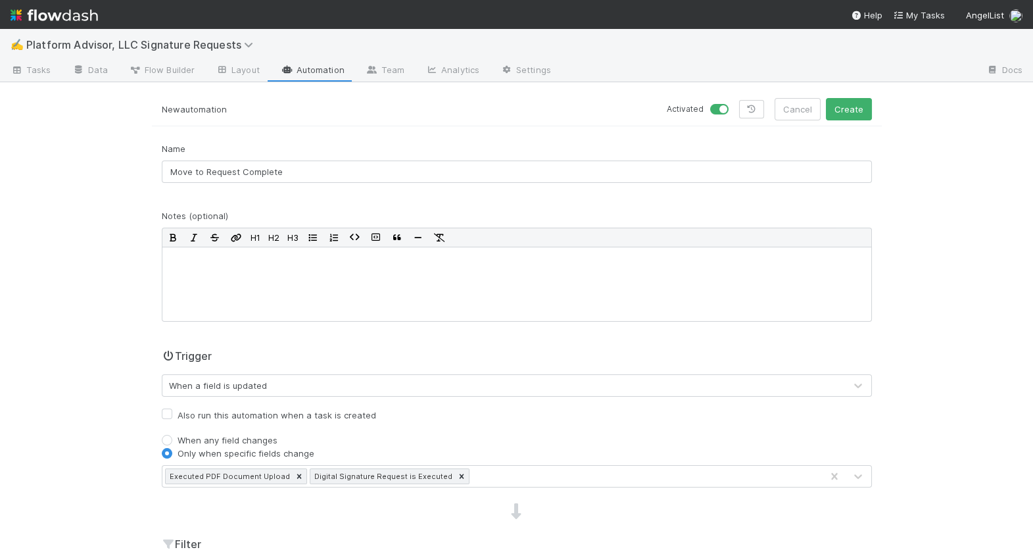
scroll to position [0, 0]
click at [832, 95] on div "✍️ Platform Advisor, LLC Signature Requests Tasks Data Flow Builder Layout Auto…" at bounding box center [516, 291] width 1033 height 525
click at [836, 104] on button "Create" at bounding box center [849, 109] width 46 height 22
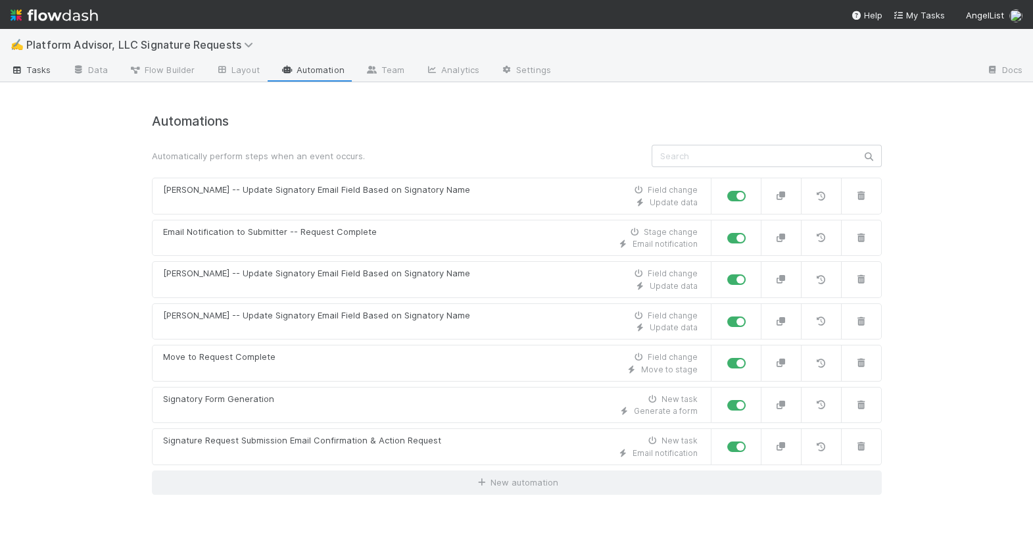
click at [39, 71] on span "Tasks" at bounding box center [31, 69] width 41 height 13
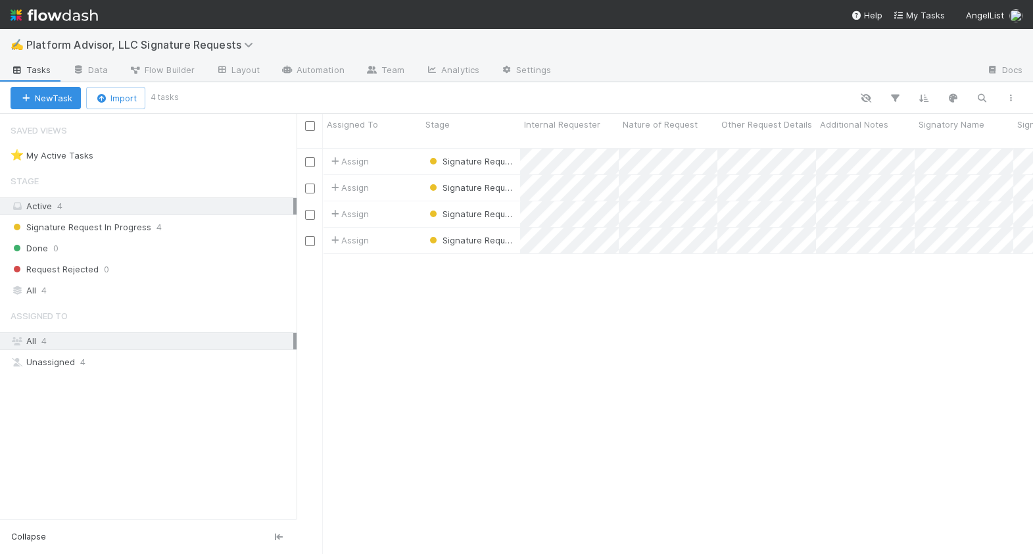
scroll to position [416, 737]
click at [313, 184] on input "checkbox" at bounding box center [310, 189] width 10 height 10
click at [312, 210] on input "checkbox" at bounding box center [310, 215] width 10 height 10
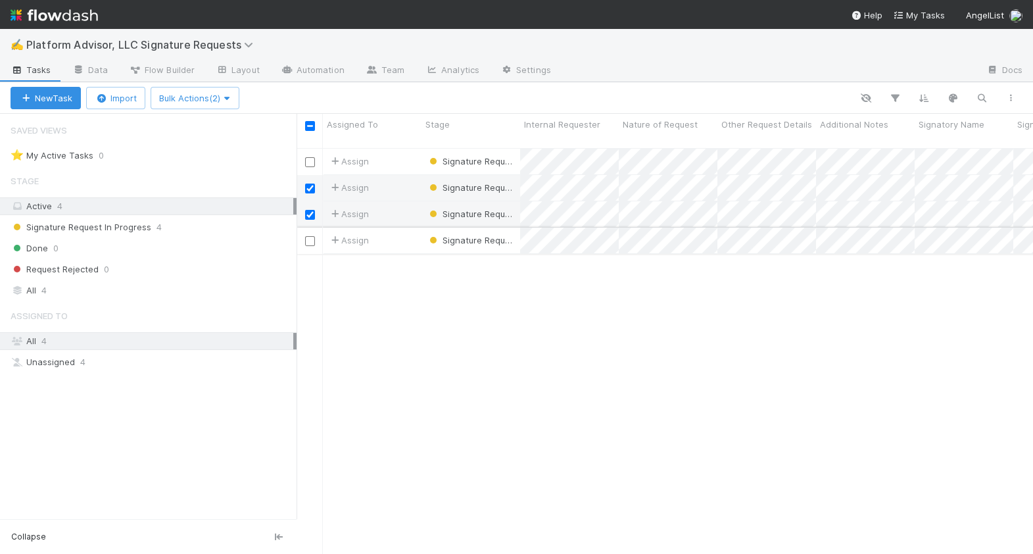
click at [312, 236] on input "checkbox" at bounding box center [310, 241] width 10 height 10
click at [219, 98] on span "Bulk Actions (3)" at bounding box center [195, 98] width 72 height 11
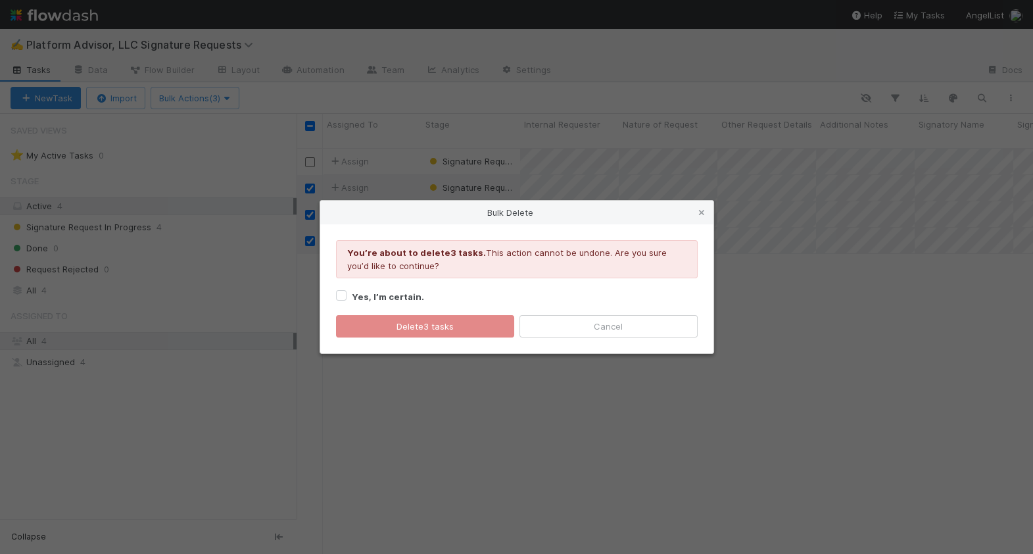
click at [410, 301] on strong "Yes, I’m certain." at bounding box center [388, 296] width 72 height 11
click at [347, 301] on input "Yes, I’m certain." at bounding box center [341, 295] width 11 height 12
checkbox input "true"
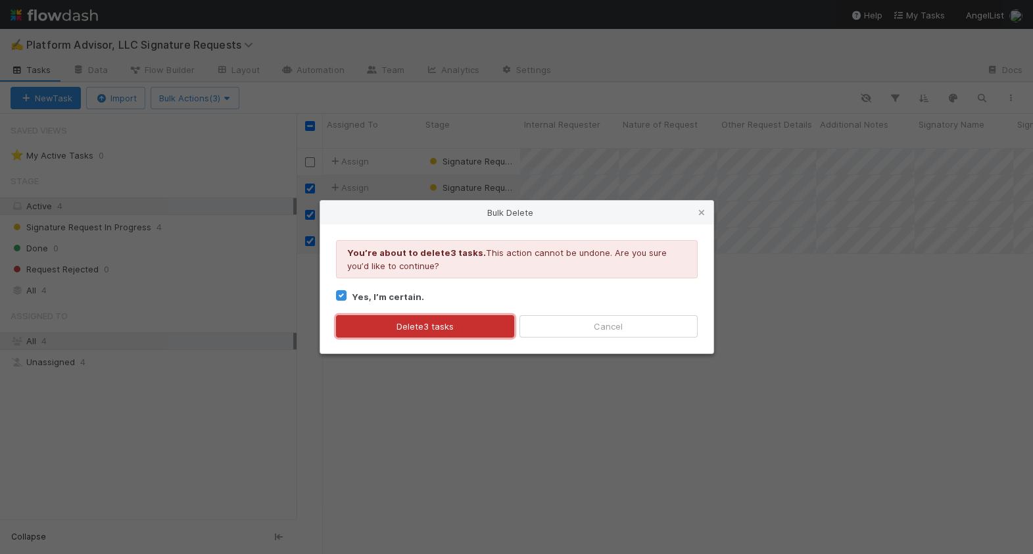
click at [403, 324] on button "Delete 3 tasks" at bounding box center [425, 326] width 178 height 22
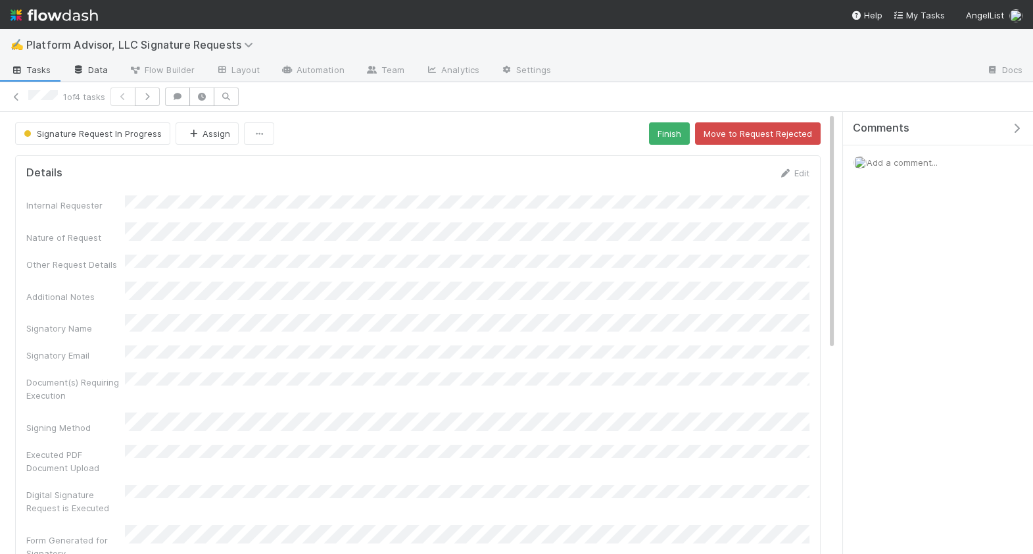
click at [110, 74] on link "Data" at bounding box center [90, 71] width 57 height 21
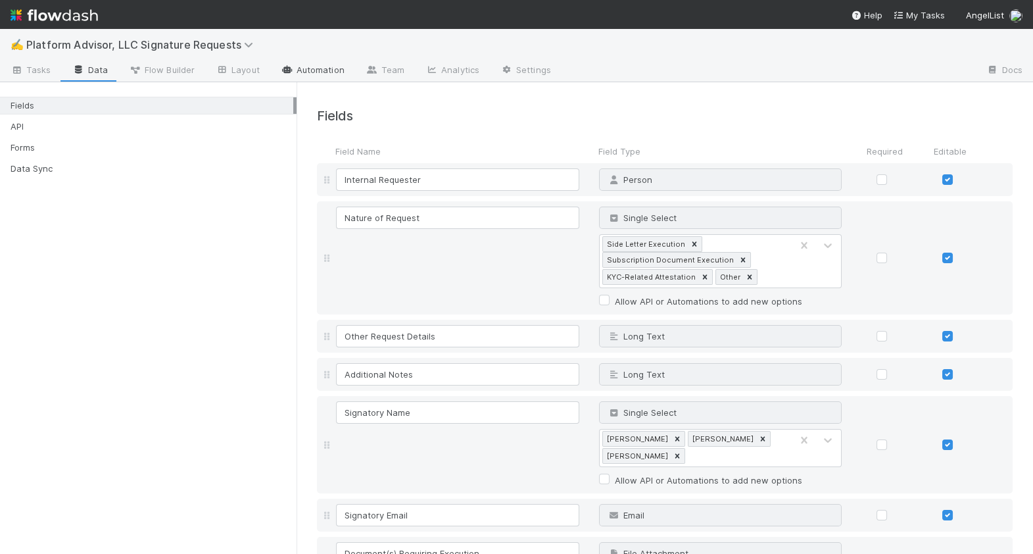
click at [297, 62] on link "Automation" at bounding box center [312, 71] width 85 height 21
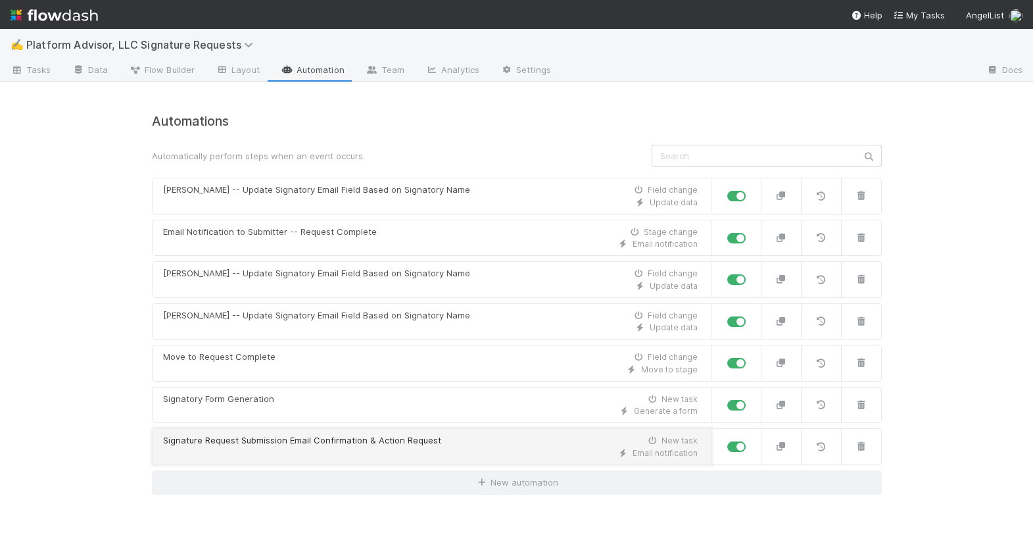
click at [449, 437] on div "Signature Request Submission Email Confirmation & Action Request New task" at bounding box center [430, 440] width 535 height 13
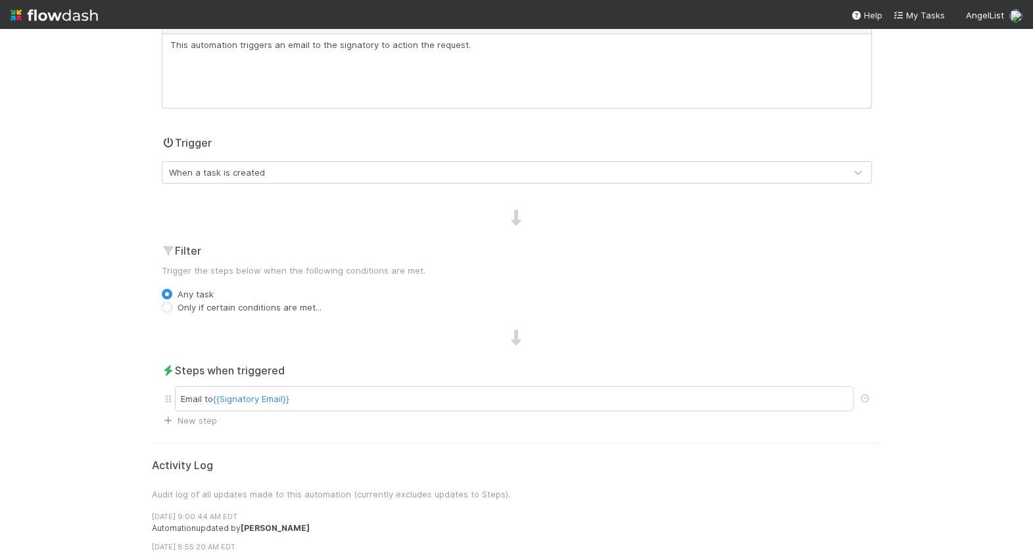
scroll to position [214, 0]
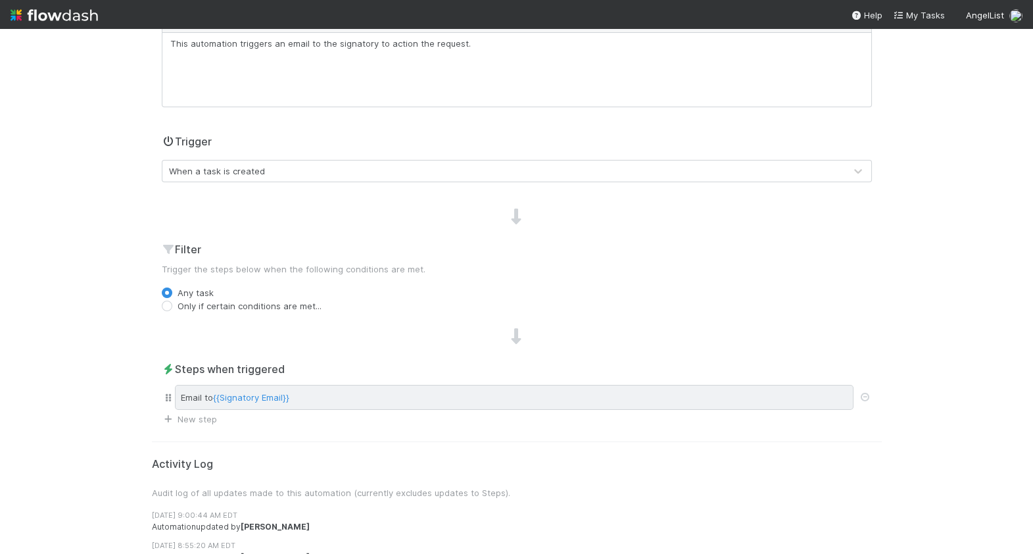
click at [433, 391] on div "Email to {{Signatory Email}}" at bounding box center [514, 397] width 679 height 25
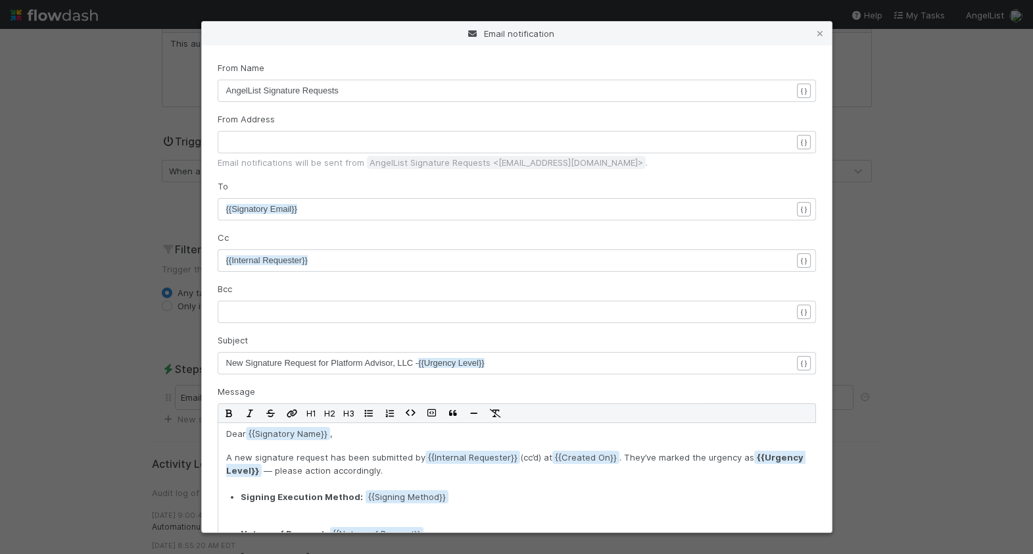
click at [113, 291] on div "Email notification From Name xxxxxxxxxx AngelList Signature Requests { } From A…" at bounding box center [516, 277] width 1033 height 554
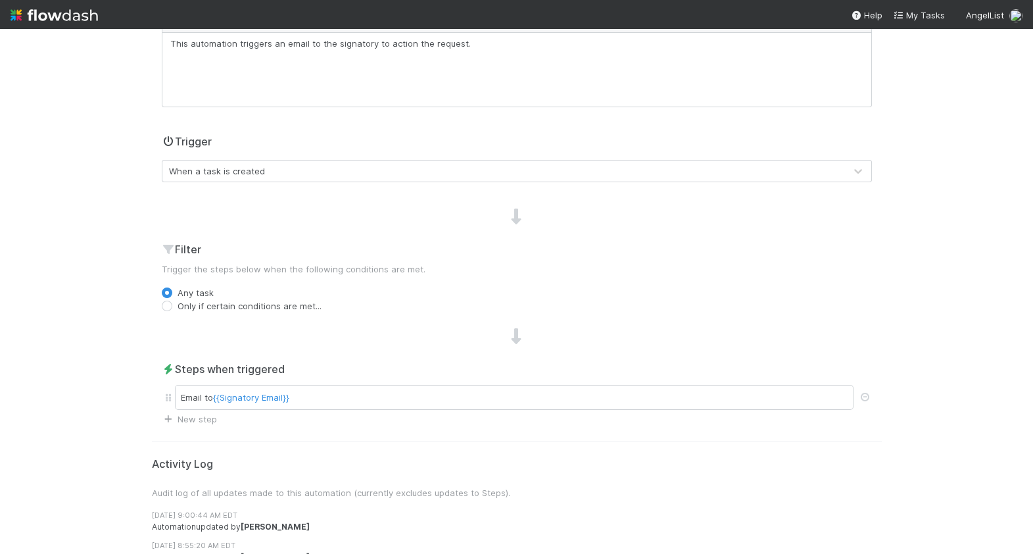
scroll to position [0, 0]
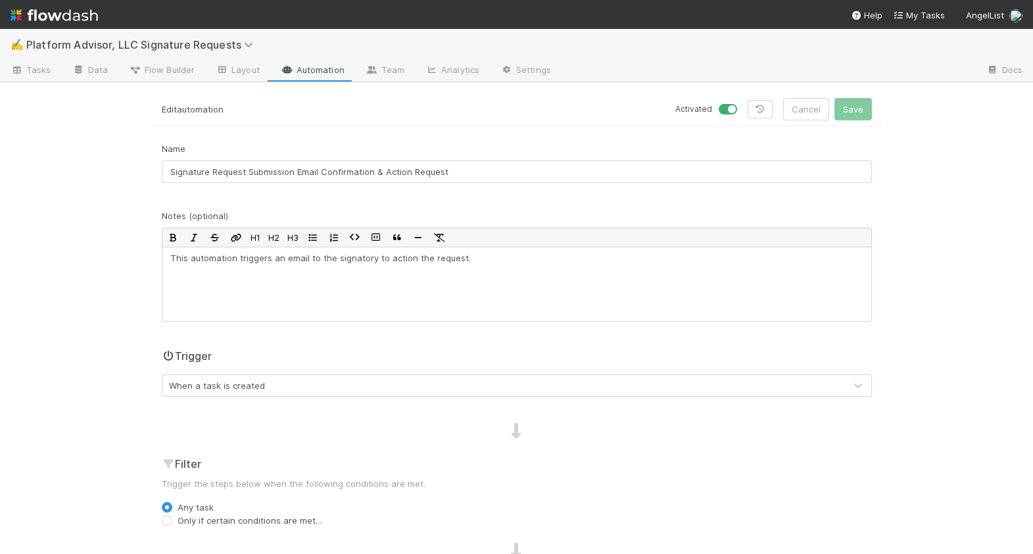
click at [69, 94] on div "✍️ Platform Advisor, LLC Signature Requests Tasks Data Flow Builder Layout Auto…" at bounding box center [516, 291] width 1033 height 525
click at [82, 66] on icon at bounding box center [78, 70] width 13 height 8
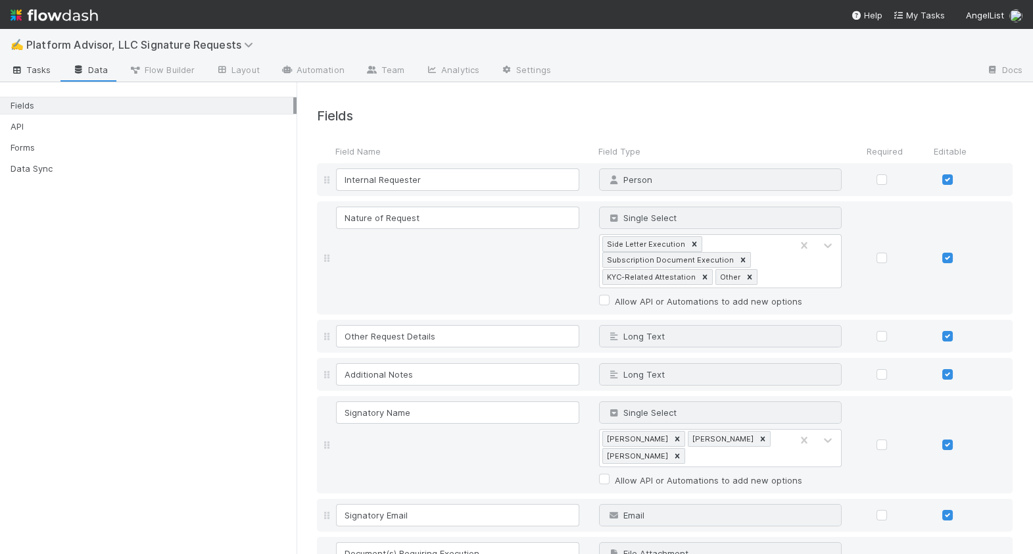
click at [28, 68] on span "Tasks" at bounding box center [31, 69] width 41 height 13
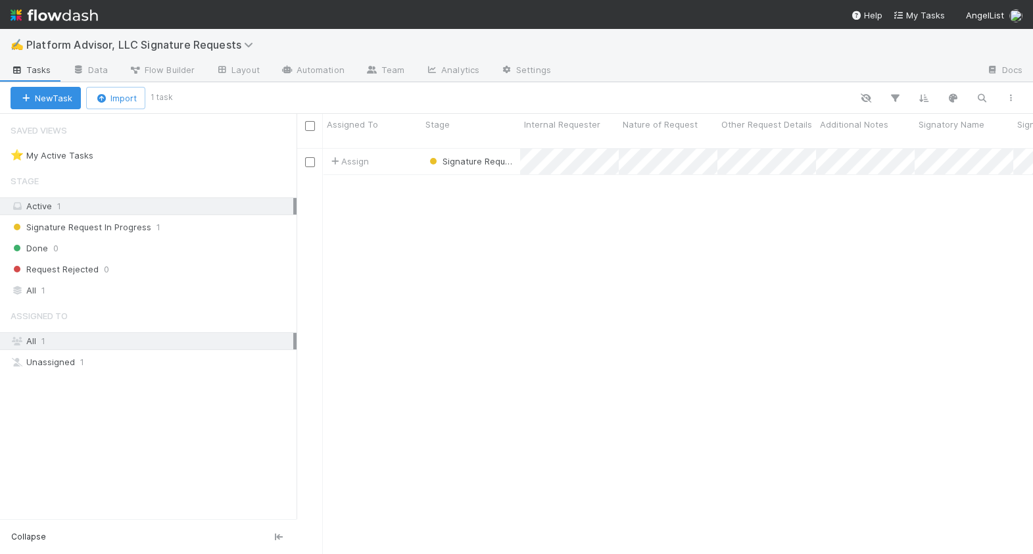
scroll to position [416, 737]
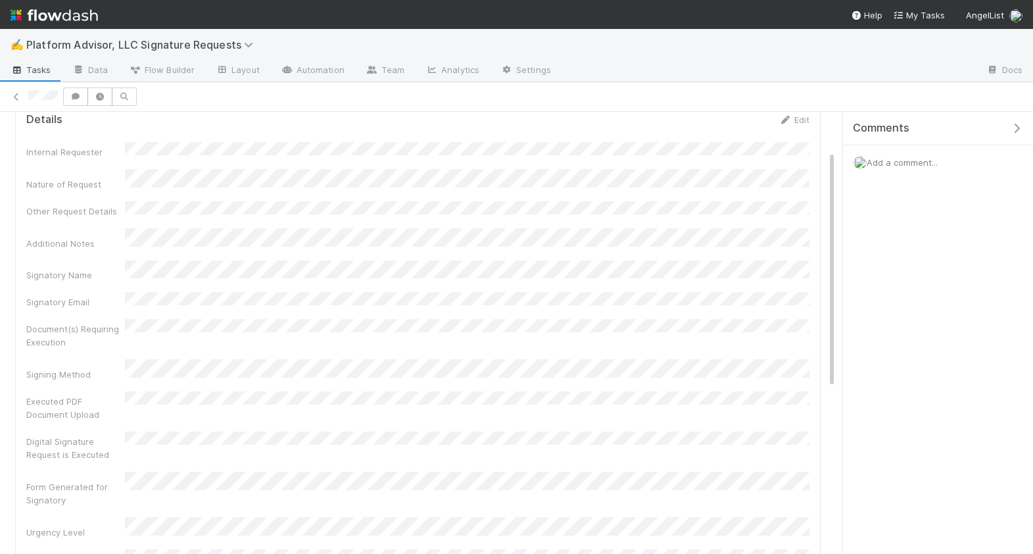
scroll to position [41, 0]
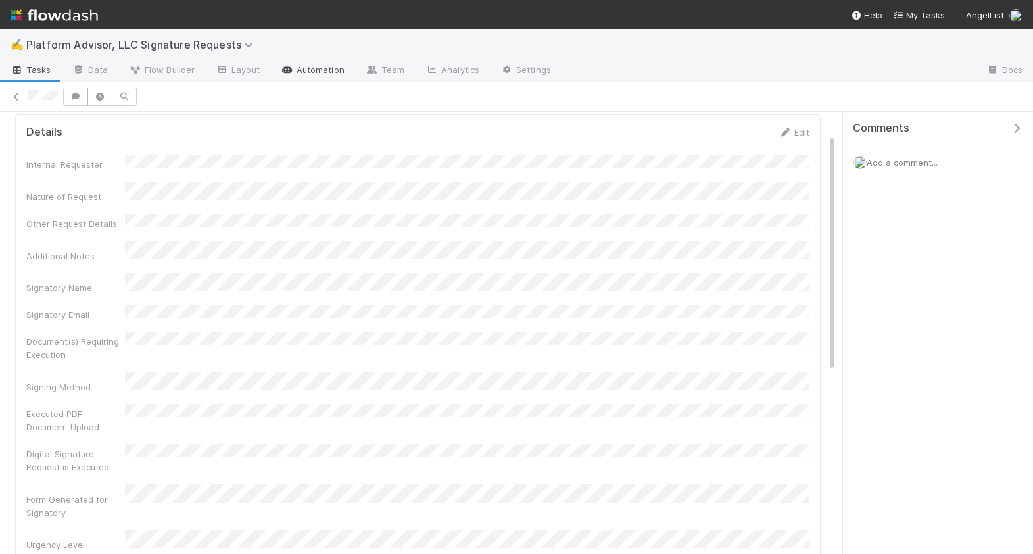
click at [292, 69] on link "Automation" at bounding box center [312, 71] width 85 height 21
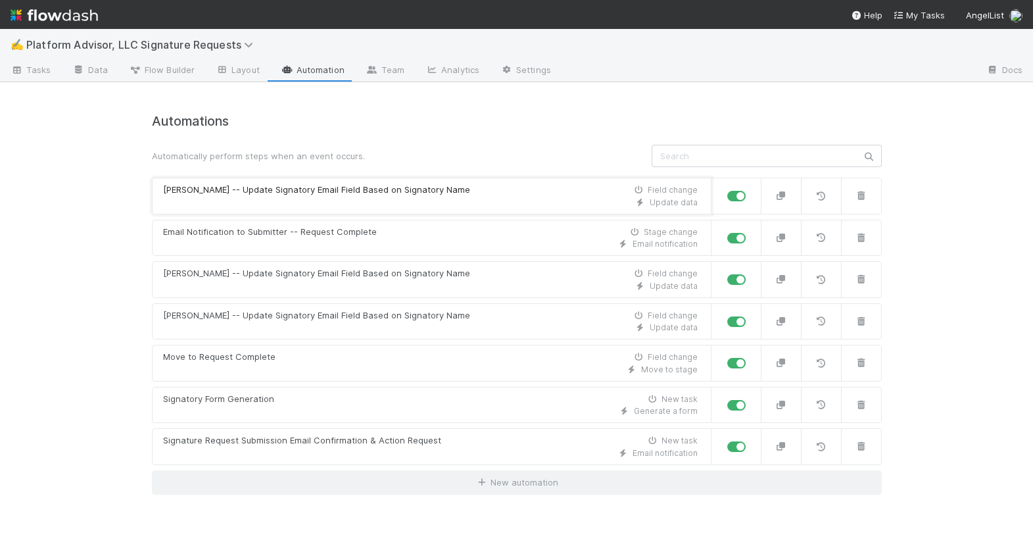
click at [380, 199] on div "Update data" at bounding box center [430, 203] width 535 height 12
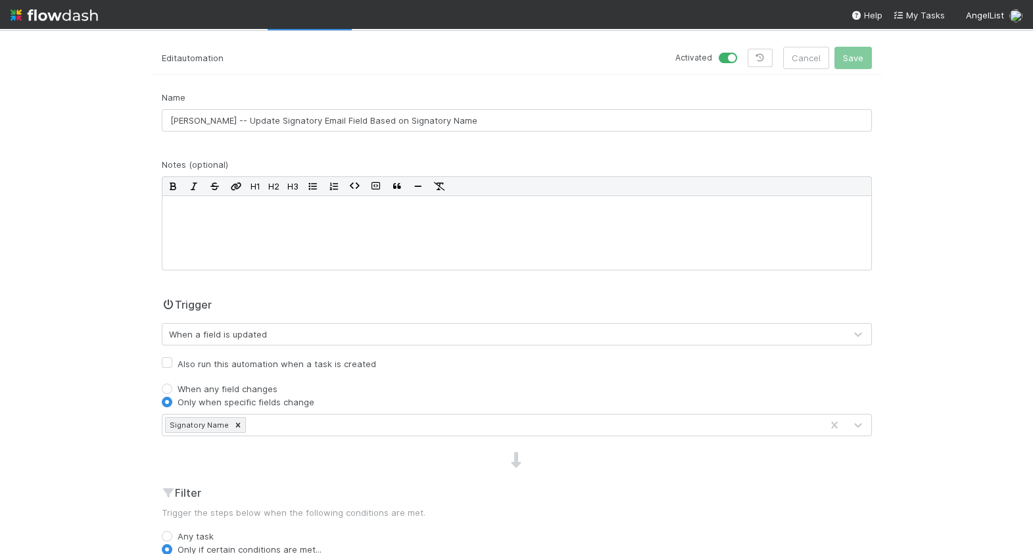
scroll to position [55, 0]
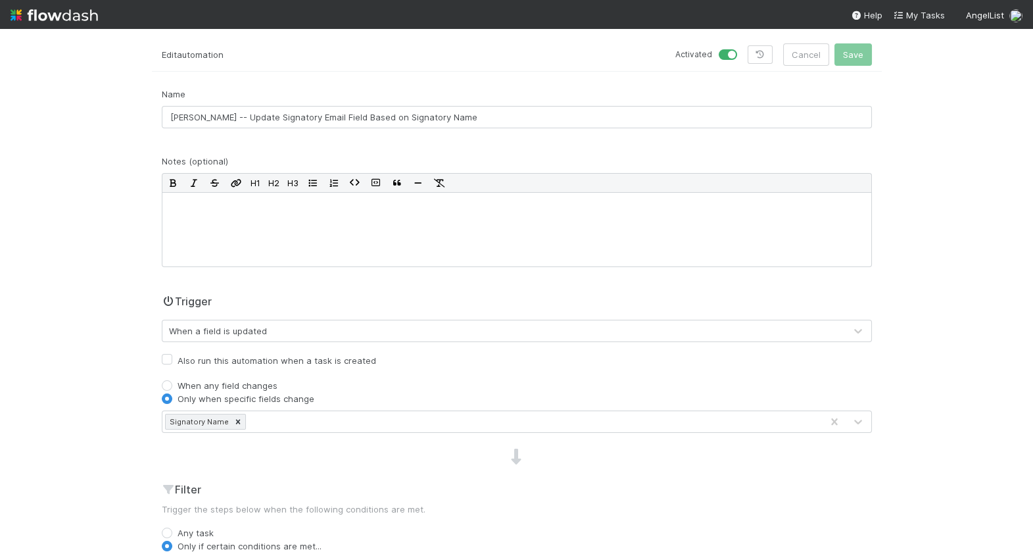
click at [314, 360] on label "Also run this automation when a task is created" at bounding box center [277, 361] width 199 height 16
click at [172, 360] on input "Also run this automation when a task is created" at bounding box center [167, 359] width 11 height 12
checkbox input "true"
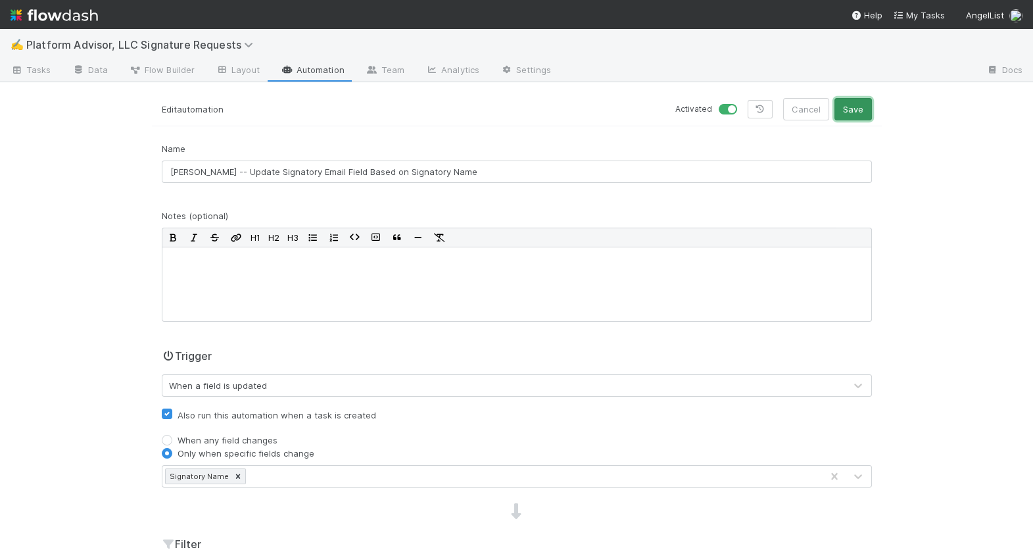
click at [858, 110] on button "Save" at bounding box center [853, 109] width 37 height 22
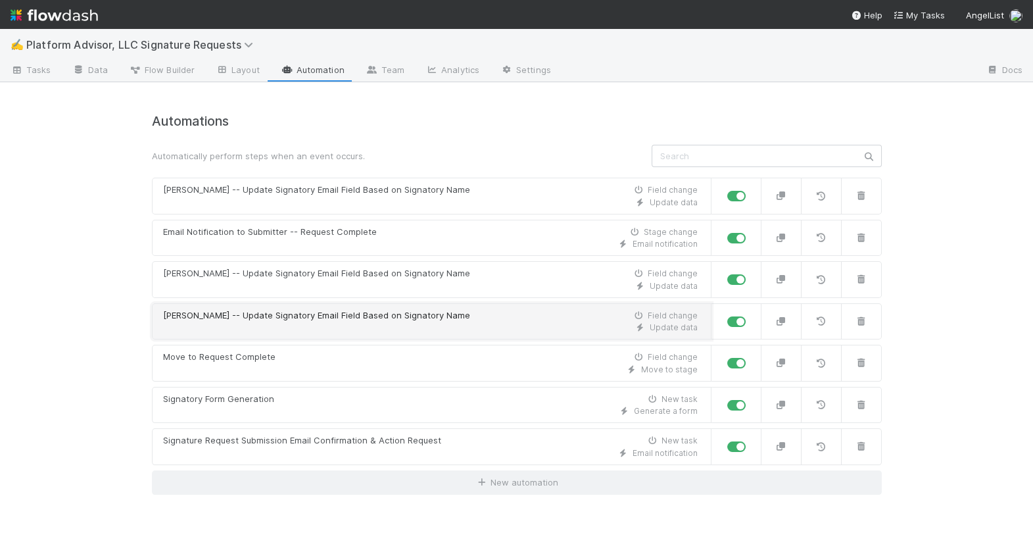
click at [452, 318] on div "[PERSON_NAME] -- Update Signatory Email Field Based on Signatory Name Field cha…" at bounding box center [430, 315] width 535 height 13
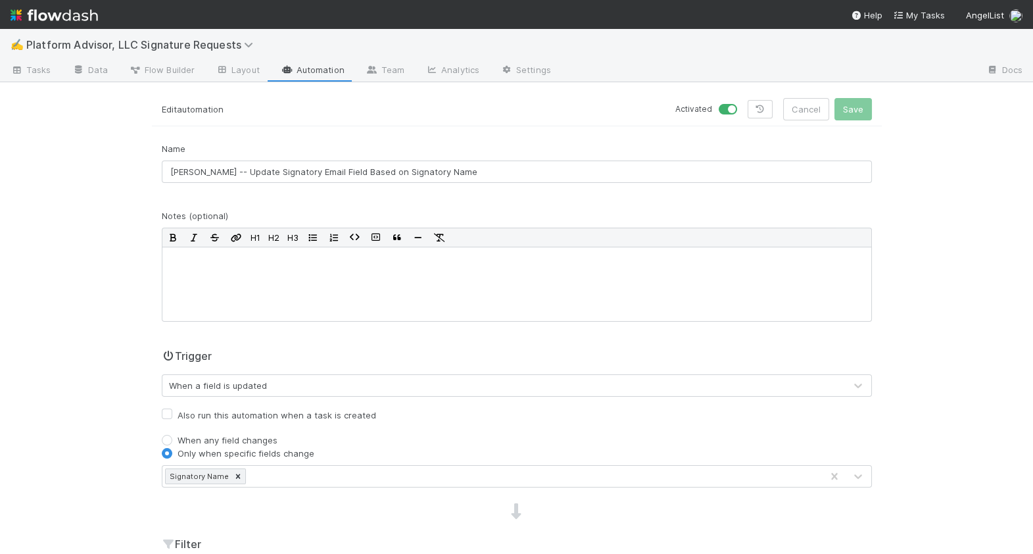
click at [178, 415] on label "Also run this automation when a task is created" at bounding box center [277, 415] width 199 height 16
click at [168, 415] on input "Also run this automation when a task is created" at bounding box center [167, 413] width 11 height 12
checkbox input "true"
click at [862, 113] on button "Save" at bounding box center [853, 109] width 37 height 22
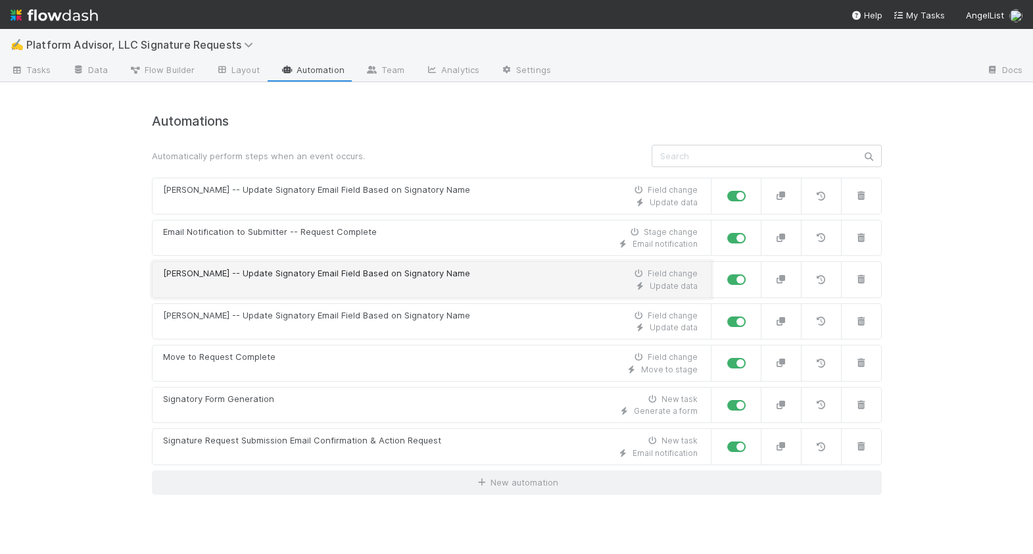
click at [365, 282] on div "Update data" at bounding box center [430, 286] width 535 height 12
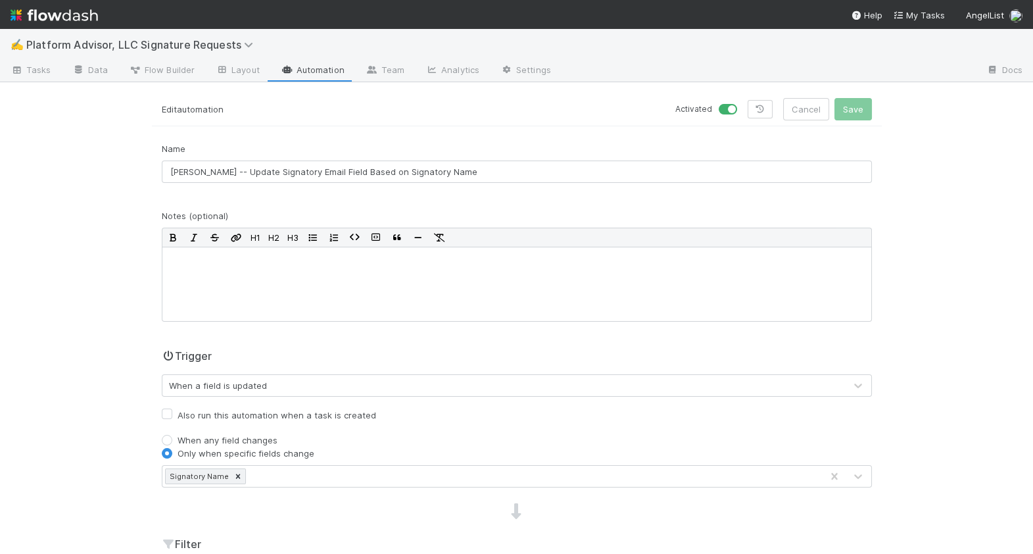
click at [226, 414] on label "Also run this automation when a task is created" at bounding box center [277, 415] width 199 height 16
click at [172, 414] on input "Also run this automation when a task is created" at bounding box center [167, 413] width 11 height 12
checkbox input "true"
click at [864, 114] on button "Save" at bounding box center [853, 109] width 37 height 22
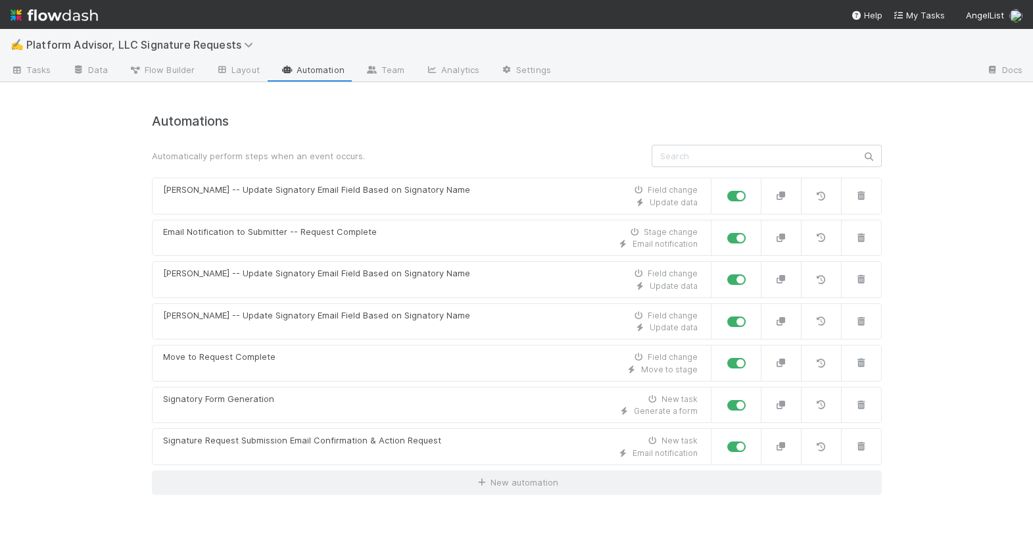
click at [295, 64] on link "Automation" at bounding box center [312, 71] width 85 height 21
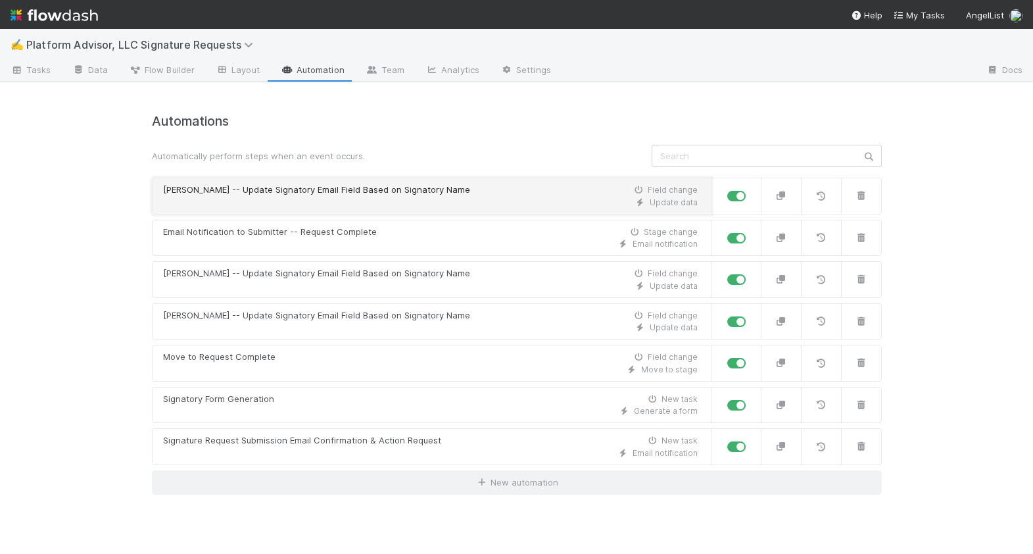
click at [442, 201] on div "Update data" at bounding box center [430, 203] width 535 height 12
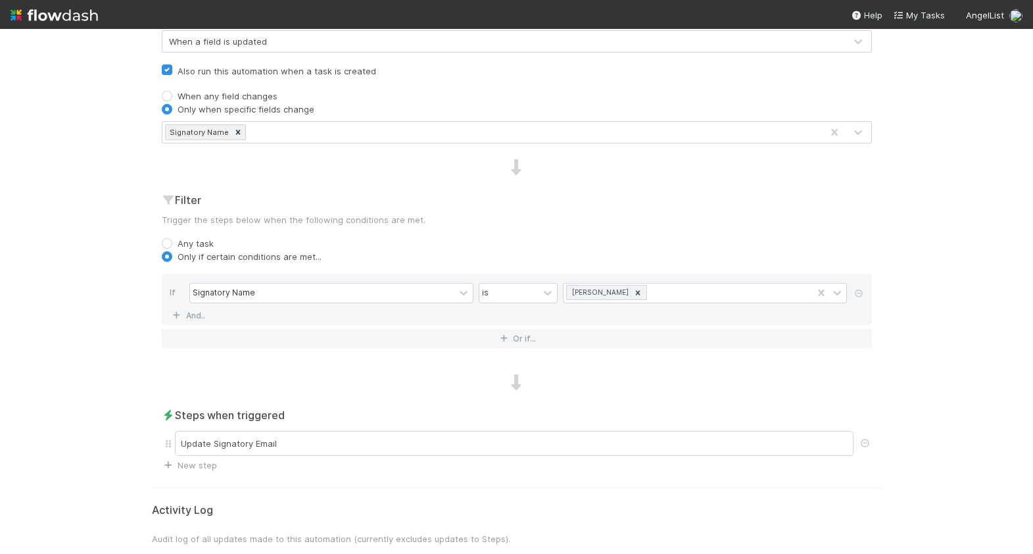
scroll to position [342, 0]
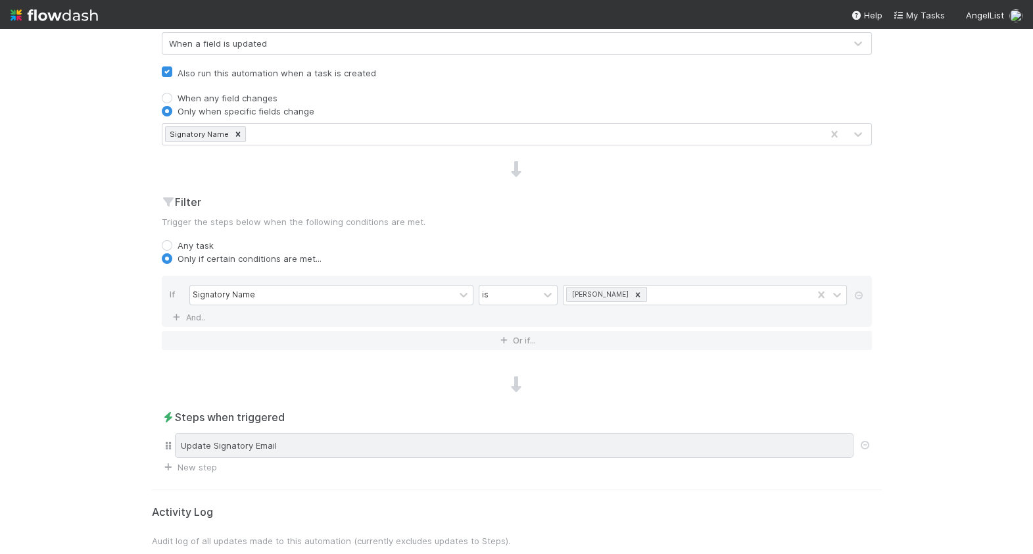
click at [422, 442] on div "Update Signatory Email" at bounding box center [514, 445] width 679 height 25
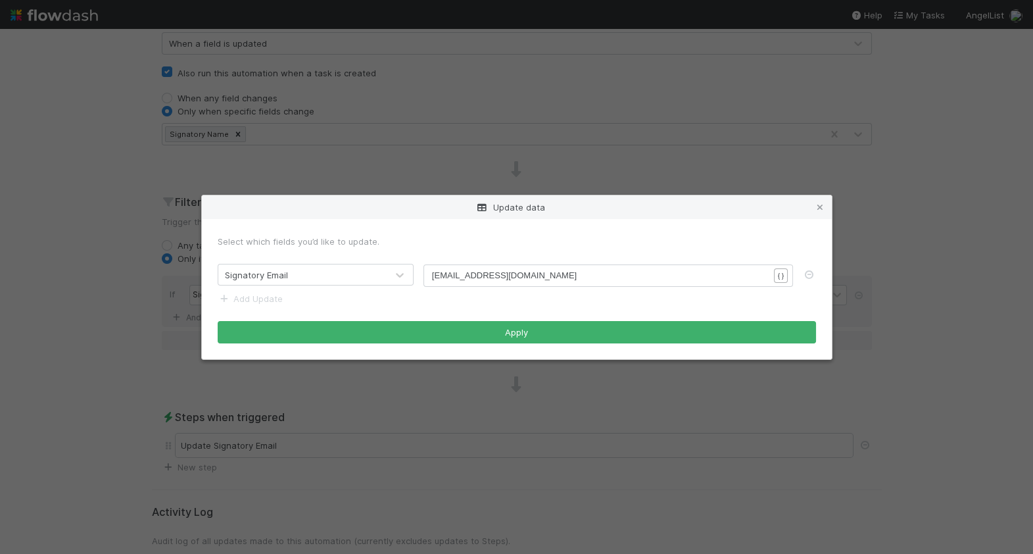
click at [99, 361] on div "Update data Select which fields you’d like to update. Signatory Email xxxxxxxxx…" at bounding box center [516, 277] width 1033 height 554
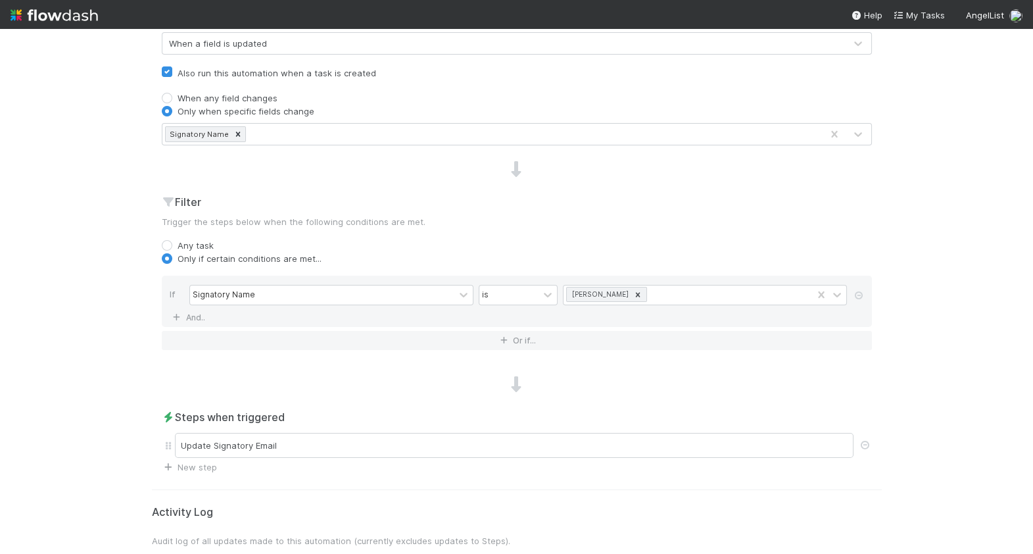
scroll to position [0, 0]
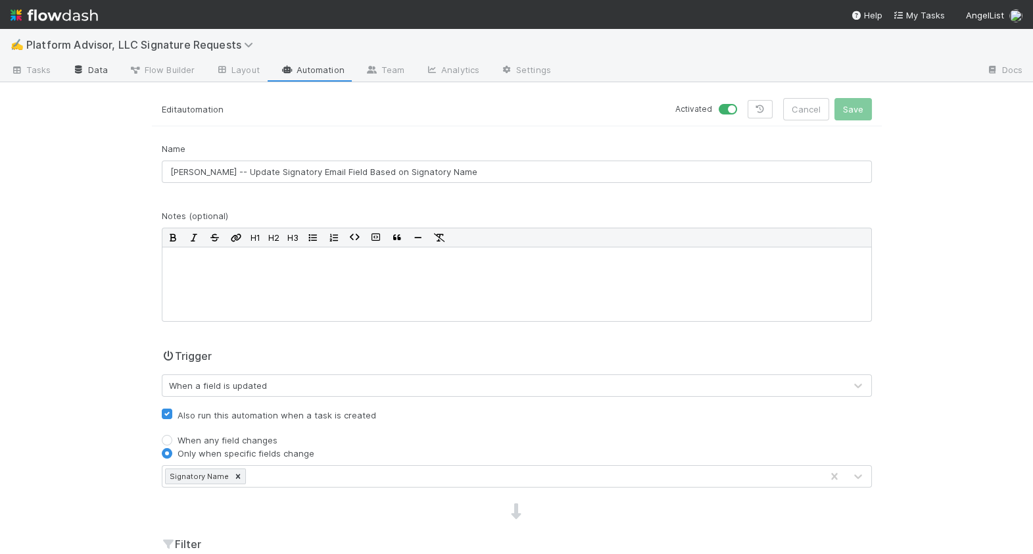
click at [78, 73] on icon at bounding box center [78, 70] width 13 height 8
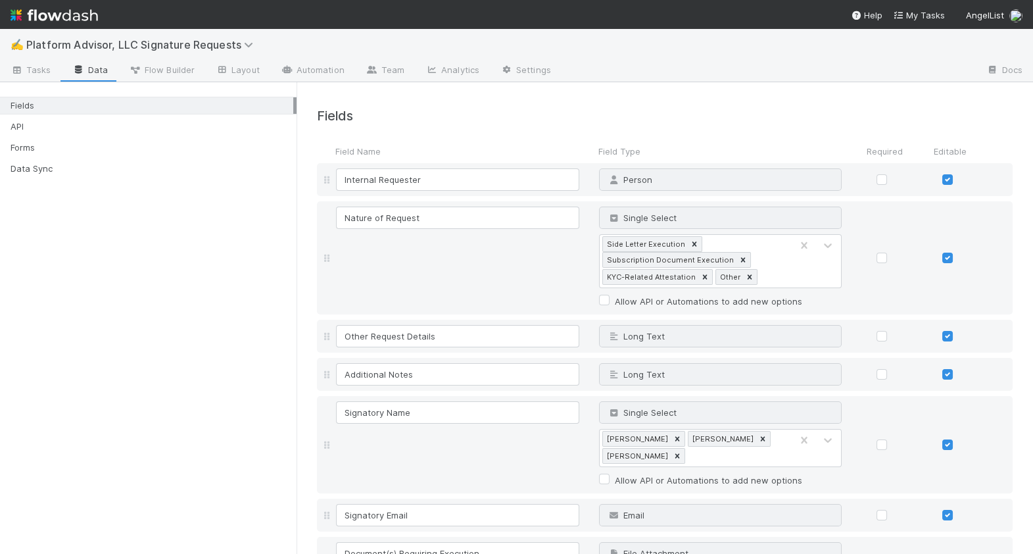
click at [62, 72] on link "Data" at bounding box center [90, 71] width 57 height 21
click at [35, 68] on span "Tasks" at bounding box center [31, 69] width 41 height 13
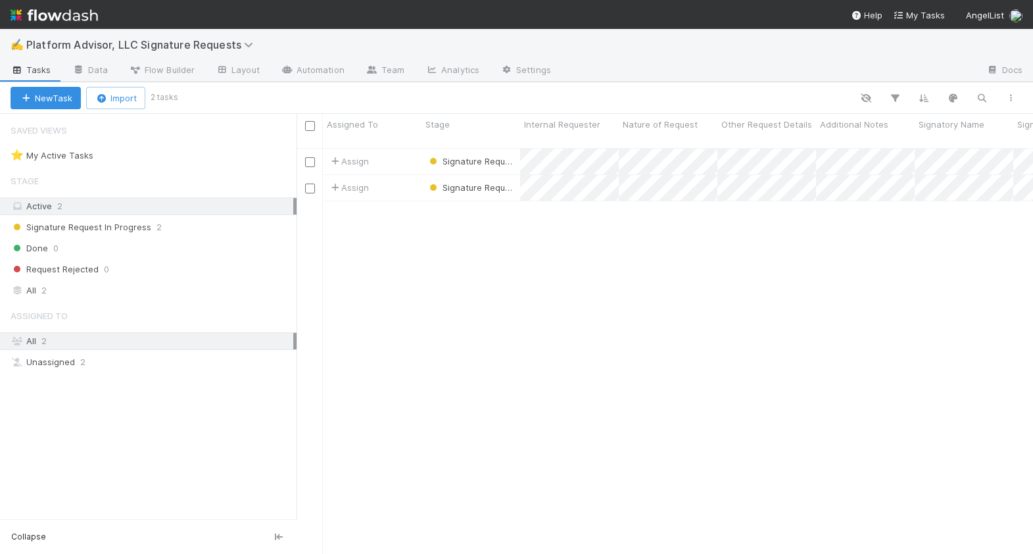
scroll to position [416, 737]
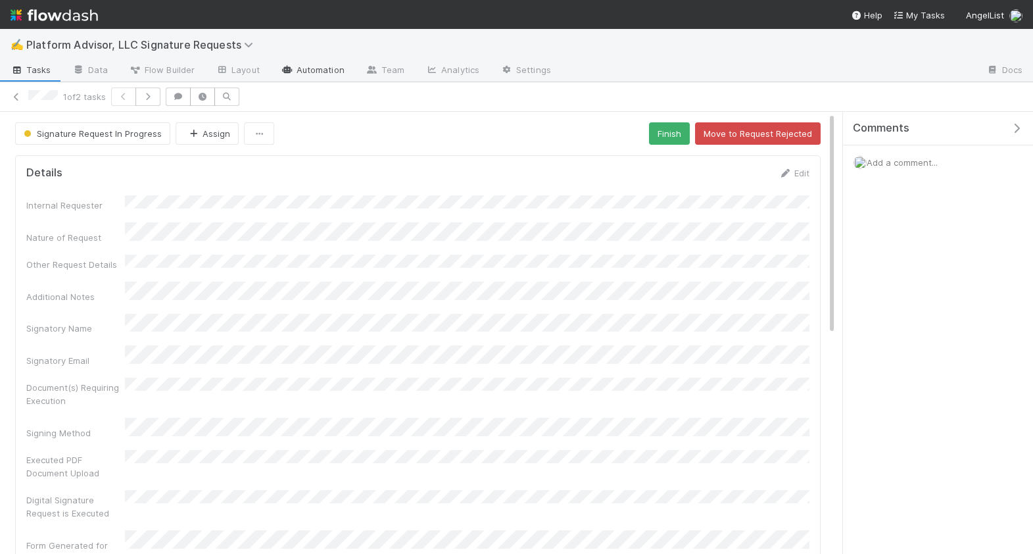
click at [288, 62] on link "Automation" at bounding box center [312, 71] width 85 height 21
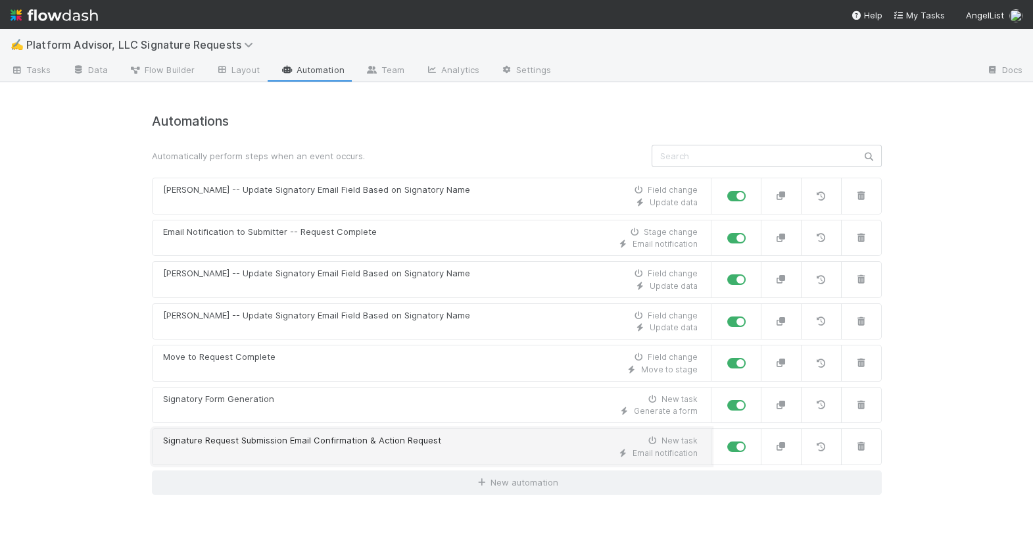
click at [478, 437] on div "Signature Request Submission Email Confirmation & Action Request New task" at bounding box center [430, 440] width 535 height 13
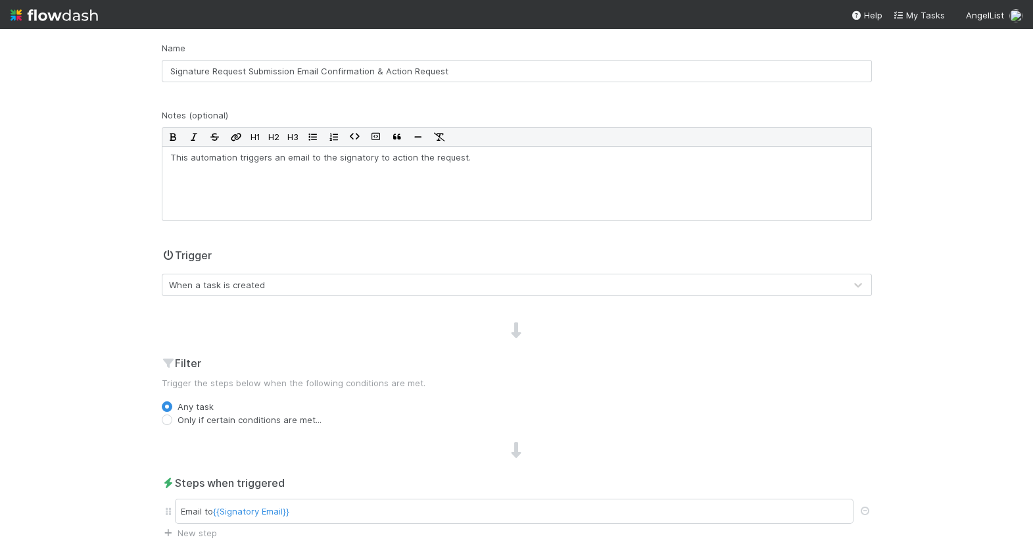
scroll to position [108, 0]
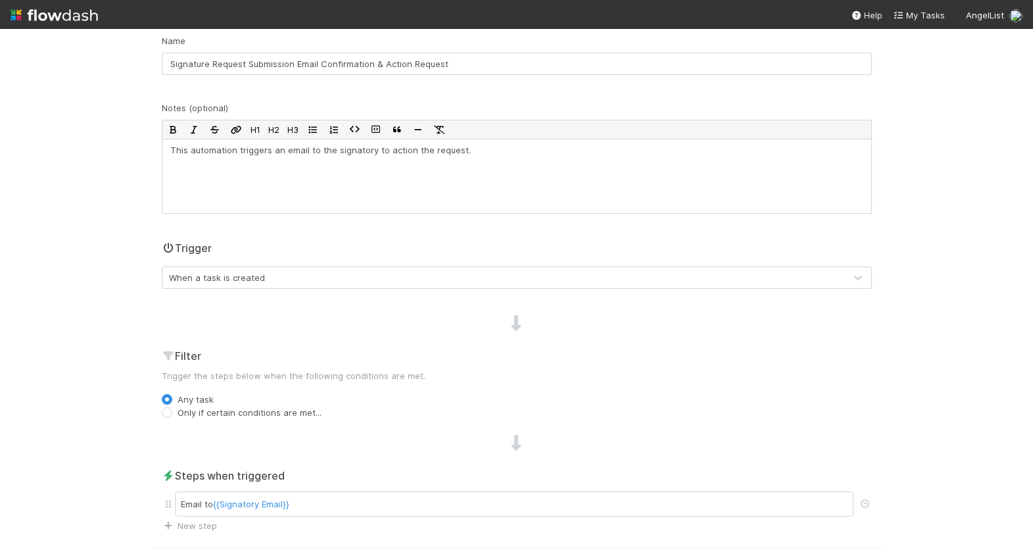
click at [270, 406] on label "Only if certain conditions are met..." at bounding box center [250, 412] width 144 height 13
click at [172, 406] on input "Only if certain conditions are met..." at bounding box center [167, 412] width 11 height 12
radio input "true"
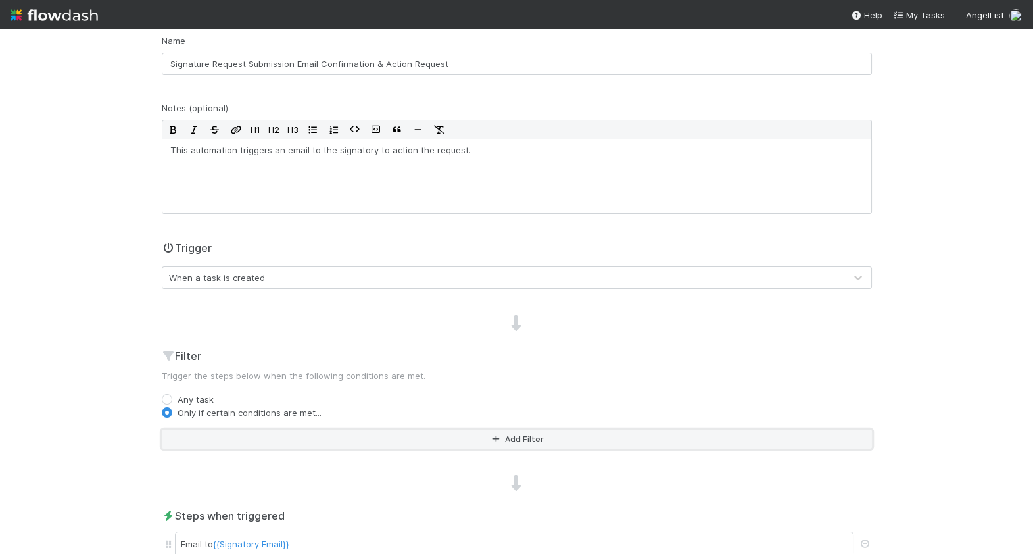
click at [270, 440] on button "Add Filter" at bounding box center [517, 439] width 710 height 19
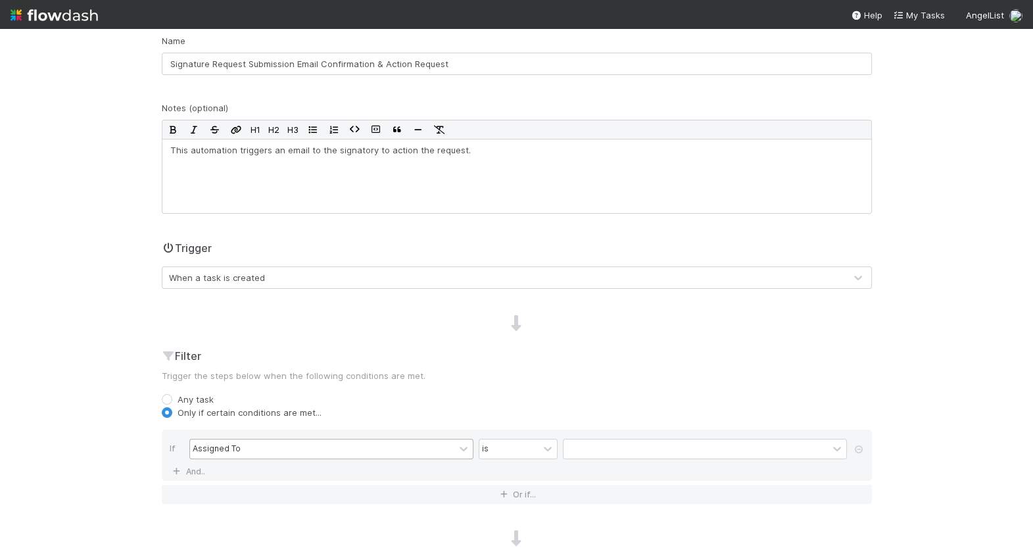
click at [289, 447] on div "Assigned To" at bounding box center [322, 448] width 264 height 19
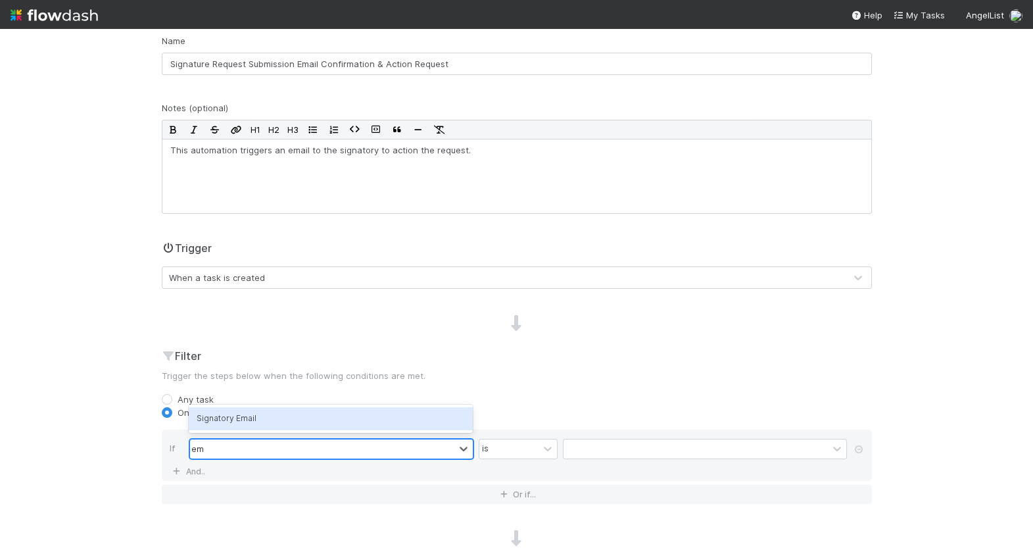
type input "ema"
click at [289, 414] on div "Signatory Email" at bounding box center [331, 418] width 284 height 22
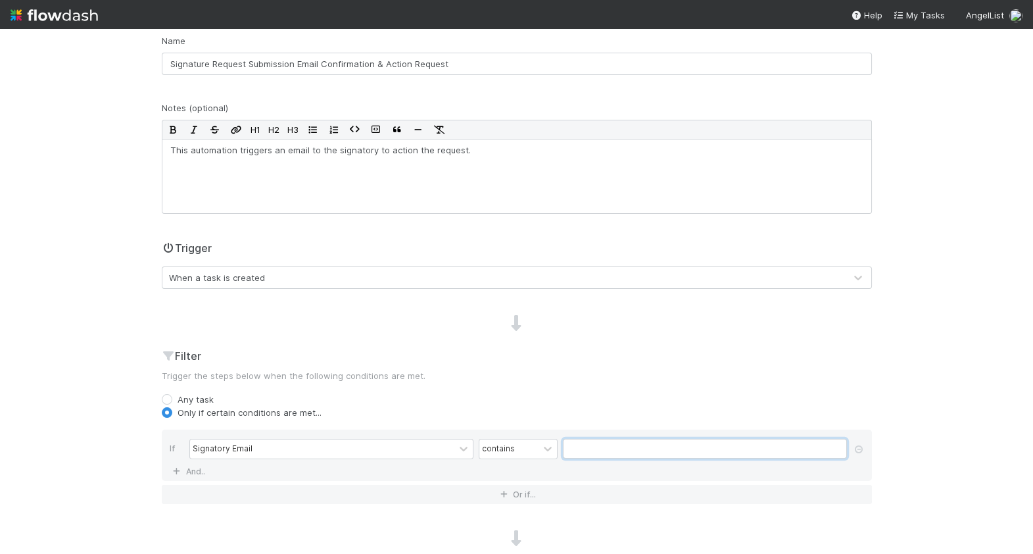
click at [627, 450] on input "text" at bounding box center [705, 449] width 284 height 20
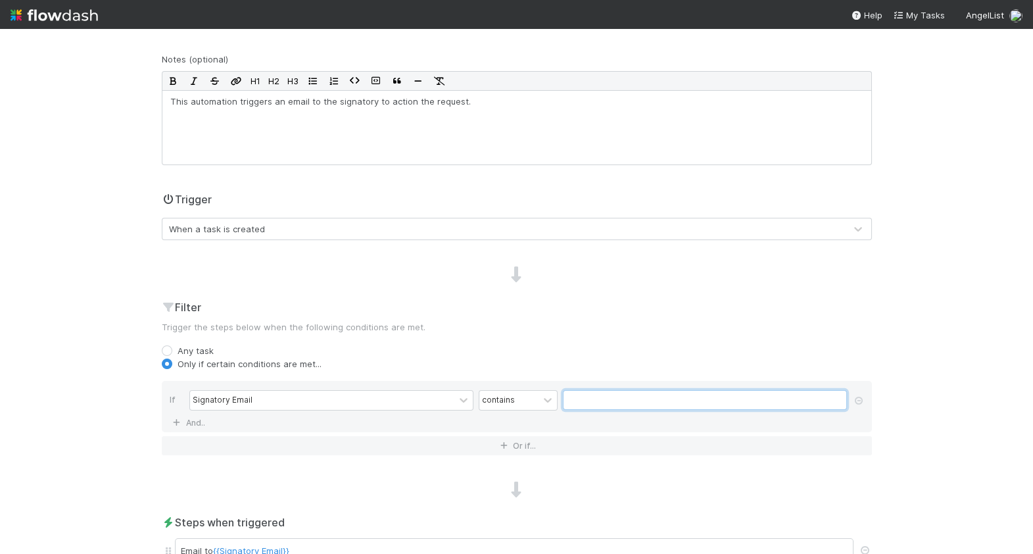
scroll to position [179, 0]
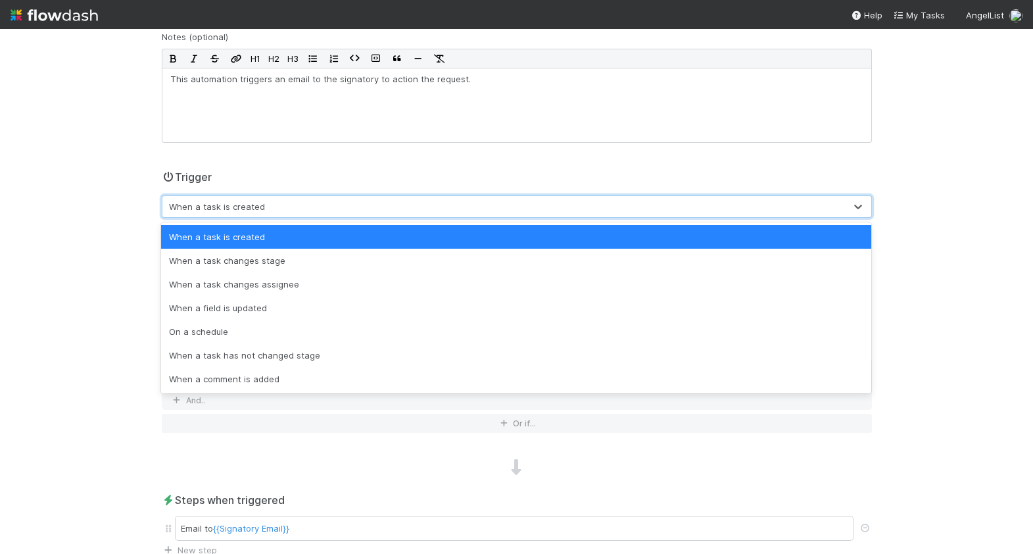
click at [321, 207] on div "When a task is created" at bounding box center [503, 206] width 683 height 21
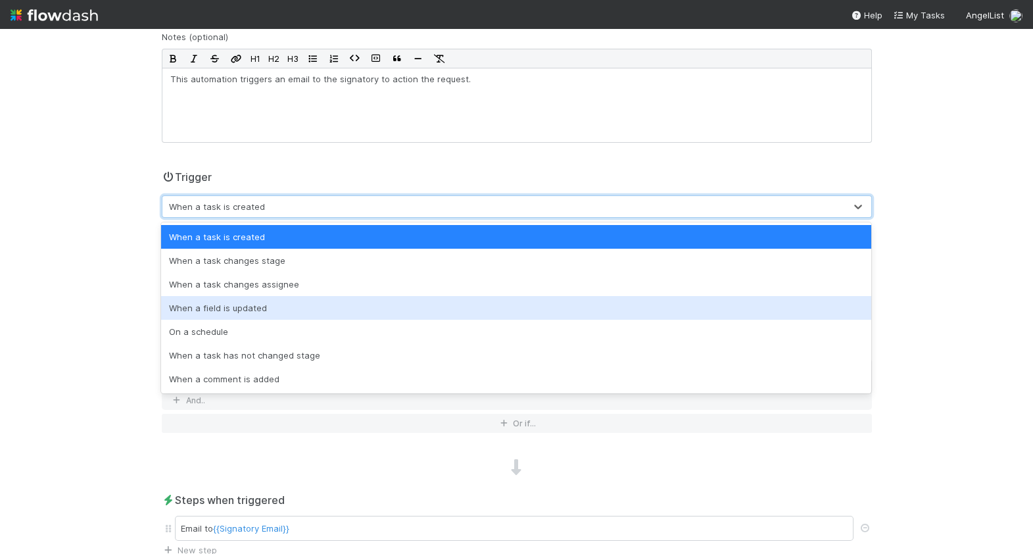
click at [299, 304] on div "When a field is updated" at bounding box center [516, 308] width 710 height 24
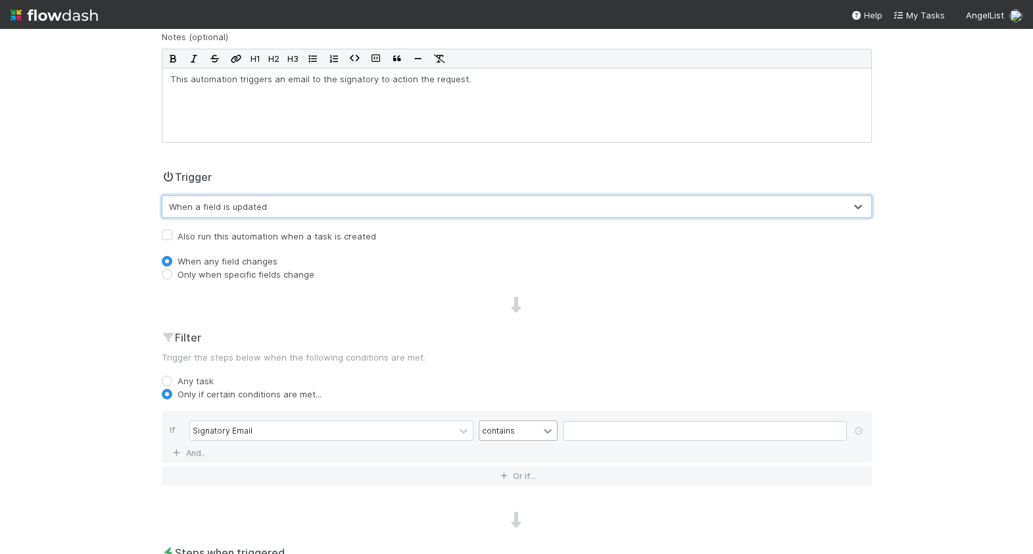
click at [541, 431] on icon at bounding box center [547, 430] width 13 height 13
click at [510, 481] on div "is" at bounding box center [517, 490] width 79 height 22
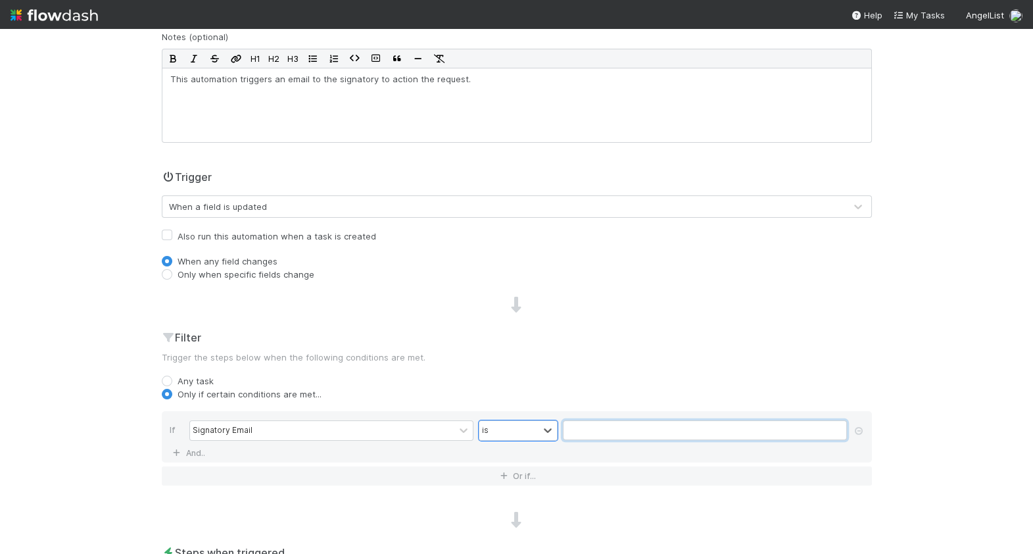
click at [605, 429] on input "text" at bounding box center [705, 430] width 284 height 20
click at [585, 426] on input "text" at bounding box center [705, 430] width 284 height 20
type input "a"
click at [537, 431] on div "is" at bounding box center [509, 430] width 59 height 19
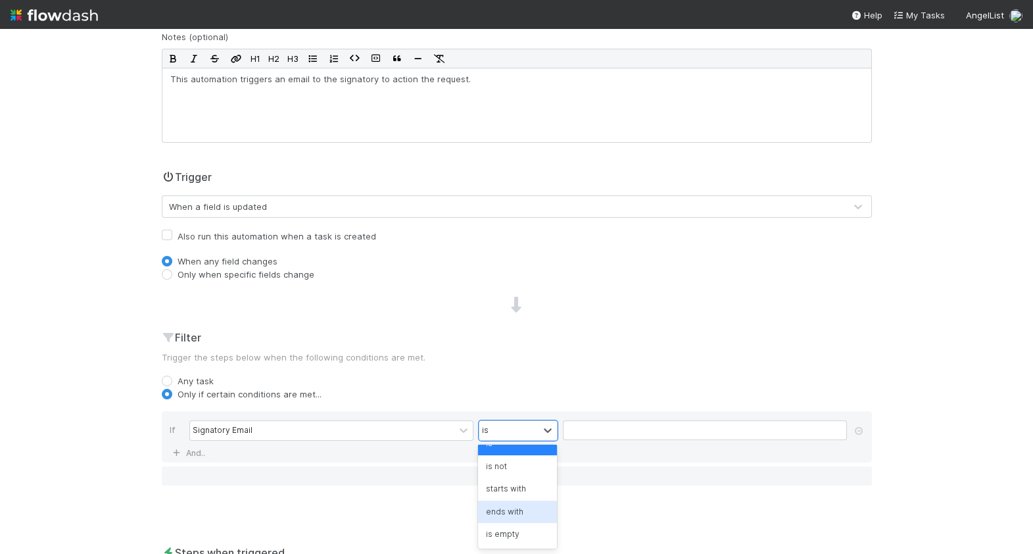
scroll to position [105, 0]
click at [531, 535] on div "is not empty" at bounding box center [517, 546] width 79 height 22
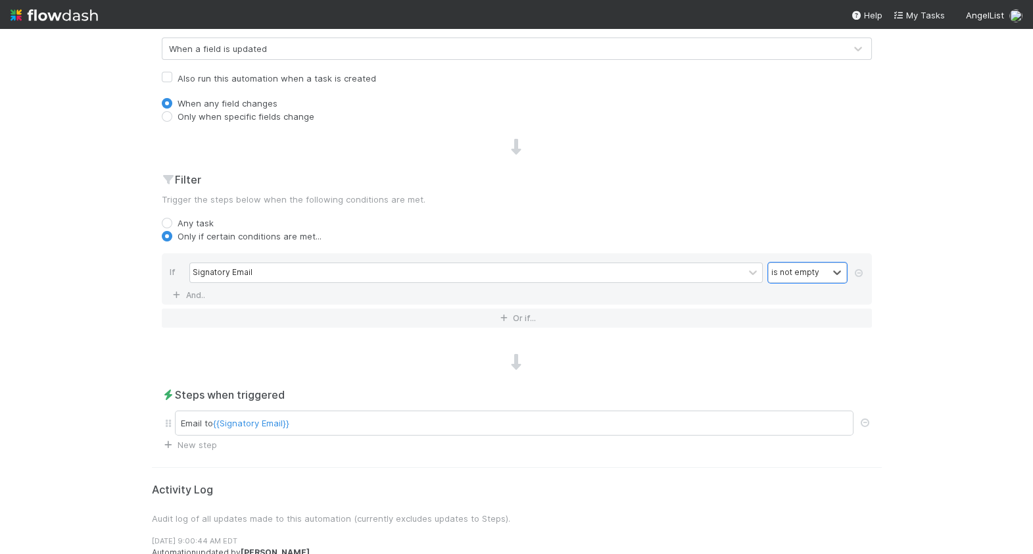
scroll to position [0, 0]
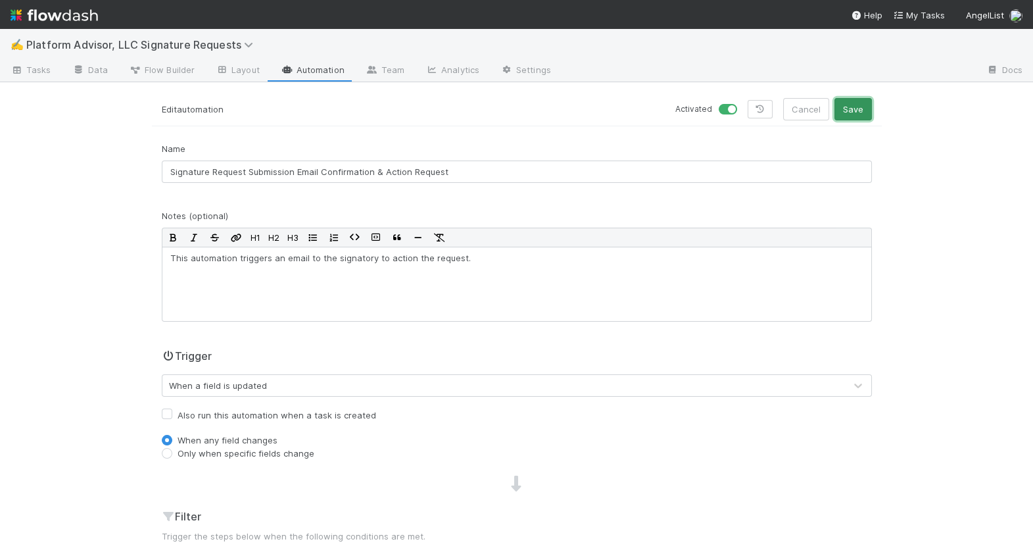
click at [855, 116] on button "Save" at bounding box center [853, 109] width 37 height 22
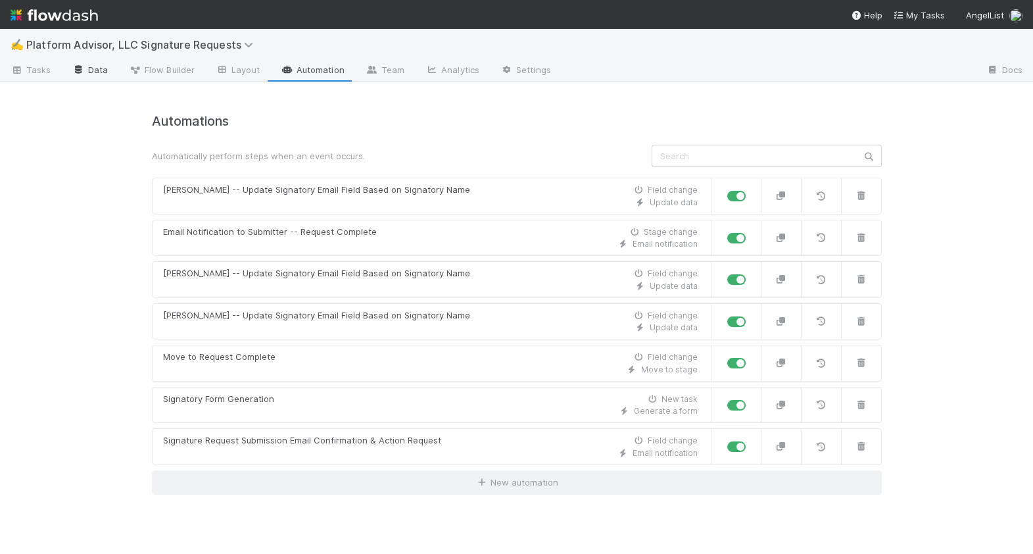
click at [107, 74] on link "Data" at bounding box center [90, 71] width 57 height 21
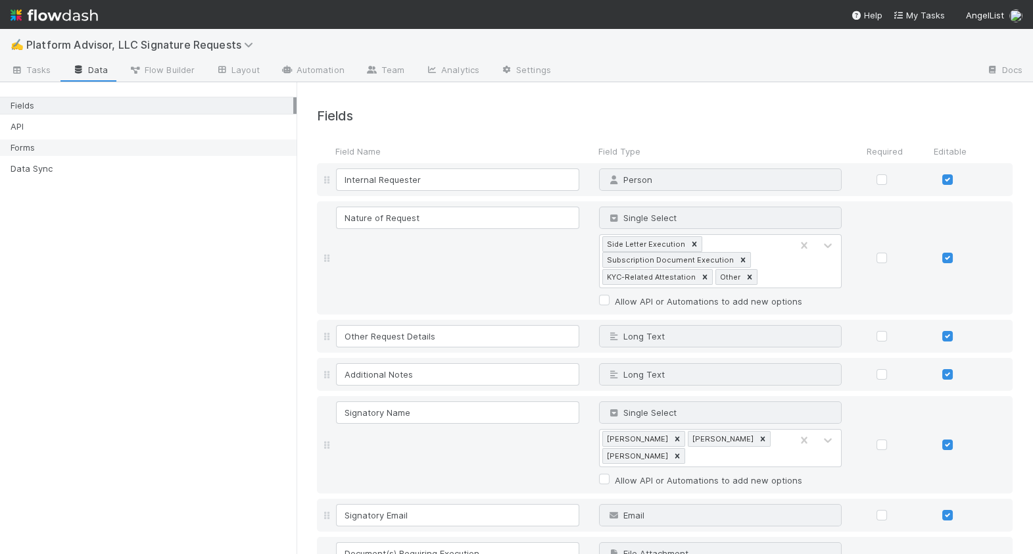
click at [187, 149] on div "Forms" at bounding box center [152, 147] width 283 height 16
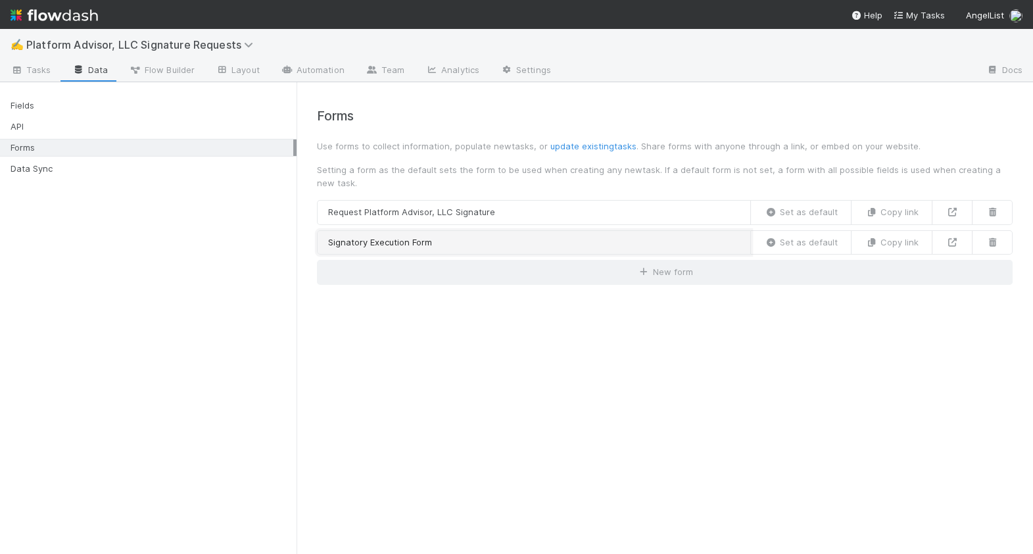
click at [524, 239] on link "Signatory Execution Form" at bounding box center [534, 242] width 434 height 25
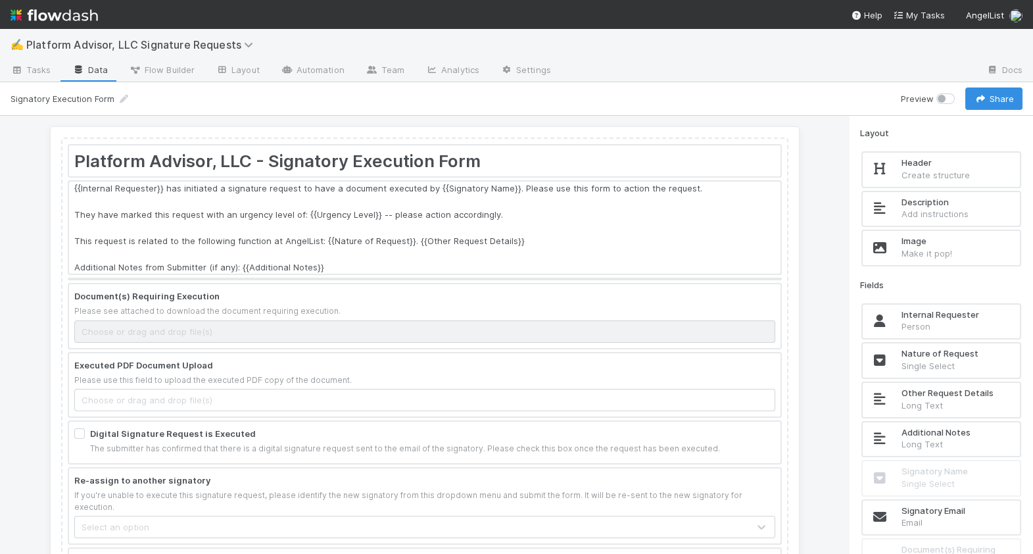
click at [506, 234] on div at bounding box center [425, 228] width 712 height 92
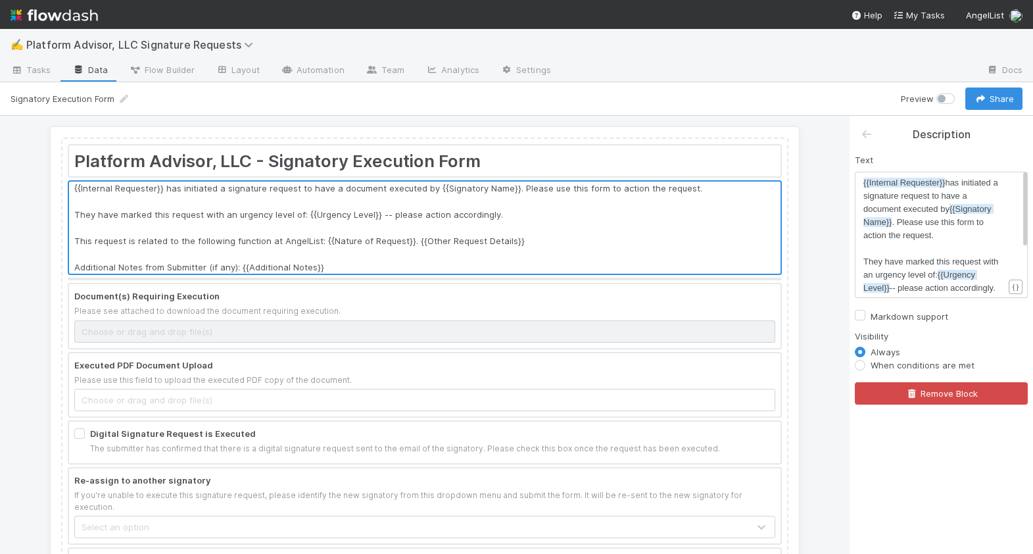
click at [101, 70] on link "Data" at bounding box center [90, 71] width 57 height 21
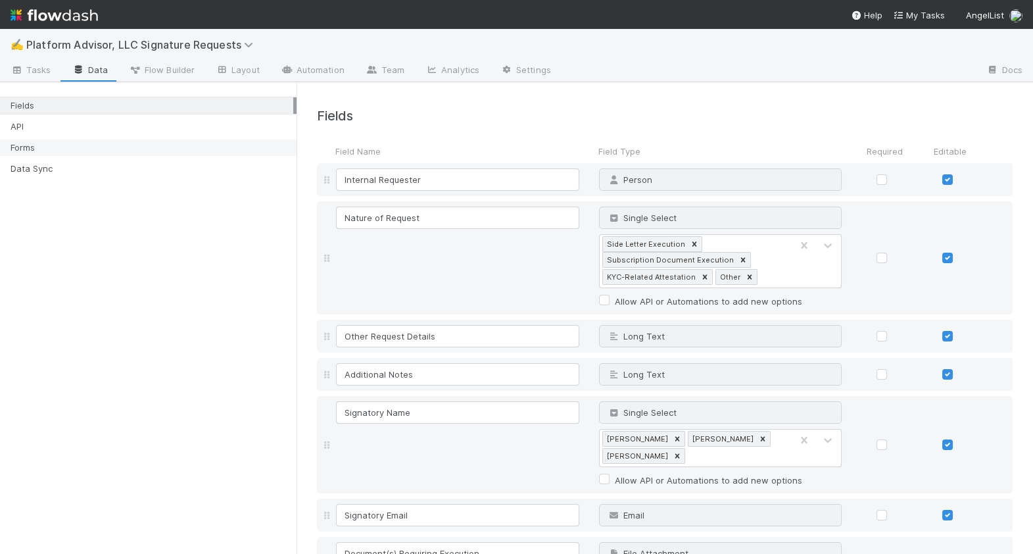
click at [97, 144] on div "Forms" at bounding box center [152, 147] width 283 height 16
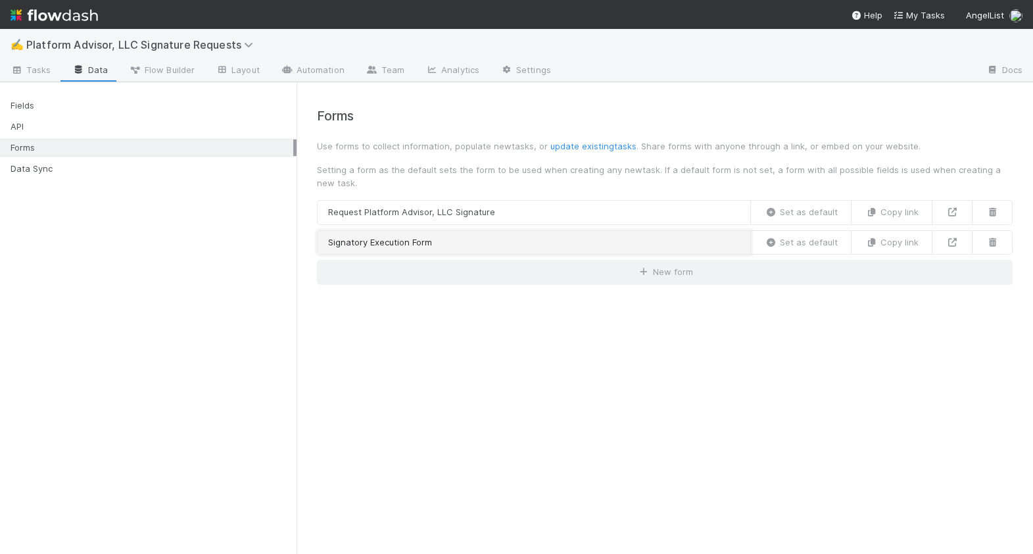
click at [437, 243] on link "Signatory Execution Form" at bounding box center [534, 242] width 434 height 25
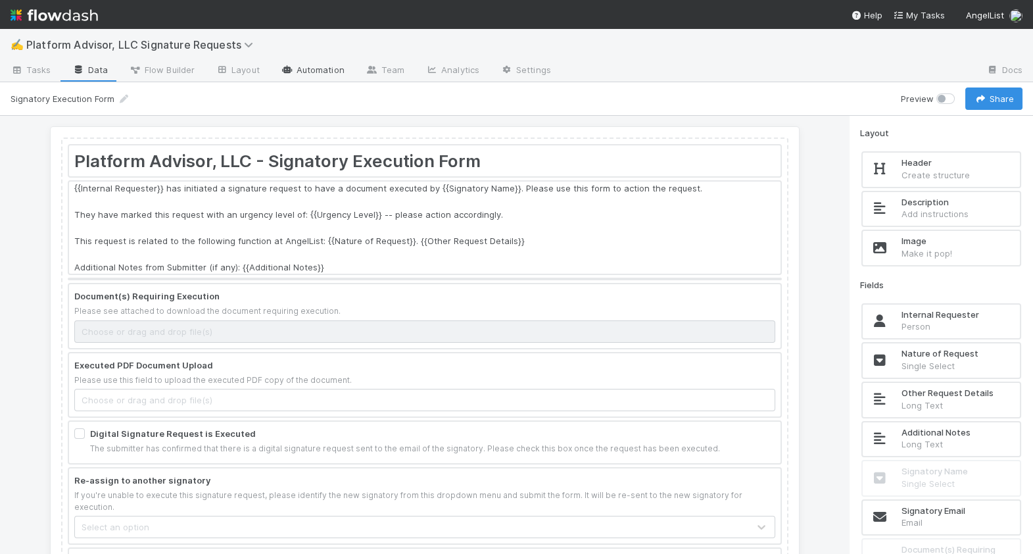
click at [297, 68] on link "Automation" at bounding box center [312, 71] width 85 height 21
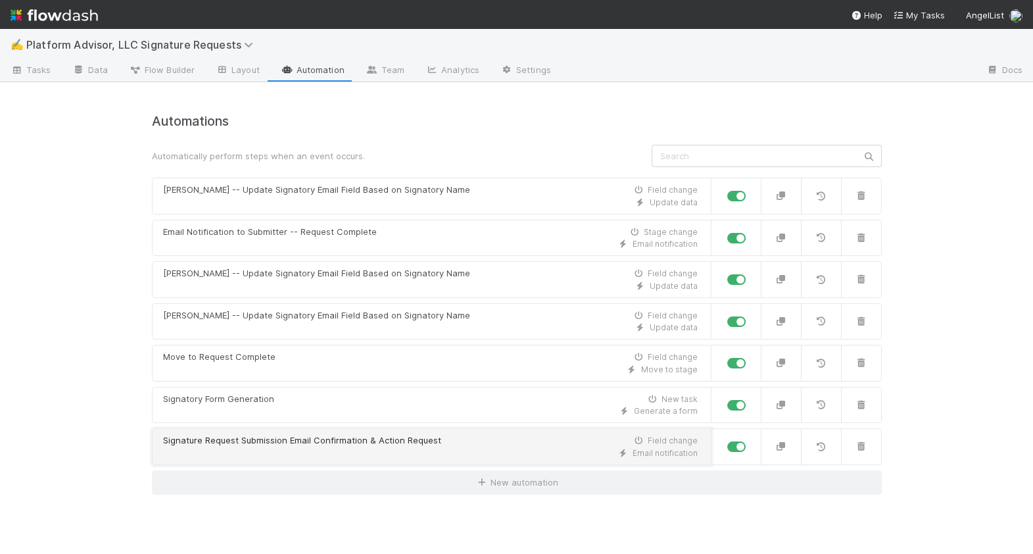
click at [360, 445] on div "Signature Request Submission Email Confirmation & Action Request" at bounding box center [302, 440] width 278 height 13
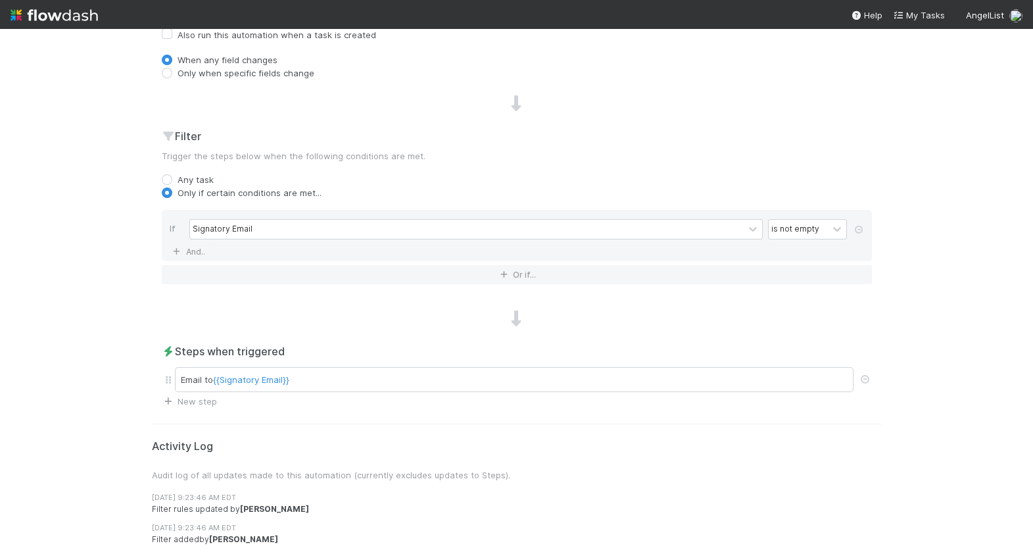
scroll to position [410, 0]
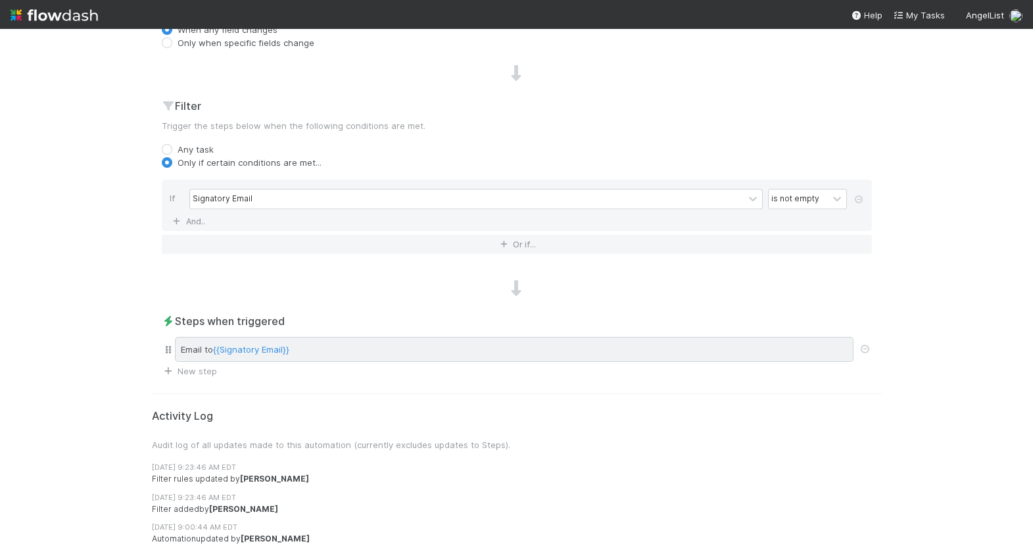
click at [377, 353] on div "Email to {{Signatory Email}}" at bounding box center [514, 349] width 679 height 25
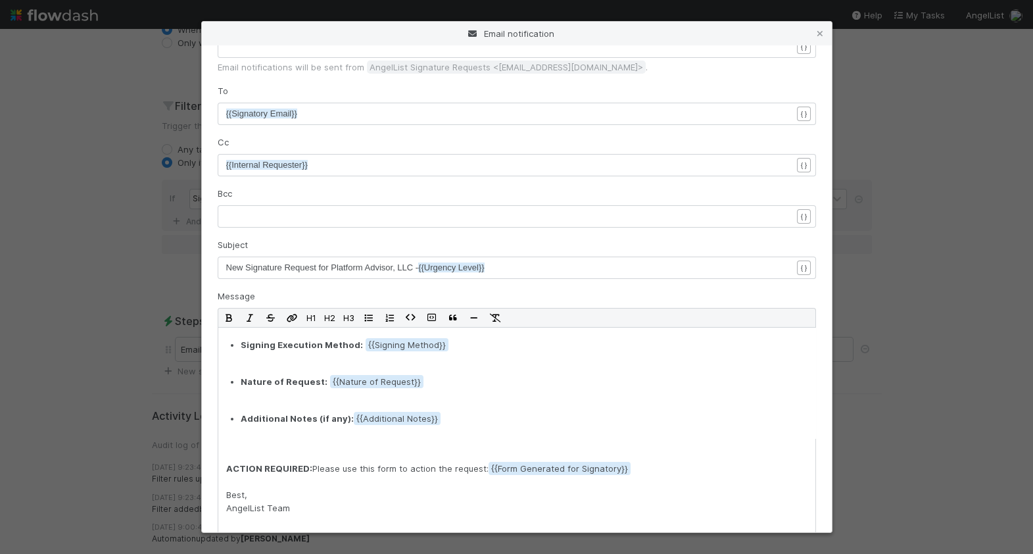
scroll to position [59, 0]
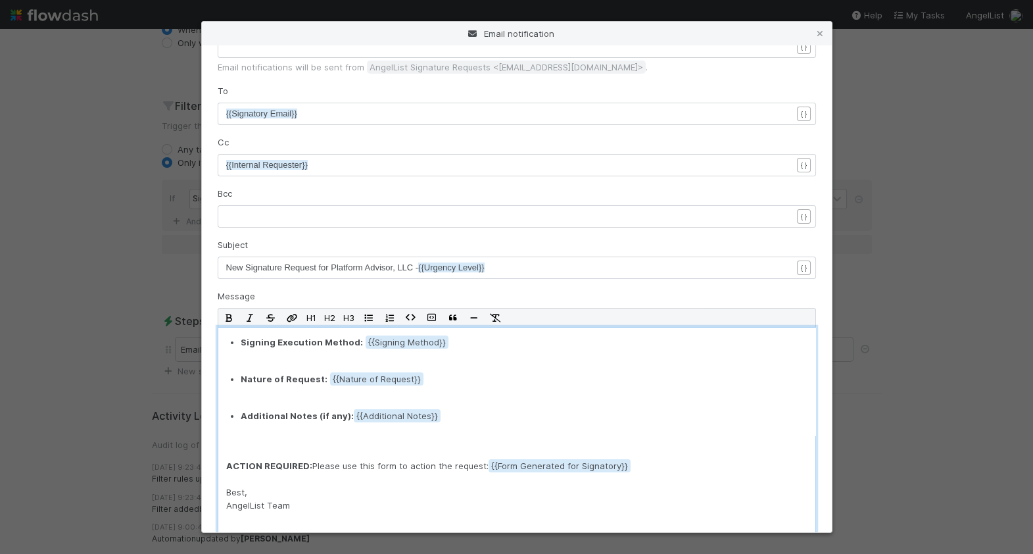
click at [566, 466] on span "{{Form Generated for Signatory" at bounding box center [560, 465] width 142 height 13
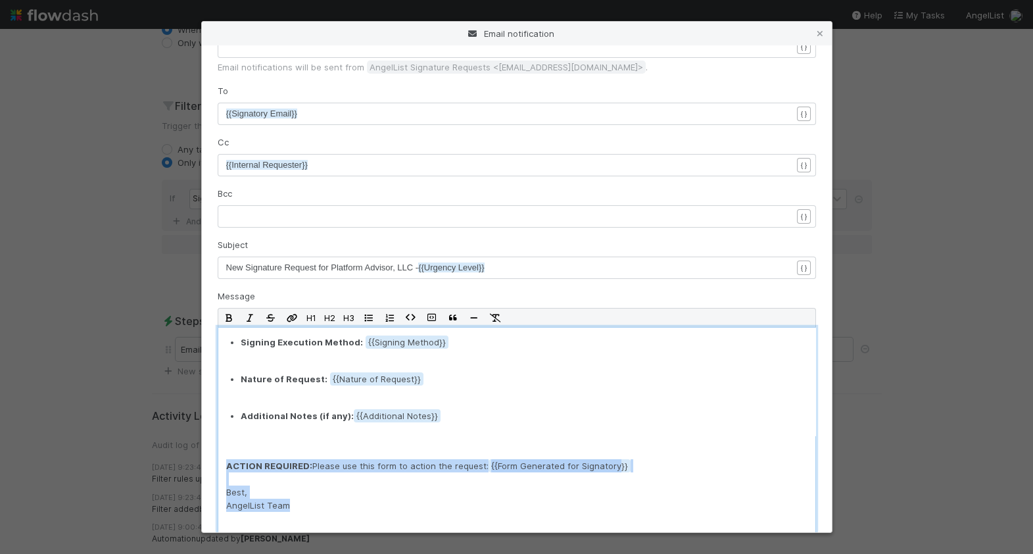
click at [566, 466] on span "{{Form Generated for Signatory" at bounding box center [560, 465] width 142 height 13
click at [627, 470] on p "ACTION REQUIRED: Please use this form to action the request: {{Form Generated f…" at bounding box center [516, 485] width 581 height 53
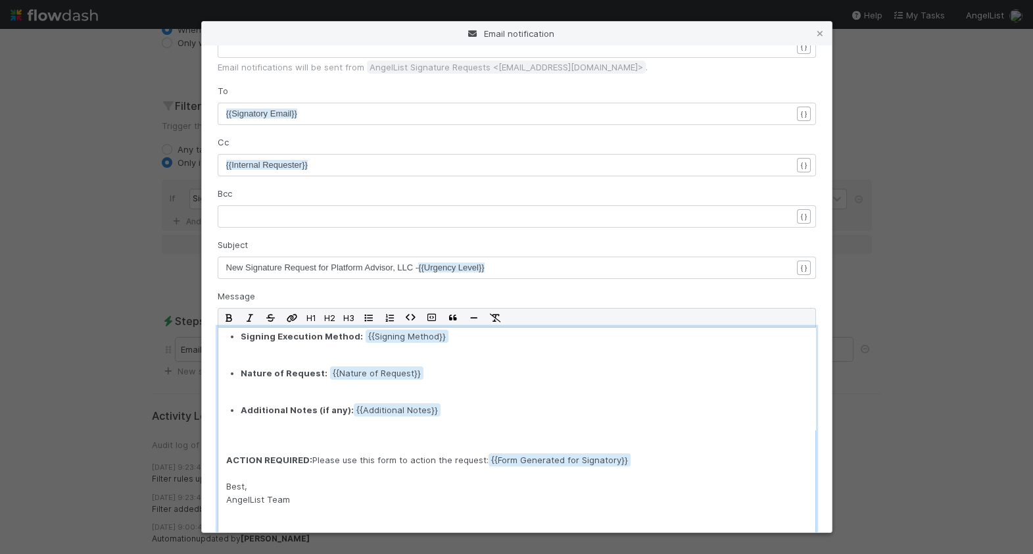
scroll to position [0, 0]
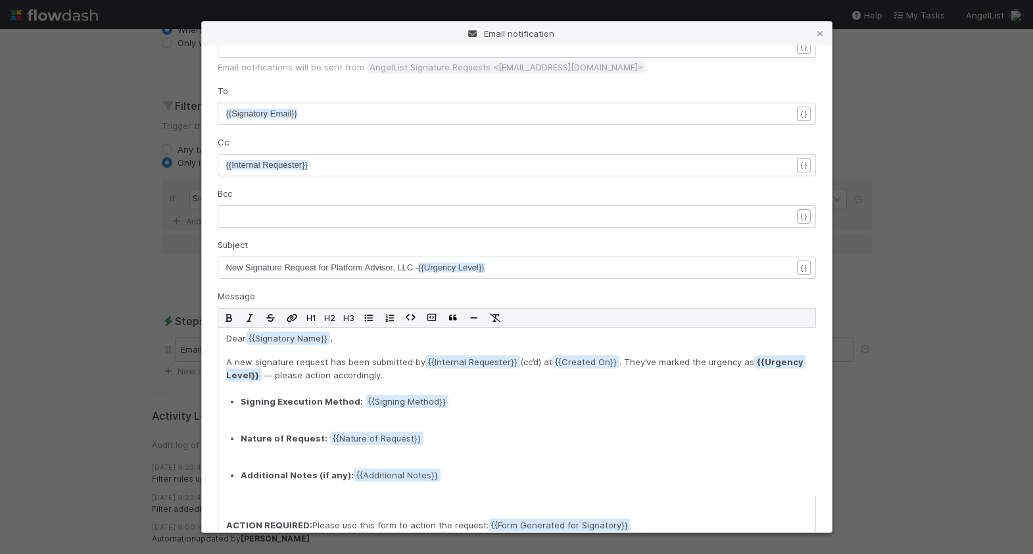
click at [112, 308] on div "Email notification From Name xxxxxxxxxx AngelList Signature Requests { } From A…" at bounding box center [516, 277] width 1033 height 554
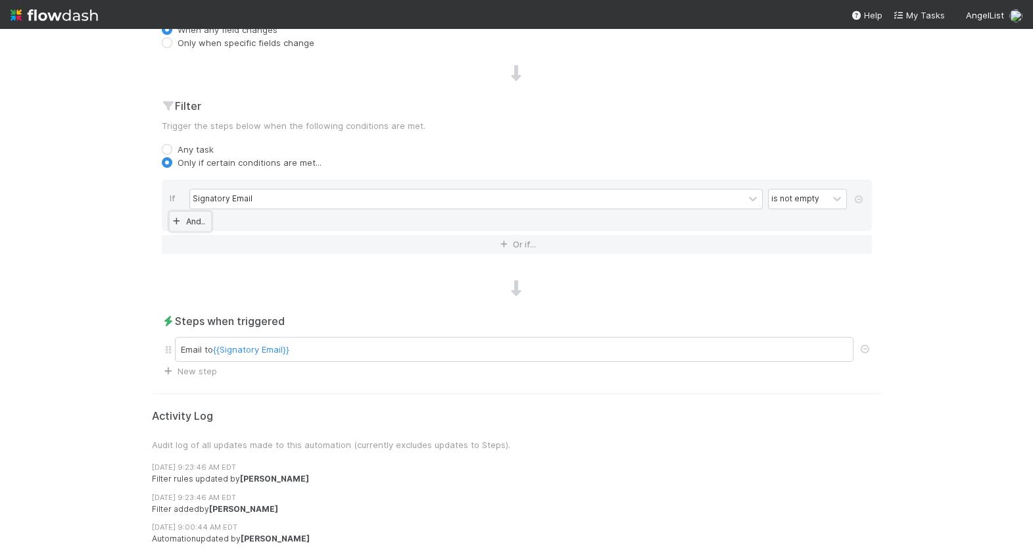
click at [198, 221] on link "And.." at bounding box center [190, 221] width 41 height 19
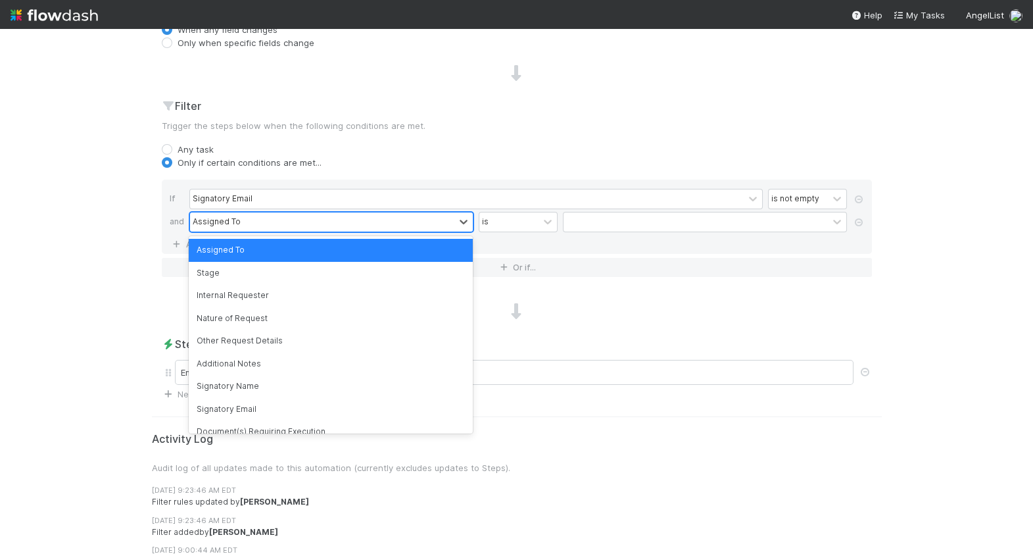
click at [268, 220] on div "Assigned To" at bounding box center [322, 221] width 264 height 19
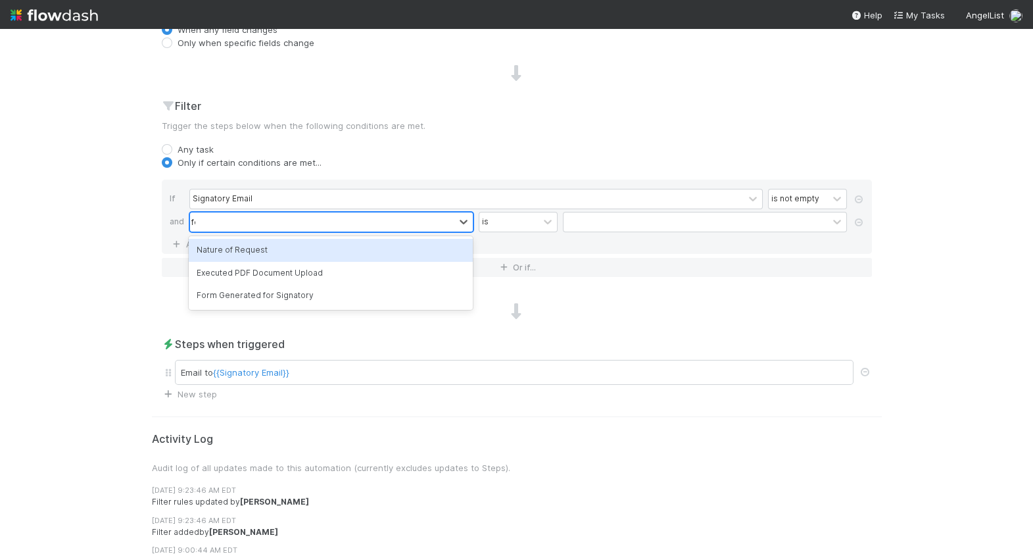
type input "form"
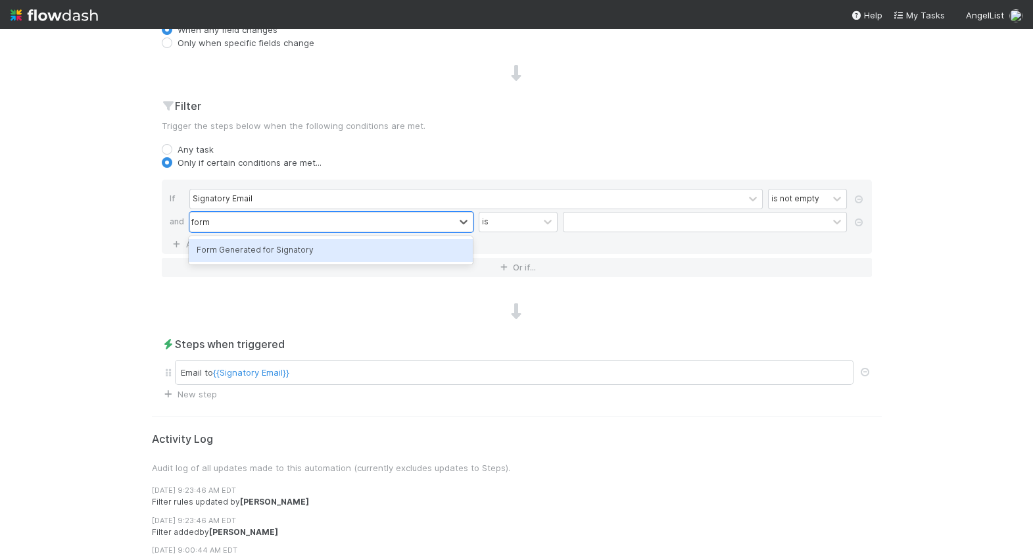
click at [287, 257] on div "Form Generated for Signatory" at bounding box center [331, 250] width 284 height 22
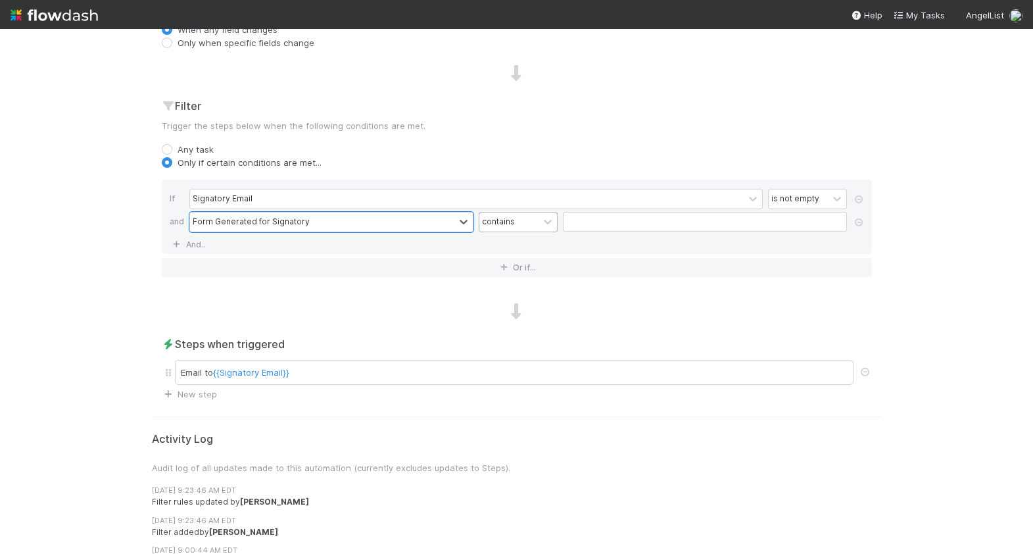
click at [524, 226] on div "contains" at bounding box center [509, 221] width 59 height 19
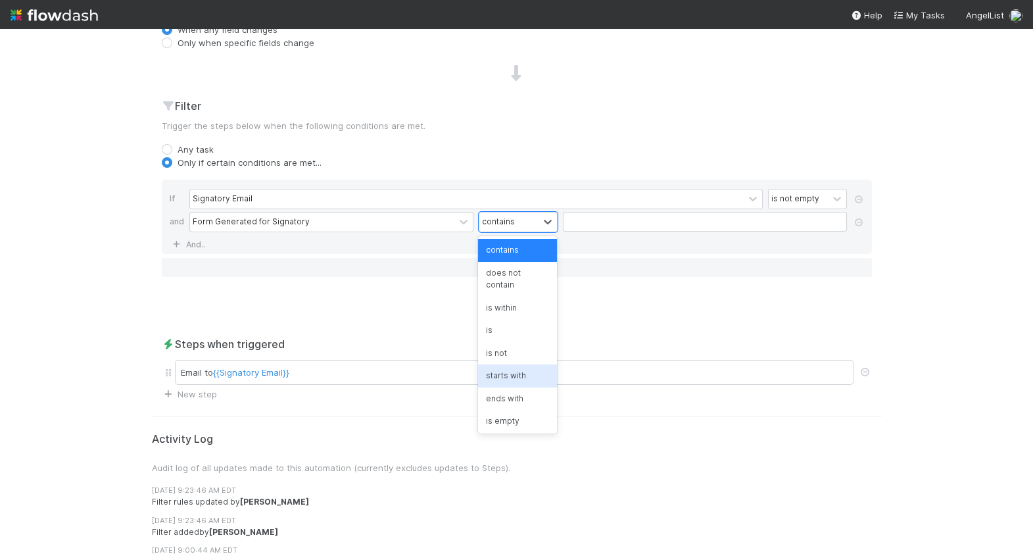
scroll to position [12, 0]
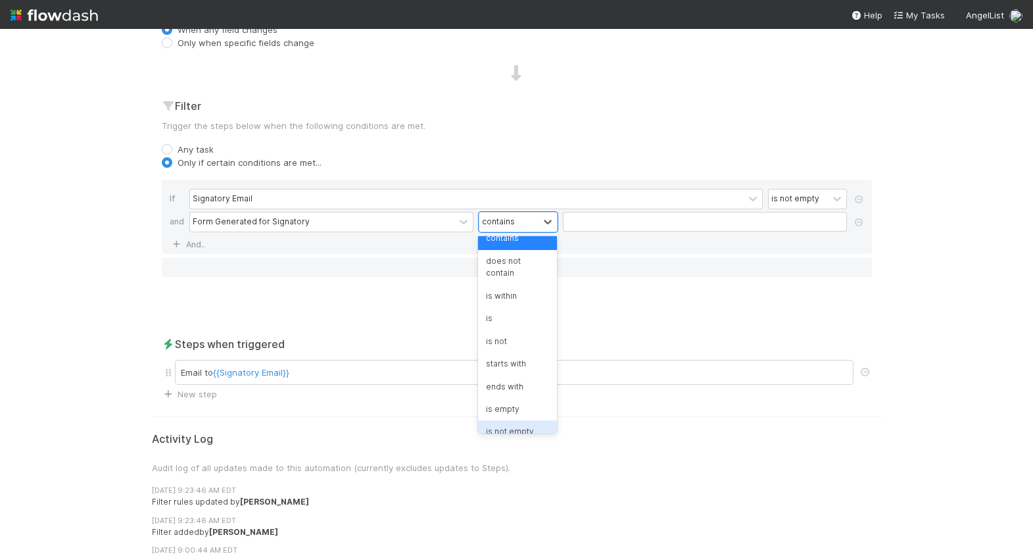
click at [533, 420] on div "is not empty" at bounding box center [517, 431] width 79 height 22
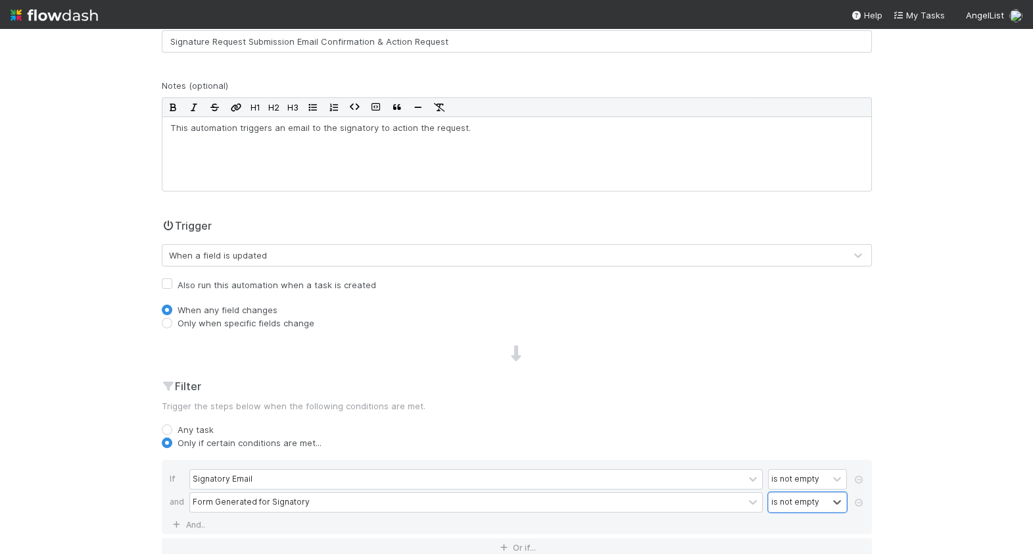
scroll to position [0, 0]
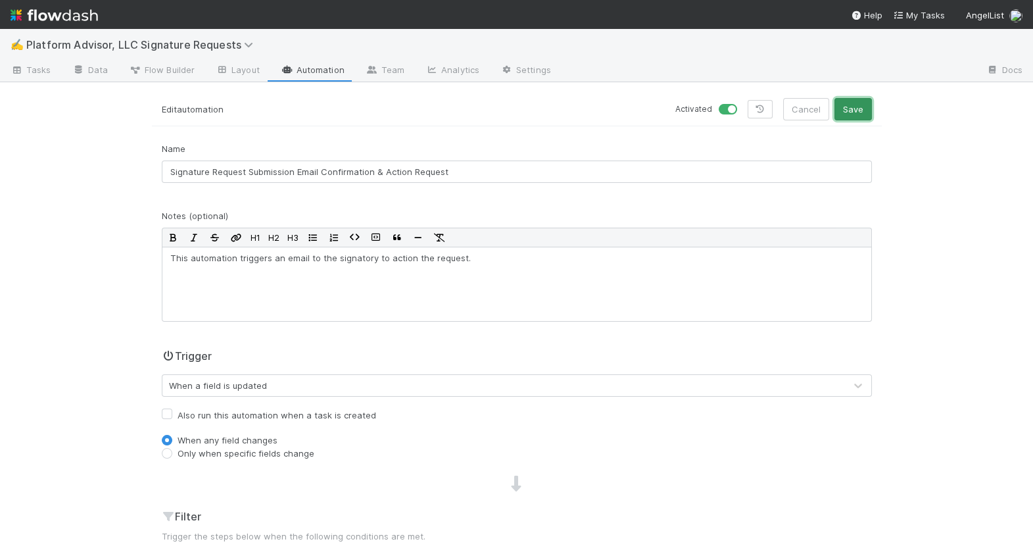
click at [853, 116] on button "Save" at bounding box center [853, 109] width 37 height 22
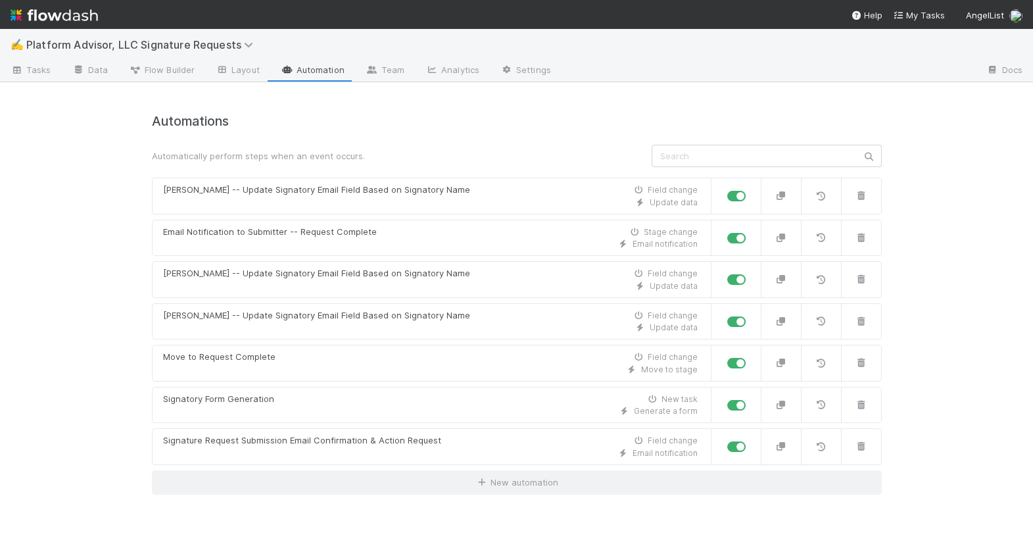
click at [402, 424] on div "Automations Automatically perform steps when an event occurs. Anthony -- Update…" at bounding box center [517, 304] width 730 height 381
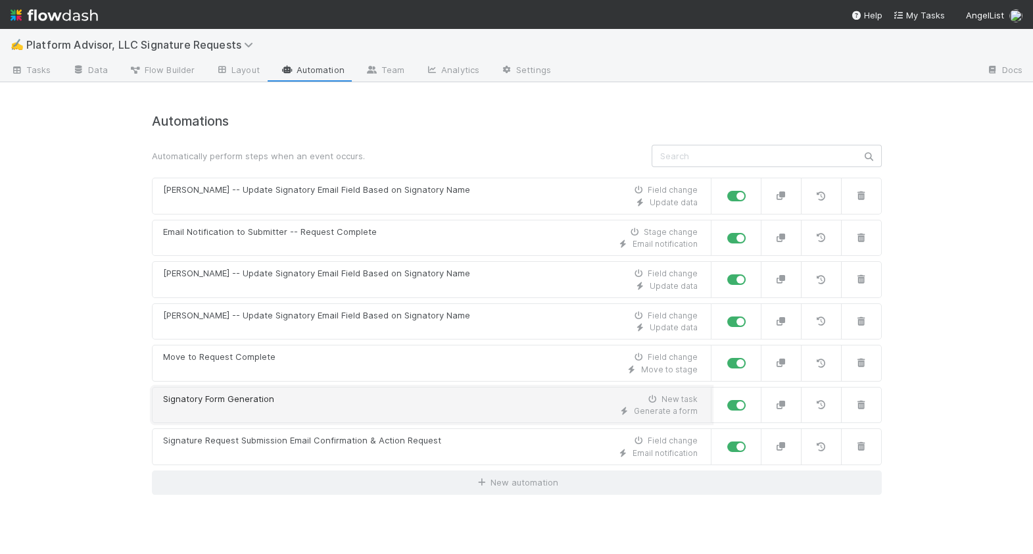
click at [397, 405] on div "Generate a form" at bounding box center [430, 411] width 535 height 12
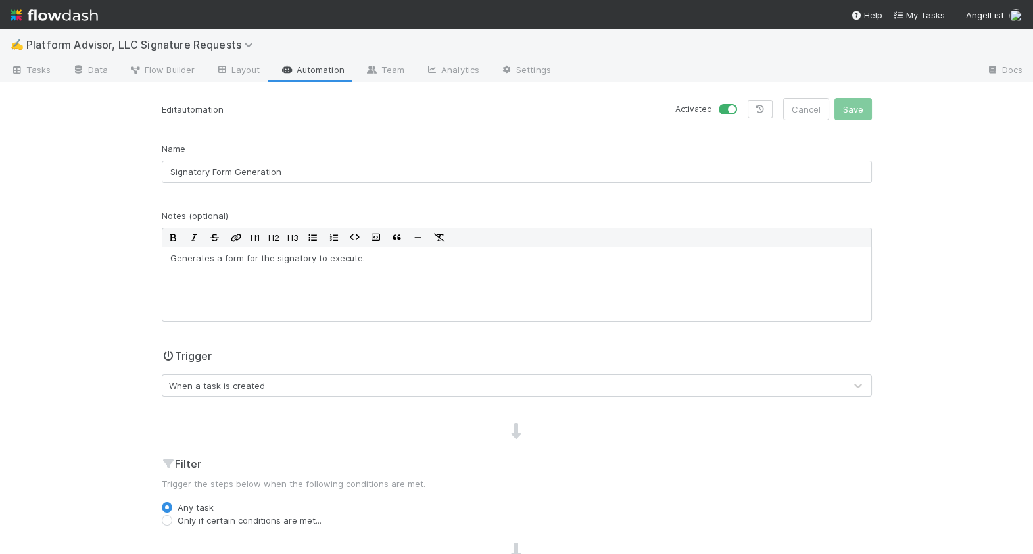
click at [303, 70] on link "Automation" at bounding box center [312, 71] width 85 height 21
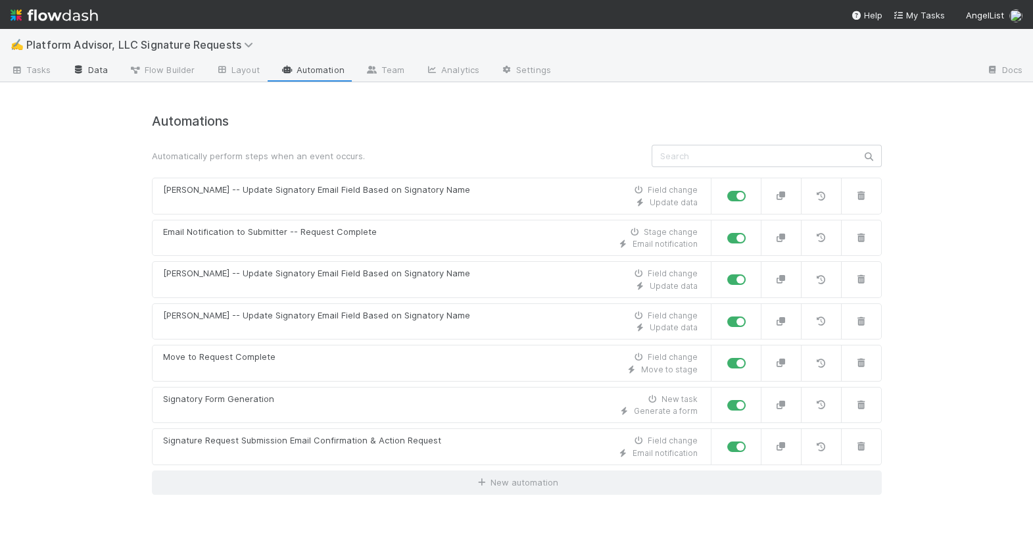
click at [95, 71] on link "Data" at bounding box center [90, 71] width 57 height 21
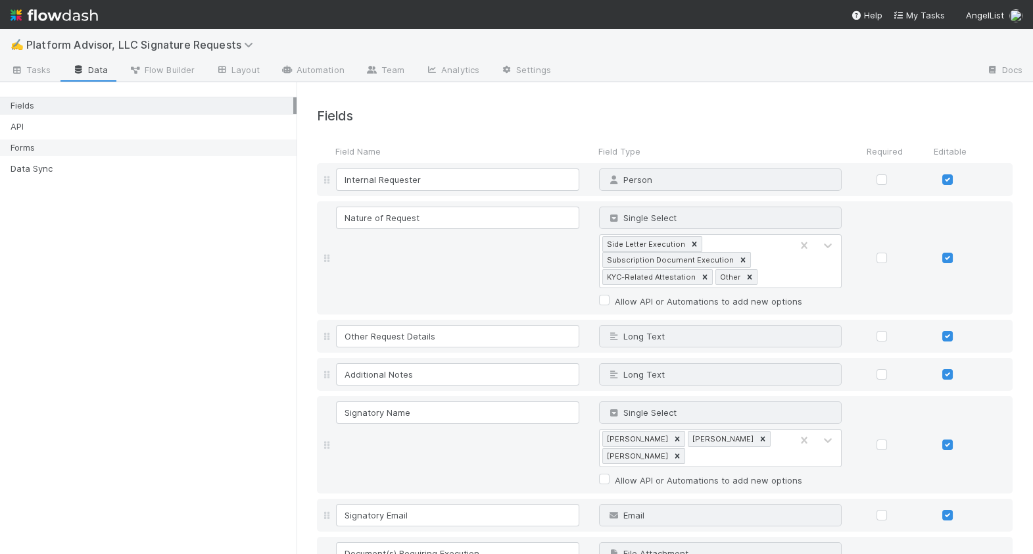
click at [95, 154] on div "Forms" at bounding box center [152, 147] width 283 height 16
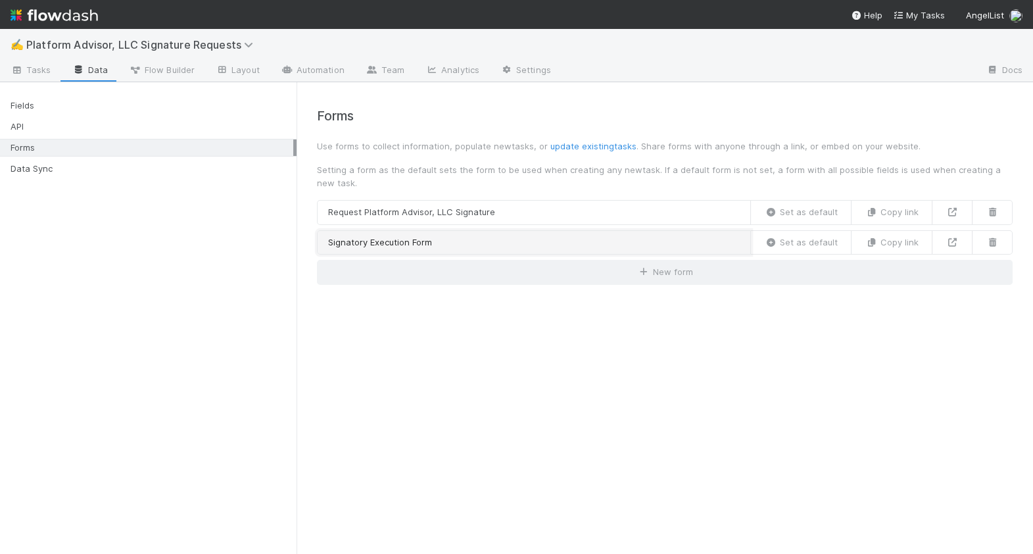
click at [526, 236] on link "Signatory Execution Form" at bounding box center [534, 242] width 434 height 25
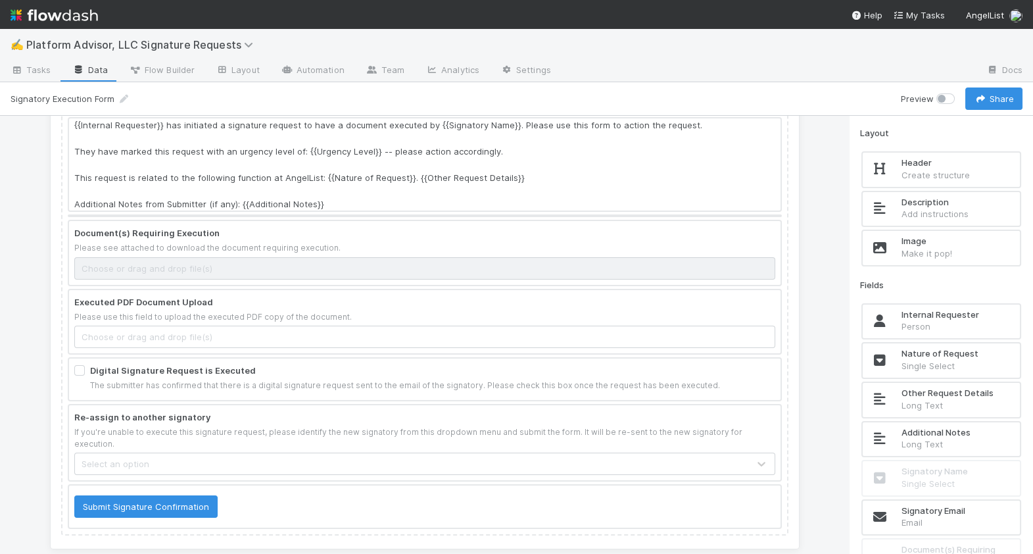
scroll to position [64, 0]
click at [442, 232] on div at bounding box center [425, 251] width 712 height 63
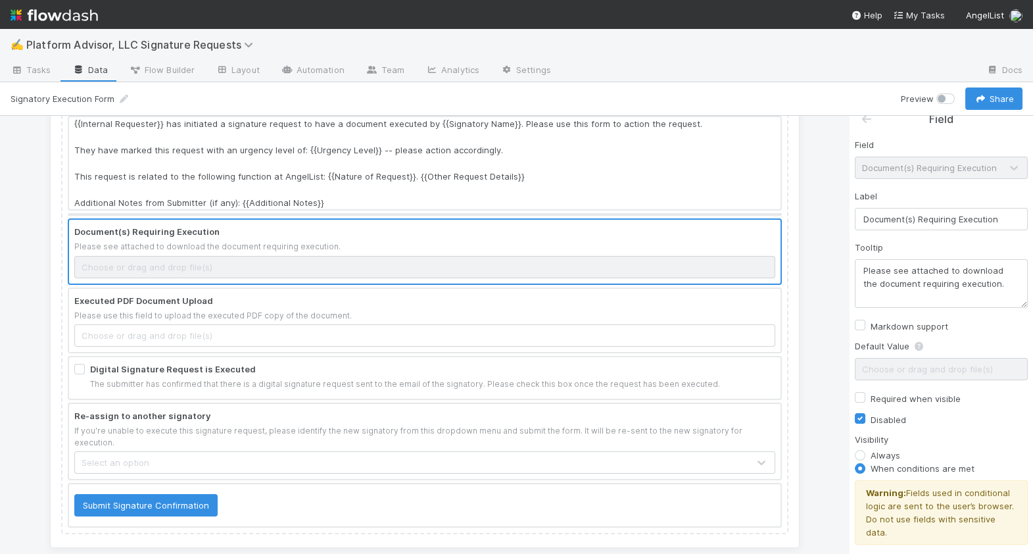
scroll to position [0, 0]
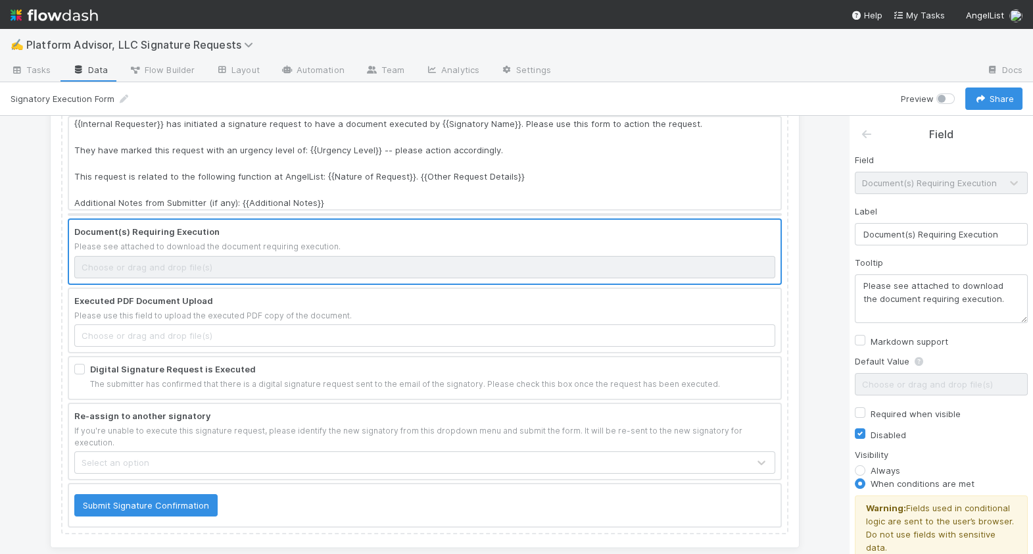
click at [716, 249] on div at bounding box center [425, 251] width 712 height 63
click at [862, 136] on icon at bounding box center [866, 134] width 13 height 11
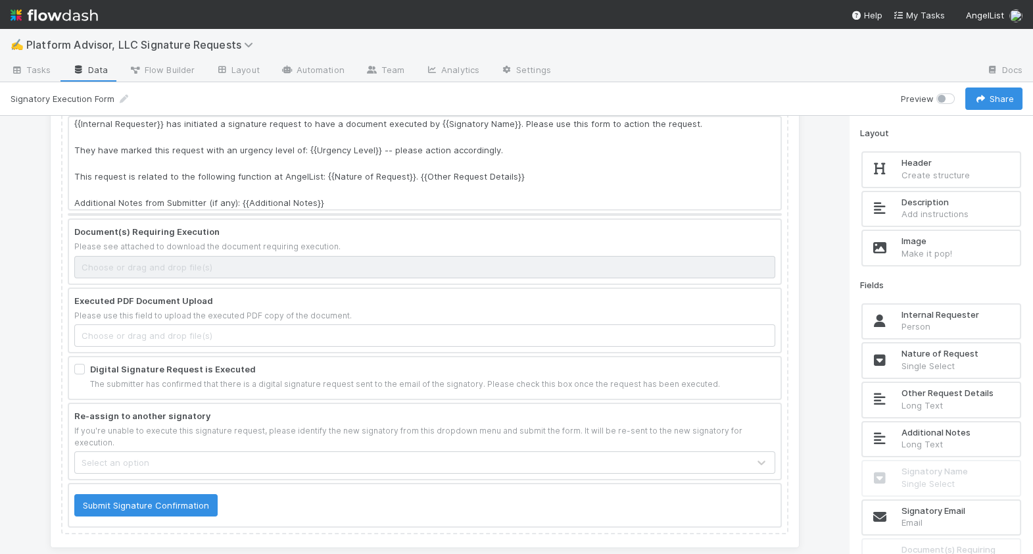
click at [716, 243] on div at bounding box center [425, 251] width 712 height 63
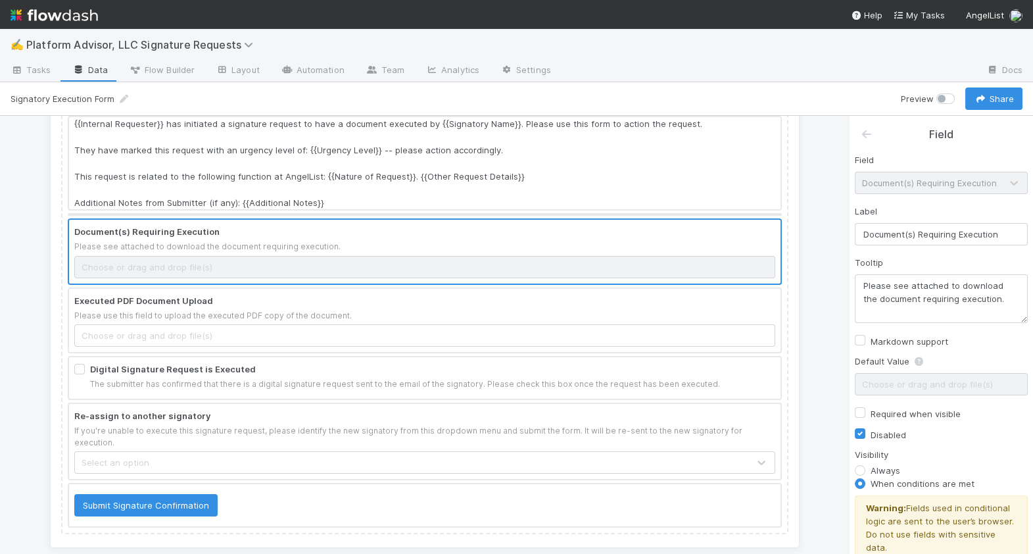
scroll to position [155, 0]
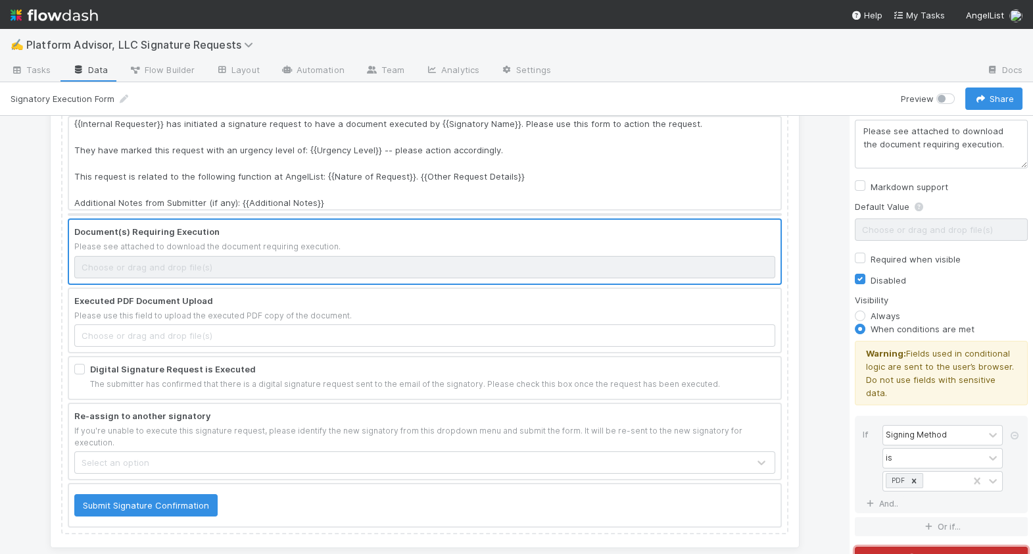
click at [936, 547] on button "Remove Block" at bounding box center [941, 558] width 173 height 22
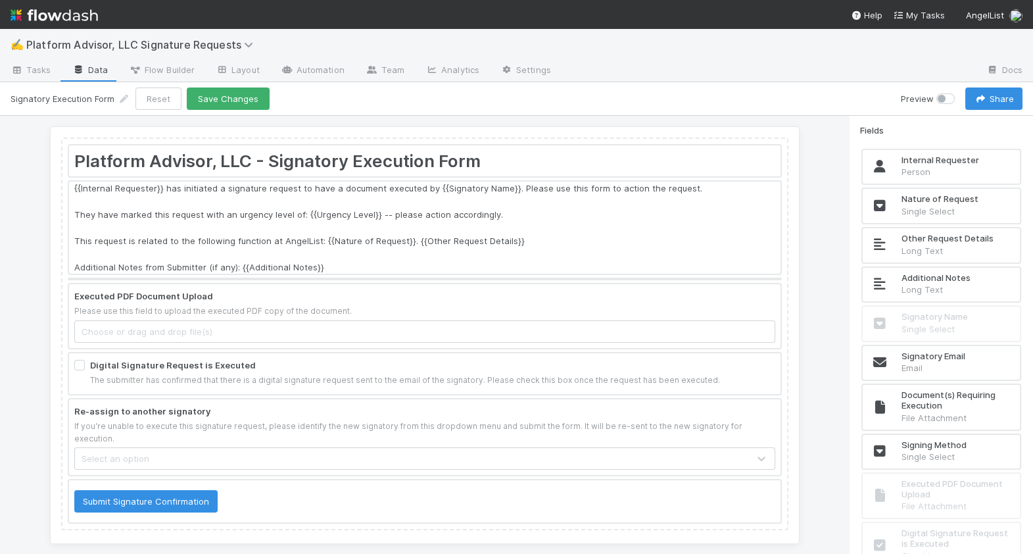
click at [549, 305] on div at bounding box center [425, 315] width 712 height 63
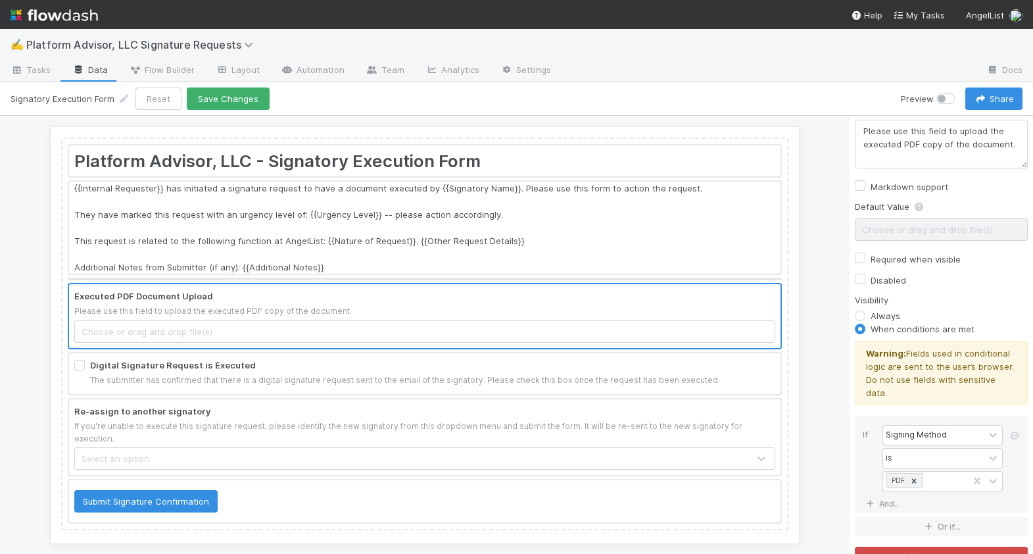
click at [674, 374] on div at bounding box center [425, 373] width 712 height 41
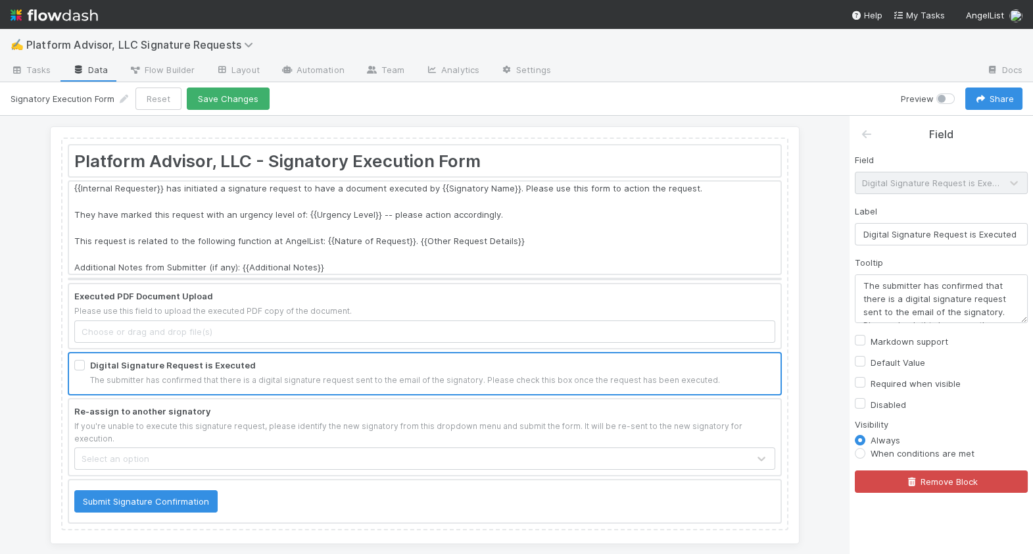
click at [898, 382] on label "Required when visible" at bounding box center [916, 384] width 90 height 16
click at [866, 382] on input "Required when visible" at bounding box center [860, 382] width 11 height 12
checkbox input "true"
click at [903, 458] on label "When conditions are met" at bounding box center [923, 453] width 104 height 13
click at [866, 458] on input "When conditions are met" at bounding box center [860, 453] width 11 height 12
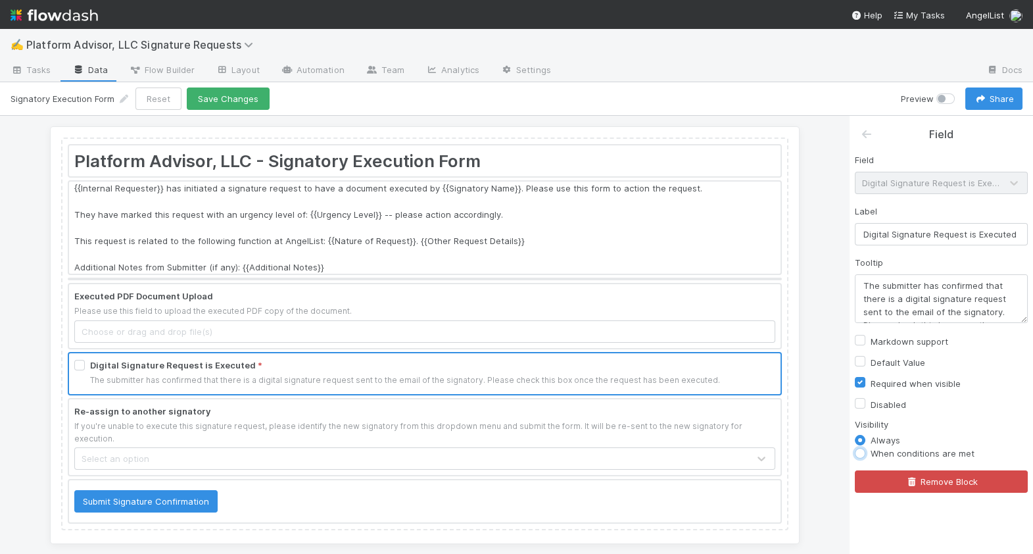
radio input "true"
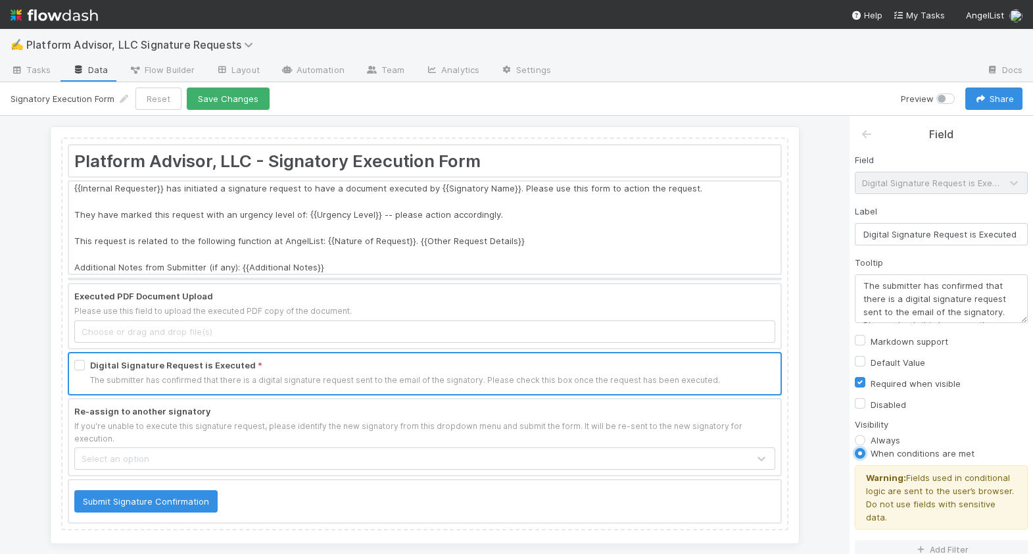
scroll to position [24, 0]
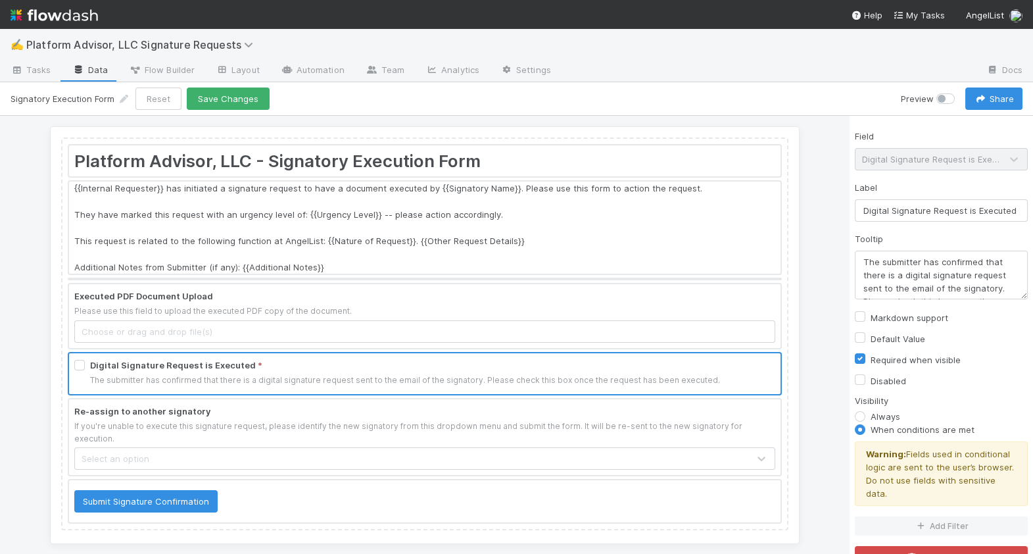
click at [899, 499] on div "Warning: Fields used in conditional logic are sent to the user’s browser. Do no…" at bounding box center [941, 488] width 173 height 94
click at [898, 516] on button "Add Filter" at bounding box center [941, 525] width 173 height 19
click at [902, 529] on div "Assigned To" at bounding box center [910, 535] width 48 height 12
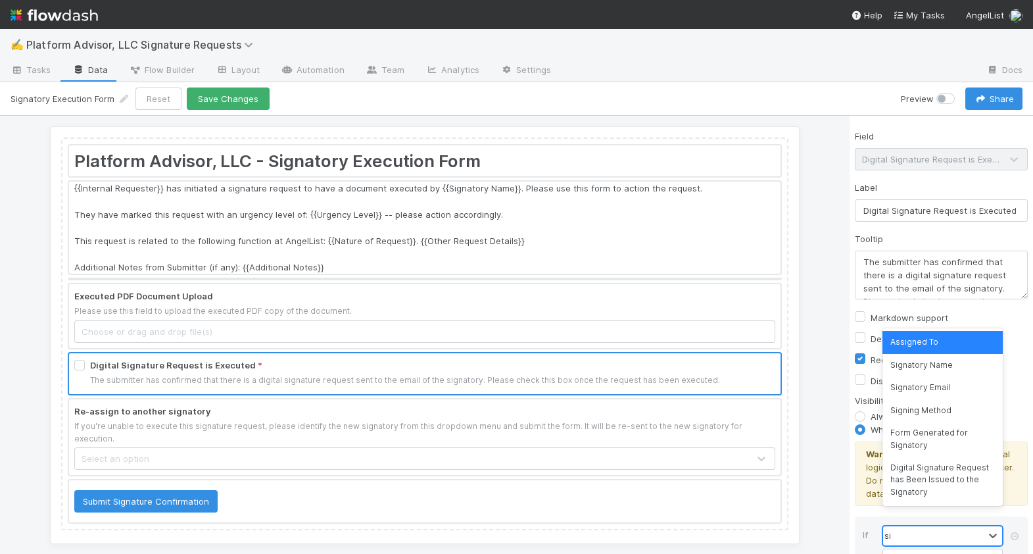
type input "sign"
click at [957, 416] on div "Signing Method" at bounding box center [943, 410] width 120 height 22
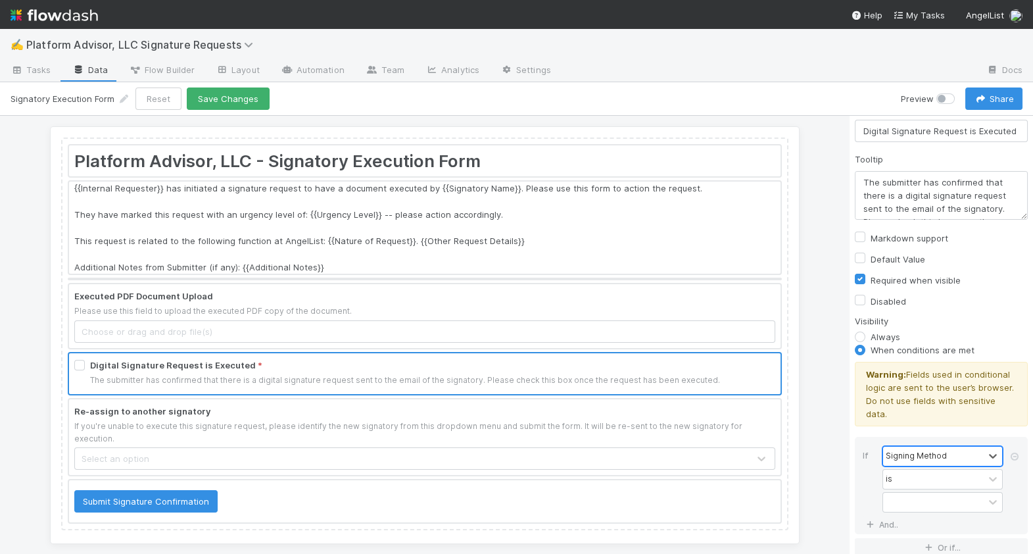
scroll to position [124, 0]
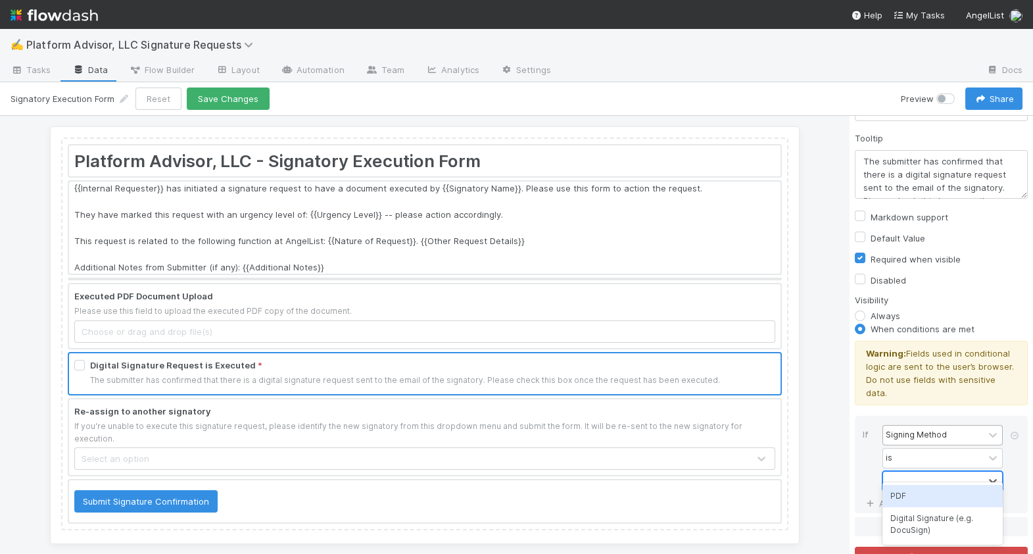
click at [944, 472] on div at bounding box center [933, 481] width 101 height 19
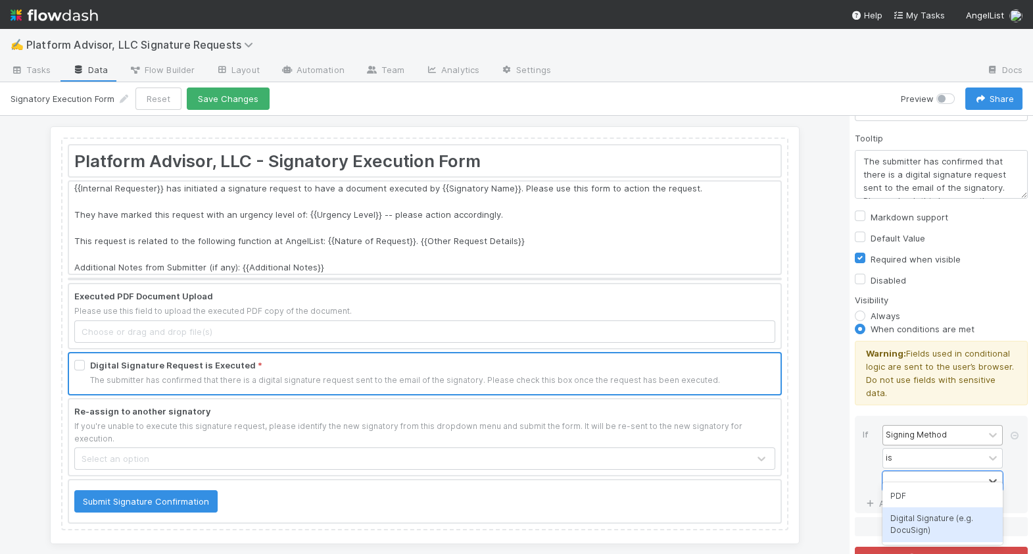
click at [937, 513] on div "Digital Signature (e.g. DocuSign)" at bounding box center [943, 524] width 120 height 35
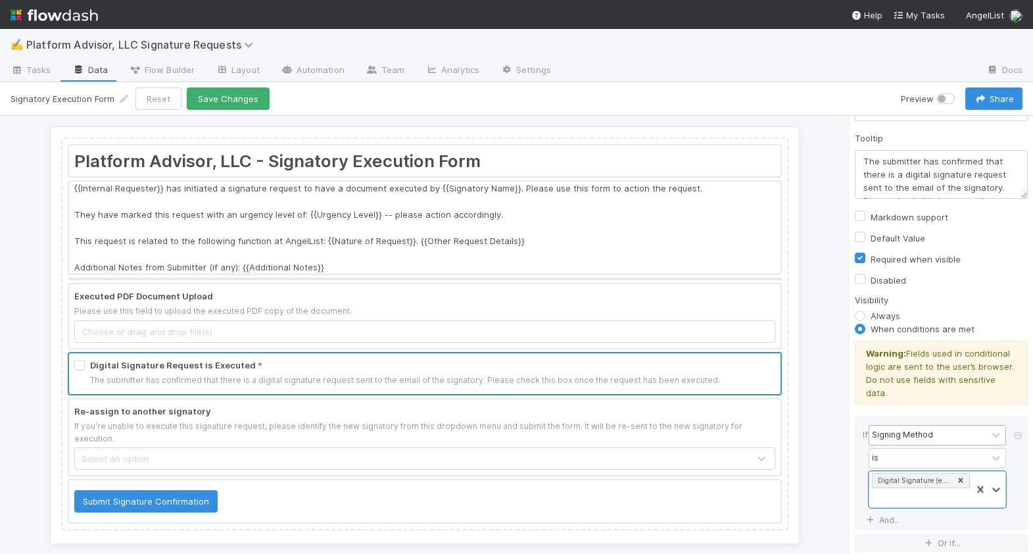
scroll to position [141, 0]
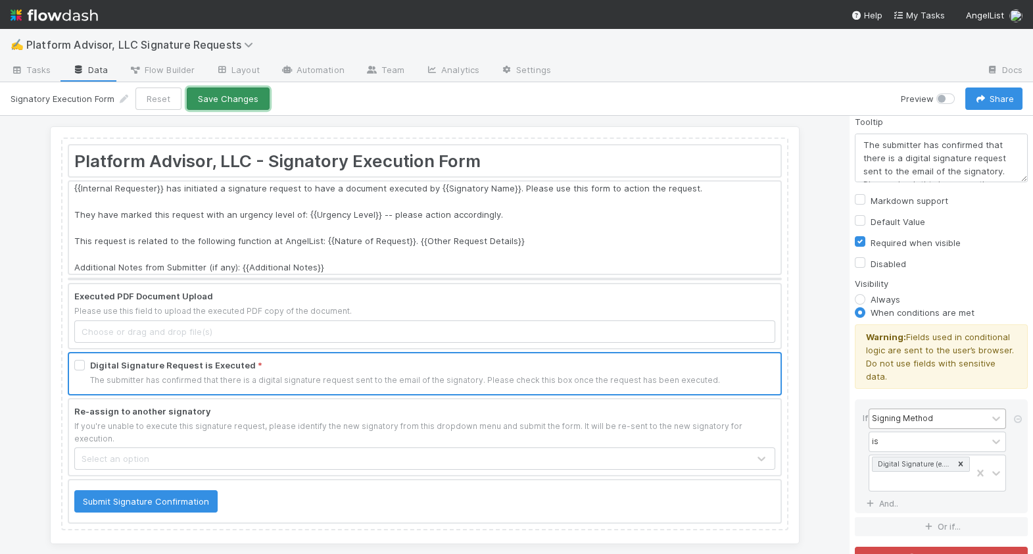
click at [247, 105] on button "Save Changes" at bounding box center [228, 98] width 83 height 22
click at [876, 243] on label "Required when visible" at bounding box center [916, 243] width 90 height 16
click at [866, 243] on input "Required when visible" at bounding box center [860, 241] width 11 height 12
checkbox input "false"
click at [221, 103] on button "Save Changes" at bounding box center [228, 98] width 83 height 22
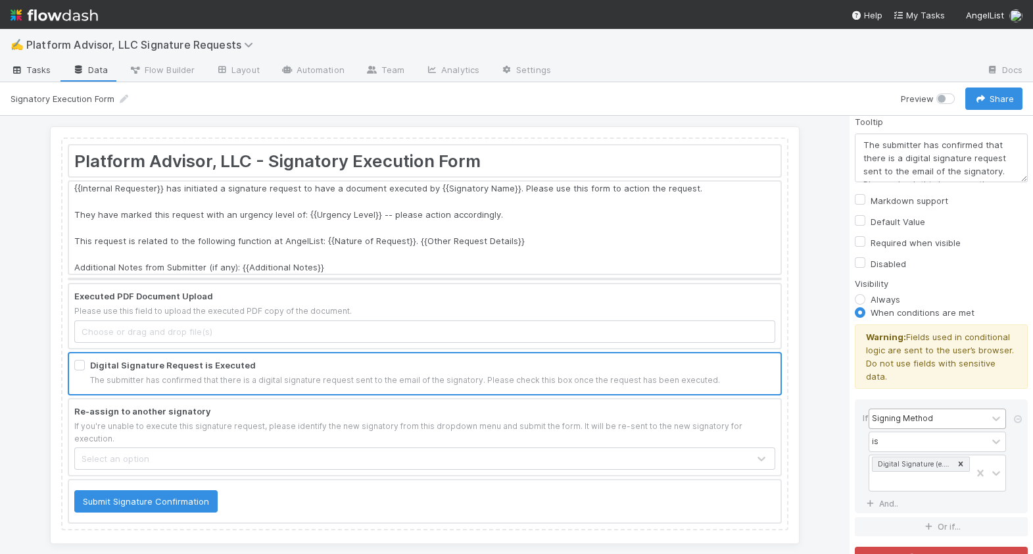
click at [49, 70] on span "Tasks" at bounding box center [31, 69] width 41 height 13
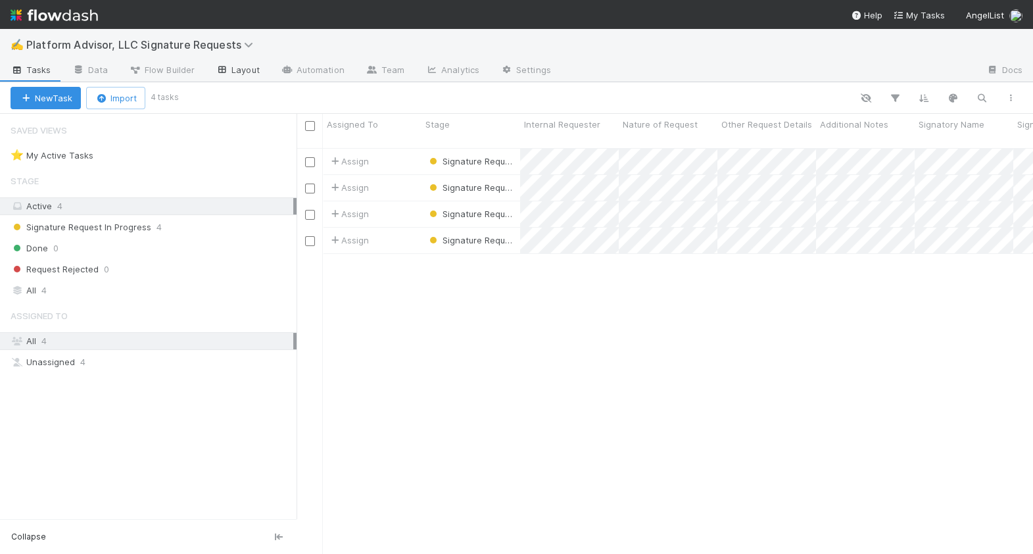
scroll to position [416, 737]
click at [170, 76] on link "Flow Builder" at bounding box center [161, 71] width 87 height 21
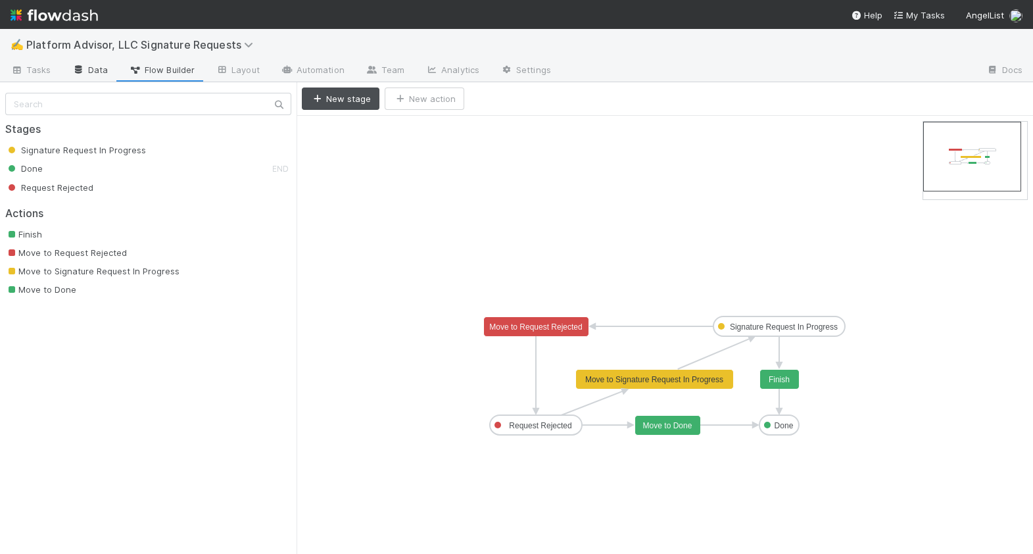
click at [109, 65] on link "Data" at bounding box center [90, 71] width 57 height 21
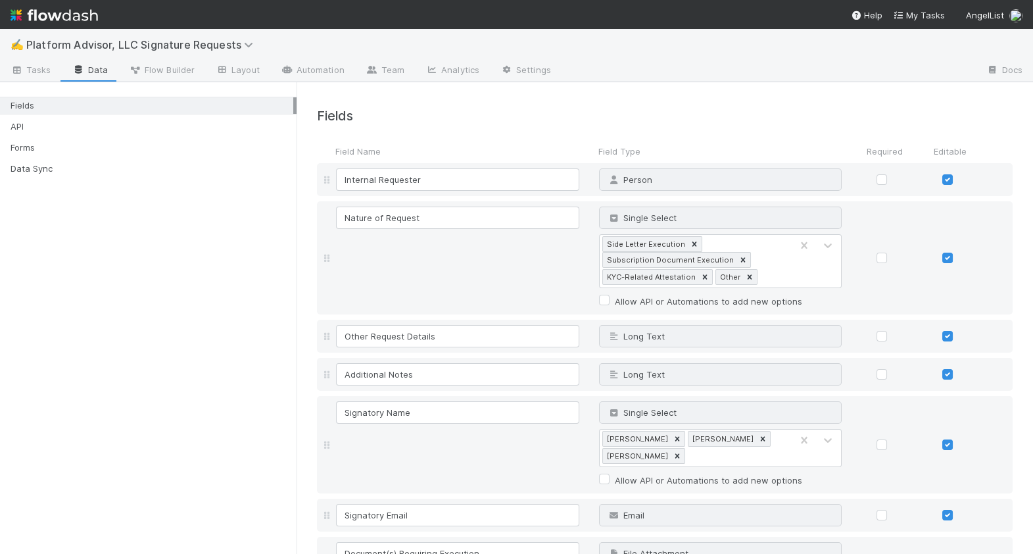
click at [96, 159] on div "Fields API Forms Data Sync" at bounding box center [148, 133] width 297 height 95
click at [93, 145] on div "Forms" at bounding box center [152, 147] width 283 height 16
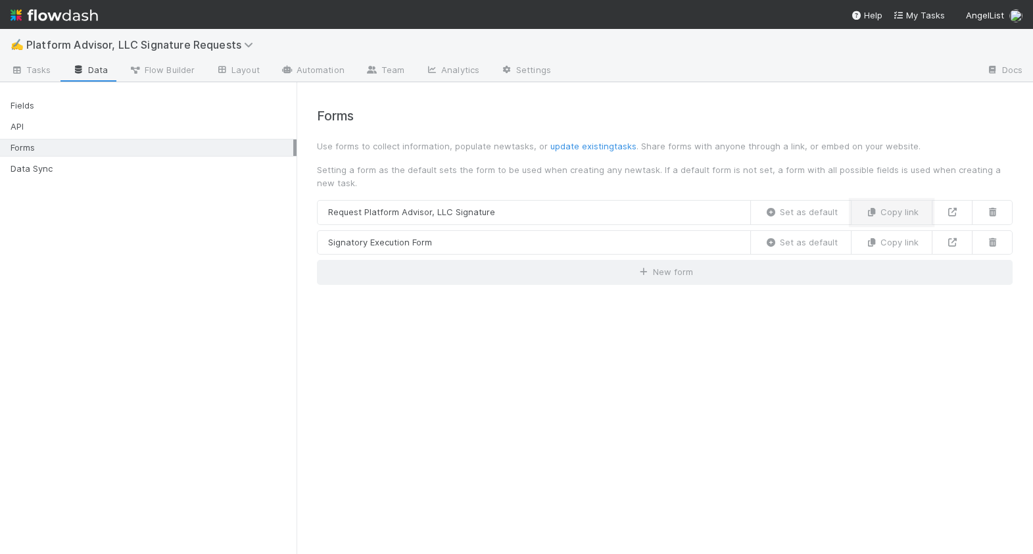
click at [864, 212] on button "Copy link" at bounding box center [892, 212] width 82 height 25
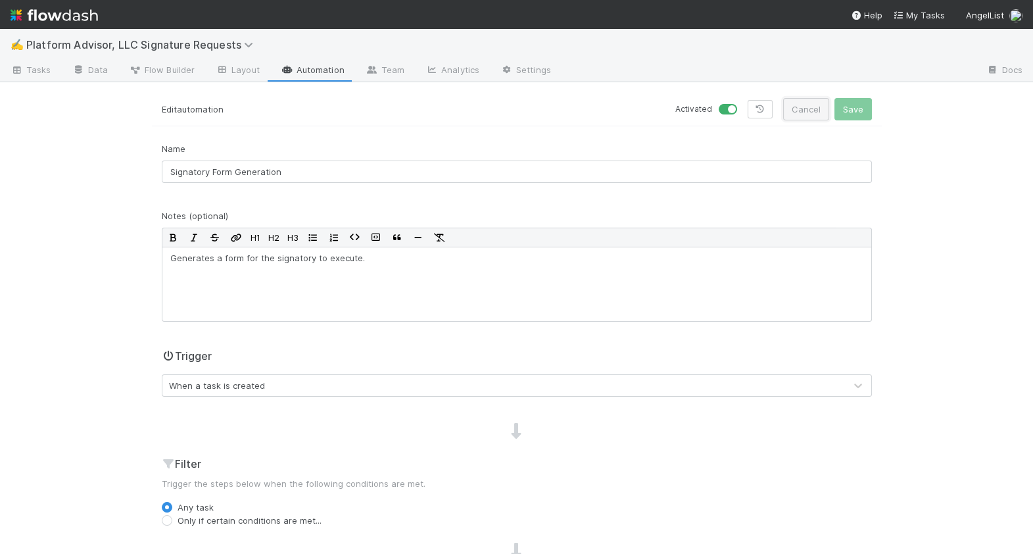
click at [810, 111] on button "Cancel" at bounding box center [806, 109] width 46 height 22
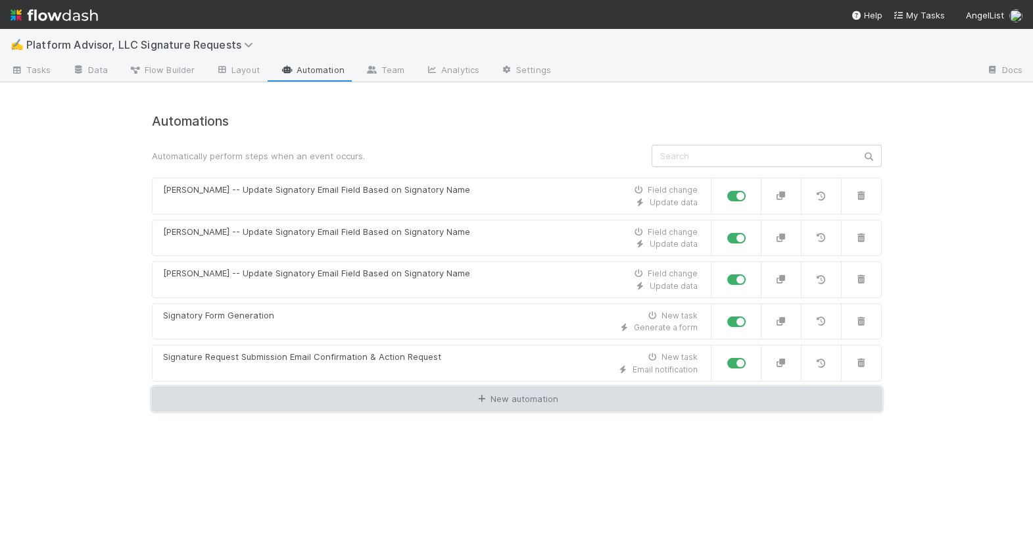
click at [412, 397] on link "New automation" at bounding box center [517, 399] width 730 height 25
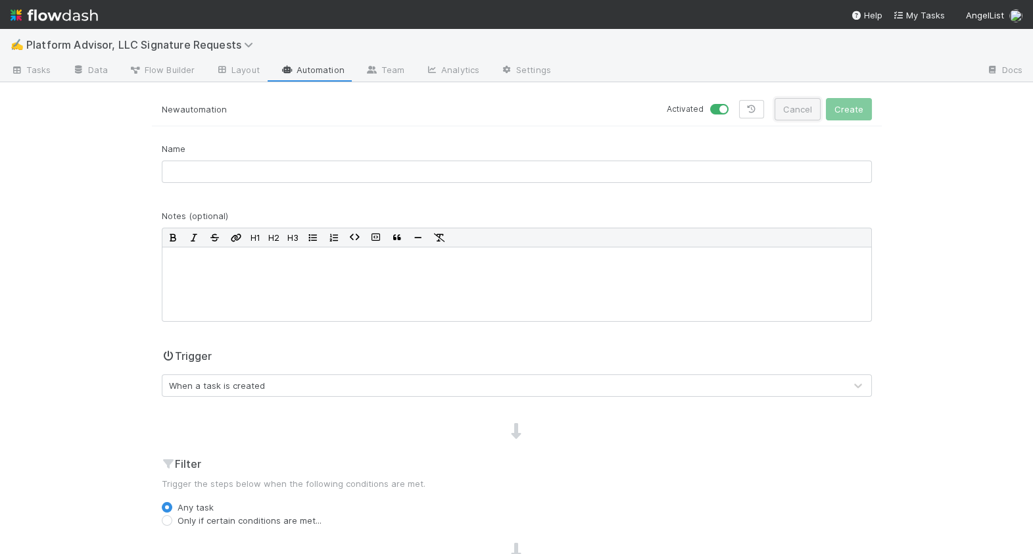
click at [796, 114] on button "Cancel" at bounding box center [798, 109] width 46 height 22
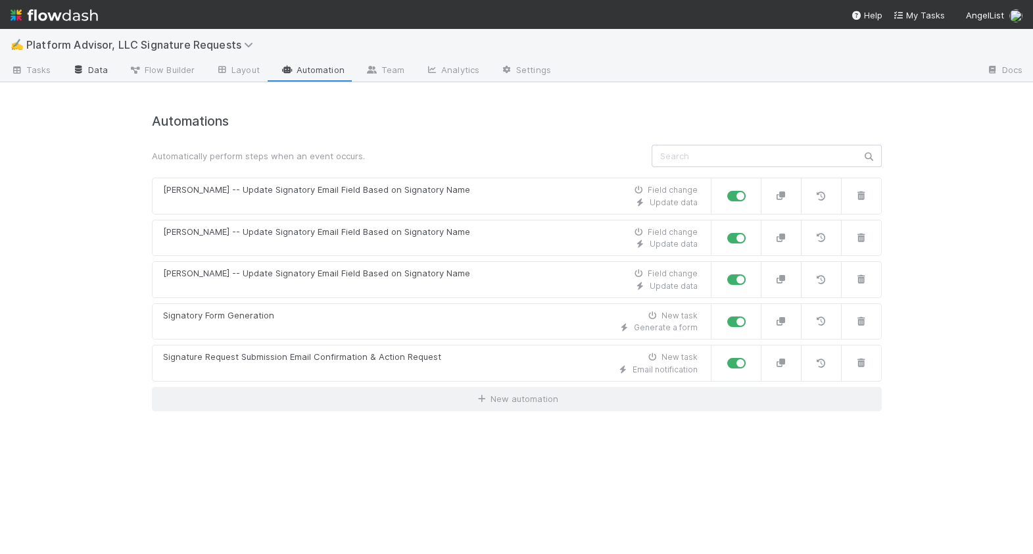
click at [109, 64] on link "Data" at bounding box center [90, 71] width 57 height 21
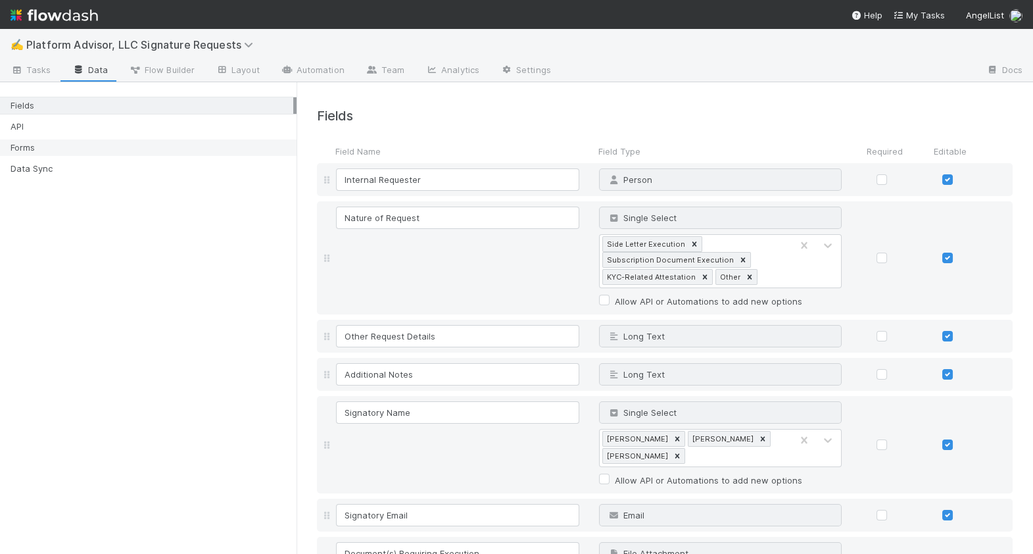
click at [84, 153] on div "Forms" at bounding box center [152, 147] width 283 height 16
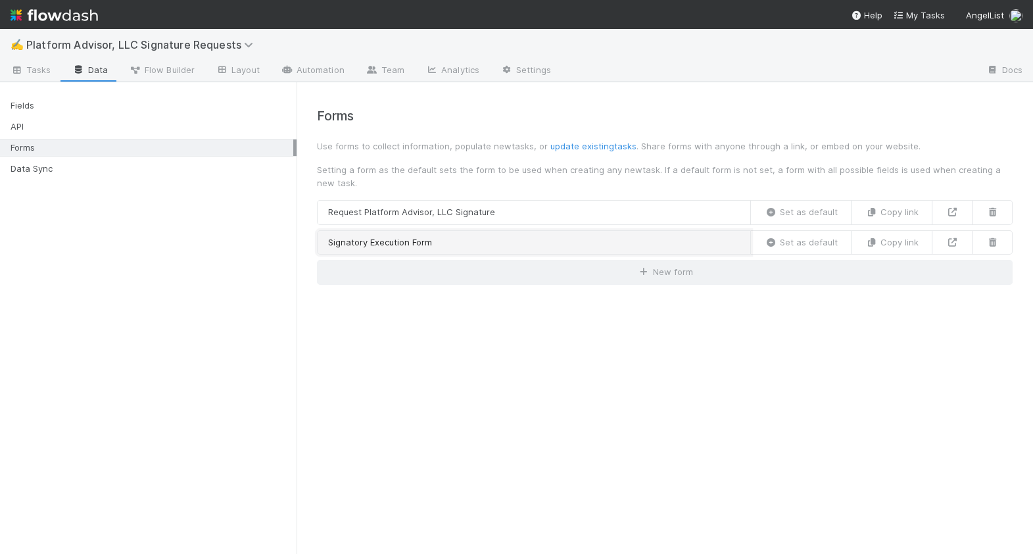
click at [461, 237] on link "Signatory Execution Form" at bounding box center [534, 242] width 434 height 25
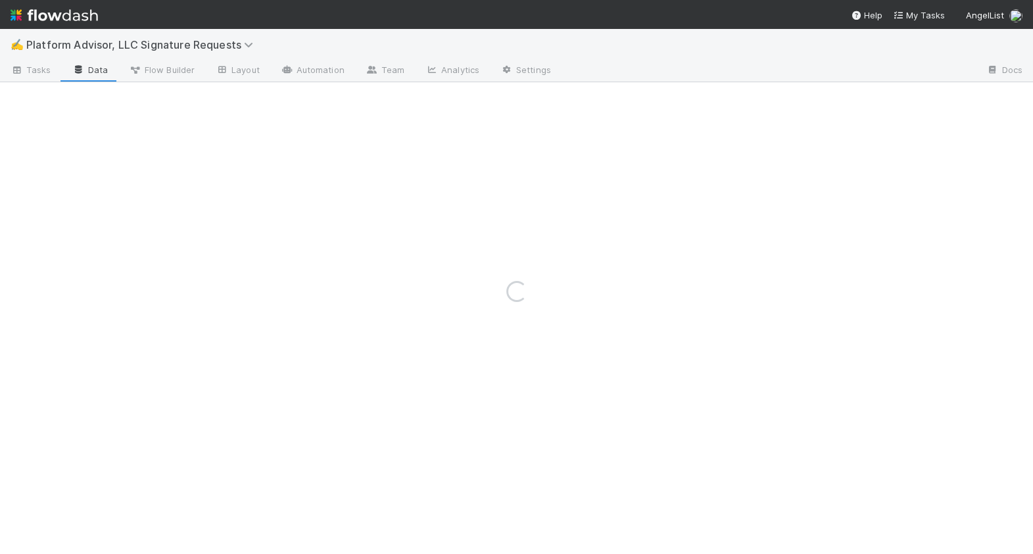
click at [461, 237] on div "Loading..." at bounding box center [516, 291] width 1033 height 525
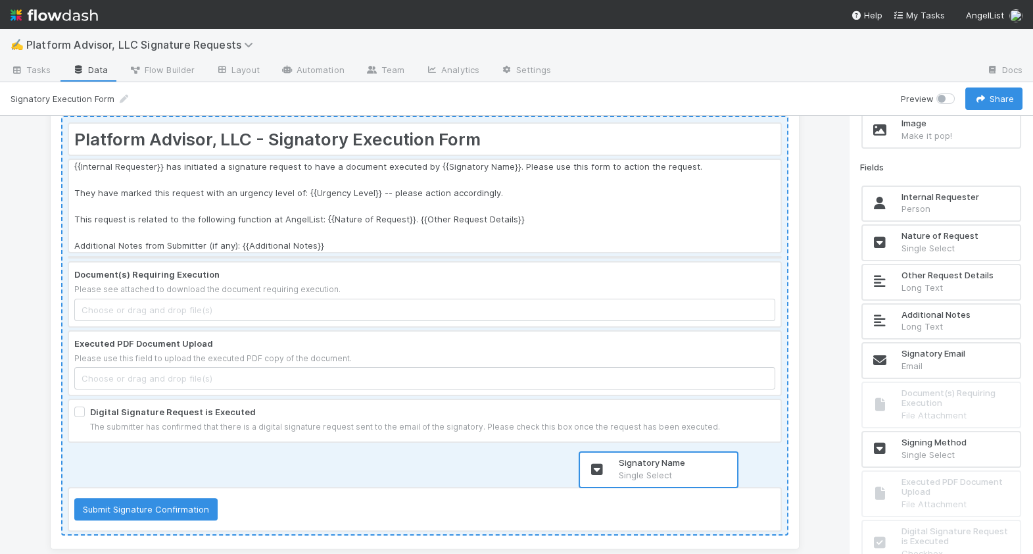
scroll to position [35, 0]
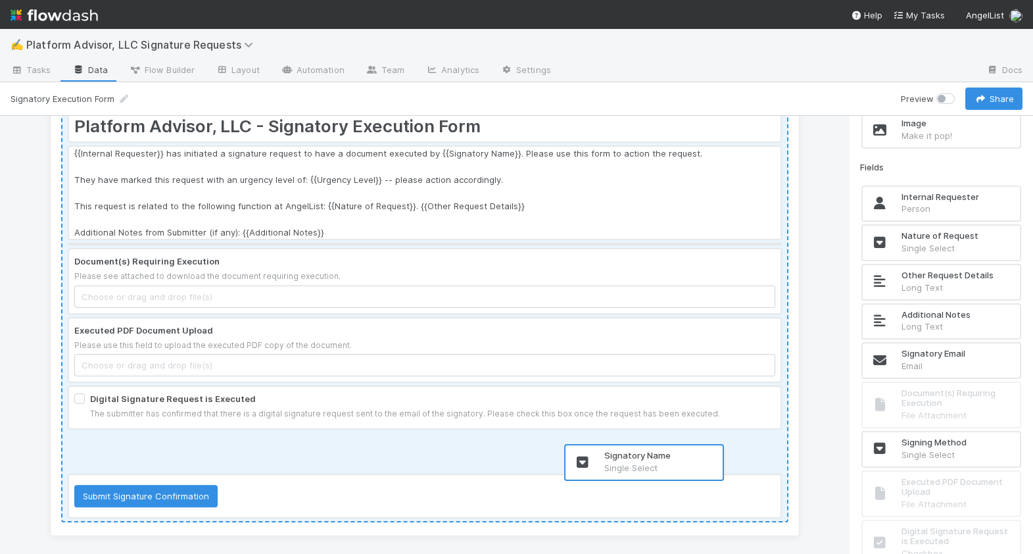
drag, startPoint x: 968, startPoint y: 358, endPoint x: 666, endPoint y: 460, distance: 318.7
click at [666, 460] on div "Platform Advisor, LLC - Signatory Execution Form {{Internal Requester}} has ini…" at bounding box center [516, 335] width 1033 height 438
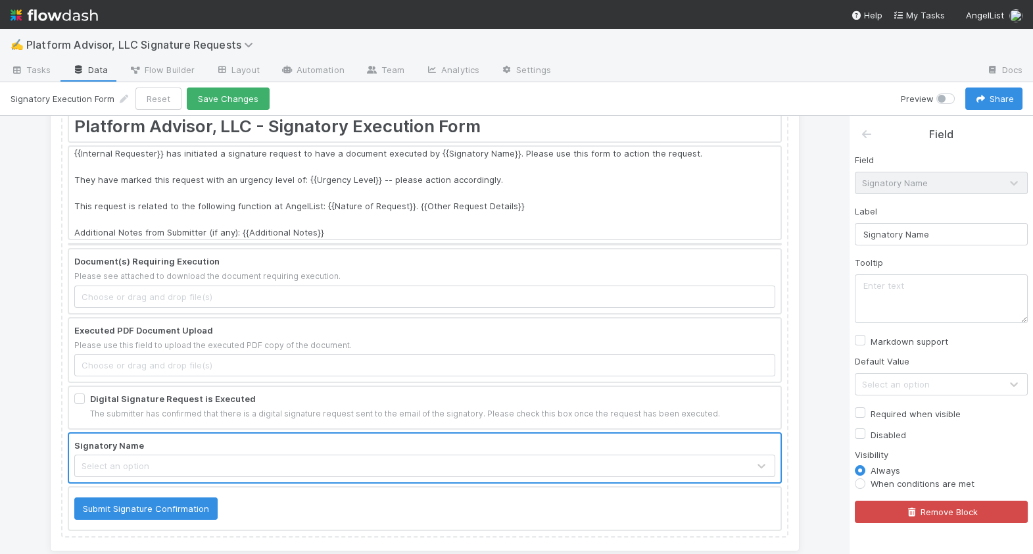
scroll to position [0, 0]
click at [929, 226] on input "Signatory Name" at bounding box center [941, 234] width 173 height 22
click at [929, 228] on input "I need someone else to sign this" at bounding box center [941, 234] width 173 height 22
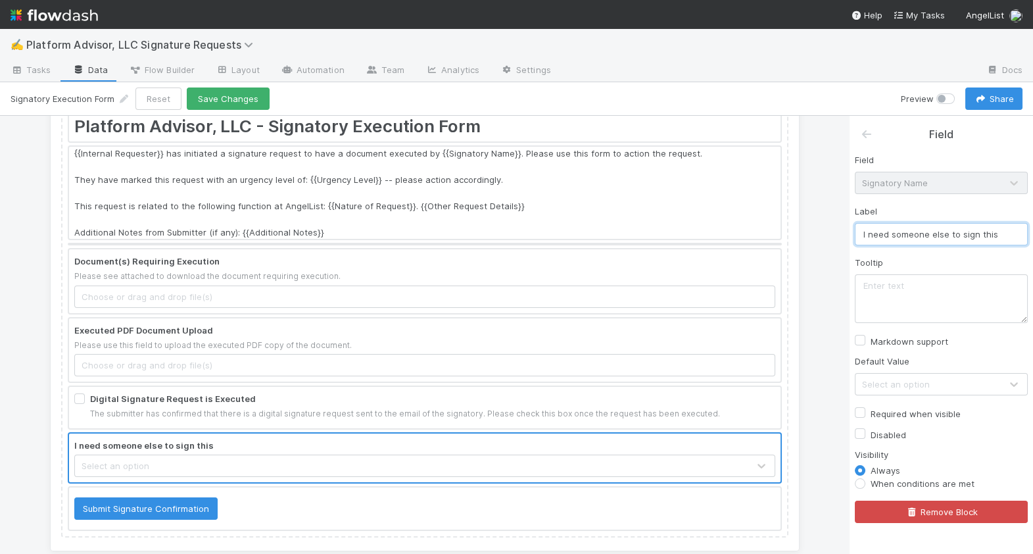
click at [929, 230] on input "I need someone else to sign this" at bounding box center [941, 234] width 173 height 22
click at [929, 230] on input "I need someone R to sign this" at bounding box center [941, 234] width 173 height 22
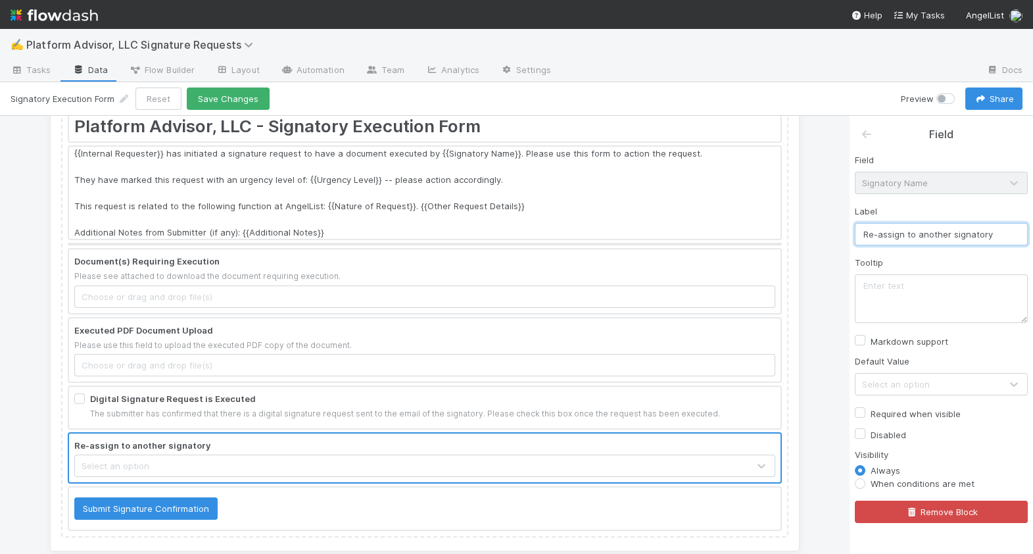
type input "Re-assign to another signatory"
click at [939, 287] on textarea at bounding box center [941, 298] width 173 height 49
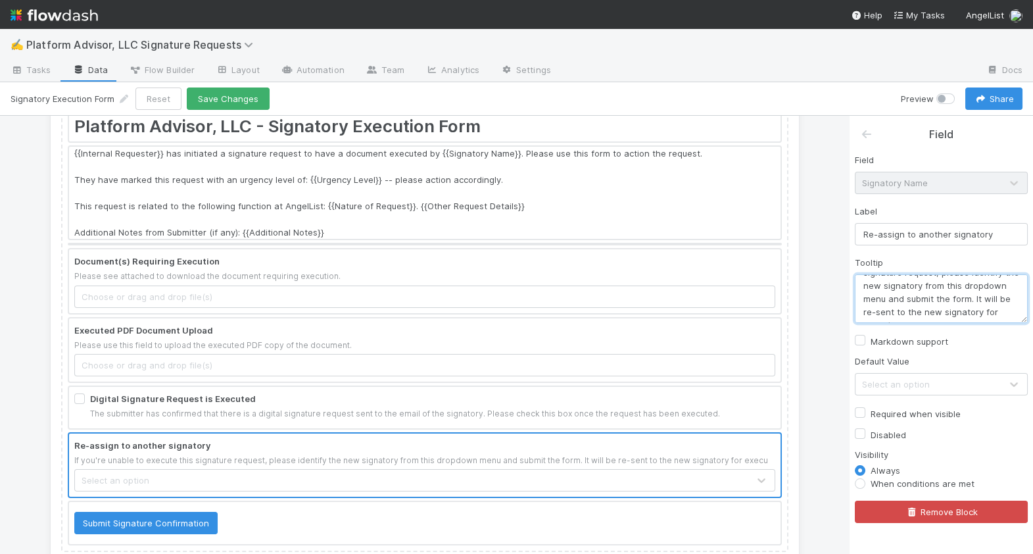
scroll to position [34, 0]
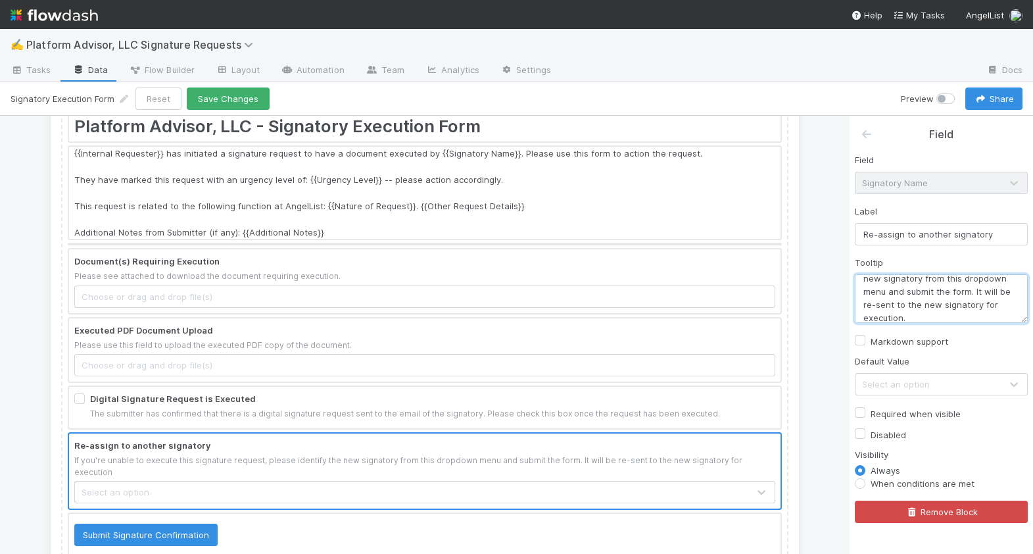
type textarea "If you're unable to execute this signature request, please identify the new sig…"
click at [587, 257] on div at bounding box center [425, 280] width 712 height 63
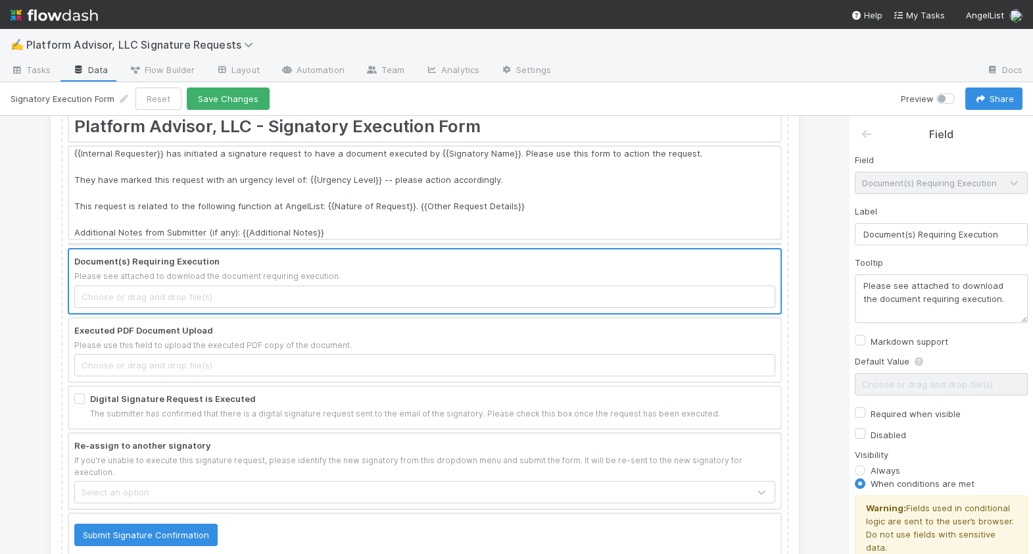
click at [871, 432] on label "Disabled" at bounding box center [889, 435] width 36 height 16
click at [864, 432] on input "Disabled" at bounding box center [860, 433] width 11 height 12
checkbox input "true"
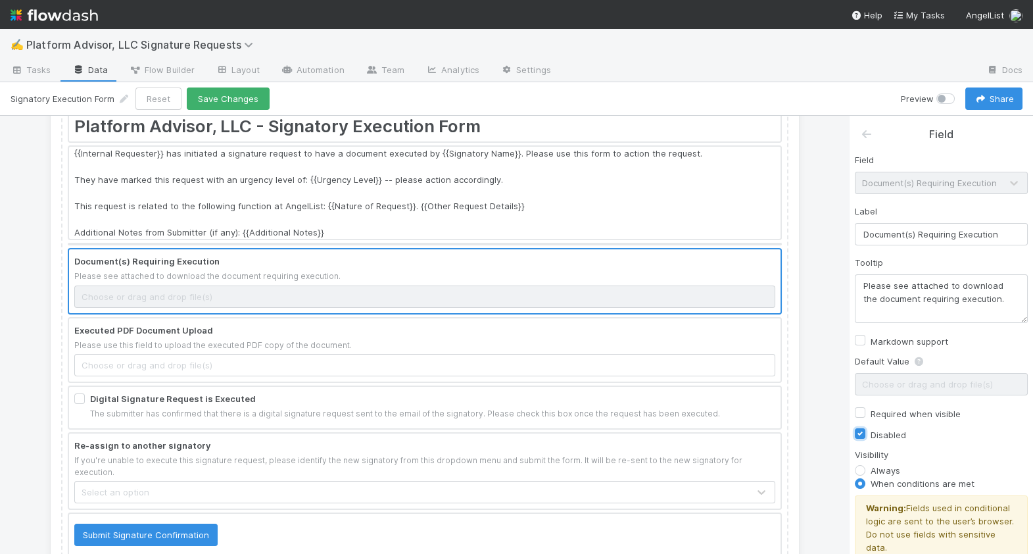
click at [367, 339] on div at bounding box center [425, 349] width 712 height 63
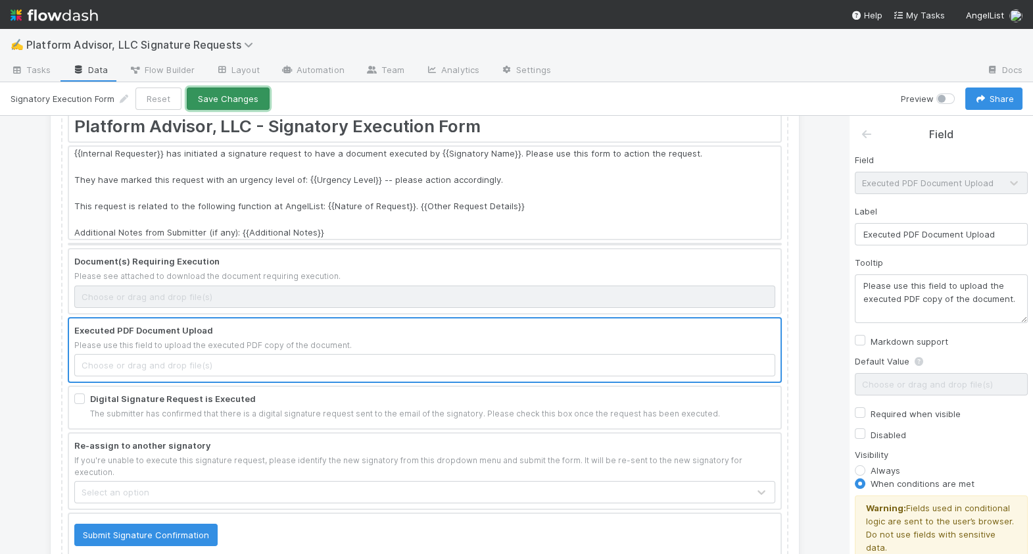
click at [230, 98] on button "Save Changes" at bounding box center [228, 98] width 83 height 22
click at [79, 67] on icon at bounding box center [78, 70] width 13 height 8
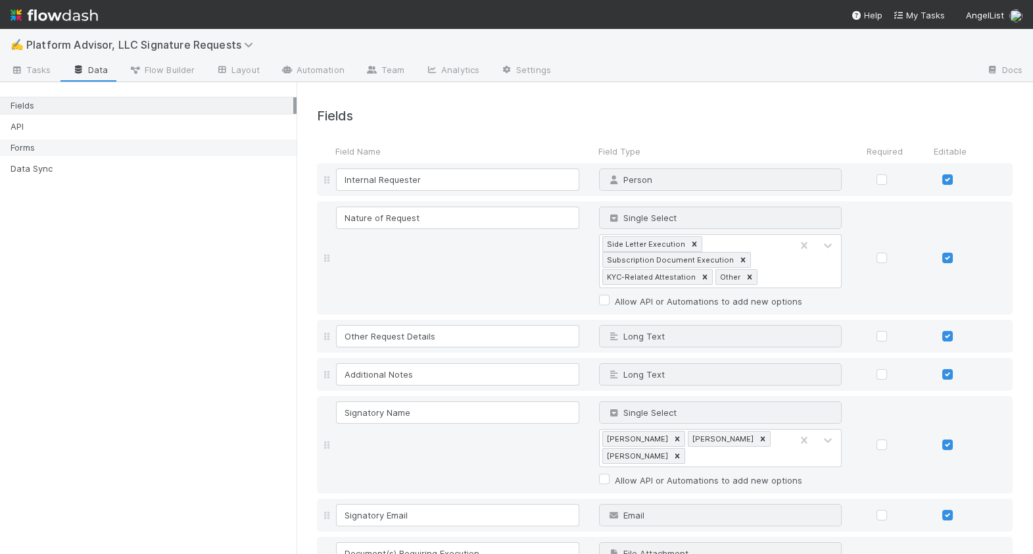
click at [151, 151] on div "Forms" at bounding box center [152, 147] width 283 height 16
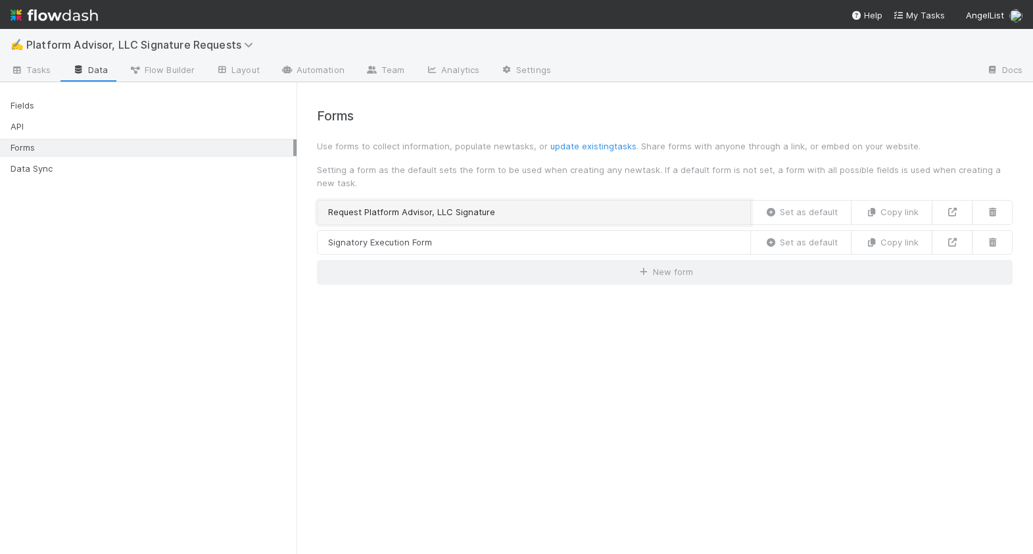
click at [515, 218] on link "Request Platform Advisor, LLC Signature" at bounding box center [534, 212] width 434 height 25
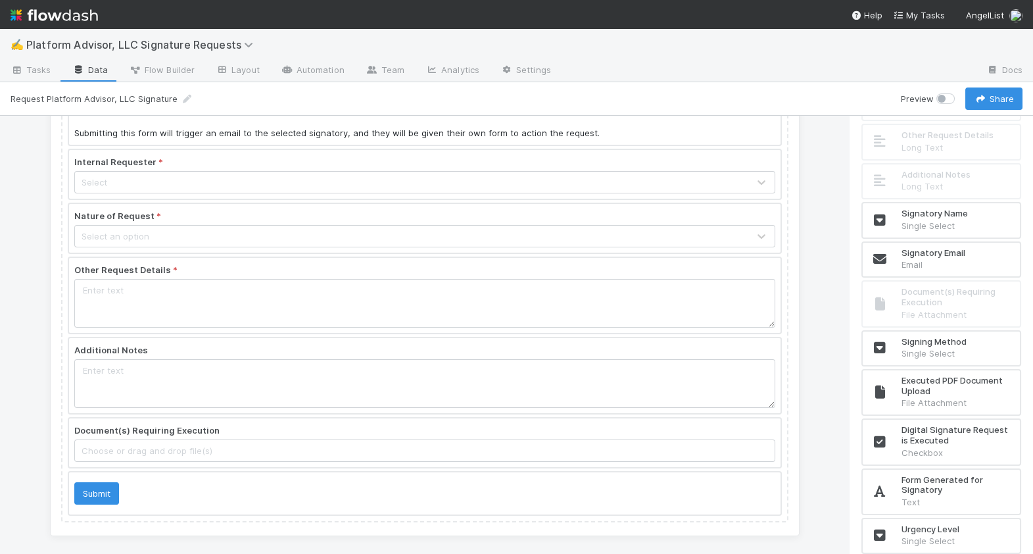
scroll to position [265, 0]
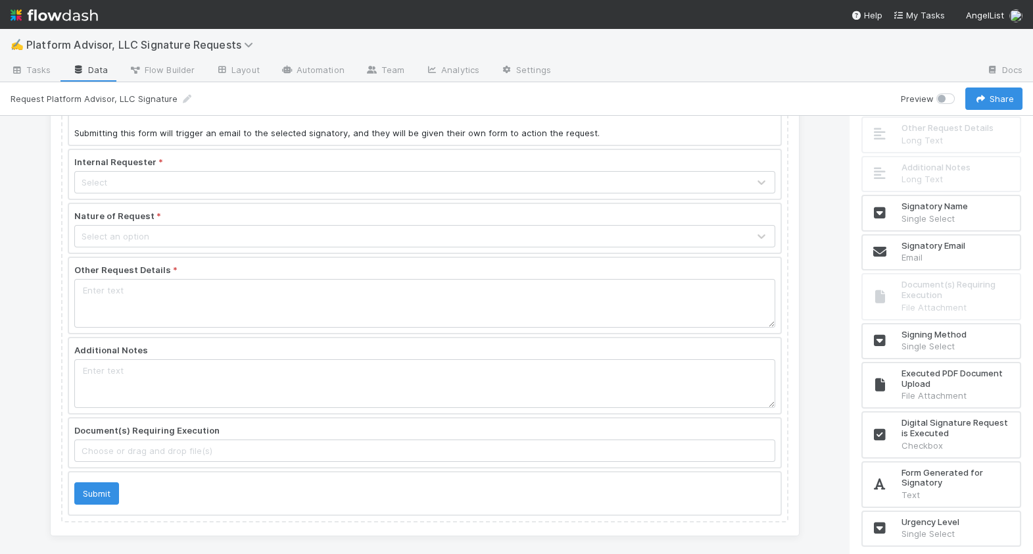
click at [101, 74] on link "Data" at bounding box center [90, 71] width 57 height 21
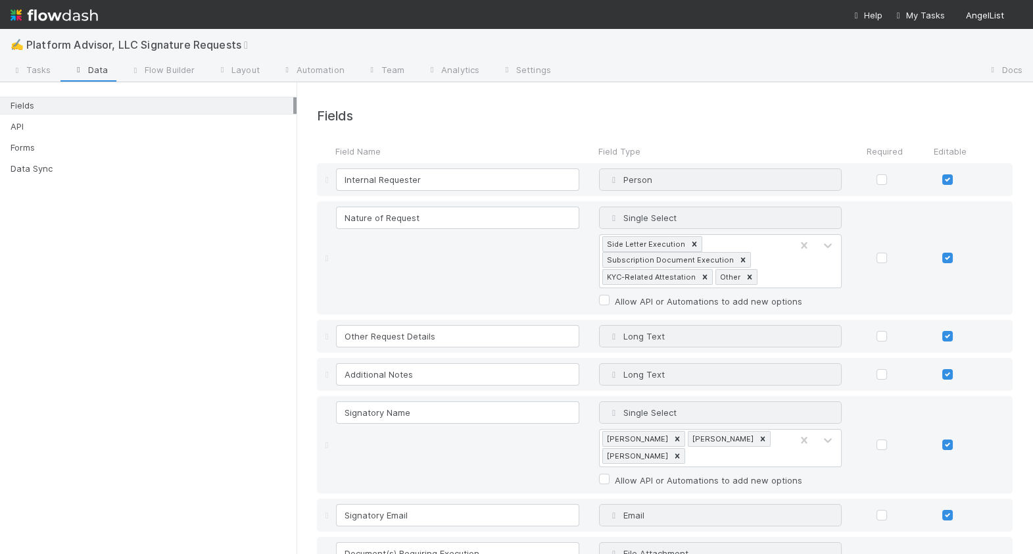
scroll to position [441, 0]
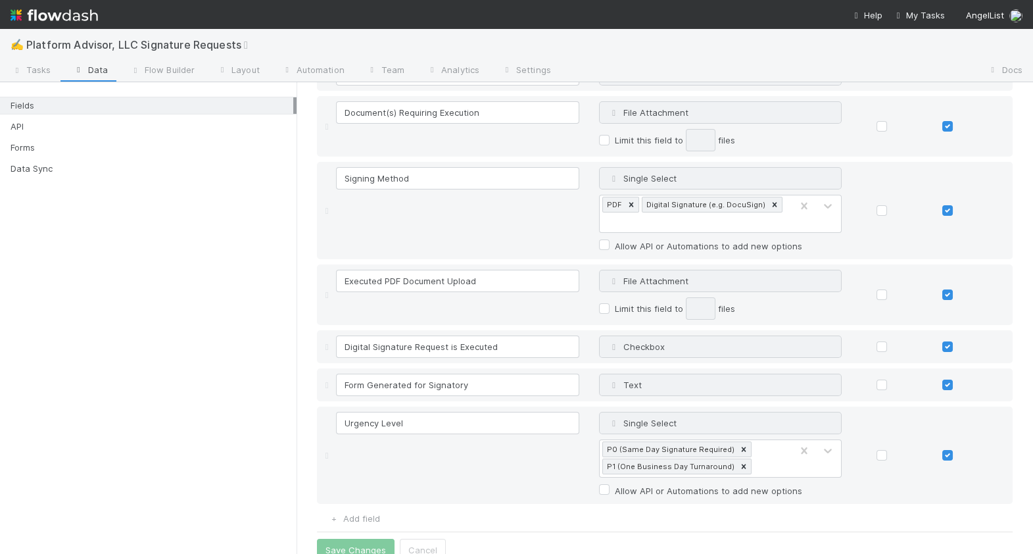
click at [364, 509] on div "Add field" at bounding box center [348, 517] width 63 height 16
click at [361, 513] on link "Add field" at bounding box center [354, 518] width 53 height 11
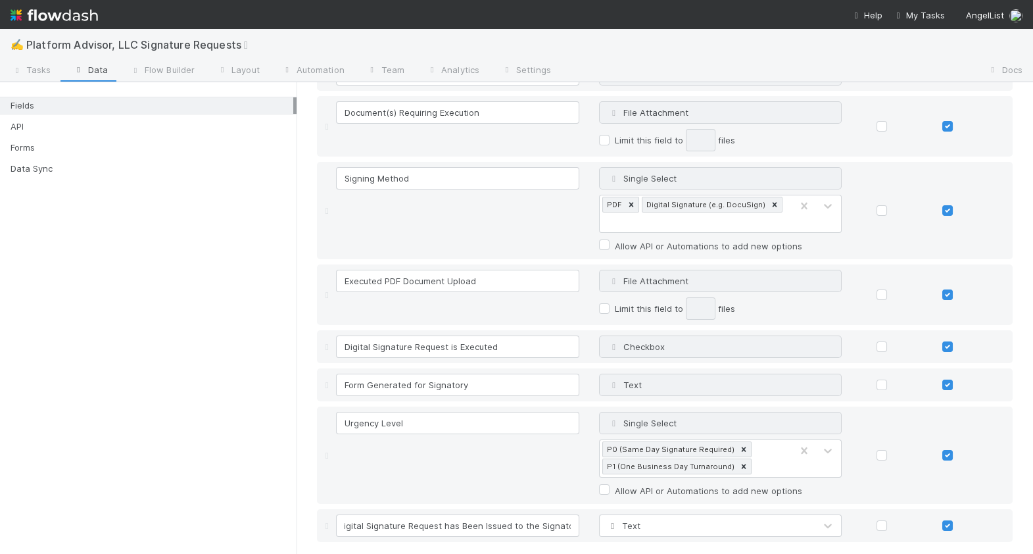
scroll to position [0, 11]
type input "Digital Signature Request has Been Issued to the Signatory"
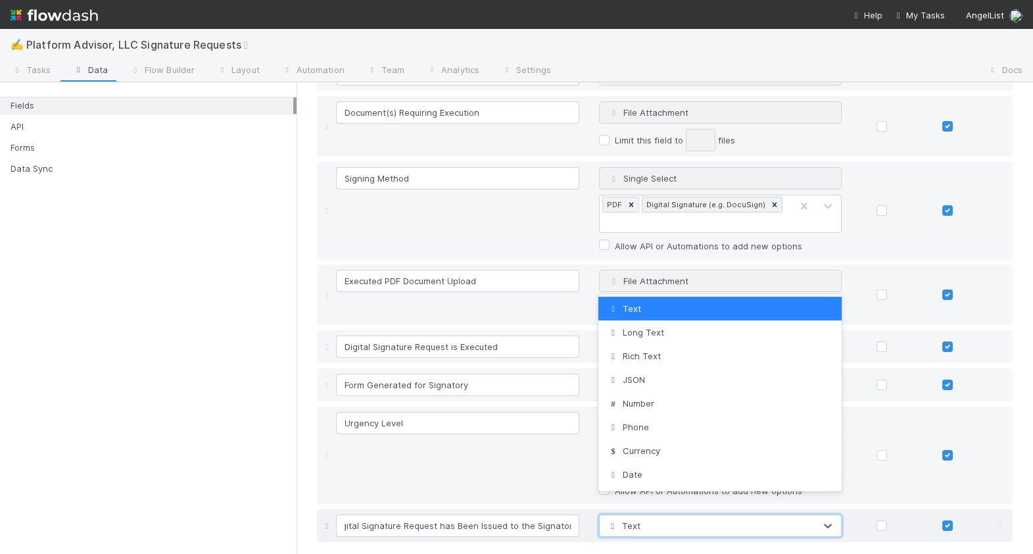
click at [661, 515] on div "Text" at bounding box center [708, 525] width 216 height 21
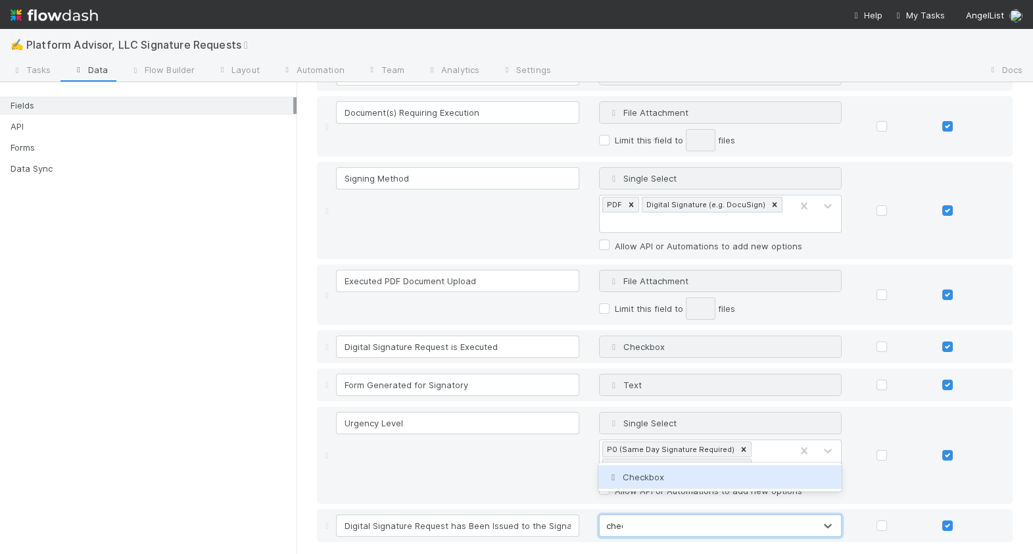
type input "check"
click at [656, 473] on span "Checkbox" at bounding box center [634, 477] width 57 height 11
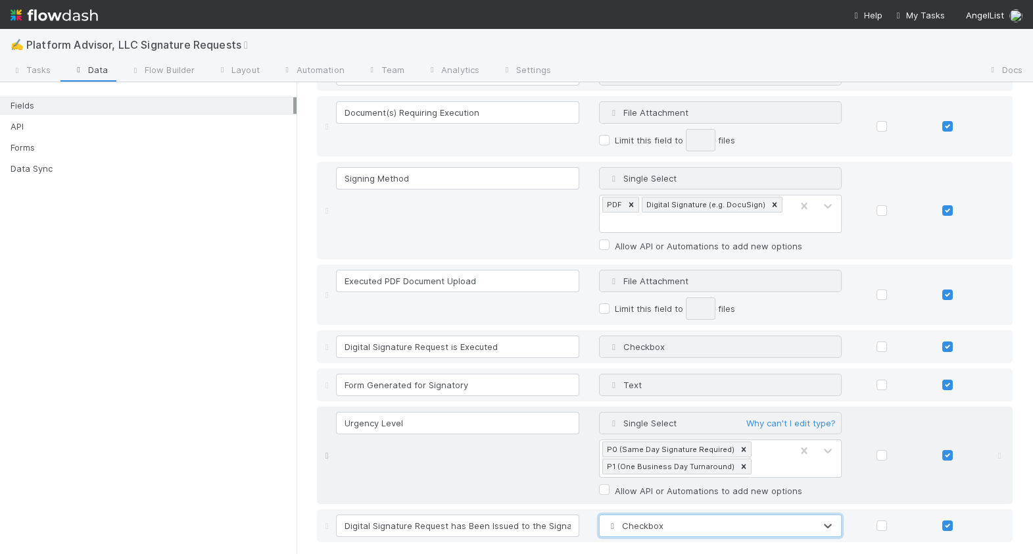
scroll to position [480, 0]
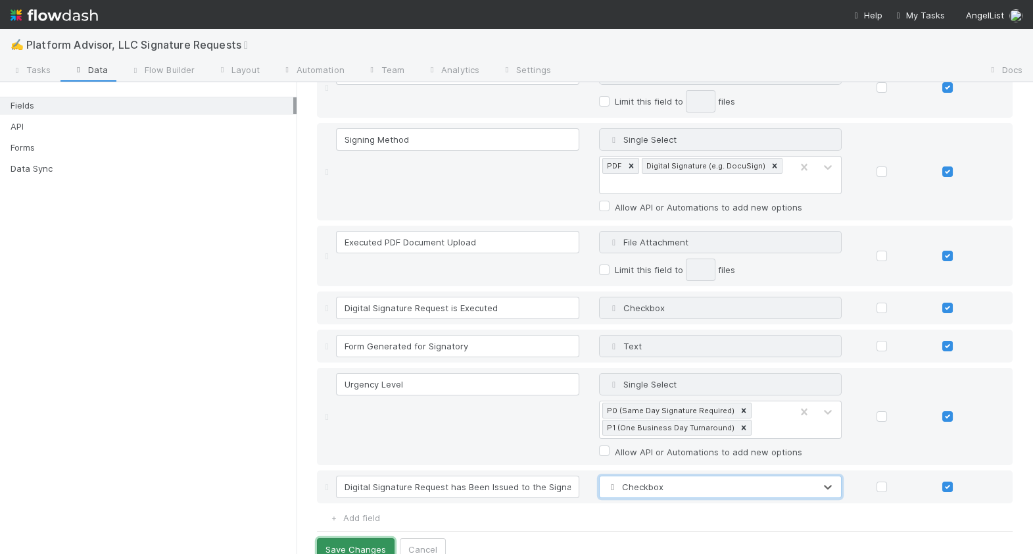
click at [340, 538] on button "Save Changes" at bounding box center [356, 549] width 78 height 22
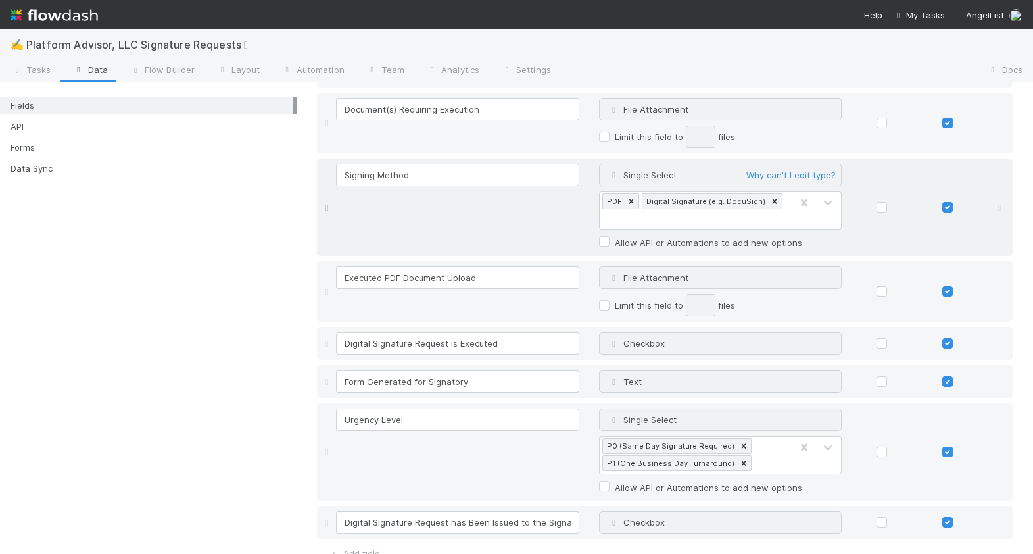
scroll to position [514, 0]
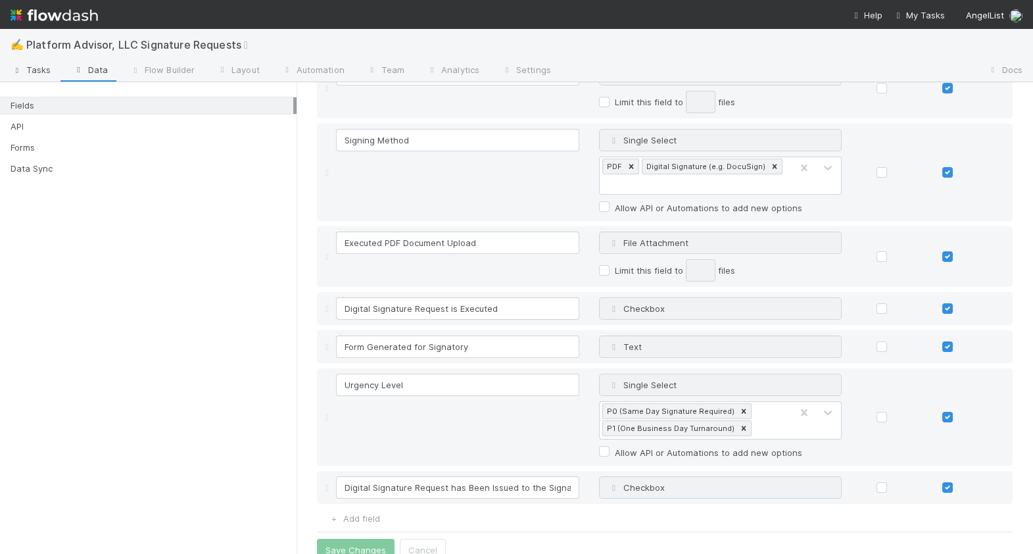
click at [41, 76] on link "Tasks" at bounding box center [31, 71] width 62 height 21
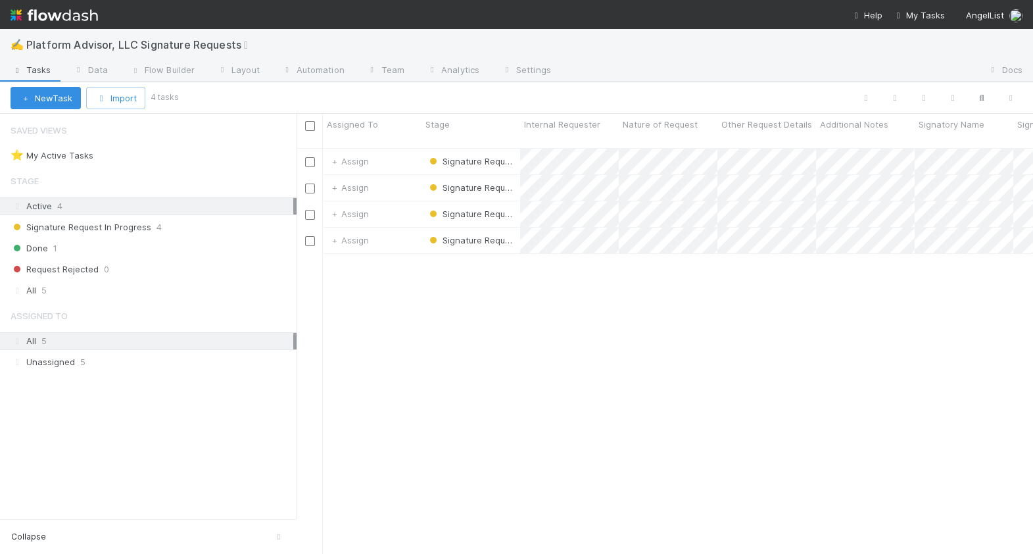
scroll to position [416, 737]
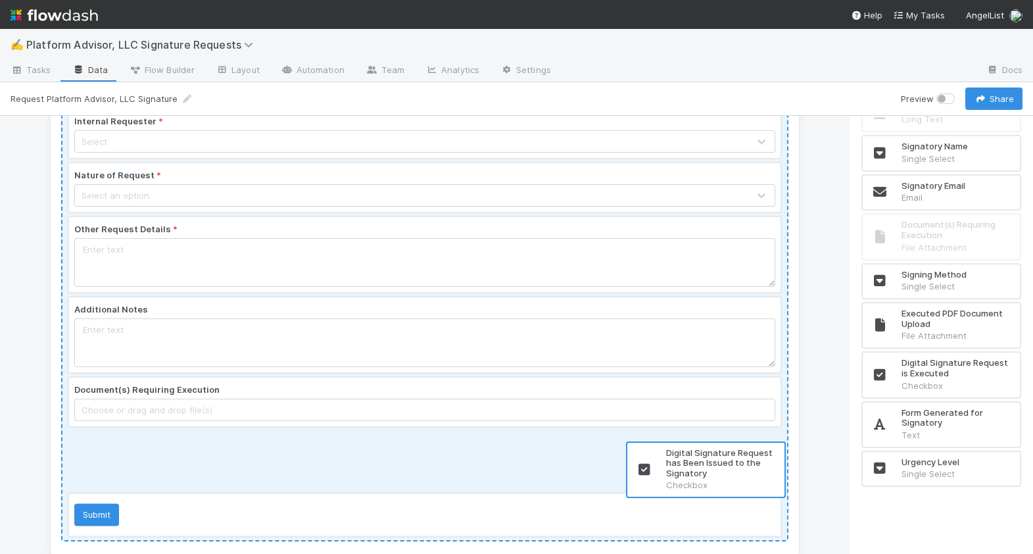
scroll to position [143, 0]
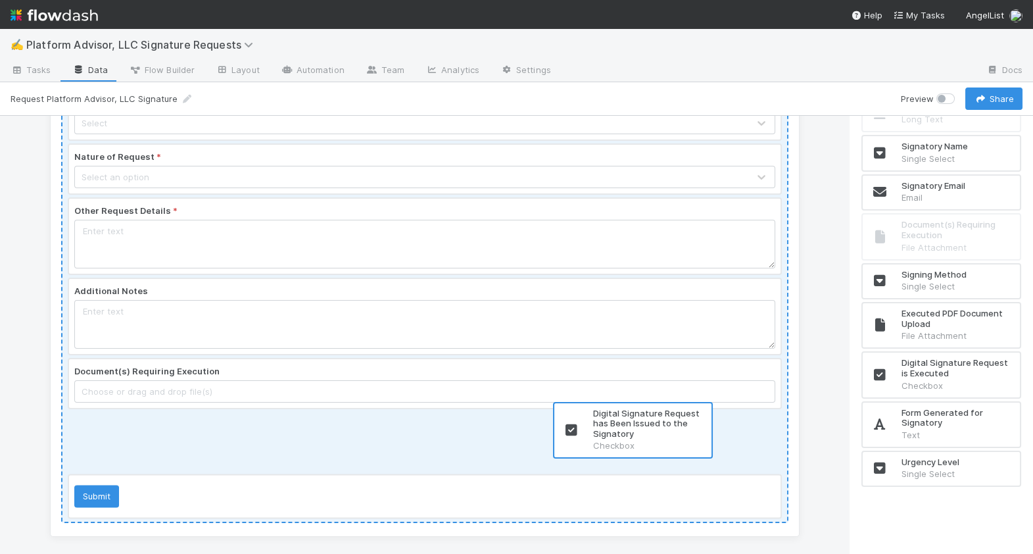
drag, startPoint x: 930, startPoint y: 500, endPoint x: 616, endPoint y: 416, distance: 324.9
click at [616, 416] on div "Platform Advisor, LLC - Signature Request Form Use this form to trigger a signi…" at bounding box center [516, 335] width 1033 height 438
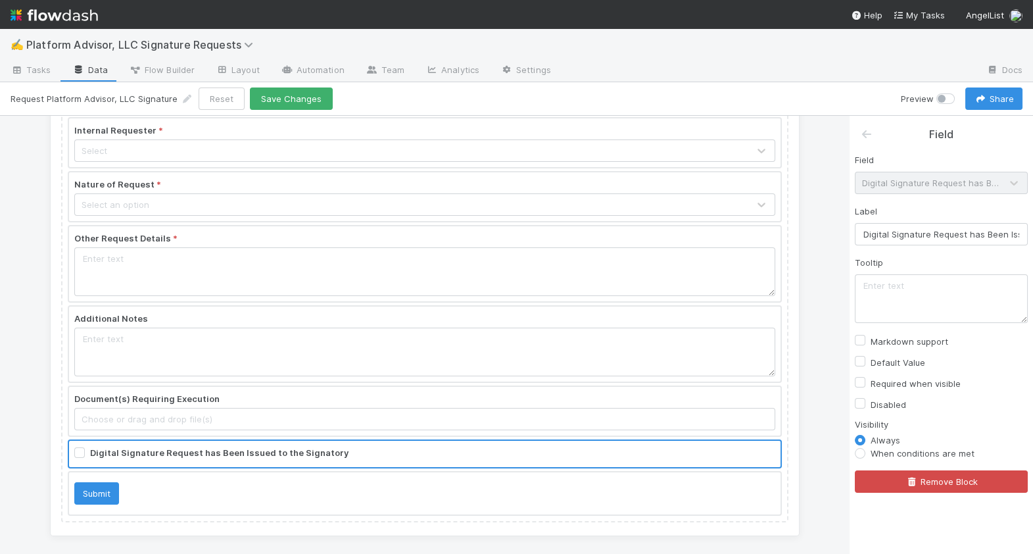
click at [586, 406] on div at bounding box center [425, 411] width 712 height 49
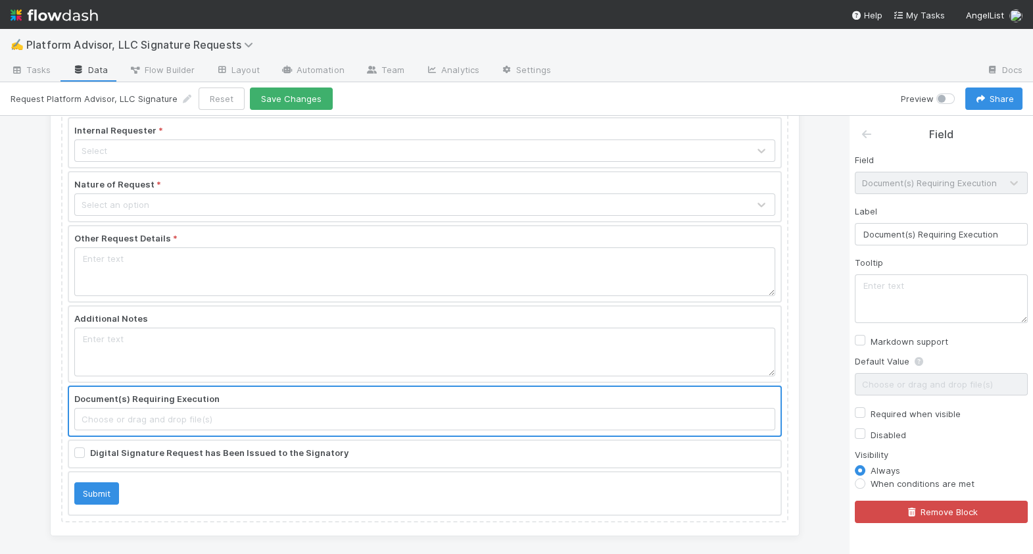
click at [896, 410] on label "Required when visible" at bounding box center [916, 414] width 90 height 16
click at [866, 410] on input "Required when visible" at bounding box center [860, 412] width 11 height 12
checkbox input "true"
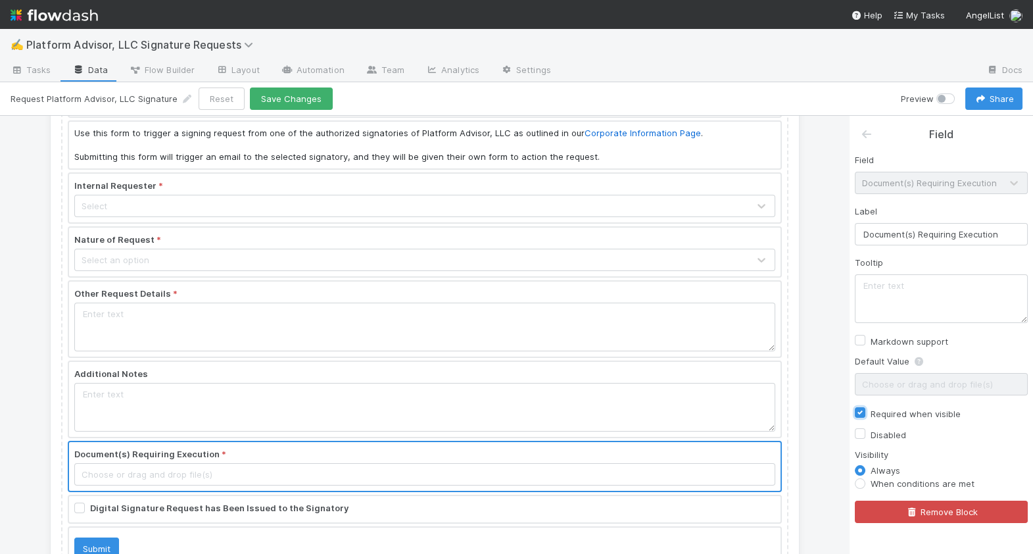
scroll to position [115, 0]
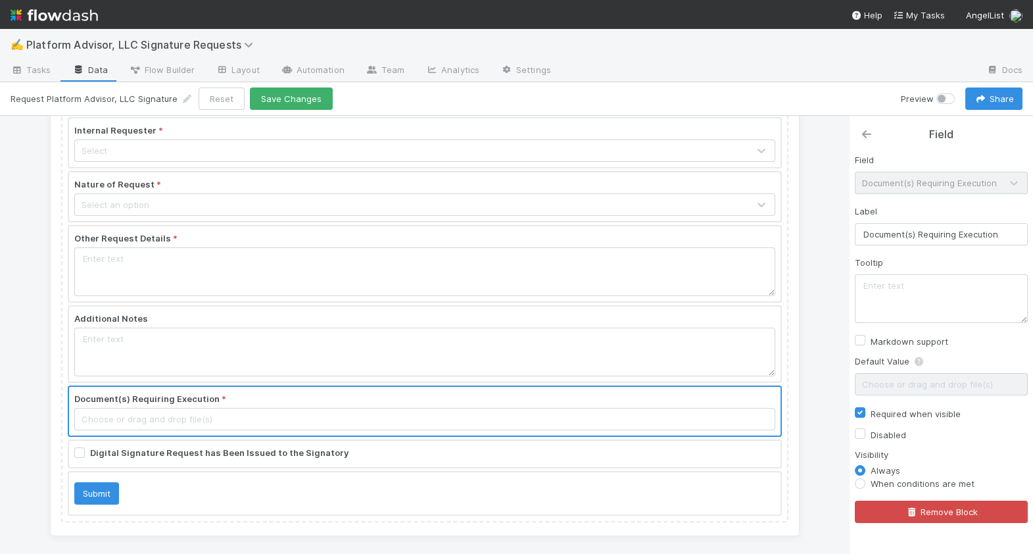
click at [861, 138] on icon at bounding box center [866, 134] width 13 height 11
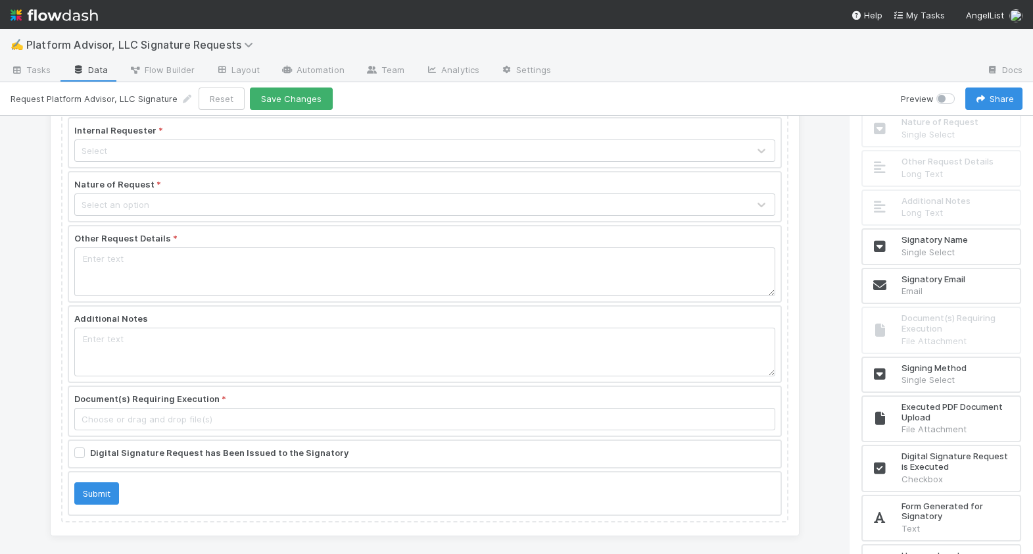
scroll to position [252, 0]
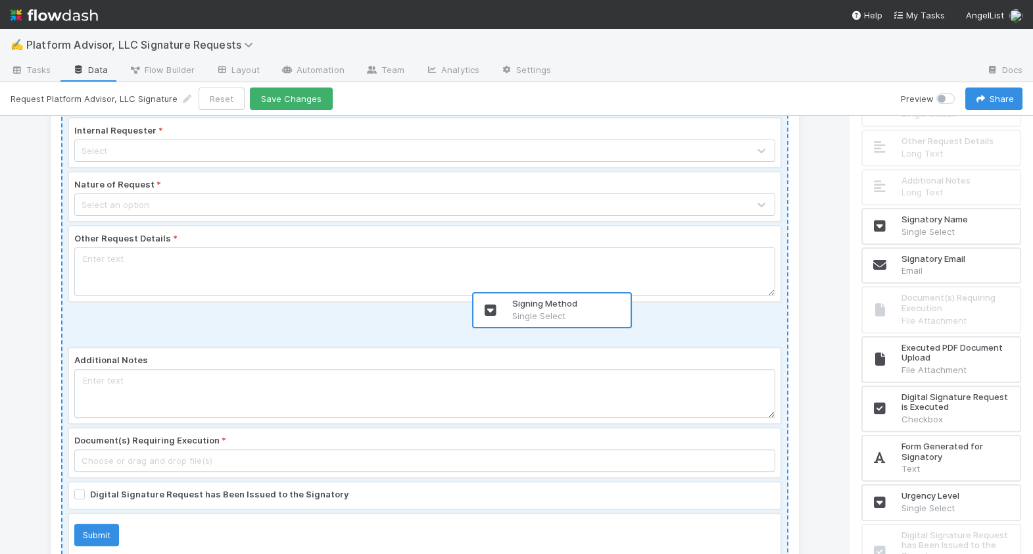
drag, startPoint x: 949, startPoint y: 356, endPoint x: 553, endPoint y: 318, distance: 397.8
click at [553, 318] on div "Platform Advisor, LLC - Signature Request Form Use this form to trigger a signi…" at bounding box center [516, 335] width 1033 height 438
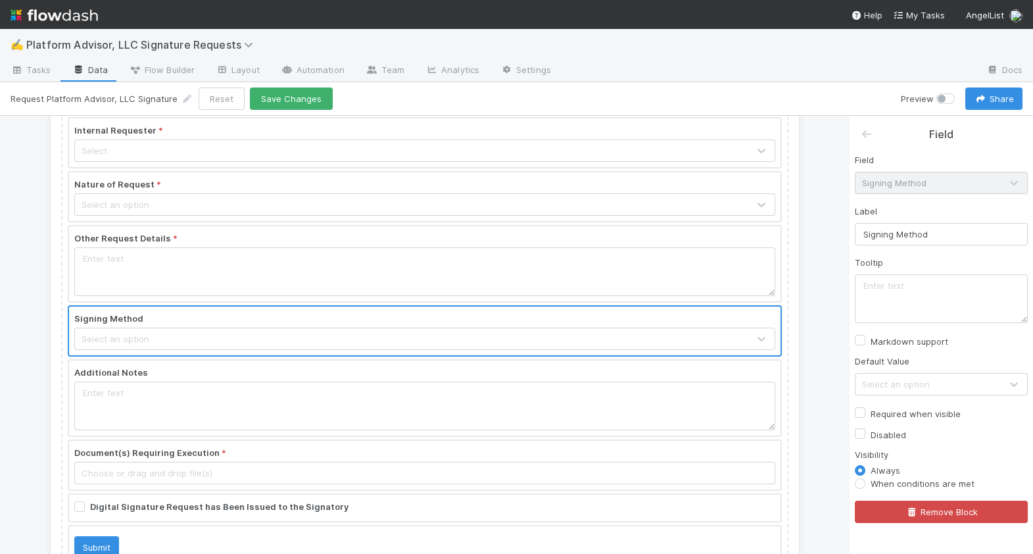
click at [882, 412] on label "Required when visible" at bounding box center [916, 414] width 90 height 16
click at [866, 412] on input "Required when visible" at bounding box center [860, 412] width 11 height 12
checkbox input "true"
click at [551, 448] on div at bounding box center [425, 465] width 712 height 49
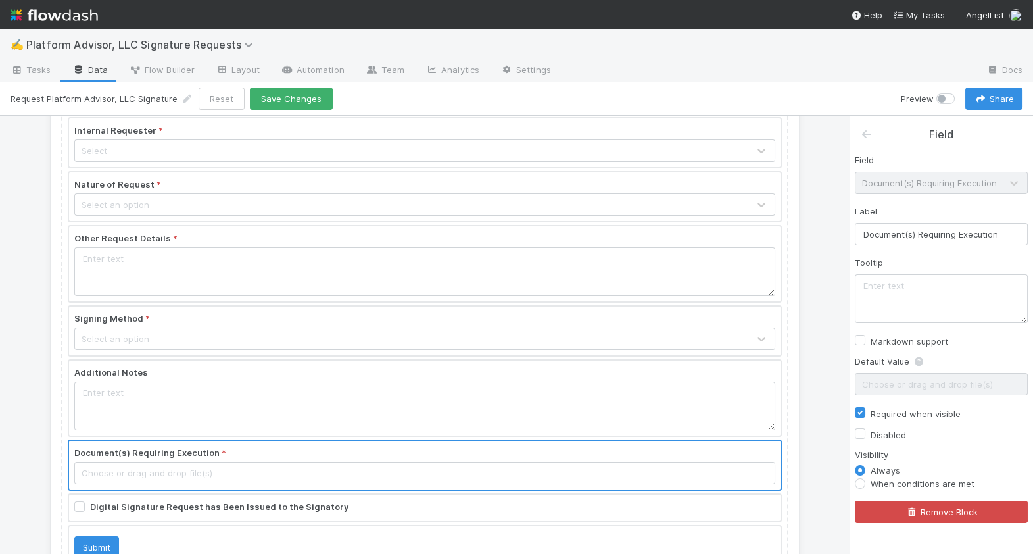
click at [898, 487] on label "When conditions are met" at bounding box center [923, 483] width 104 height 13
click at [866, 487] on input "When conditions are met" at bounding box center [860, 483] width 11 height 12
radio input "true"
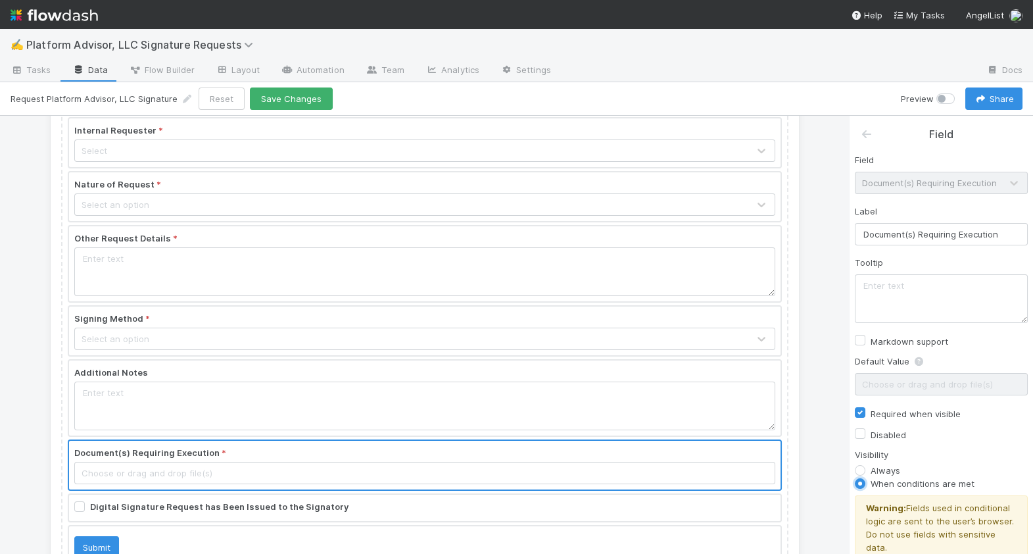
scroll to position [54, 0]
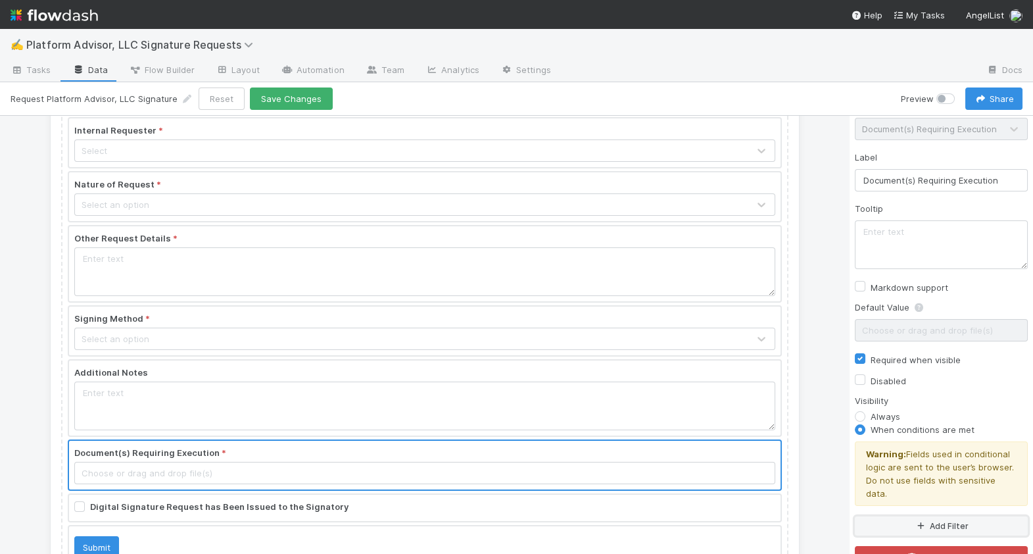
click at [900, 516] on button "Add Filter" at bounding box center [941, 525] width 173 height 19
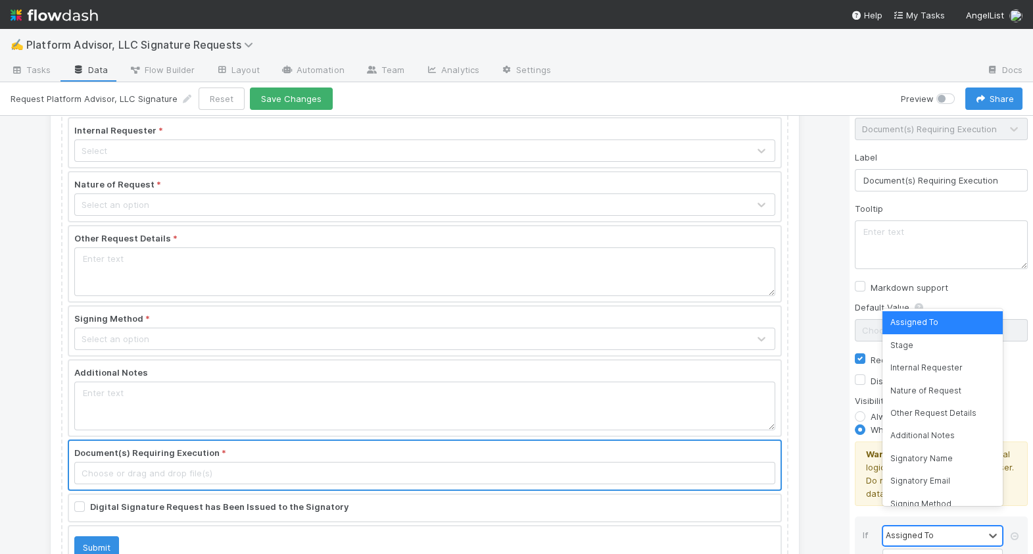
click at [901, 529] on div "Assigned To" at bounding box center [910, 535] width 48 height 12
type input "sign"
click at [940, 395] on div "Signing Method" at bounding box center [943, 391] width 120 height 22
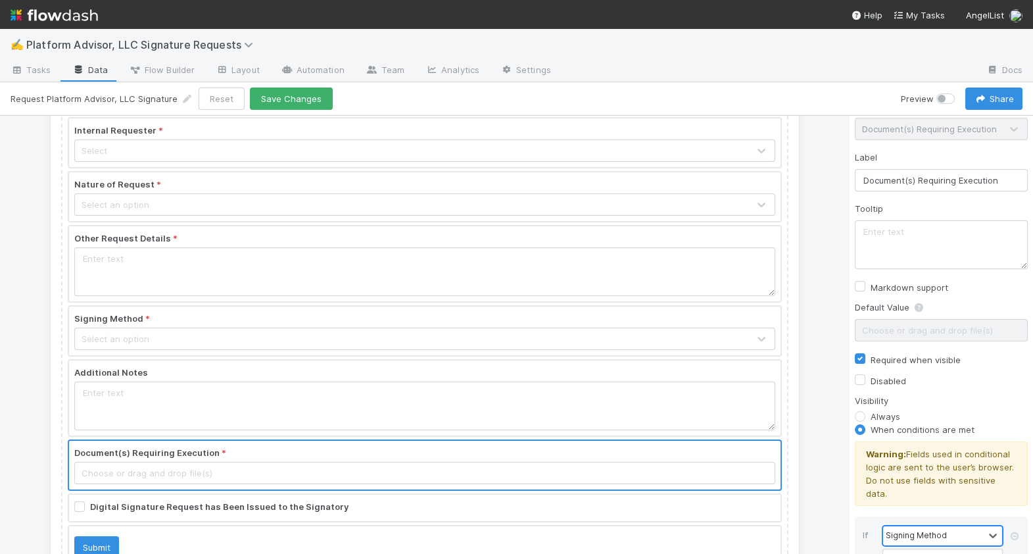
scroll to position [155, 0]
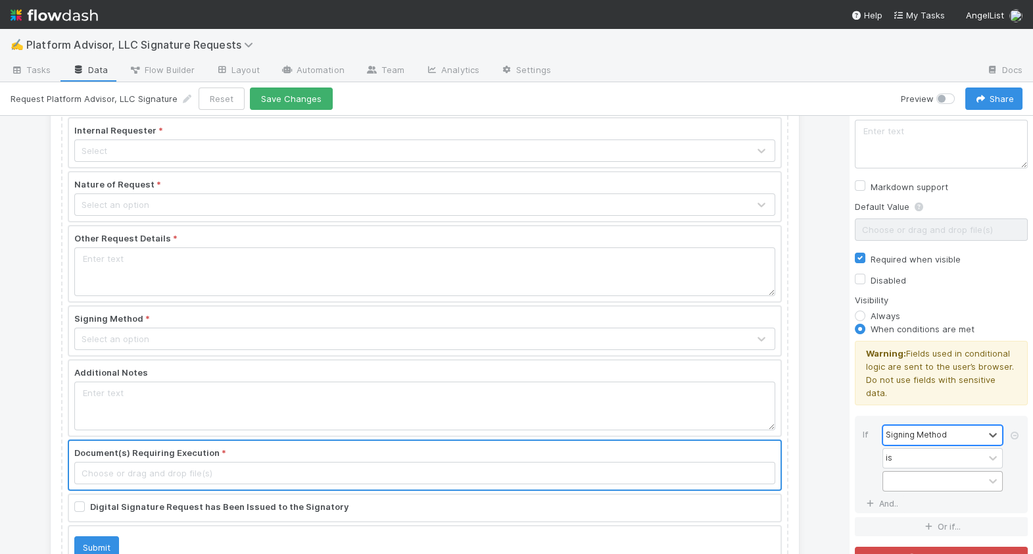
click at [928, 472] on div at bounding box center [933, 481] width 101 height 19
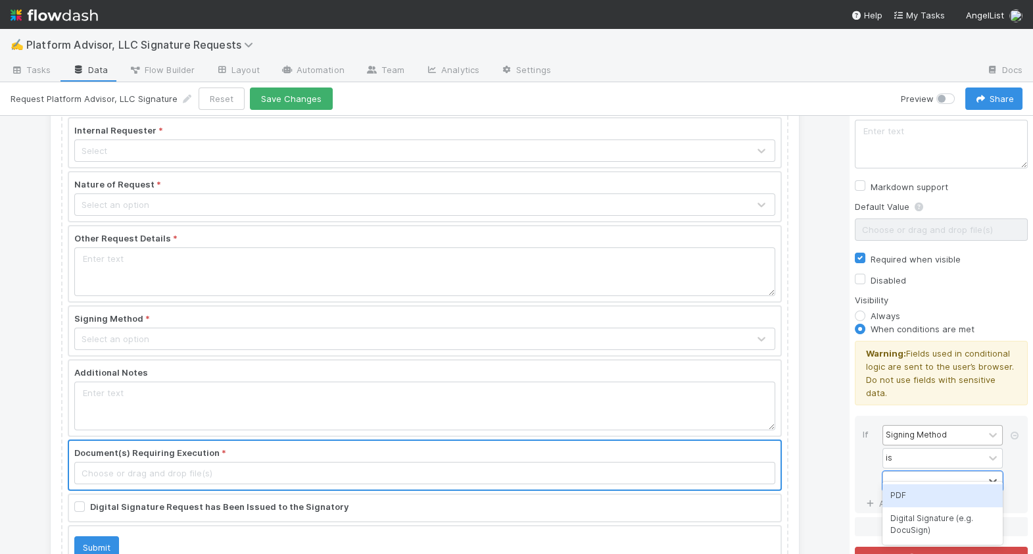
click at [927, 497] on div "PDF" at bounding box center [943, 495] width 120 height 22
click at [435, 503] on div at bounding box center [425, 508] width 712 height 26
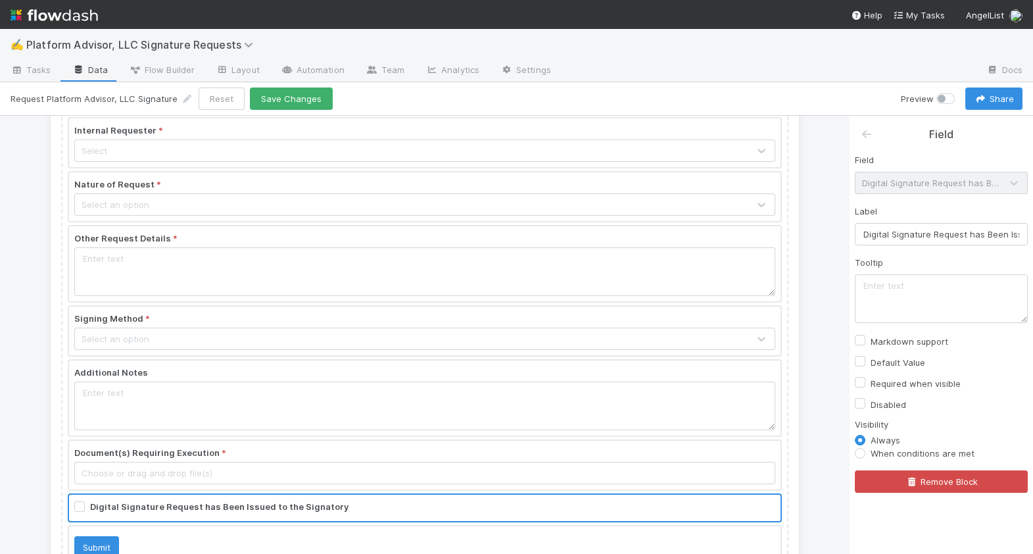
click at [900, 385] on label "Required when visible" at bounding box center [916, 384] width 90 height 16
click at [866, 385] on input "Required when visible" at bounding box center [860, 382] width 11 height 12
checkbox input "true"
click at [896, 453] on label "When conditions are met" at bounding box center [923, 453] width 104 height 13
click at [866, 453] on input "When conditions are met" at bounding box center [860, 453] width 11 height 12
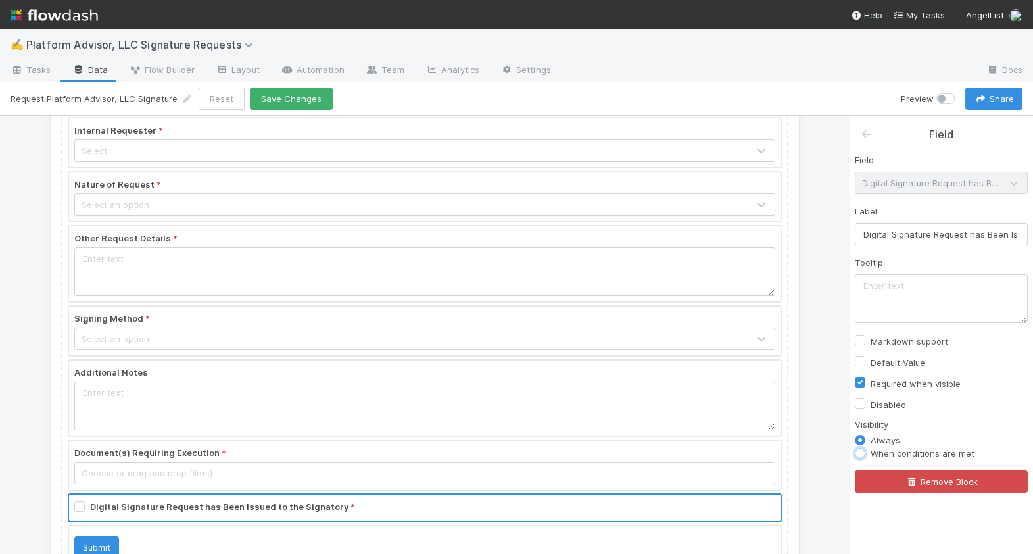
radio input "true"
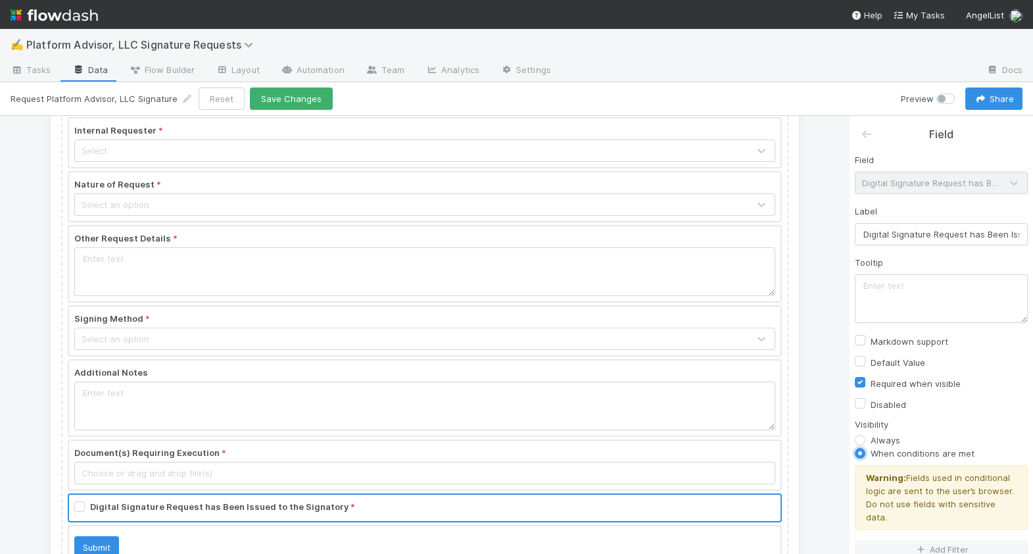
scroll to position [24, 0]
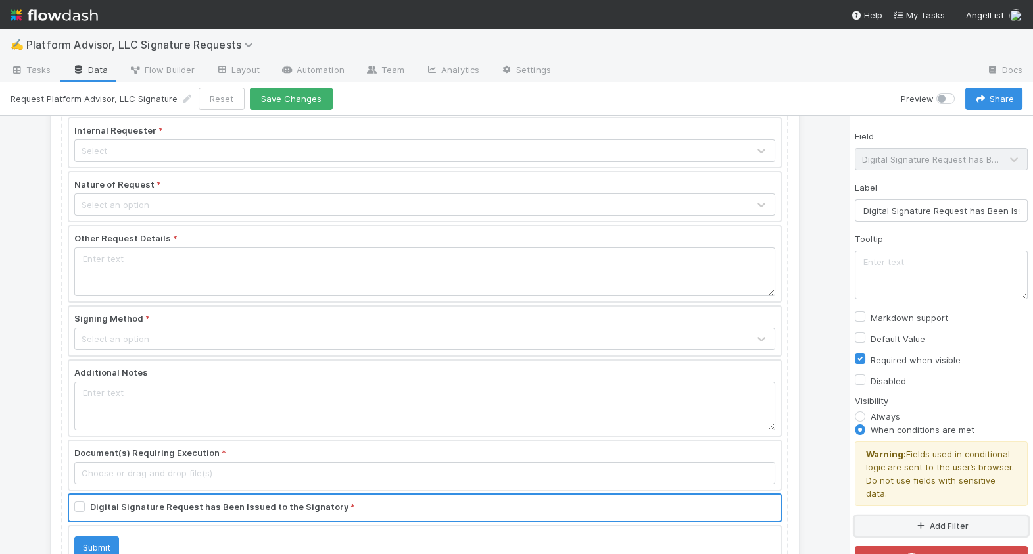
click at [902, 516] on button "Add Filter" at bounding box center [941, 525] width 173 height 19
click at [905, 529] on div "Assigned To" at bounding box center [910, 535] width 48 height 12
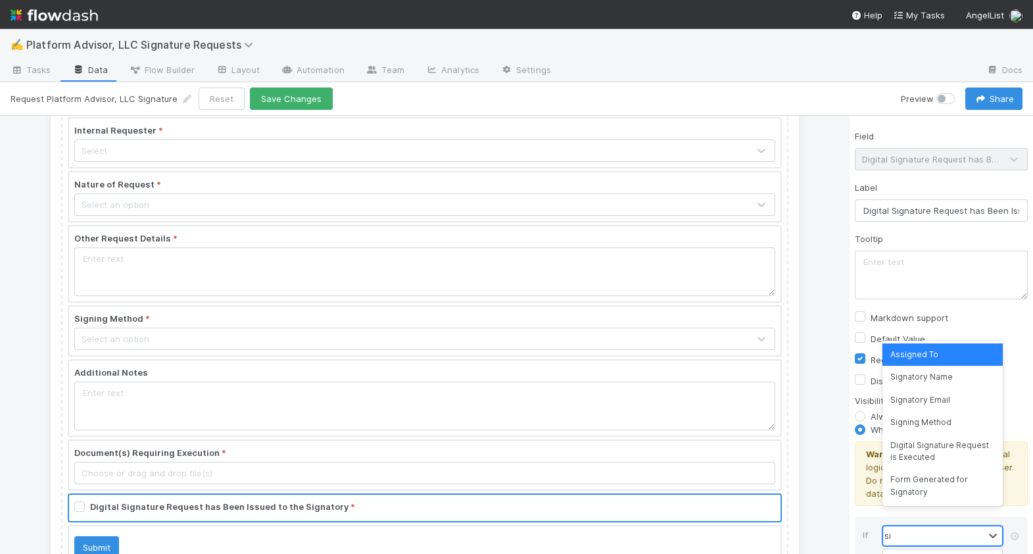
type input "sign"
click at [954, 422] on div "Signing Method" at bounding box center [943, 422] width 120 height 22
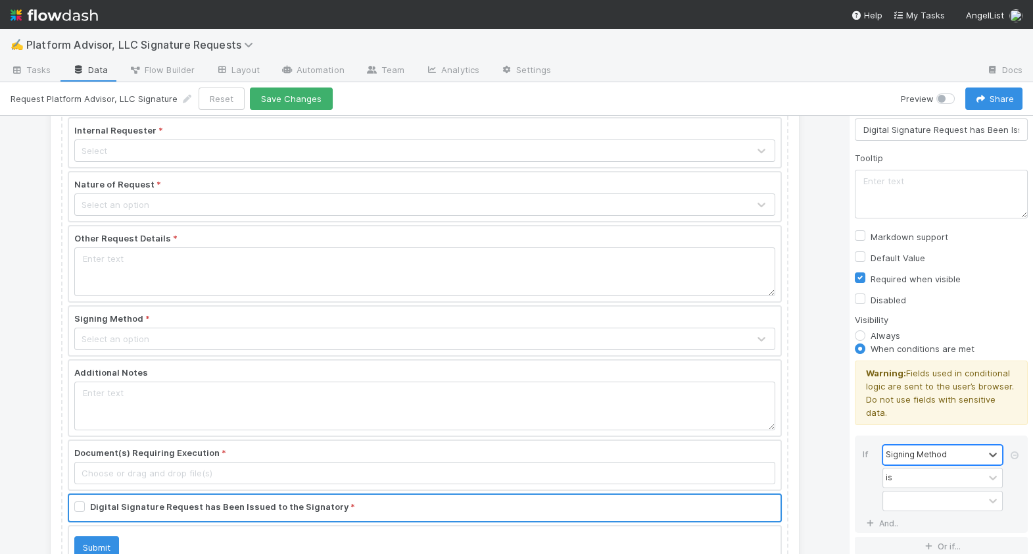
scroll to position [124, 0]
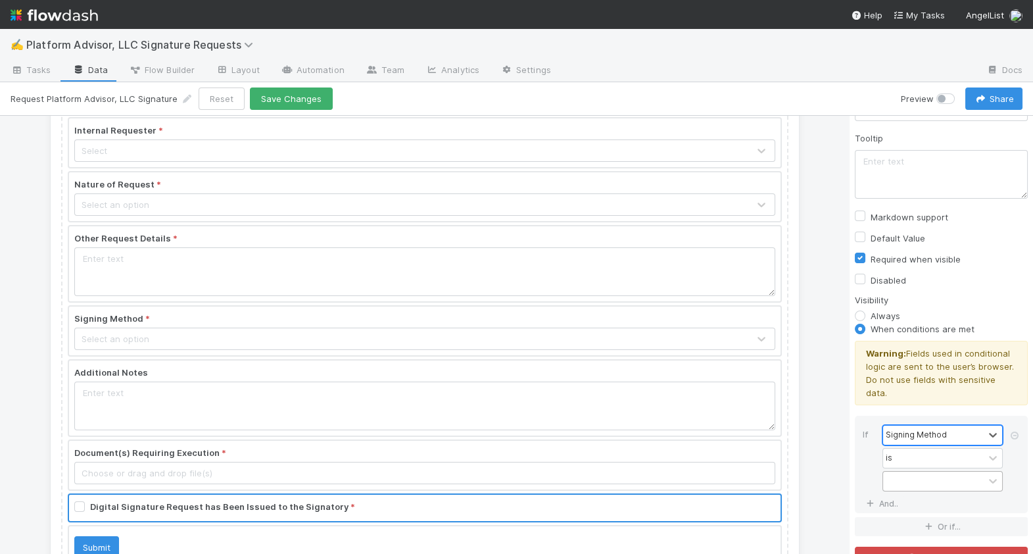
click at [939, 472] on div at bounding box center [933, 481] width 101 height 19
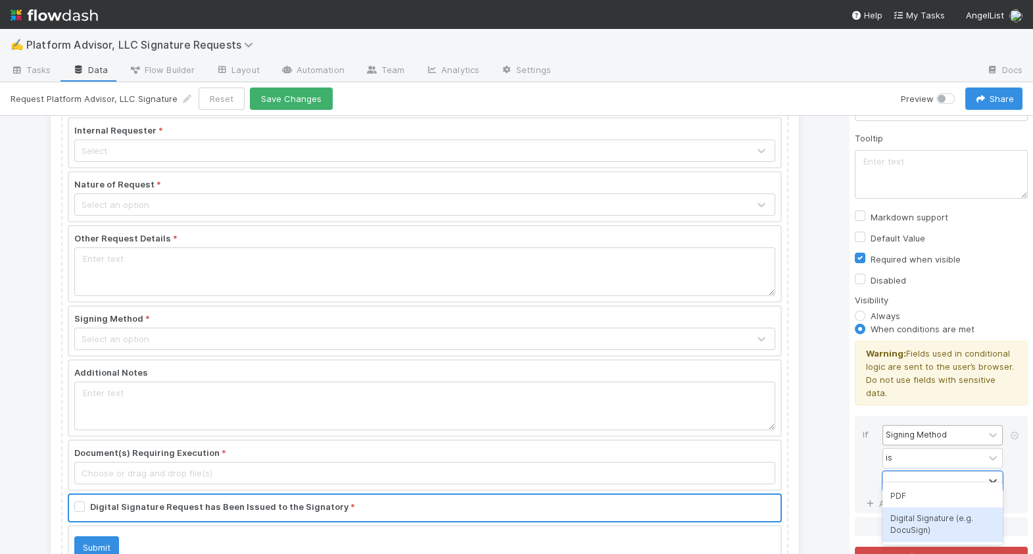
click at [934, 519] on div "Digital Signature (e.g. DocuSign)" at bounding box center [943, 524] width 120 height 35
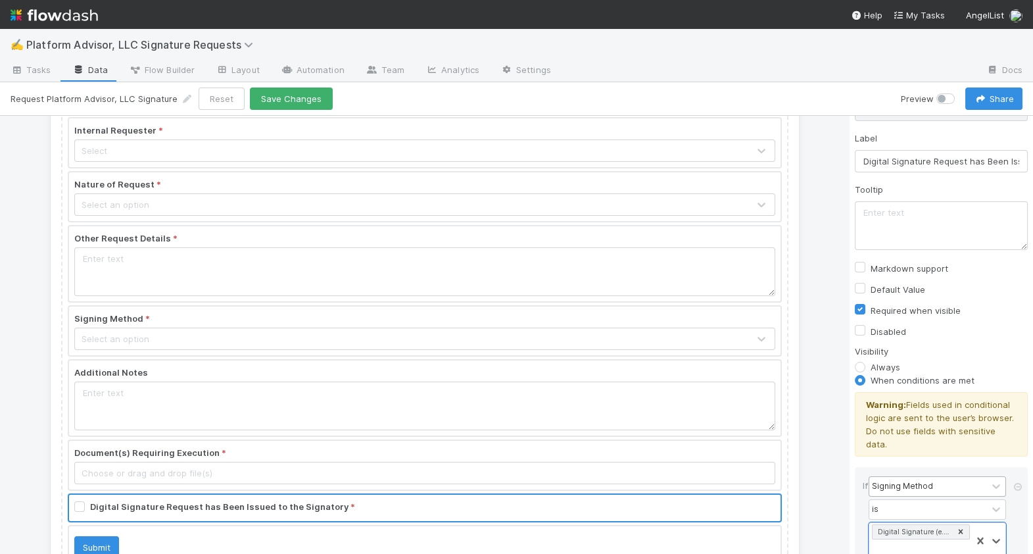
scroll to position [0, 0]
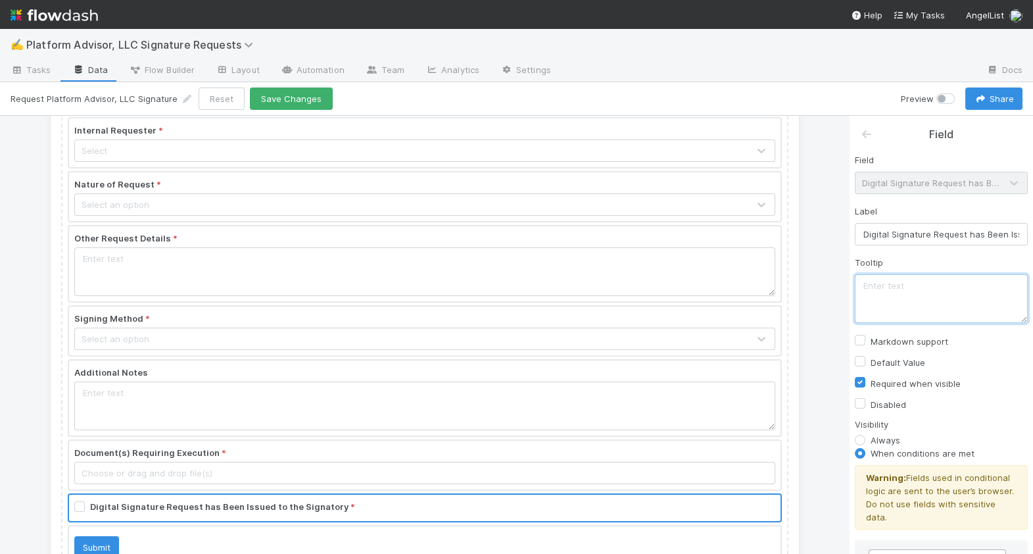
click at [912, 276] on textarea at bounding box center [941, 298] width 173 height 49
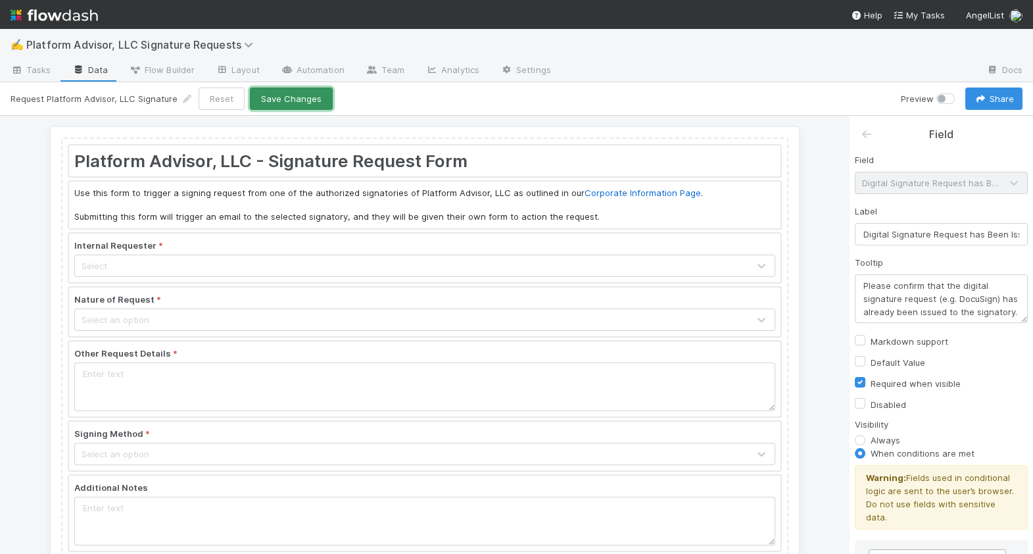
click at [295, 97] on button "Save Changes" at bounding box center [291, 98] width 83 height 22
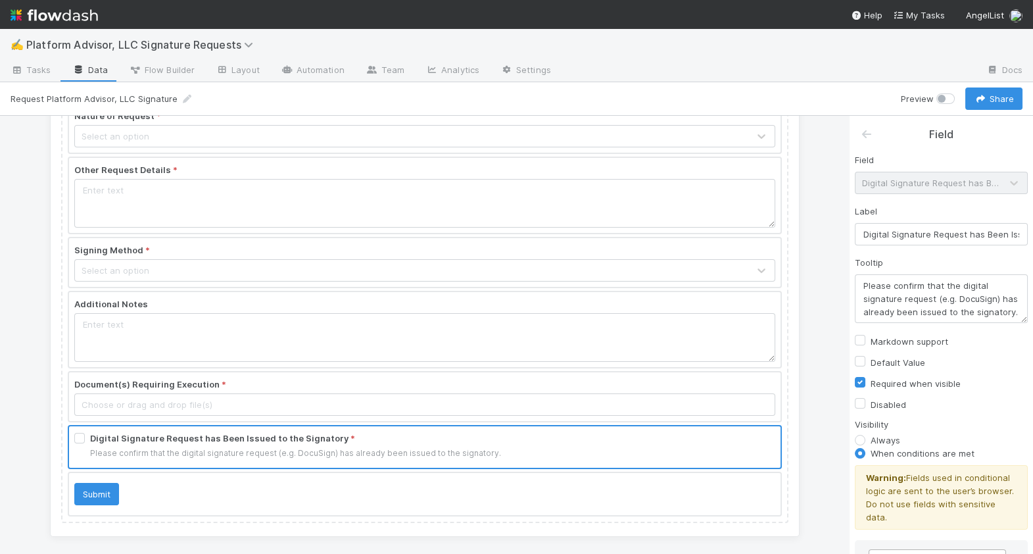
click at [439, 455] on div at bounding box center [425, 446] width 712 height 41
click at [1020, 310] on textarea "Please confirm that the digital signature request (e.g. DocuSign) has already b…" at bounding box center [941, 298] width 173 height 49
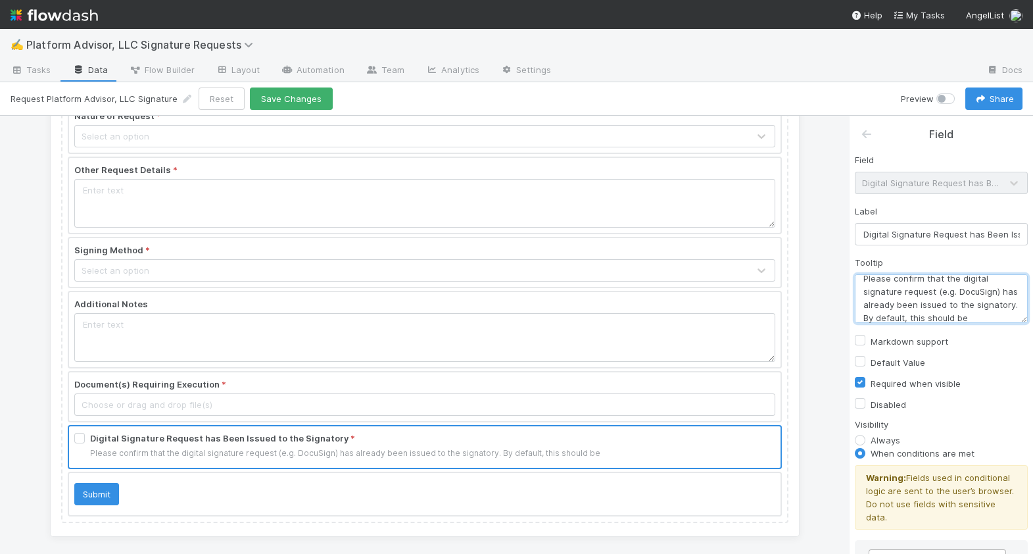
paste textarea "Anthony Shippam phone: 302.472.9100 cashippam@smcglobal.net;"
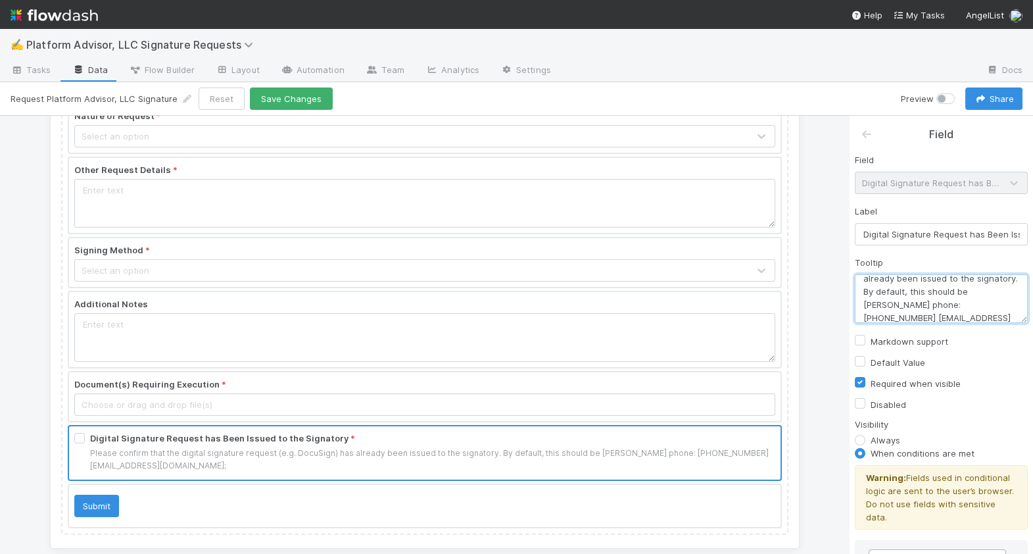
drag, startPoint x: 995, startPoint y: 304, endPoint x: 930, endPoint y: 303, distance: 64.5
click at [930, 303] on textarea "Please confirm that the digital signature request (e.g. DocuSign) has already b…" at bounding box center [941, 298] width 173 height 49
click at [908, 303] on textarea "Please confirm that the digital signature request (e.g. DocuSign) has already b…" at bounding box center [941, 298] width 173 height 49
drag, startPoint x: 903, startPoint y: 303, endPoint x: 997, endPoint y: 304, distance: 93.4
click at [997, 304] on textarea "Please confirm that the digital signature request (e.g. DocuSign) has already b…" at bounding box center [941, 298] width 173 height 49
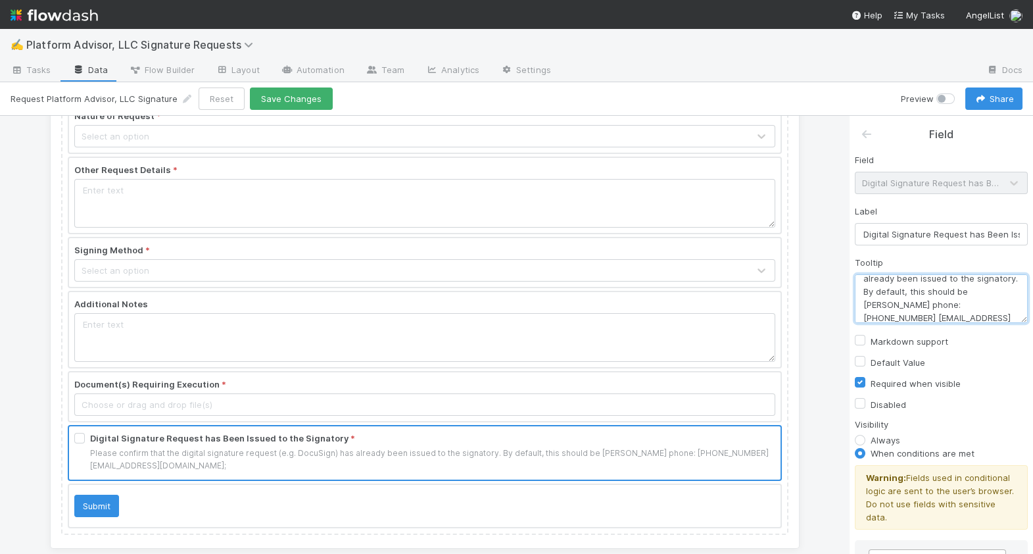
drag, startPoint x: 995, startPoint y: 304, endPoint x: 900, endPoint y: 303, distance: 94.7
click at [900, 303] on textarea "Please confirm that the digital signature request (e.g. DocuSign) has already b…" at bounding box center [941, 298] width 173 height 49
click at [1016, 310] on textarea "Please confirm that the digital signature request (e.g. DocuSign) has already b…" at bounding box center [941, 298] width 173 height 49
type textarea "Please confirm that the digital signature request (e.g. DocuSign) has already b…"
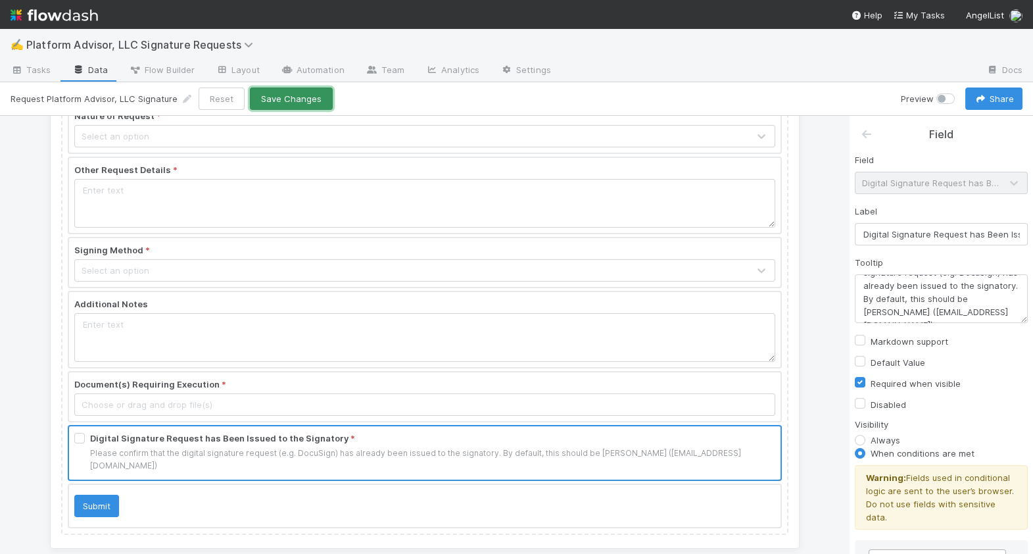
click at [303, 99] on button "Save Changes" at bounding box center [291, 98] width 83 height 22
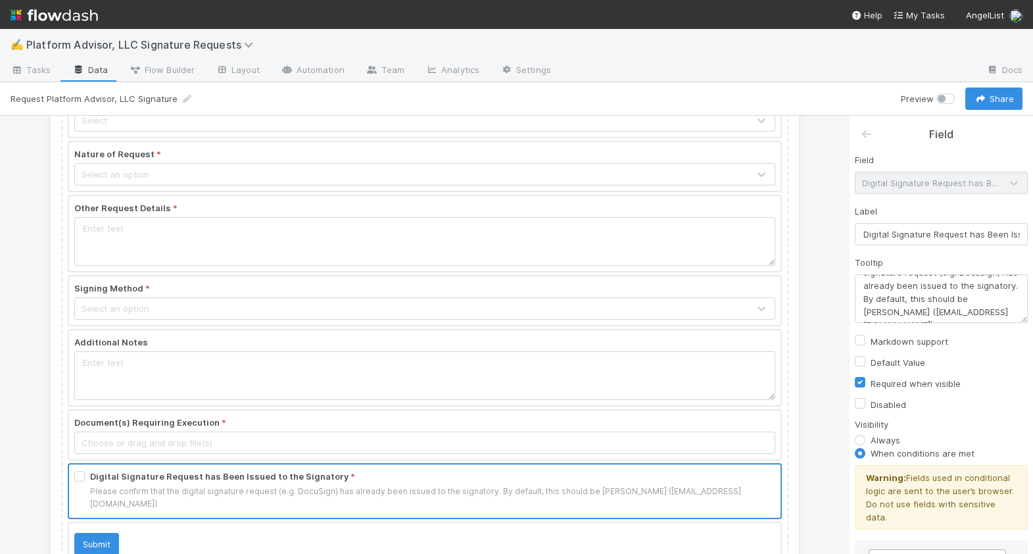
scroll to position [184, 0]
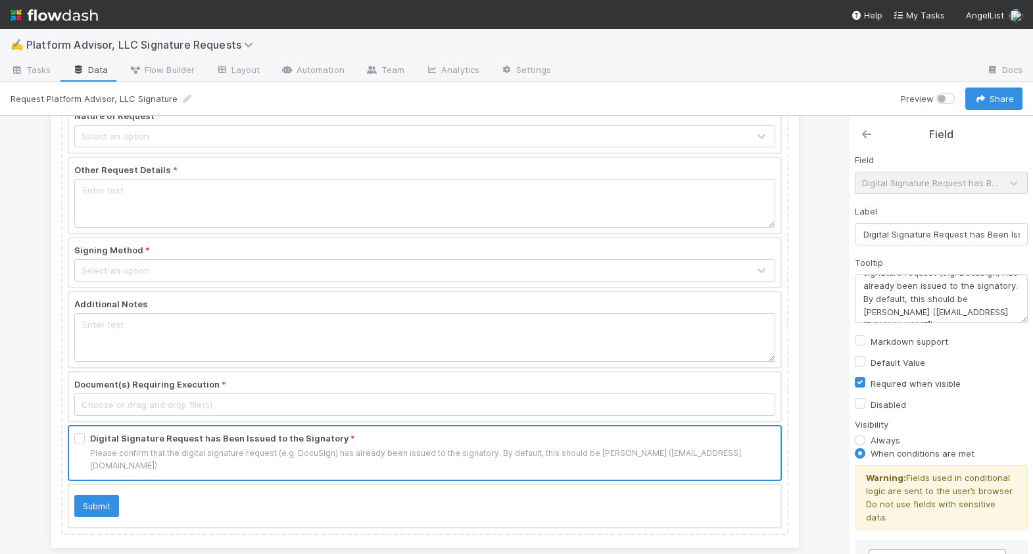
click at [866, 130] on icon at bounding box center [866, 134] width 13 height 11
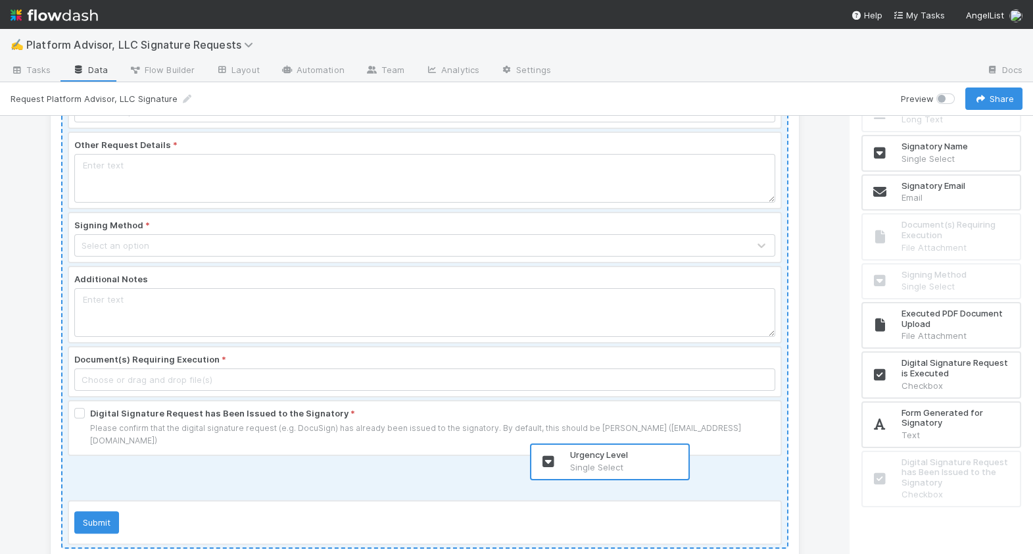
scroll to position [222, 0]
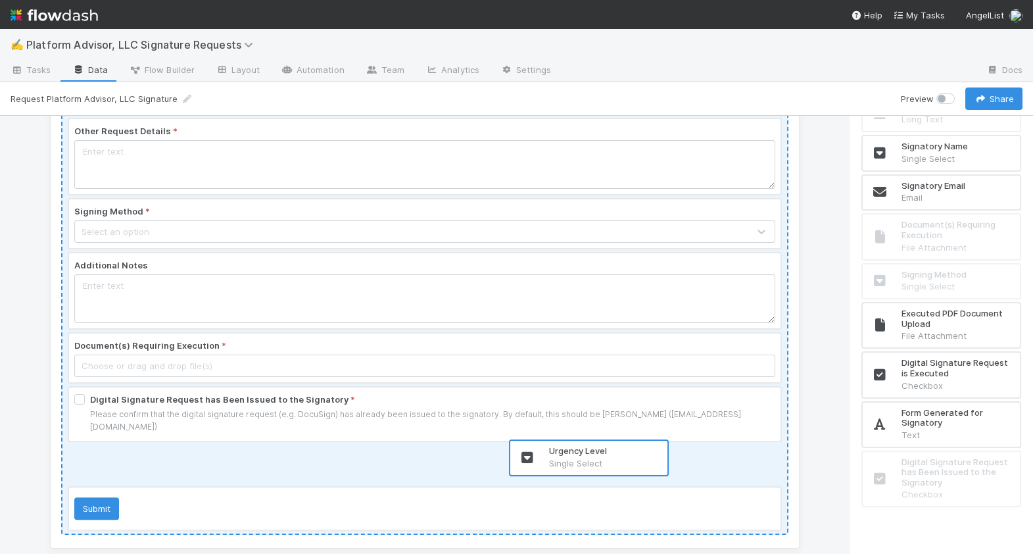
drag, startPoint x: 925, startPoint y: 466, endPoint x: 565, endPoint y: 456, distance: 360.6
click at [565, 456] on div "Platform Advisor, LLC - Signature Request Form Use this form to trigger a signi…" at bounding box center [516, 335] width 1033 height 438
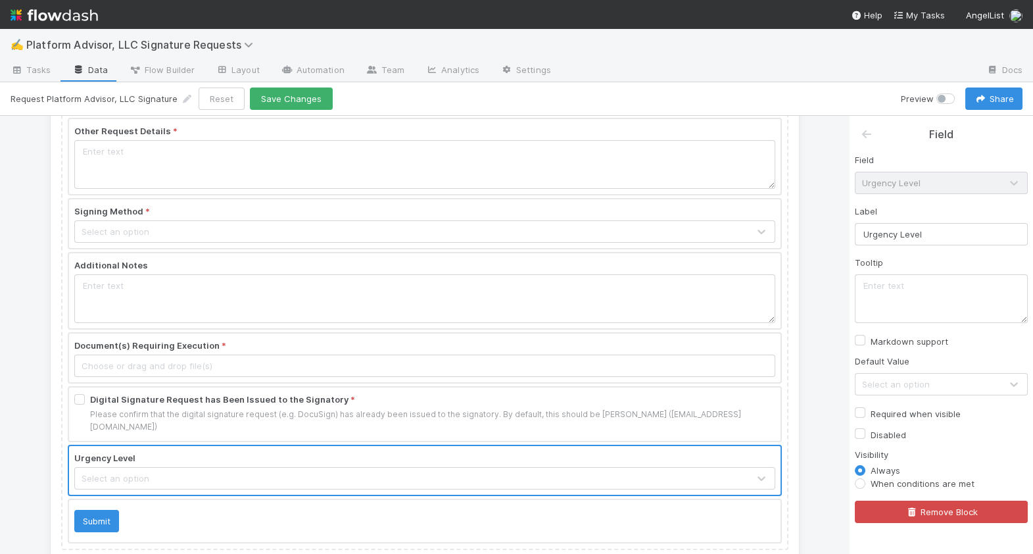
click at [900, 410] on label "Required when visible" at bounding box center [916, 414] width 90 height 16
click at [866, 410] on input "Required when visible" at bounding box center [860, 412] width 11 height 12
checkbox input "true"
click at [914, 299] on textarea at bounding box center [941, 298] width 173 height 49
click at [902, 380] on div "Select an option" at bounding box center [896, 384] width 68 height 13
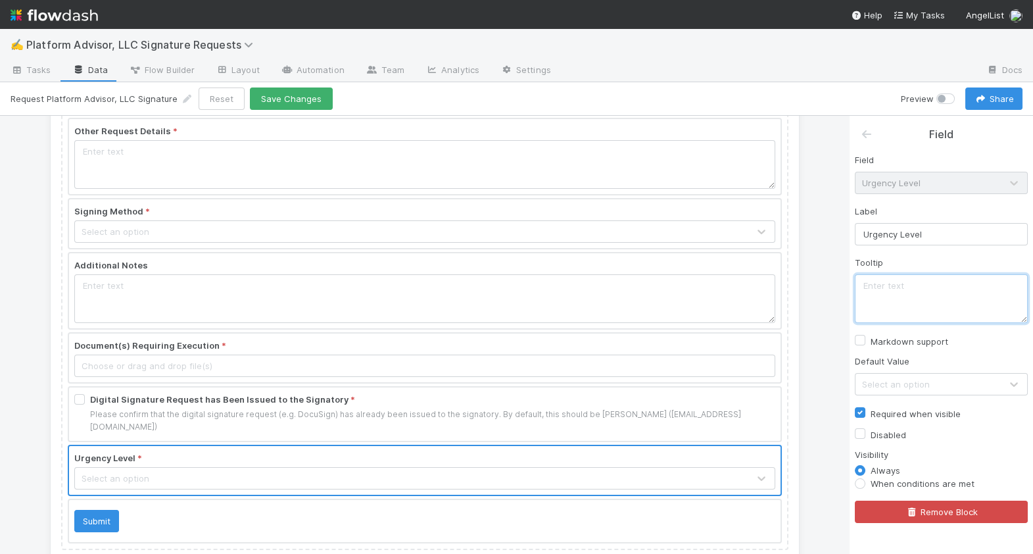
click at [911, 298] on textarea at bounding box center [941, 298] width 173 height 49
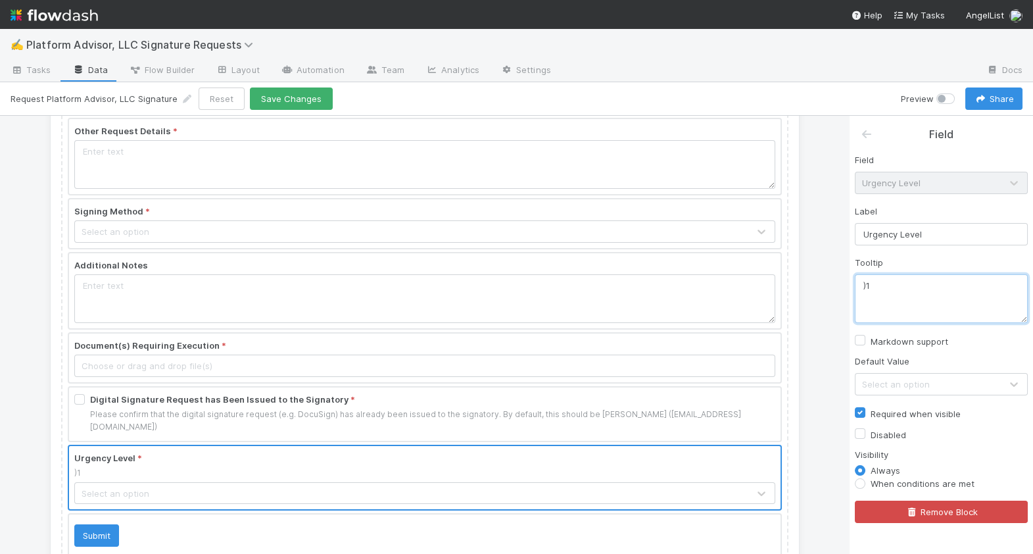
type textarea ")"
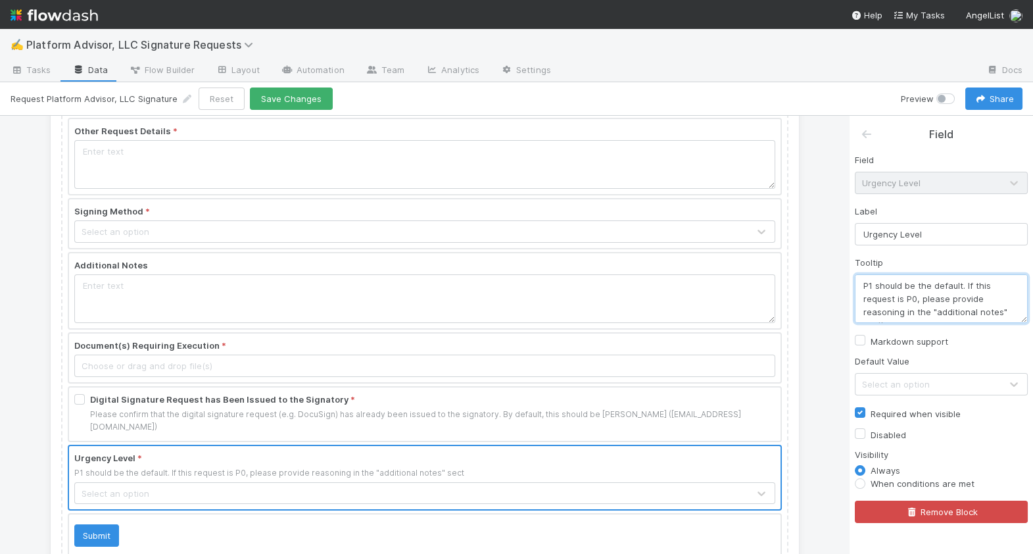
scroll to position [7, 0]
type textarea "P1 should be the default. If this request is P0, please provide reasoning in th…"
click at [895, 385] on div "Select an option" at bounding box center [896, 384] width 68 height 13
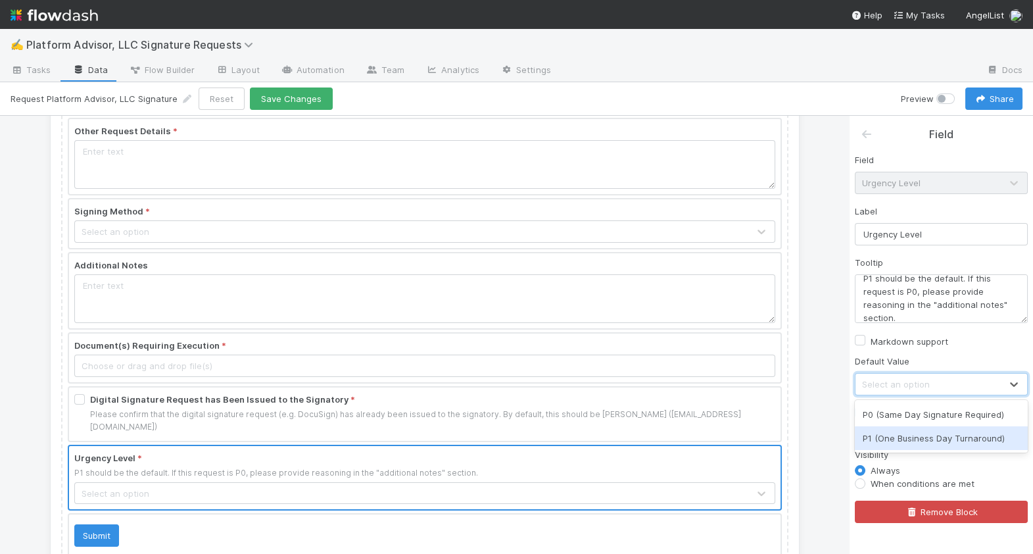
click at [898, 435] on div "P1 (One Business Day Turnaround)" at bounding box center [941, 438] width 173 height 24
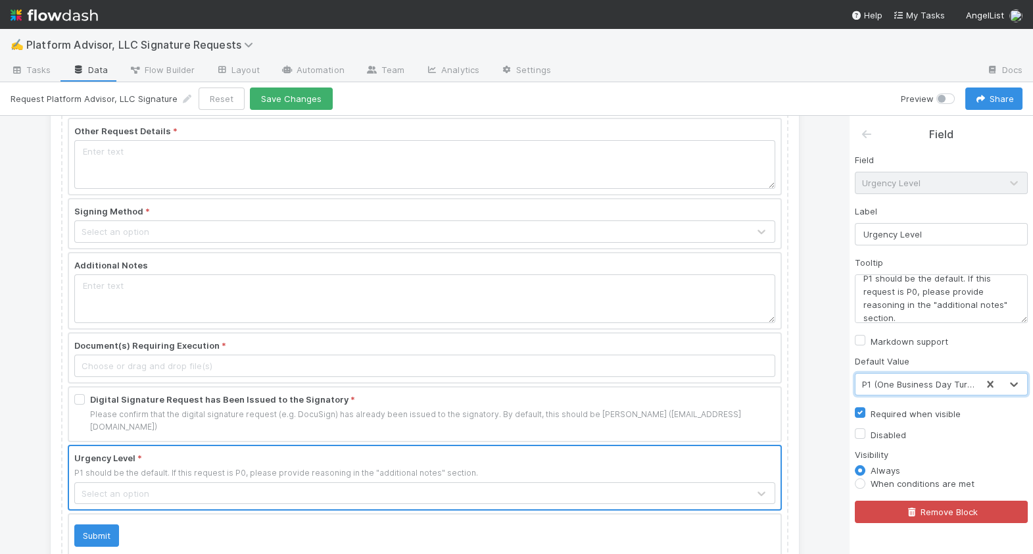
scroll to position [224, 0]
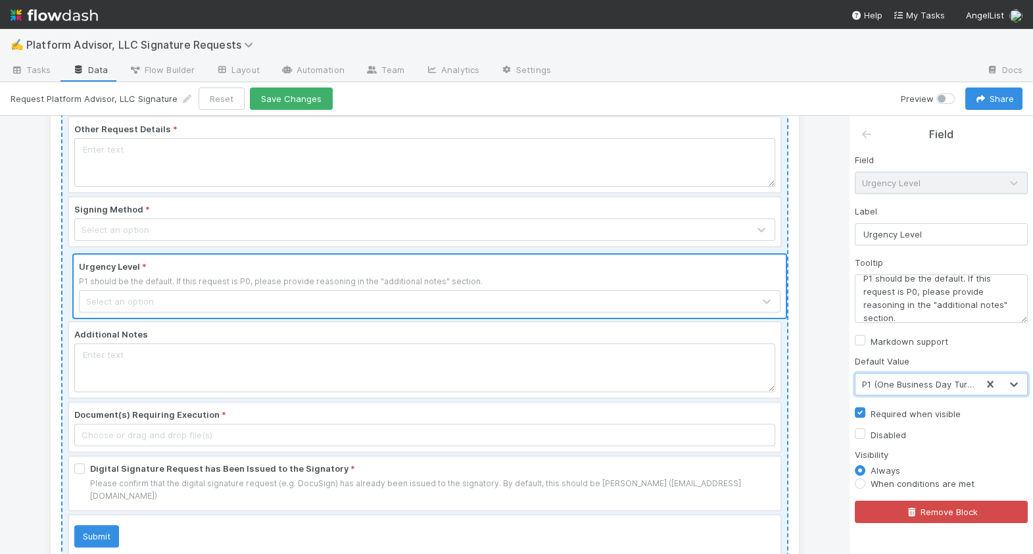
drag, startPoint x: 465, startPoint y: 455, endPoint x: 470, endPoint y: 274, distance: 180.9
click at [470, 274] on div "Platform Advisor, LLC - Signature Request Form Use this form to trigger a signi…" at bounding box center [424, 237] width 727 height 649
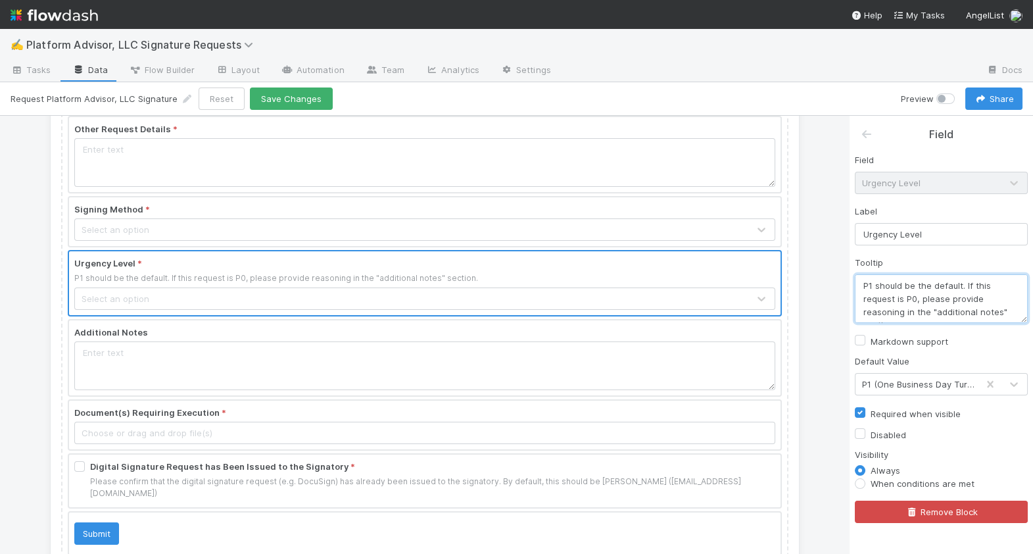
click at [931, 297] on textarea "P1 should be the default. If this request is P0, please provide reasoning in th…" at bounding box center [941, 298] width 173 height 49
drag, startPoint x: 966, startPoint y: 285, endPoint x: 839, endPoint y: 279, distance: 127.1
click at [839, 279] on div "Platform Advisor, LLC - Signature Request Form Use this form to trigger a signi…" at bounding box center [516, 335] width 1033 height 438
type textarea "If this request is P0, please provide reasoning in the "additional notes" secti…"
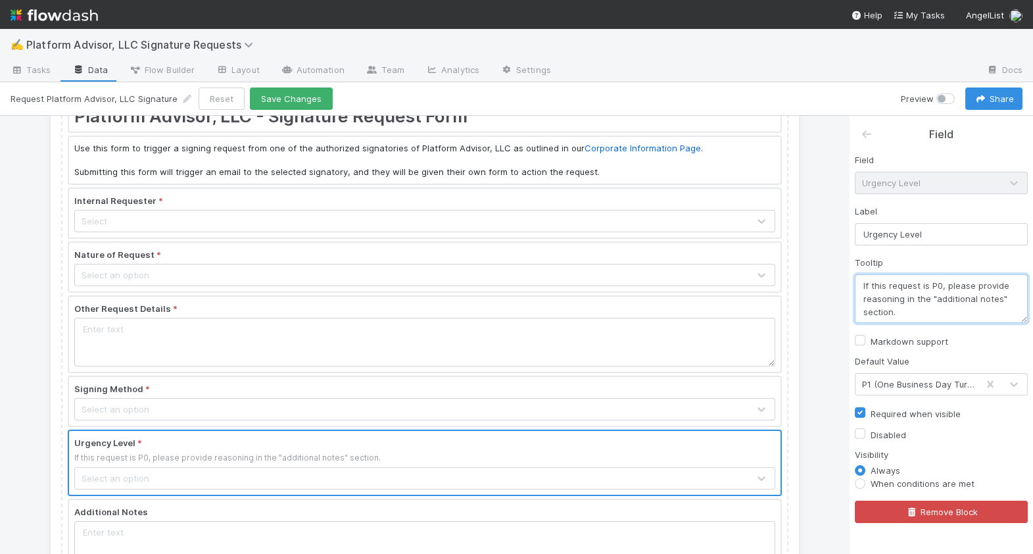
scroll to position [37, 0]
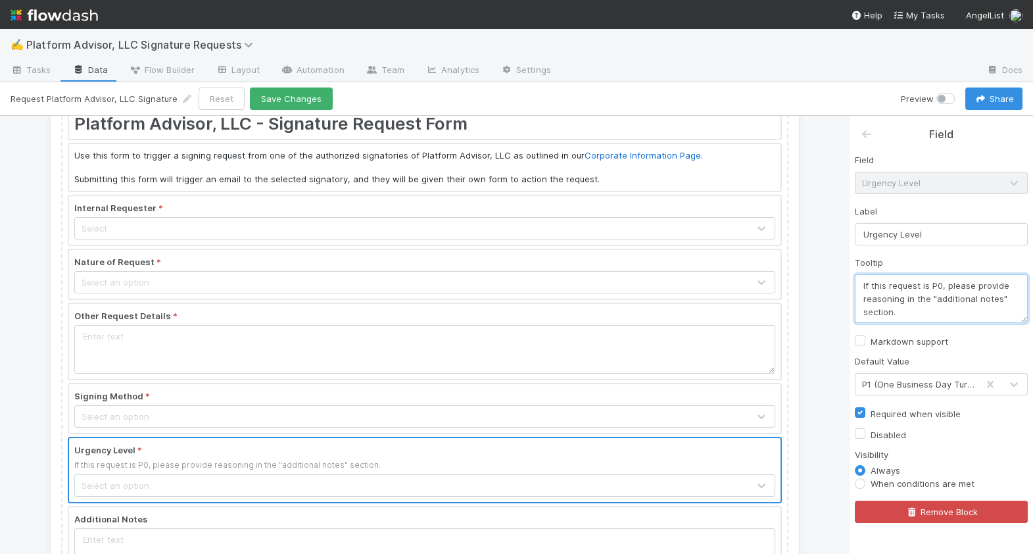
click at [453, 332] on div at bounding box center [425, 341] width 712 height 75
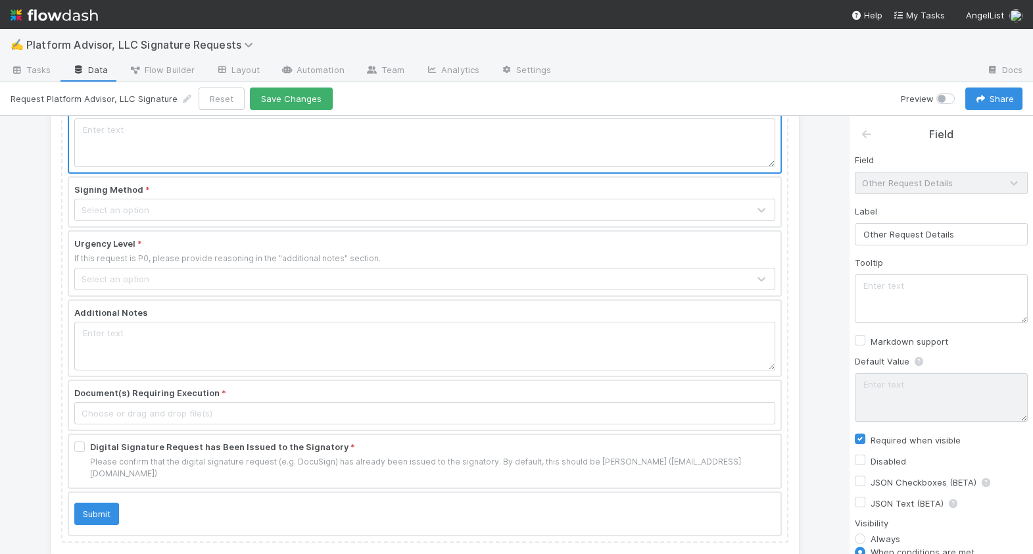
scroll to position [247, 0]
click at [867, 133] on icon at bounding box center [866, 134] width 13 height 11
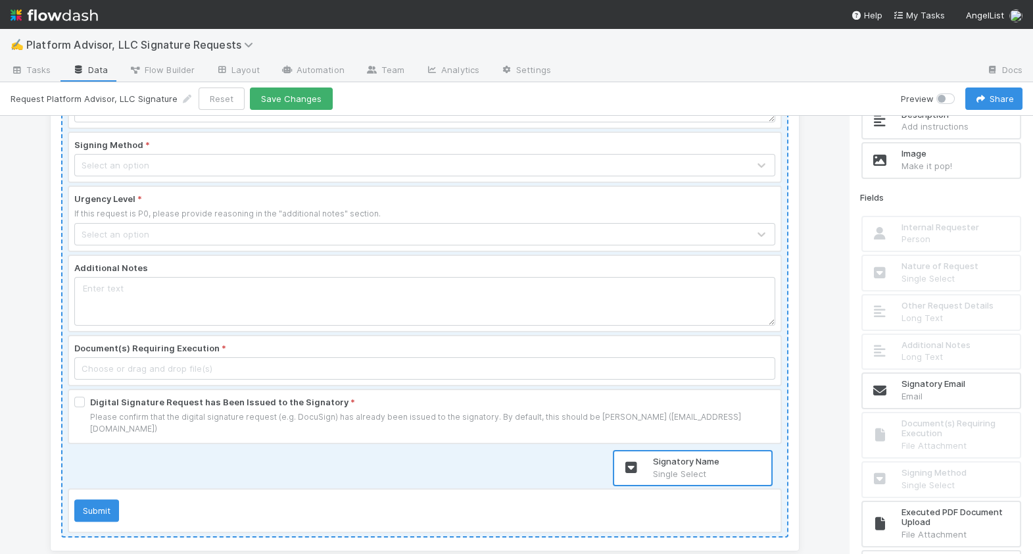
scroll to position [291, 0]
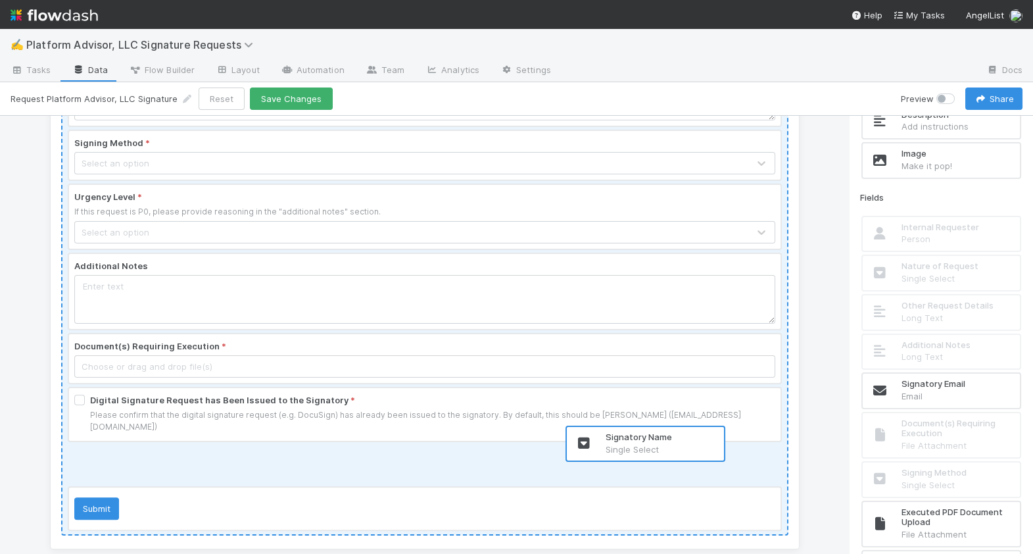
drag, startPoint x: 915, startPoint y: 387, endPoint x: 611, endPoint y: 445, distance: 309.3
click at [611, 445] on div "Platform Advisor, LLC - Signature Request Form Use this form to trigger a signi…" at bounding box center [516, 335] width 1033 height 438
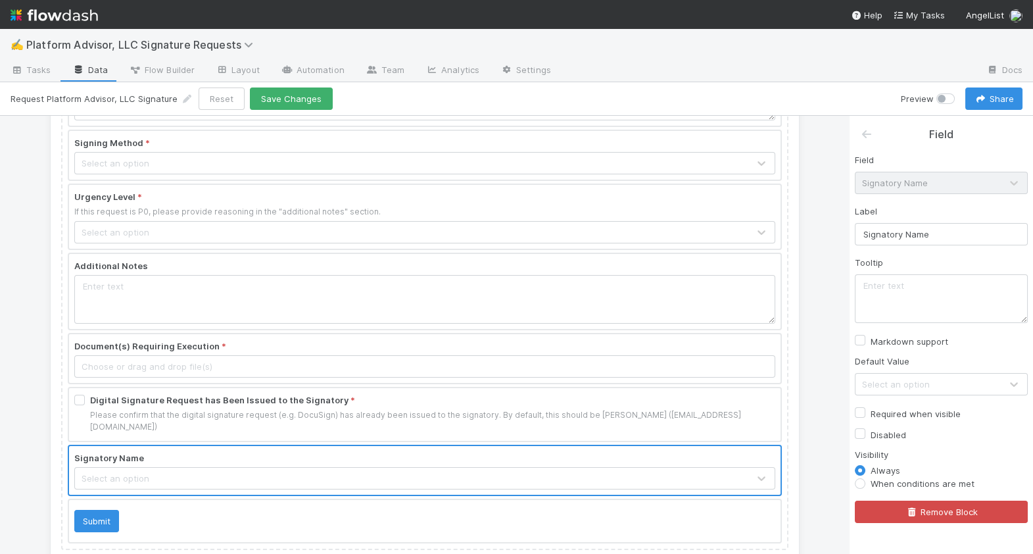
scroll to position [0, 0]
click at [904, 387] on div "Select an option" at bounding box center [896, 384] width 68 height 13
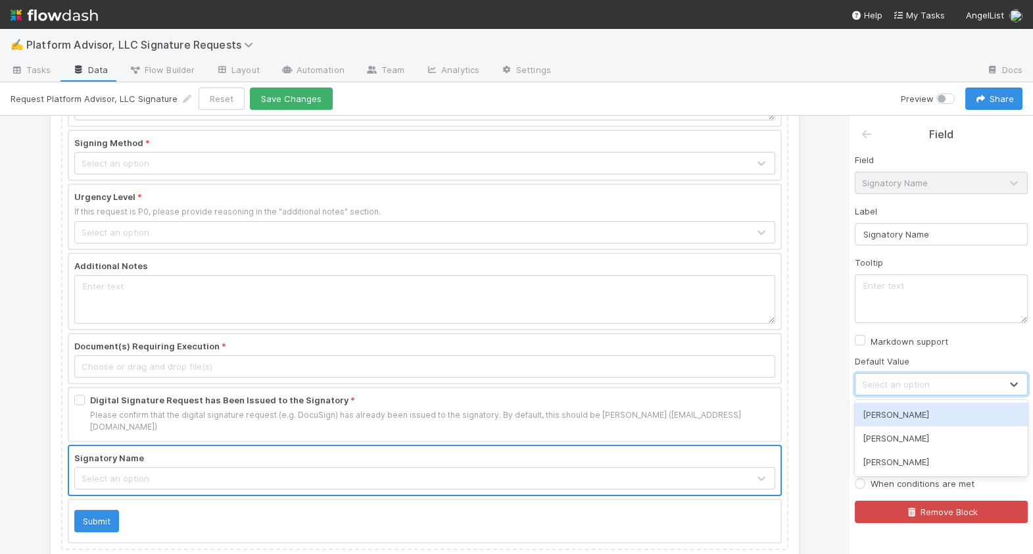
click at [904, 410] on div "Anthony Shippam" at bounding box center [941, 415] width 173 height 24
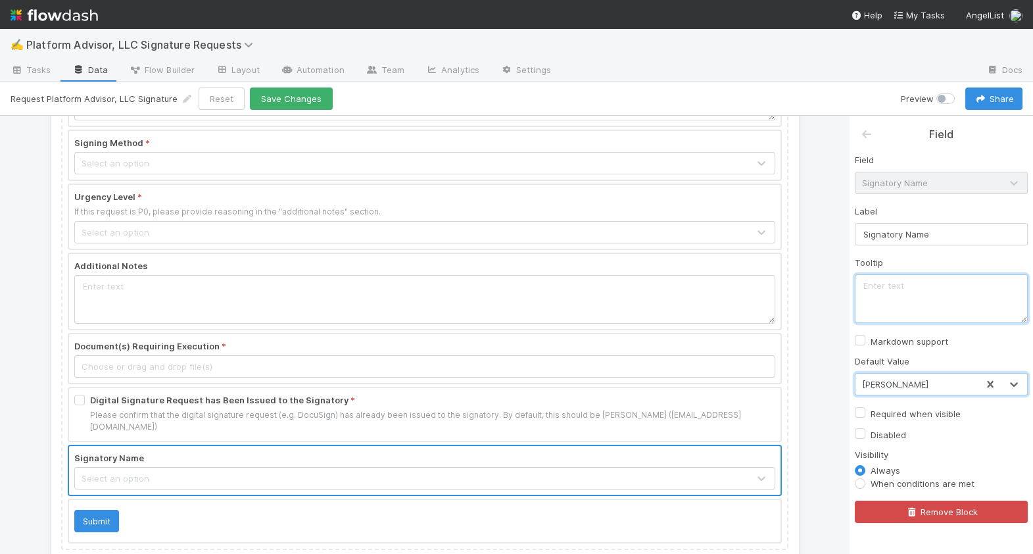
click at [885, 290] on textarea at bounding box center [941, 298] width 173 height 49
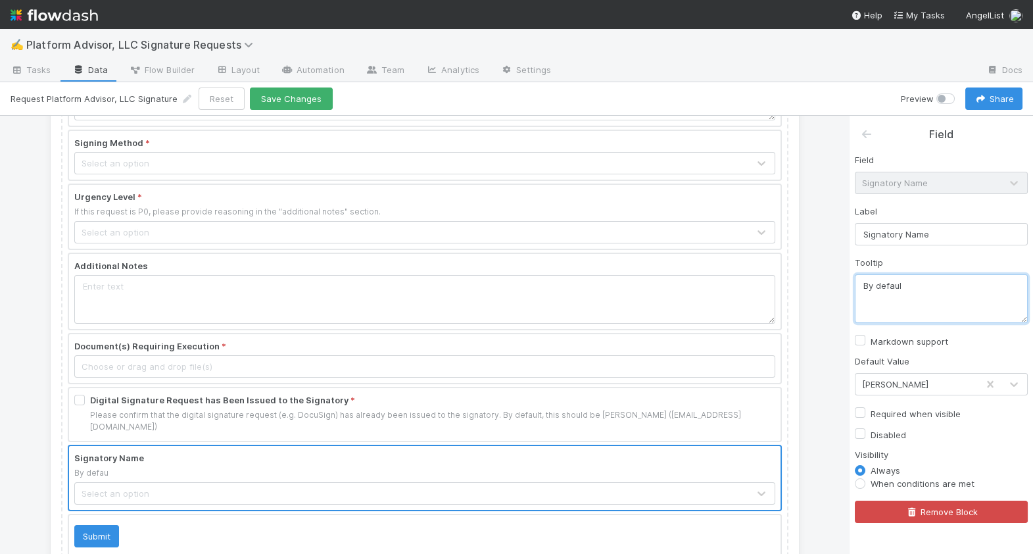
type textarea "By default"
click at [629, 418] on div at bounding box center [425, 414] width 712 height 53
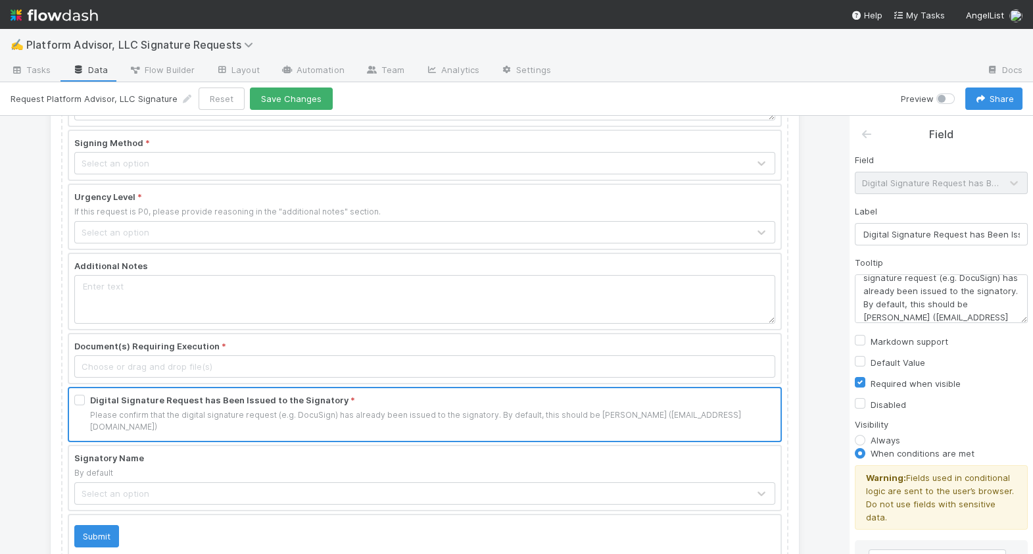
scroll to position [26, 0]
drag, startPoint x: 862, startPoint y: 297, endPoint x: 1026, endPoint y: 320, distance: 165.4
click at [1026, 320] on textarea "Please confirm that the digital signature request (e.g. DocuSign) has already b…" at bounding box center [941, 298] width 173 height 49
click at [595, 460] on div at bounding box center [425, 477] width 712 height 63
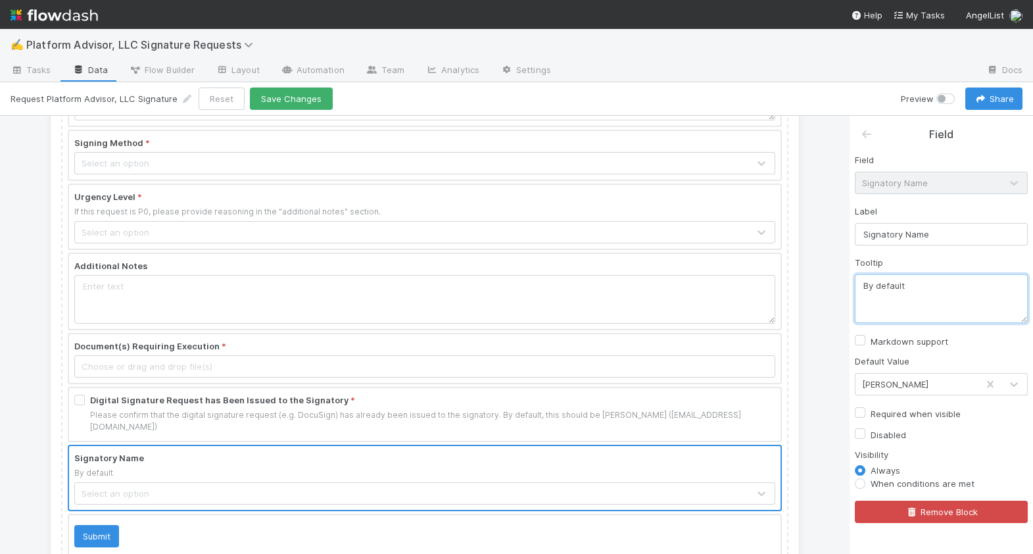
click at [920, 292] on textarea "By default" at bounding box center [941, 298] width 173 height 49
paste textarea "By default, this should be Anthony Shippam (cashippam@smcglobal.net)"
drag, startPoint x: 910, startPoint y: 285, endPoint x: 822, endPoint y: 280, distance: 88.3
click at [822, 280] on div "Platform Advisor, LLC - Signature Request Form Use this form to trigger a signi…" at bounding box center [516, 335] width 1033 height 438
type textarea "By default, this should be Anthony Shippam (cashippam@smcglobal.net)"
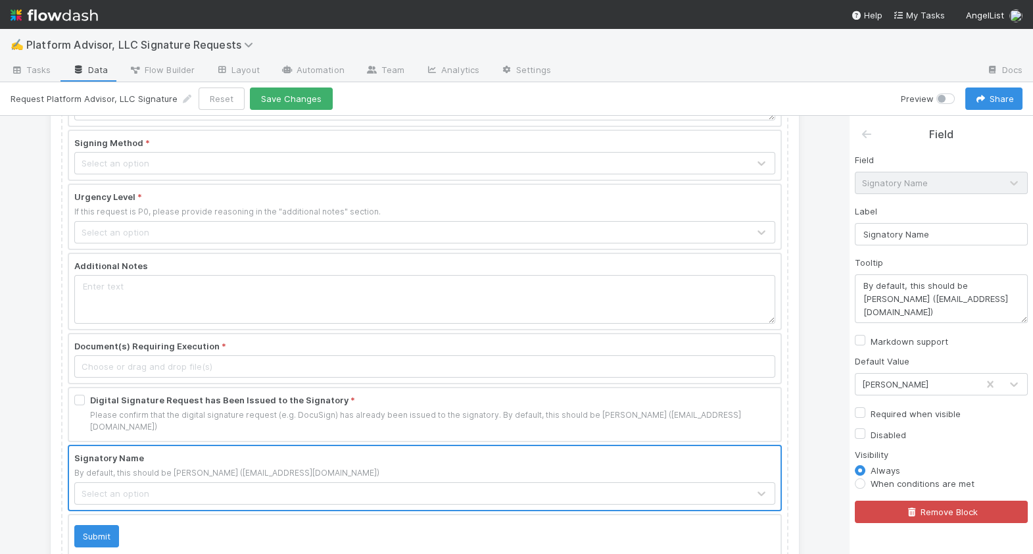
click at [871, 433] on label "Disabled" at bounding box center [889, 435] width 36 height 16
click at [858, 433] on input "Disabled" at bounding box center [860, 433] width 11 height 12
click at [871, 433] on label "Disabled" at bounding box center [889, 435] width 36 height 16
click at [858, 433] on input "Disabled" at bounding box center [860, 433] width 11 height 12
checkbox input "false"
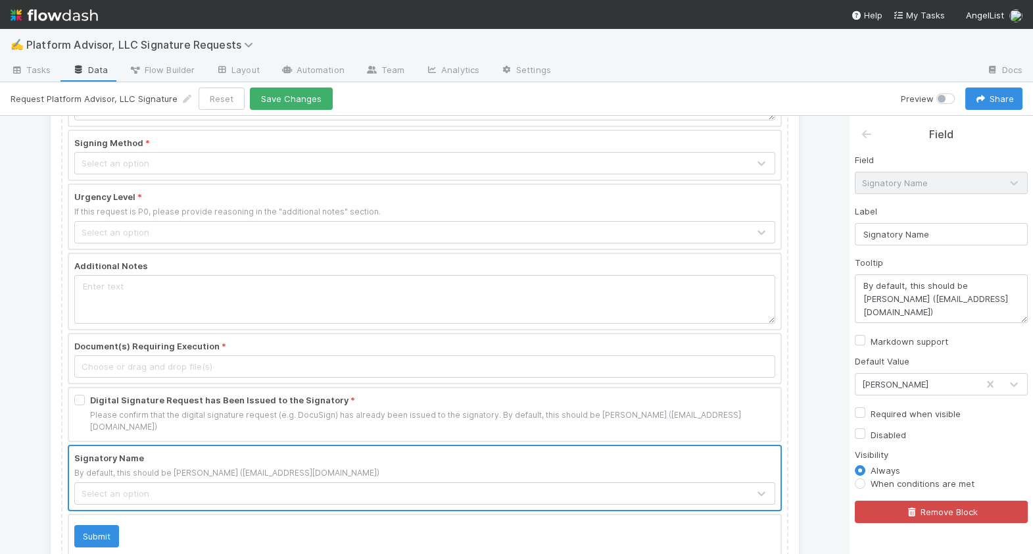
click at [871, 412] on label "Required when visible" at bounding box center [916, 414] width 90 height 16
click at [862, 412] on input "Required when visible" at bounding box center [860, 412] width 11 height 12
checkbox input "true"
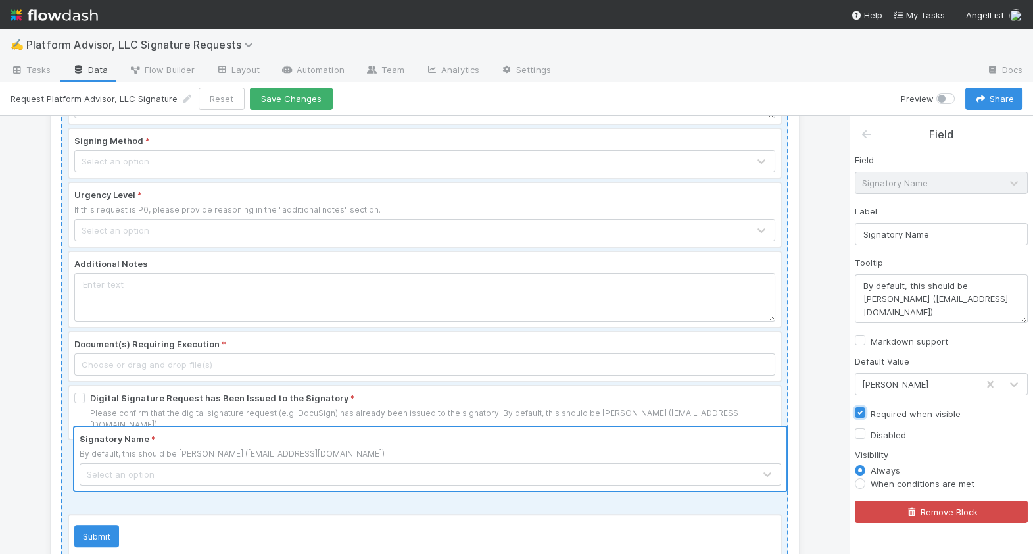
scroll to position [304, 0]
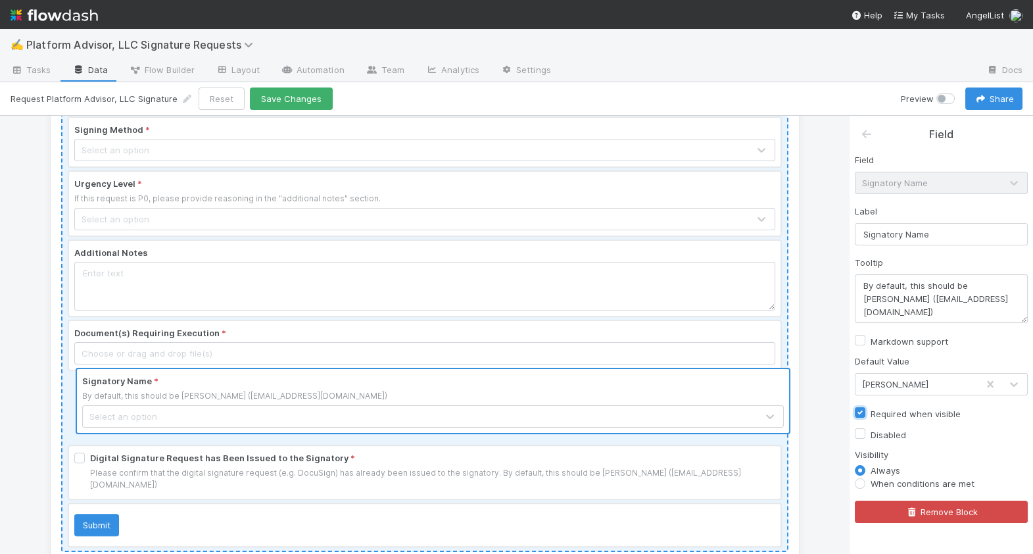
drag, startPoint x: 522, startPoint y: 475, endPoint x: 528, endPoint y: 389, distance: 86.4
click at [528, 389] on div "Platform Advisor, LLC - Signature Request Form Use this form to trigger a signi…" at bounding box center [424, 193] width 727 height 718
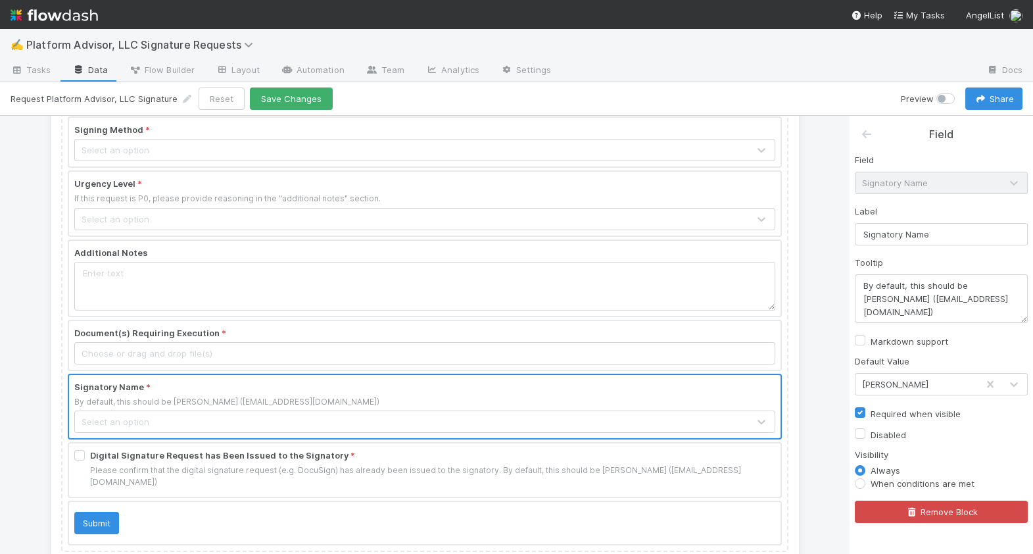
scroll to position [307, 0]
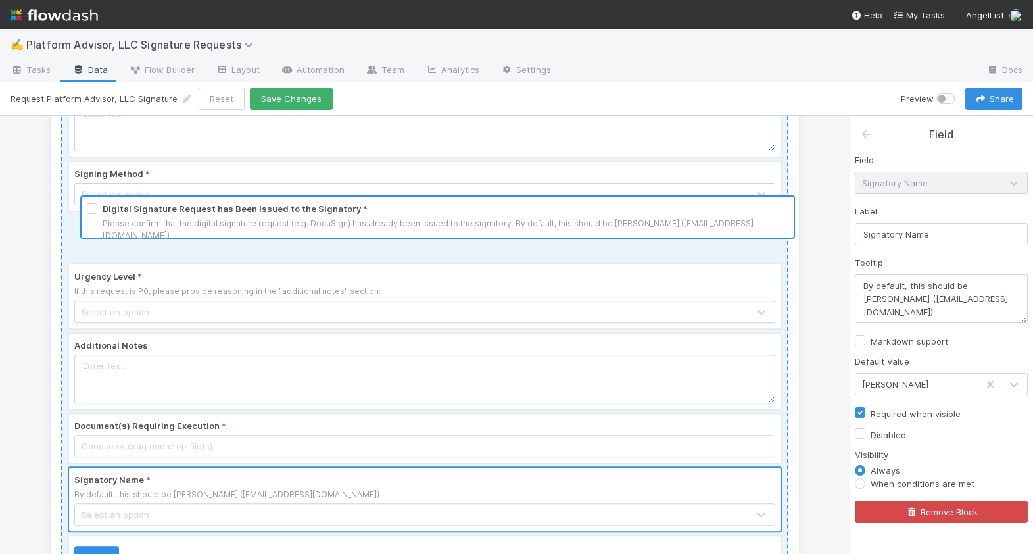
drag, startPoint x: 459, startPoint y: 460, endPoint x: 472, endPoint y: 212, distance: 248.3
click at [472, 212] on div "Platform Advisor, LLC - Signature Request Form Use this form to trigger a signi…" at bounding box center [424, 231] width 727 height 706
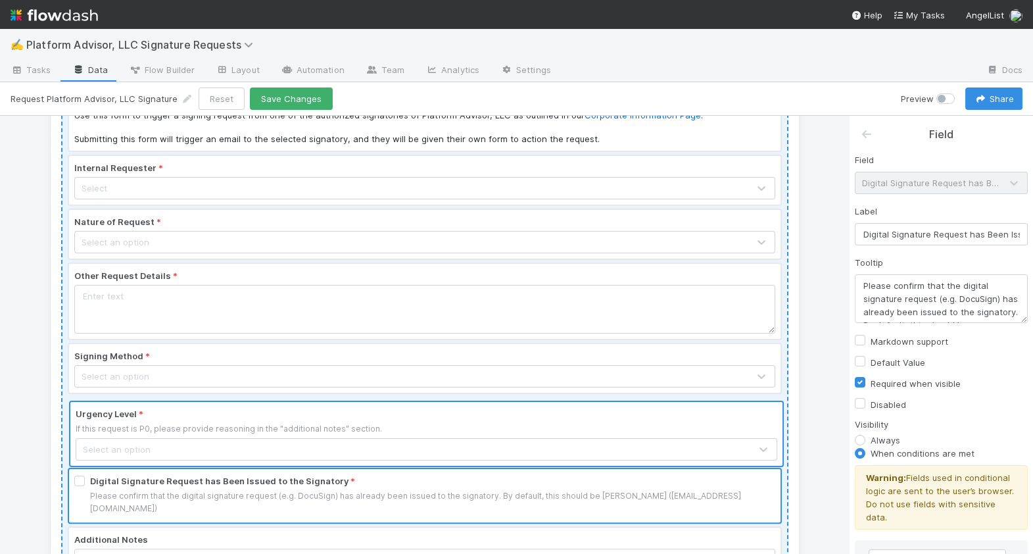
scroll to position [81, 0]
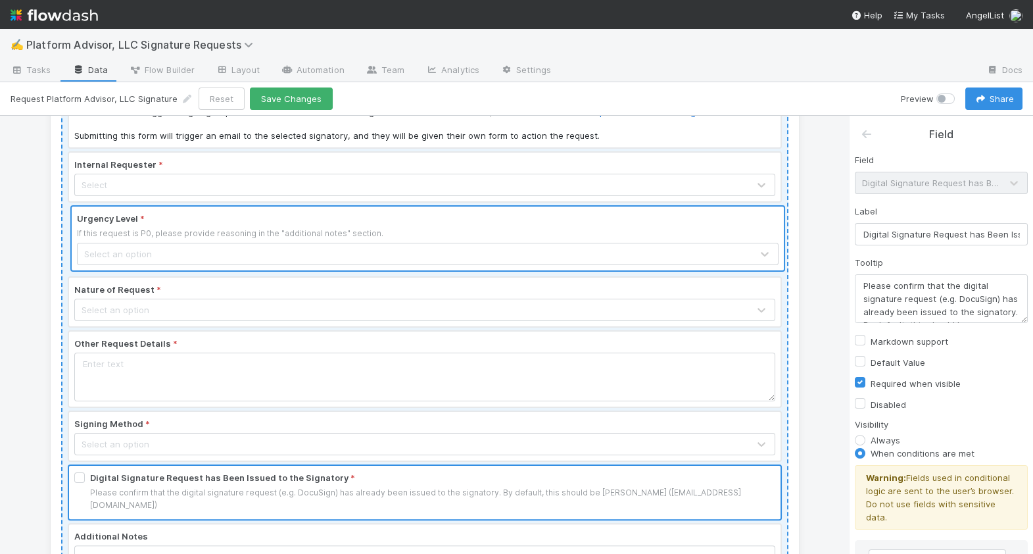
drag, startPoint x: 383, startPoint y: 473, endPoint x: 389, endPoint y: 233, distance: 240.1
click at [389, 233] on div "Platform Advisor, LLC - Signature Request Form Use this form to trigger a signi…" at bounding box center [424, 416] width 727 height 718
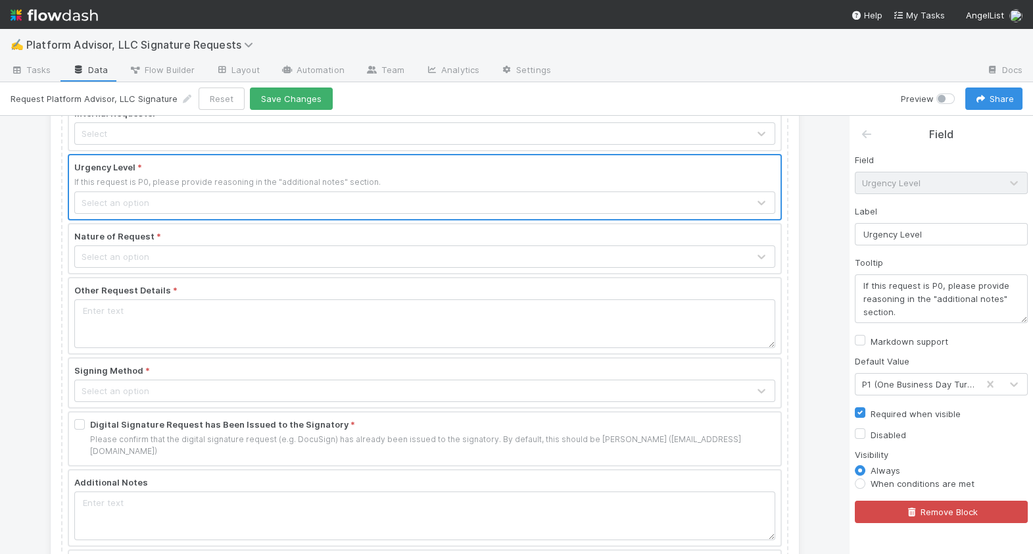
scroll to position [134, 0]
click at [327, 298] on div at bounding box center [425, 313] width 712 height 75
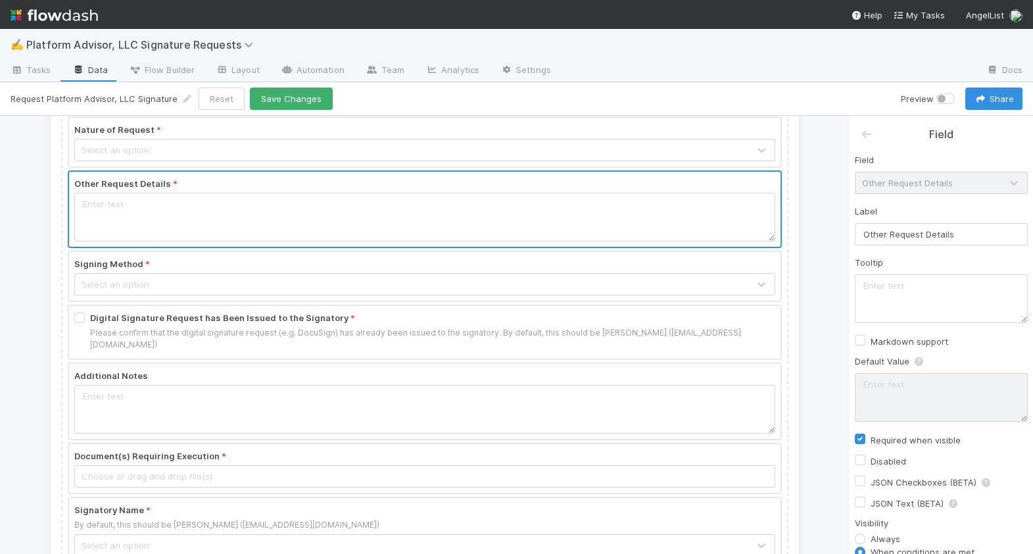
scroll to position [224, 0]
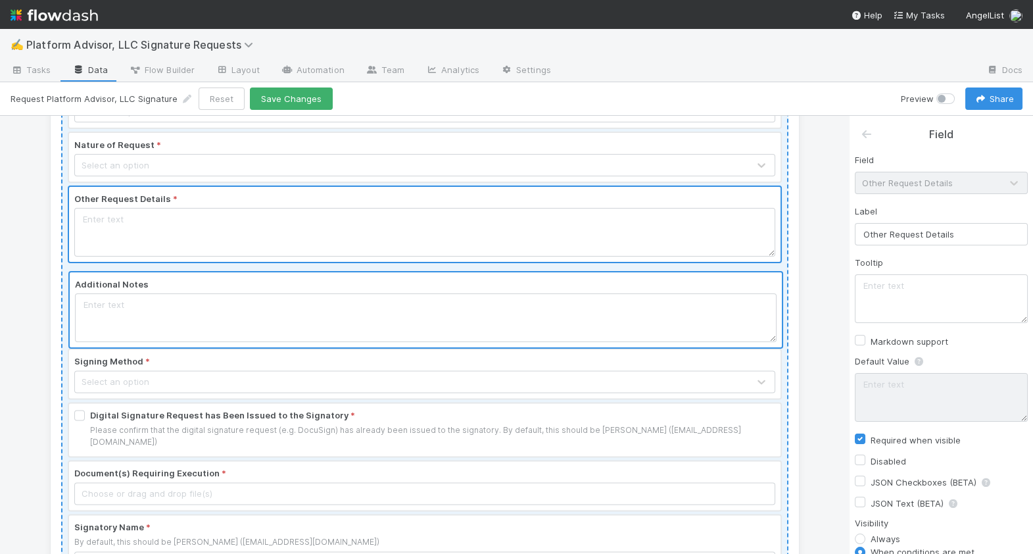
drag, startPoint x: 303, startPoint y: 401, endPoint x: 305, endPoint y: 303, distance: 97.4
click at [305, 303] on div "Platform Advisor, LLC - Signature Request Form Use this form to trigger a signi…" at bounding box center [424, 273] width 727 height 718
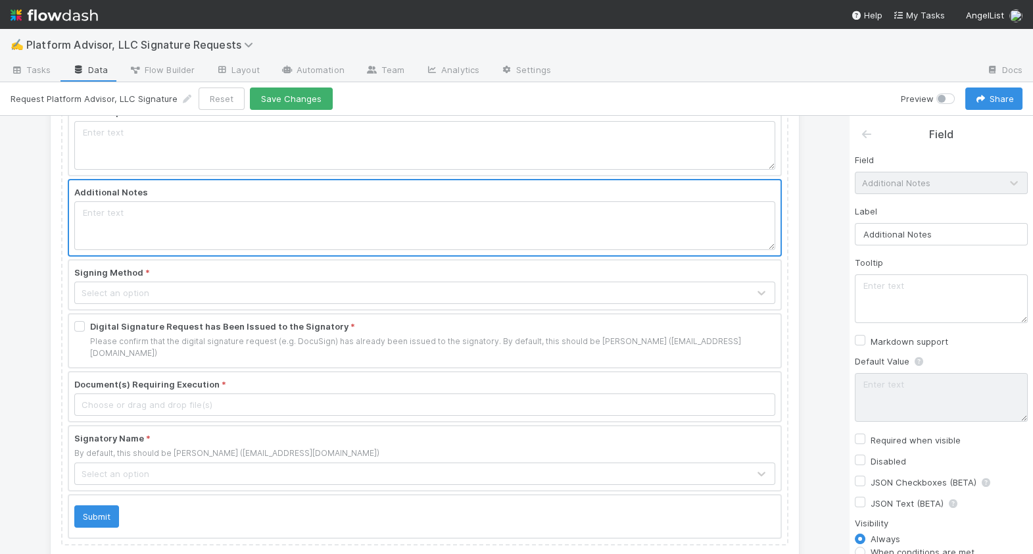
scroll to position [320, 0]
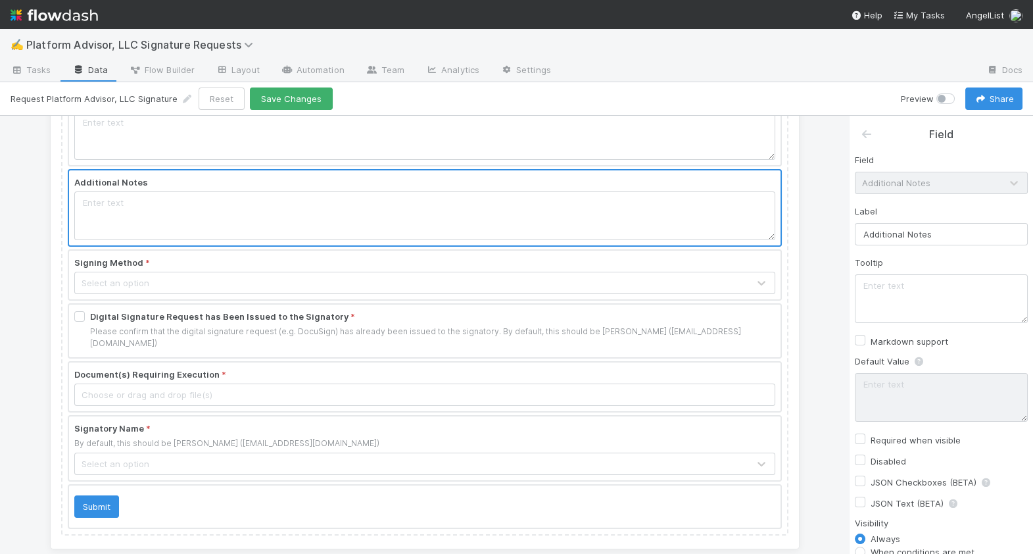
click at [280, 383] on div at bounding box center [425, 386] width 712 height 49
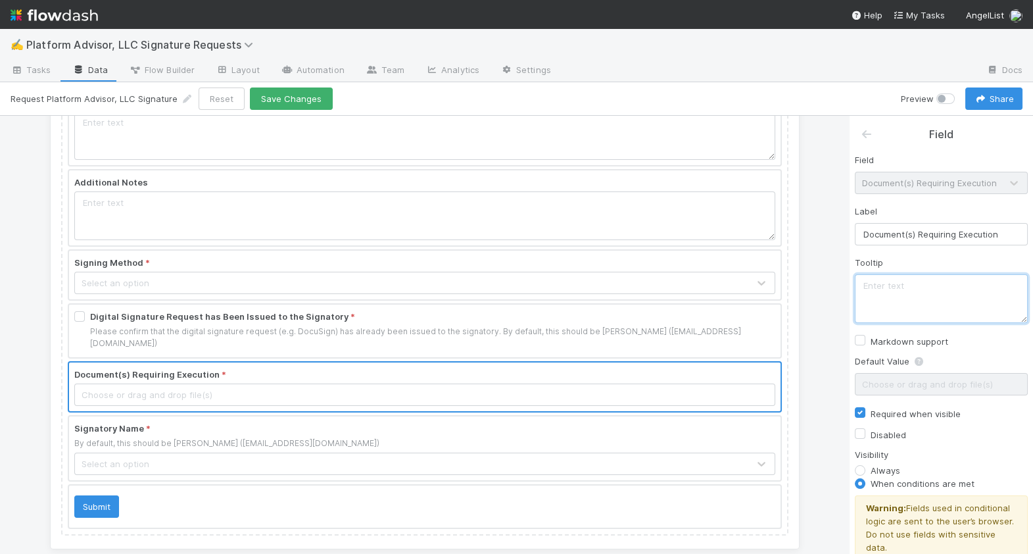
click at [915, 301] on textarea at bounding box center [941, 298] width 173 height 49
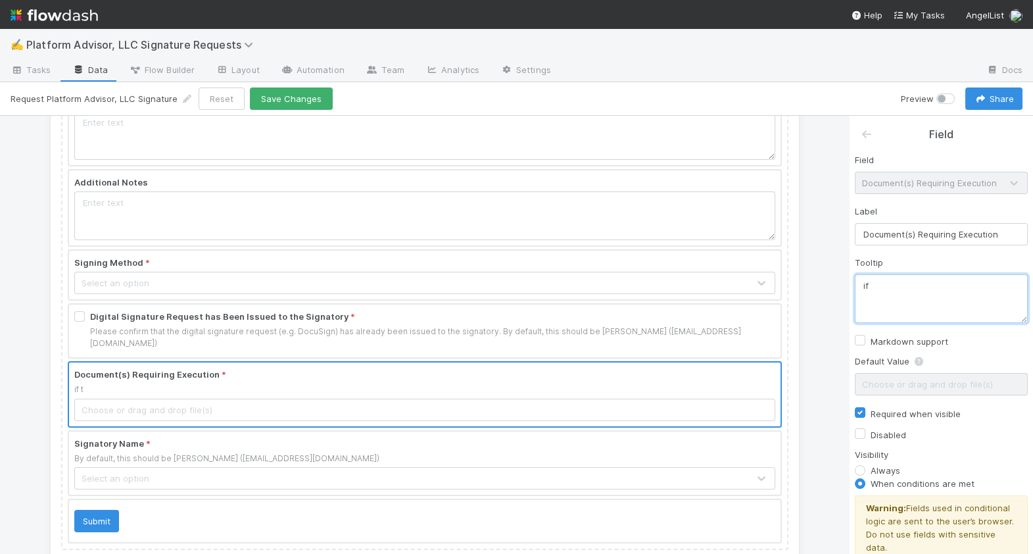
type textarea "i"
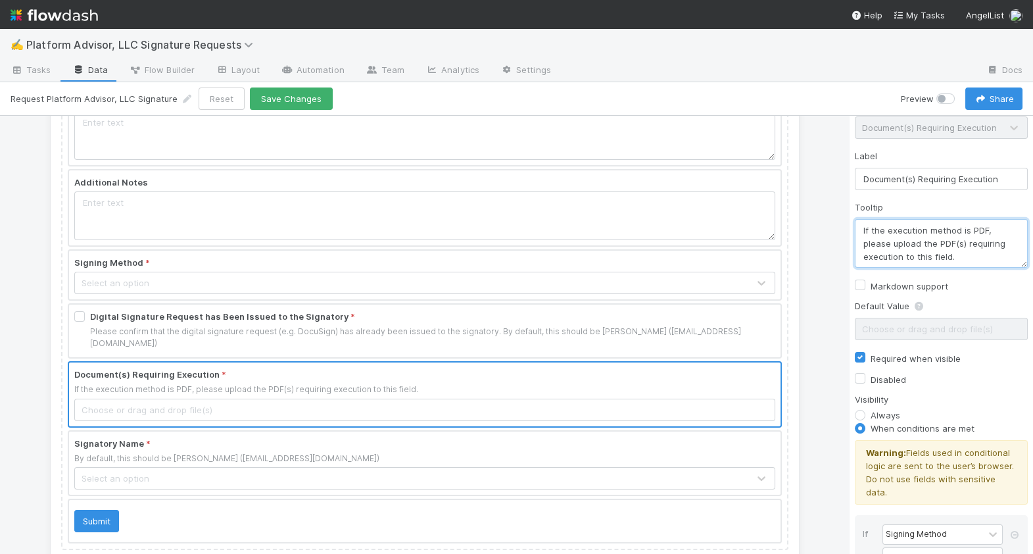
scroll to position [155, 0]
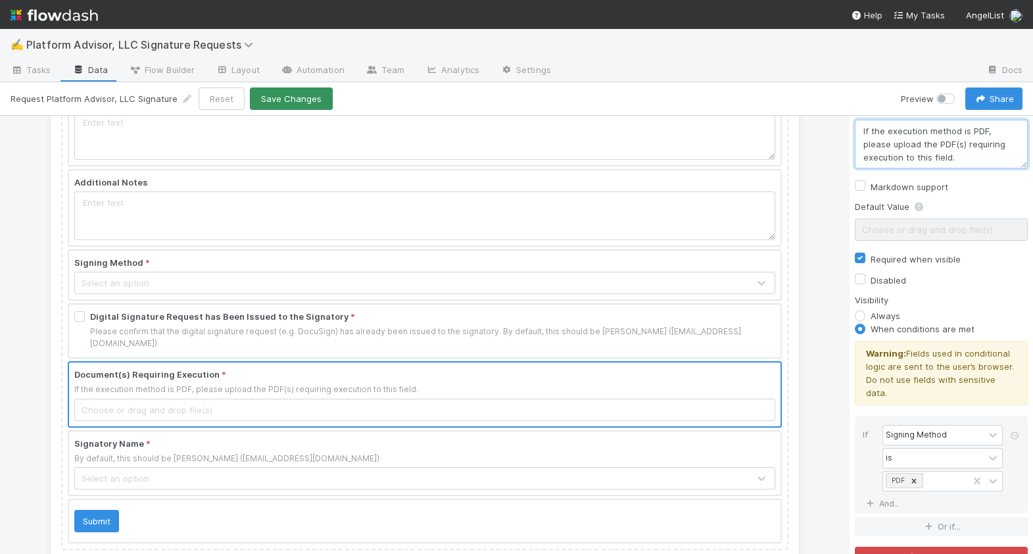
type textarea "If the execution method is PDF, please upload the PDF(s) requiring execution to…"
click at [289, 108] on button "Save Changes" at bounding box center [291, 98] width 83 height 22
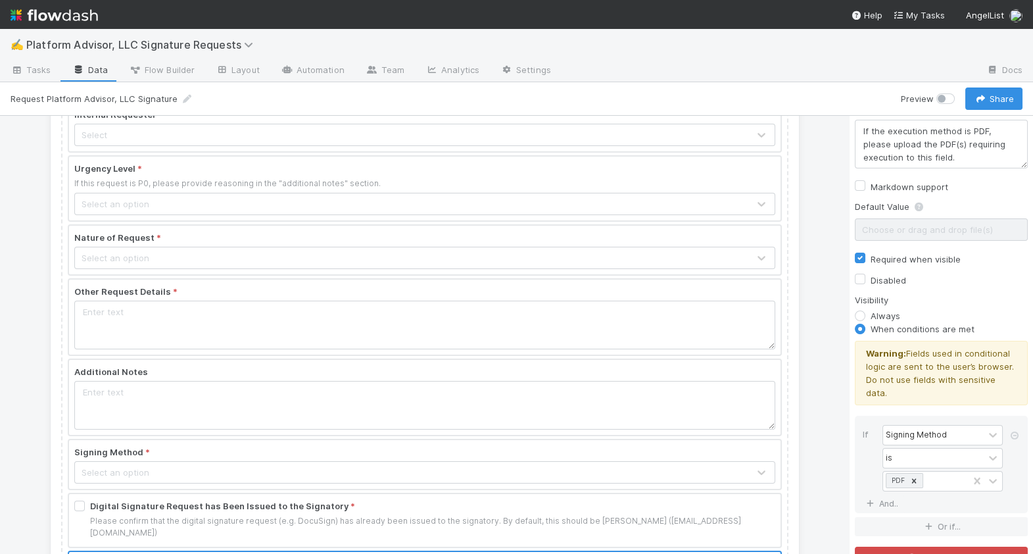
scroll to position [0, 0]
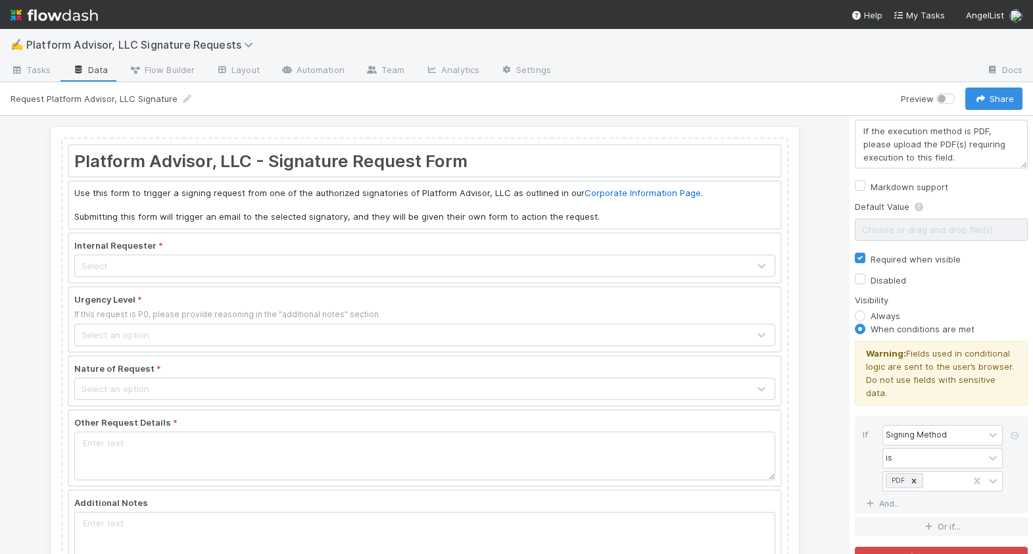
click at [107, 75] on link "Data" at bounding box center [90, 71] width 57 height 21
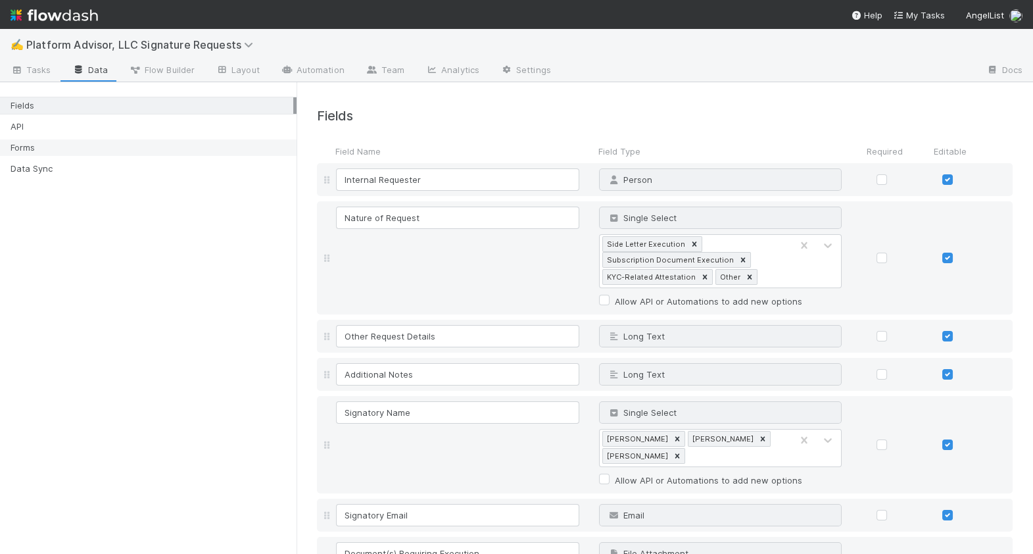
click at [133, 139] on div "Forms" at bounding box center [152, 147] width 283 height 16
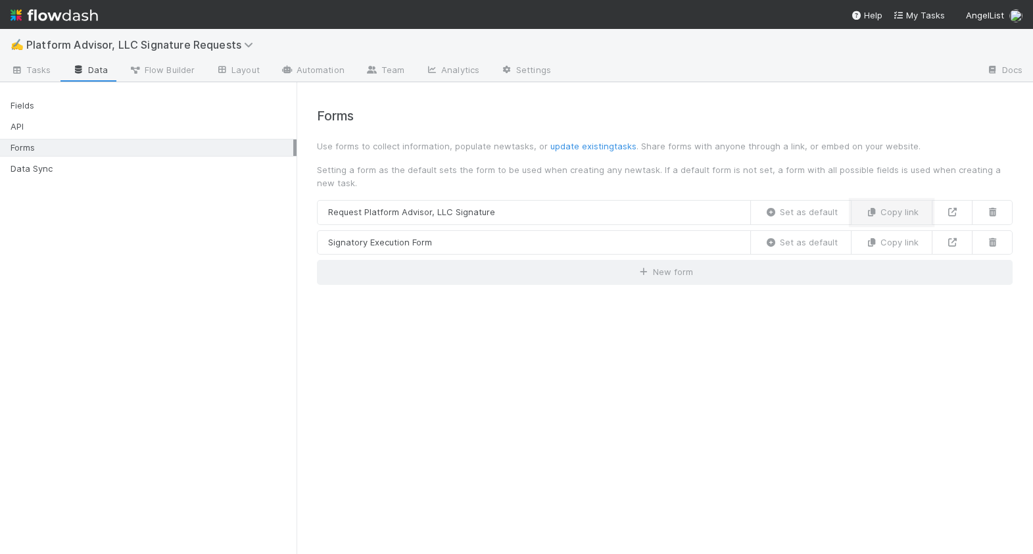
click at [875, 213] on icon "button" at bounding box center [871, 212] width 13 height 9
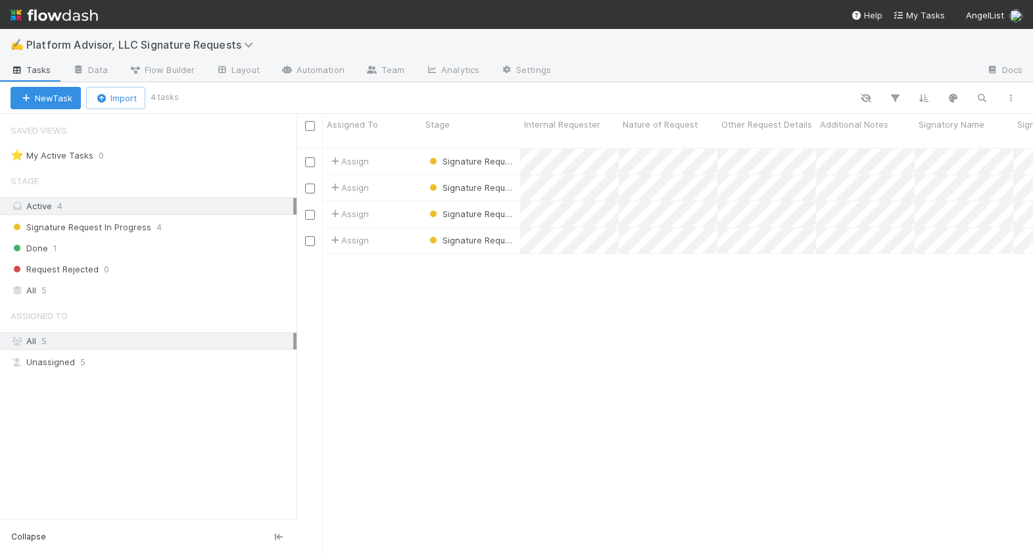
click at [430, 335] on div "Assign Signature Request In Progress [DATE] 9:26:22 AM [DATE] 9:26:22 AM Assign…" at bounding box center [665, 357] width 737 height 416
click at [63, 247] on div "Done 1" at bounding box center [154, 248] width 286 height 16
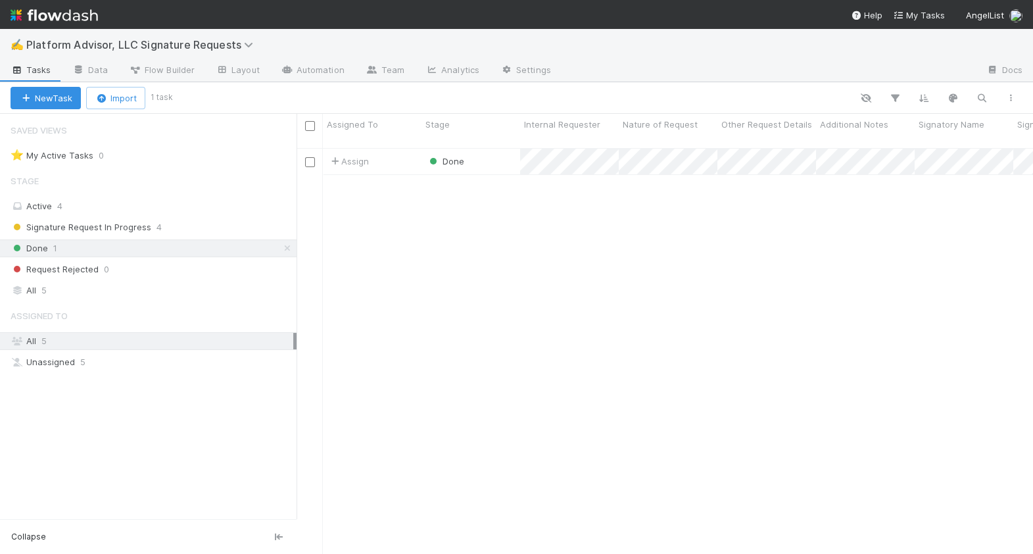
scroll to position [416, 737]
